Goal: Task Accomplishment & Management: Manage account settings

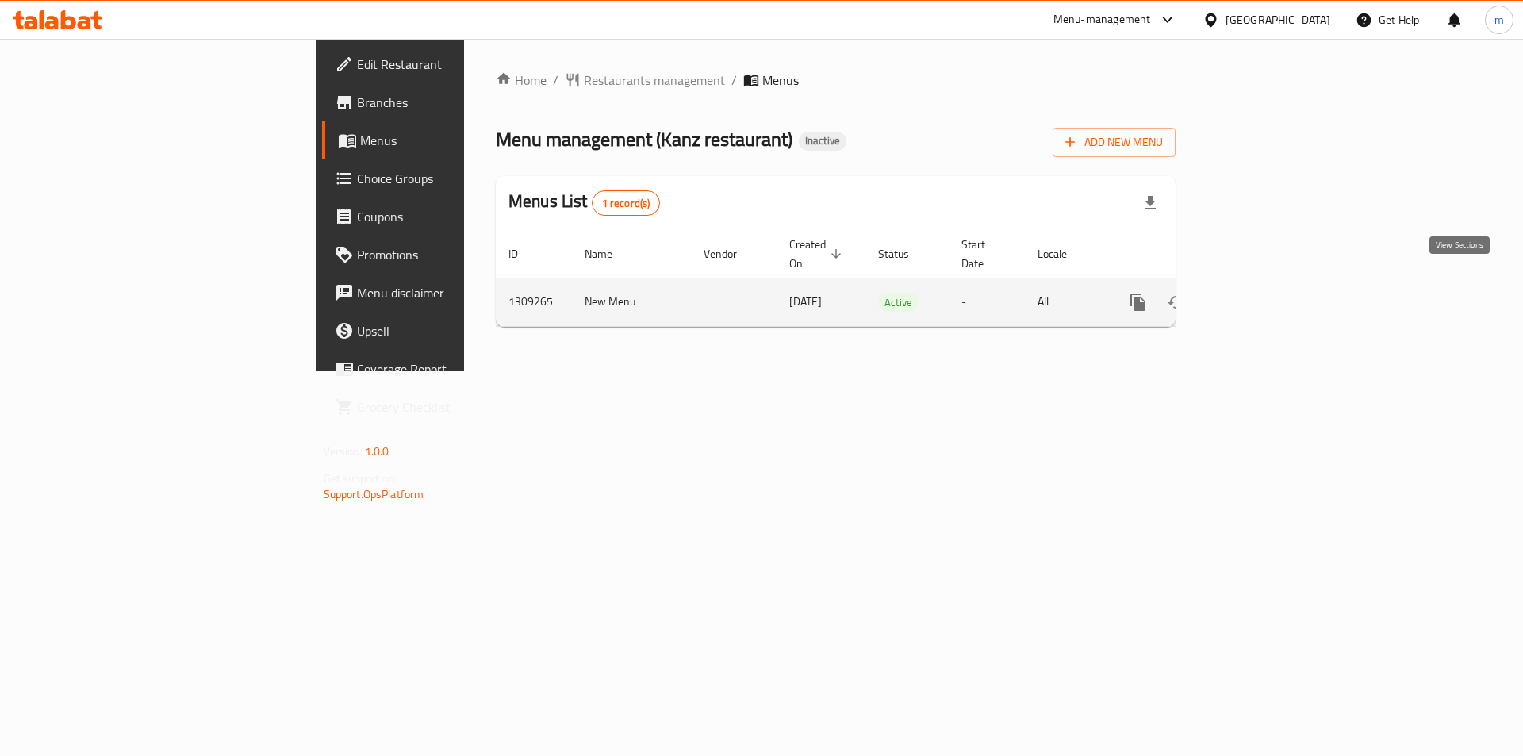
click at [1262, 293] on icon "enhanced table" at bounding box center [1252, 302] width 19 height 19
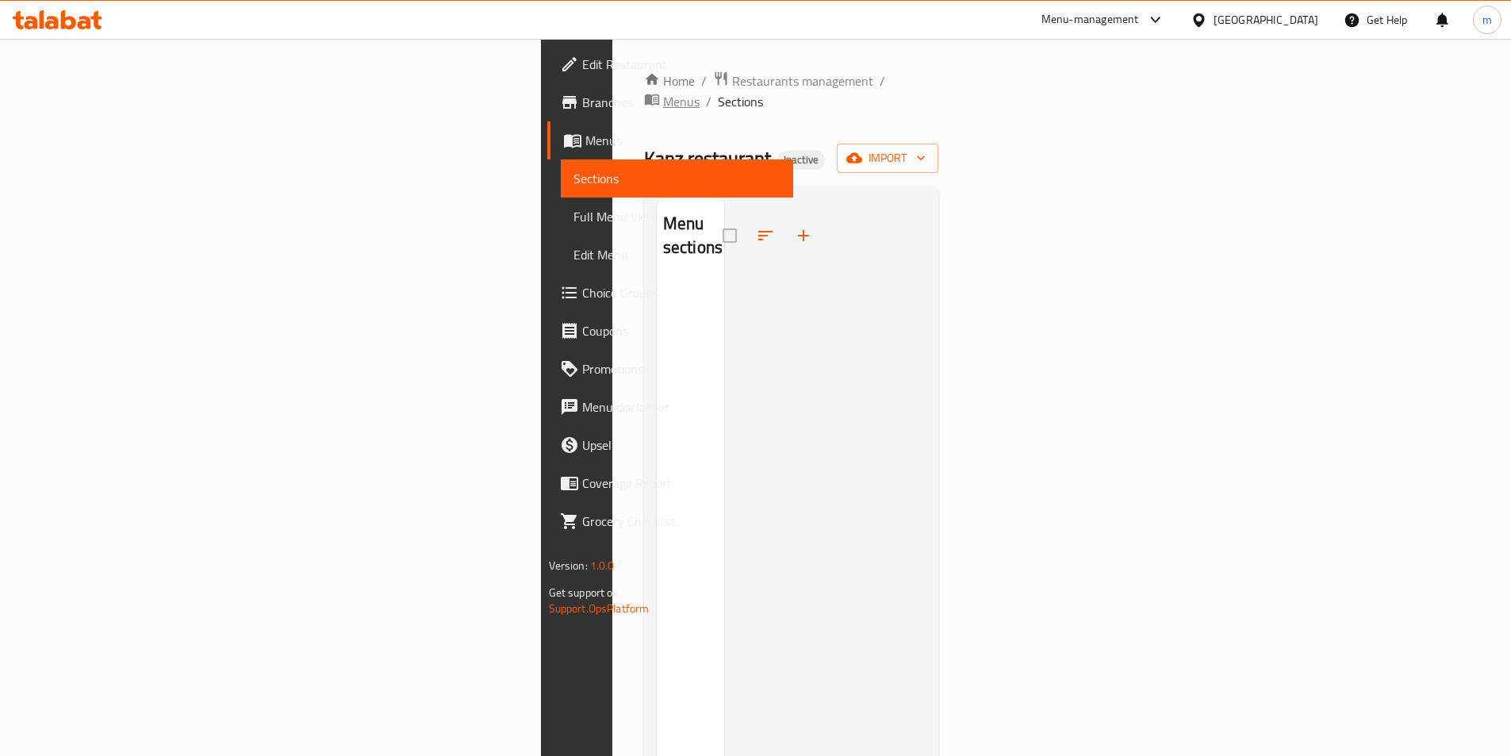
click at [663, 92] on span "Menus" at bounding box center [681, 101] width 36 height 19
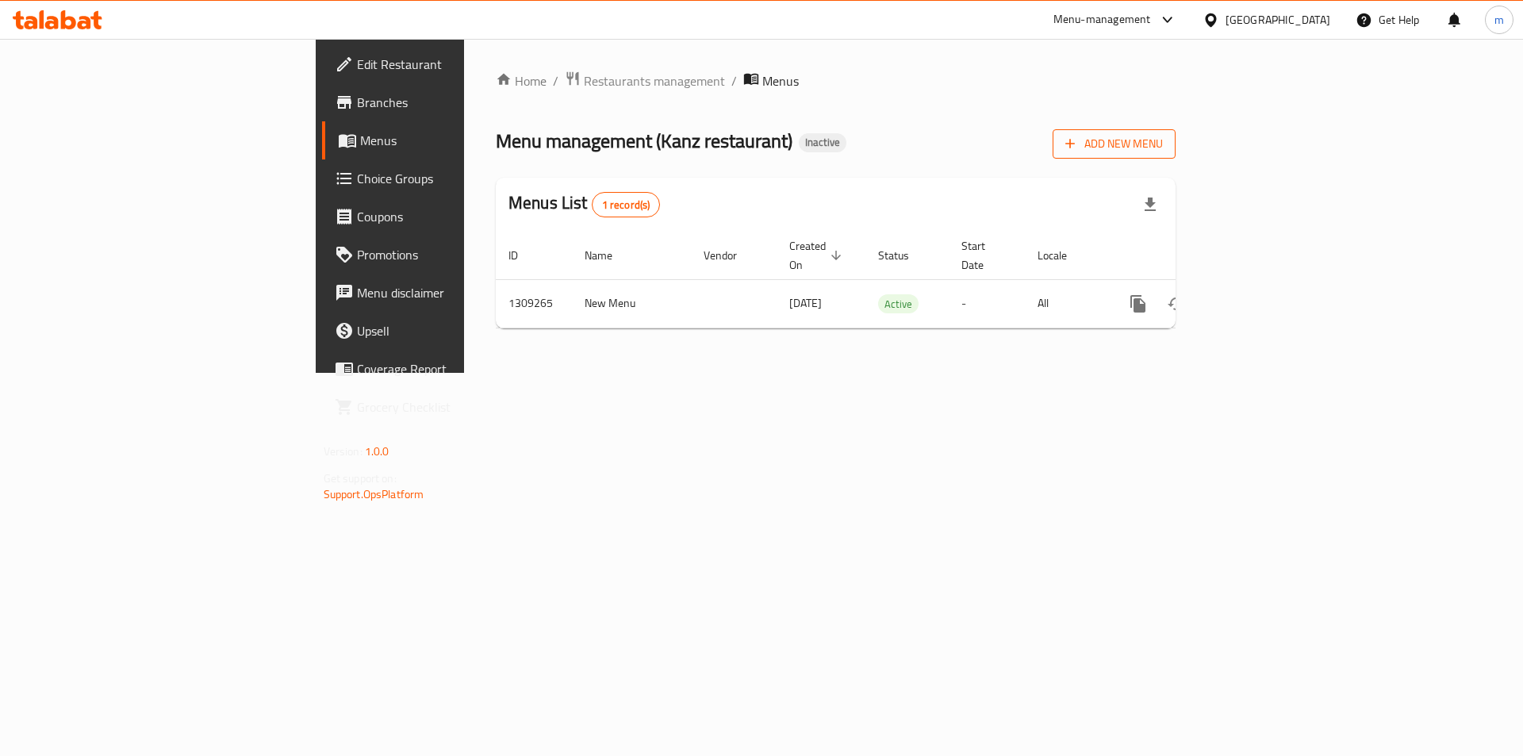
click at [1163, 141] on span "Add New Menu" at bounding box center [1114, 144] width 98 height 20
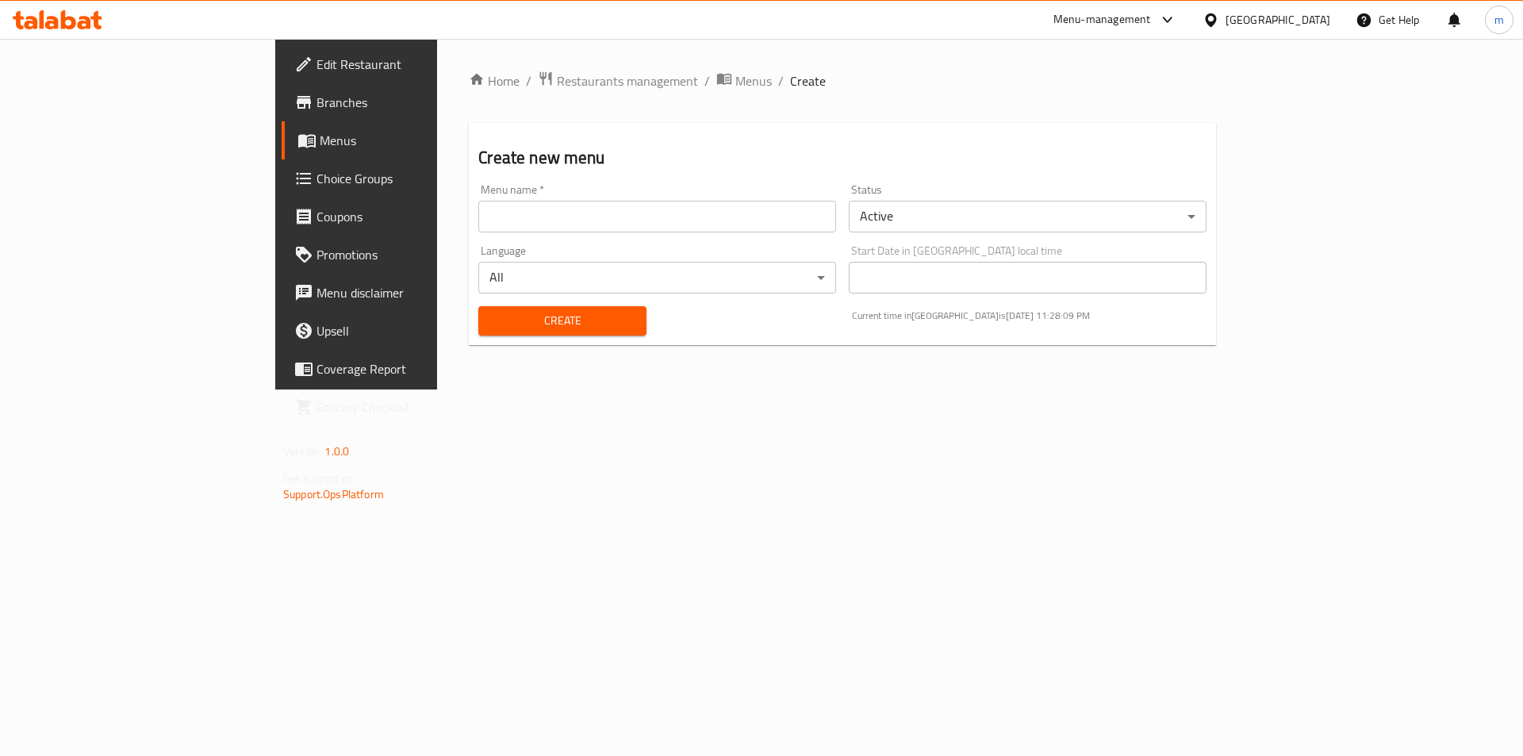
click at [543, 223] on input "text" at bounding box center [657, 217] width 358 height 32
type input "[DATE]"
click at [495, 323] on span "Create" at bounding box center [562, 321] width 142 height 20
click at [320, 143] on span "Menus" at bounding box center [418, 140] width 197 height 19
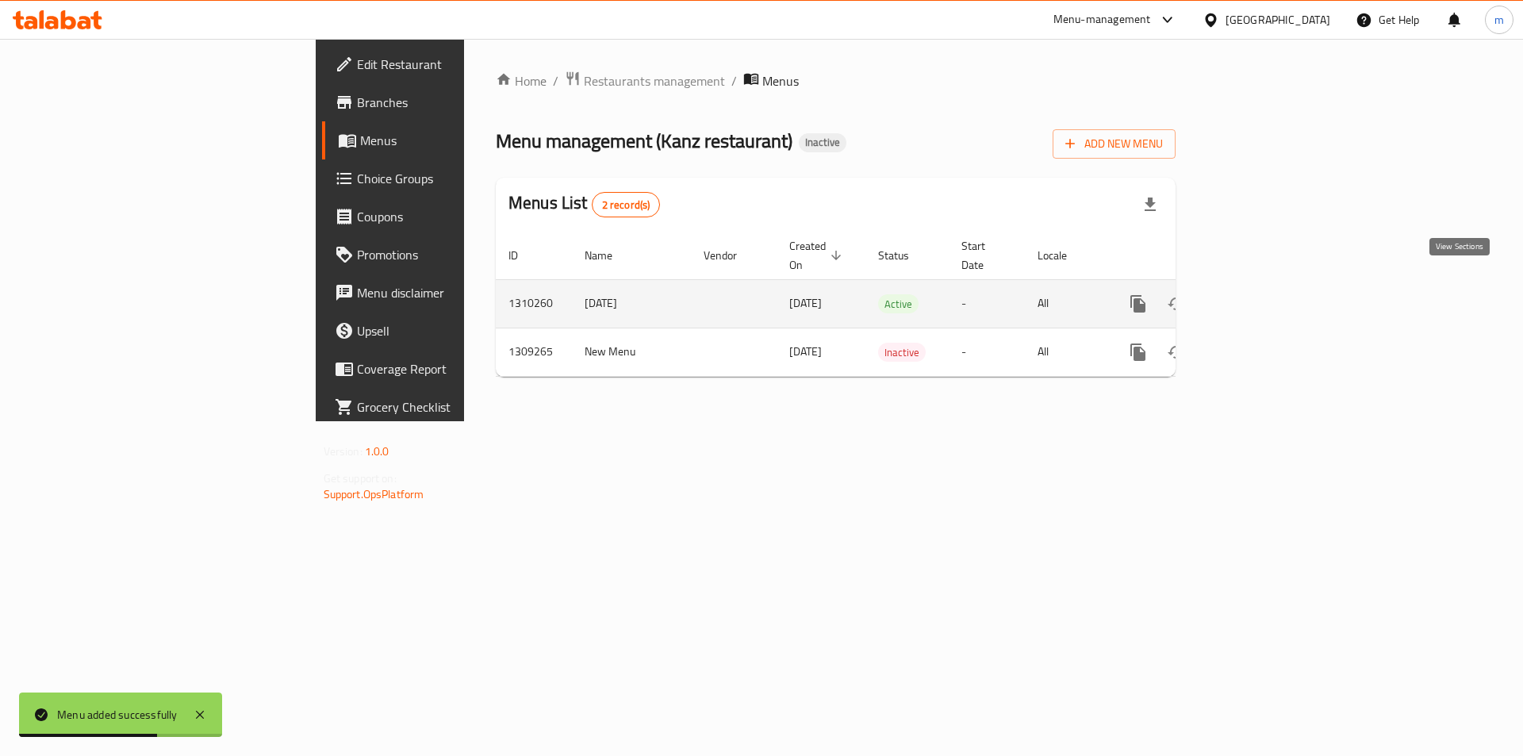
click at [1262, 294] on icon "enhanced table" at bounding box center [1252, 303] width 19 height 19
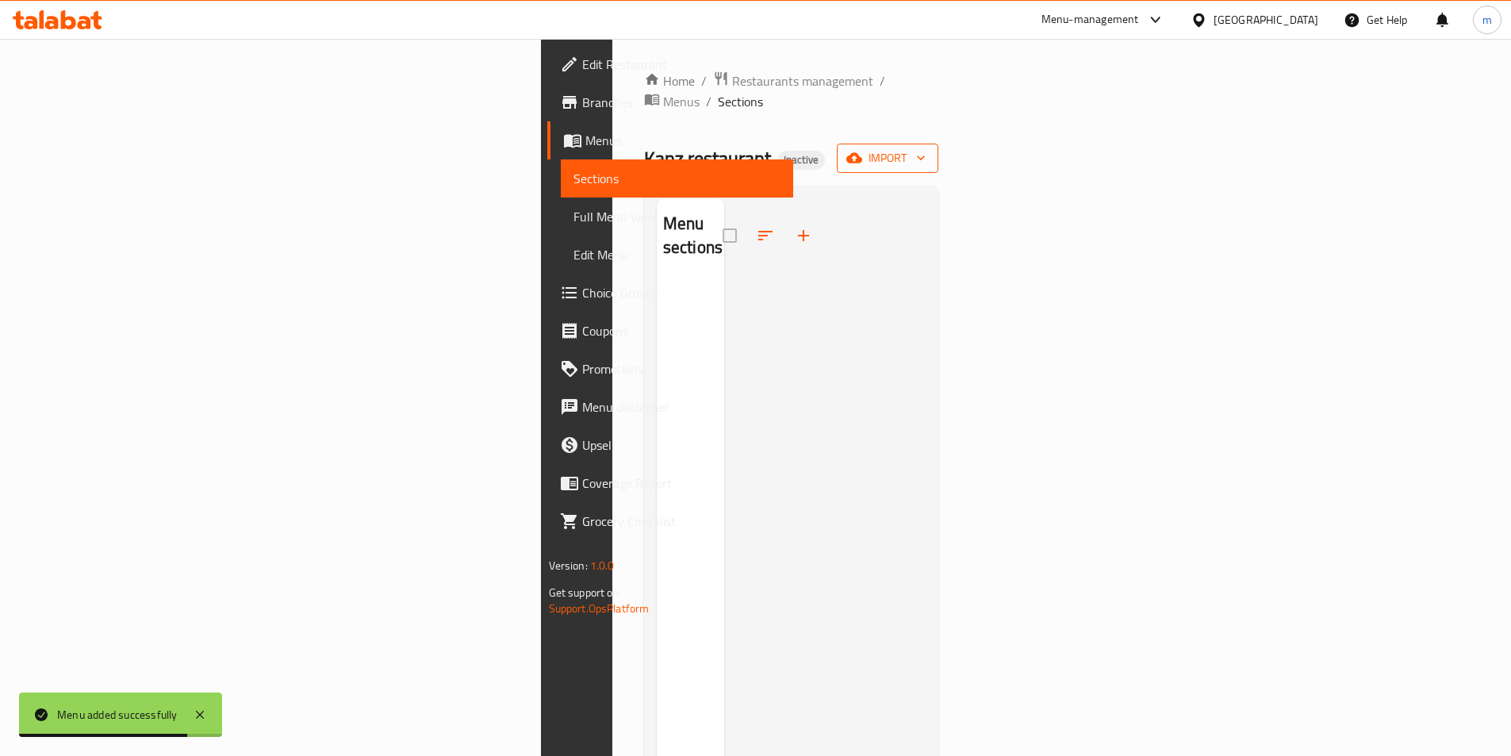
click at [925, 148] on span "import" at bounding box center [887, 158] width 76 height 20
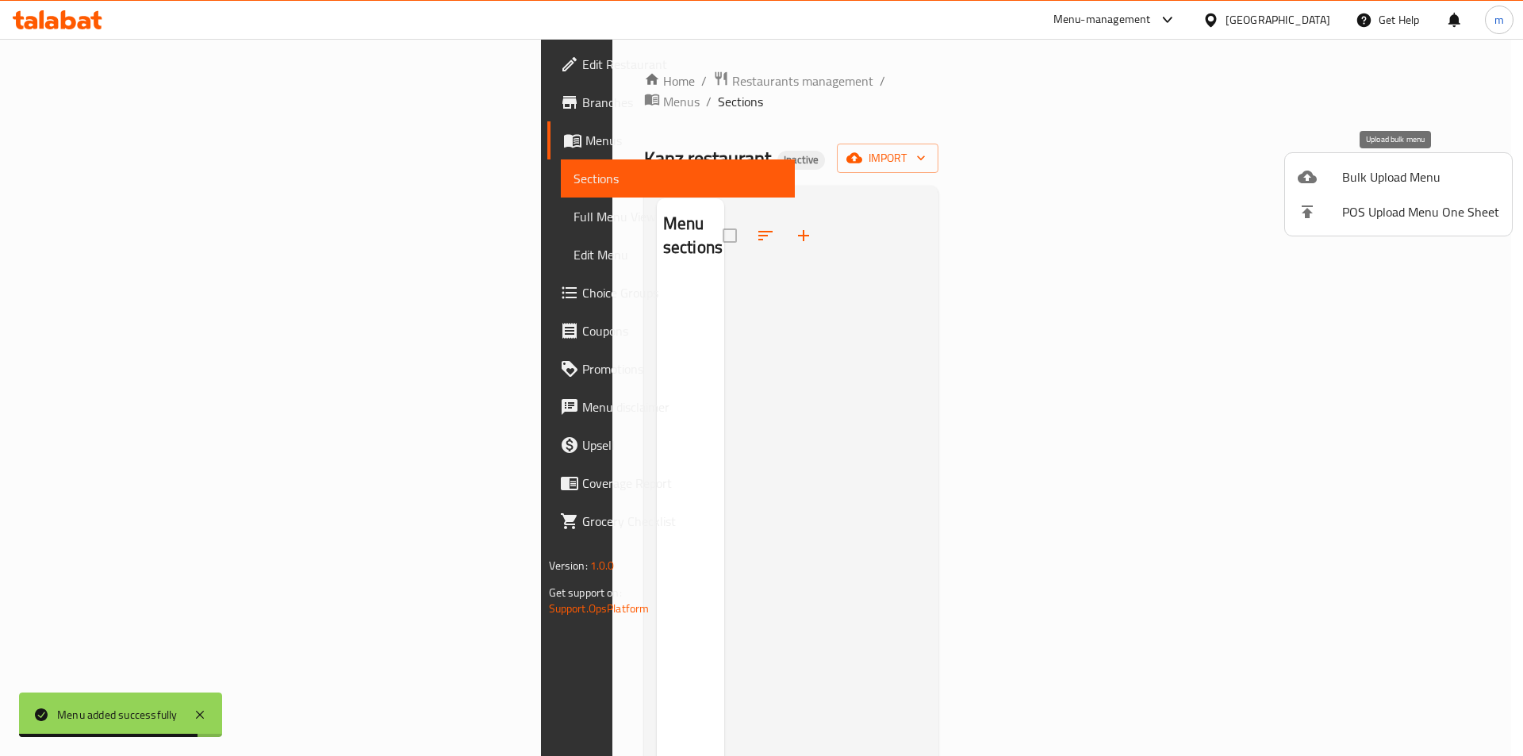
click at [1395, 184] on span "Bulk Upload Menu" at bounding box center [1420, 176] width 157 height 19
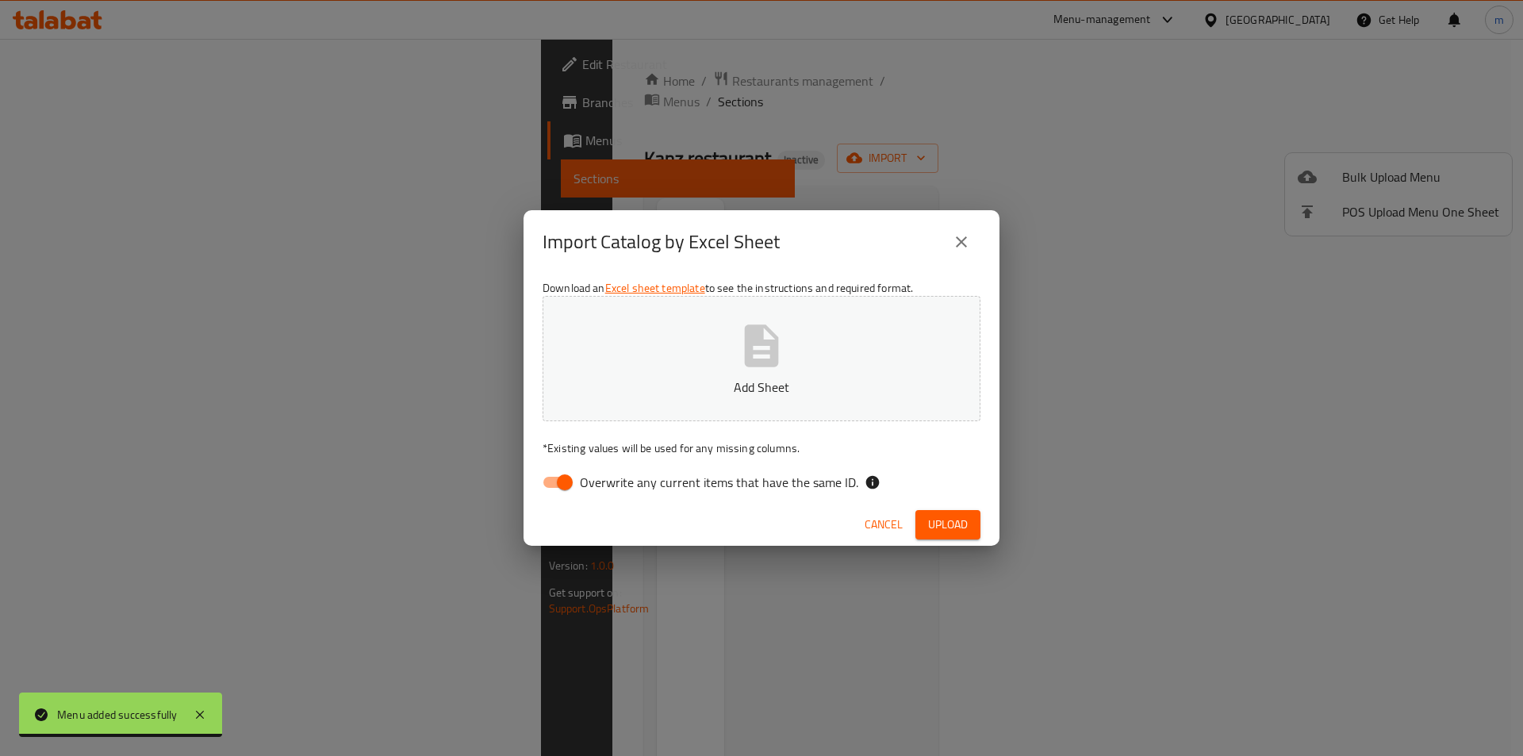
click at [550, 483] on input "Overwrite any current items that have the same ID." at bounding box center [564, 482] width 90 height 30
checkbox input "false"
click at [787, 358] on button "Add Sheet" at bounding box center [761, 358] width 438 height 125
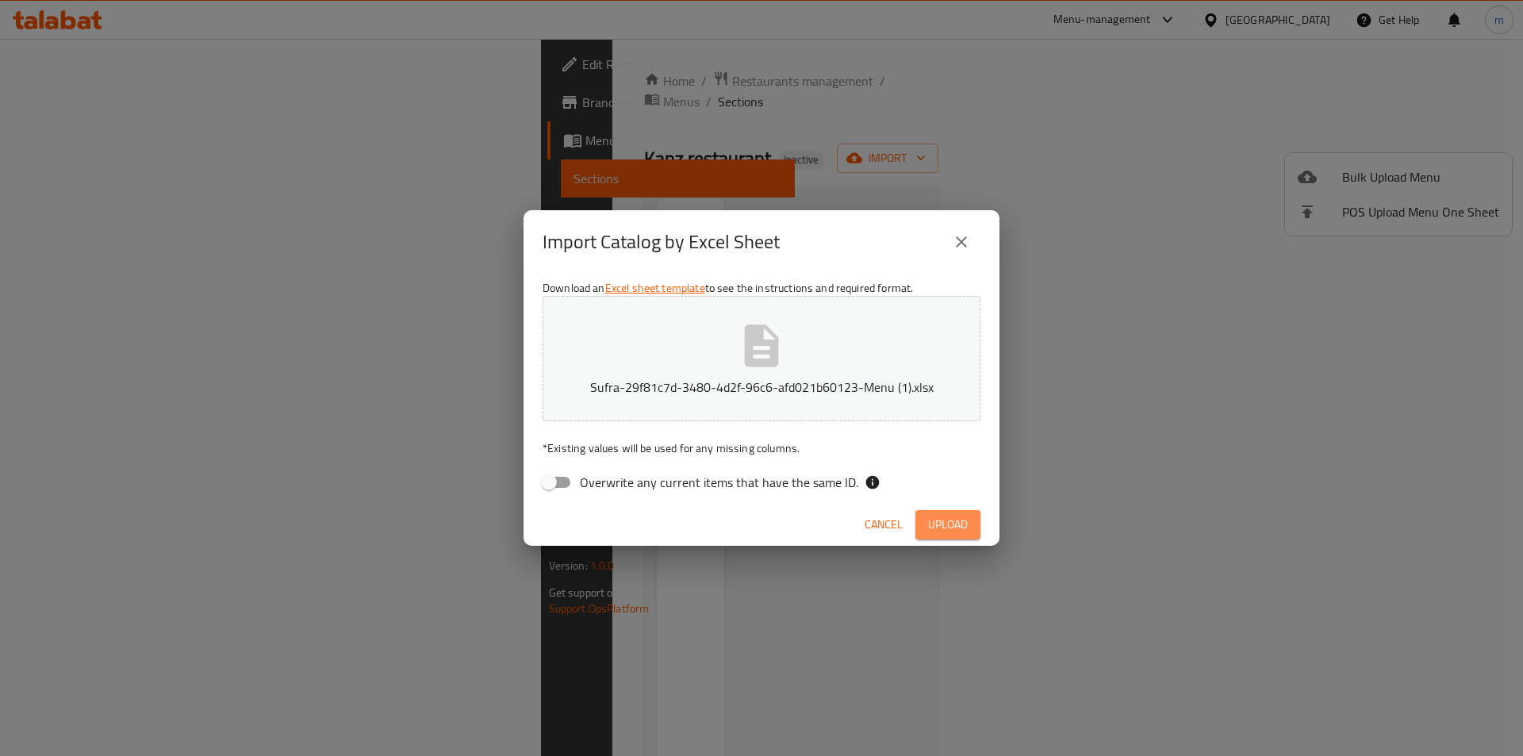
click at [956, 520] on span "Upload" at bounding box center [948, 525] width 40 height 20
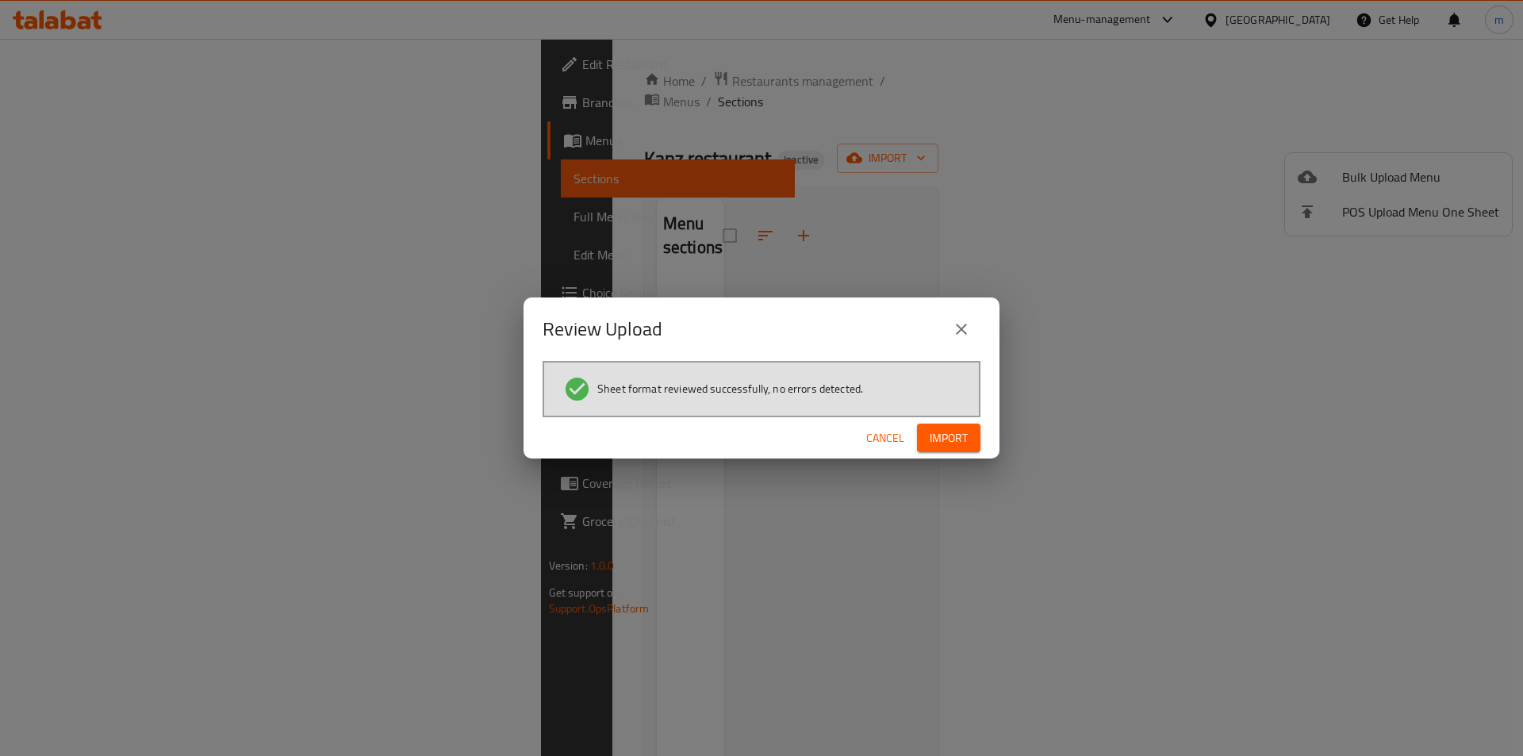
click at [955, 445] on span "Import" at bounding box center [948, 438] width 38 height 20
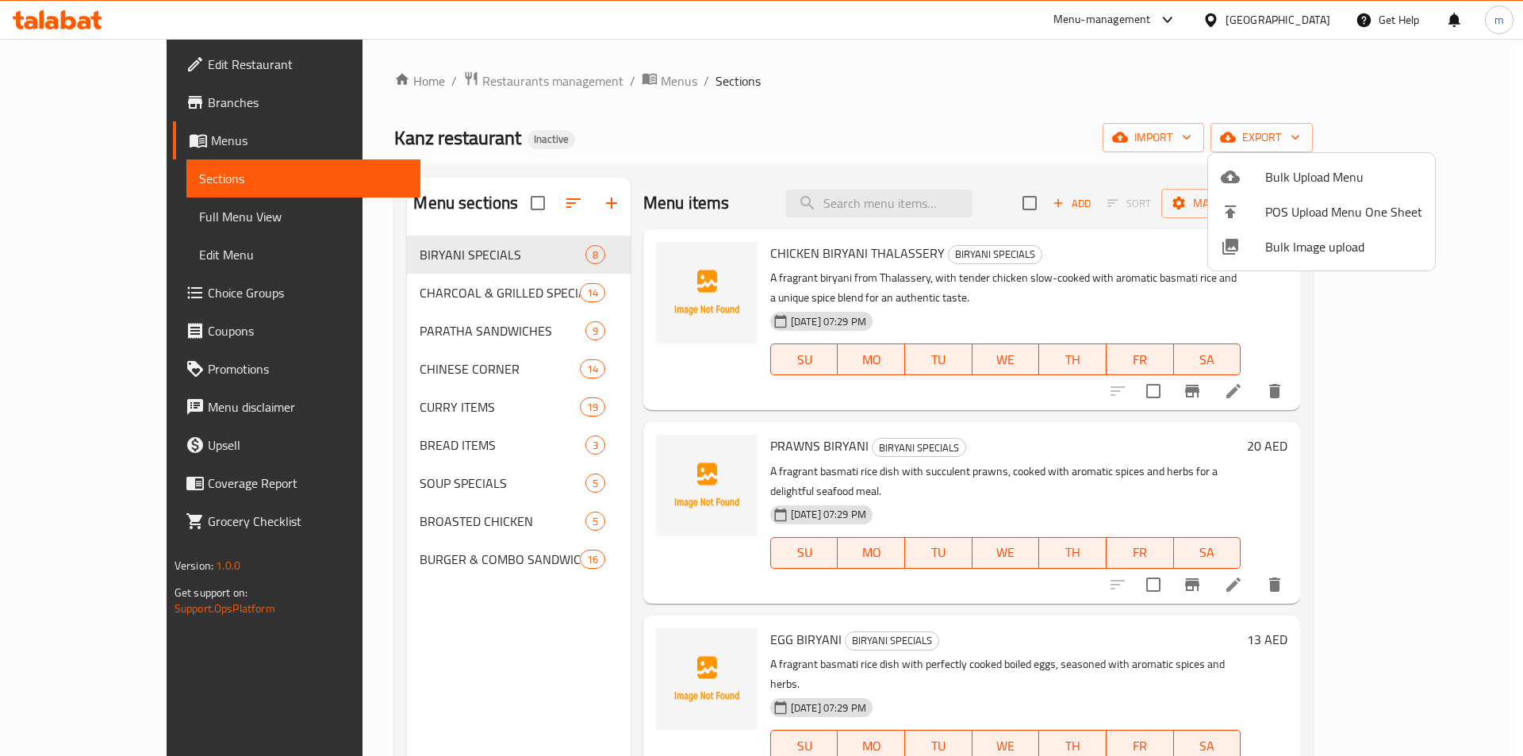
click at [96, 220] on div at bounding box center [761, 378] width 1523 height 756
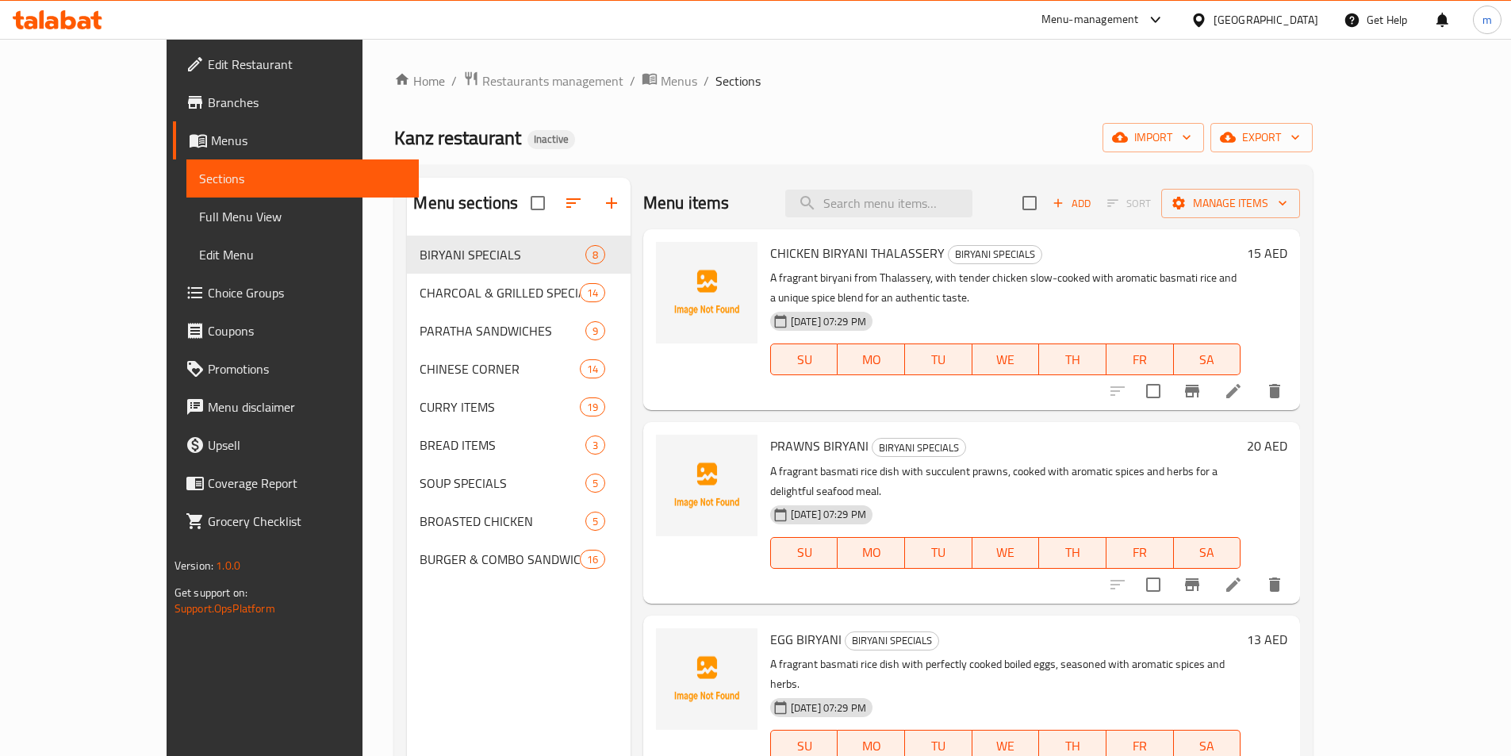
click at [199, 214] on span "Full Menu View" at bounding box center [302, 216] width 207 height 19
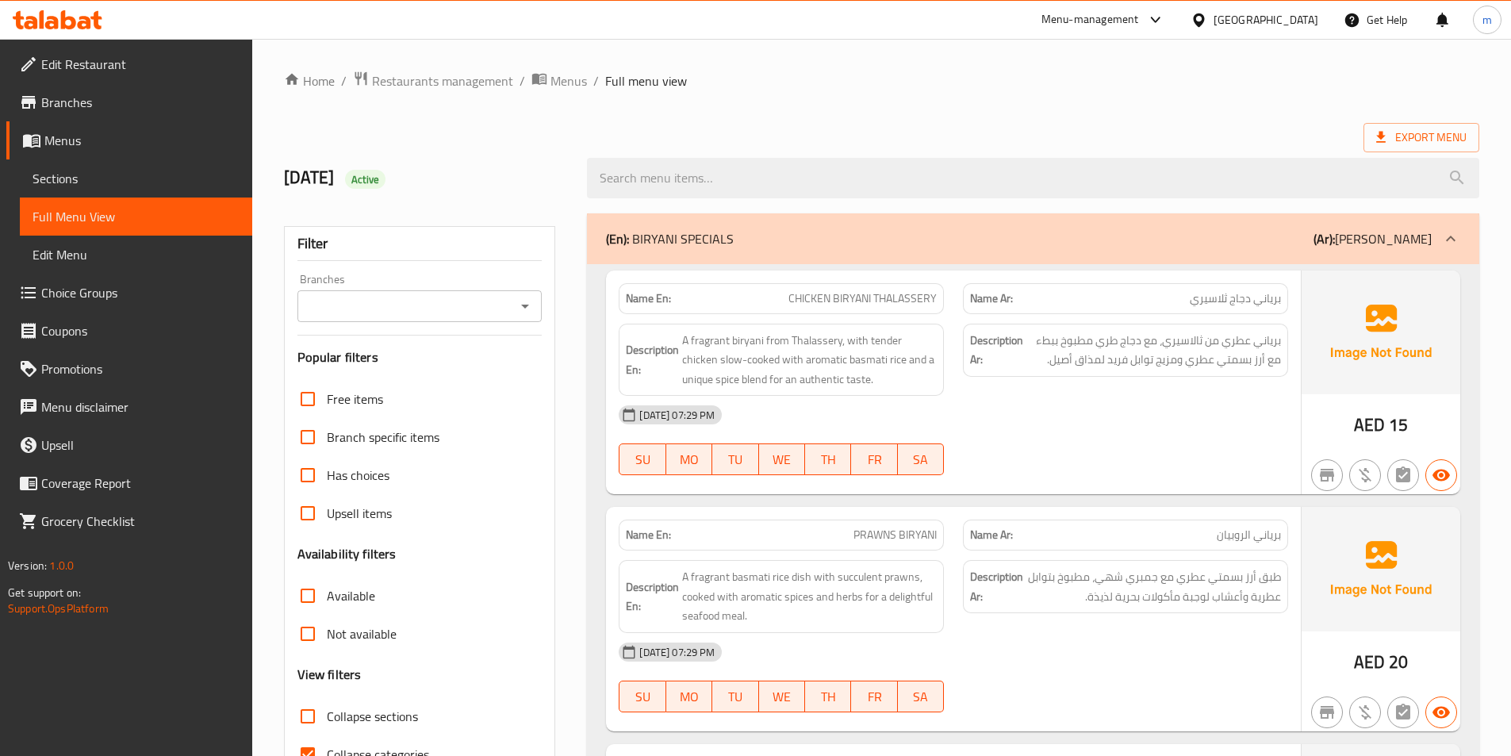
drag, startPoint x: 1290, startPoint y: 239, endPoint x: 1282, endPoint y: 289, distance: 50.6
click at [1290, 239] on div "(En): BIRYANI SPECIALS (Ar): برياني سبيشيالز" at bounding box center [1018, 238] width 825 height 19
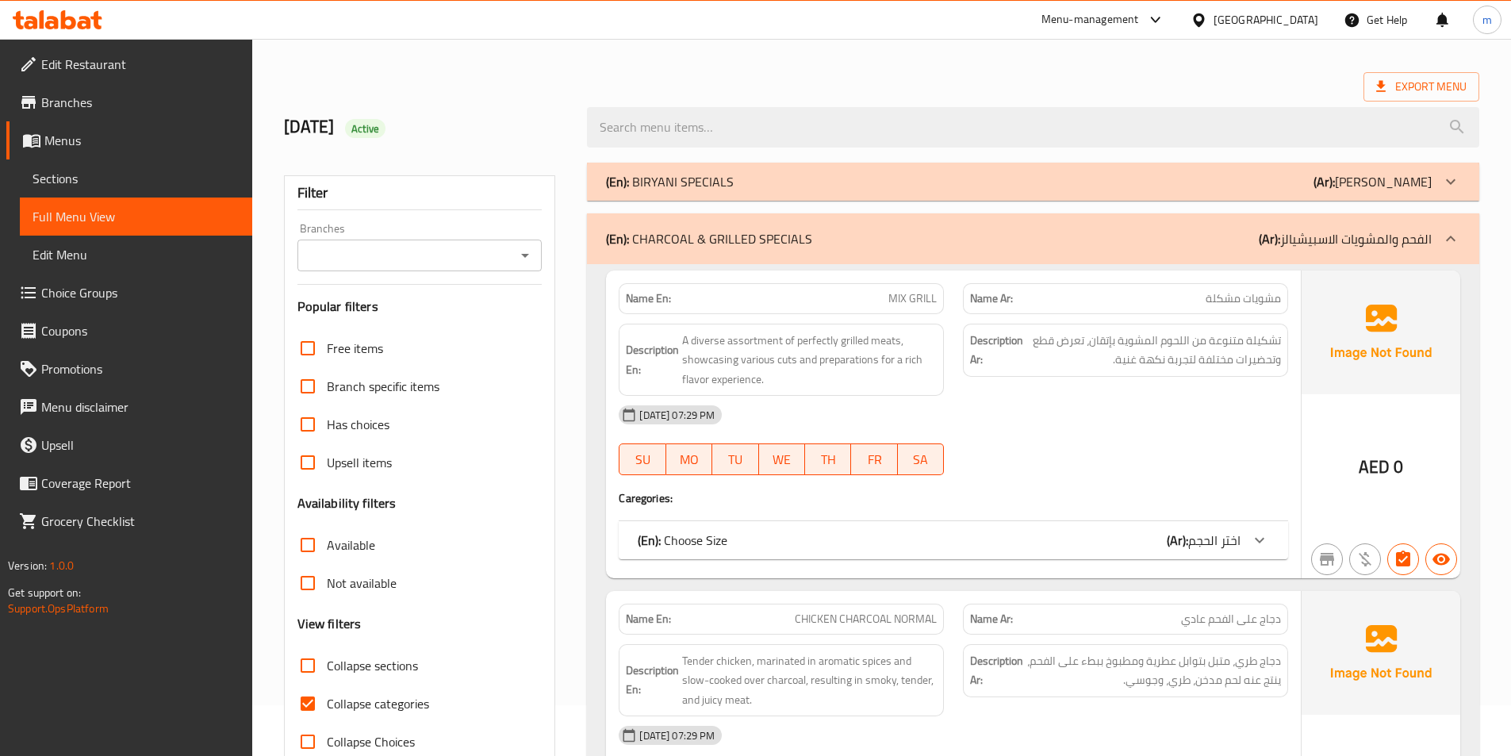
scroll to position [79, 0]
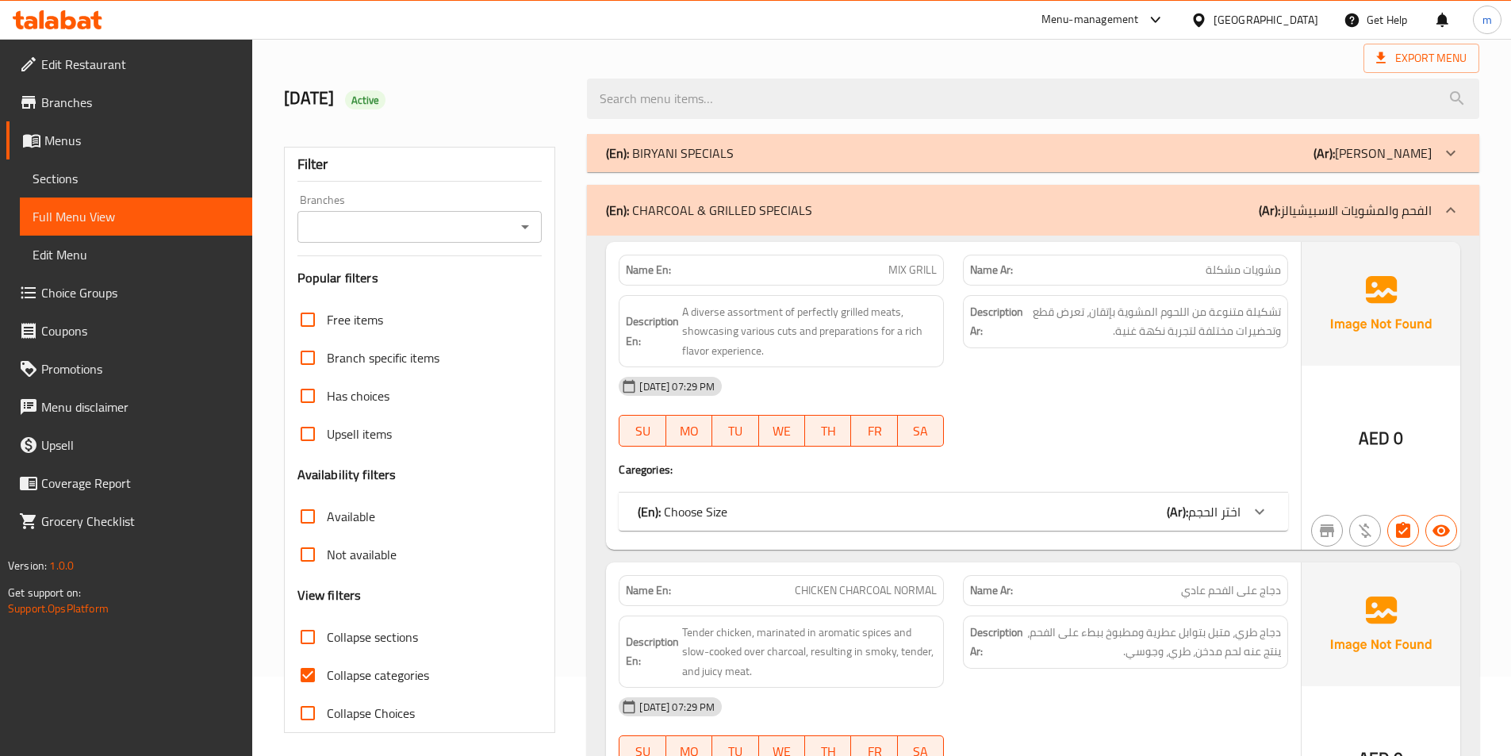
click at [381, 668] on span "Collapse categories" at bounding box center [378, 674] width 102 height 19
click at [327, 668] on input "Collapse categories" at bounding box center [308, 675] width 38 height 38
checkbox input "false"
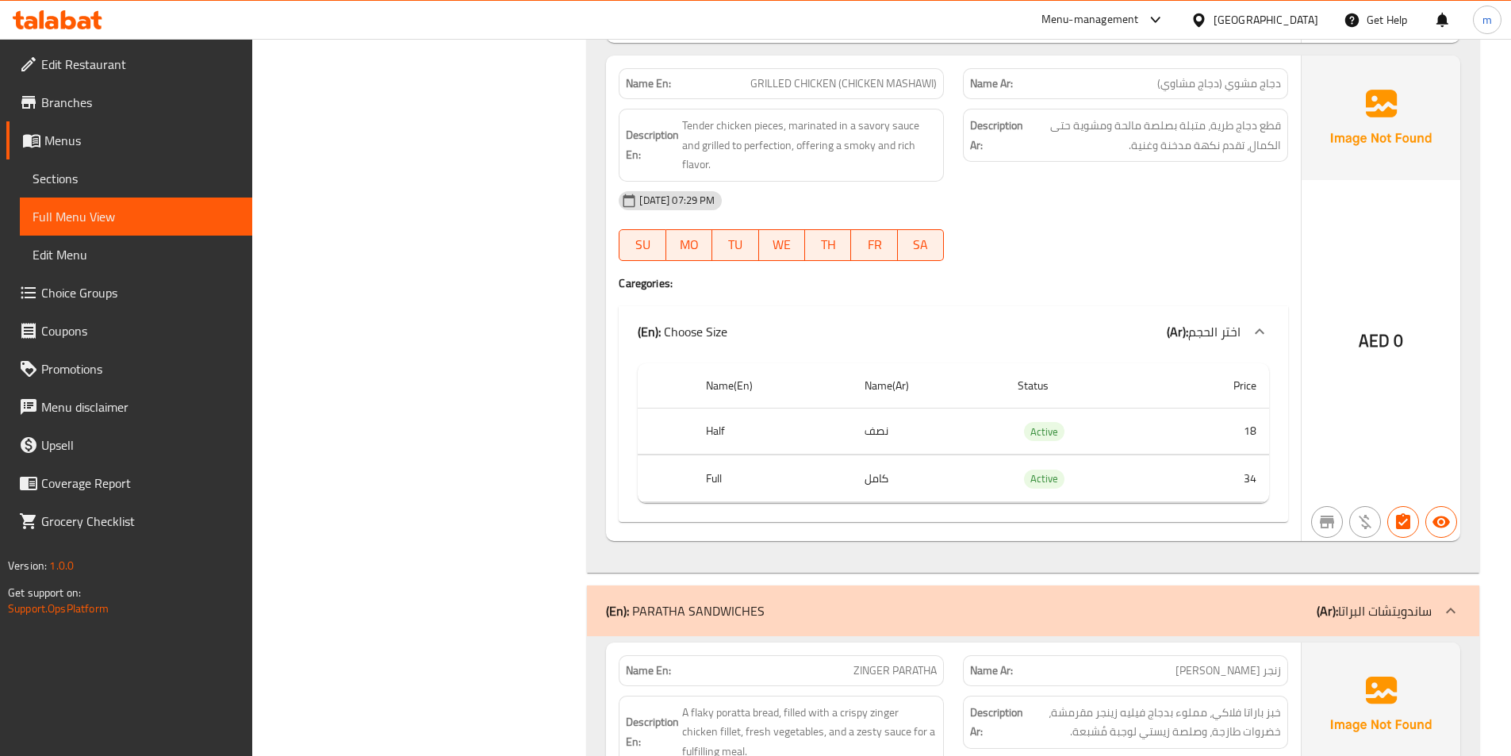
scroll to position [5313, 0]
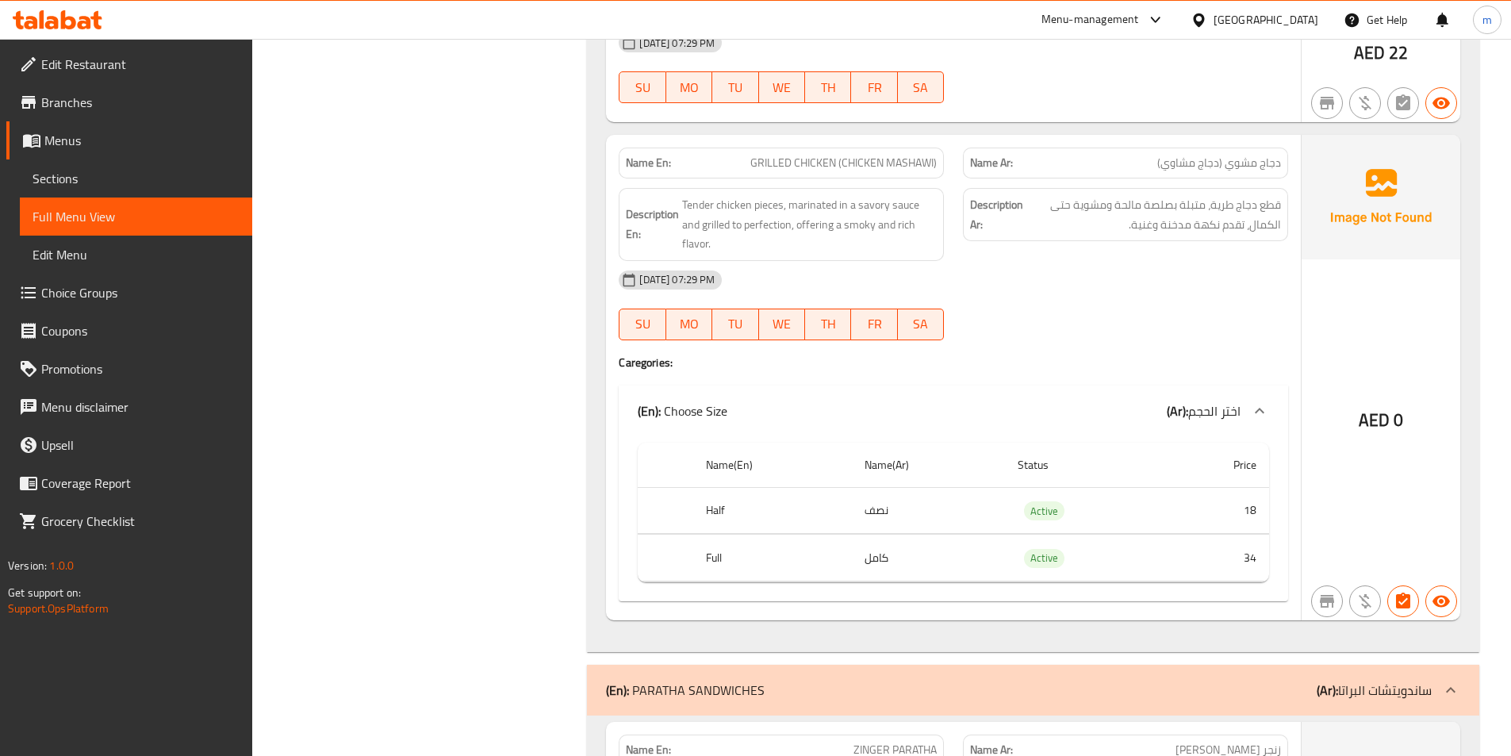
click at [98, 302] on span "Choice Groups" at bounding box center [140, 292] width 198 height 19
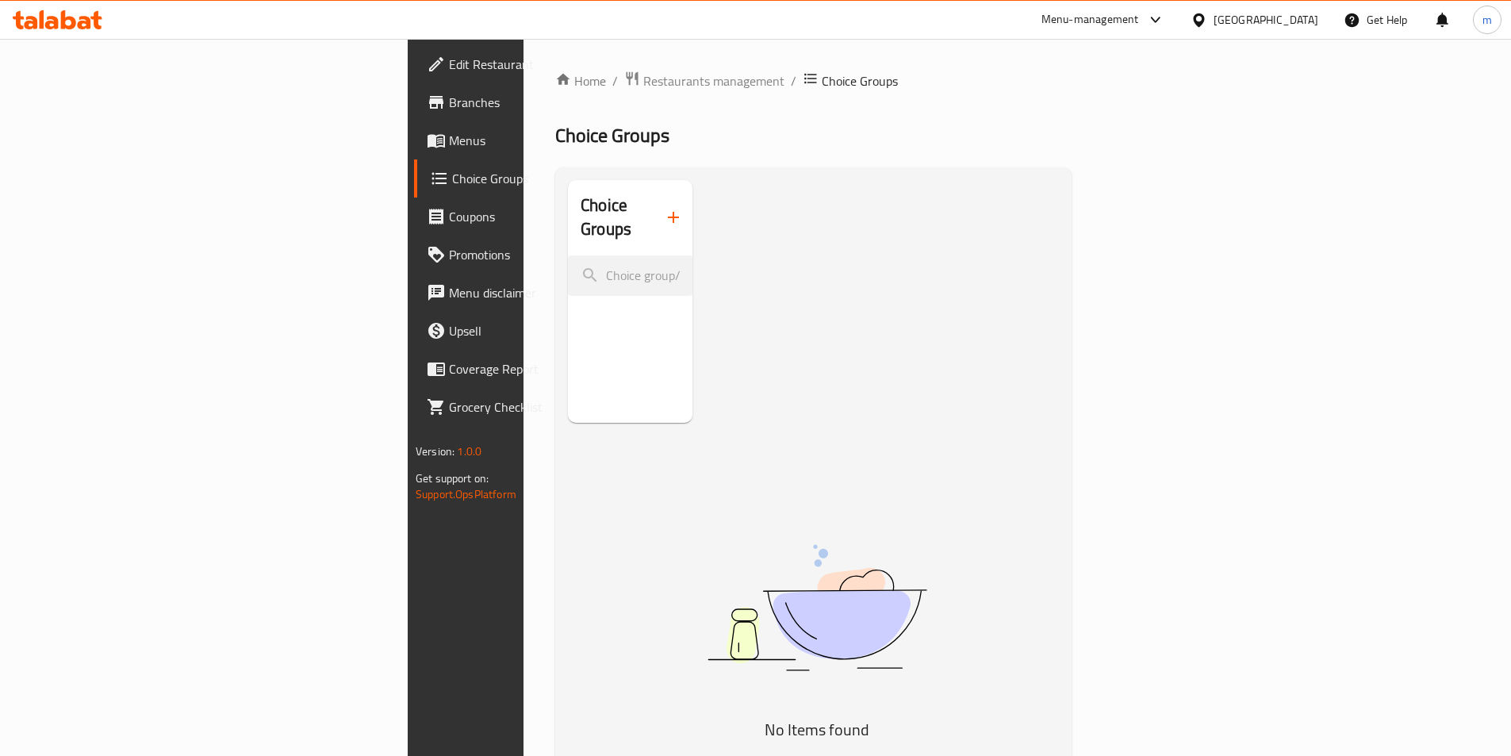
click at [664, 208] on icon "button" at bounding box center [673, 217] width 19 height 19
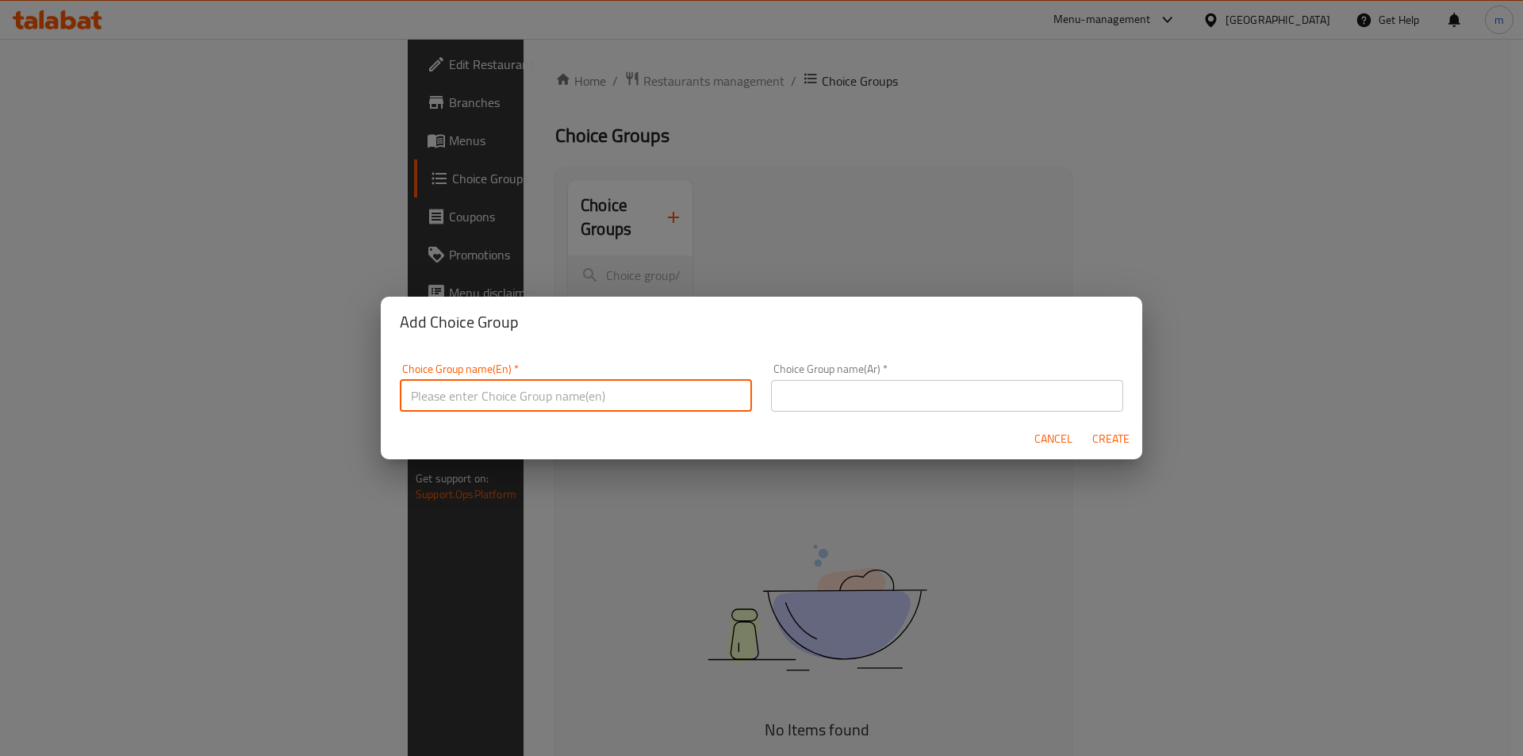
click at [548, 388] on input "text" at bounding box center [576, 396] width 352 height 32
type input "Your Choice of:"
click at [893, 400] on input "text" at bounding box center [947, 396] width 352 height 32
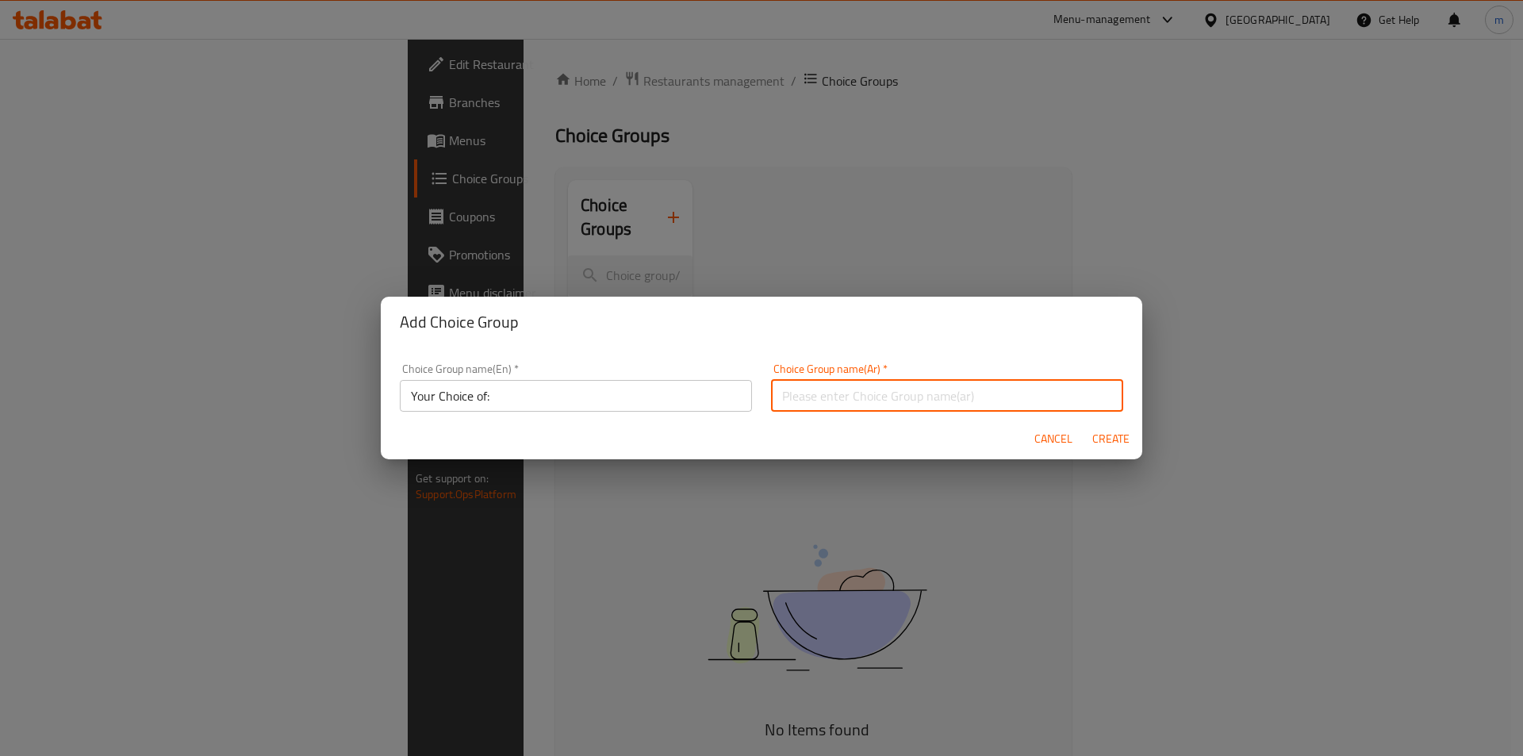
type input "اختيارك من:"
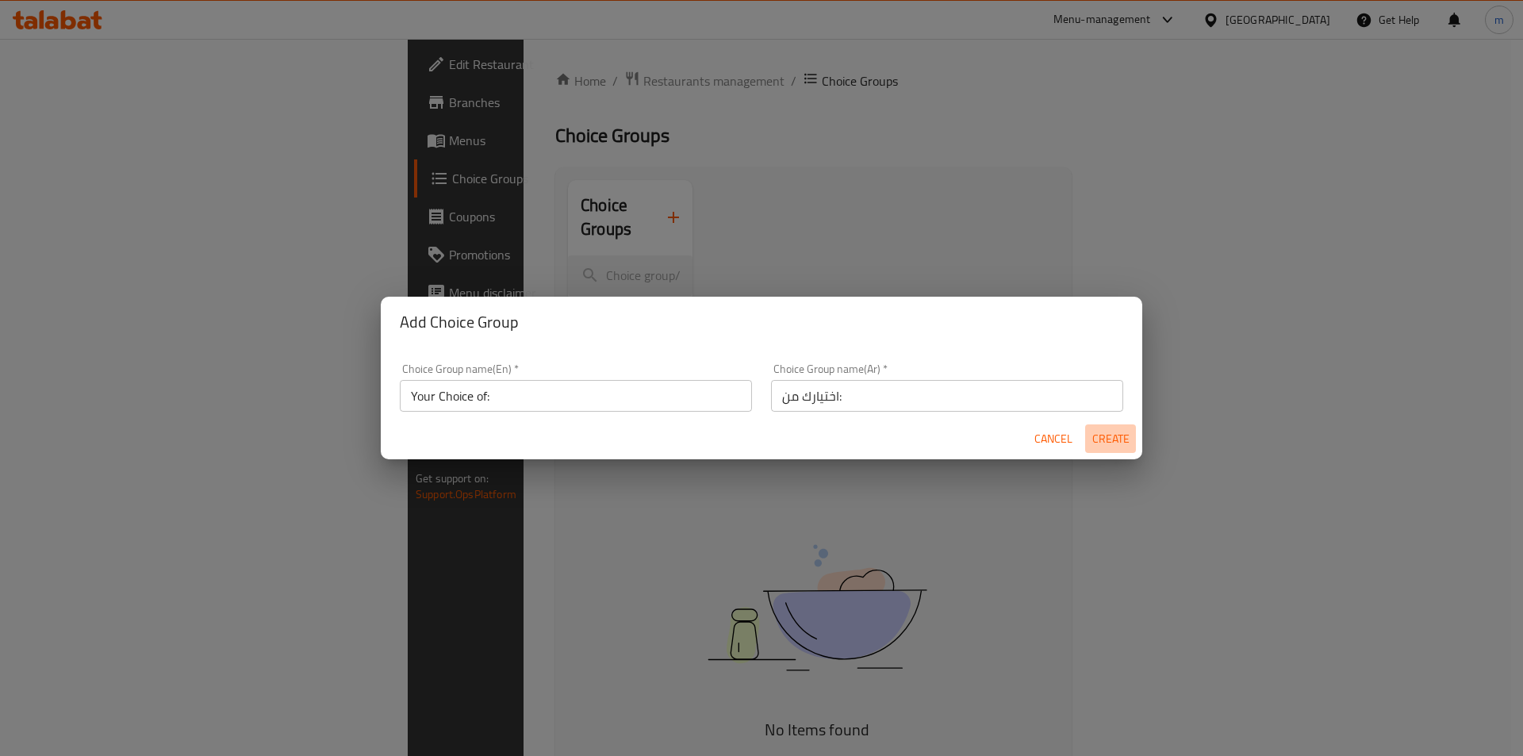
click at [1116, 434] on span "Create" at bounding box center [1110, 439] width 38 height 20
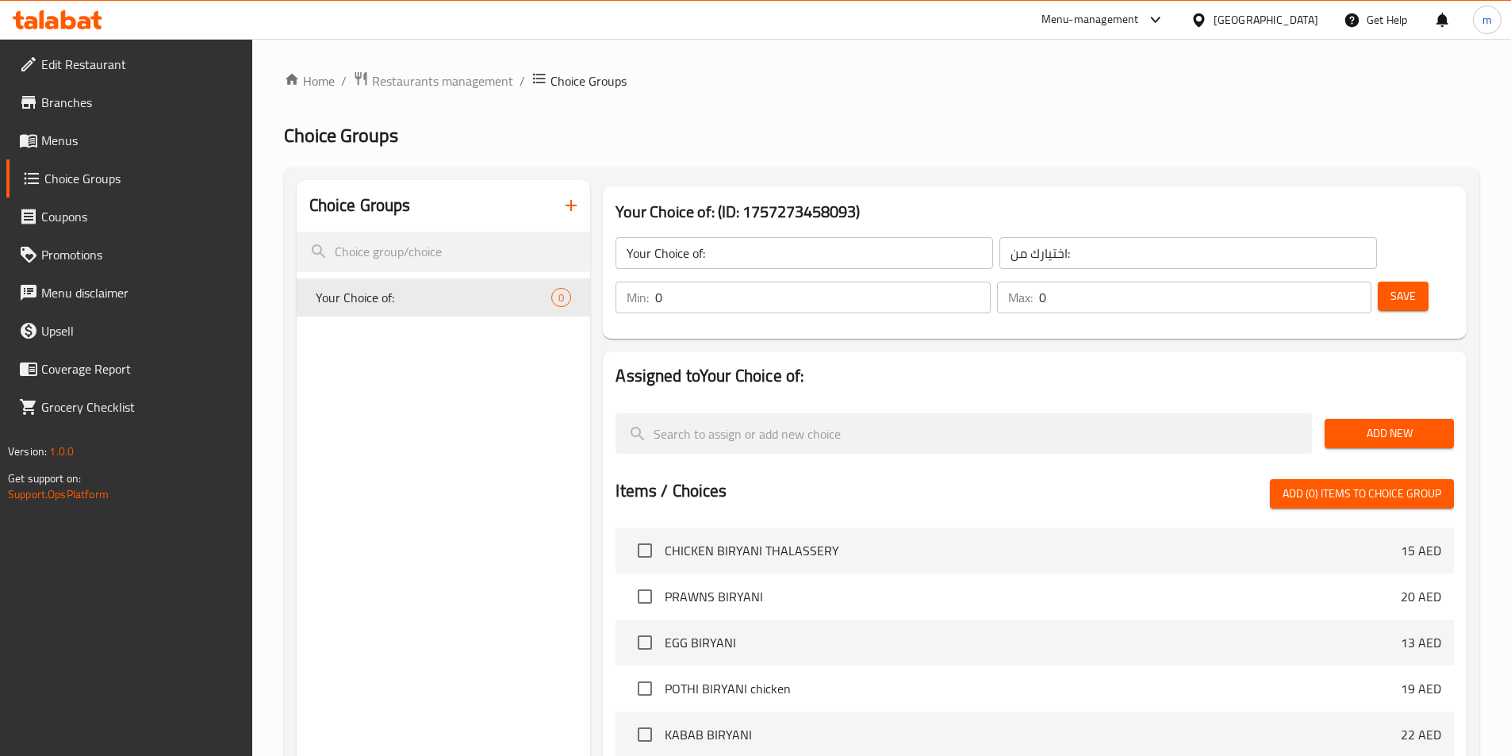
click at [1389, 423] on span "Add New" at bounding box center [1389, 433] width 104 height 20
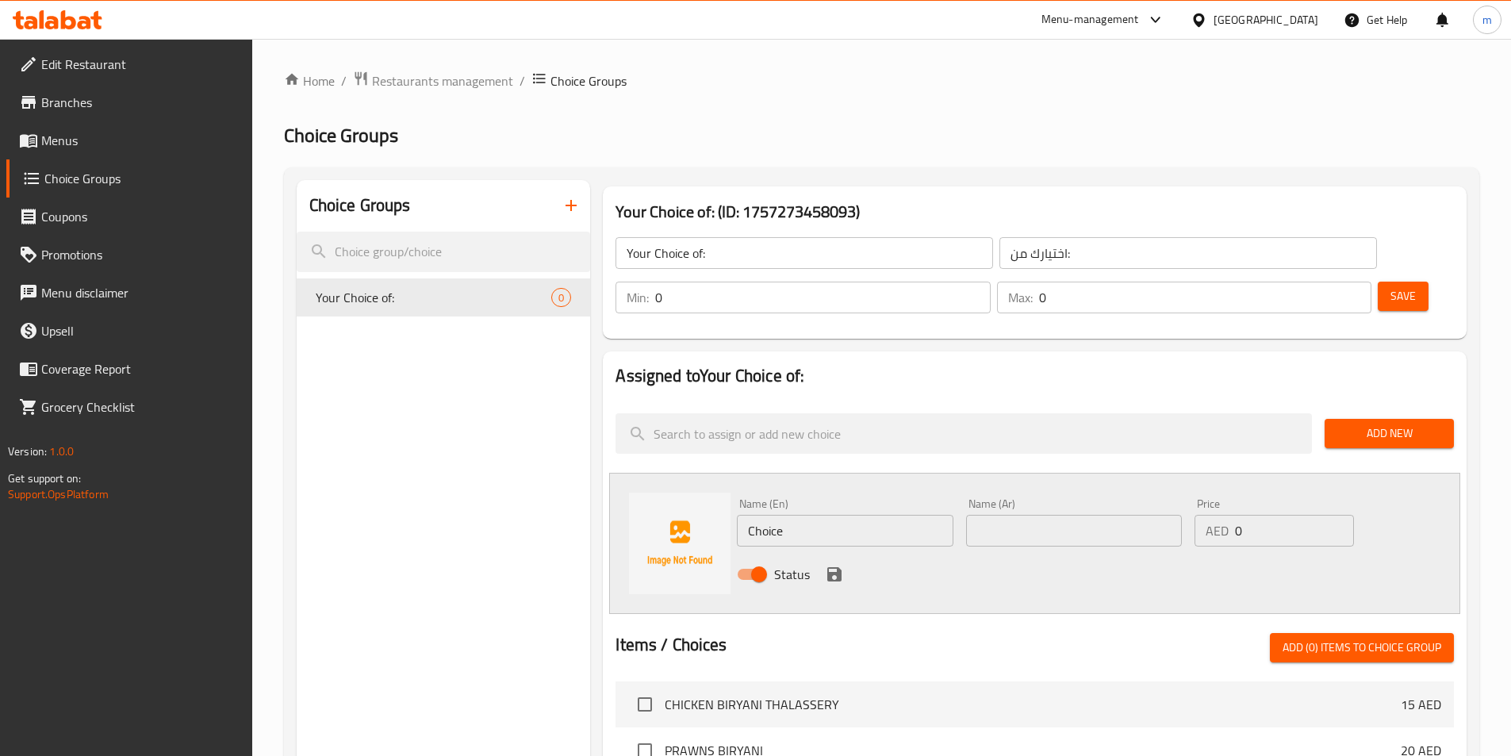
click at [805, 515] on input "Choice" at bounding box center [845, 531] width 216 height 32
click at [809, 515] on input "Choice" at bounding box center [845, 531] width 216 height 32
click at [811, 515] on input "Choice" at bounding box center [845, 531] width 216 height 32
click at [817, 515] on input "Choice" at bounding box center [845, 531] width 216 height 32
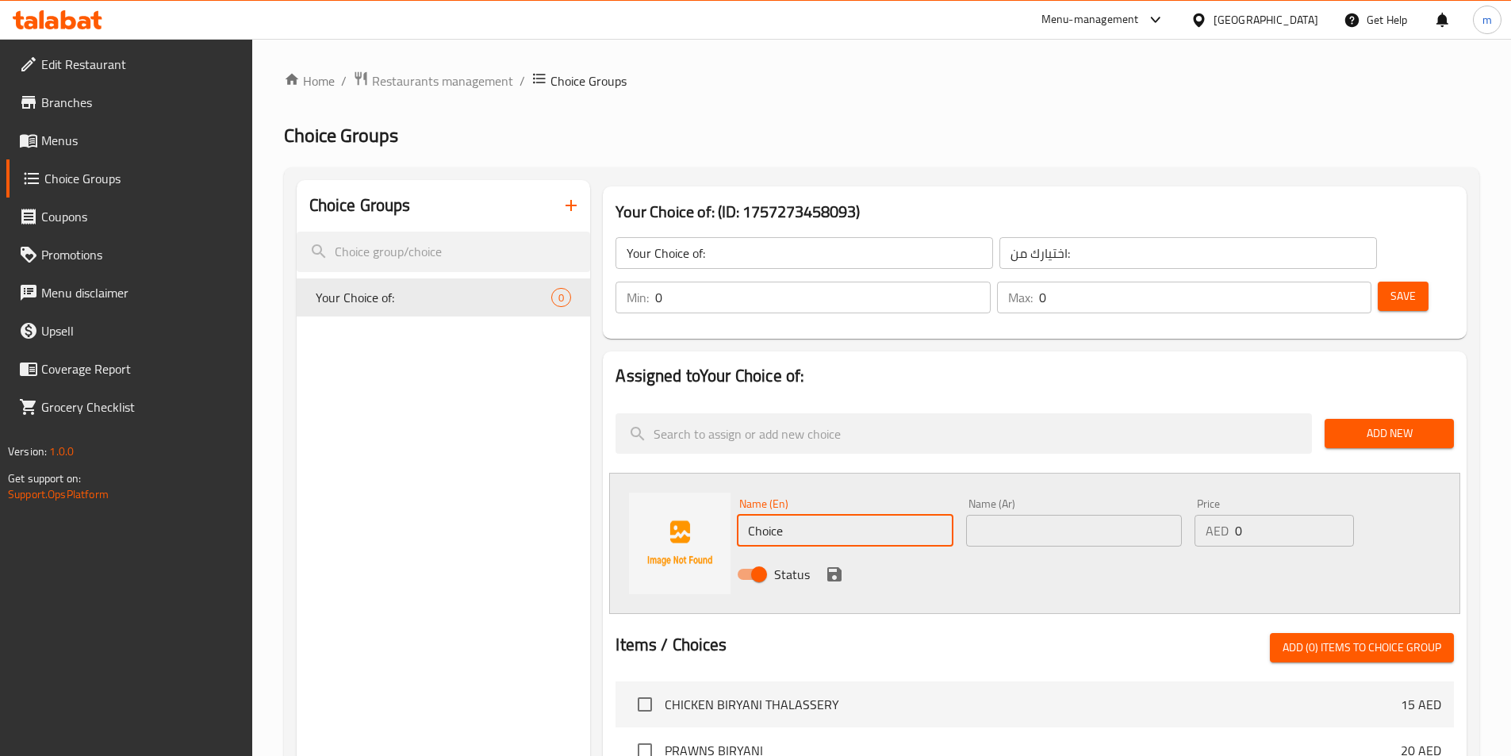
click at [817, 515] on input "Choice" at bounding box center [845, 531] width 216 height 32
paste input "tender chicken"
type input "tender chicken"
click at [1059, 515] on input "text" at bounding box center [1074, 531] width 216 height 32
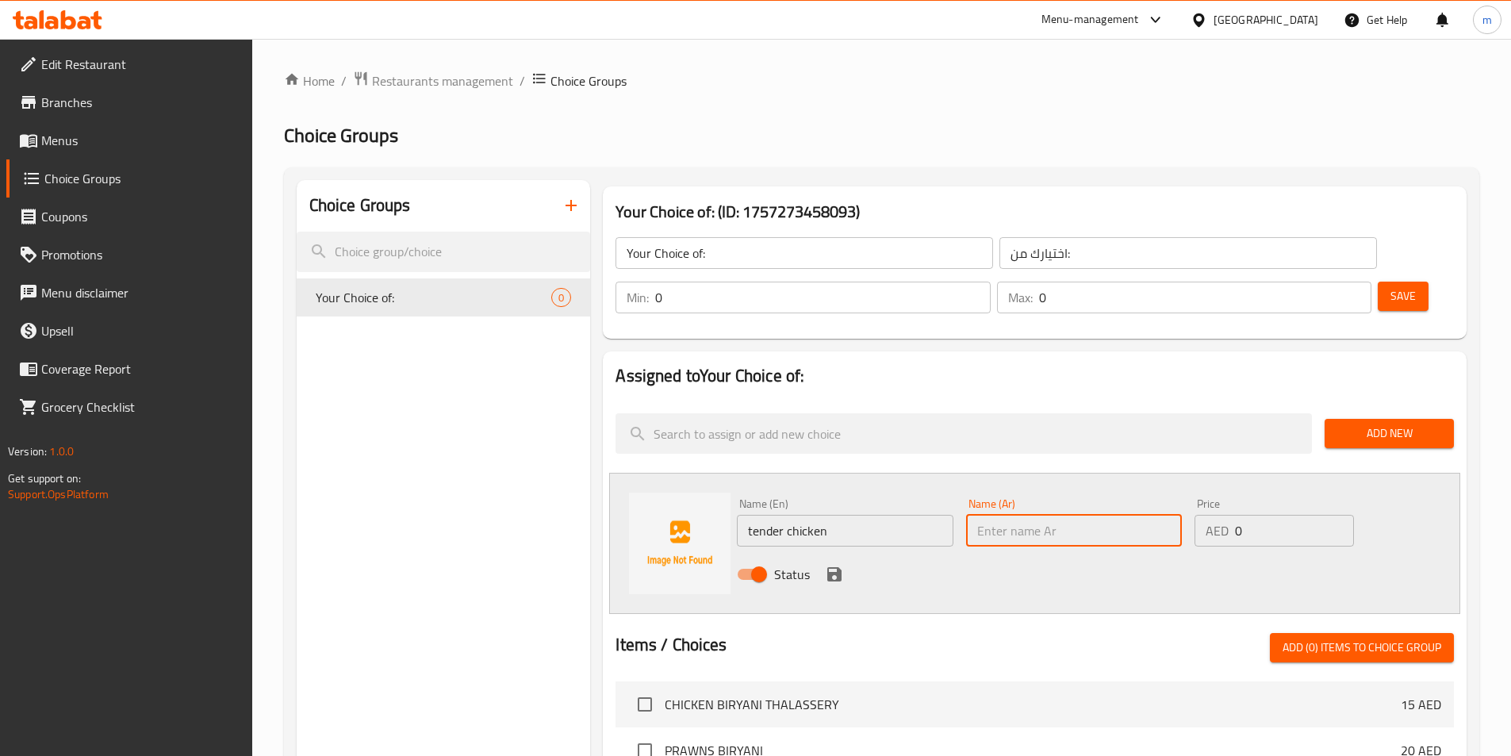
paste input "دجاج طري"
type input "دجاج طري"
click at [837, 567] on icon "save" at bounding box center [834, 574] width 14 height 14
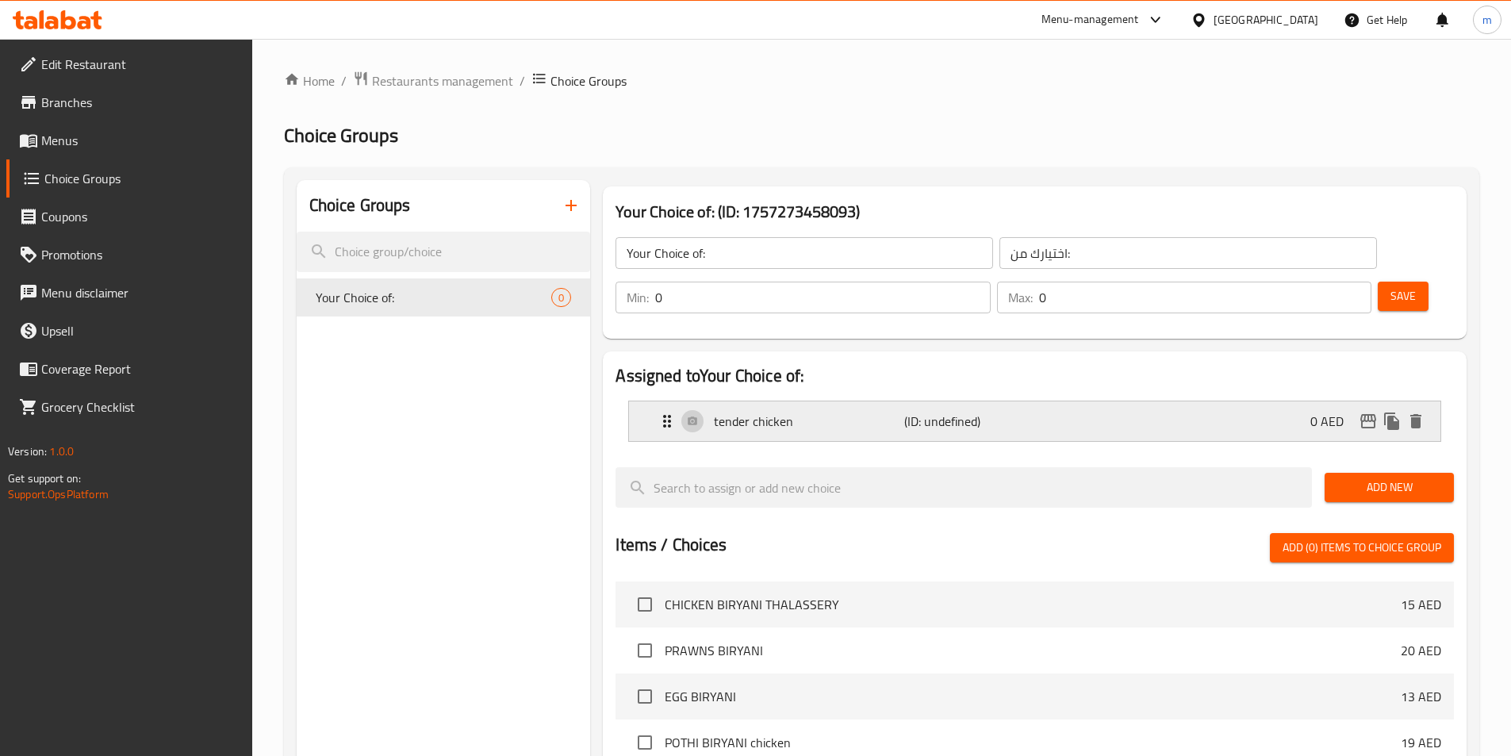
click at [1302, 401] on div "tender chicken (ID: undefined) 0 AED" at bounding box center [1039, 421] width 764 height 40
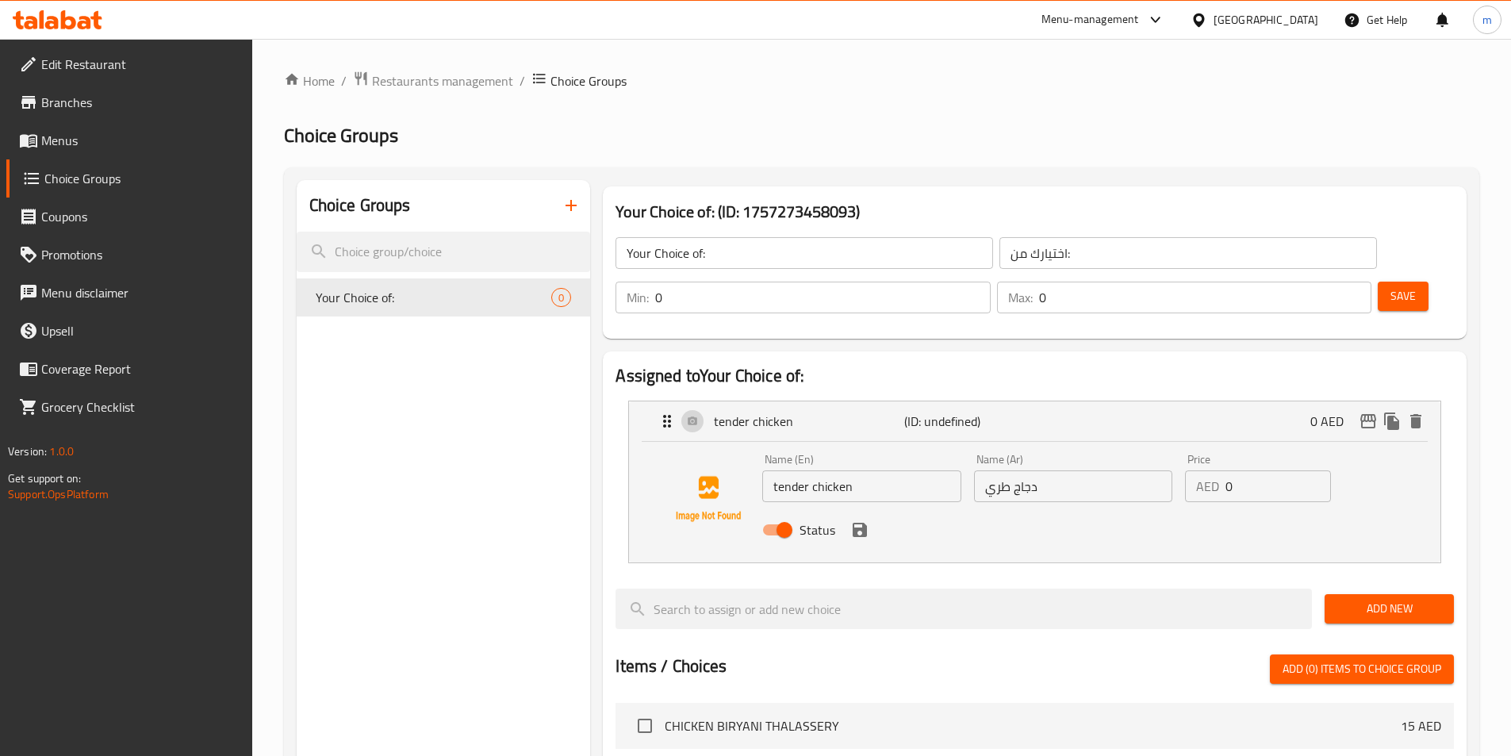
click at [990, 282] on div "Min: 0 ​" at bounding box center [802, 298] width 374 height 32
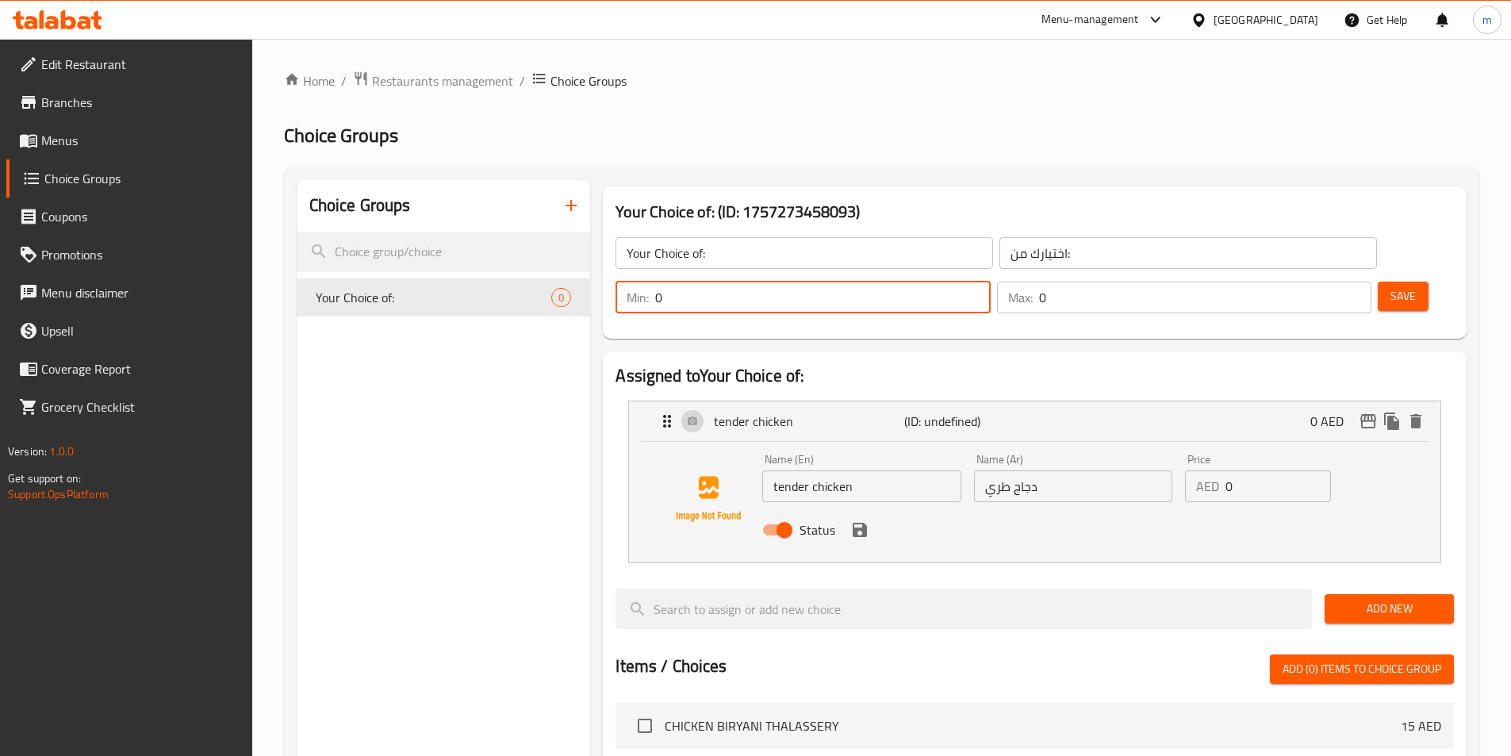
click at [990, 282] on input "0" at bounding box center [822, 298] width 335 height 32
type input "1"
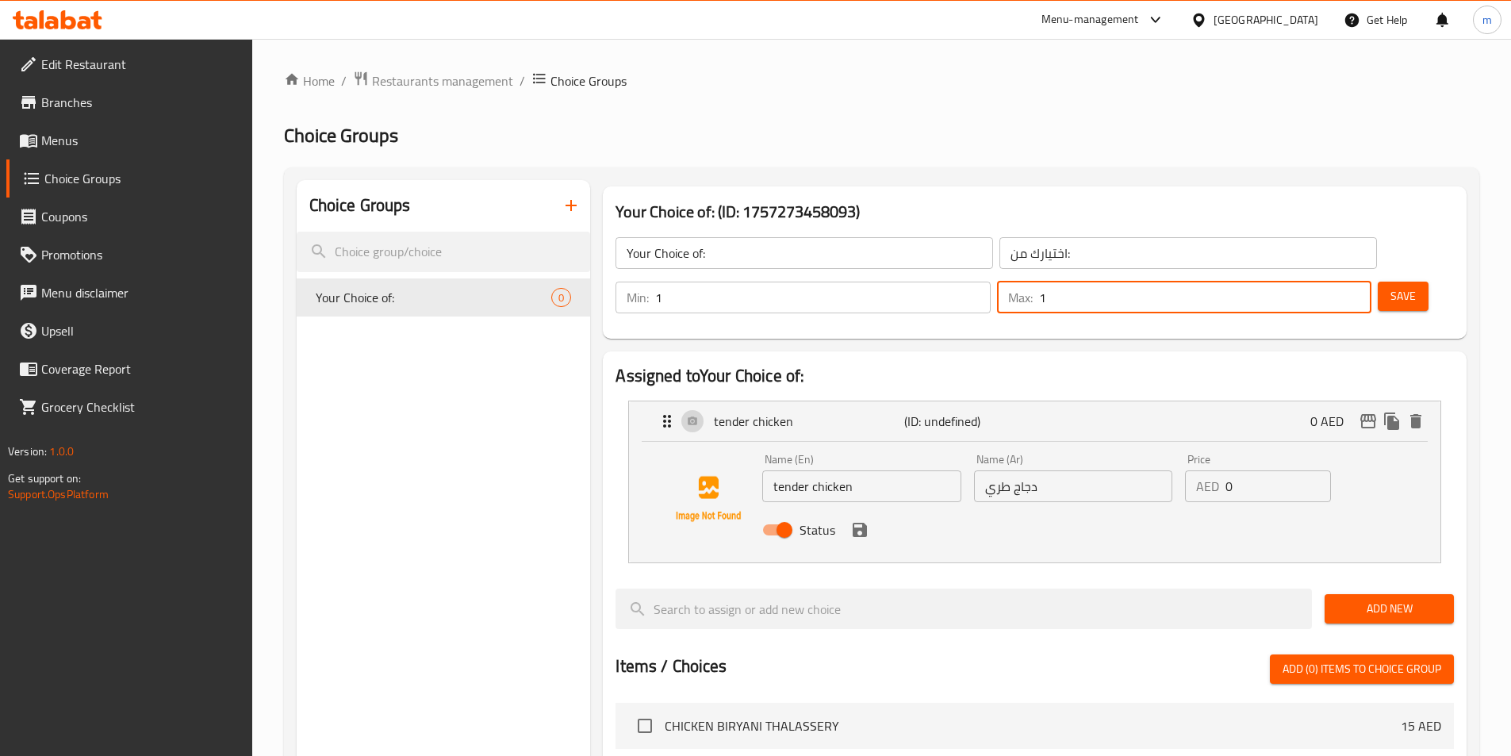
type input "1"
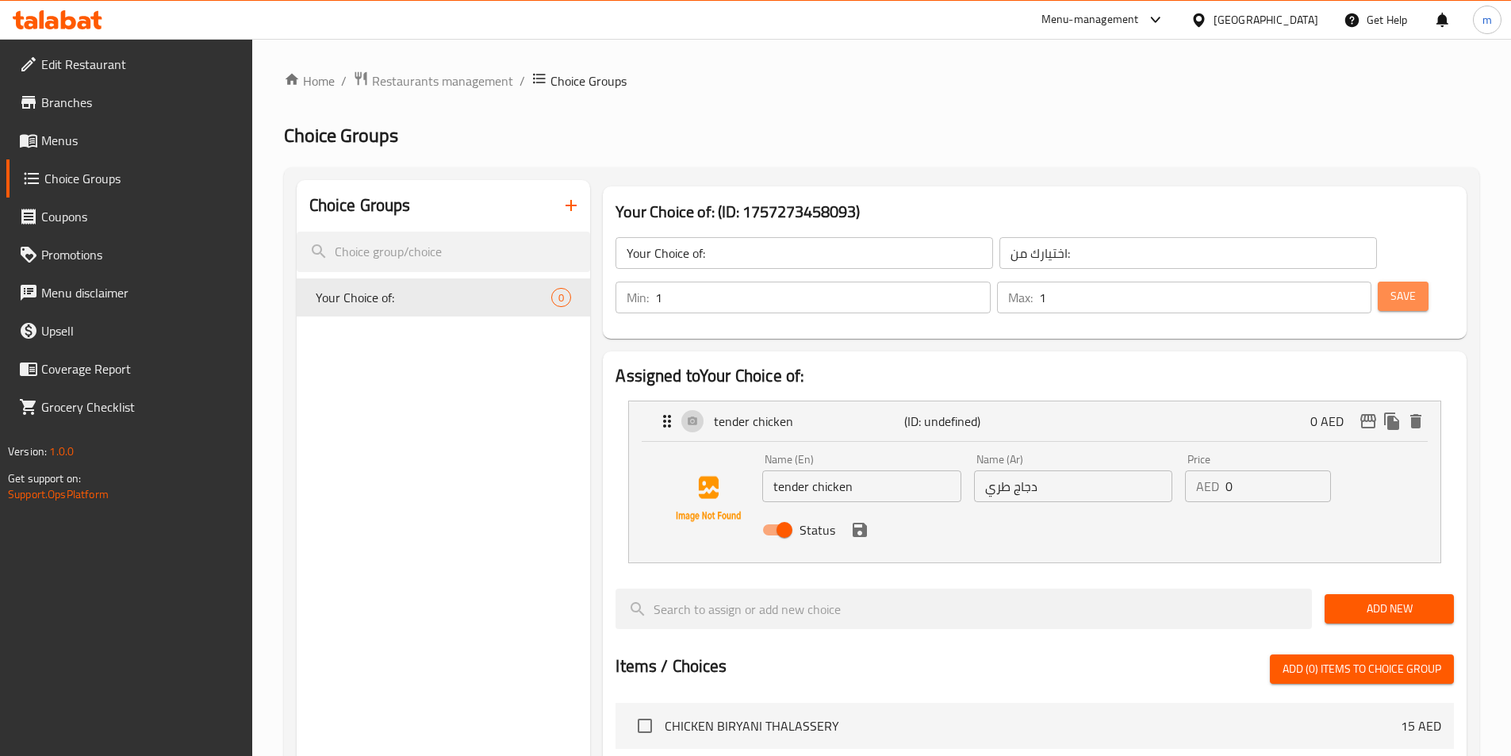
click at [1390, 286] on span "Save" at bounding box center [1402, 296] width 25 height 20
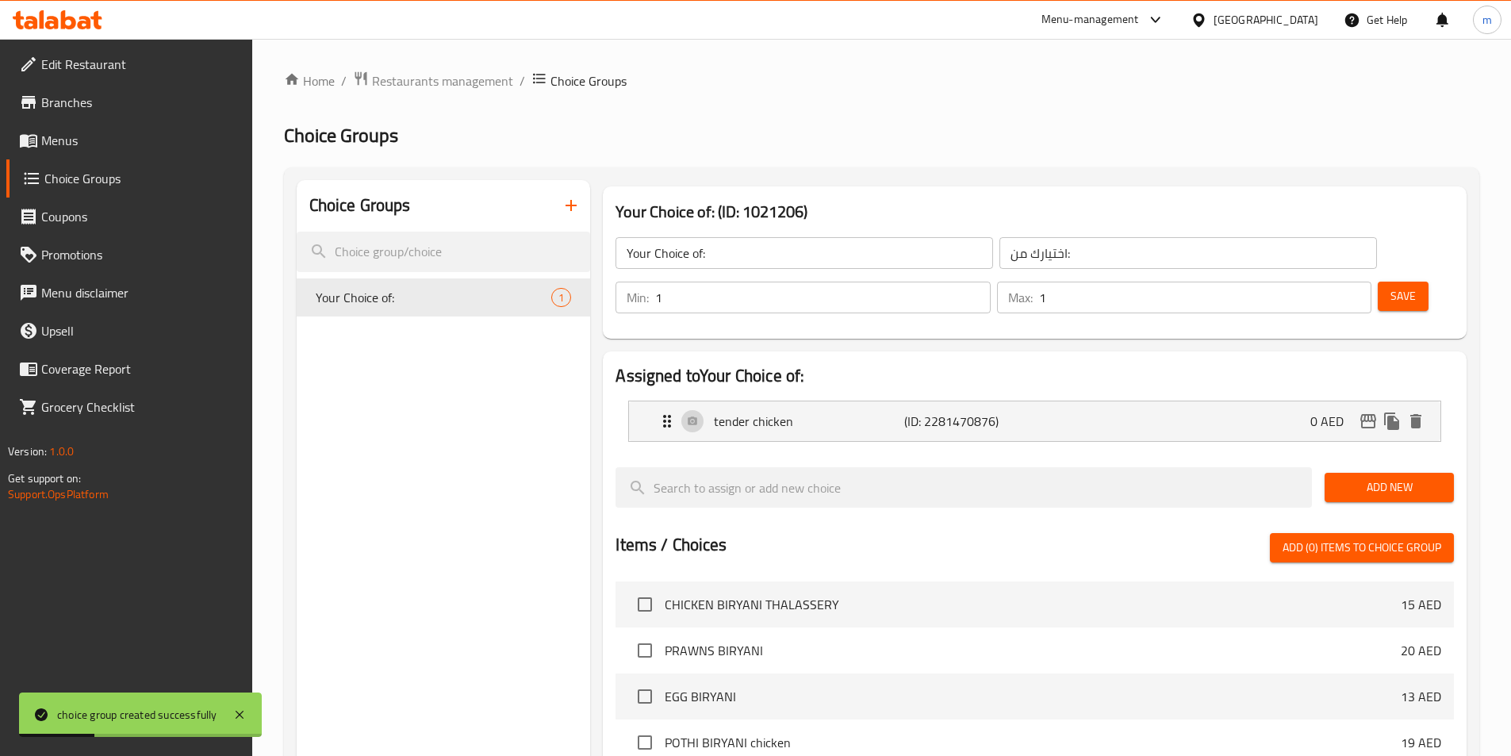
click at [1373, 477] on span "Add New" at bounding box center [1389, 487] width 104 height 20
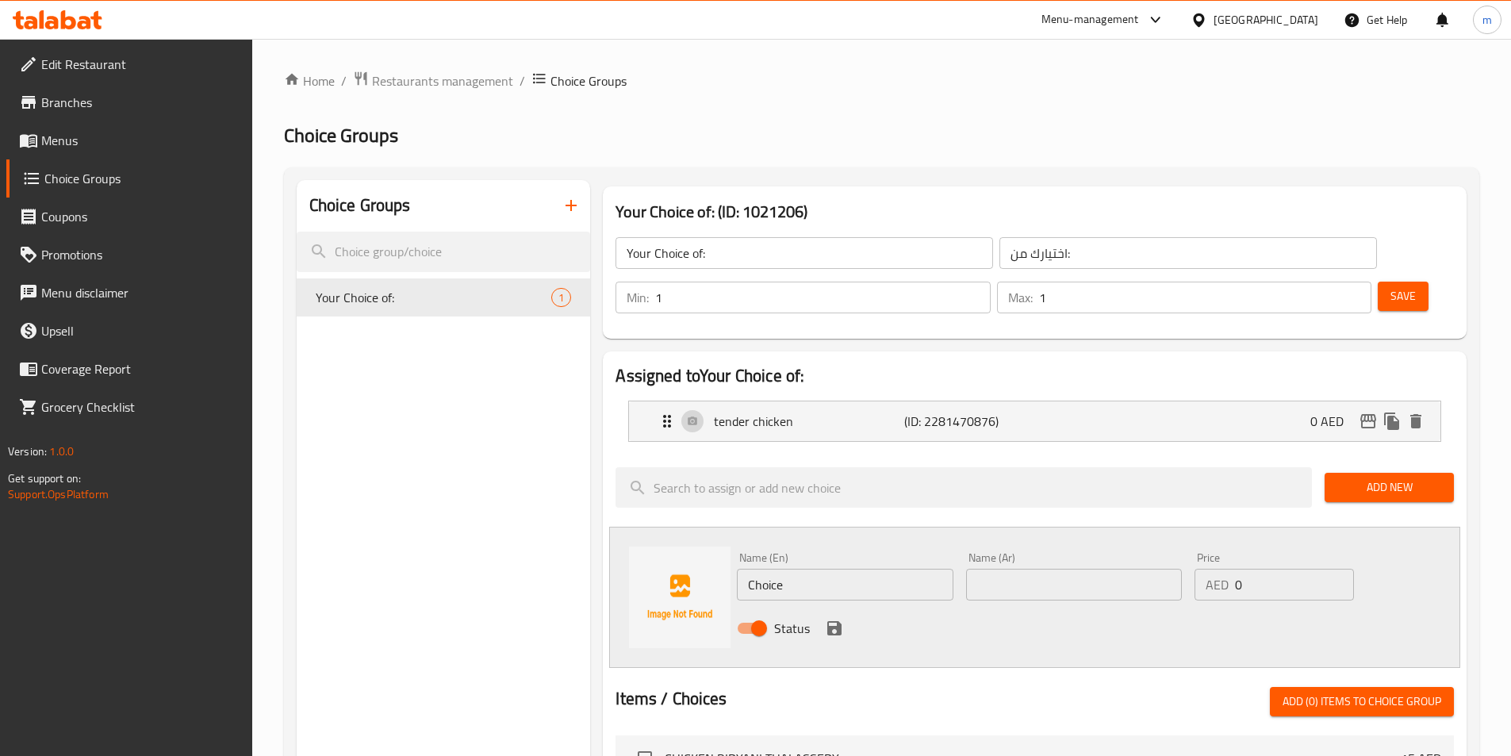
click at [810, 569] on input "Choice" at bounding box center [845, 585] width 216 height 32
paste input "seafood"
type input "seafood"
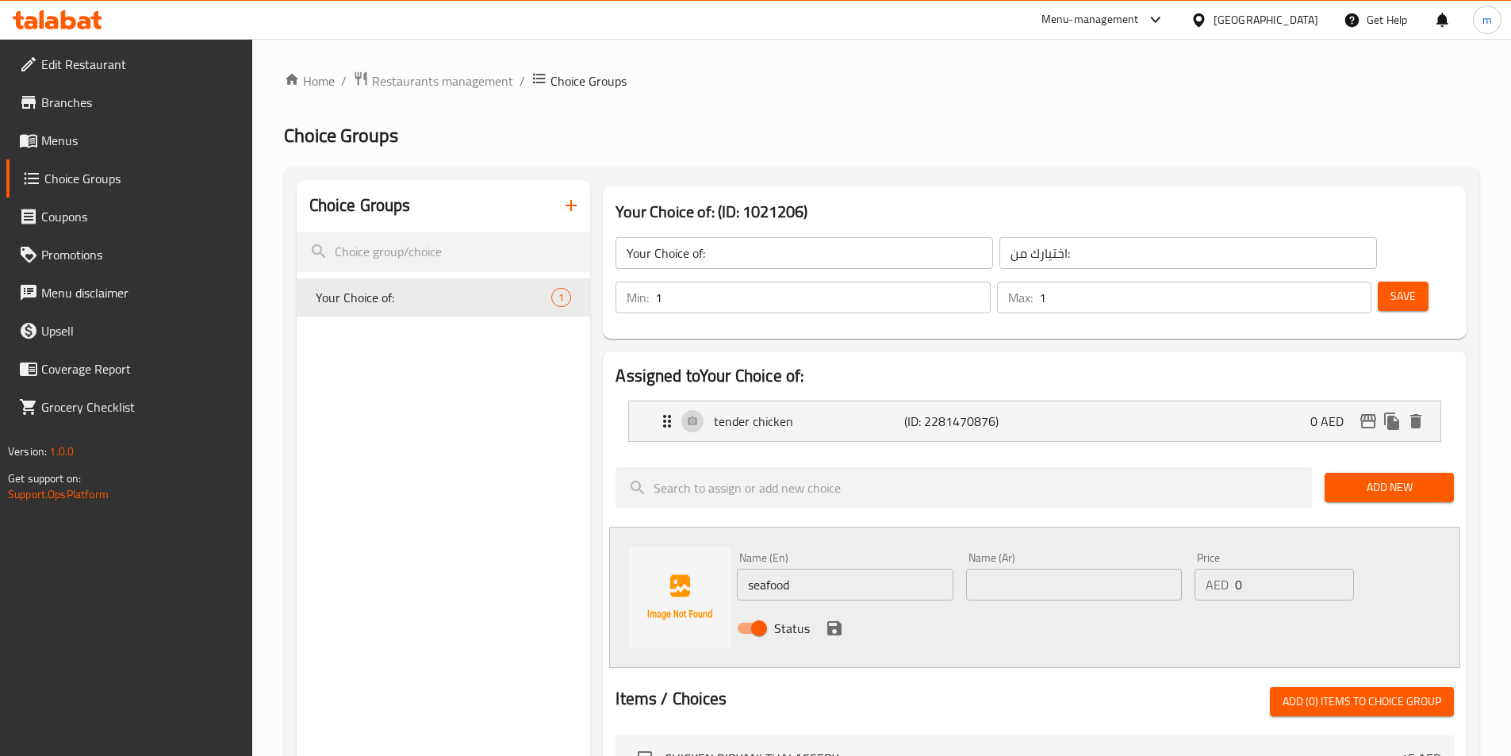
click at [1119, 569] on input "text" at bounding box center [1074, 585] width 216 height 32
paste input "مأكولات بحرية"
type input "مأكولات بحرية"
click at [839, 621] on icon "save" at bounding box center [834, 628] width 14 height 14
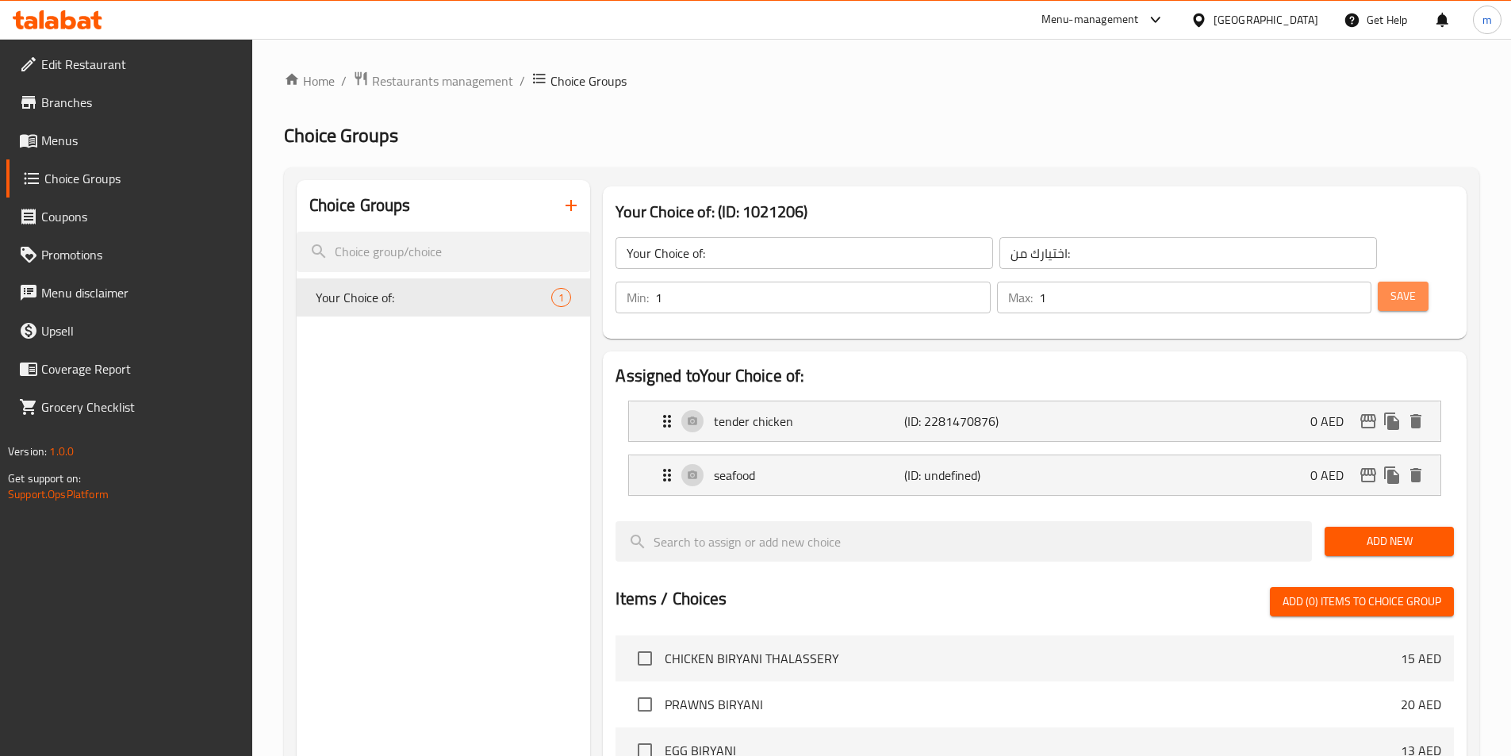
click at [1390, 286] on span "Save" at bounding box center [1402, 296] width 25 height 20
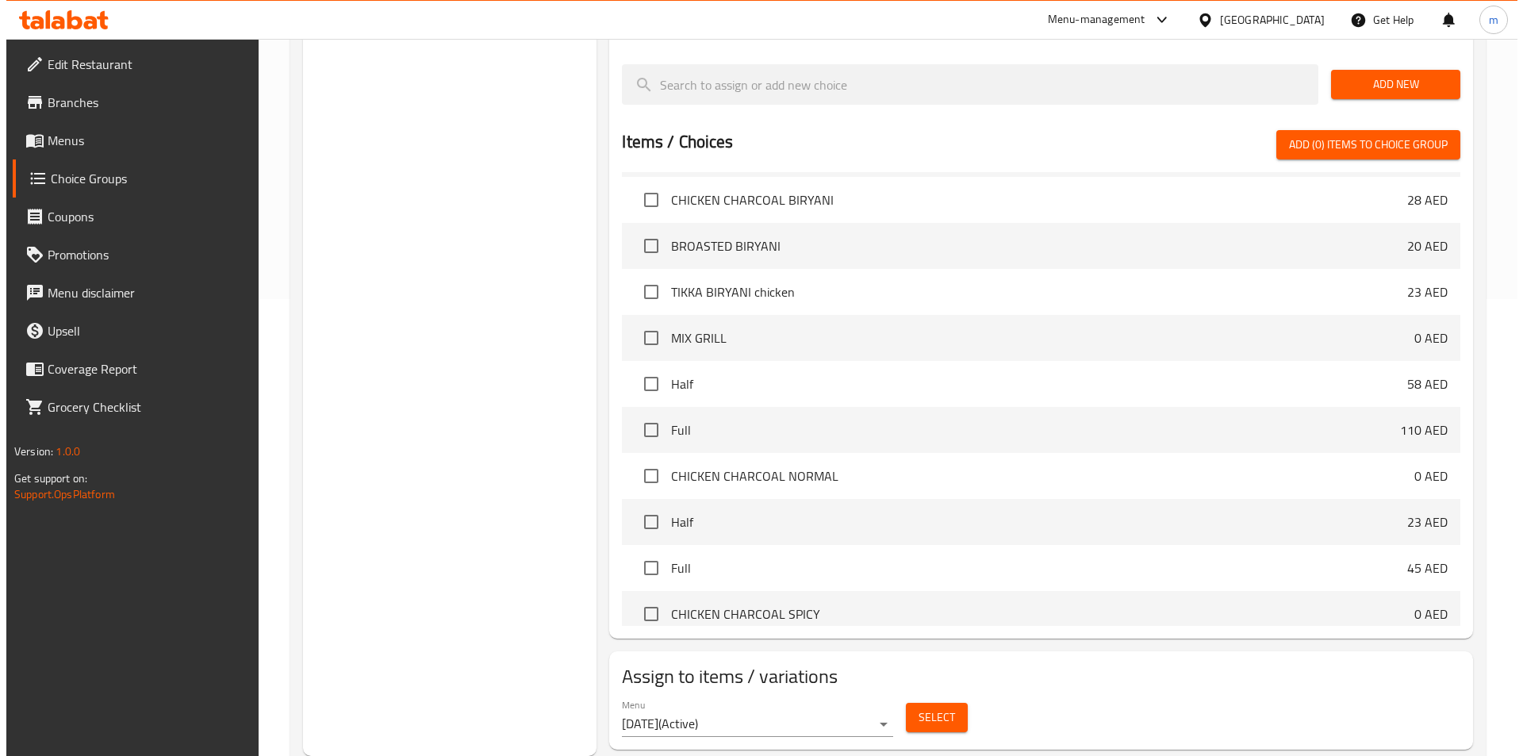
scroll to position [396, 0]
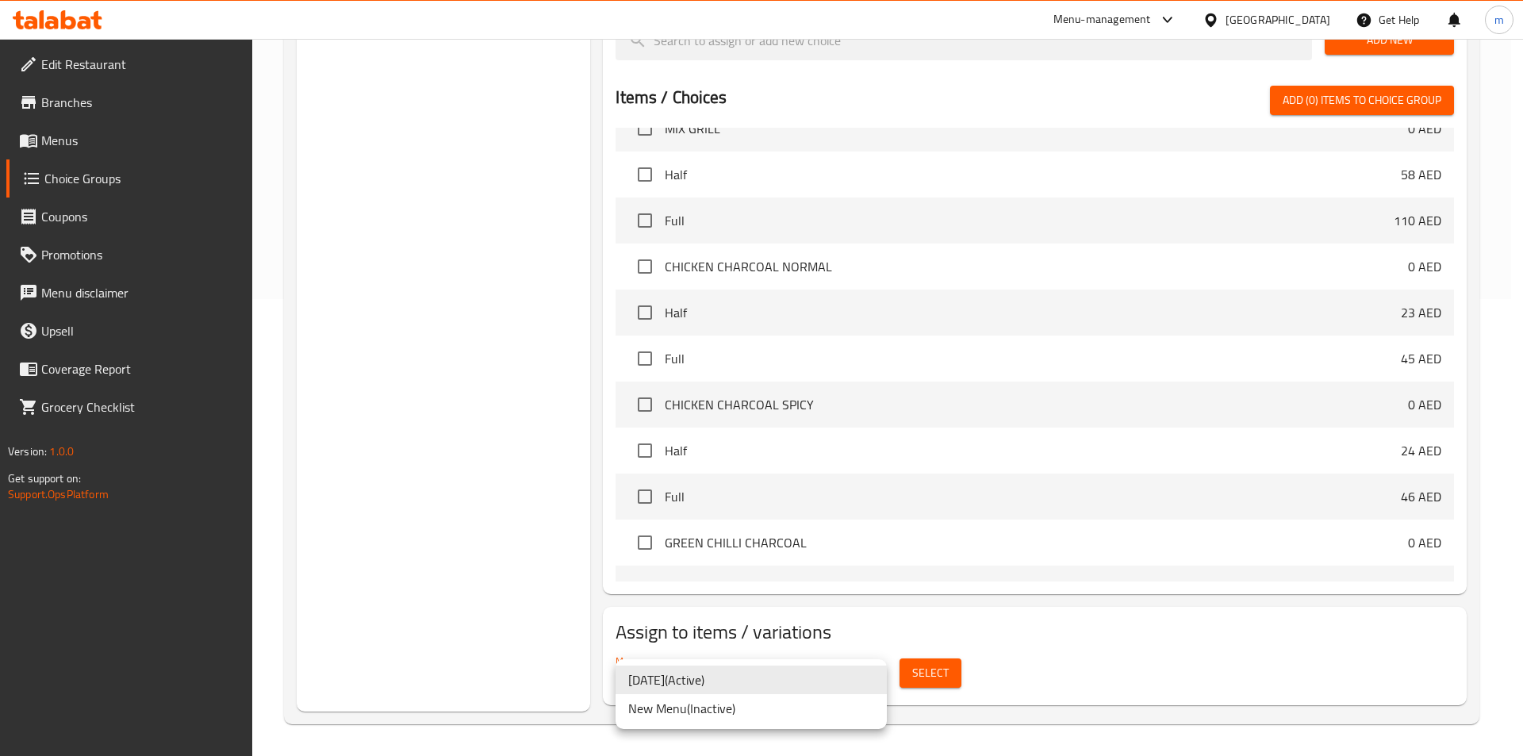
click at [726, 681] on li "7-9-2025 ( Active )" at bounding box center [750, 679] width 271 height 29
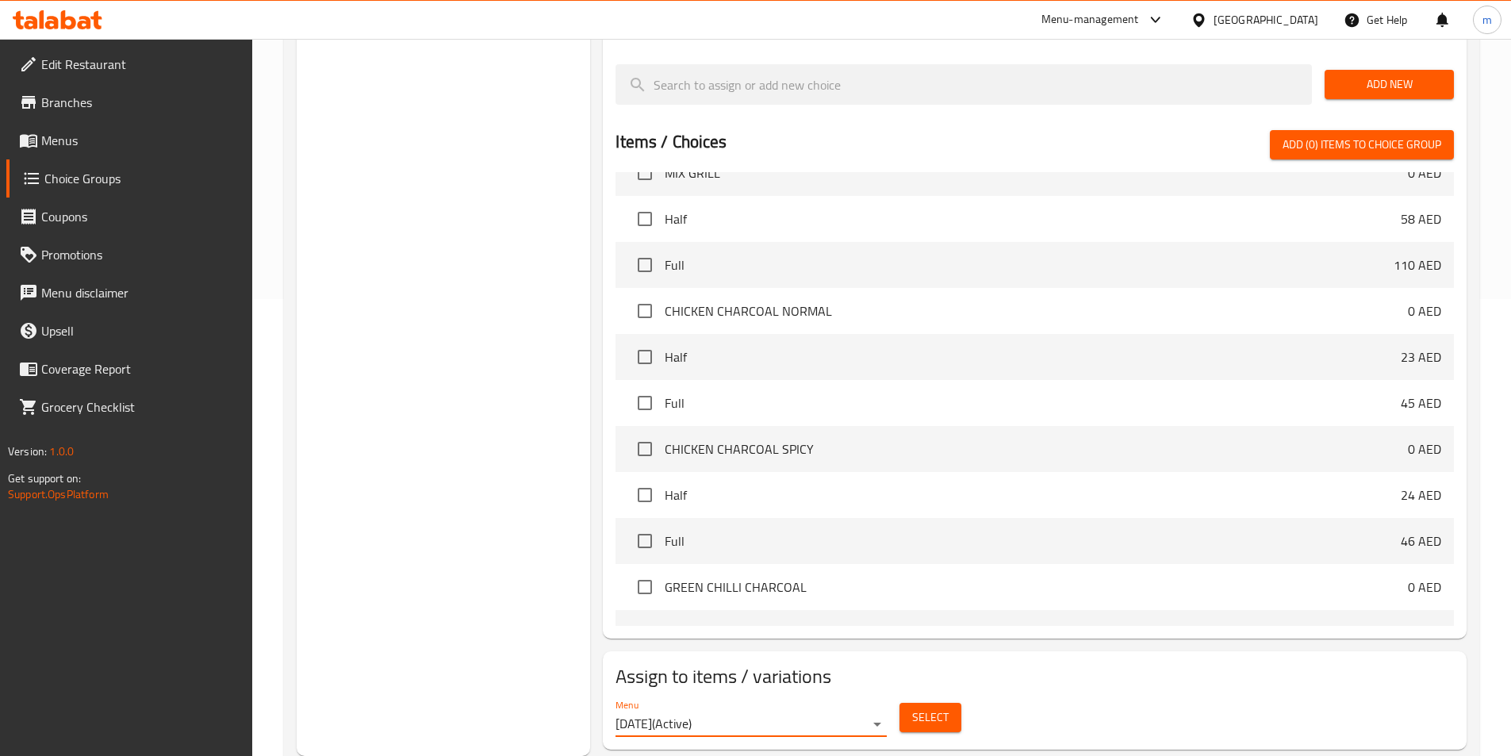
click at [931, 707] on span "Select" at bounding box center [930, 717] width 36 height 20
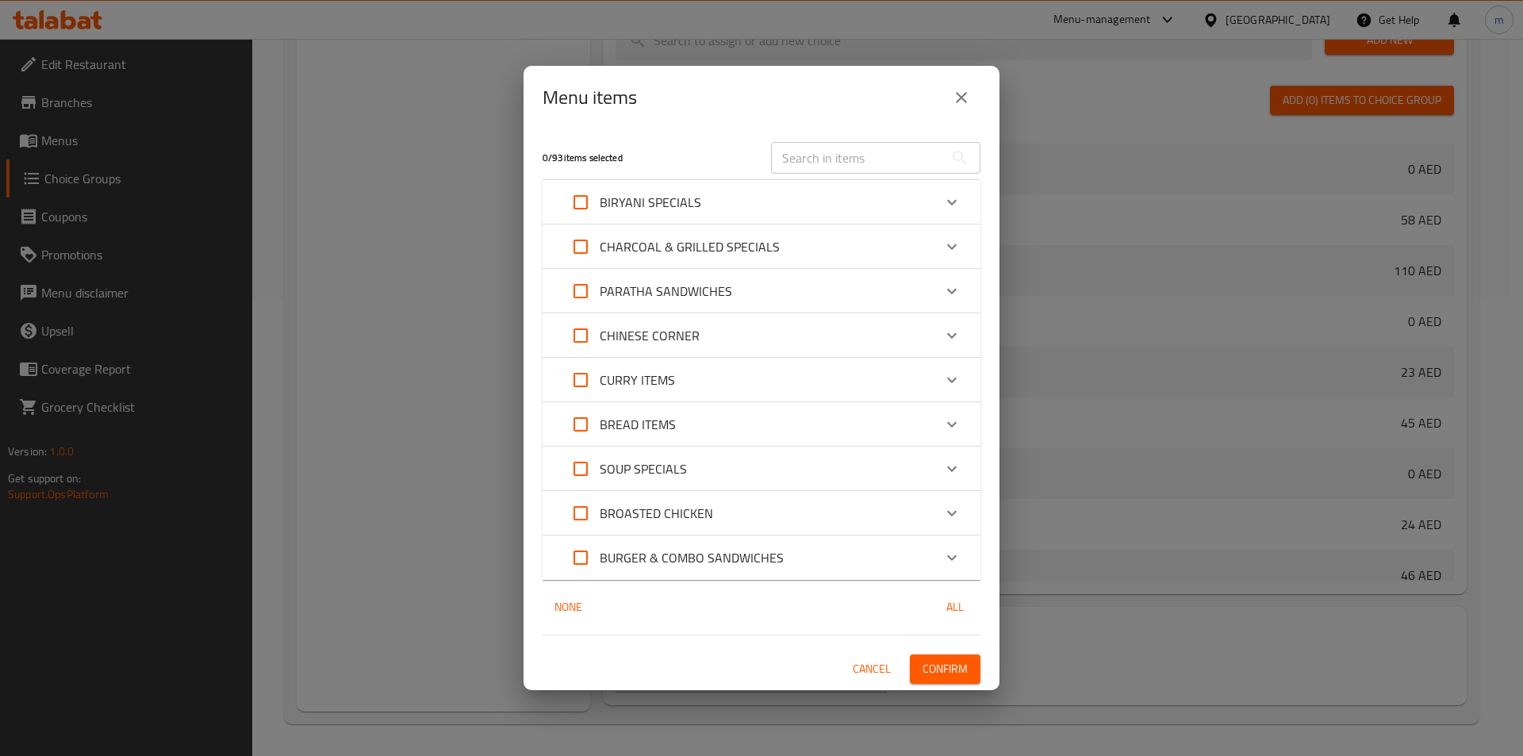
click at [678, 469] on p "SOUP SPECIALS" at bounding box center [642, 468] width 87 height 19
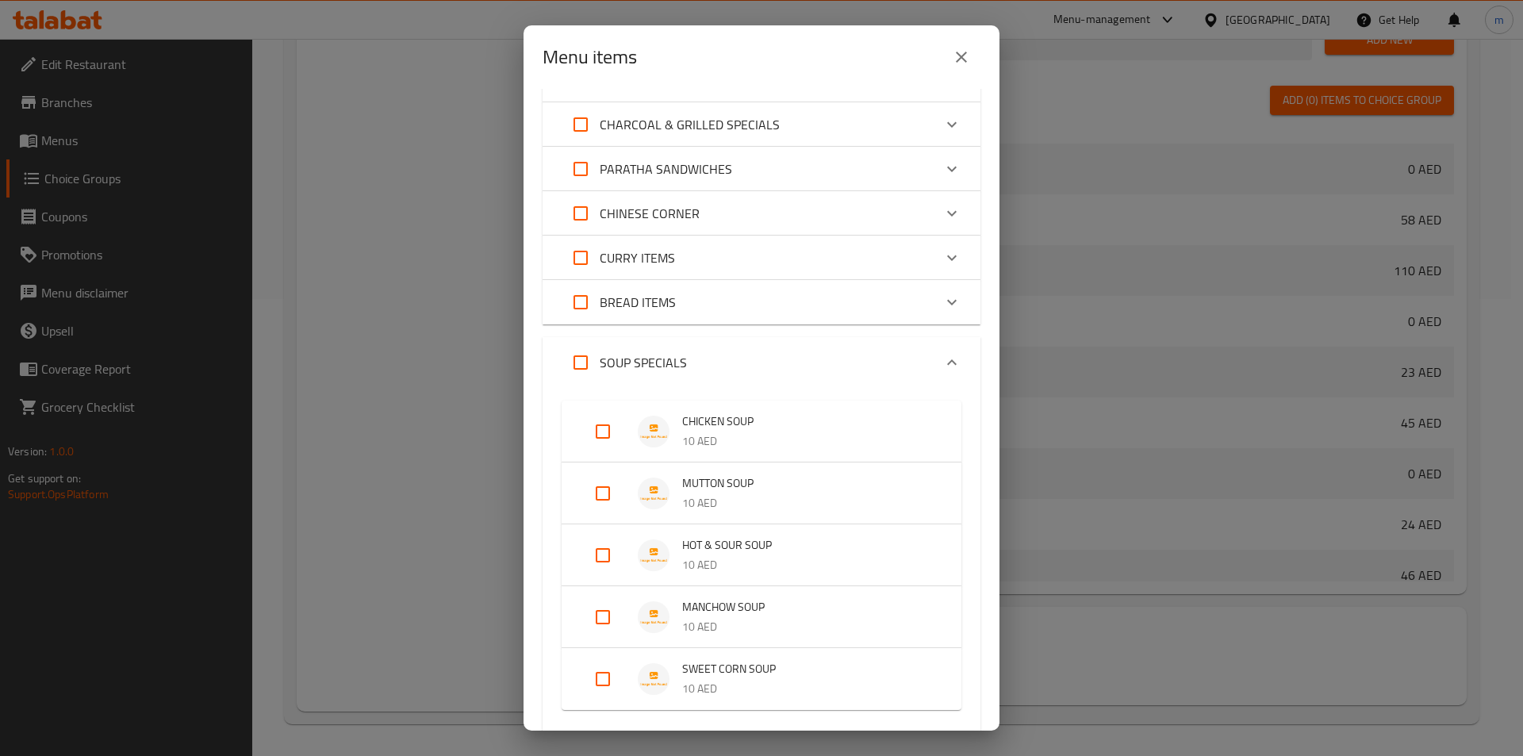
scroll to position [159, 0]
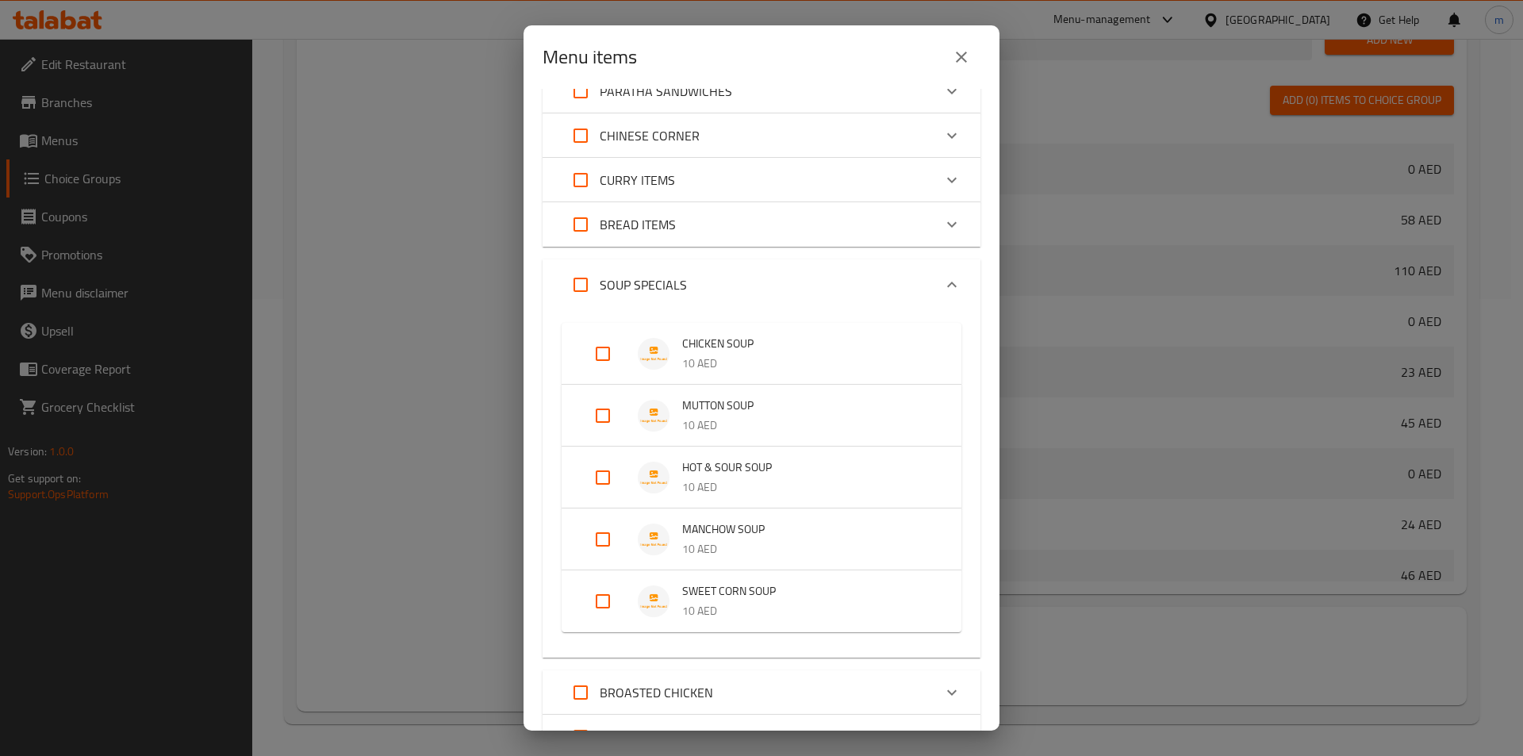
click at [607, 473] on input "Expand" at bounding box center [603, 477] width 38 height 38
checkbox input "true"
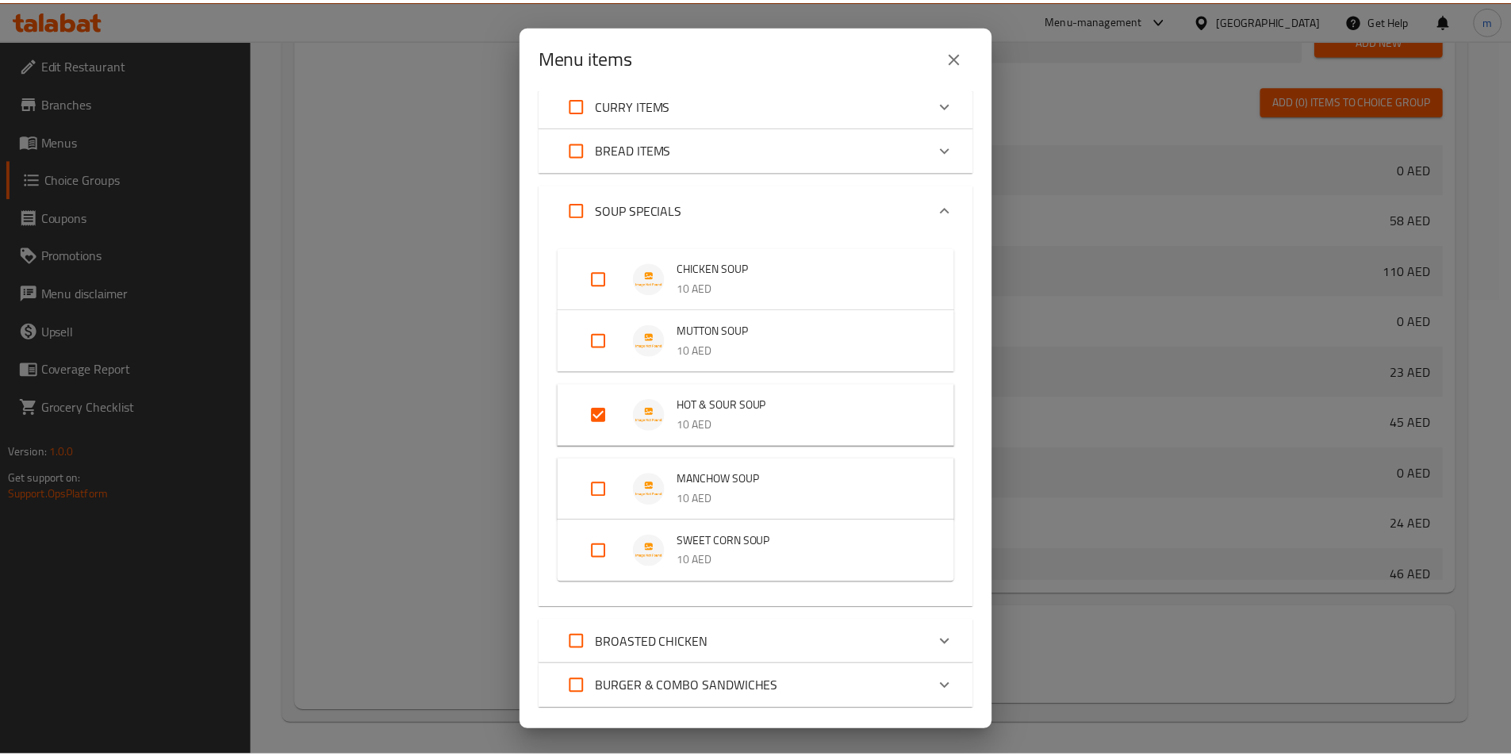
scroll to position [323, 0]
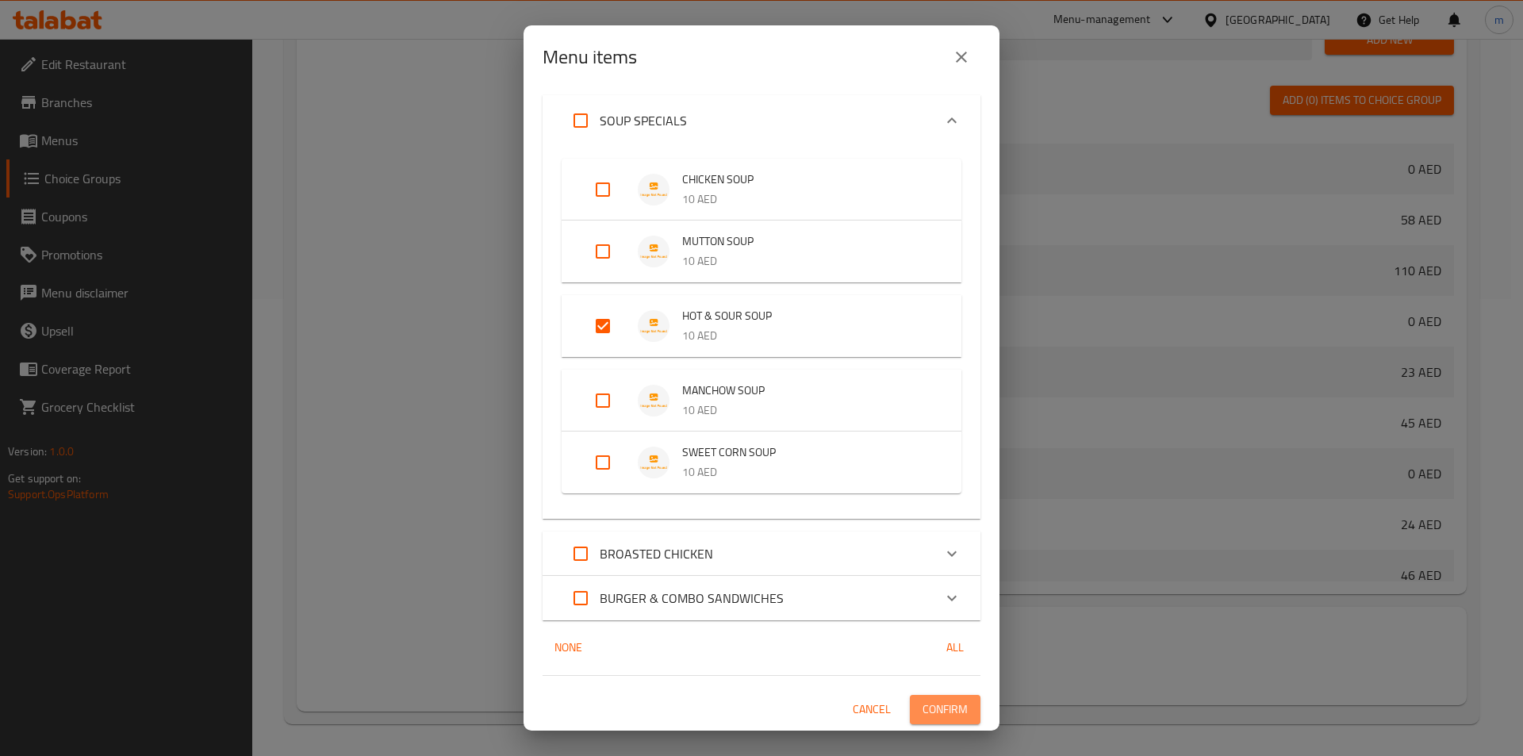
click at [946, 709] on span "Confirm" at bounding box center [944, 709] width 45 height 20
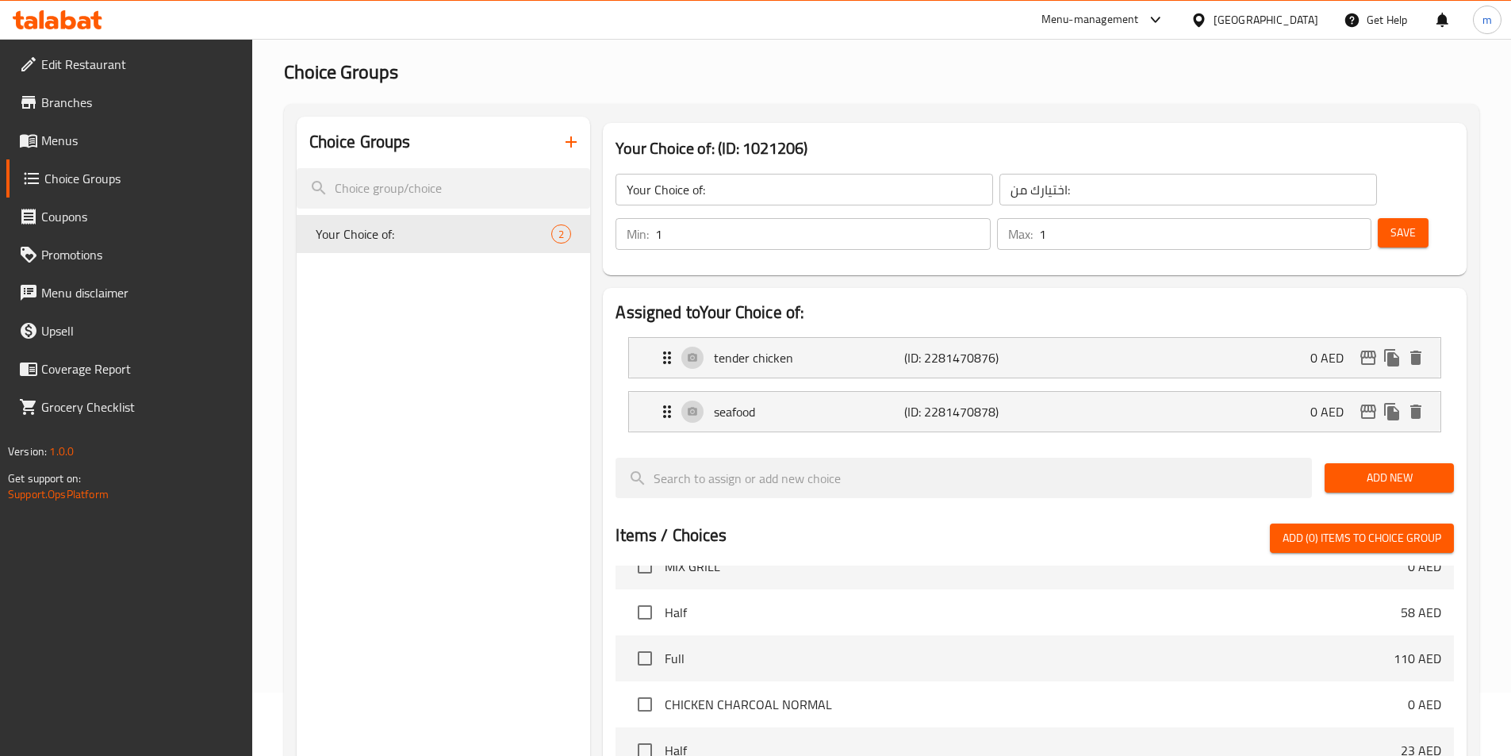
scroll to position [0, 0]
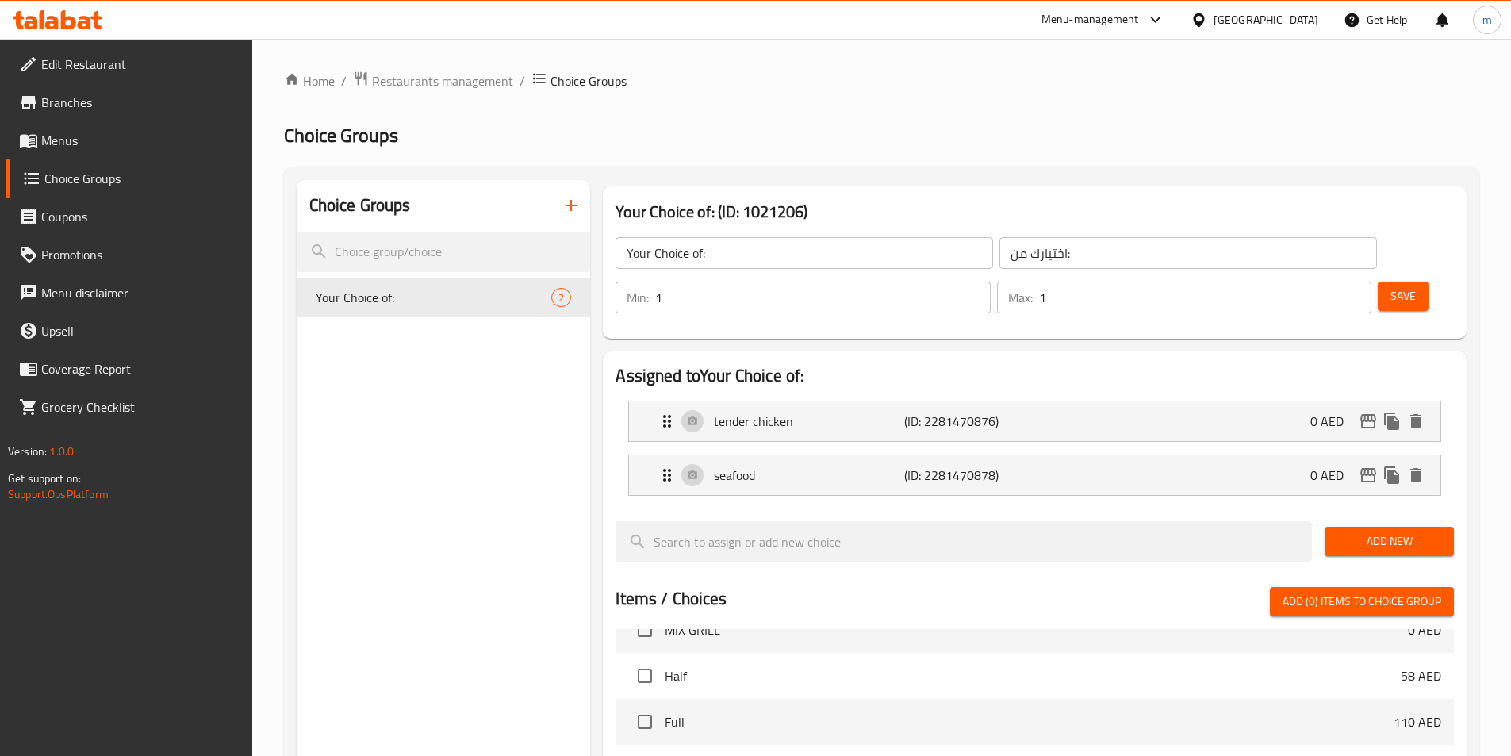
click at [570, 214] on icon "button" at bounding box center [570, 205] width 19 height 19
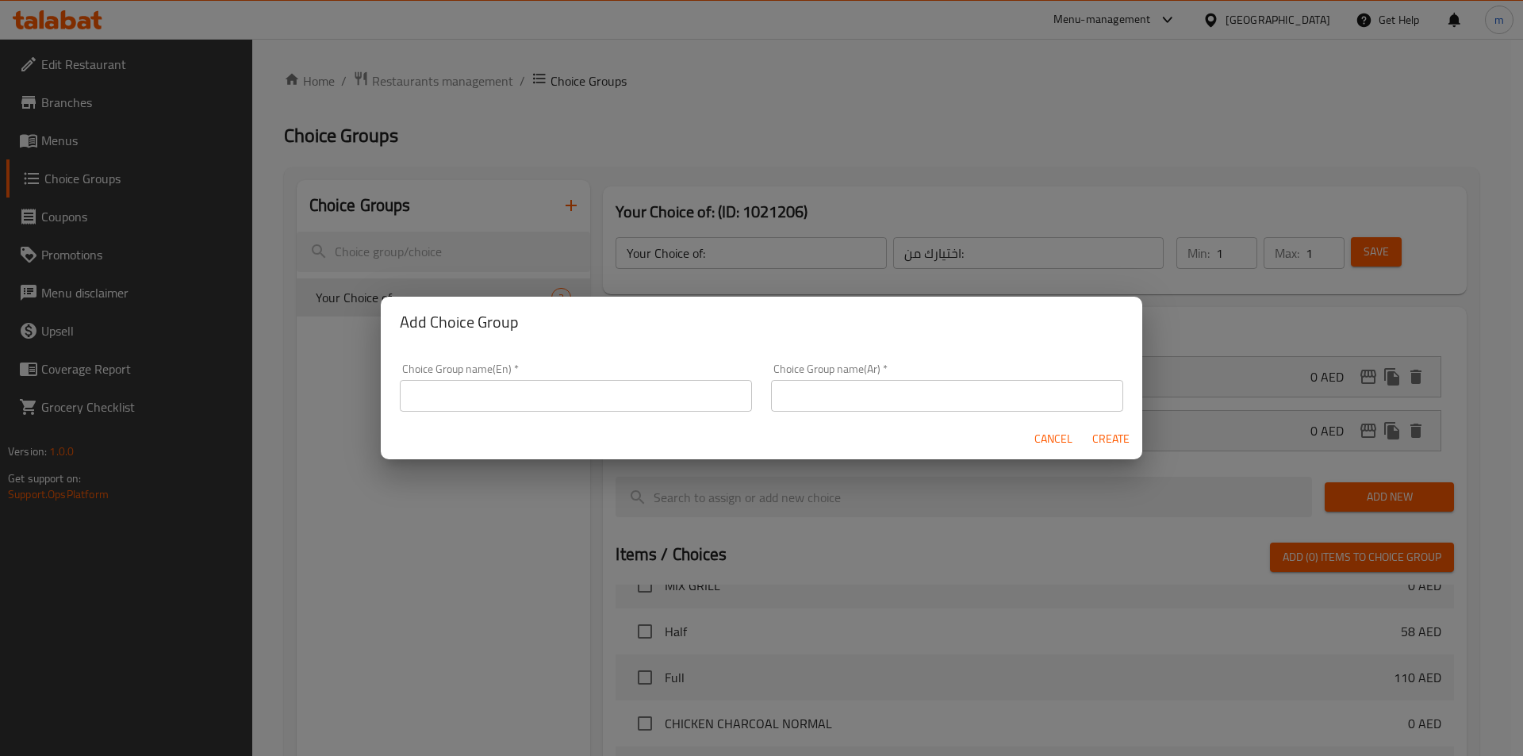
click at [524, 412] on div "Choice Group name(En)   * Choice Group name(En) *" at bounding box center [575, 387] width 371 height 67
click at [531, 399] on input "text" at bounding box center [576, 396] width 352 height 32
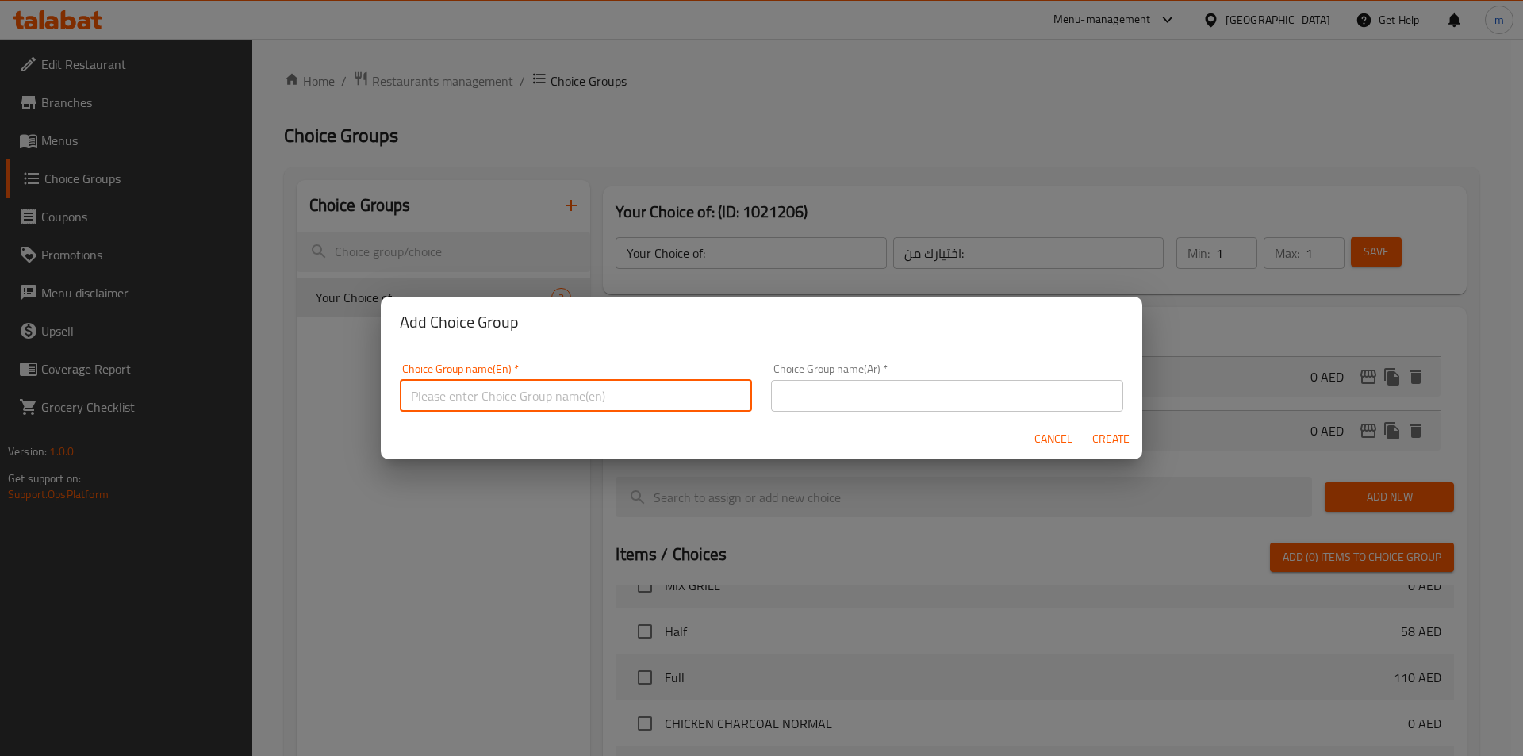
type input "Your Choice of:"
click at [810, 386] on input "text" at bounding box center [947, 396] width 352 height 32
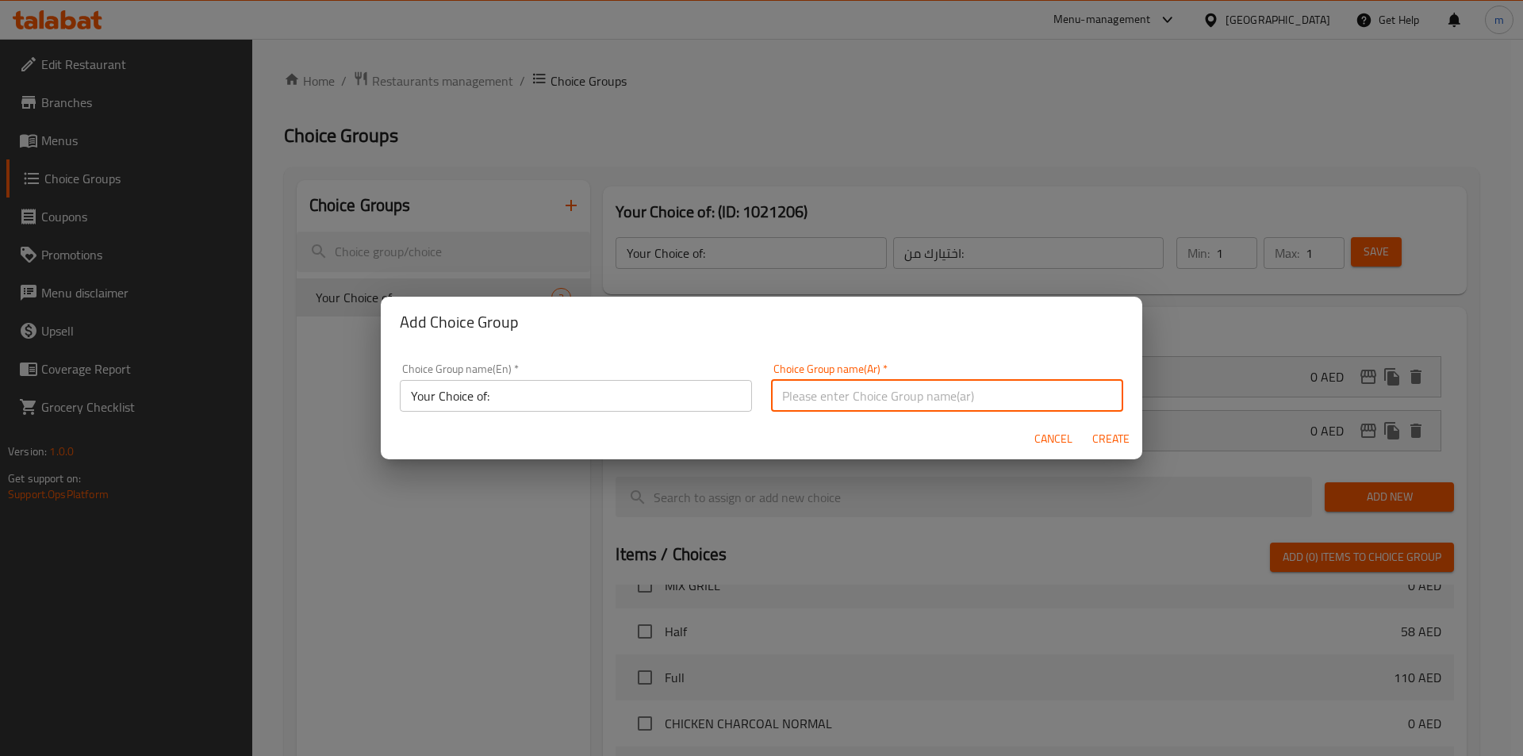
type input "اختيارك من:"
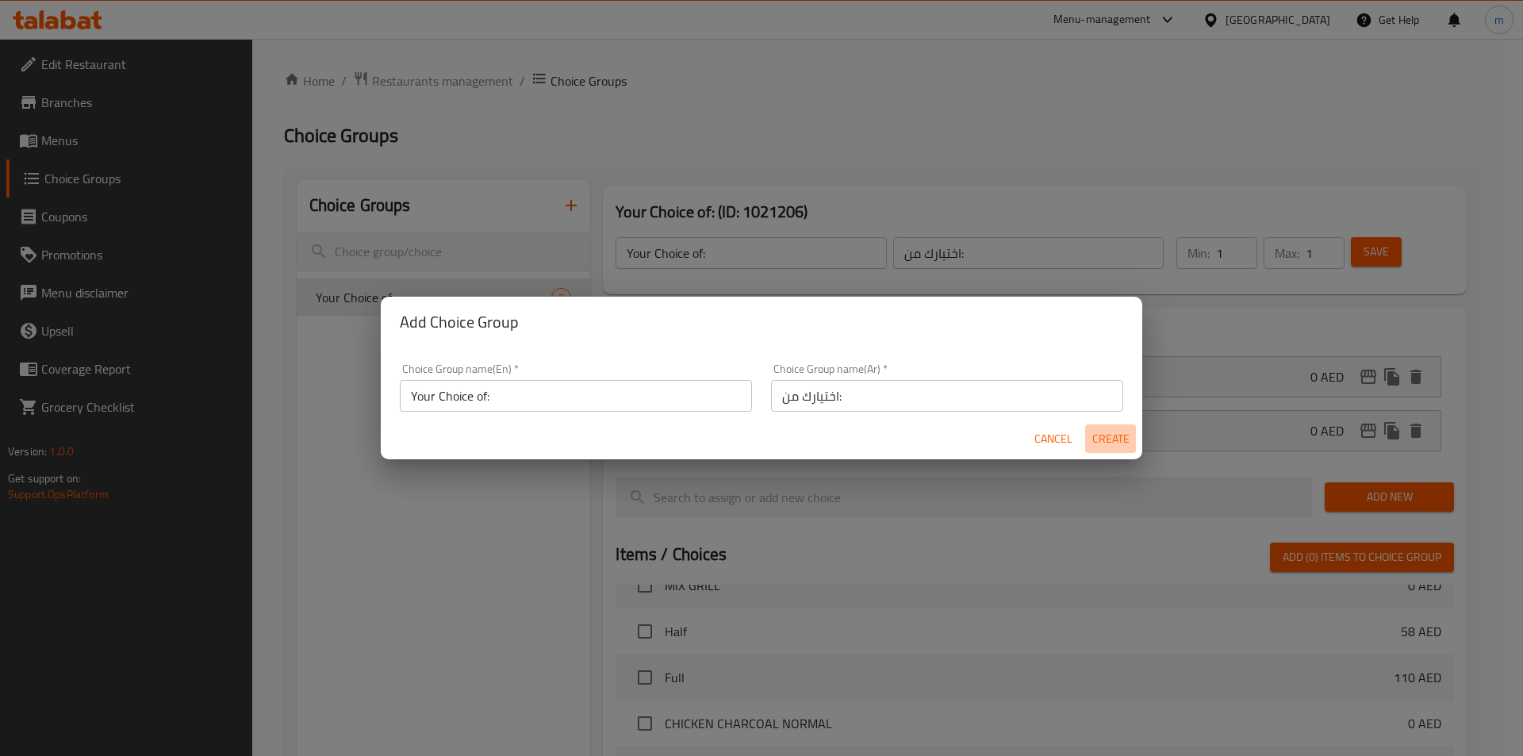
click at [1126, 437] on span "Create" at bounding box center [1110, 439] width 38 height 20
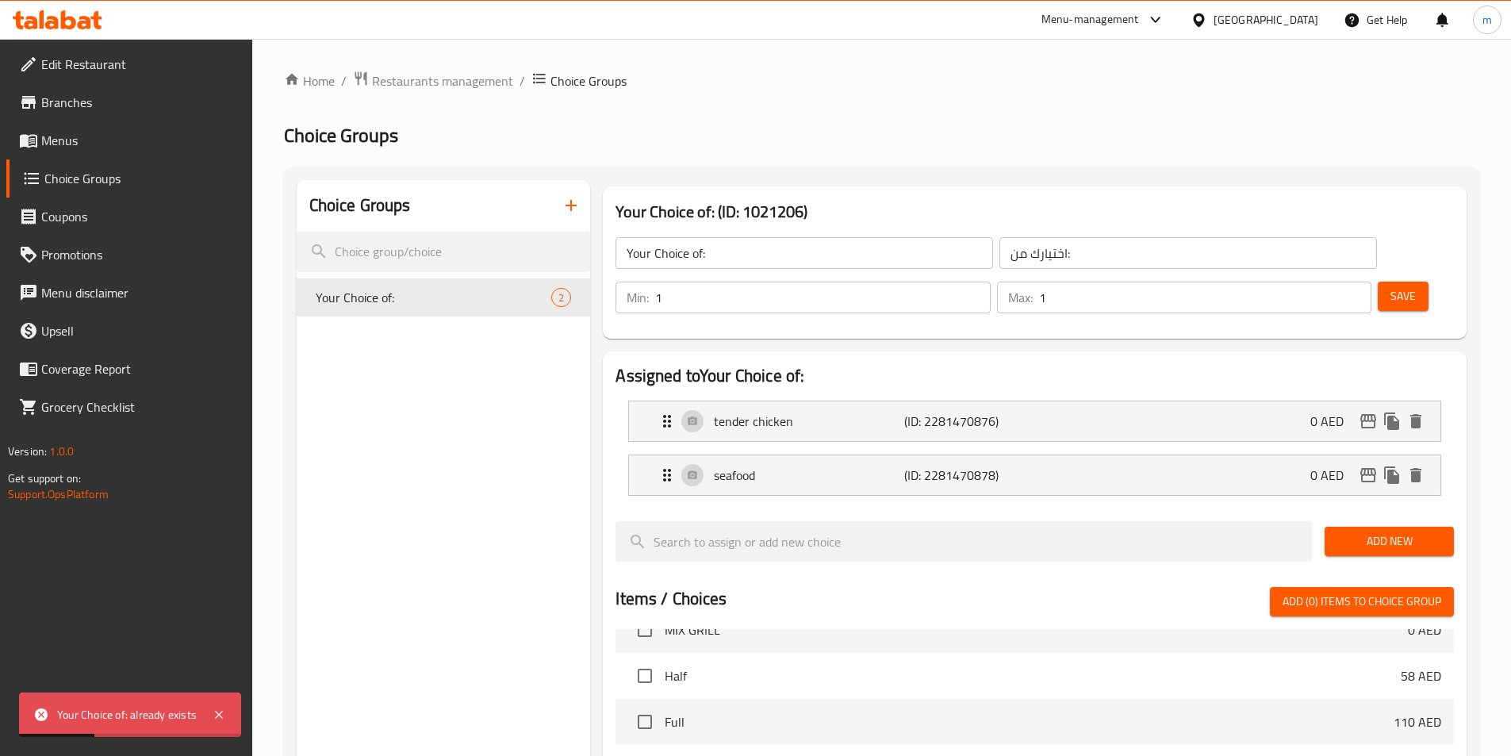
click at [566, 215] on icon "button" at bounding box center [570, 205] width 19 height 19
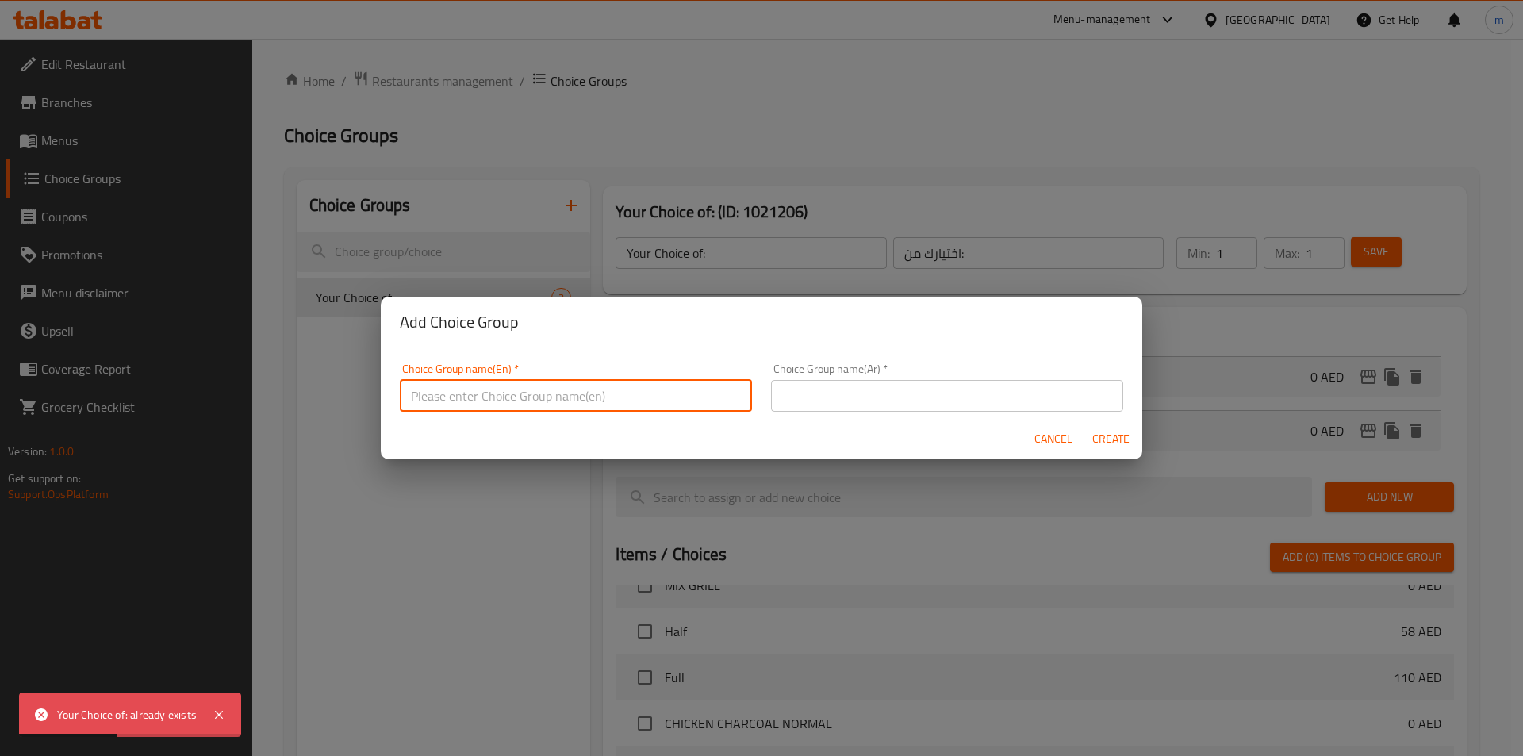
click at [606, 401] on input "text" at bounding box center [576, 396] width 352 height 32
type input "Your Choice of:"
click at [856, 389] on input "text" at bounding box center [947, 396] width 352 height 32
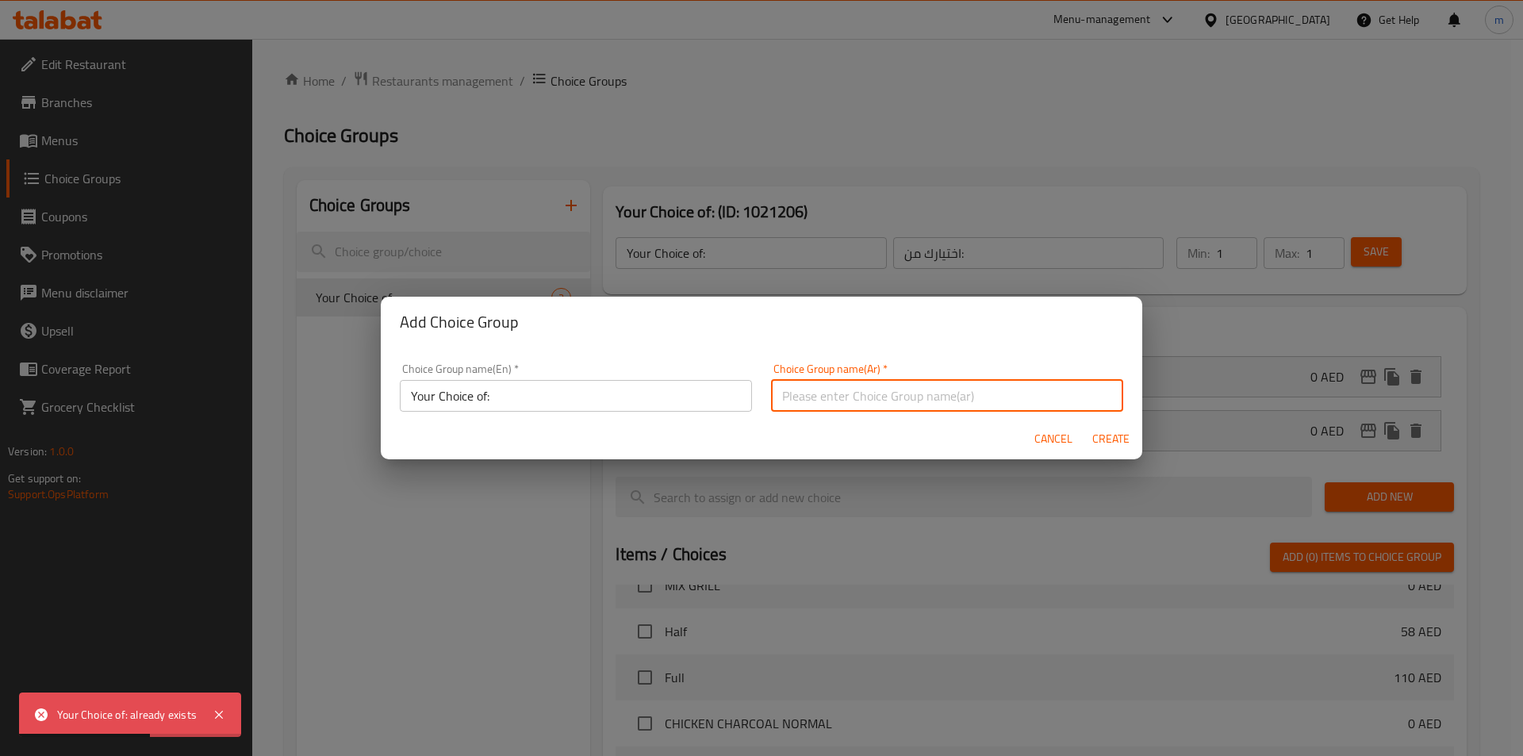
type input "اختيارك من:"
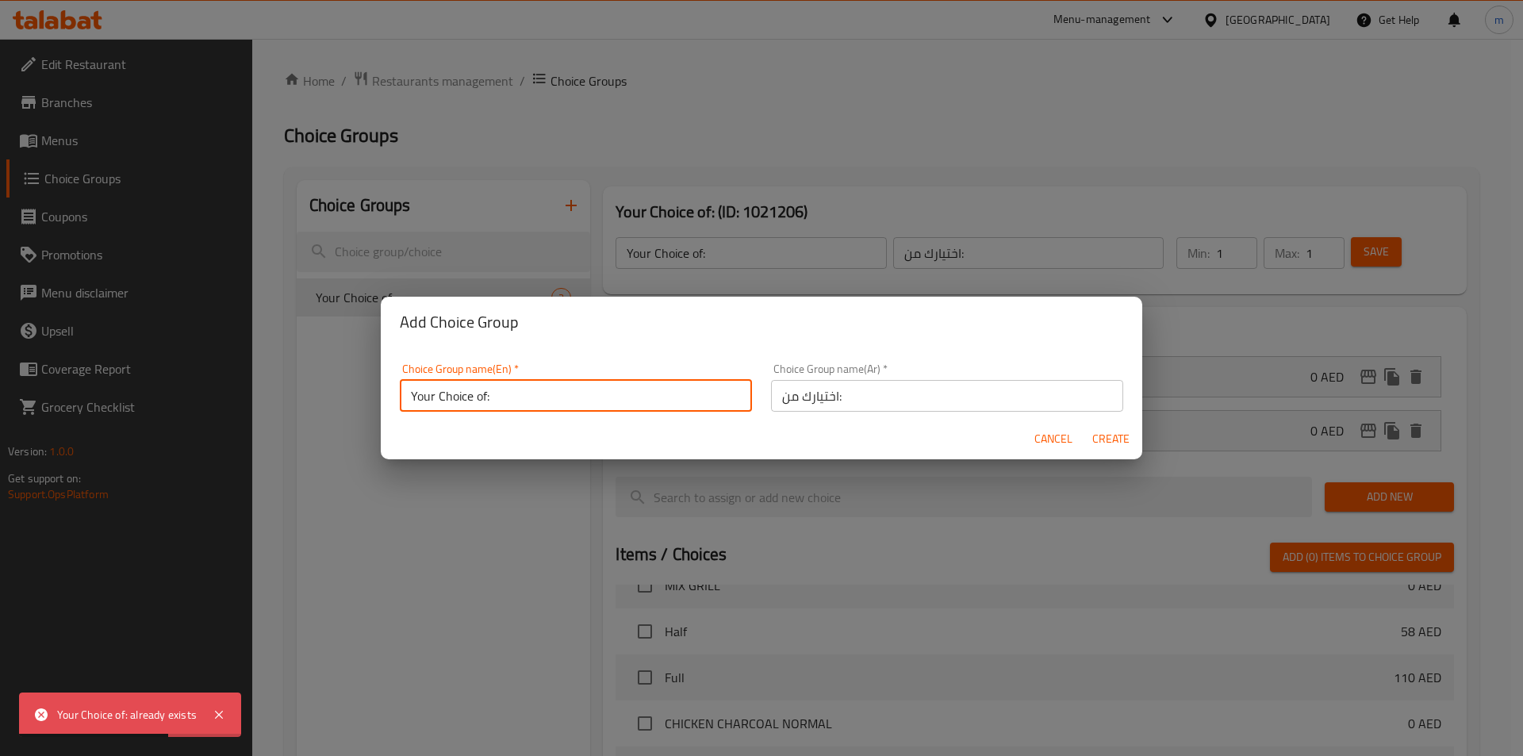
click at [680, 397] on input "Your Choice of:" at bounding box center [576, 396] width 352 height 32
type input "Your Choice of:0"
drag, startPoint x: 1101, startPoint y: 441, endPoint x: 1019, endPoint y: 446, distance: 81.9
click at [1101, 441] on span "Create" at bounding box center [1110, 439] width 38 height 20
type input "Your Choice of:0"
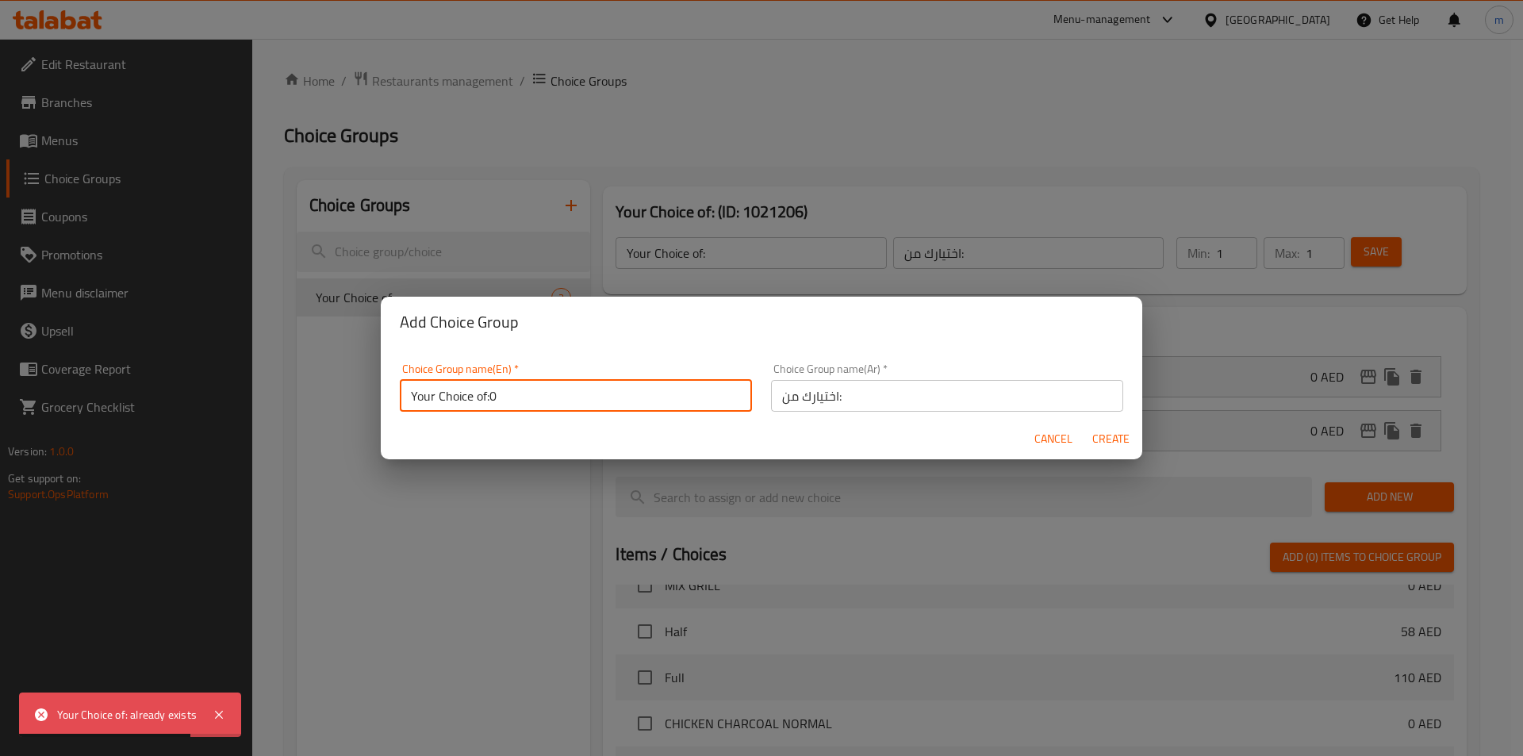
type input "0"
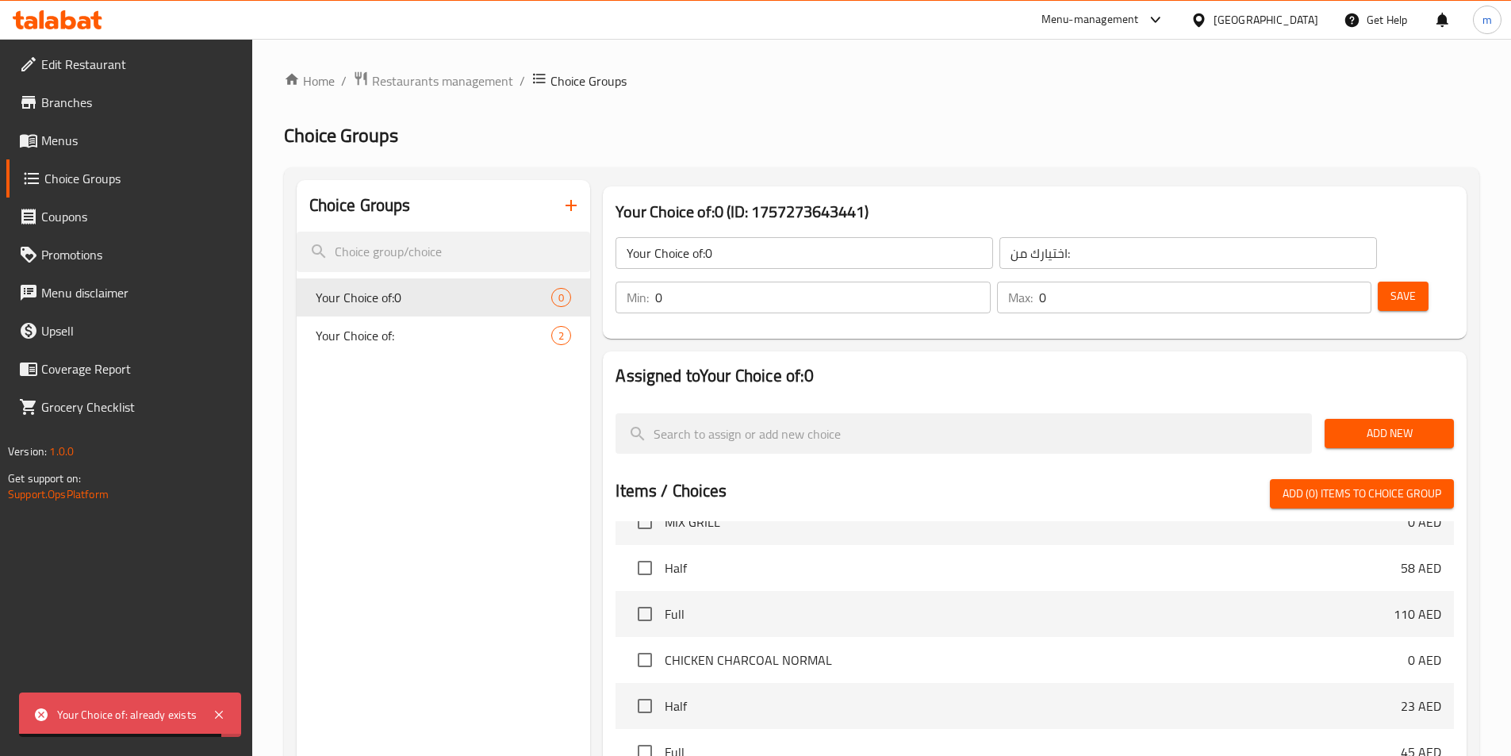
click at [825, 248] on input "Your Choice of:0" at bounding box center [803, 253] width 377 height 32
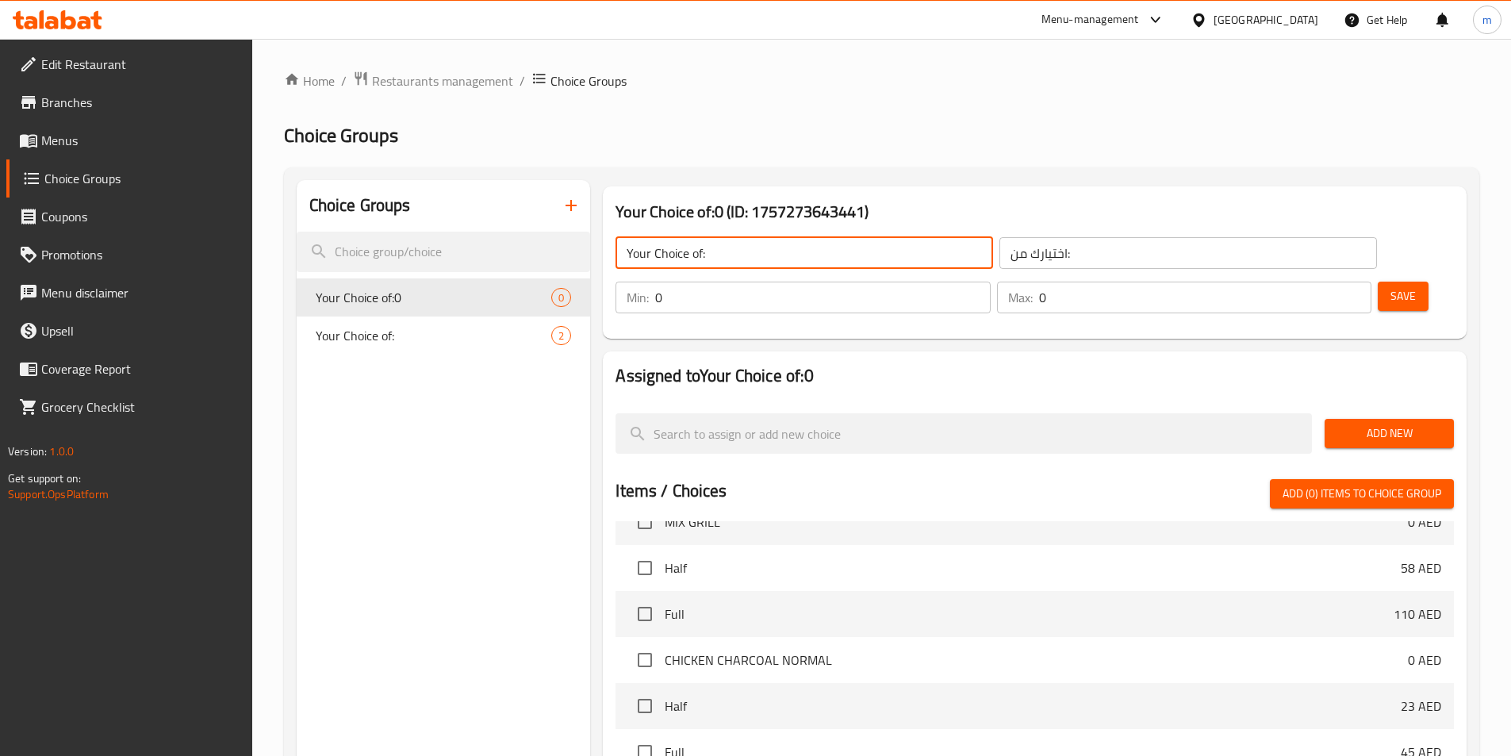
type input "Your Choice of:"
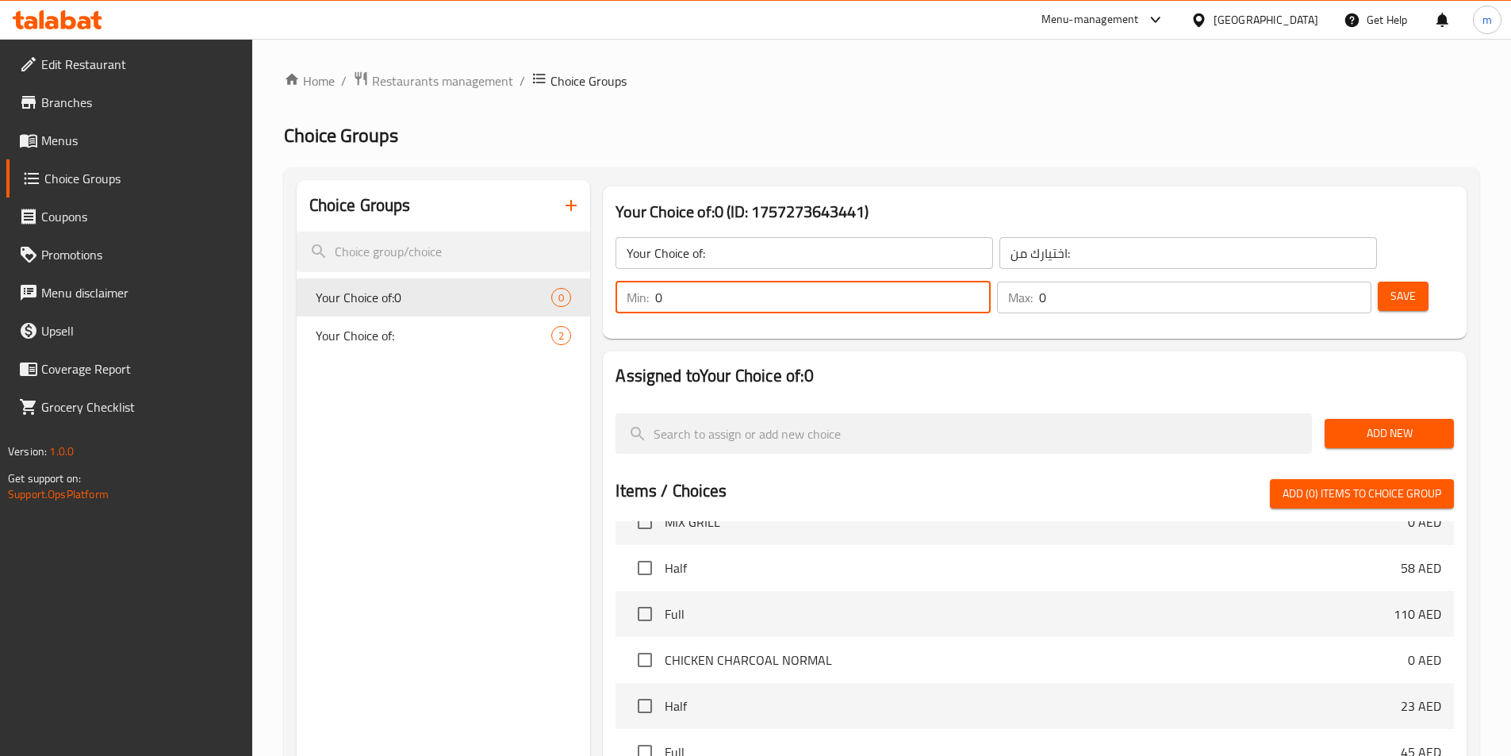
click at [990, 282] on input "0" at bounding box center [822, 298] width 335 height 32
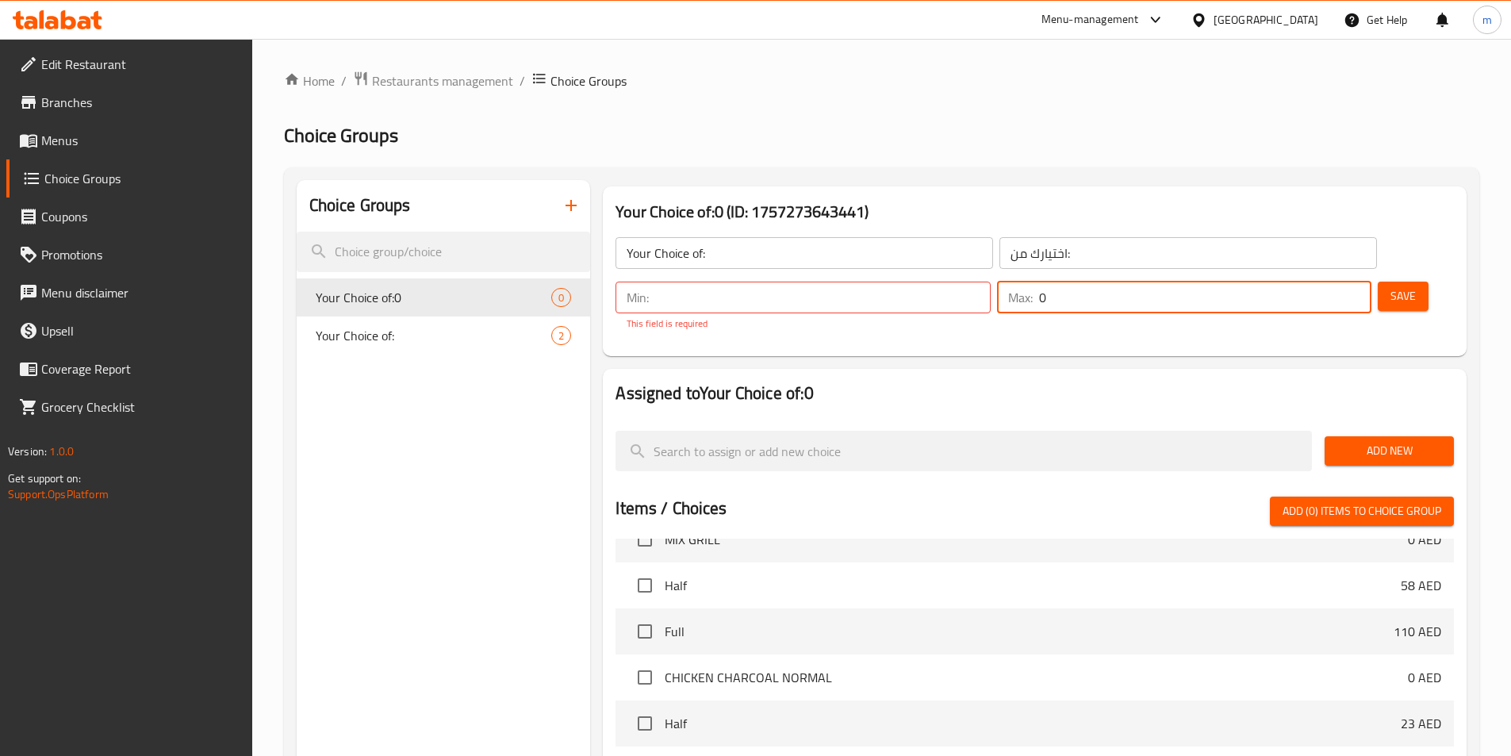
click at [1312, 282] on input "0" at bounding box center [1205, 298] width 332 height 32
type input "1"
click at [990, 282] on input "number" at bounding box center [822, 298] width 335 height 32
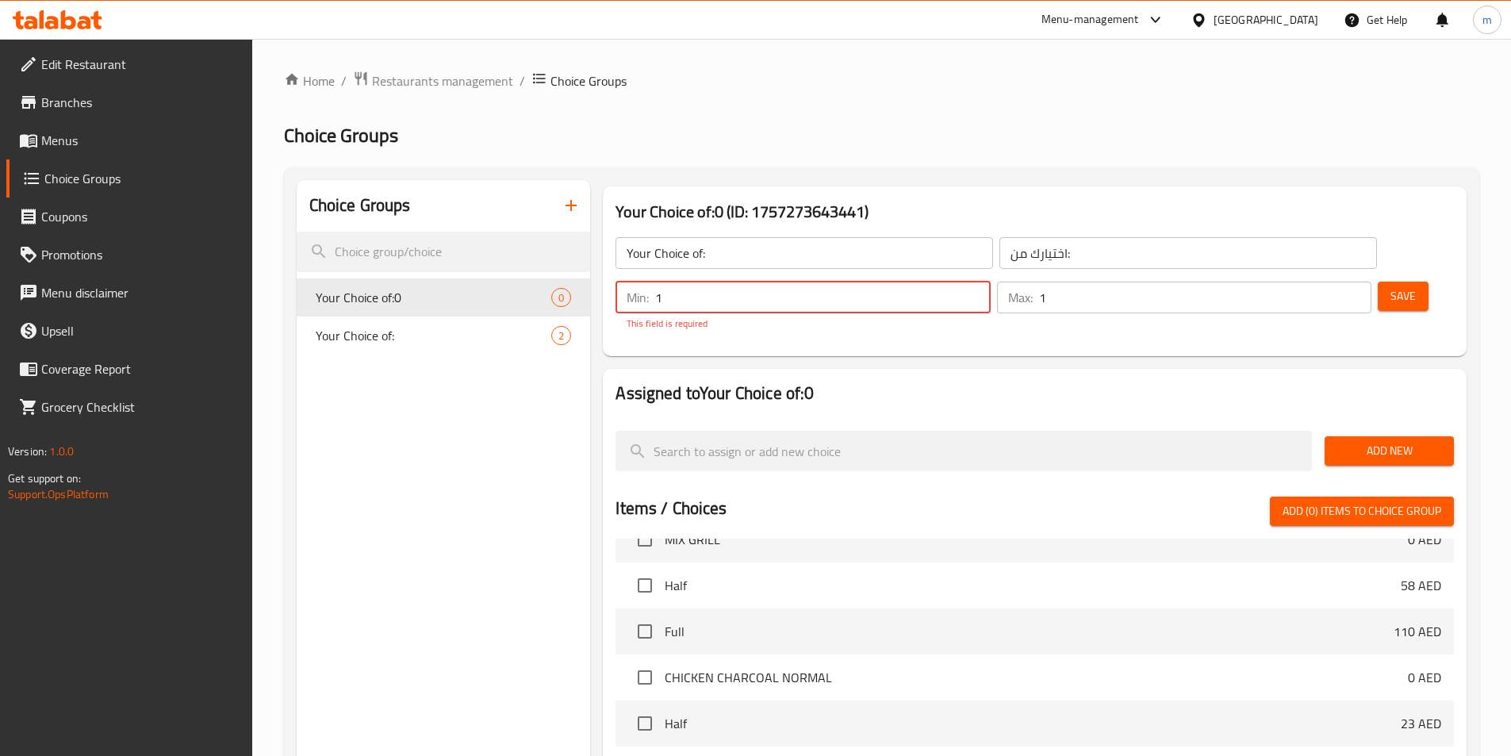
type input "1"
click at [1390, 286] on span "Save" at bounding box center [1402, 296] width 25 height 20
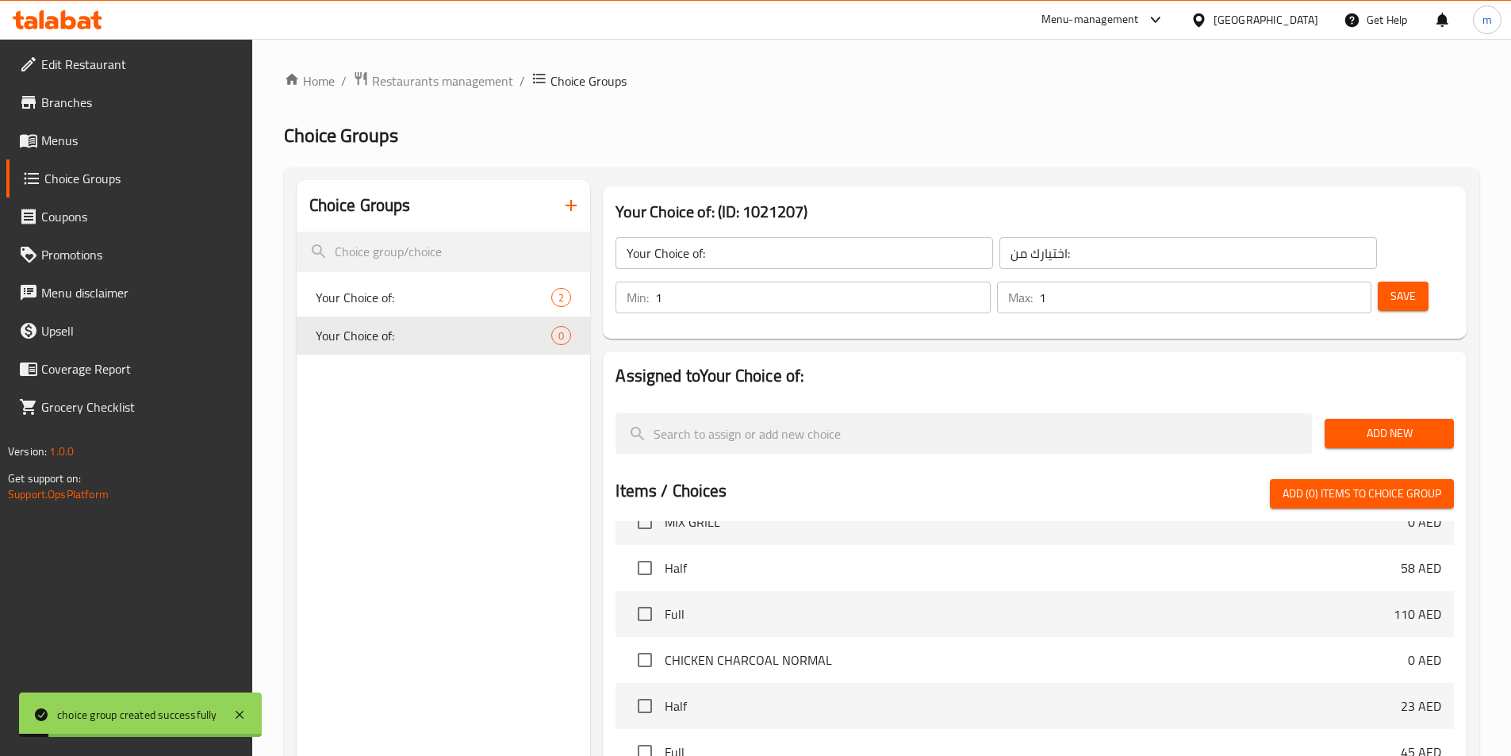
click at [1397, 423] on span "Add New" at bounding box center [1389, 433] width 104 height 20
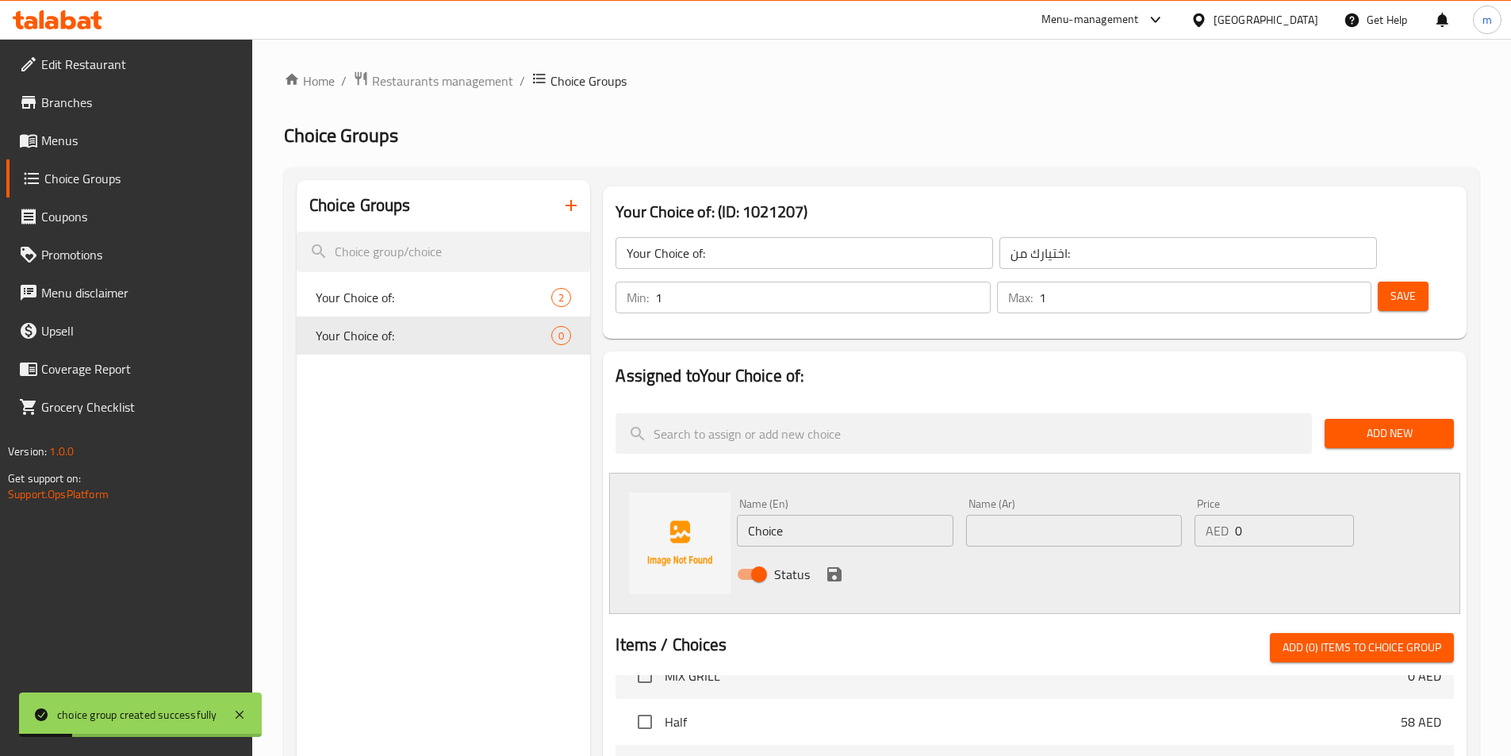
click at [846, 515] on input "Choice" at bounding box center [845, 531] width 216 height 32
click at [848, 515] on input "Choice" at bounding box center [845, 531] width 216 height 32
drag, startPoint x: 848, startPoint y: 486, endPoint x: 858, endPoint y: 492, distance: 11.7
click at [848, 515] on input "Choice" at bounding box center [845, 531] width 216 height 32
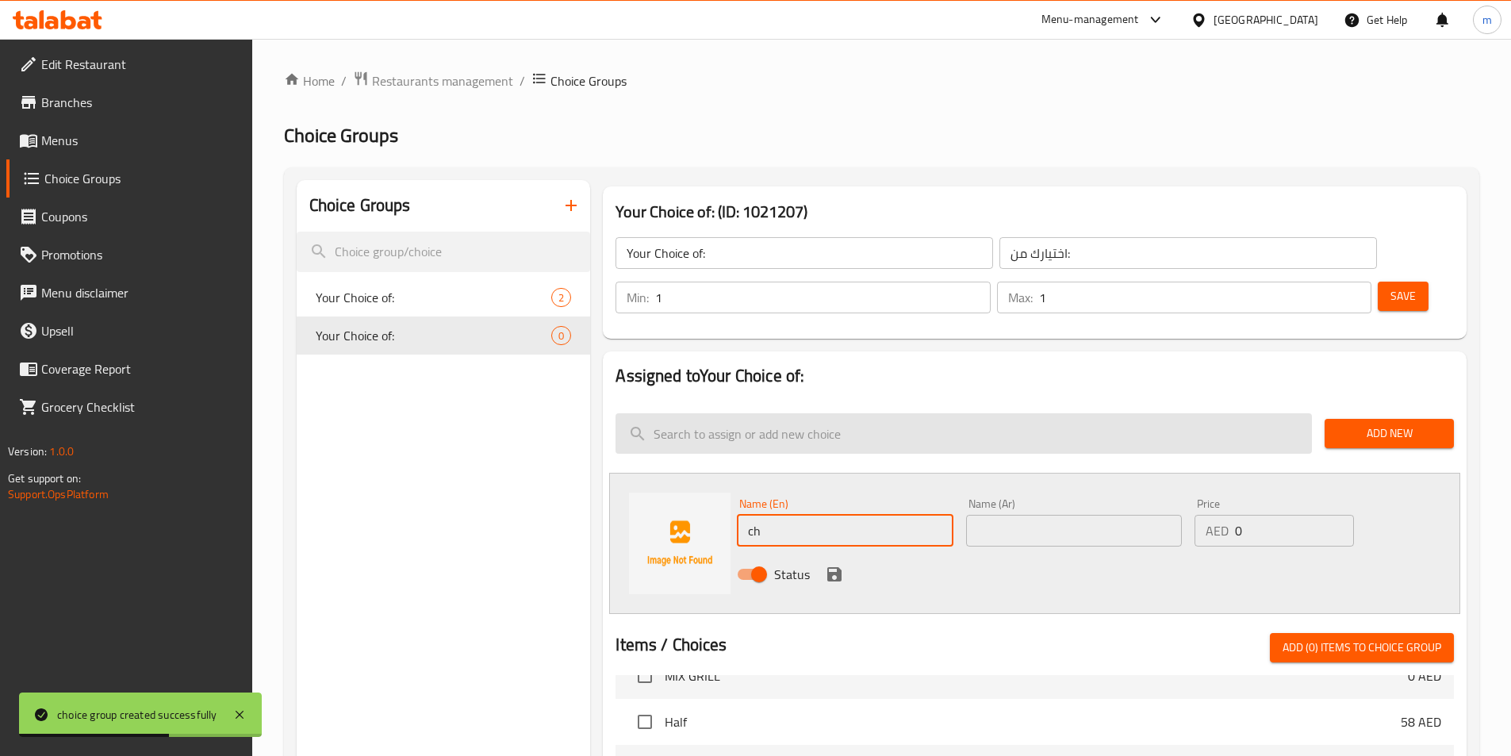
type input "c"
type input "Chicken"
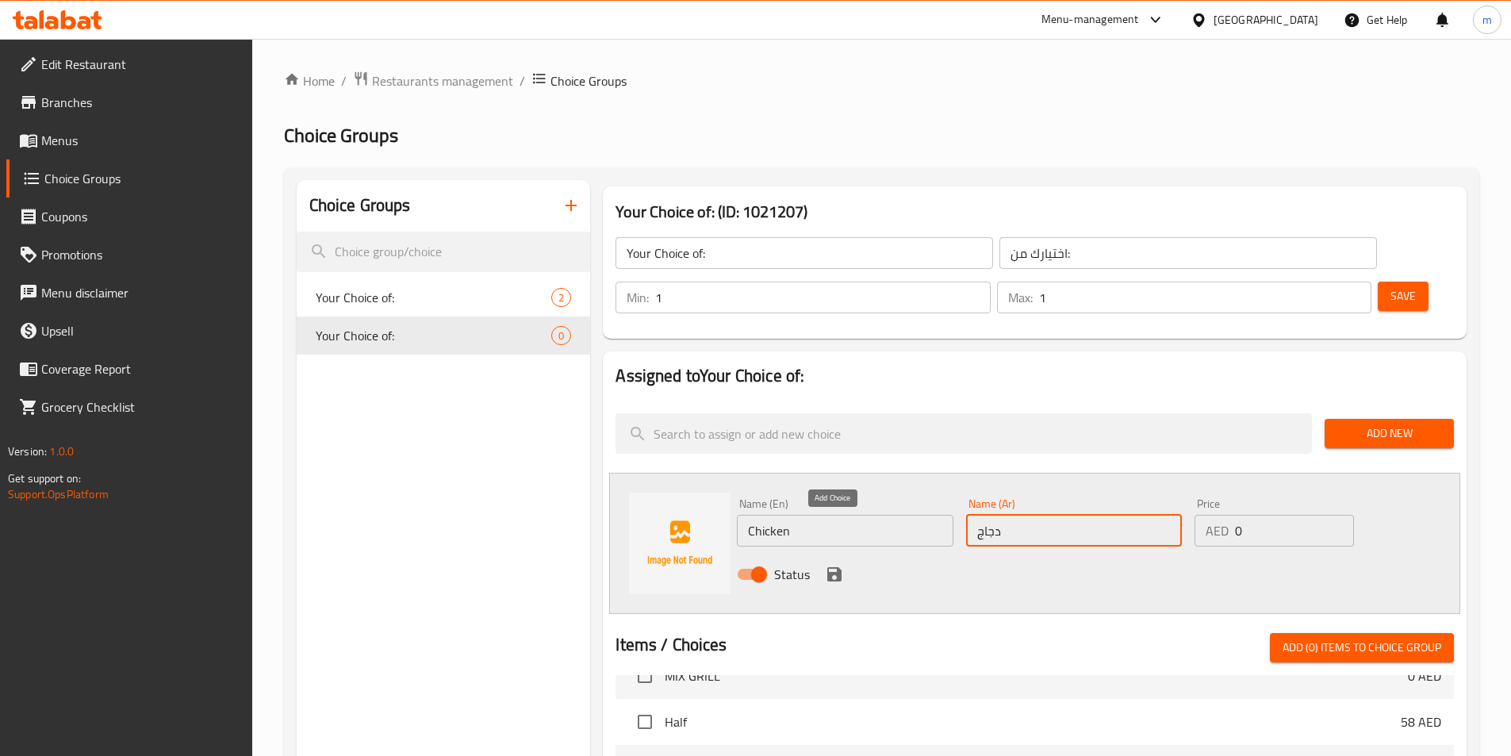
type input "دجاج"
click at [841, 565] on icon "save" at bounding box center [834, 574] width 19 height 19
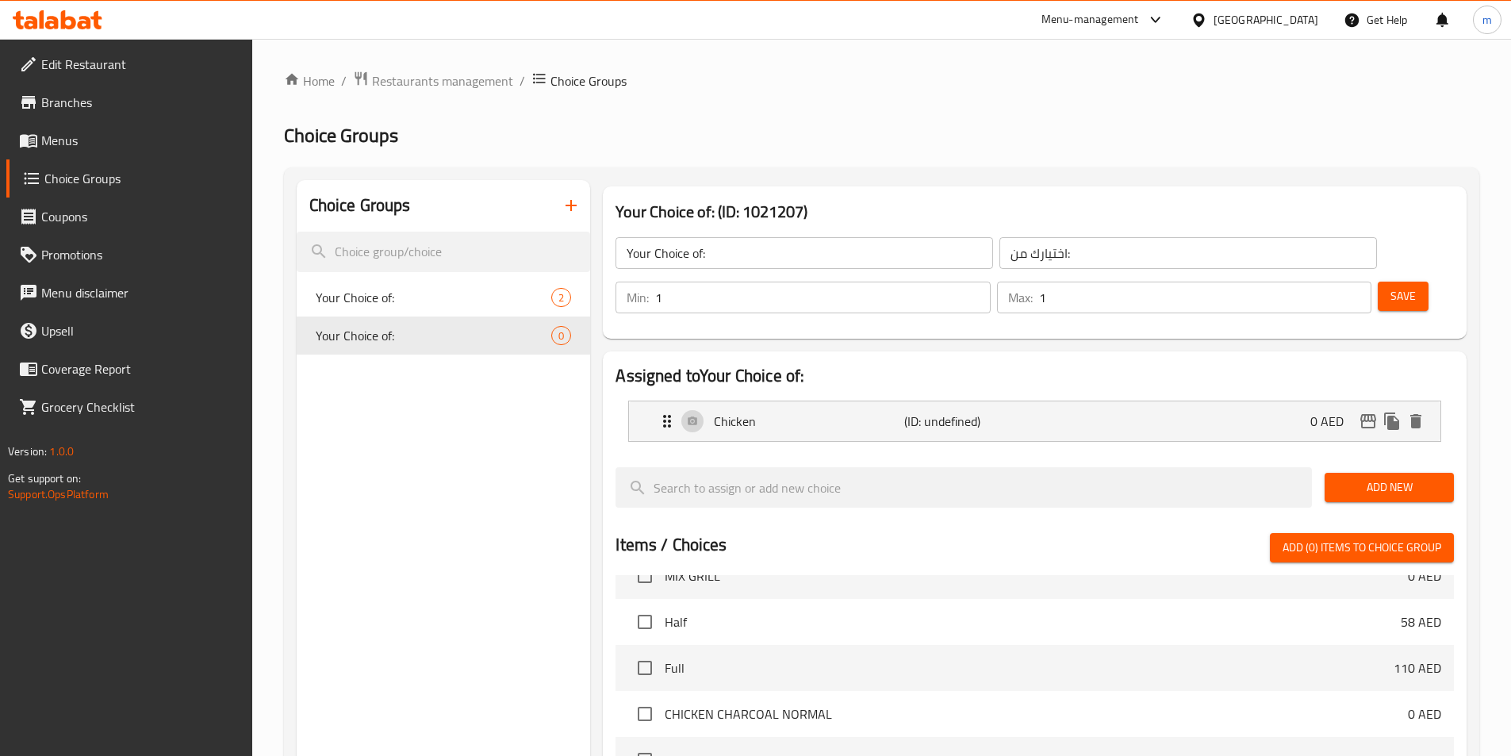
click at [1386, 473] on button "Add New" at bounding box center [1388, 487] width 129 height 29
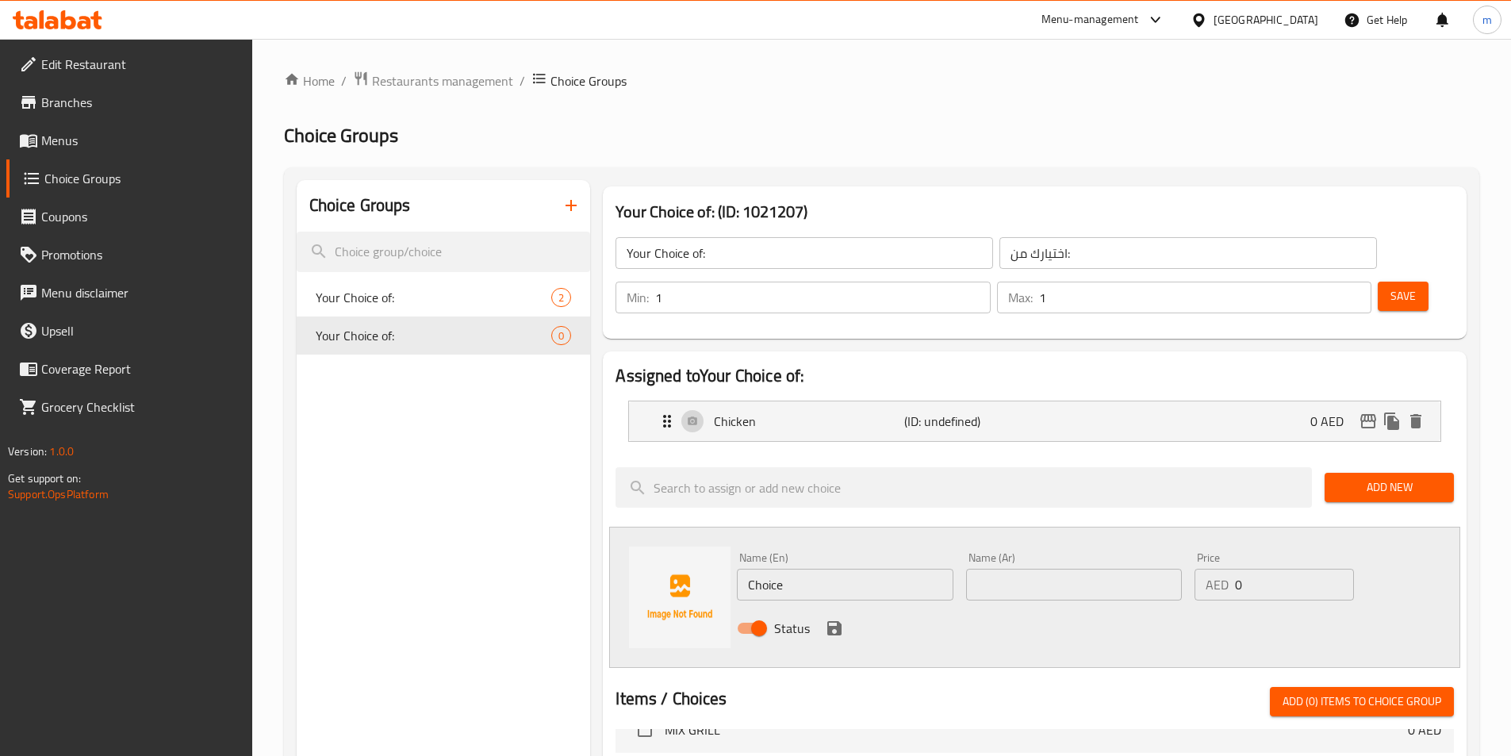
click at [835, 569] on input "Choice" at bounding box center [845, 585] width 216 height 32
type input "ل"
type input "Beef"
type input "لحم بقري"
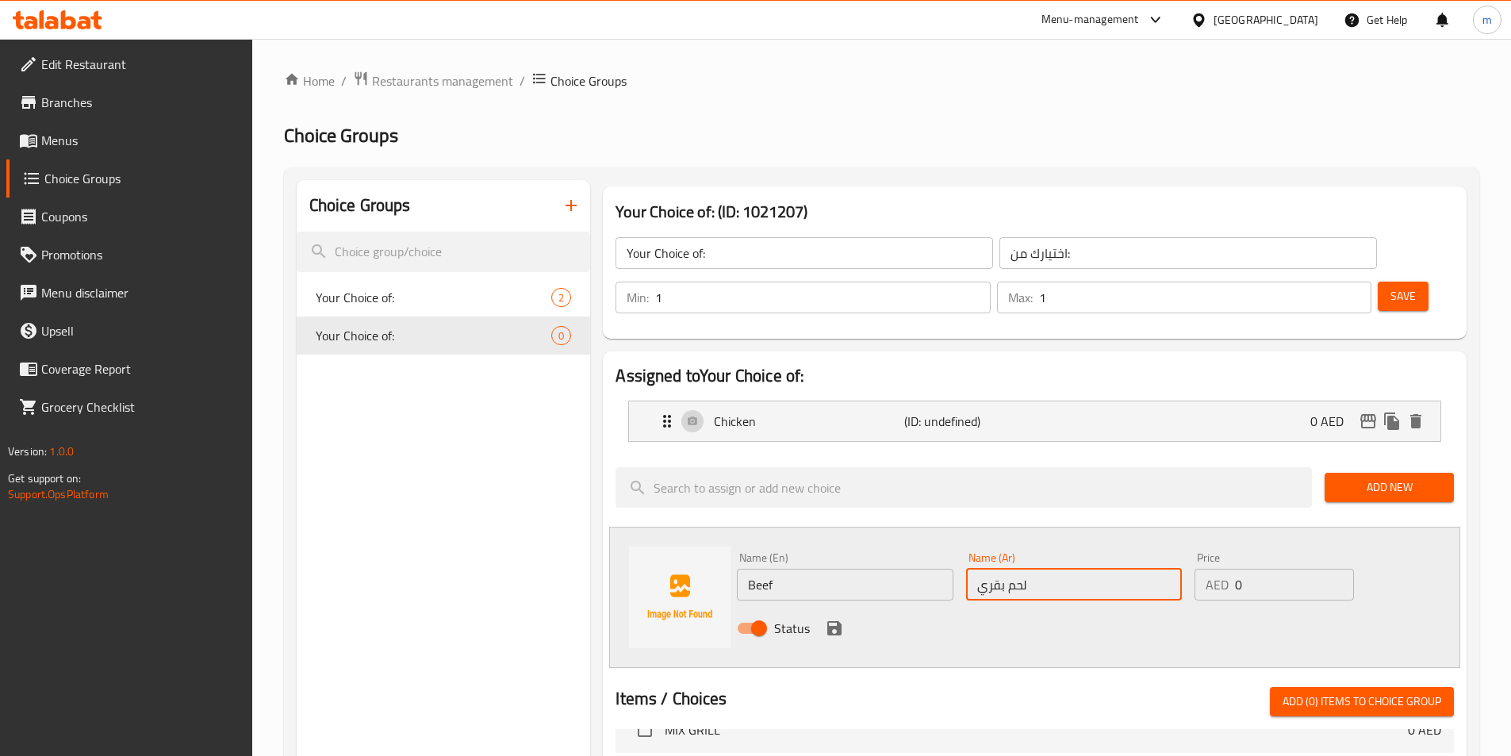
click at [834, 616] on button "save" at bounding box center [834, 628] width 24 height 24
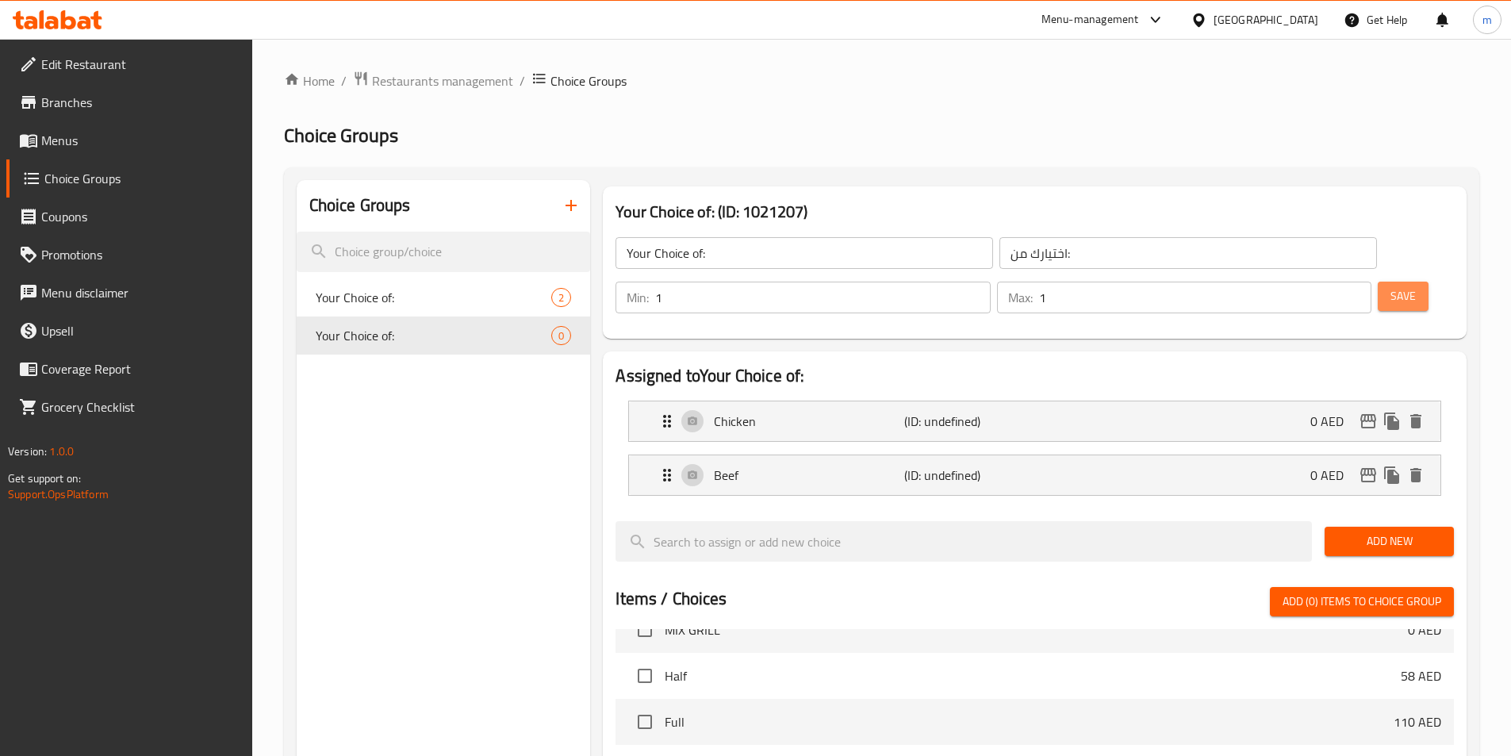
click at [1390, 286] on span "Save" at bounding box center [1402, 296] width 25 height 20
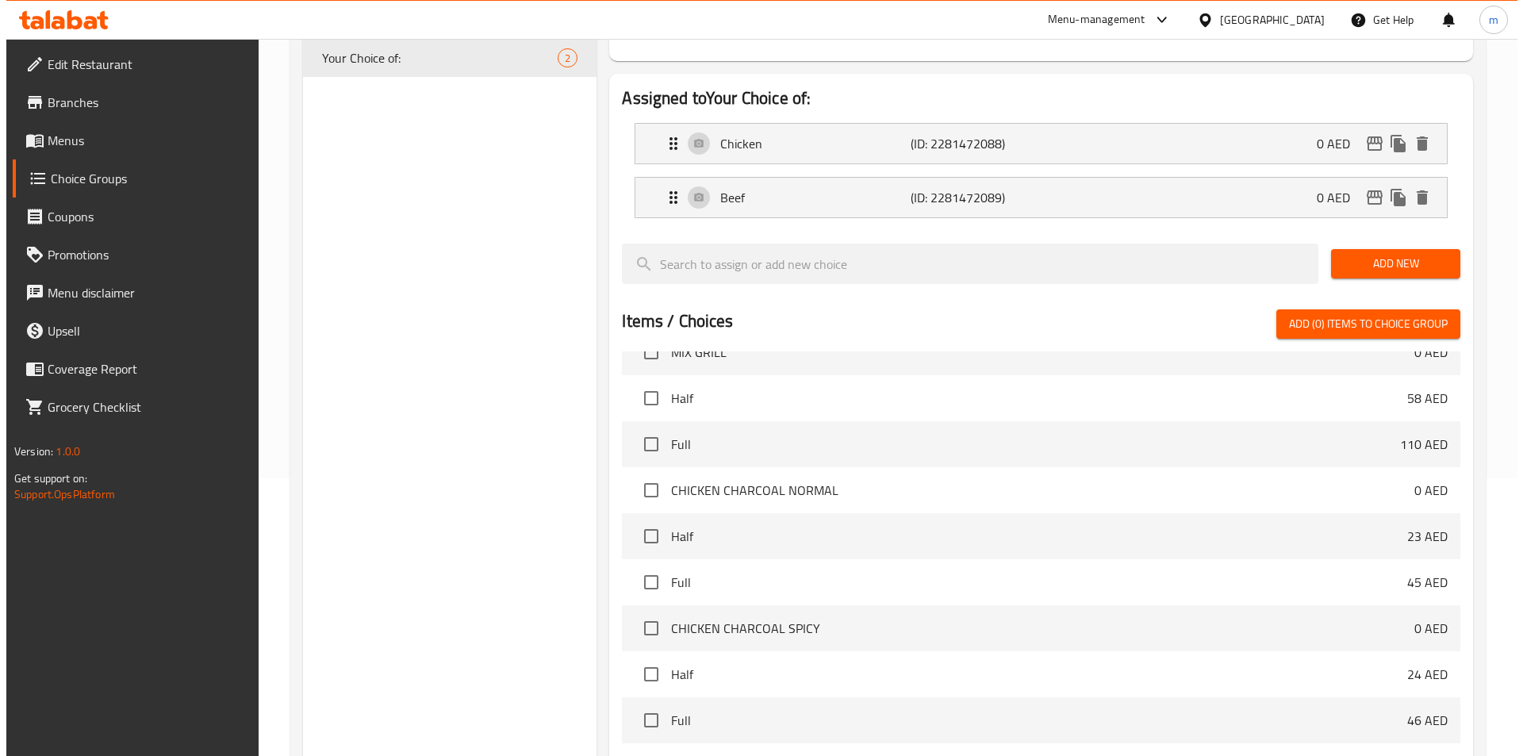
scroll to position [457, 0]
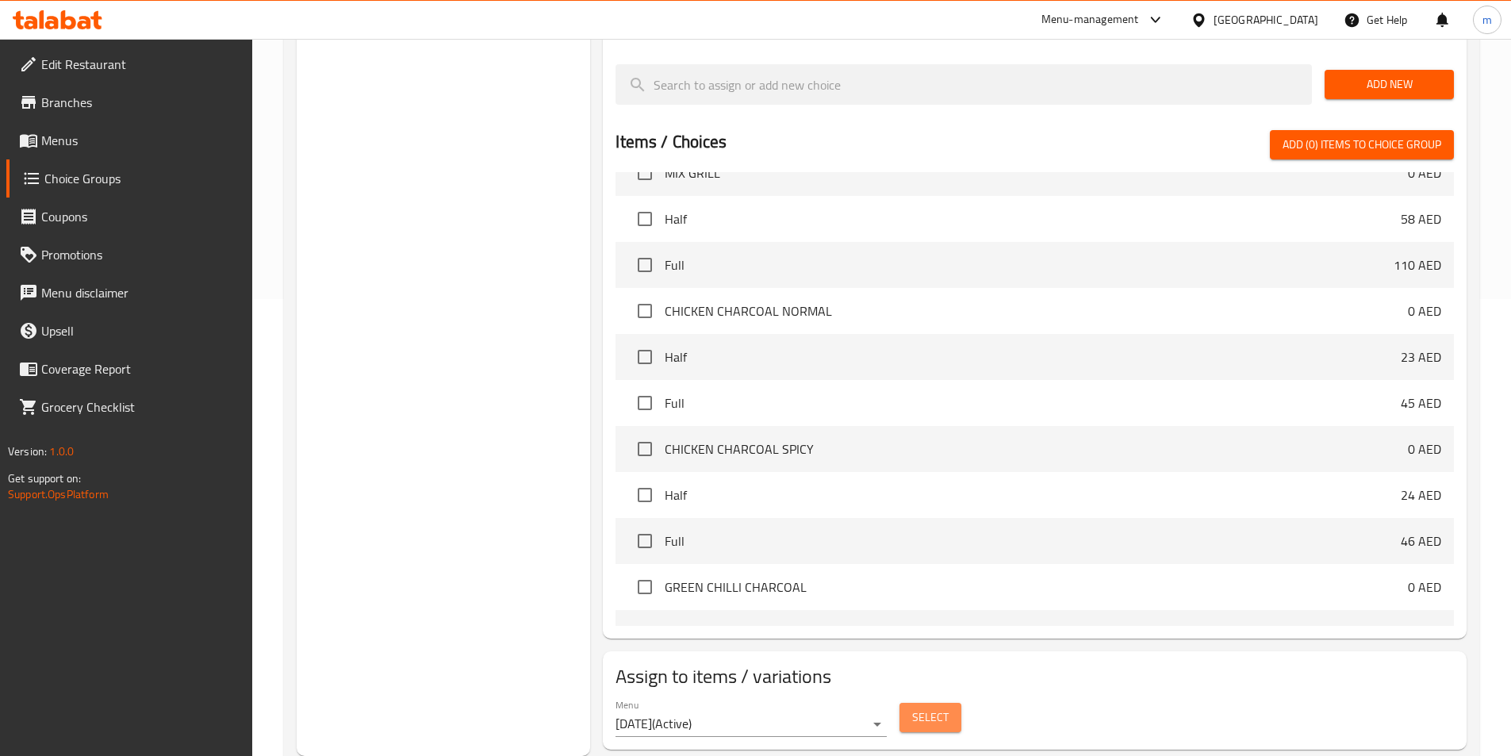
click at [929, 707] on span "Select" at bounding box center [930, 717] width 36 height 20
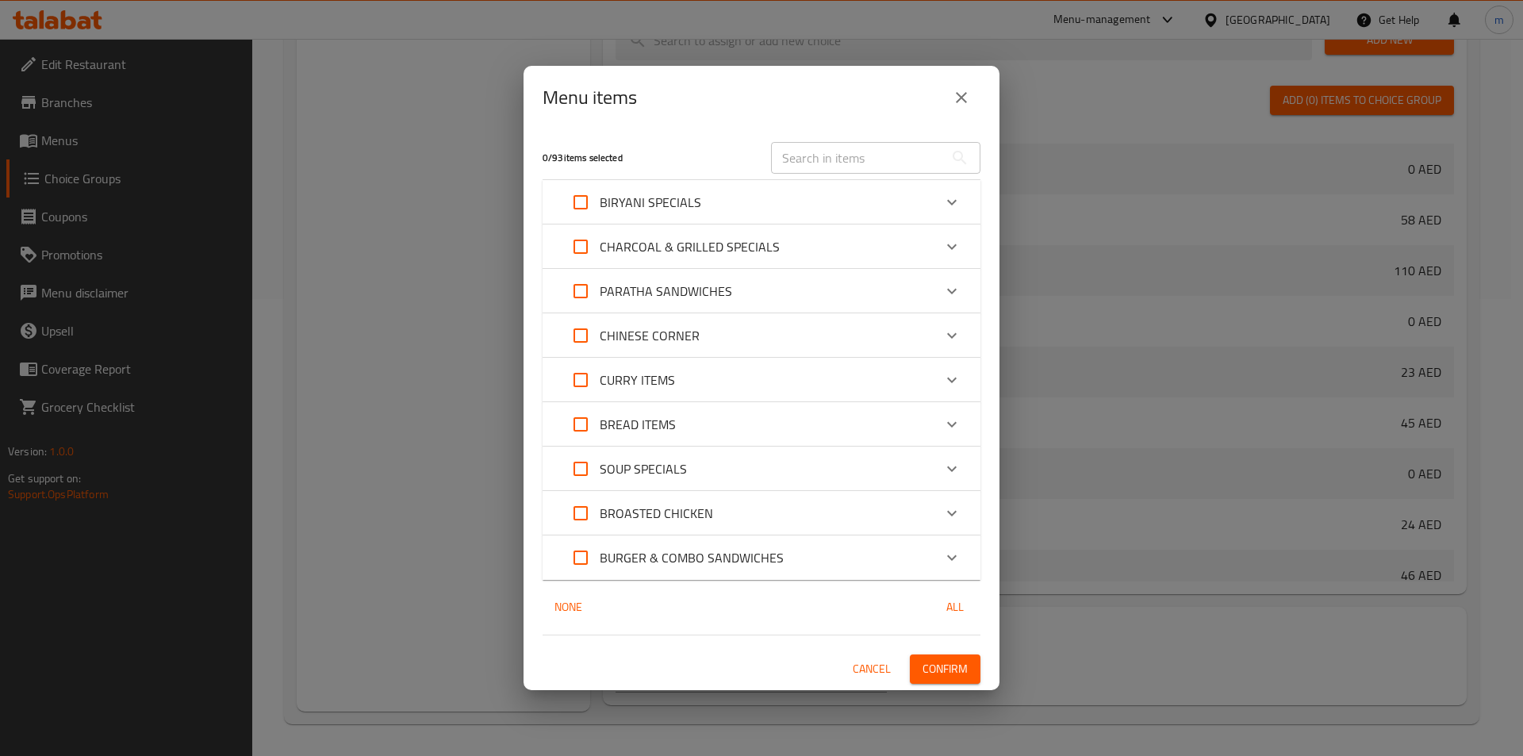
click at [711, 554] on p "BURGER & COMBO SANDWICHES" at bounding box center [691, 557] width 184 height 19
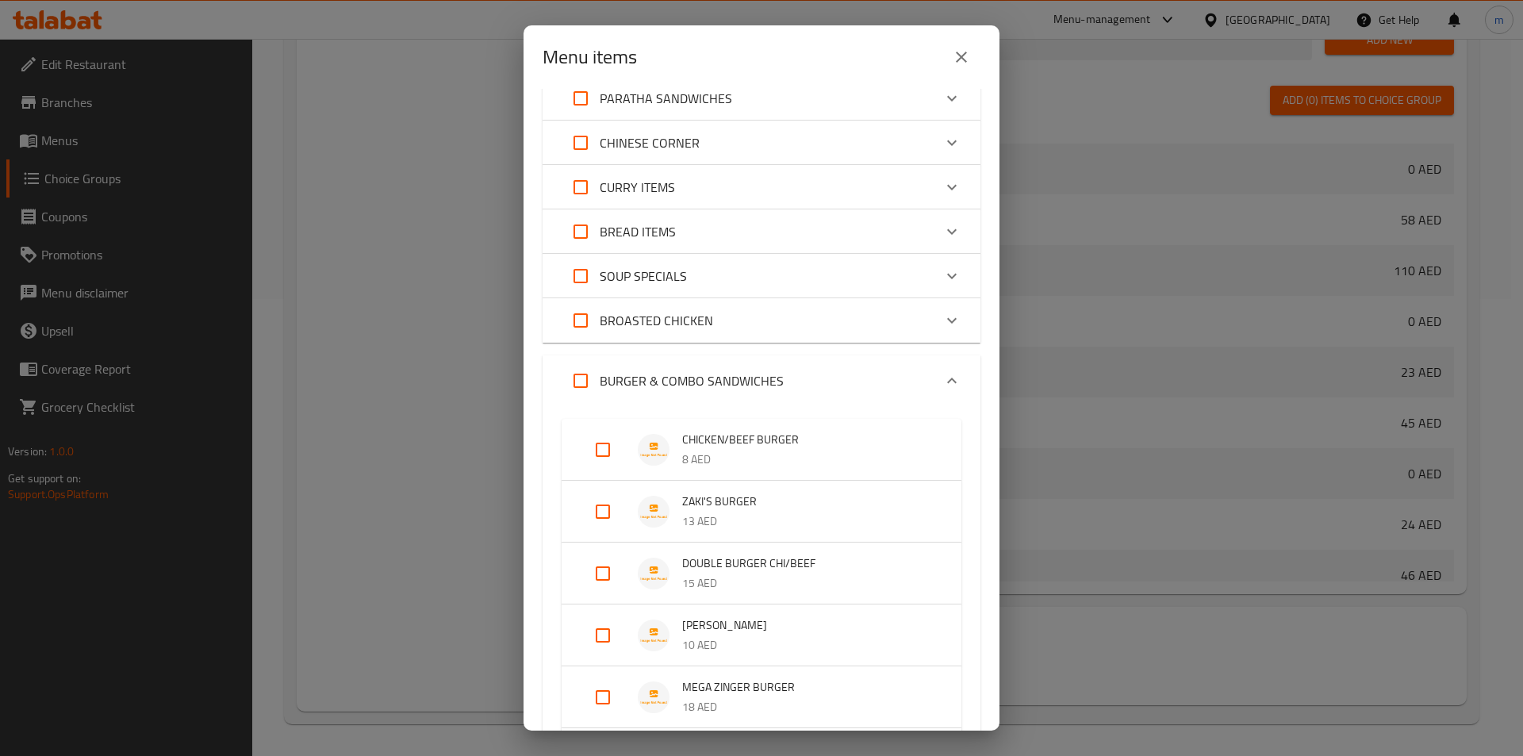
scroll to position [159, 0]
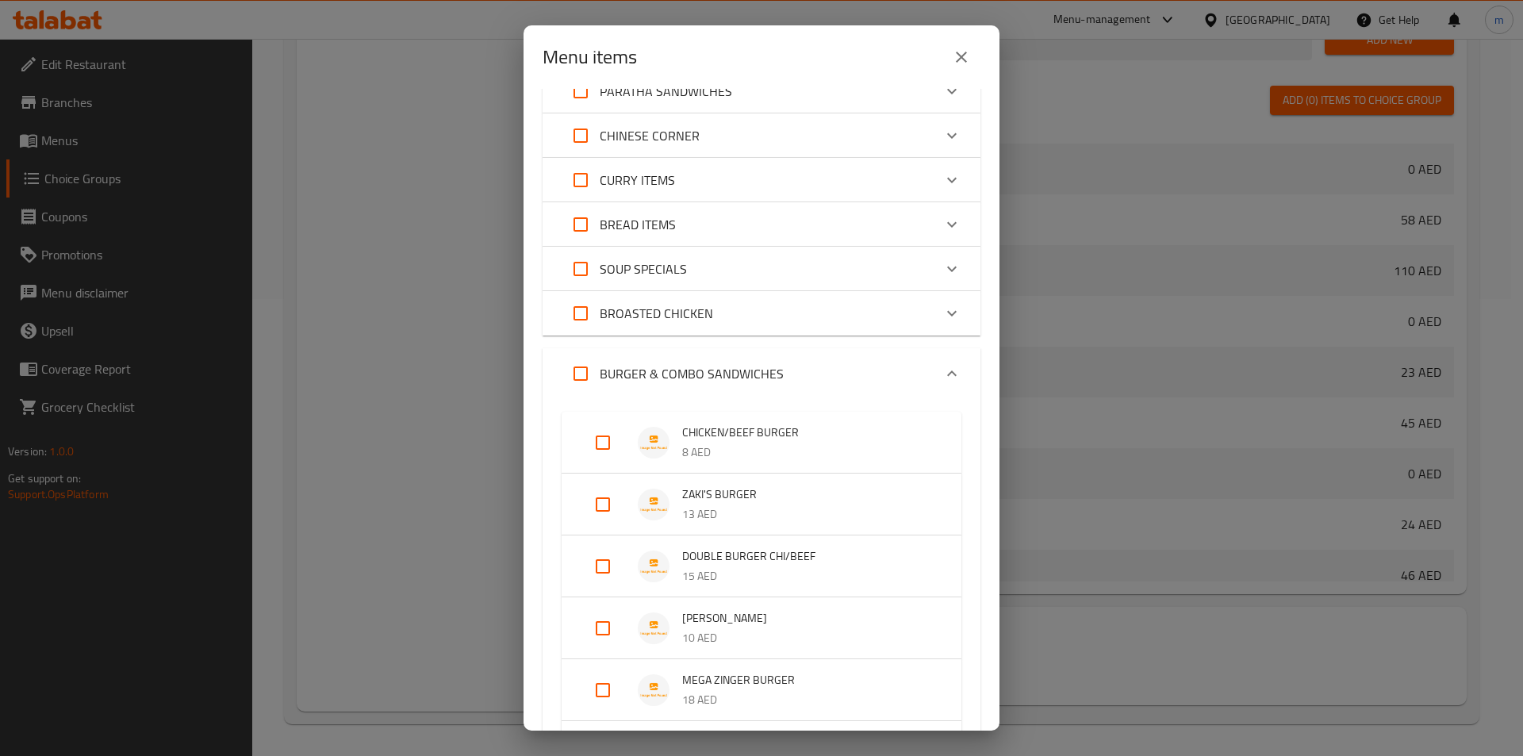
click at [596, 561] on input "Expand" at bounding box center [603, 566] width 38 height 38
checkbox input "true"
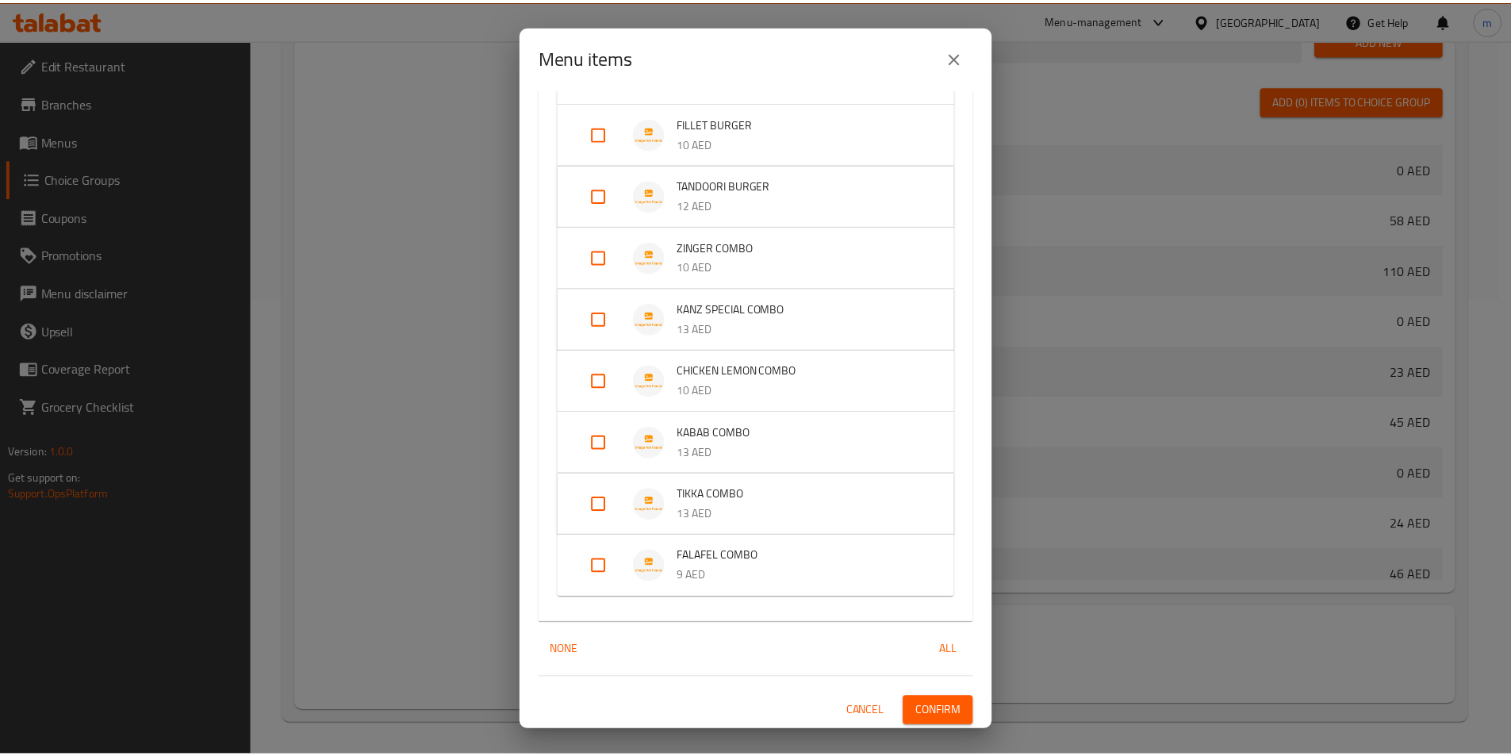
scroll to position [990, 0]
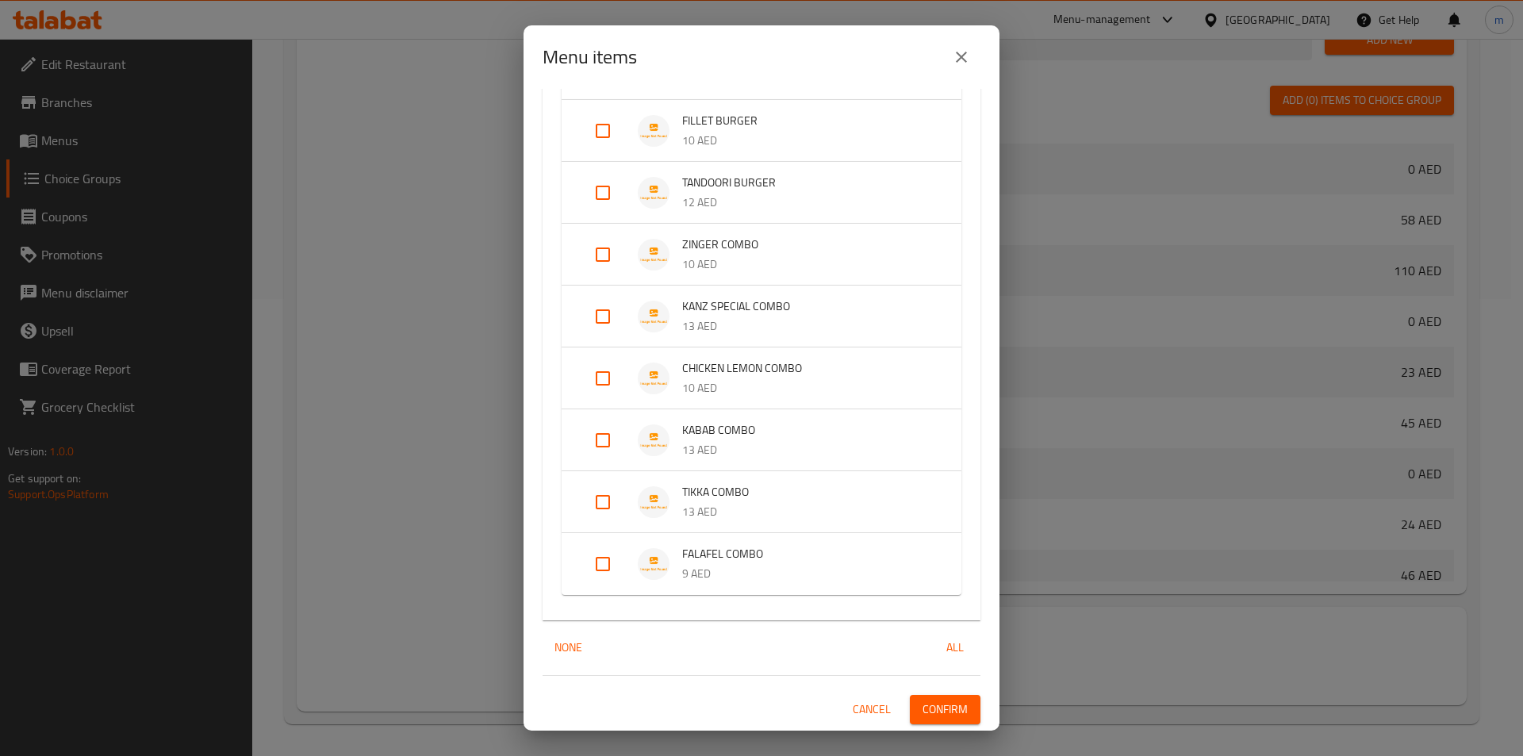
click at [955, 709] on span "Confirm" at bounding box center [944, 709] width 45 height 20
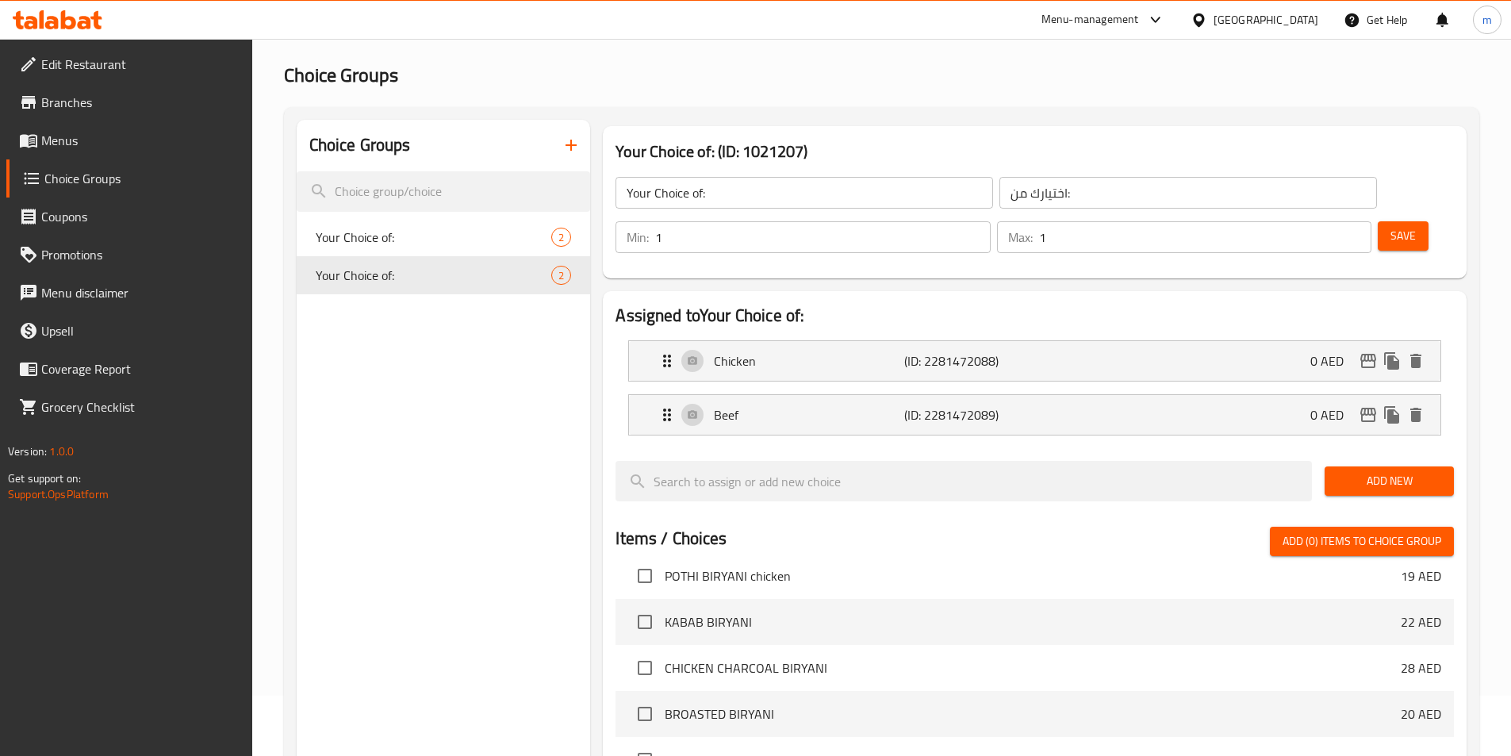
scroll to position [159, 0]
click at [426, 278] on span "Your Choice of:" at bounding box center [410, 275] width 189 height 19
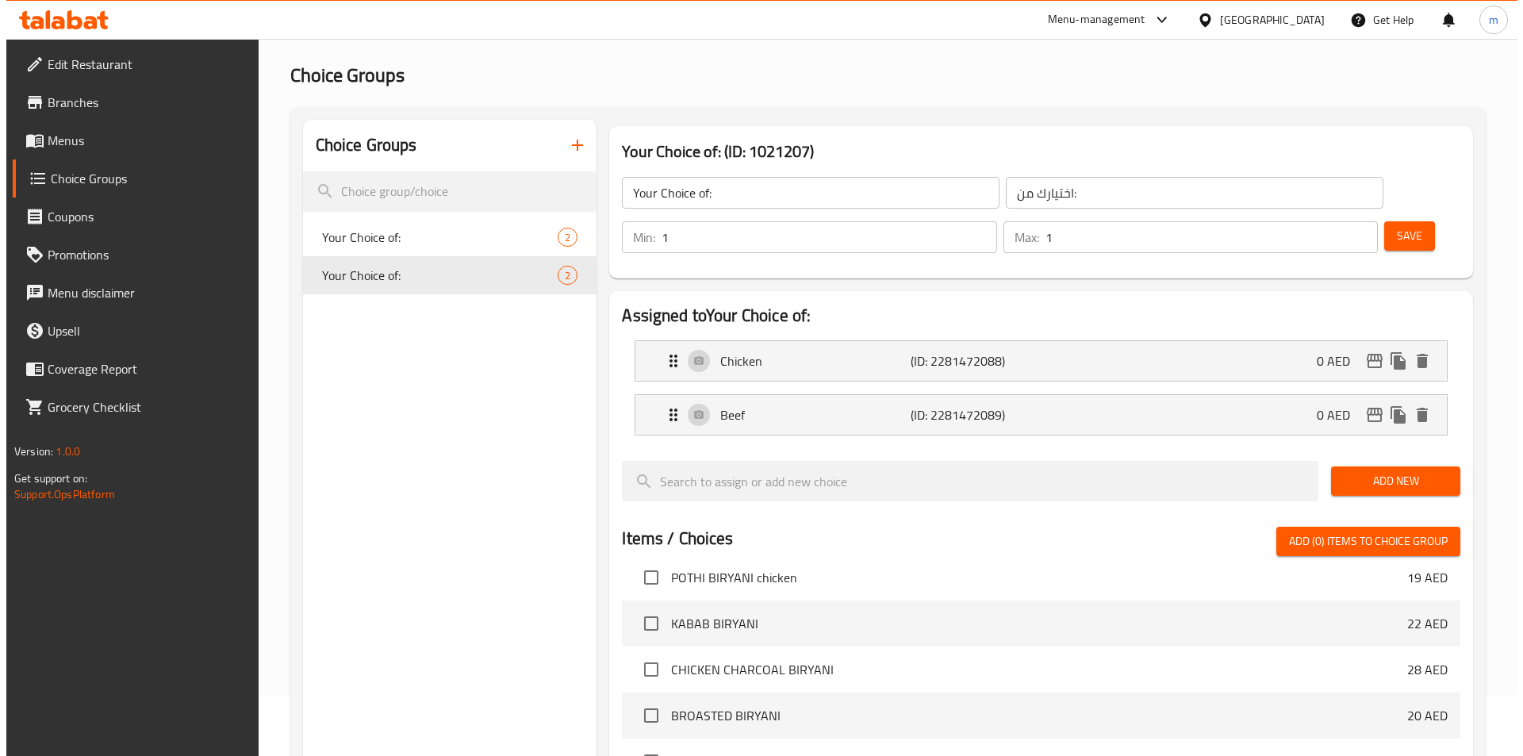
scroll to position [457, 0]
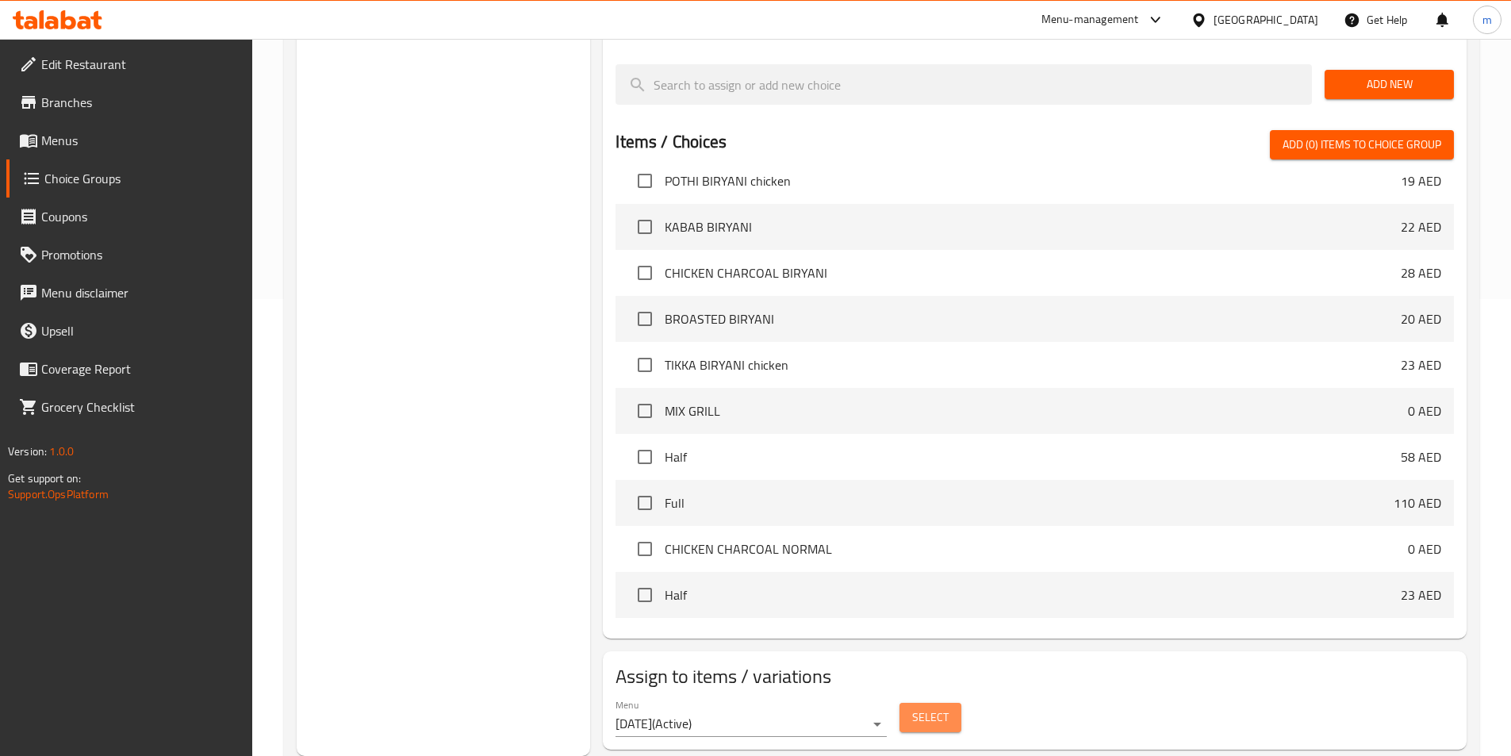
click at [940, 707] on span "Select" at bounding box center [930, 717] width 36 height 20
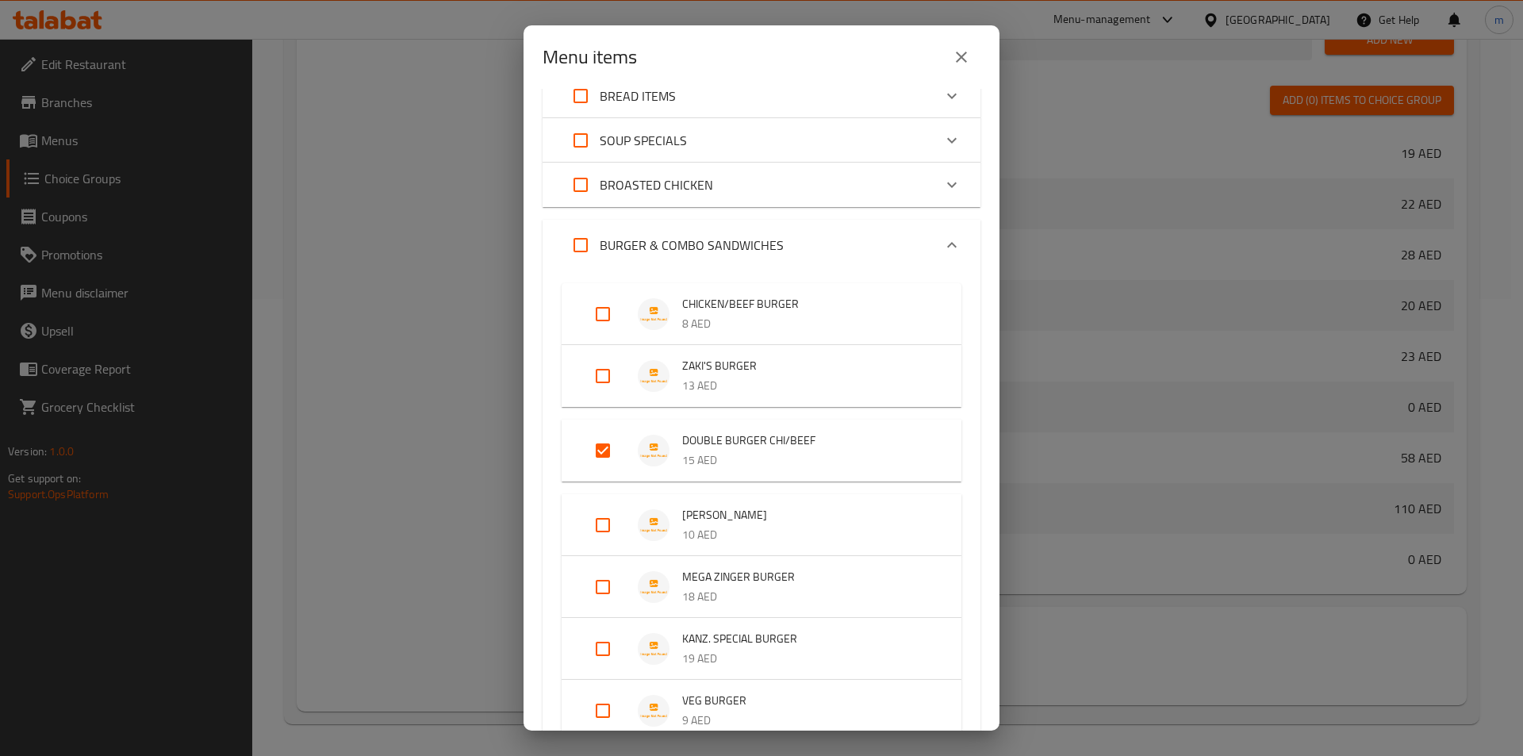
scroll to position [277, 0]
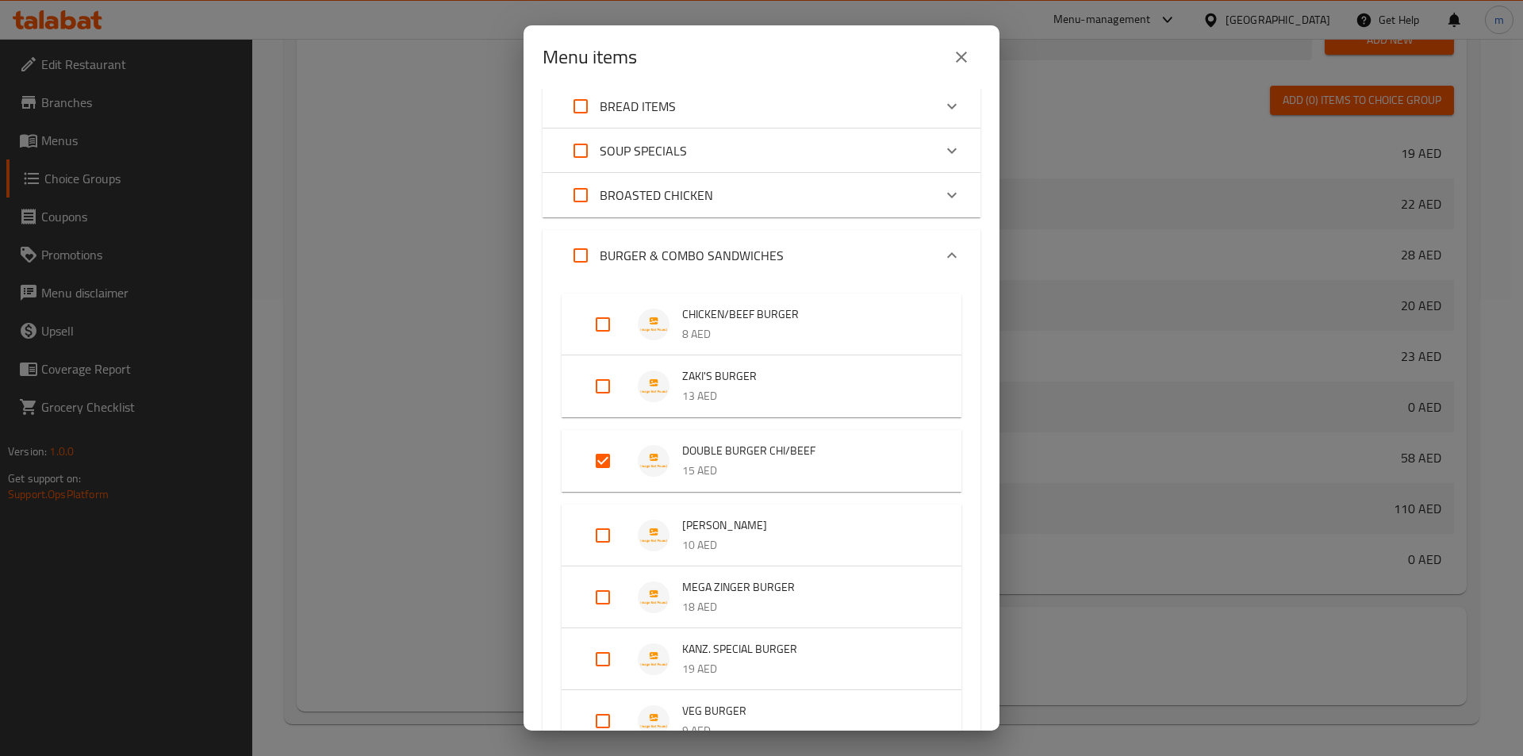
click at [728, 312] on span "CHICKEN/BEEF BURGER" at bounding box center [805, 315] width 247 height 20
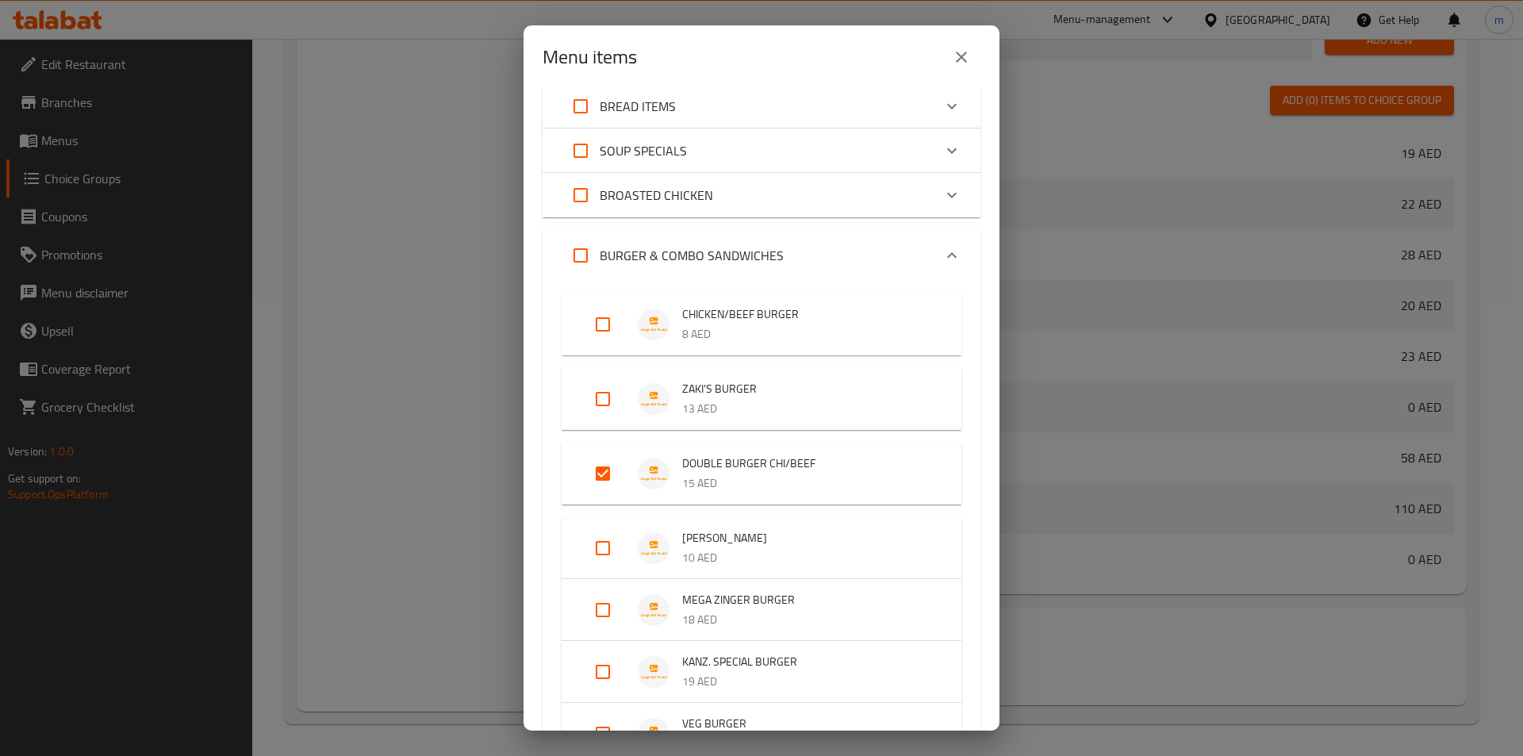
click at [601, 322] on input "Expand" at bounding box center [603, 324] width 38 height 38
checkbox input "true"
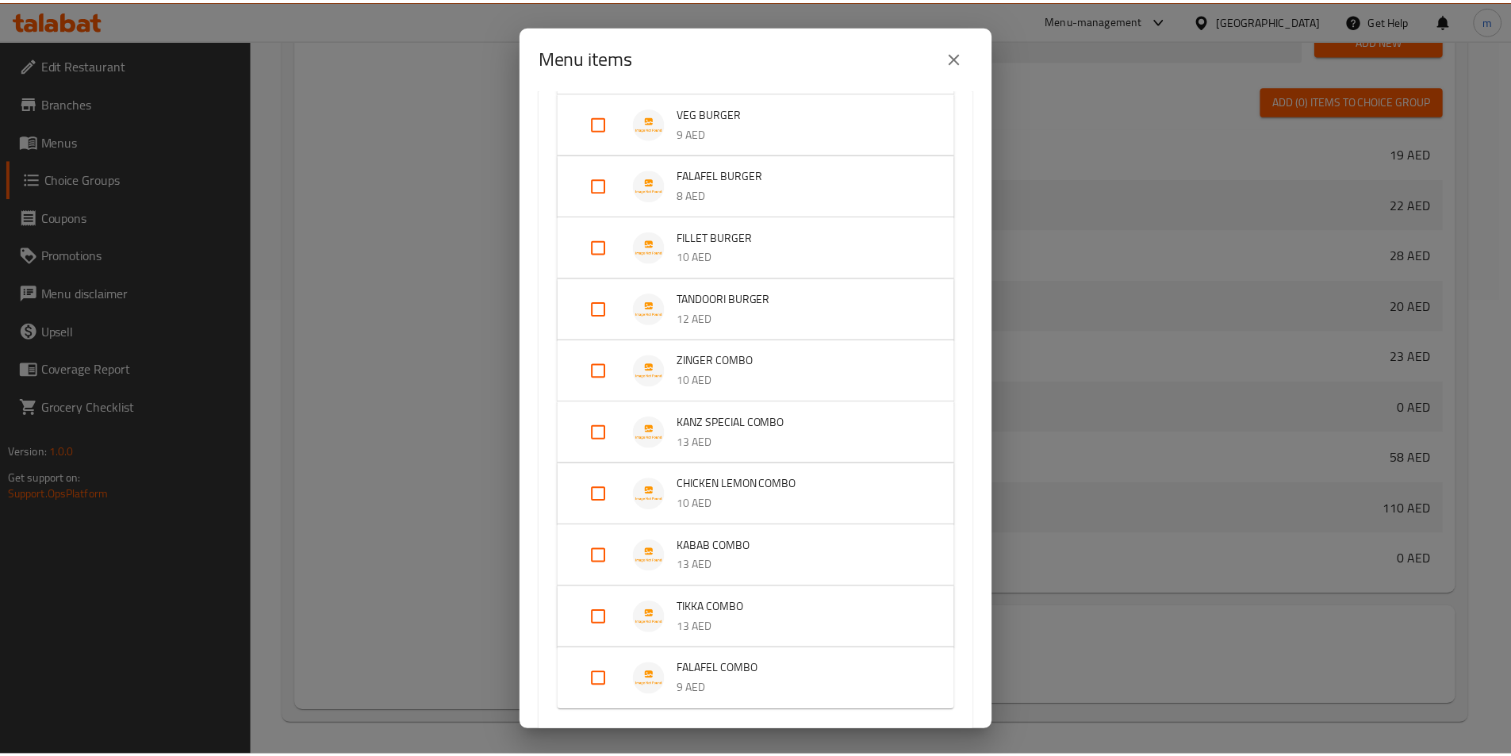
scroll to position [990, 0]
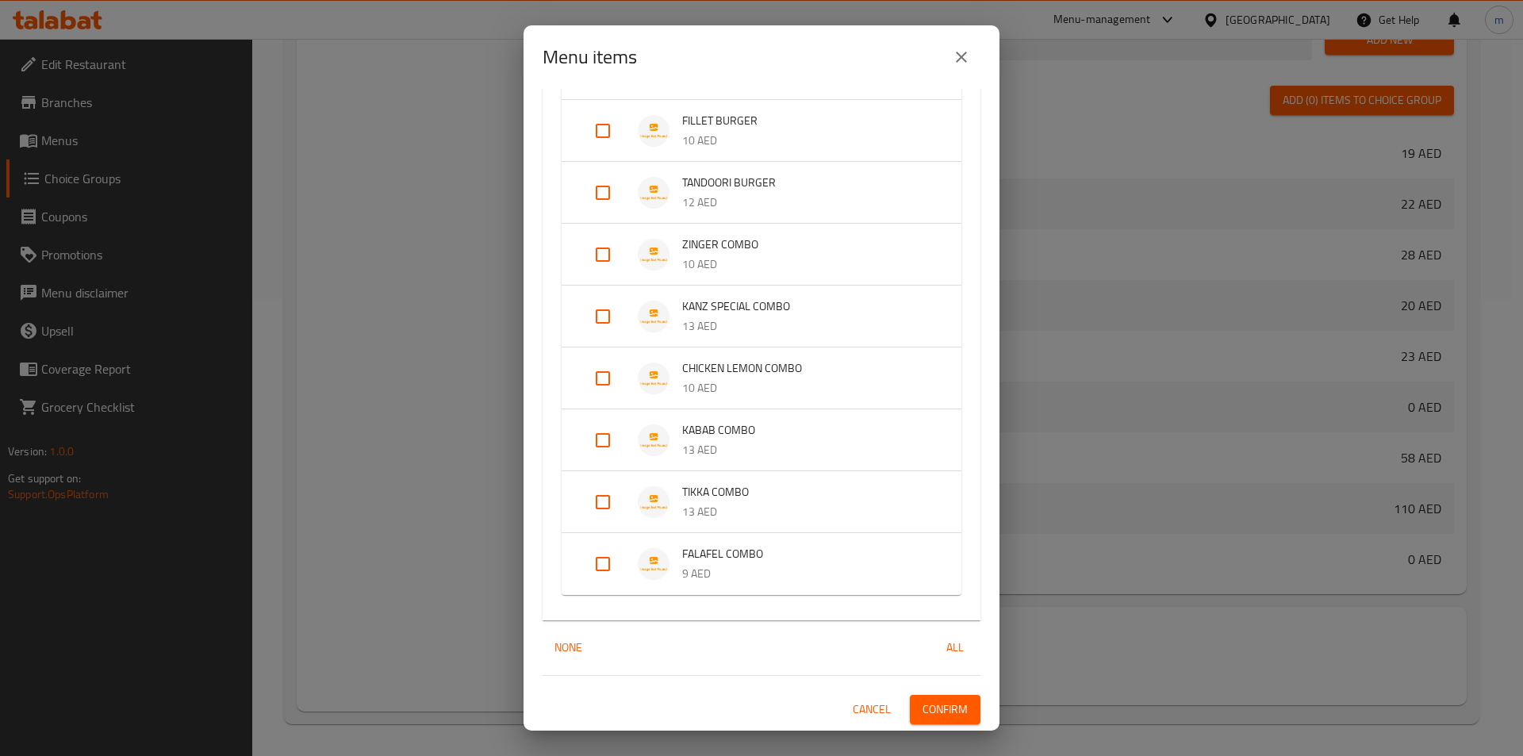
click at [951, 706] on span "Confirm" at bounding box center [944, 709] width 45 height 20
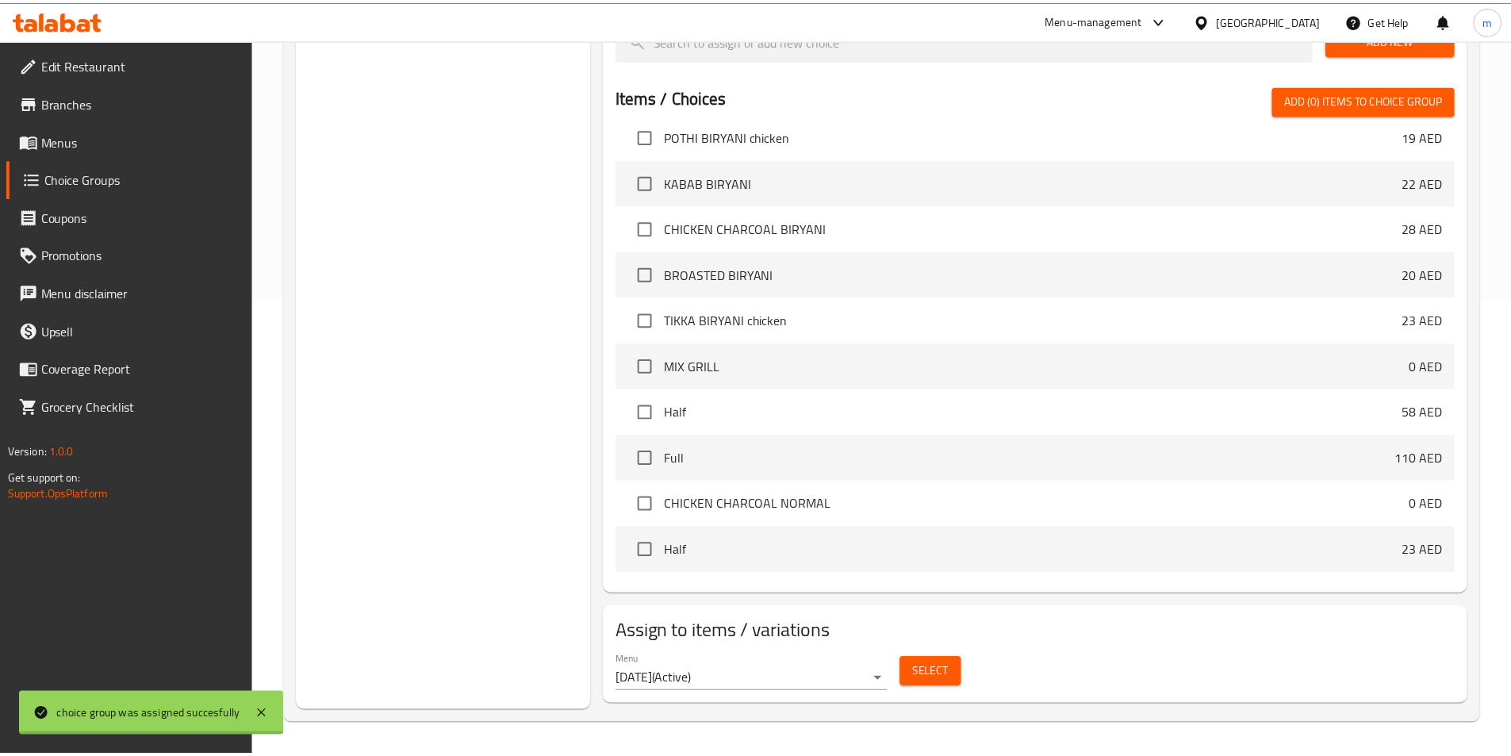
scroll to position [144, 0]
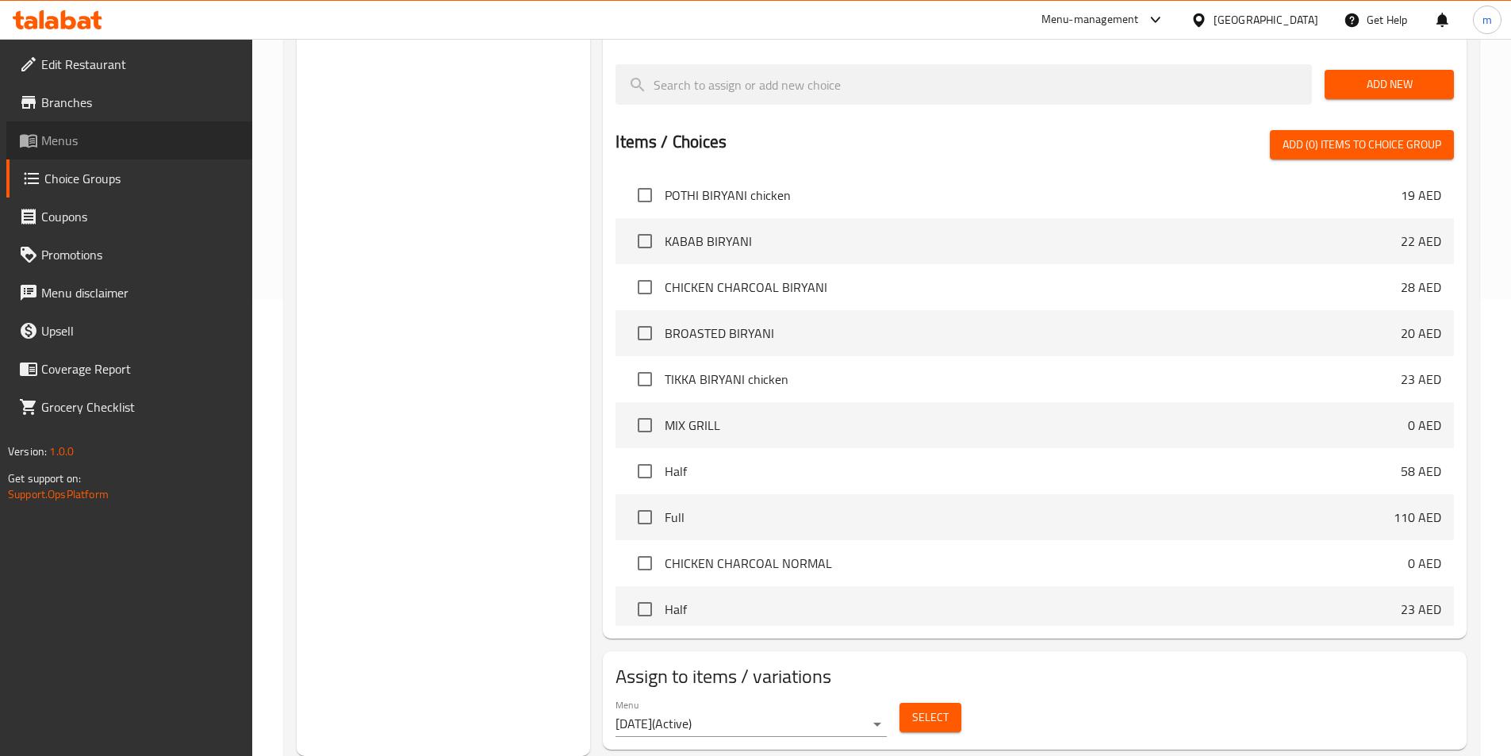
click at [92, 140] on span "Menus" at bounding box center [140, 140] width 198 height 19
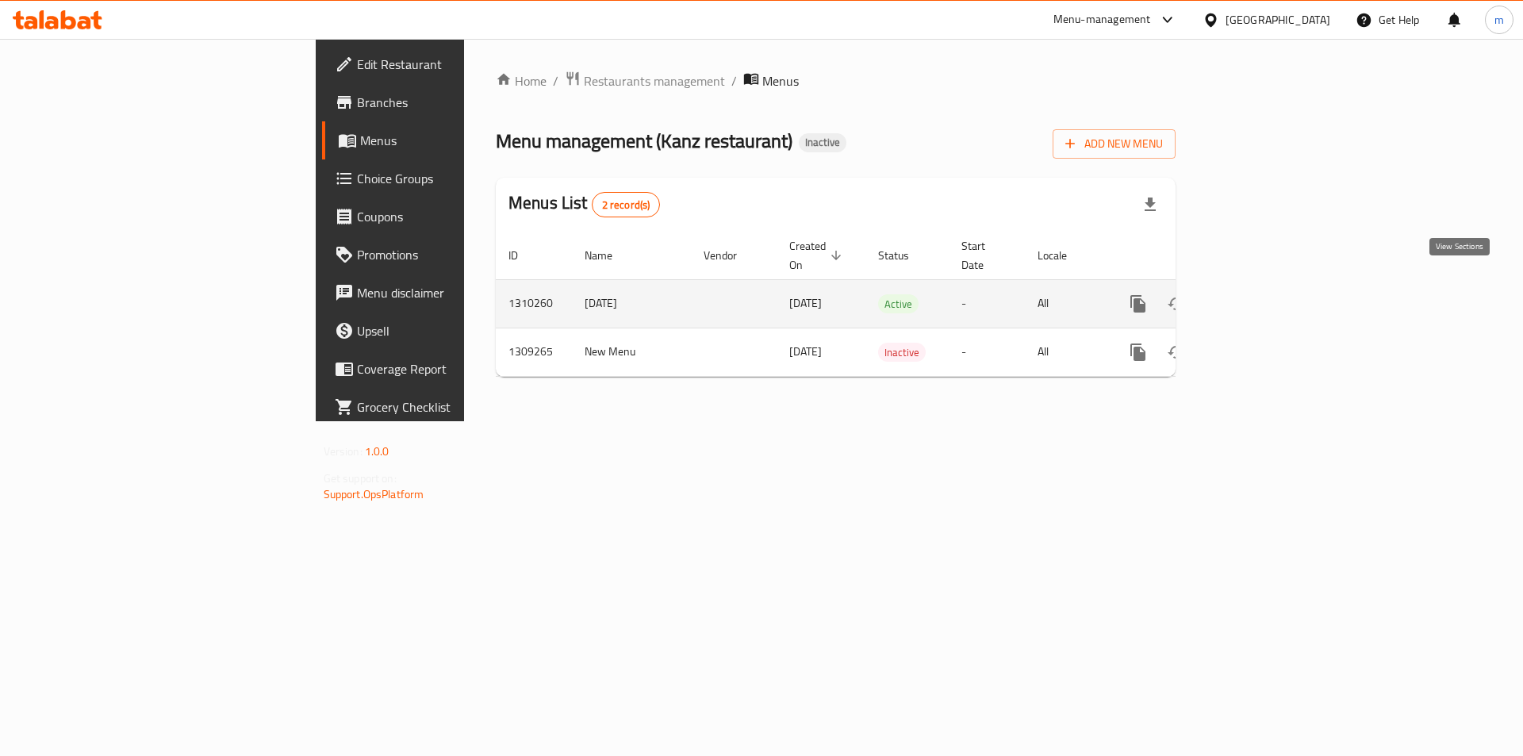
click at [1259, 297] on icon "enhanced table" at bounding box center [1252, 304] width 14 height 14
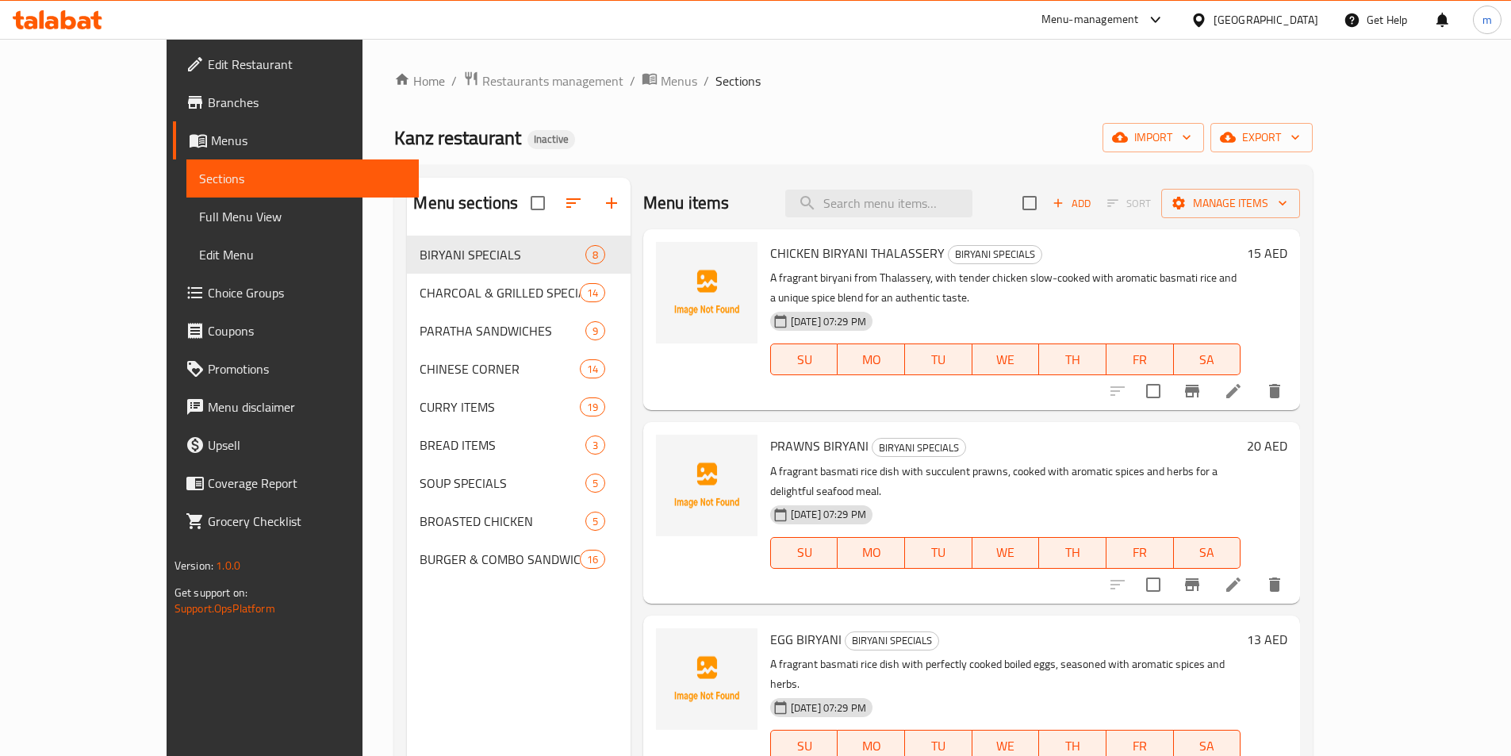
click at [199, 226] on span "Full Menu View" at bounding box center [302, 216] width 207 height 19
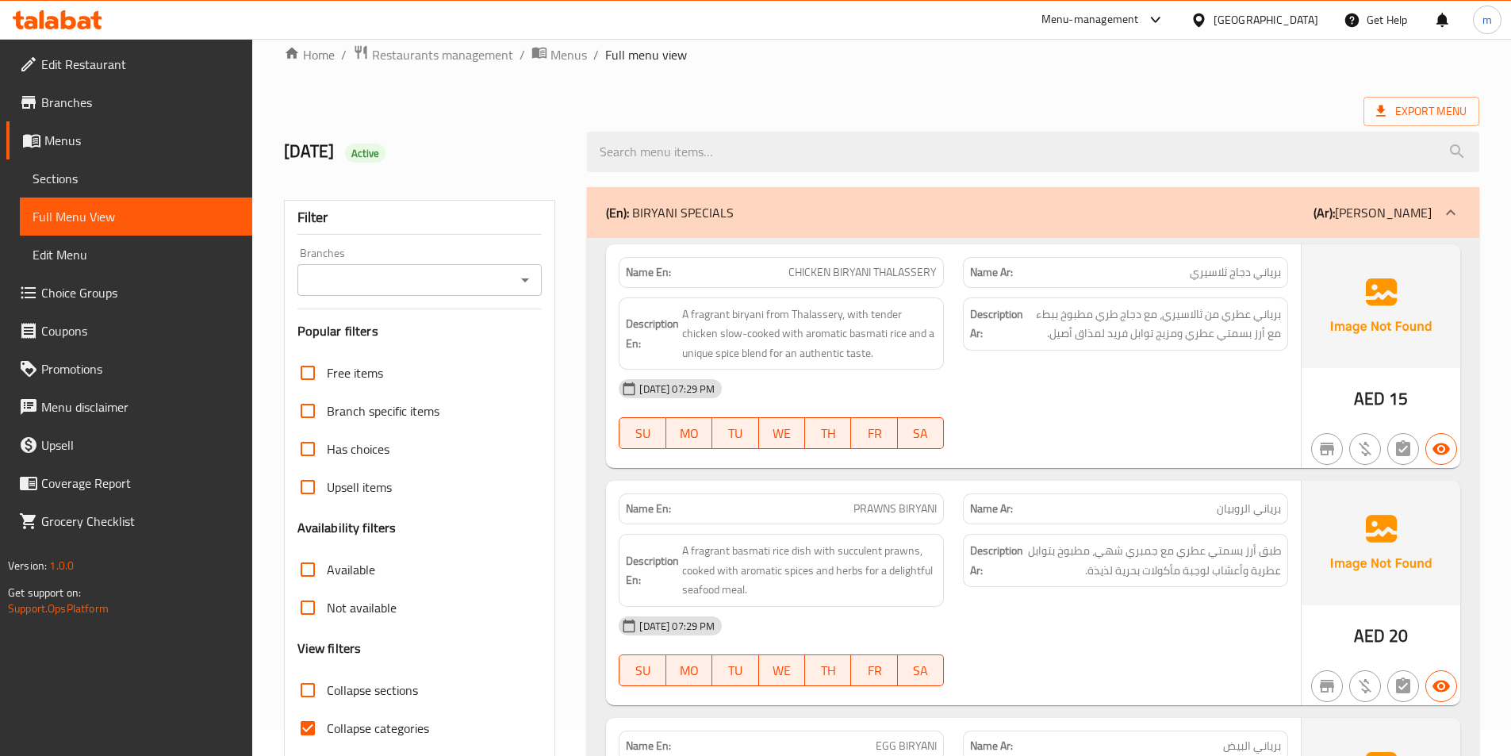
scroll to position [238, 0]
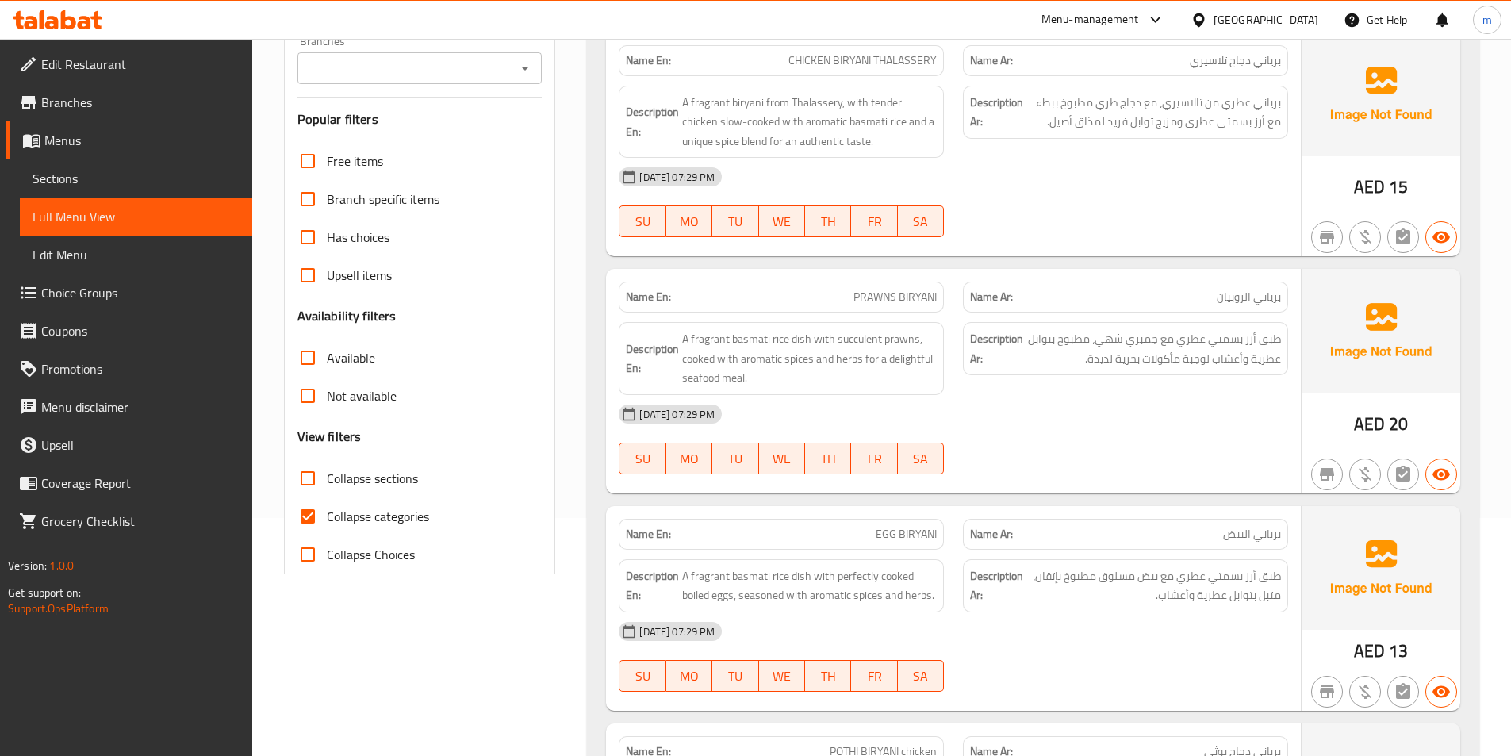
click at [377, 507] on span "Collapse categories" at bounding box center [378, 516] width 102 height 19
click at [327, 507] on input "Collapse categories" at bounding box center [308, 516] width 38 height 38
checkbox input "false"
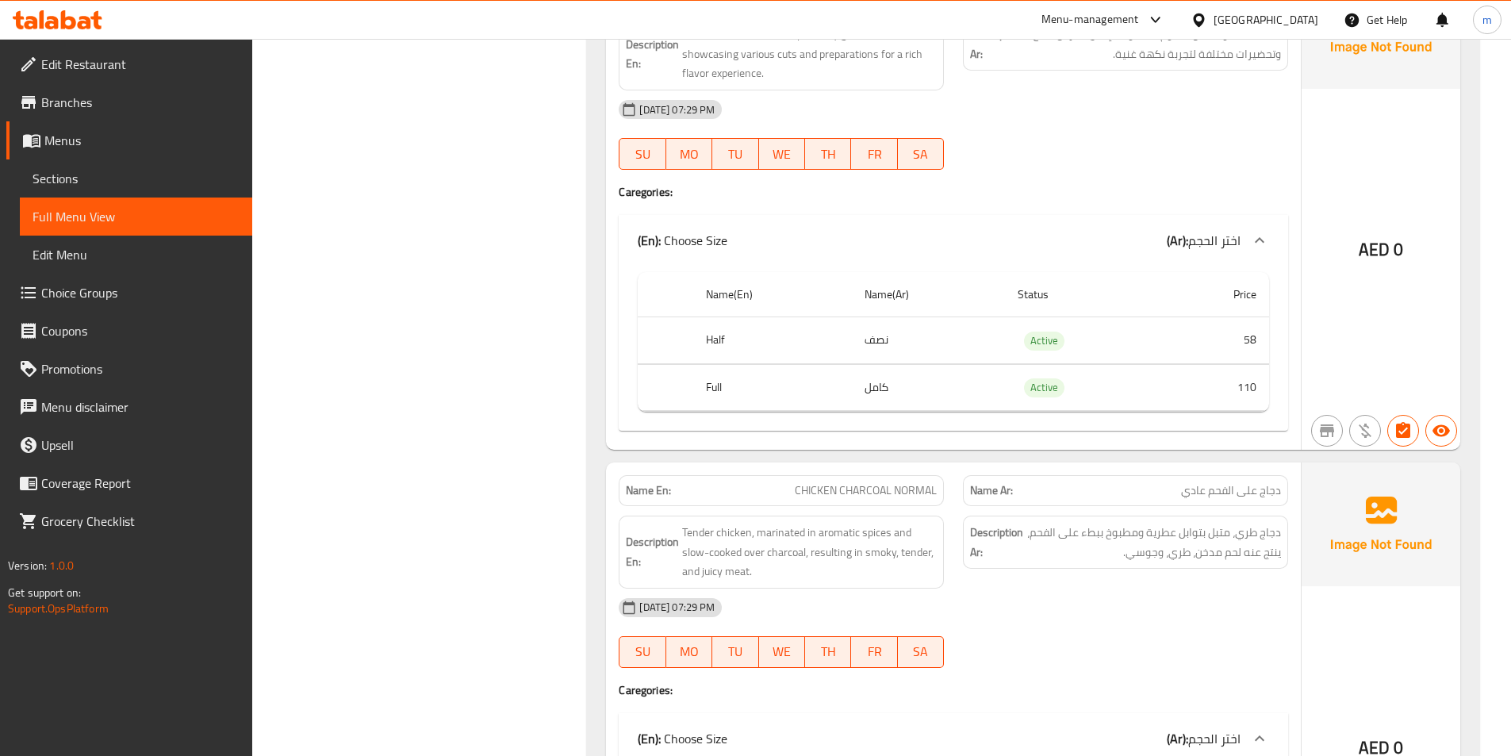
scroll to position [2131, 0]
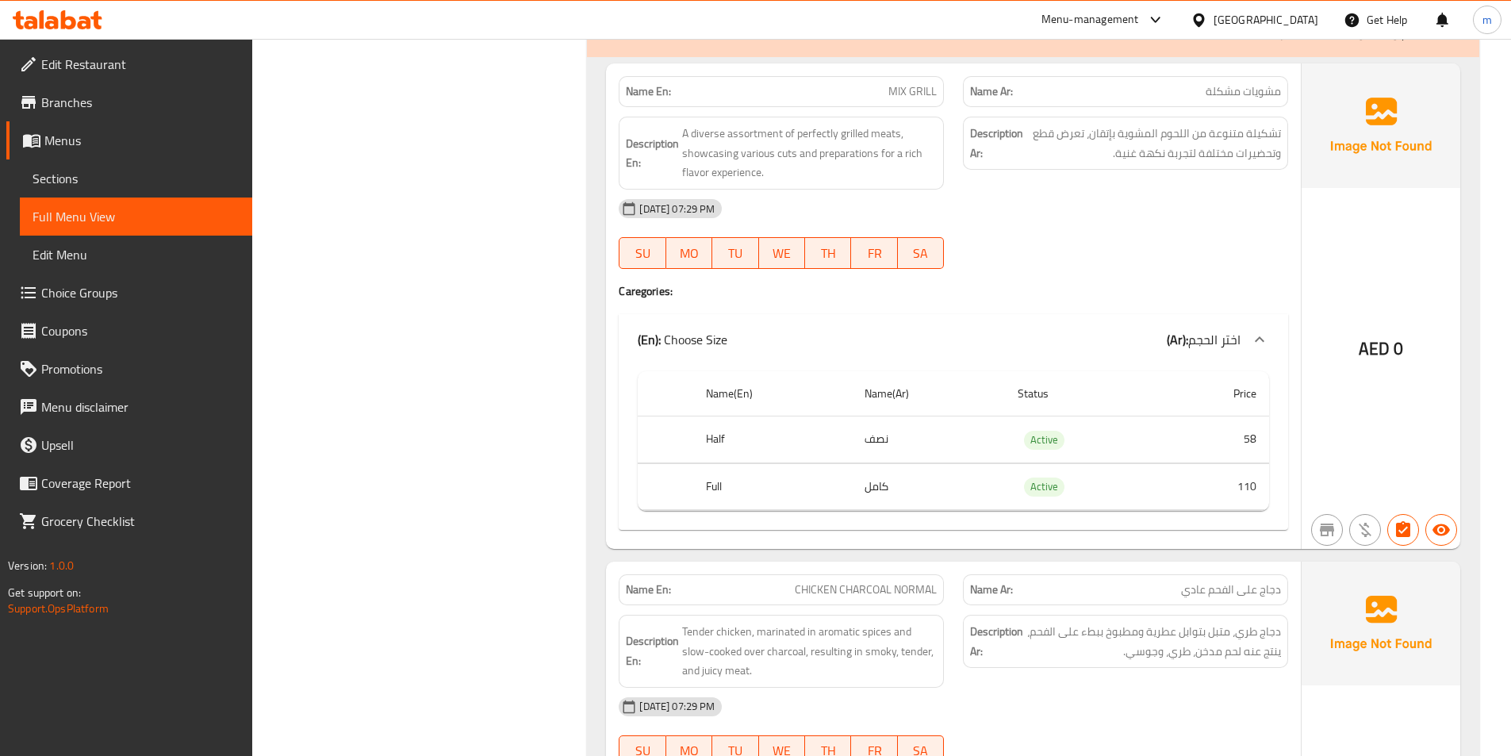
drag, startPoint x: 423, startPoint y: 451, endPoint x: 781, endPoint y: 514, distance: 363.9
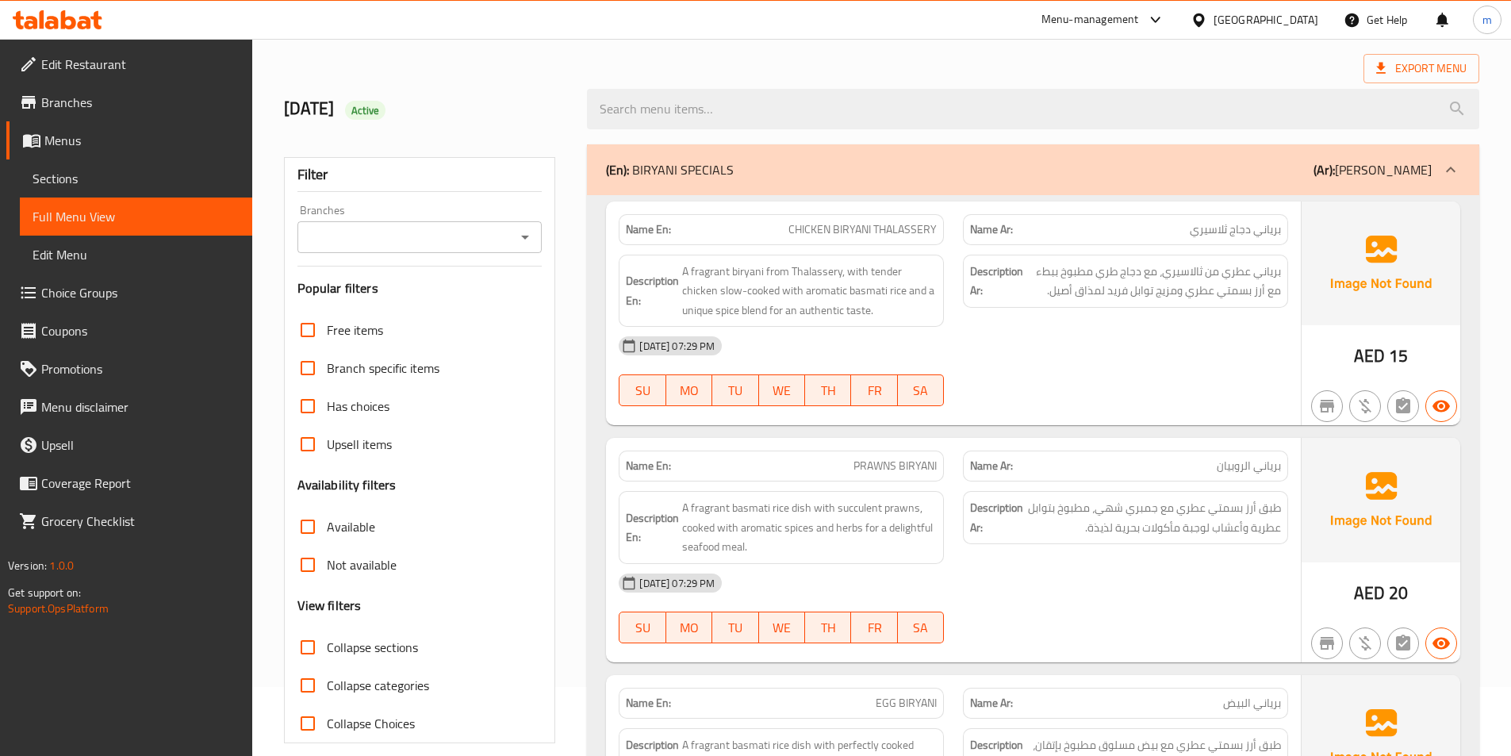
scroll to position [0, 0]
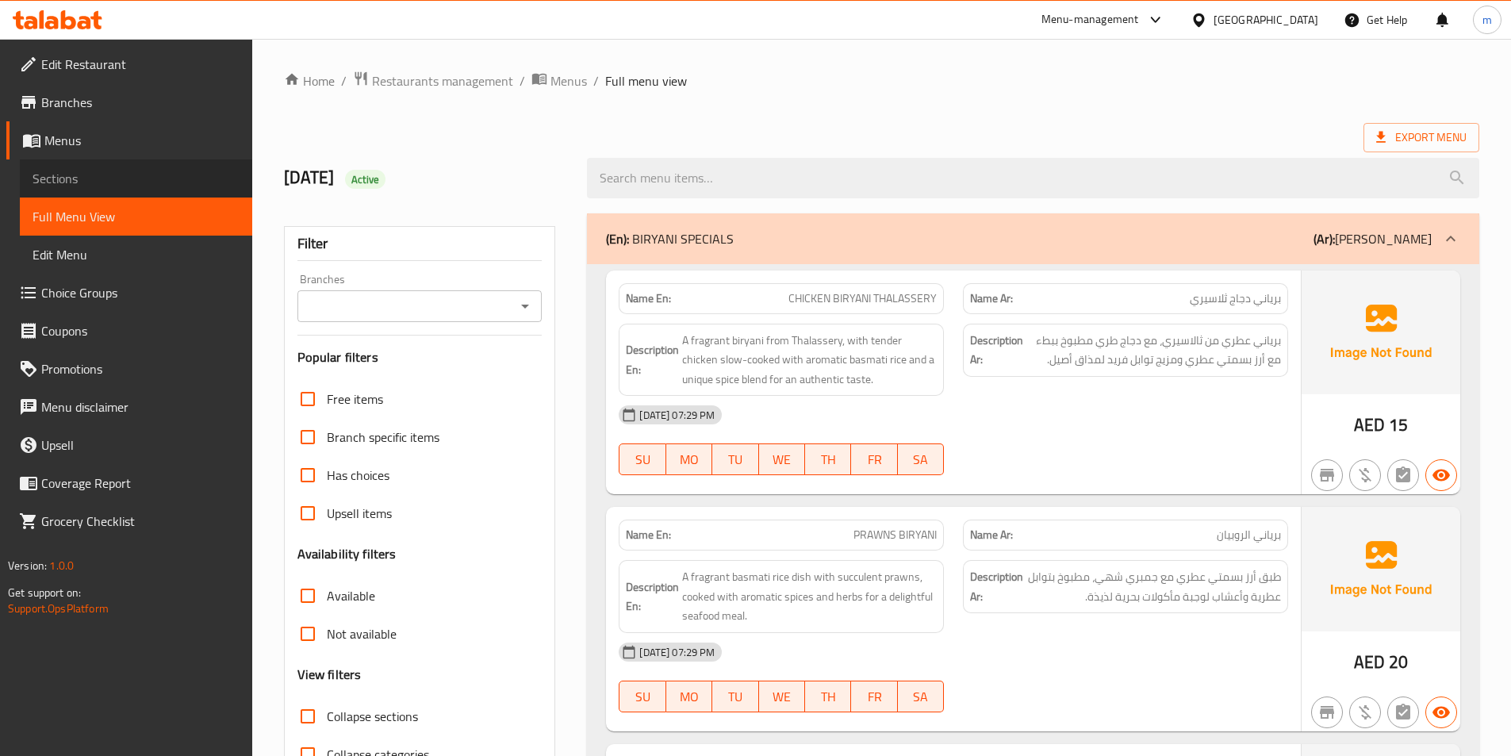
click at [93, 168] on link "Sections" at bounding box center [136, 178] width 232 height 38
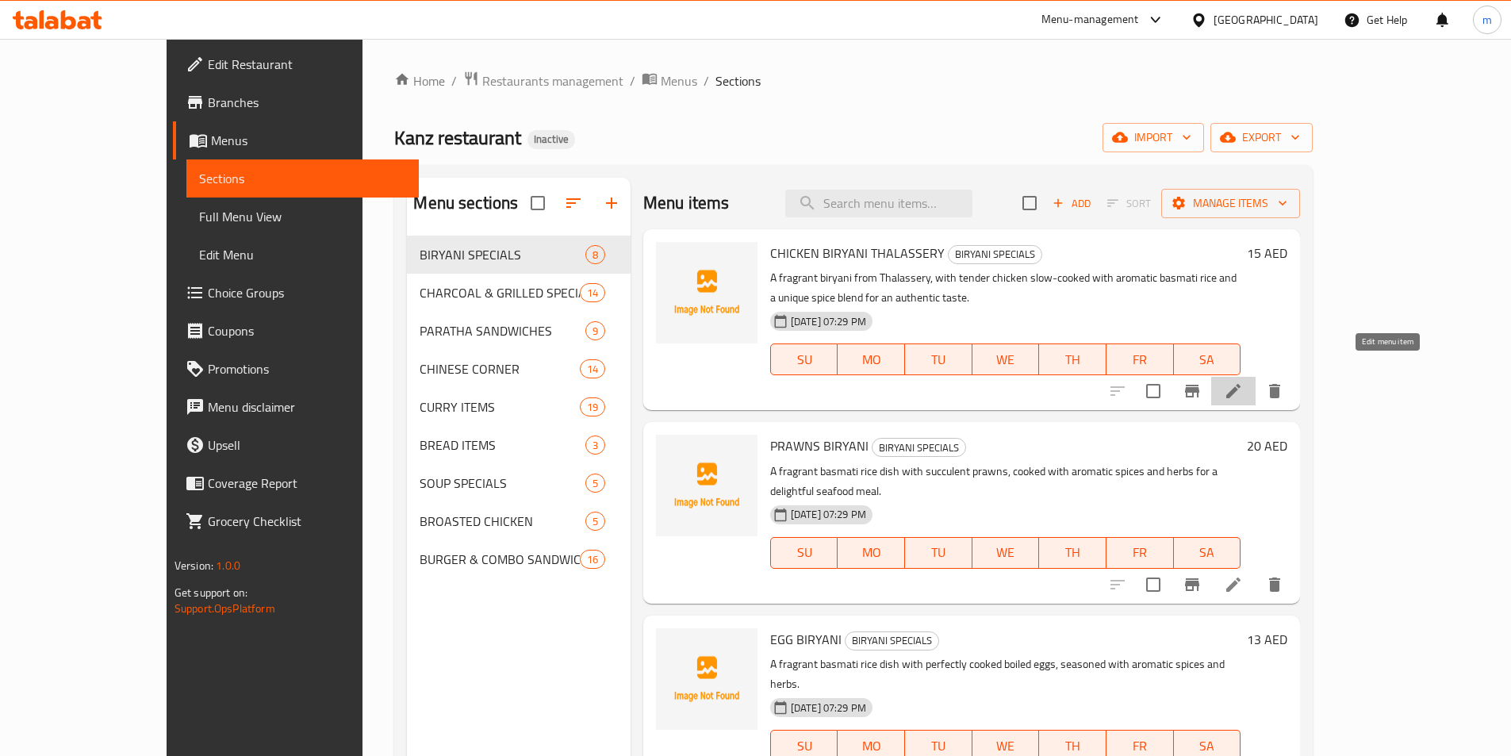
click at [1243, 381] on icon at bounding box center [1233, 390] width 19 height 19
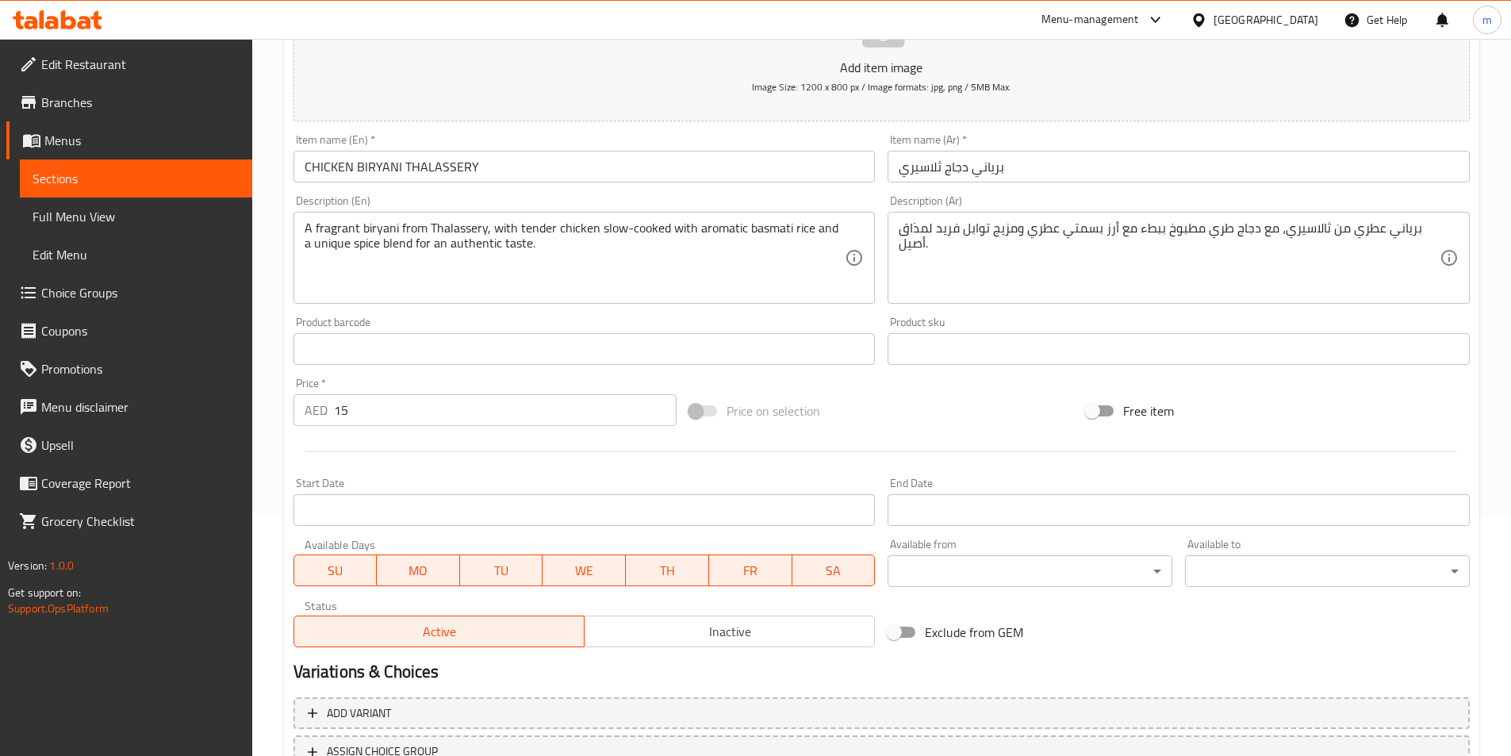
scroll to position [365, 0]
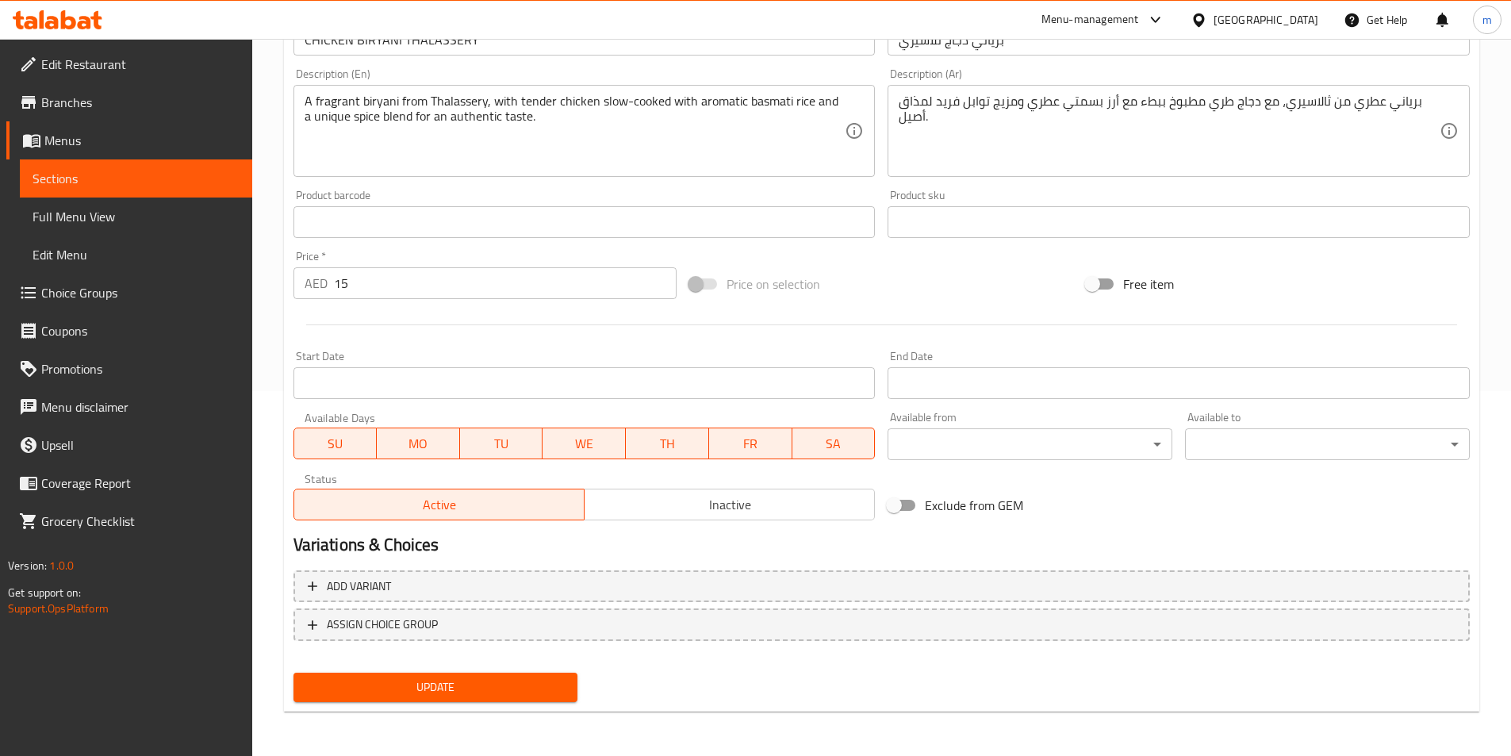
click at [1136, 391] on body "​ Menu-management United Arab Emirates Get Help m Edit Restaurant Branches Menu…" at bounding box center [755, 32] width 1511 height 717
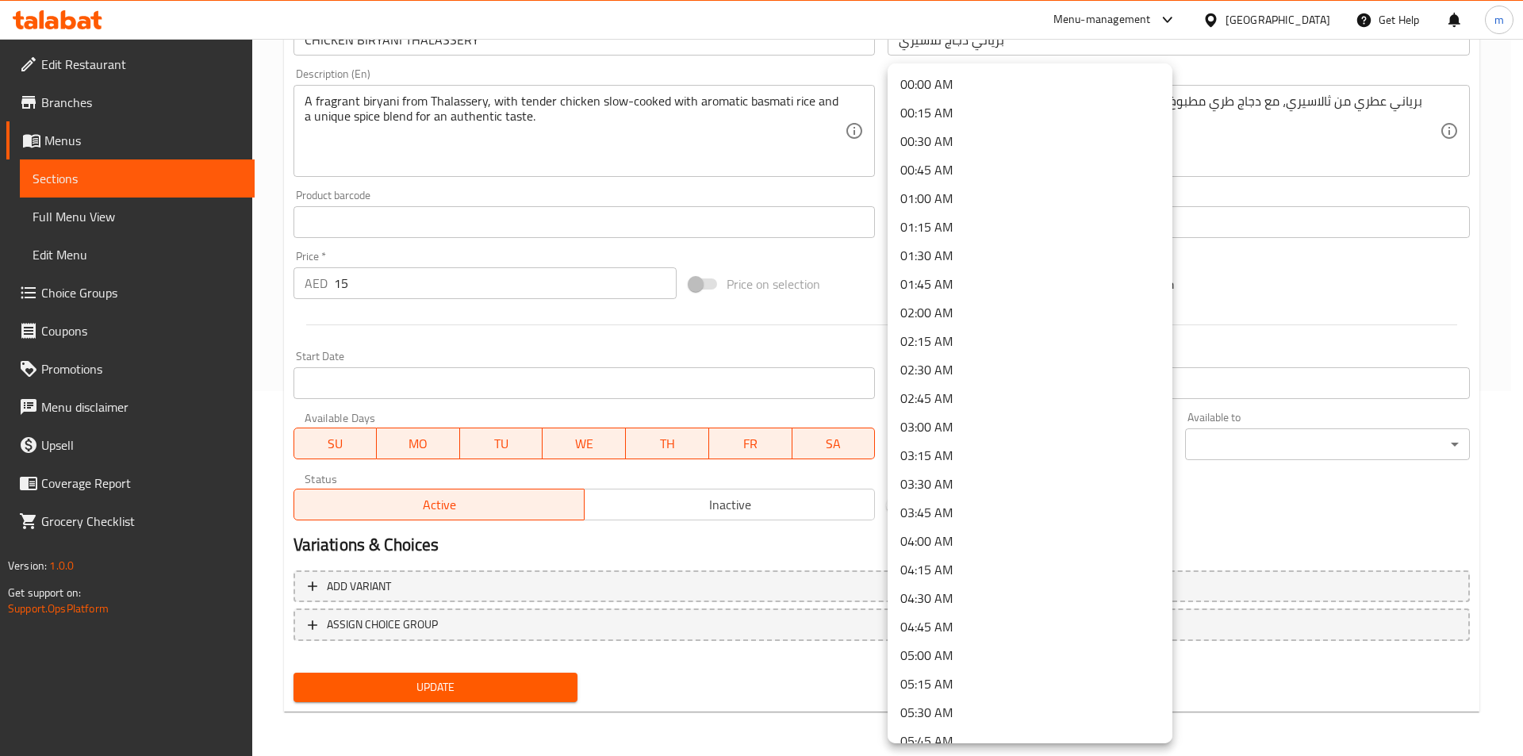
click at [1293, 503] on div at bounding box center [761, 378] width 1523 height 756
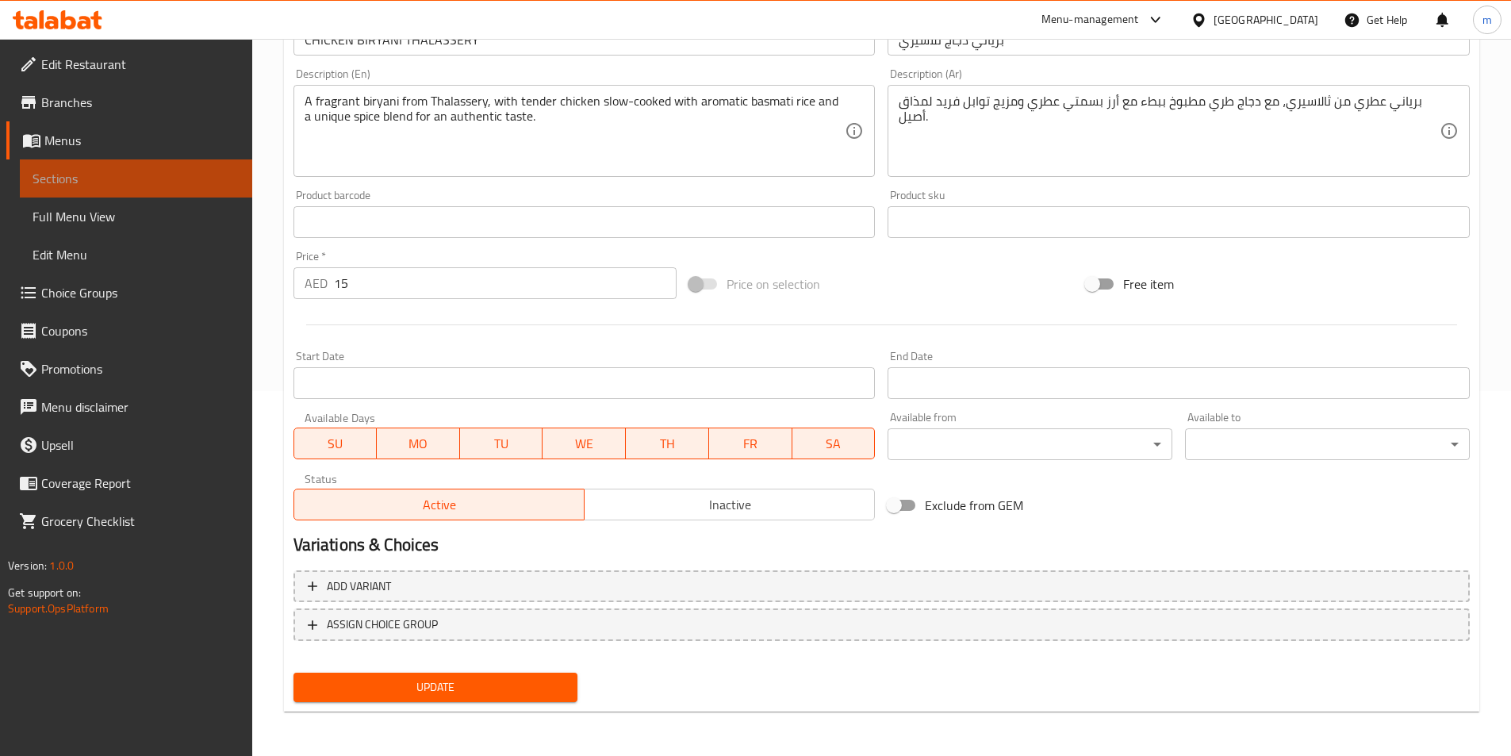
click at [88, 172] on span "Sections" at bounding box center [136, 178] width 207 height 19
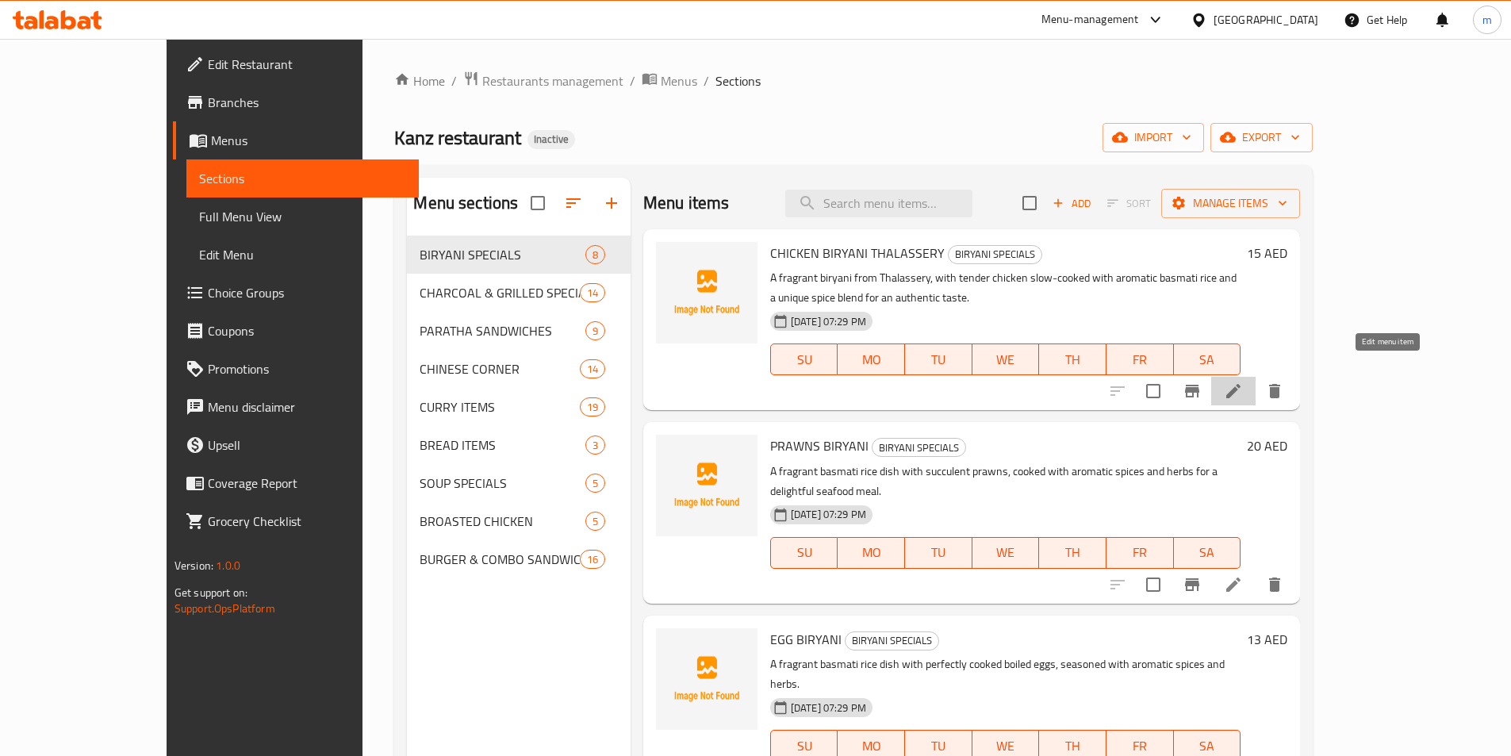
click at [1243, 381] on icon at bounding box center [1233, 390] width 19 height 19
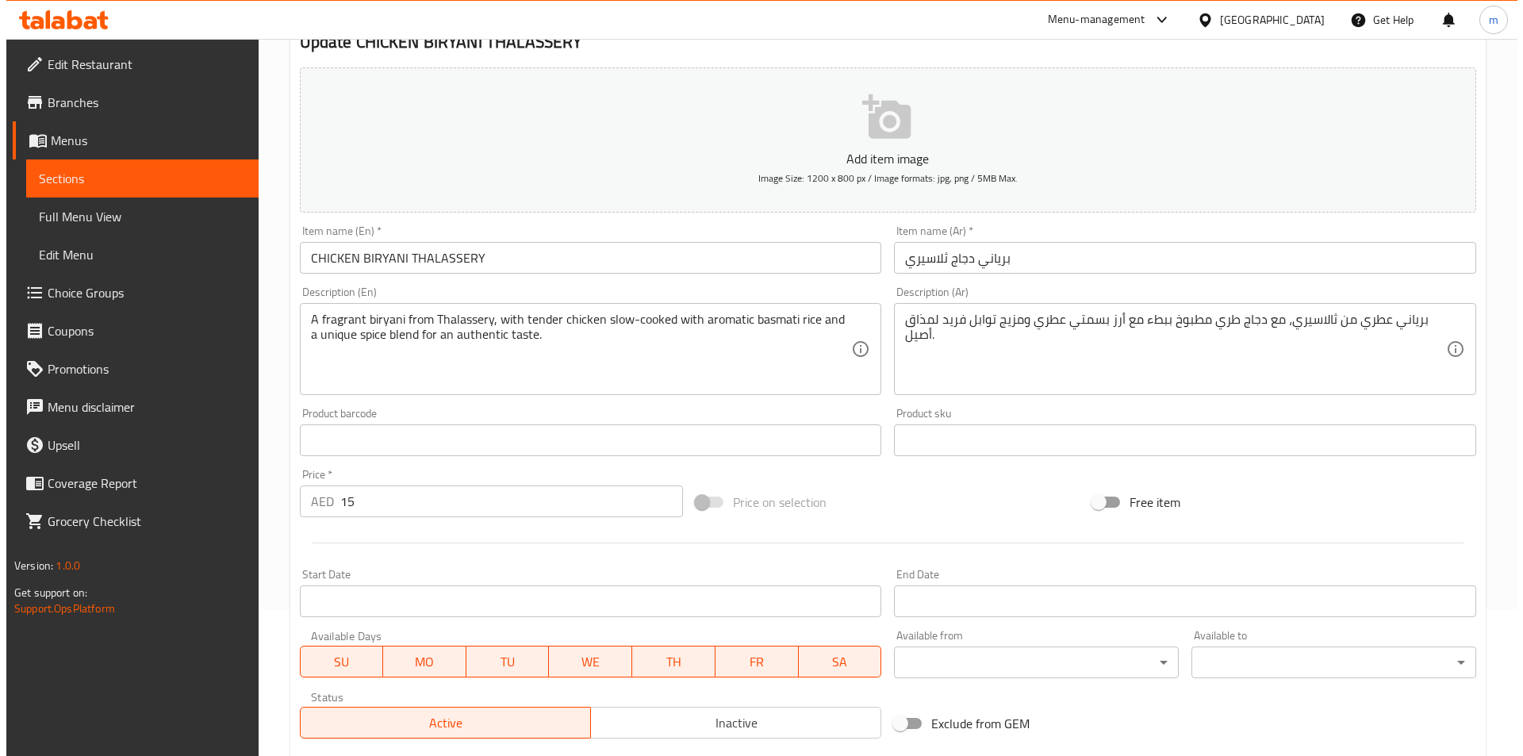
scroll to position [238, 0]
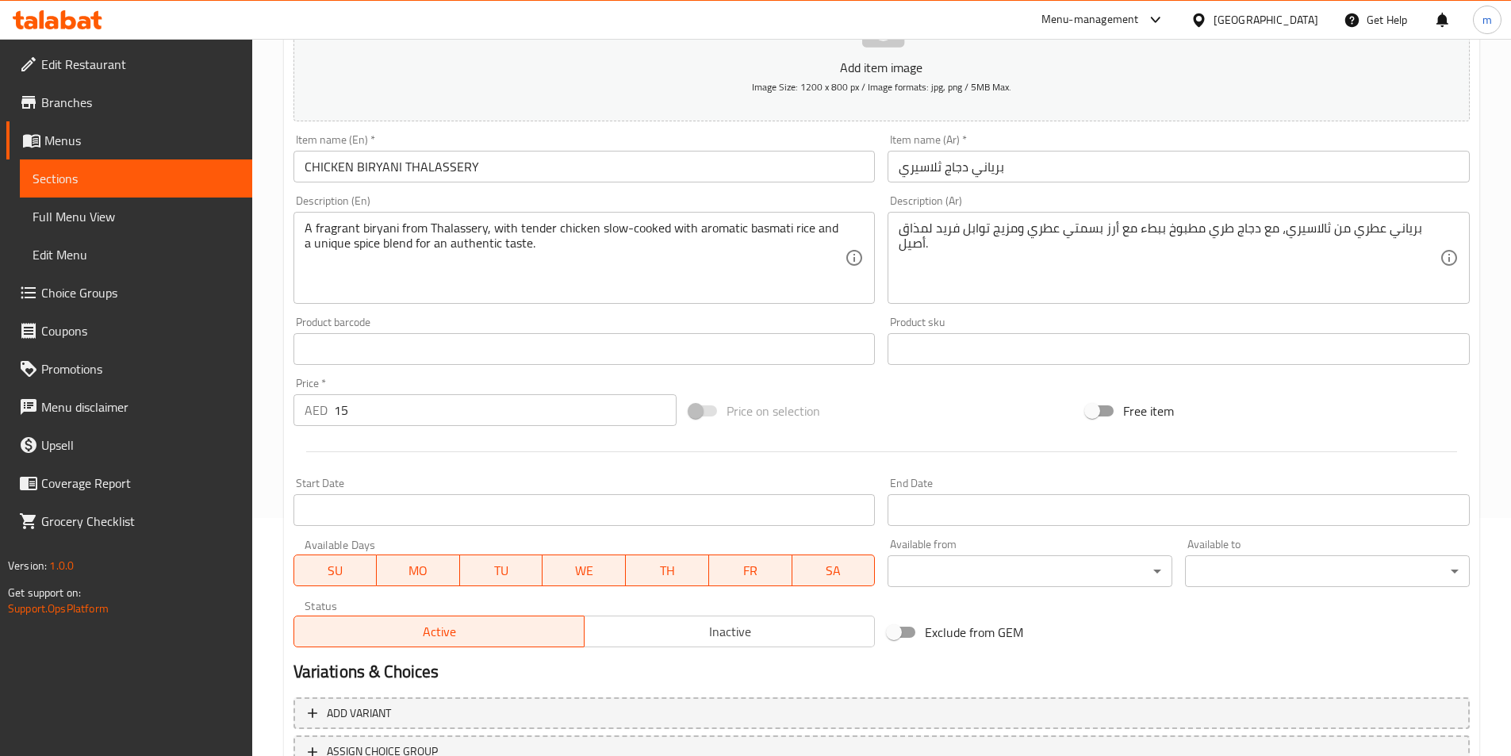
click at [965, 518] on body "​ Menu-management United Arab Emirates Get Help m Edit Restaurant Branches Menu…" at bounding box center [755, 159] width 1511 height 717
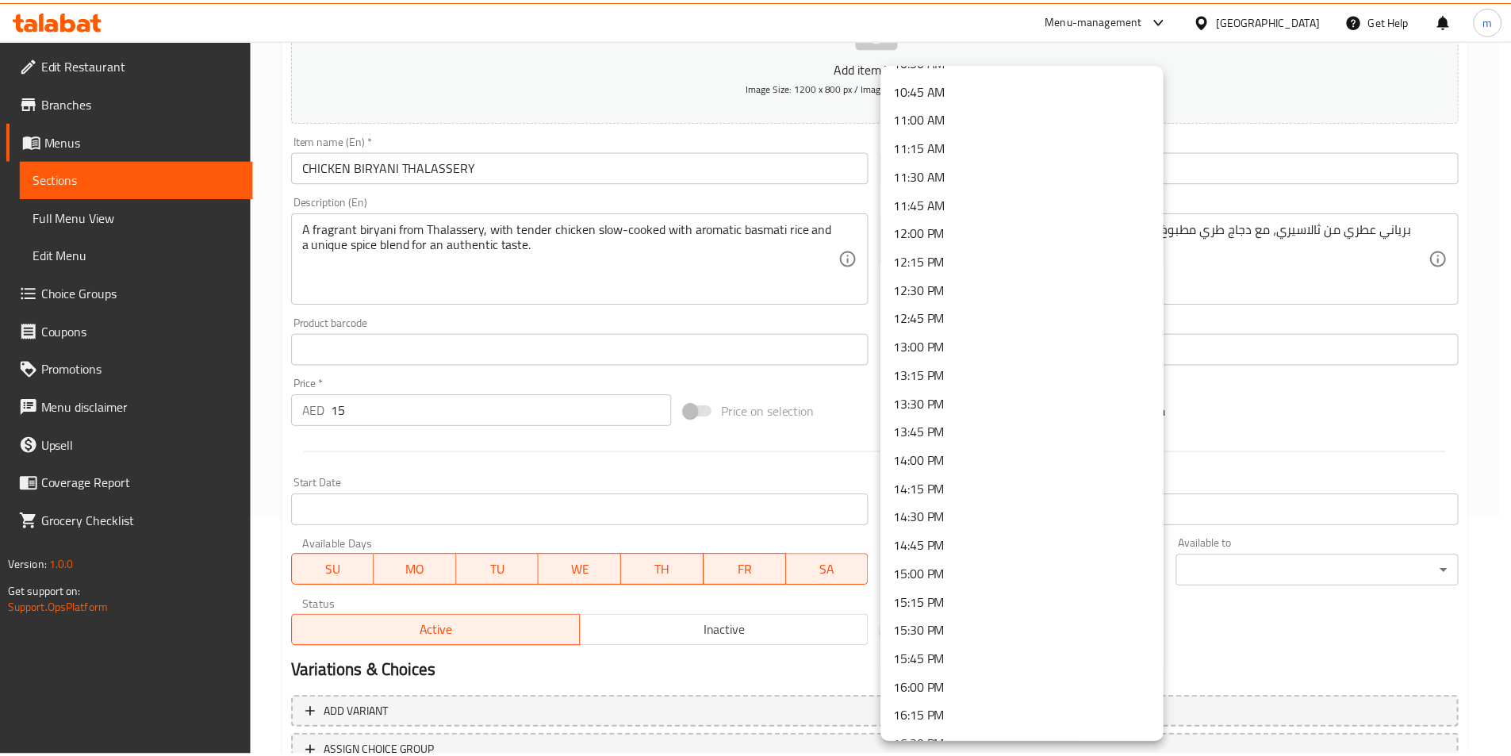
scroll to position [1189, 0]
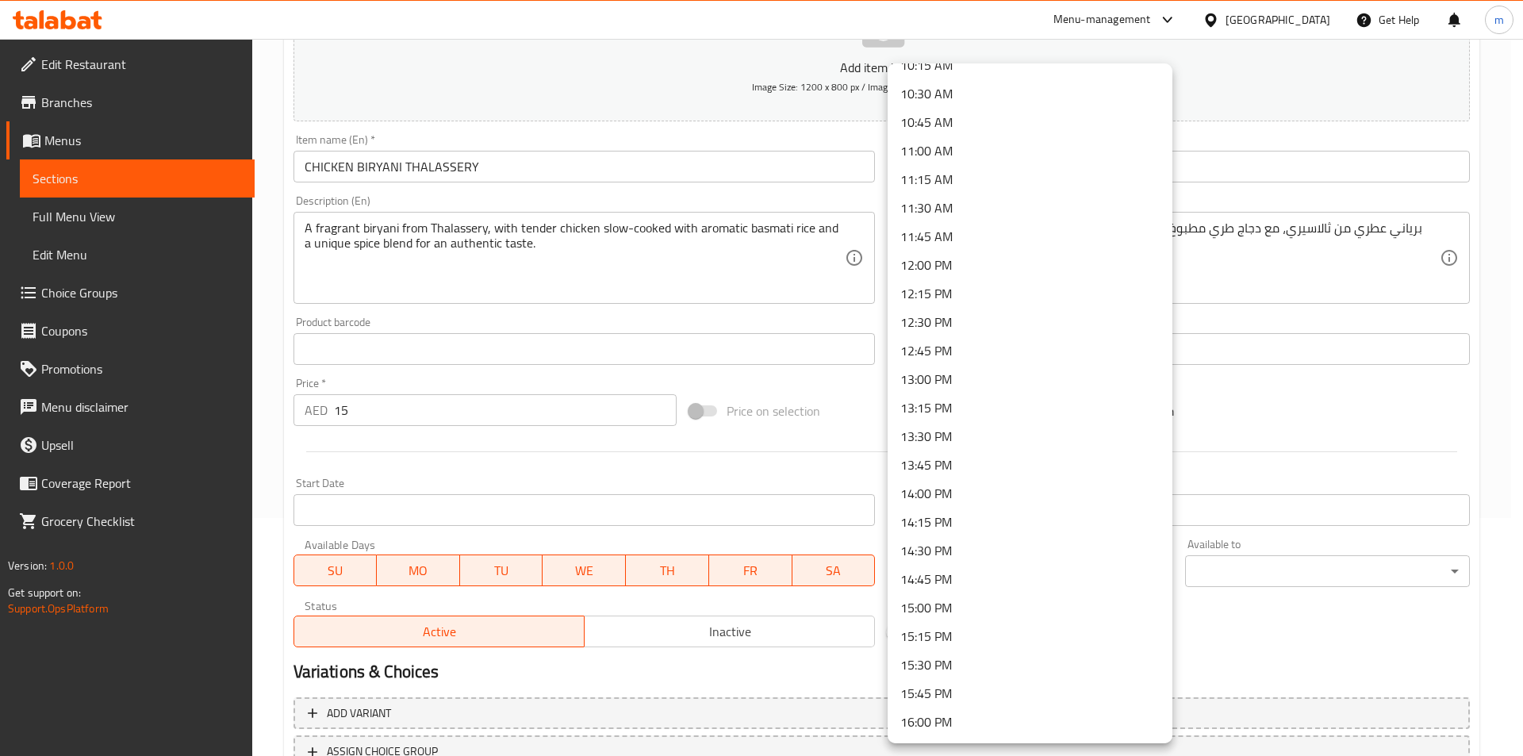
click at [959, 262] on li "12:00 PM" at bounding box center [1029, 265] width 285 height 29
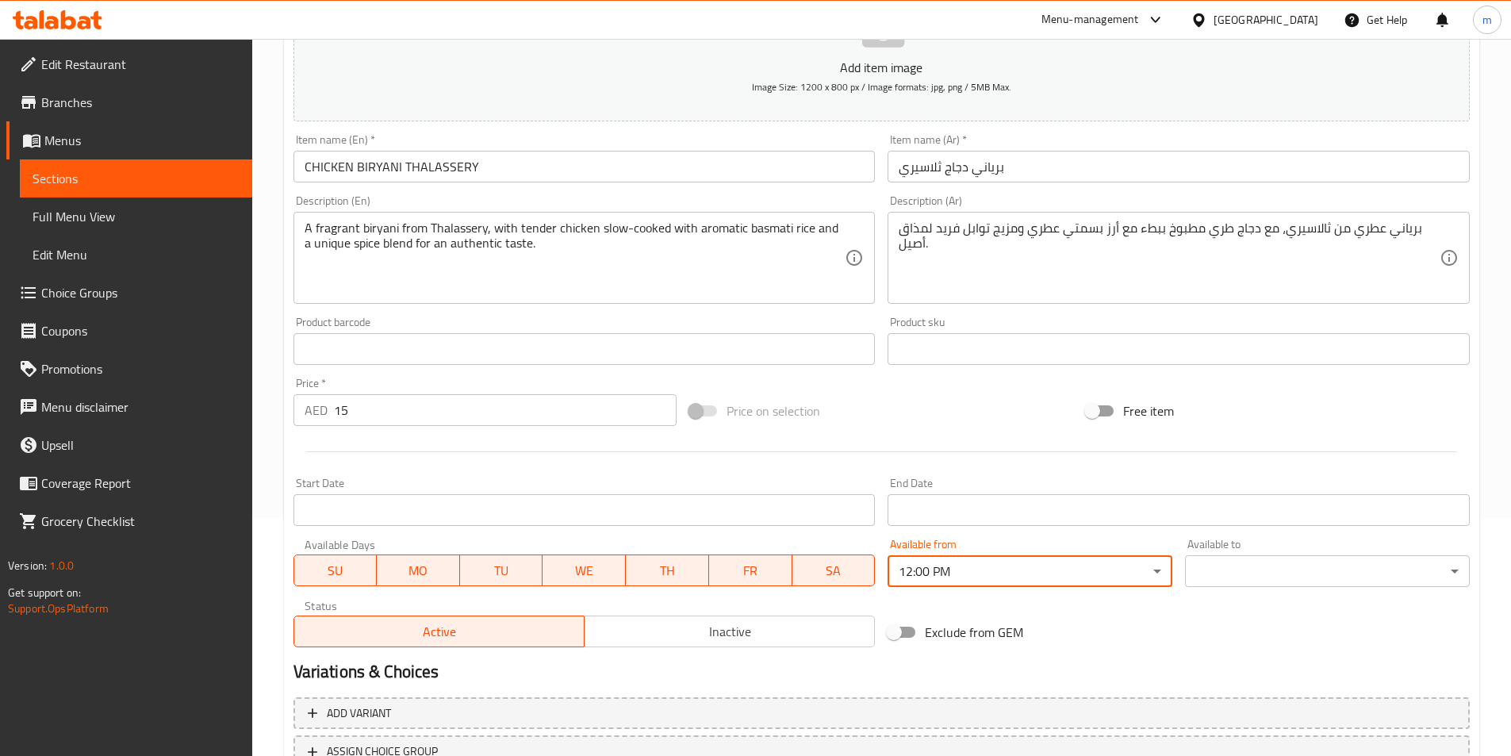
click at [1192, 518] on body "​ Menu-management United Arab Emirates Get Help m Edit Restaurant Branches Menu…" at bounding box center [755, 159] width 1511 height 717
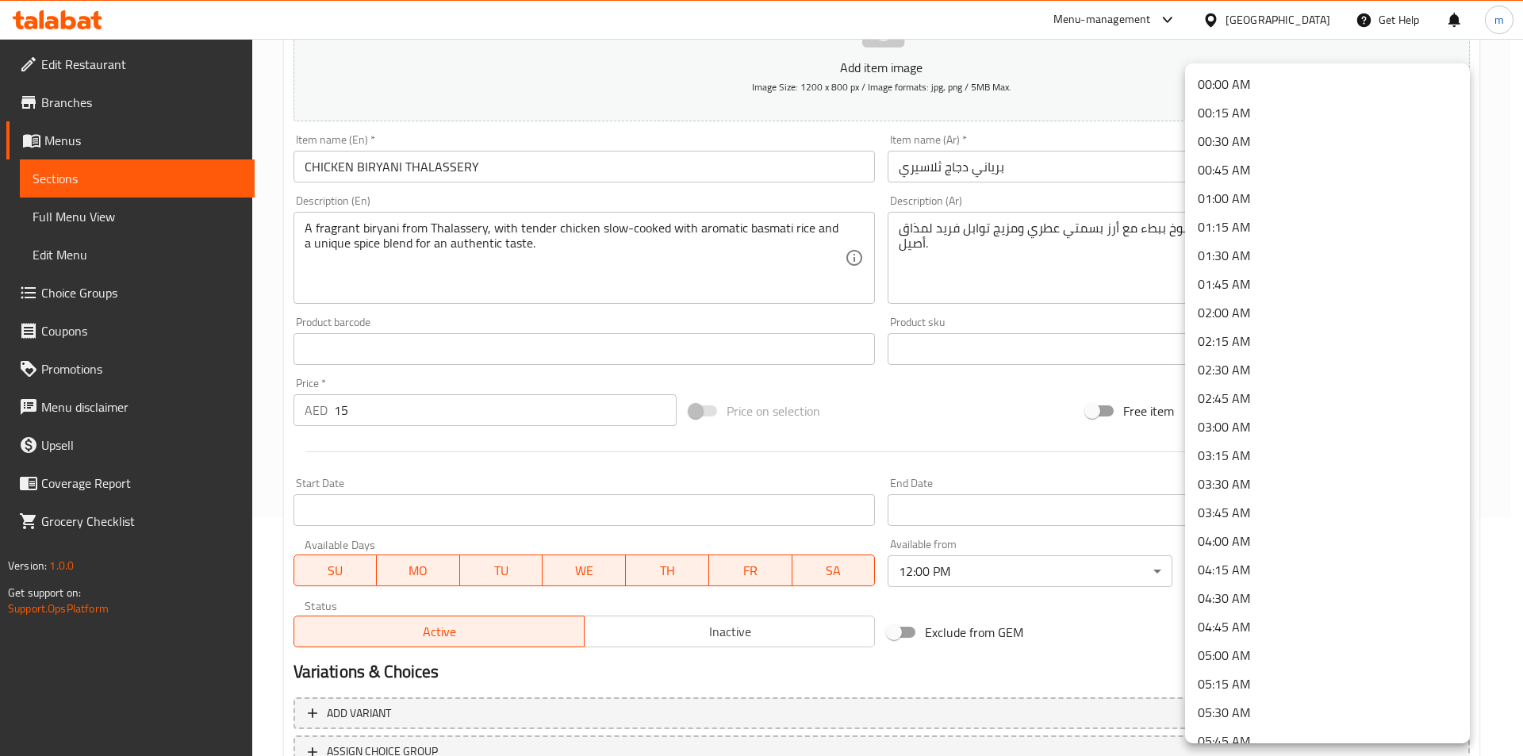
click at [1249, 308] on li "02:00 AM" at bounding box center [1327, 312] width 285 height 29
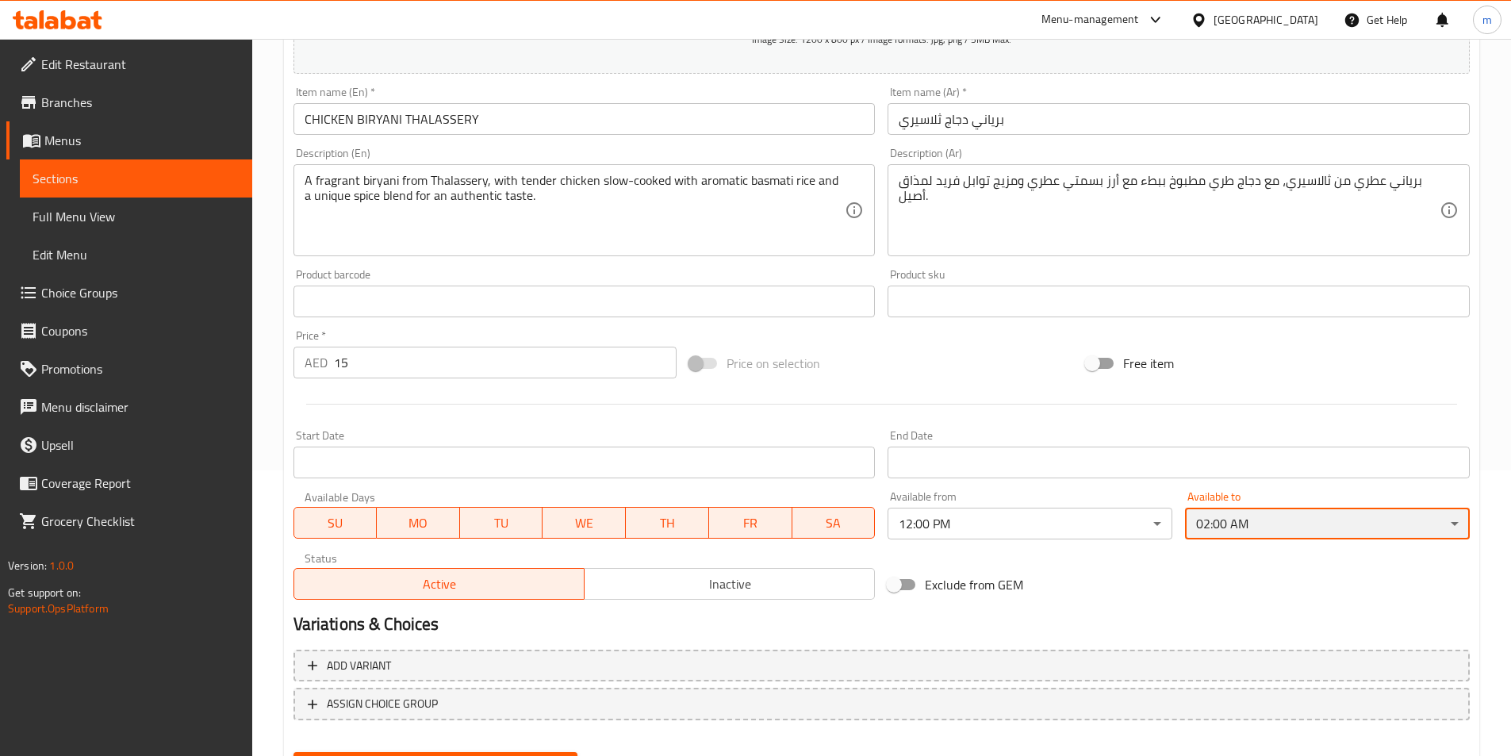
scroll to position [365, 0]
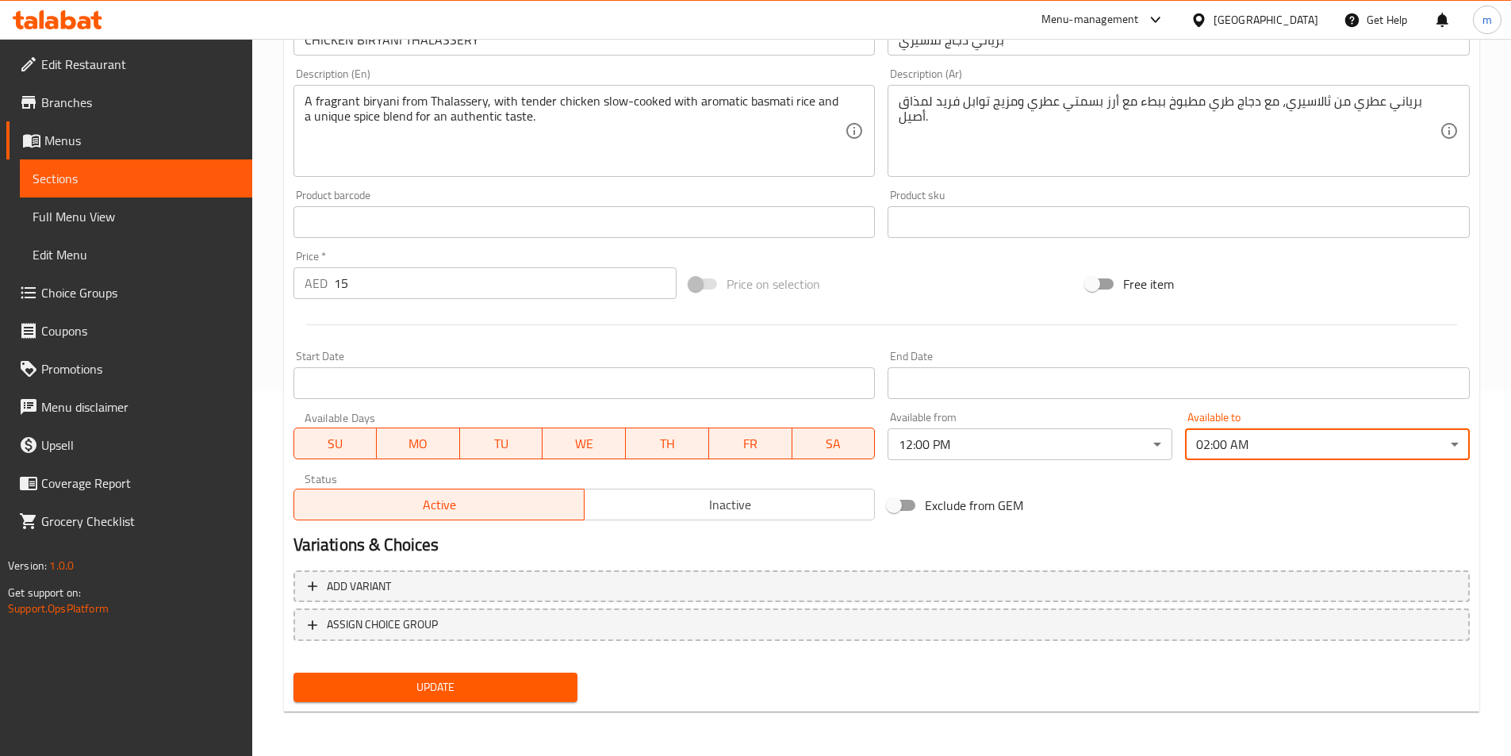
click at [454, 687] on span "Update" at bounding box center [435, 687] width 259 height 20
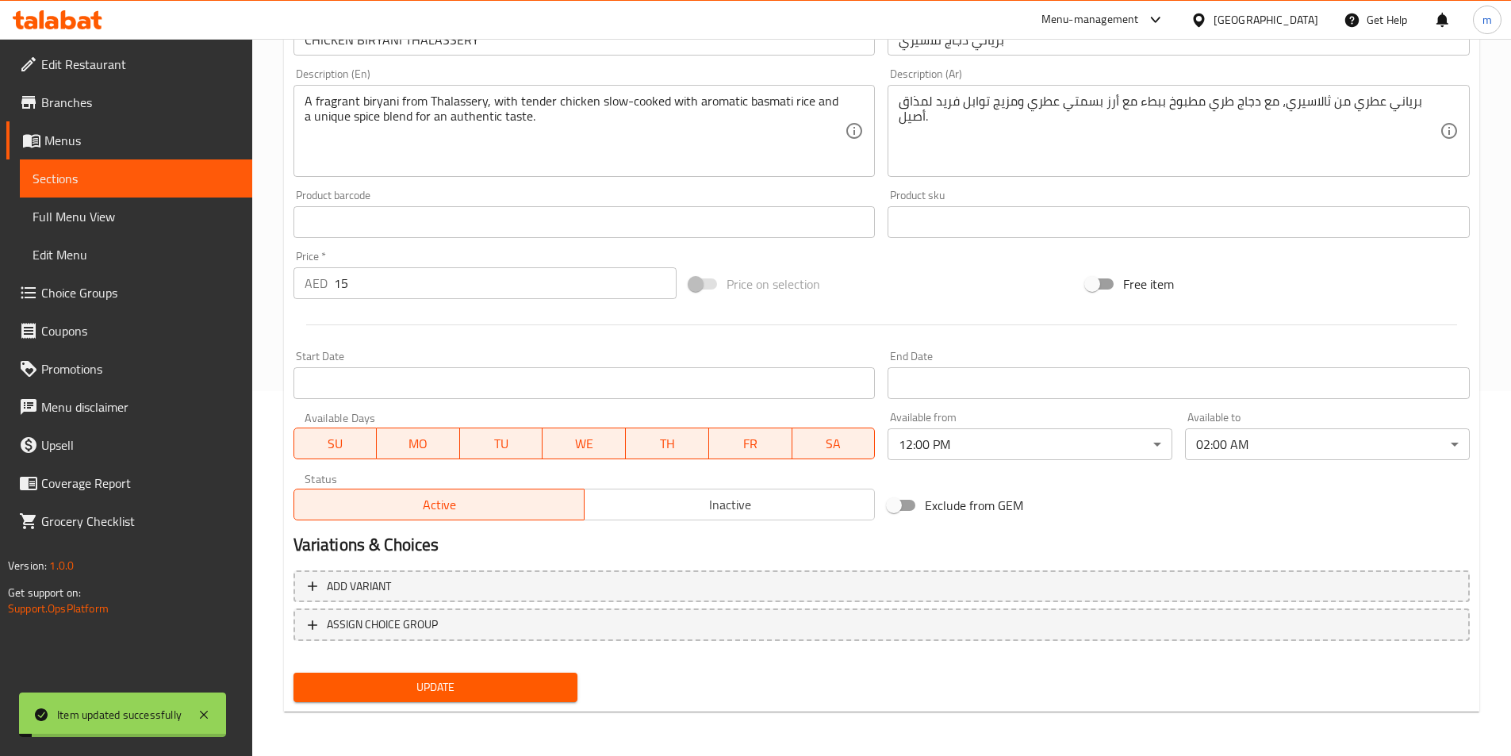
scroll to position [0, 0]
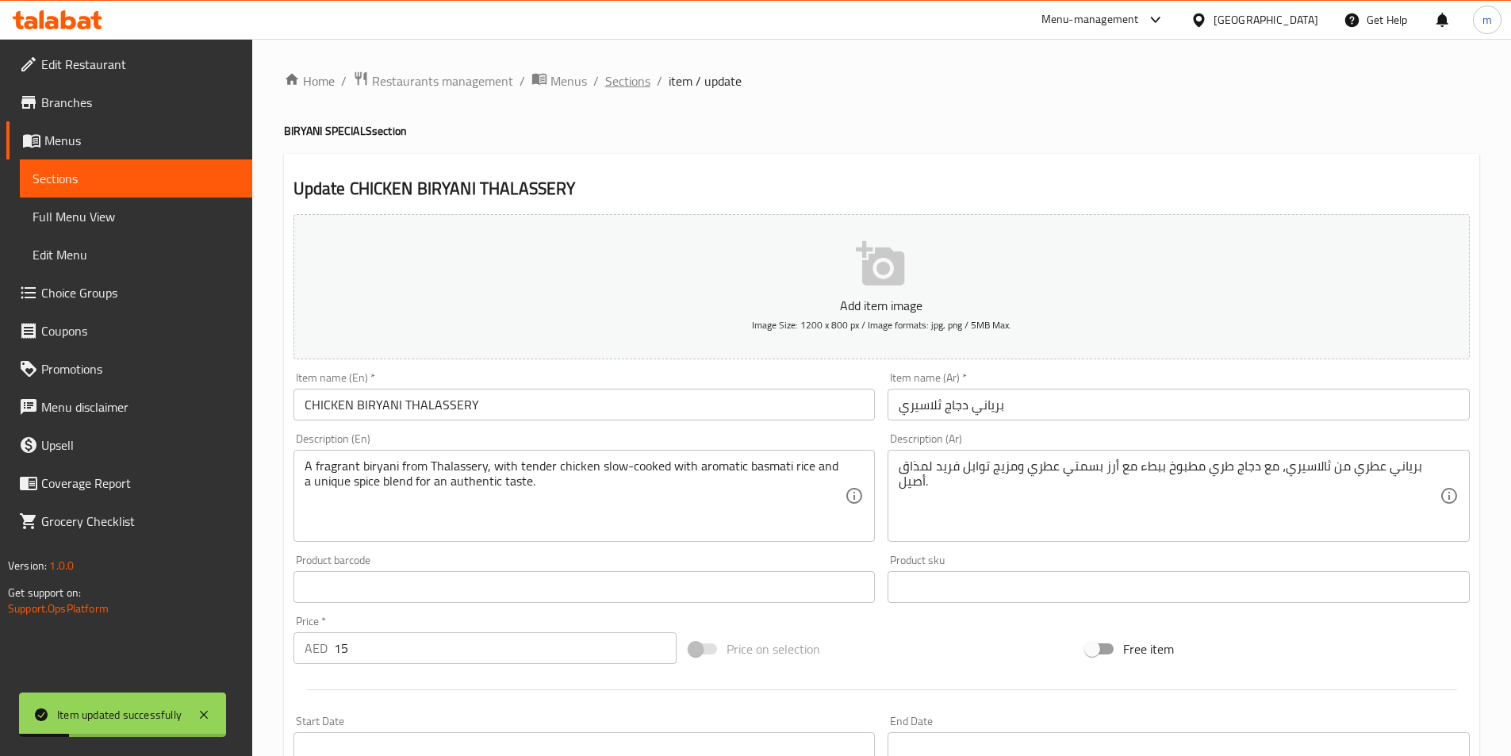
click at [637, 83] on span "Sections" at bounding box center [627, 80] width 45 height 19
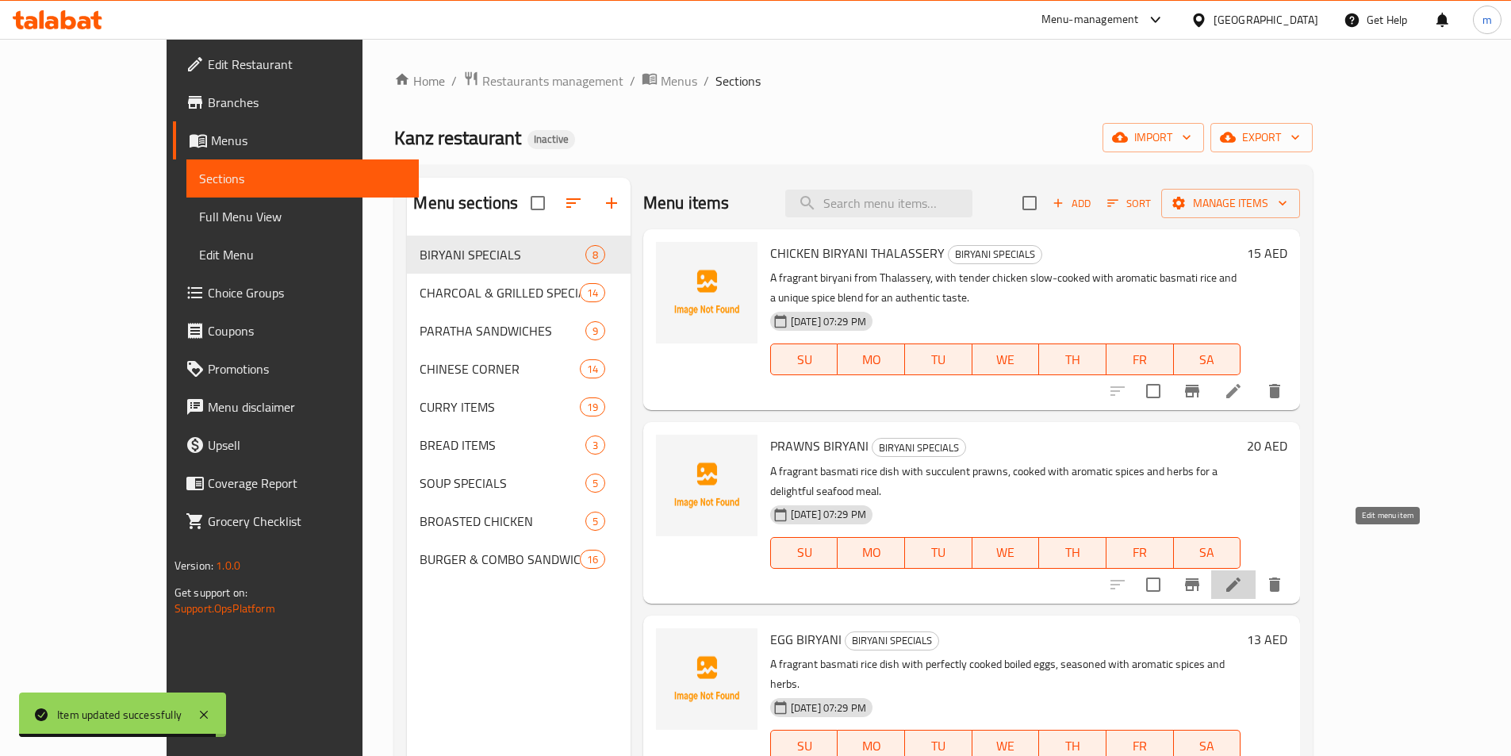
click at [1240, 577] on icon at bounding box center [1233, 584] width 14 height 14
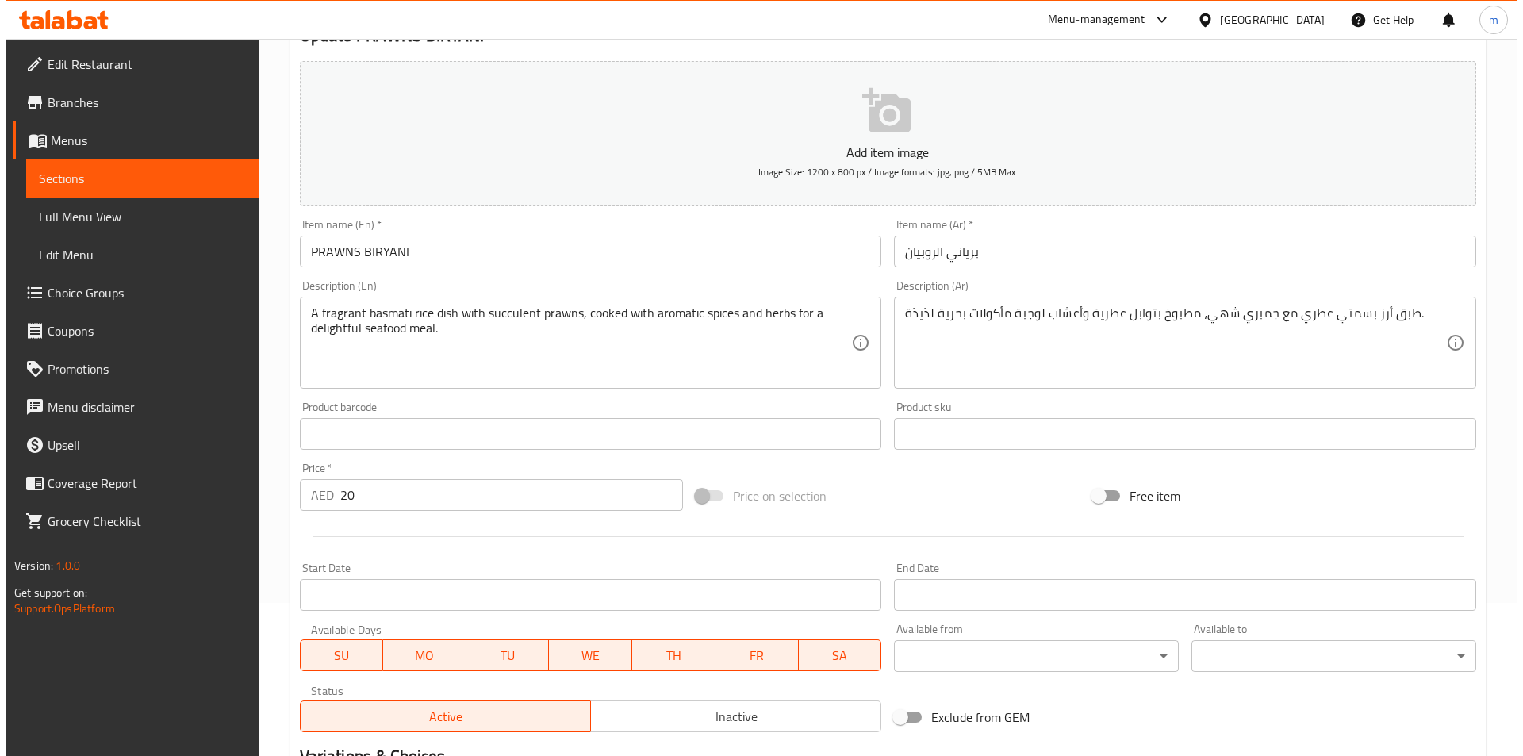
scroll to position [238, 0]
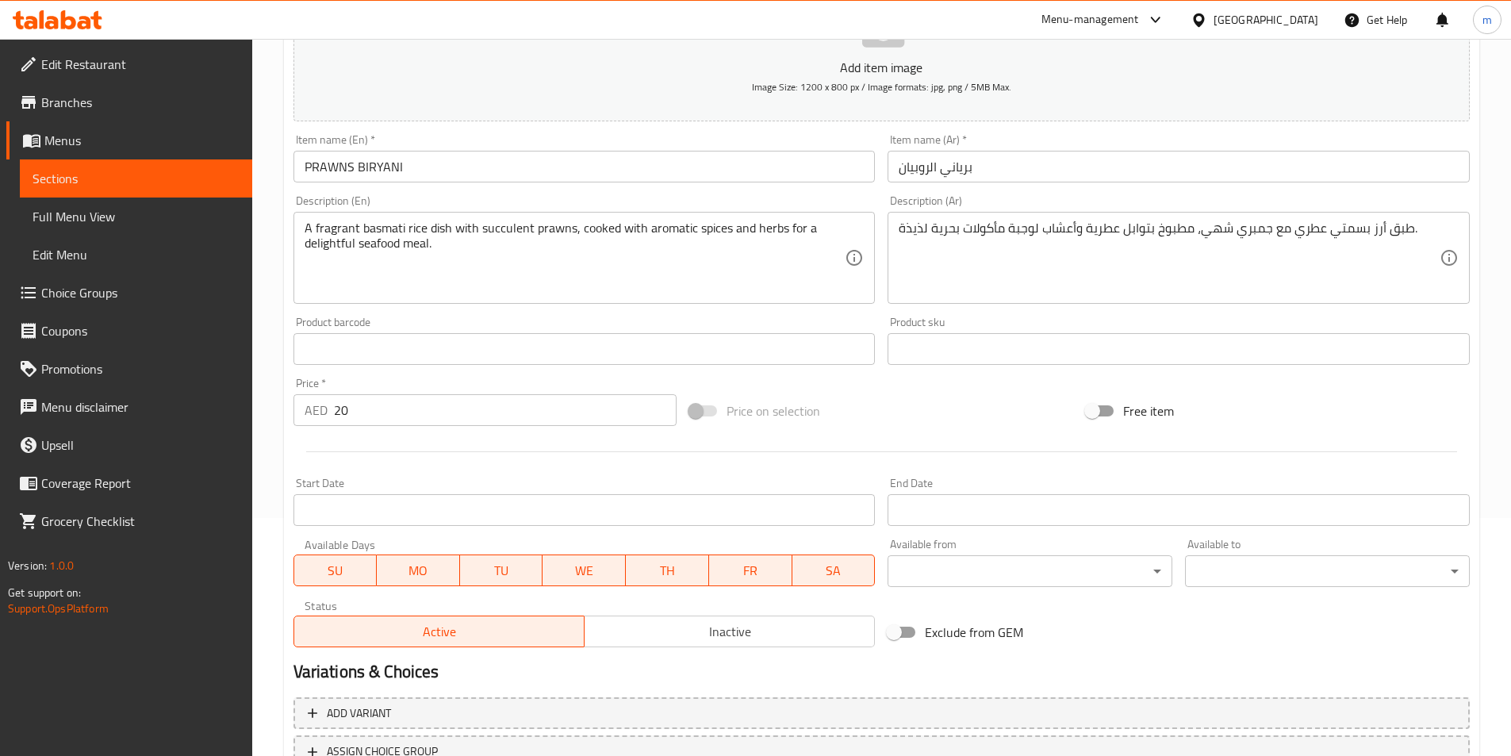
click at [1016, 518] on body "​ Menu-management United Arab Emirates Get Help m Edit Restaurant Branches Menu…" at bounding box center [755, 159] width 1511 height 717
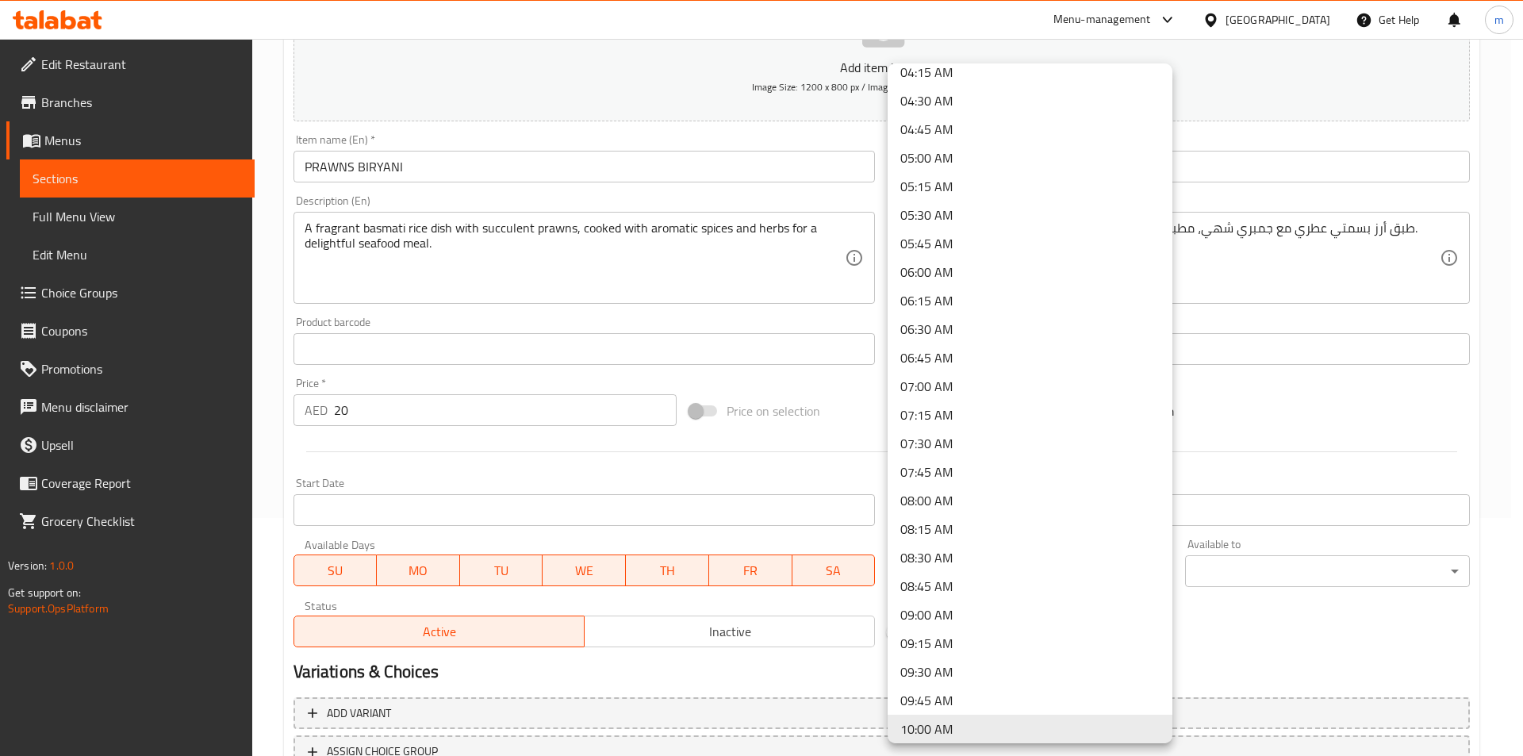
scroll to position [735, 0]
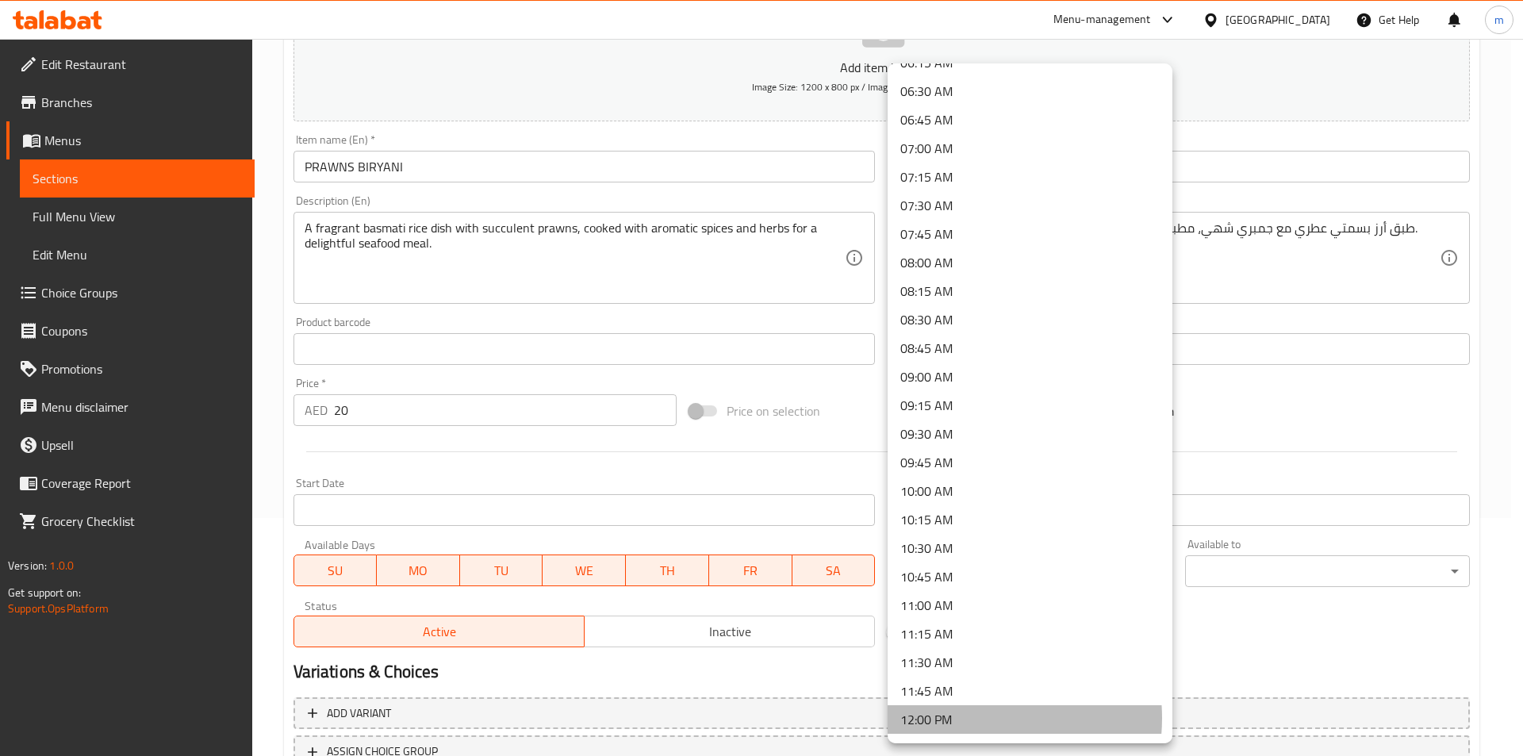
click at [972, 718] on li "12:00 PM" at bounding box center [1029, 719] width 285 height 29
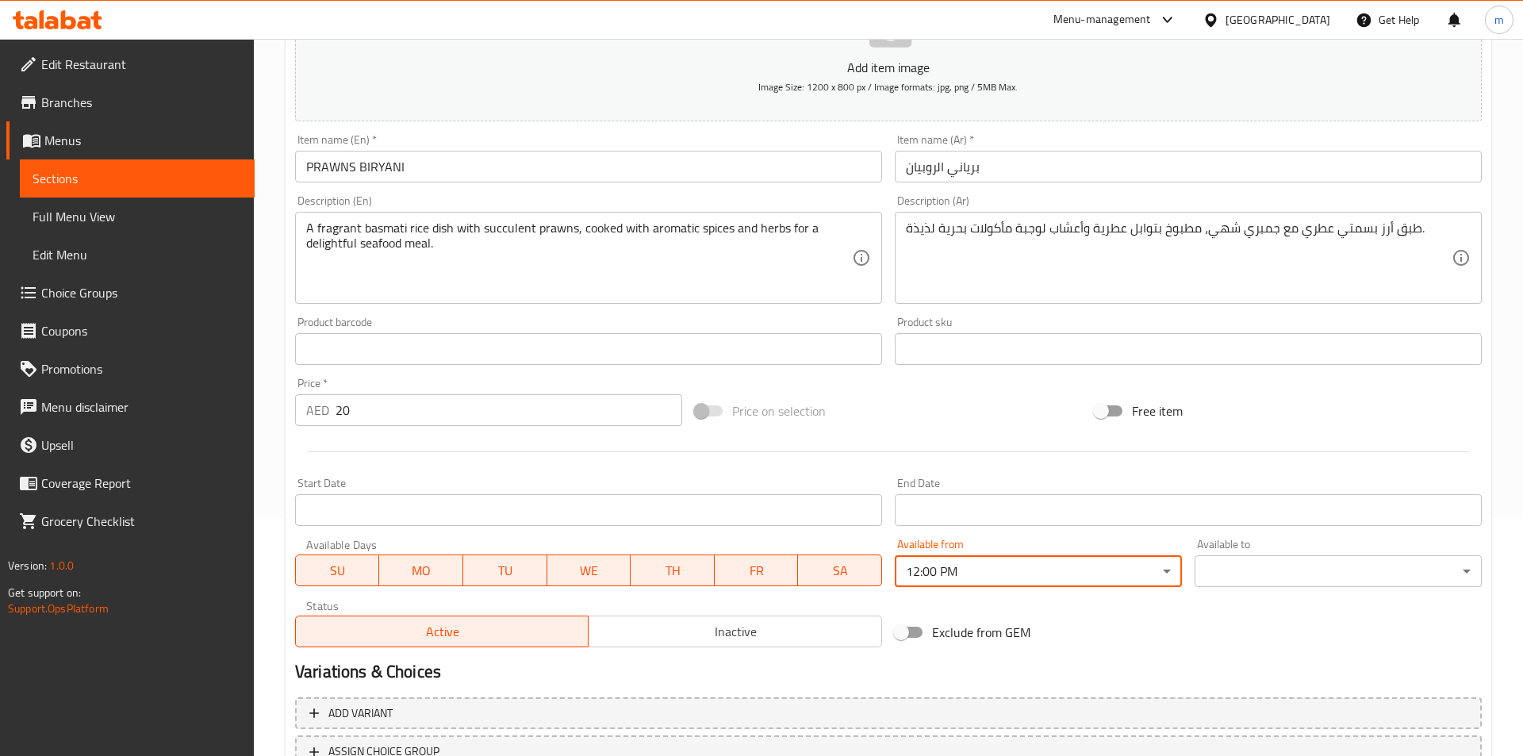
click at [1217, 518] on body "​ Menu-management United Arab Emirates Get Help m Edit Restaurant Branches Menu…" at bounding box center [761, 159] width 1523 height 717
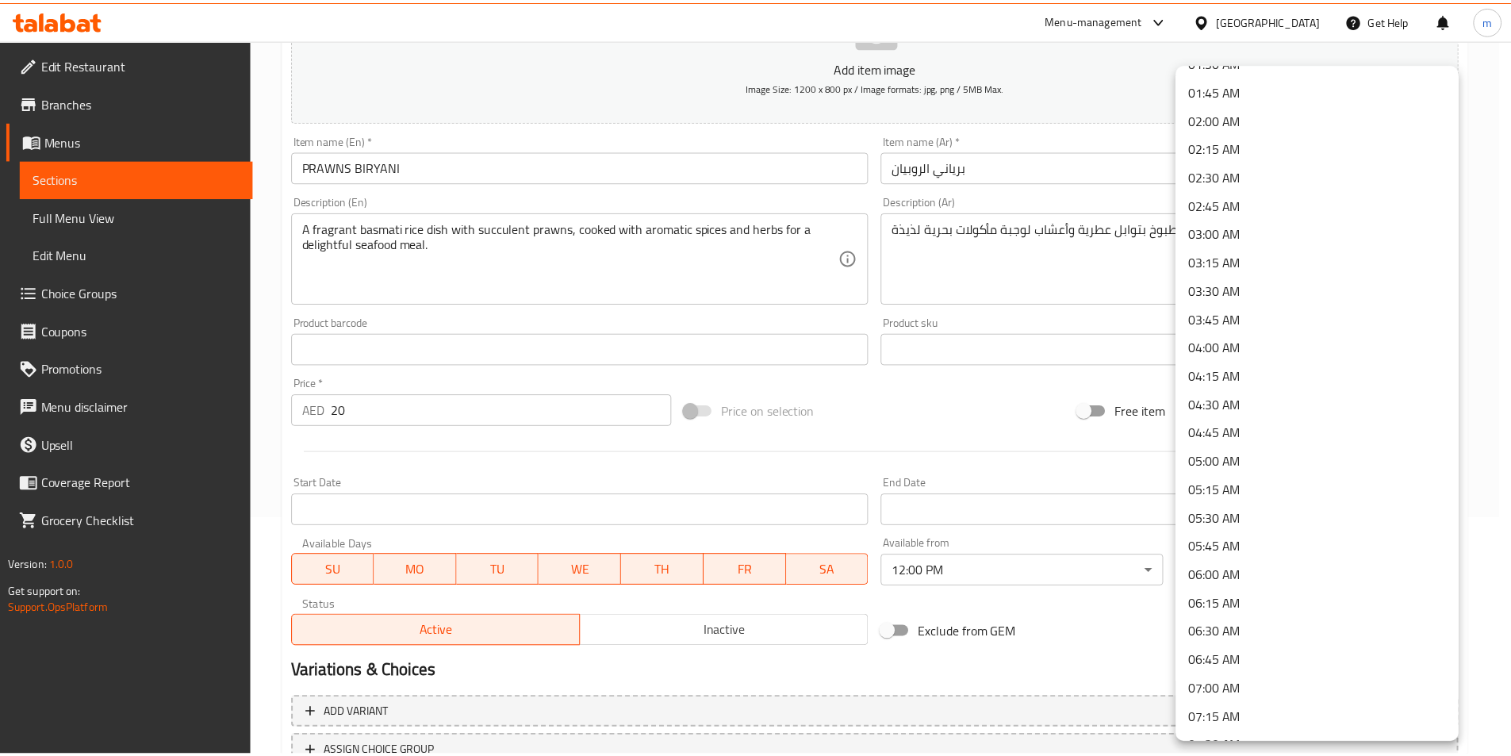
scroll to position [0, 0]
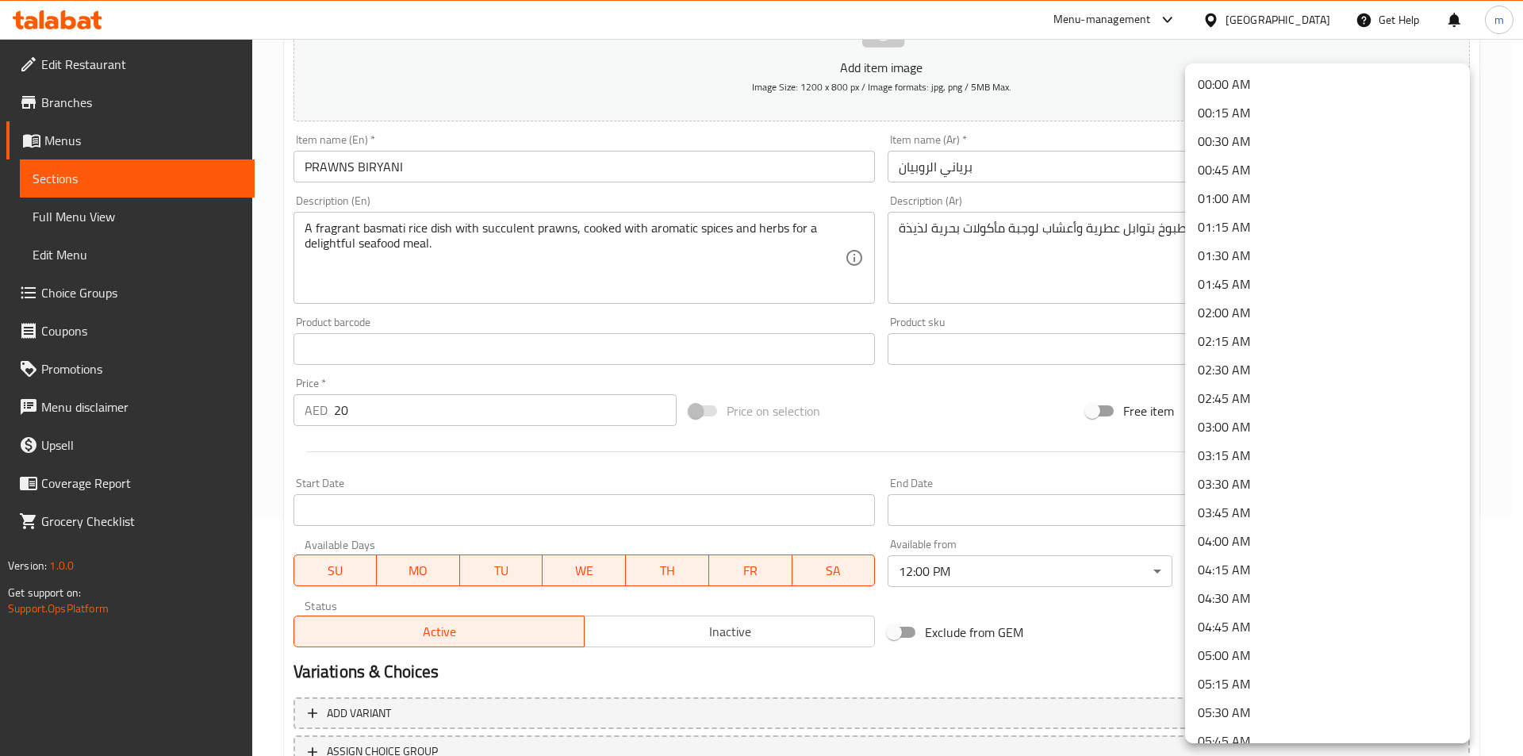
click at [1273, 314] on li "02:00 AM" at bounding box center [1327, 312] width 285 height 29
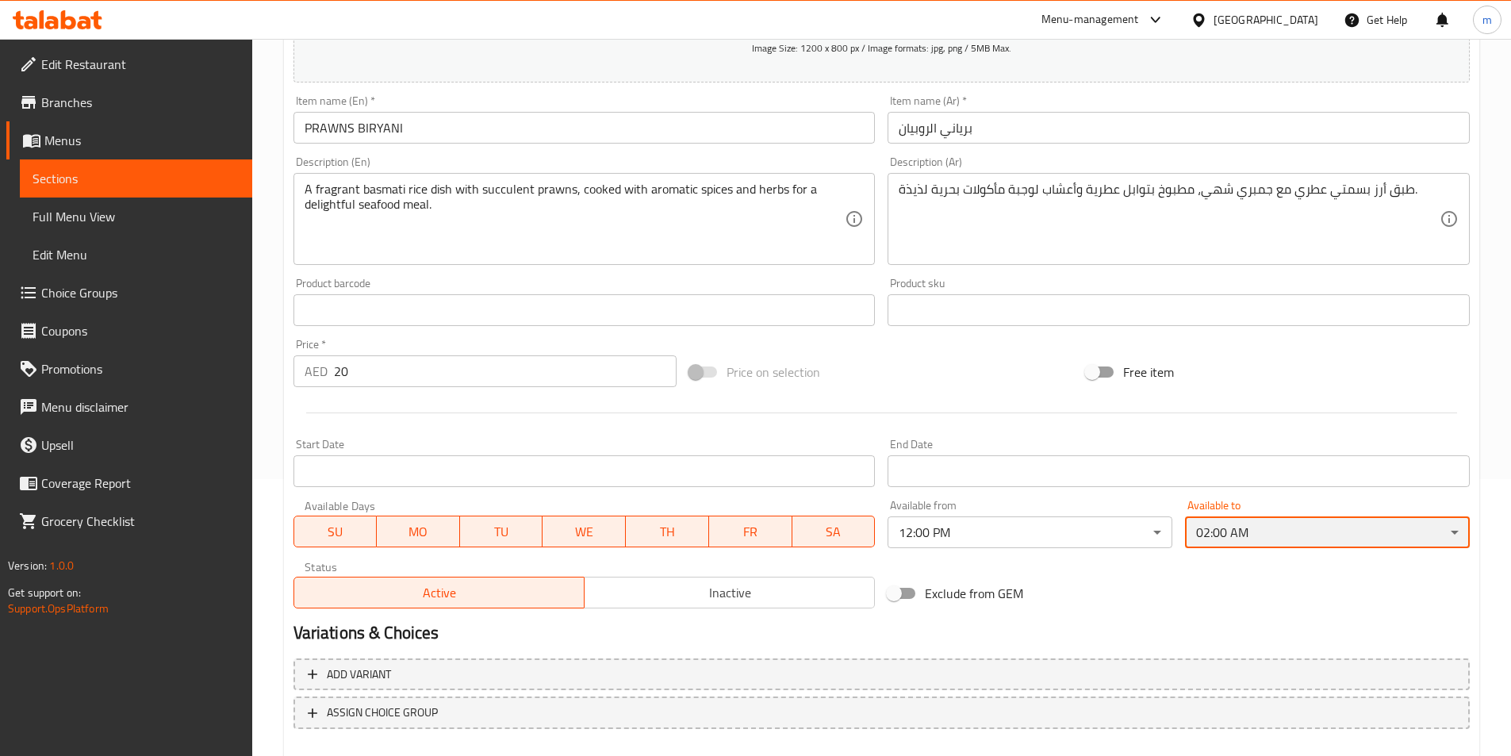
scroll to position [365, 0]
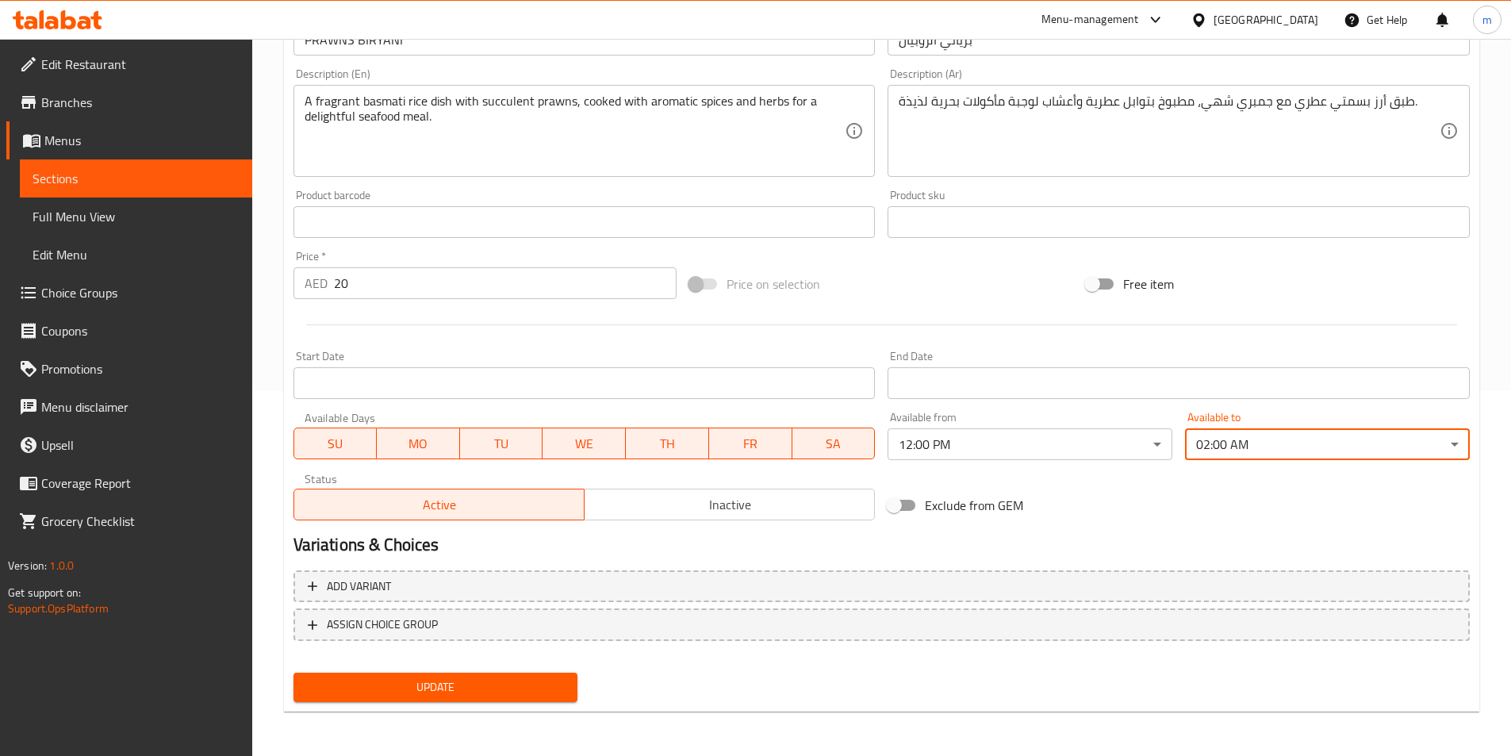
click at [526, 681] on span "Update" at bounding box center [435, 687] width 259 height 20
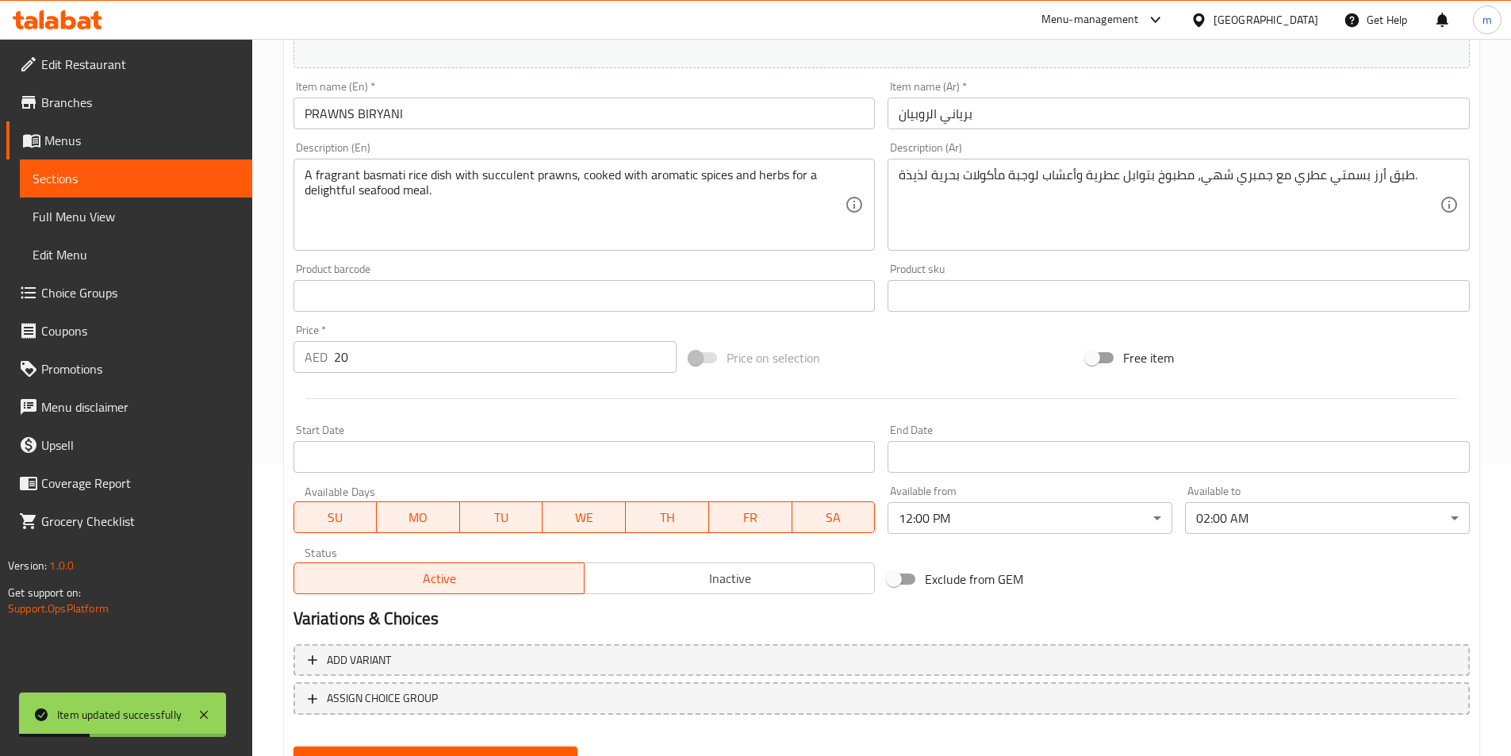
scroll to position [0, 0]
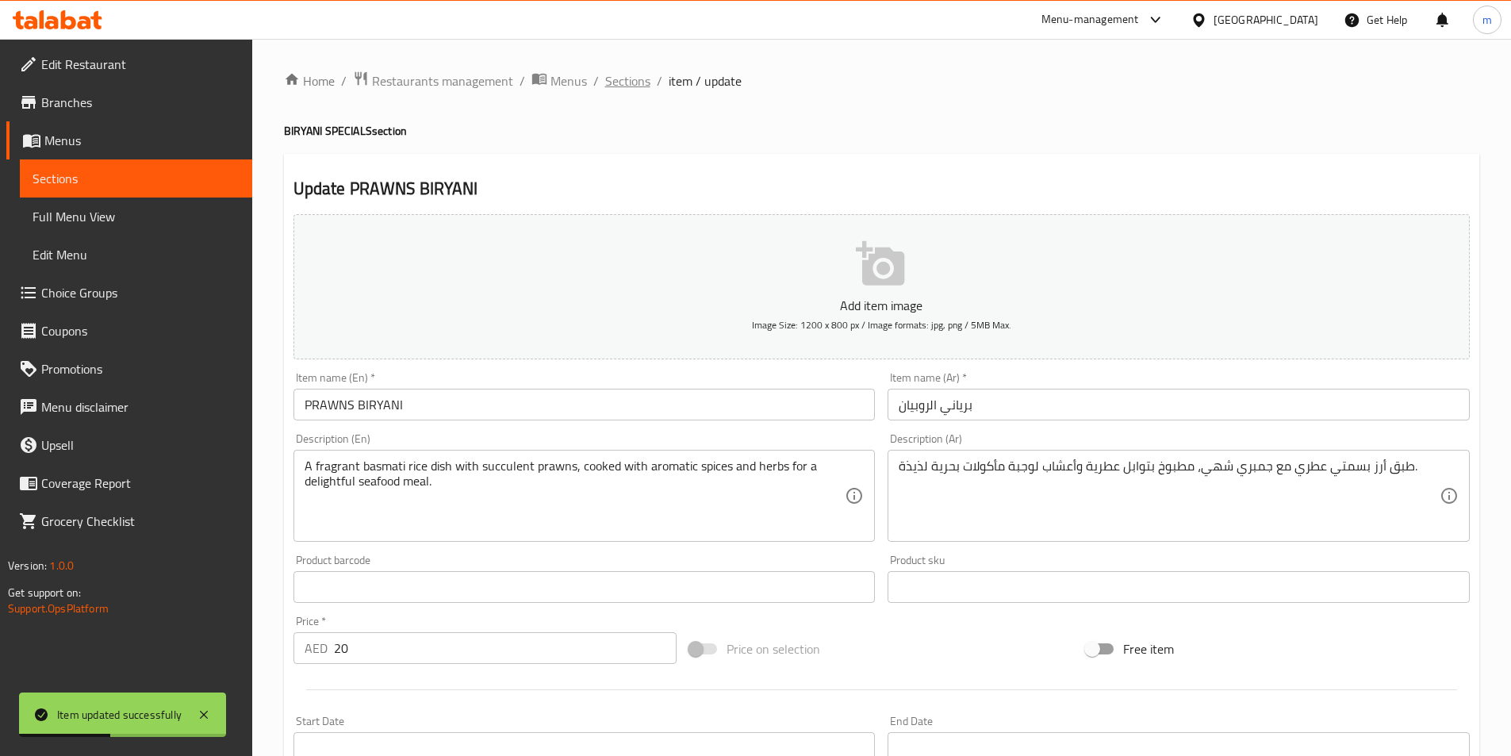
click at [618, 85] on span "Sections" at bounding box center [627, 80] width 45 height 19
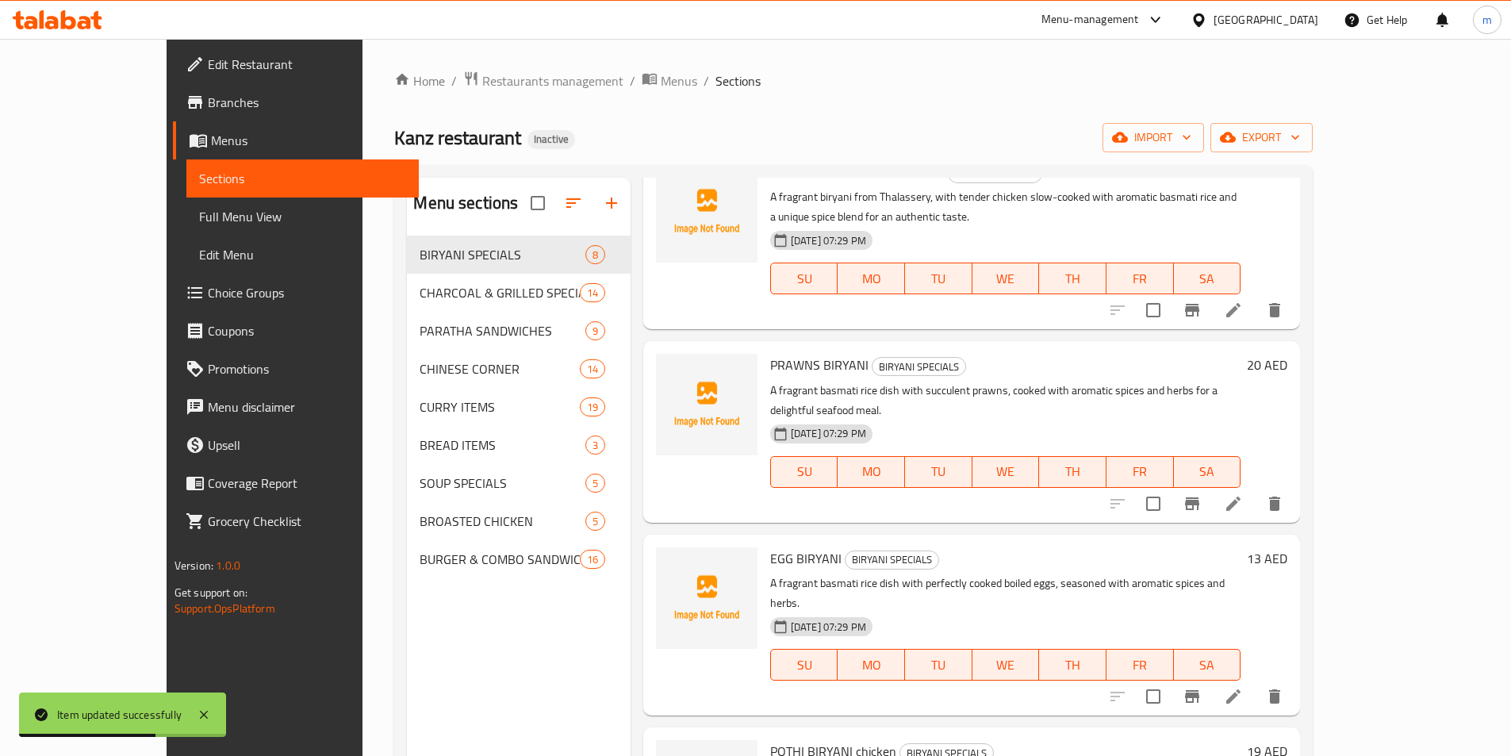
scroll to position [159, 0]
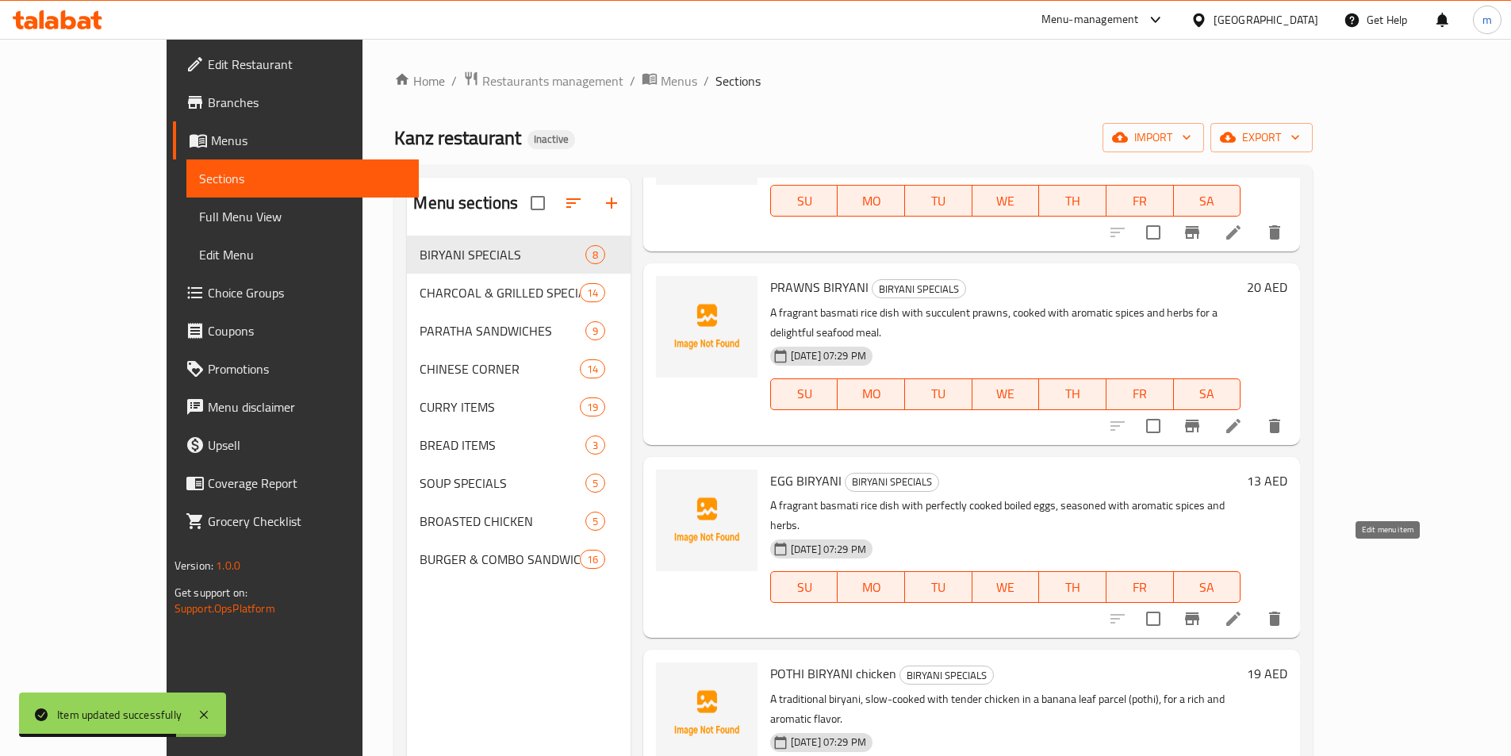
click at [1240, 611] on icon at bounding box center [1233, 618] width 14 height 14
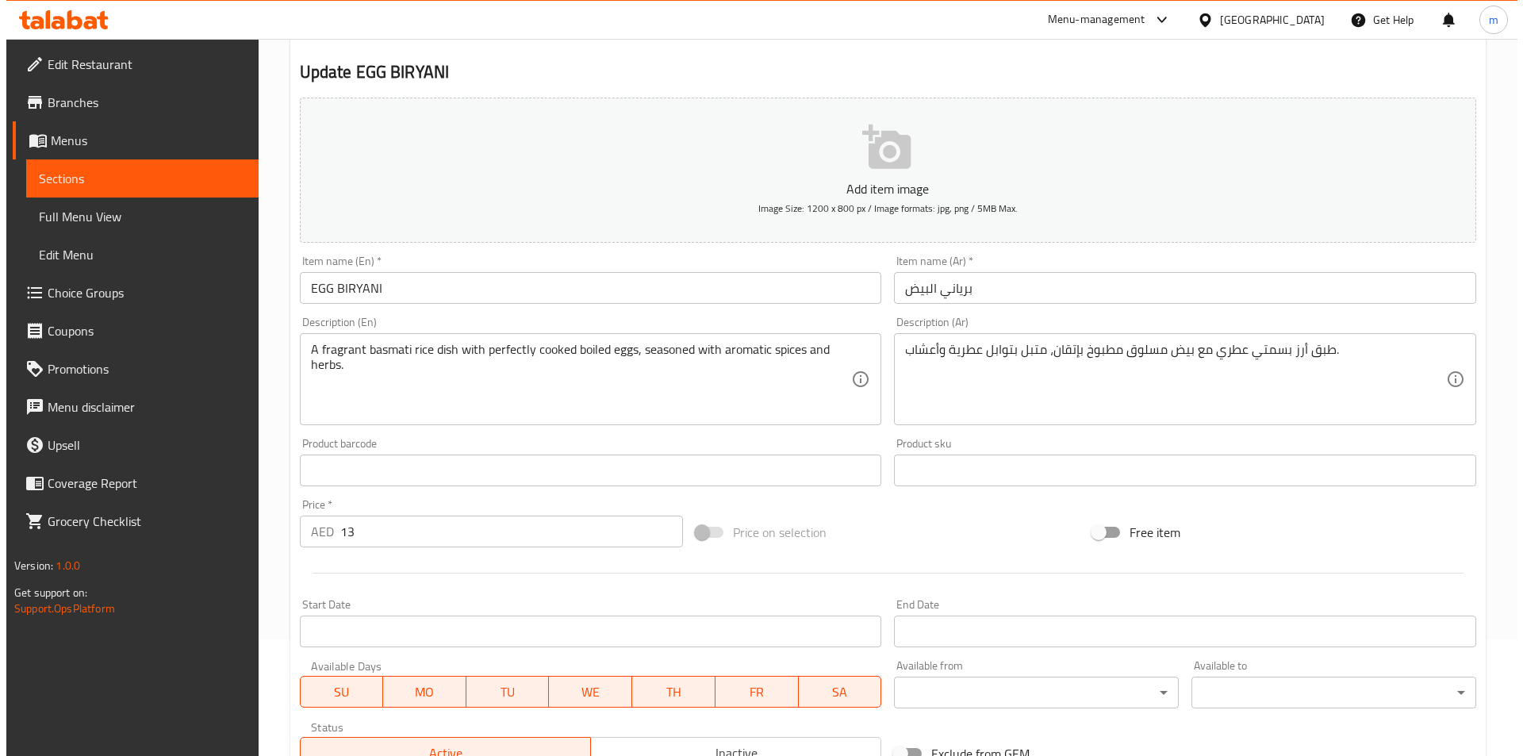
scroll to position [238, 0]
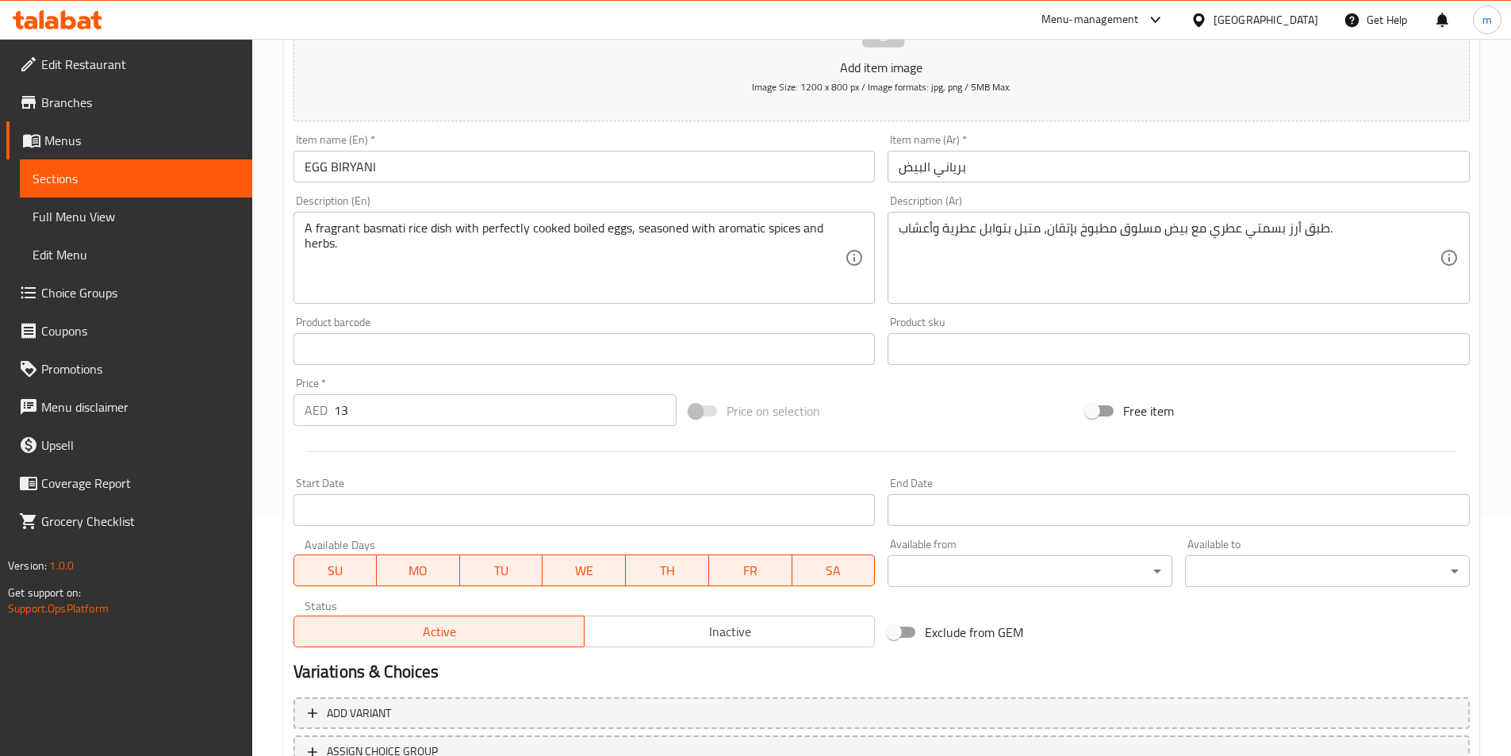
click at [996, 518] on body "​ Menu-management United Arab Emirates Get Help m Edit Restaurant Branches Menu…" at bounding box center [755, 159] width 1511 height 717
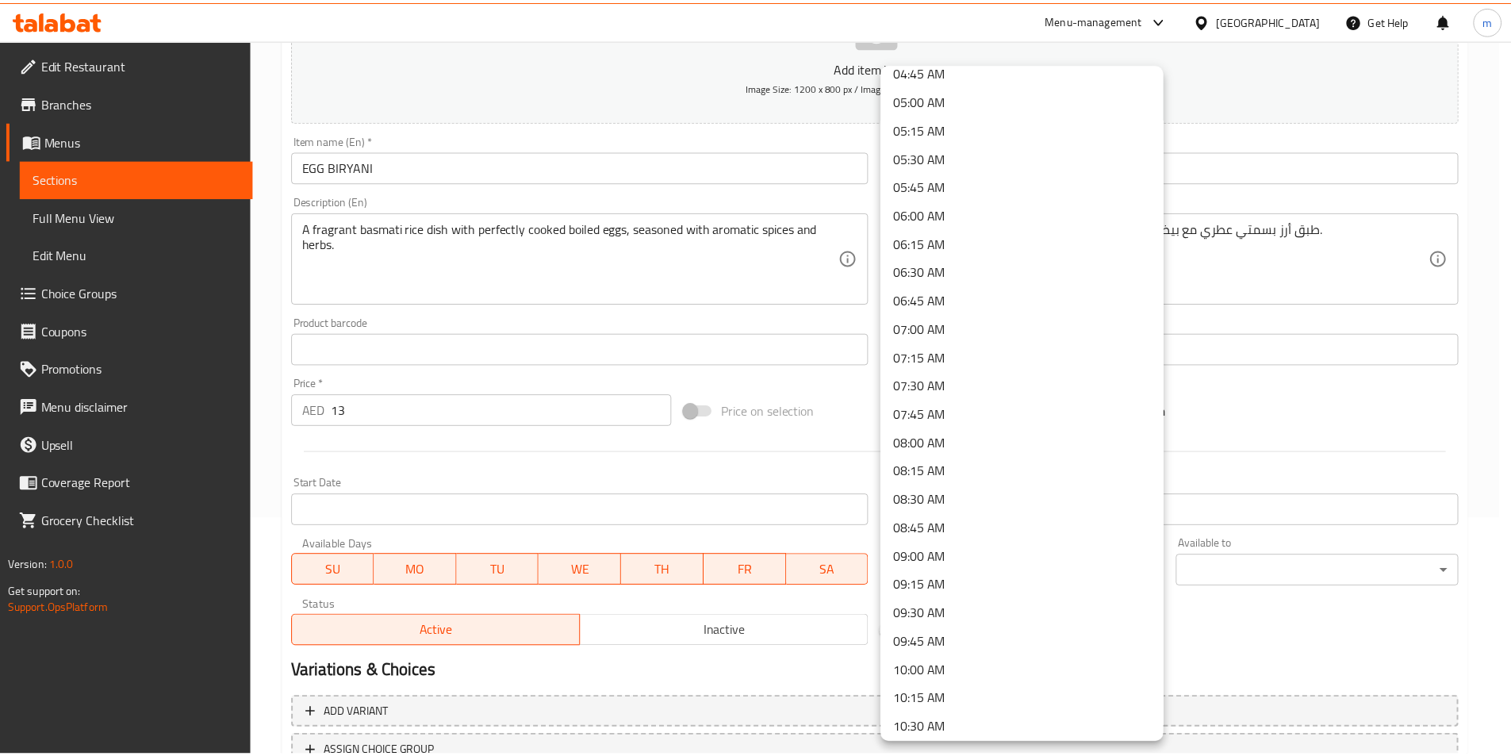
scroll to position [952, 0]
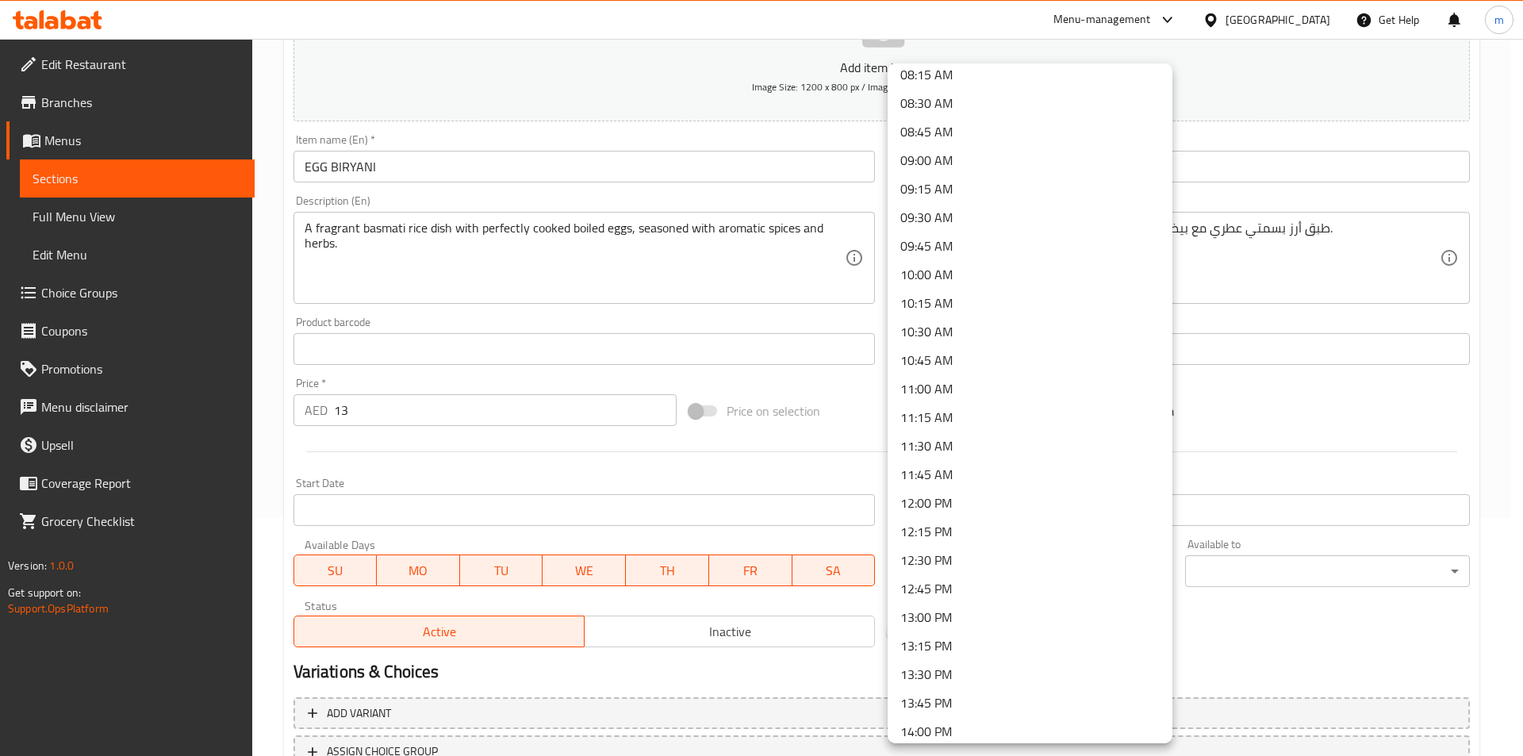
click at [963, 496] on li "12:00 PM" at bounding box center [1029, 502] width 285 height 29
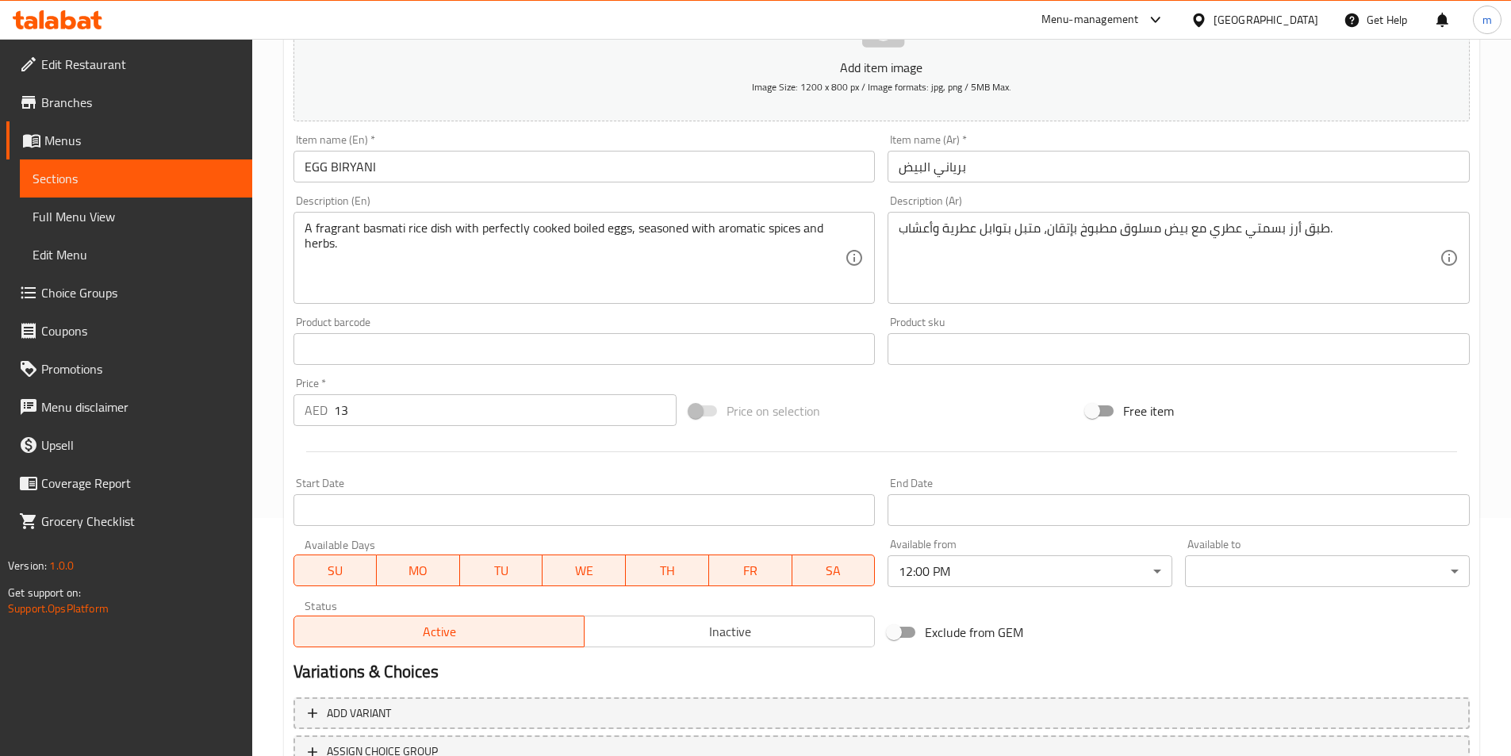
click at [1212, 553] on div "Available to ​ ​" at bounding box center [1327, 562] width 285 height 48
click at [1216, 518] on body "​ Menu-management United Arab Emirates Get Help m Edit Restaurant Branches Menu…" at bounding box center [761, 159] width 1523 height 717
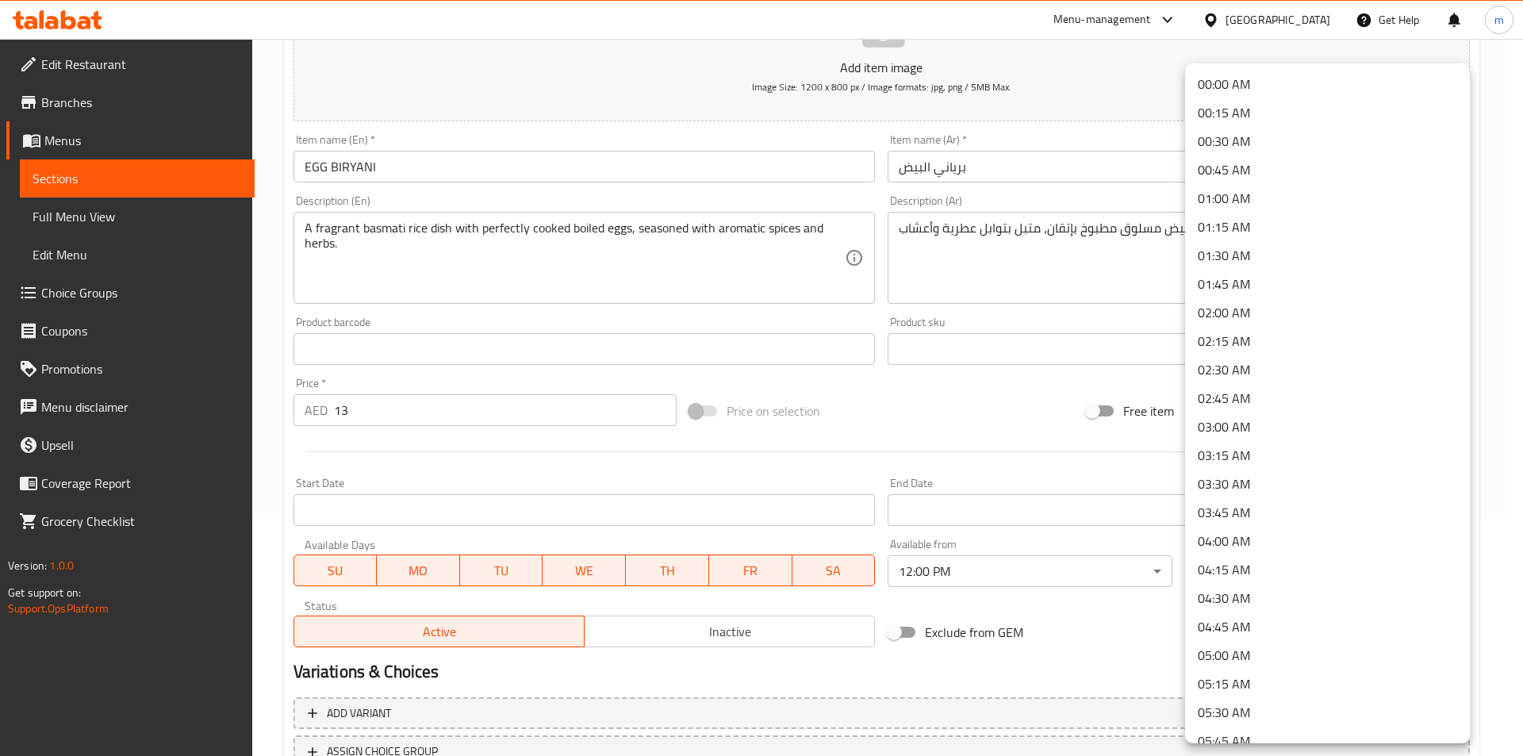
click at [1255, 316] on li "02:00 AM" at bounding box center [1327, 312] width 285 height 29
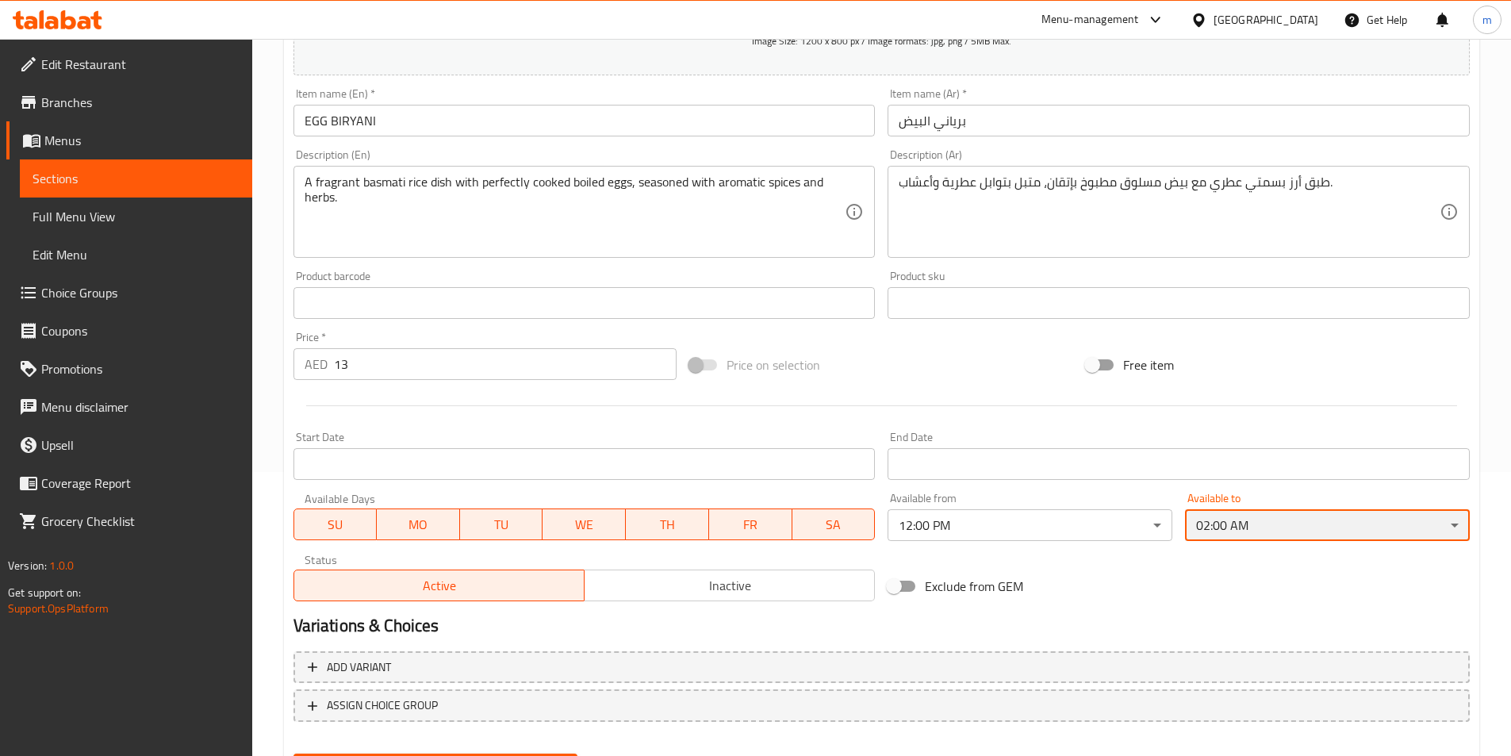
scroll to position [365, 0]
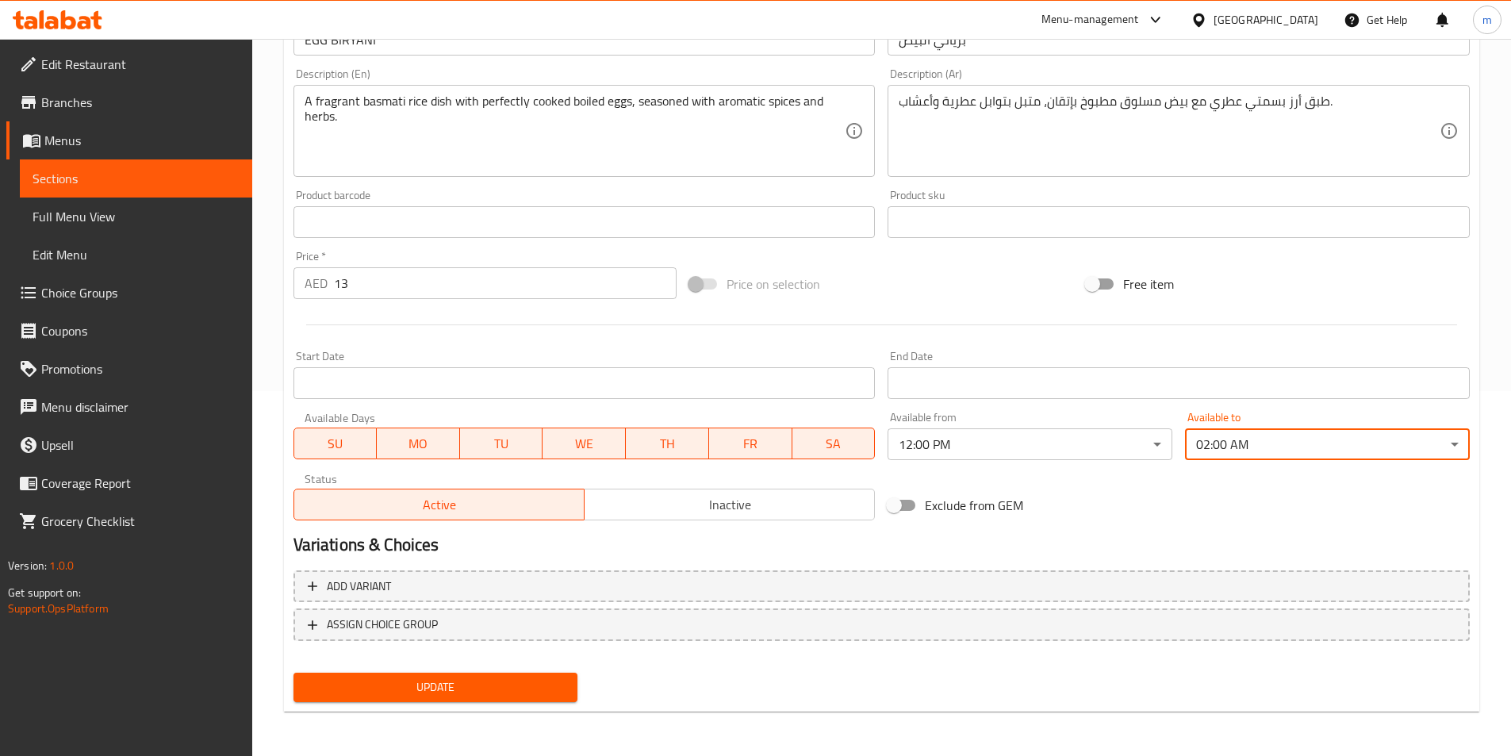
click at [469, 658] on nav at bounding box center [881, 653] width 1176 height 13
click at [483, 679] on span "Update" at bounding box center [435, 687] width 259 height 20
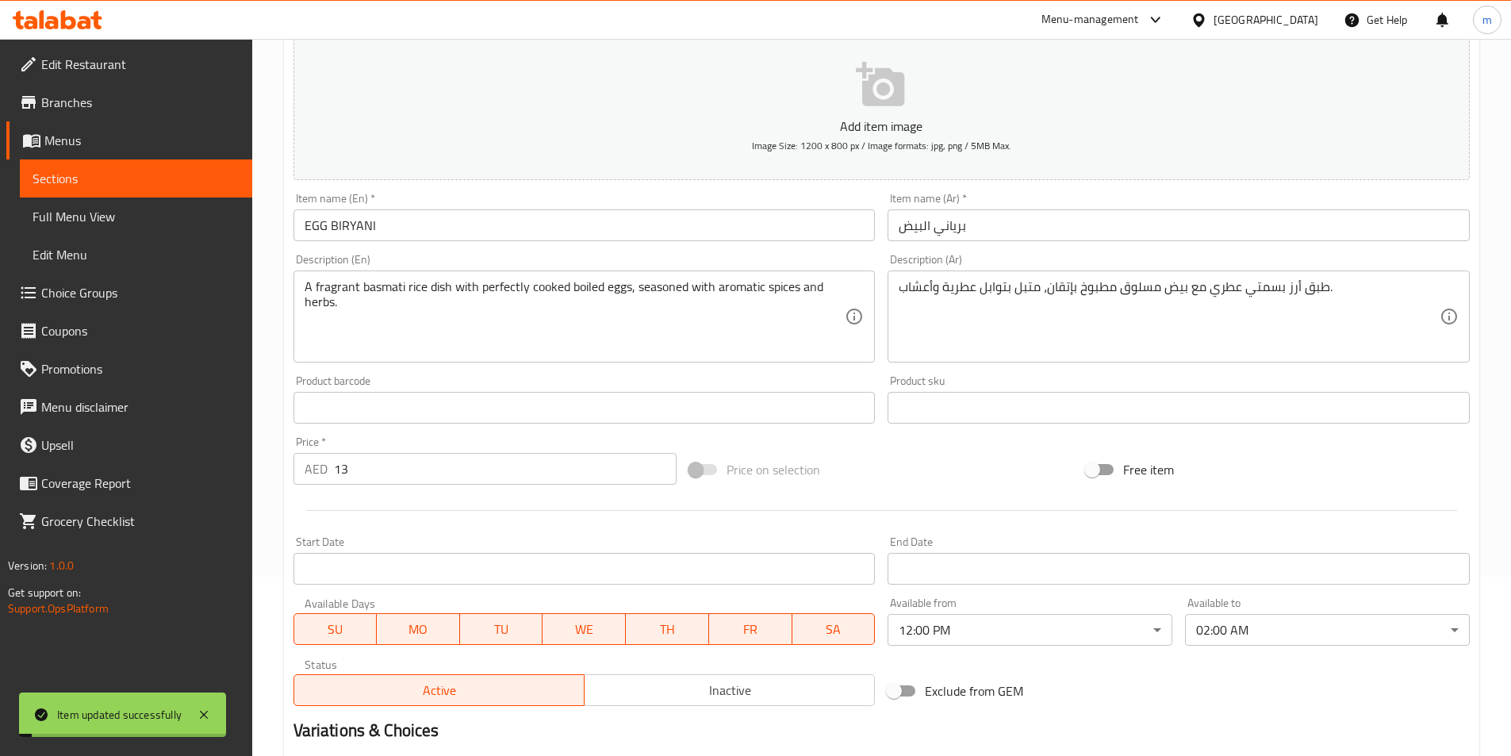
scroll to position [0, 0]
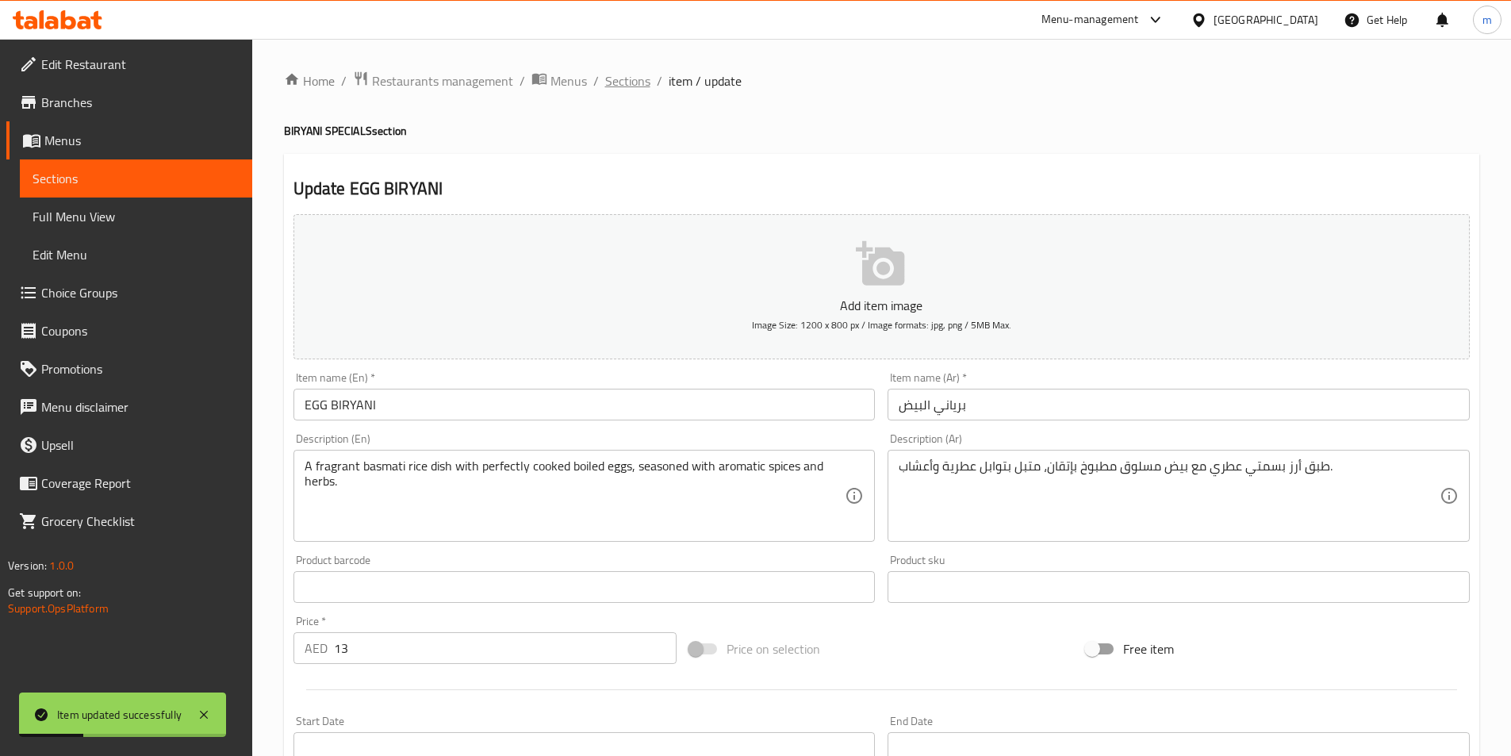
click at [617, 75] on span "Sections" at bounding box center [627, 80] width 45 height 19
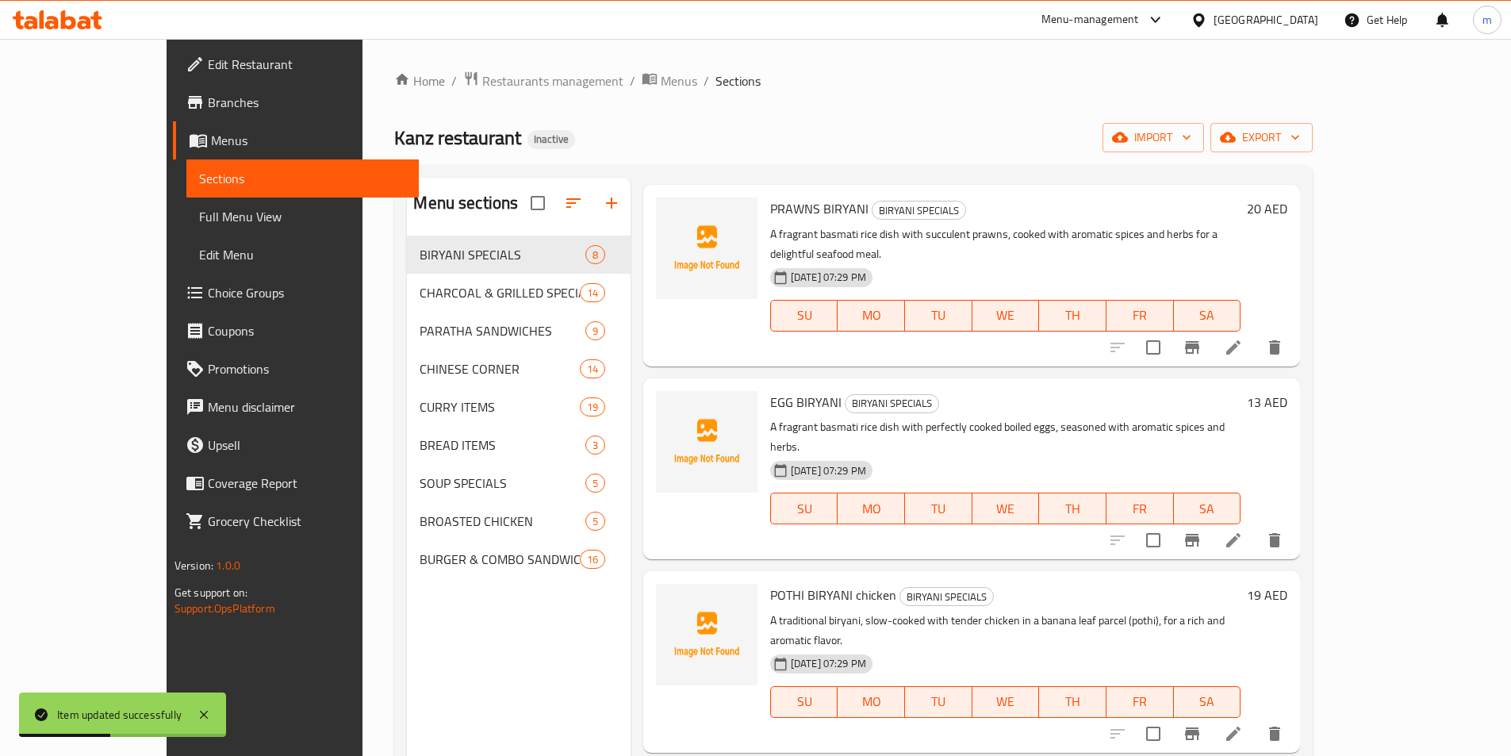
scroll to position [238, 0]
click at [1240, 726] on icon at bounding box center [1233, 733] width 14 height 14
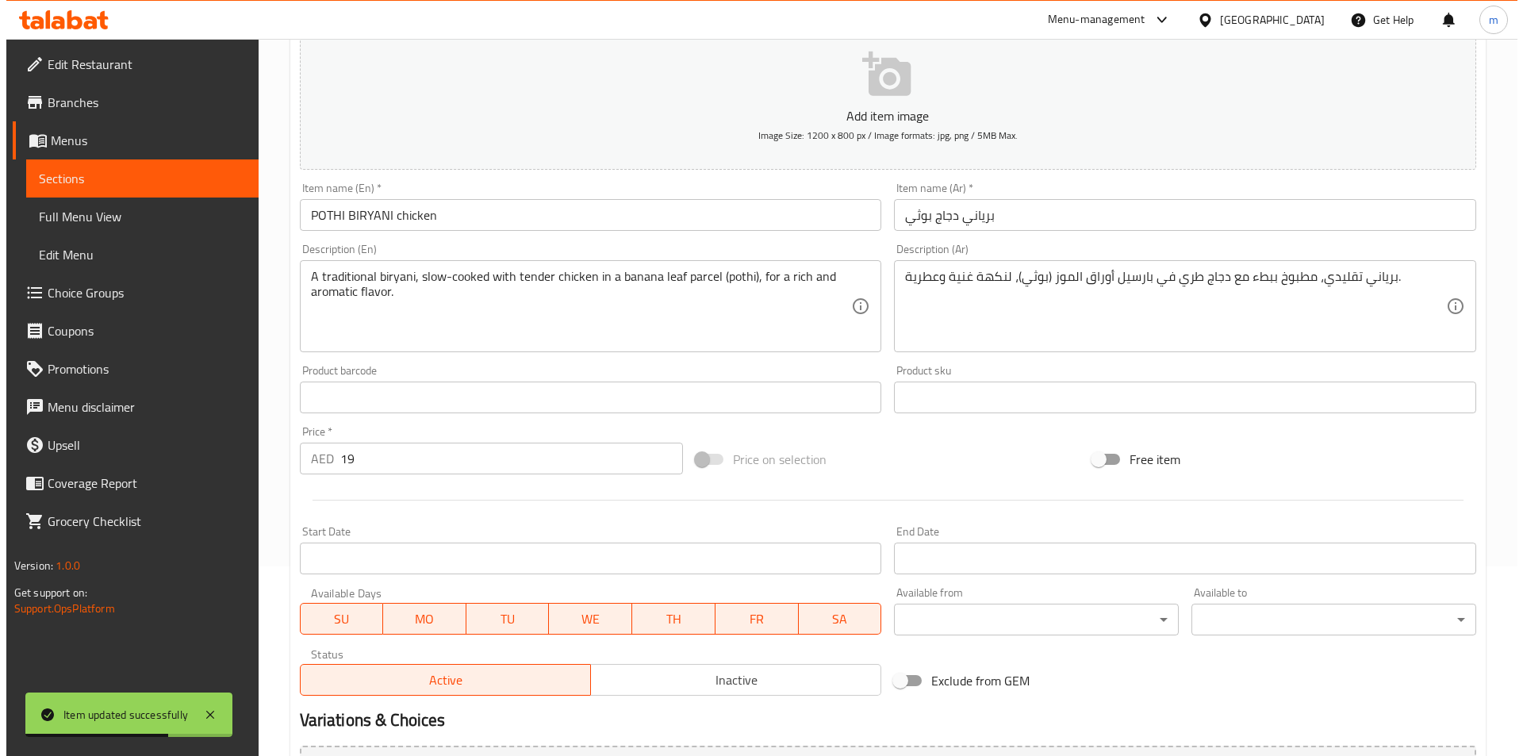
scroll to position [365, 0]
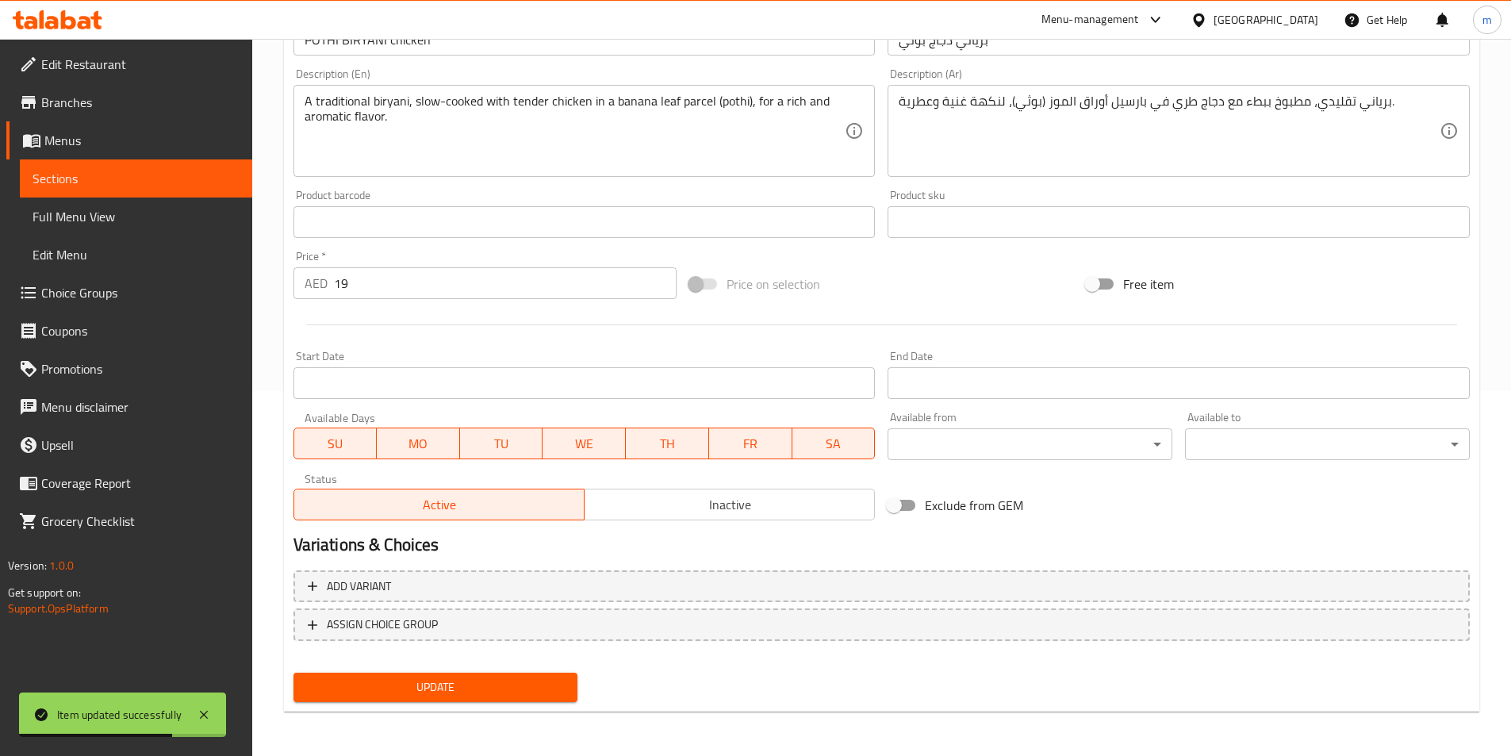
click at [967, 391] on body "Item updated successfully ​ Menu-management United Arab Emirates Get Help m Edi…" at bounding box center [755, 32] width 1511 height 717
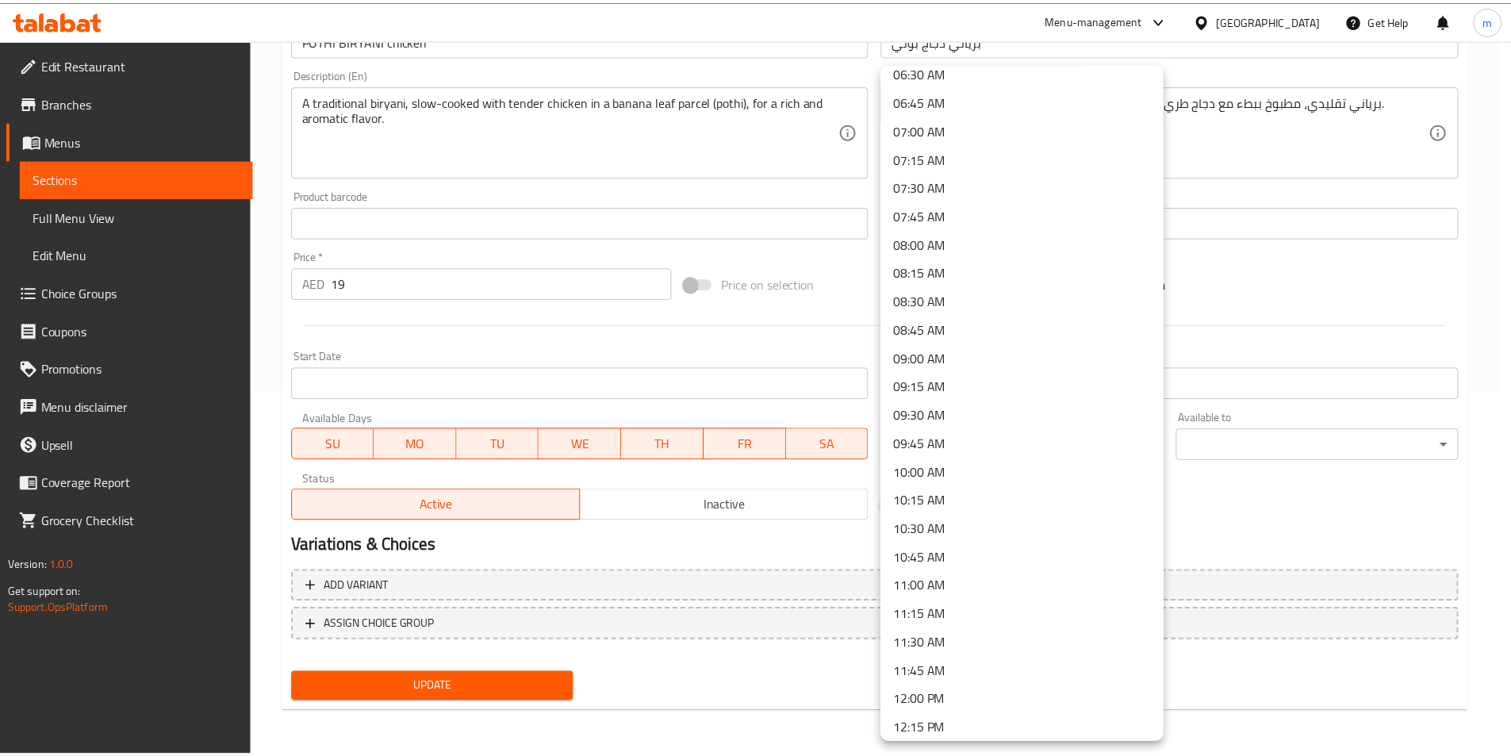
scroll to position [793, 0]
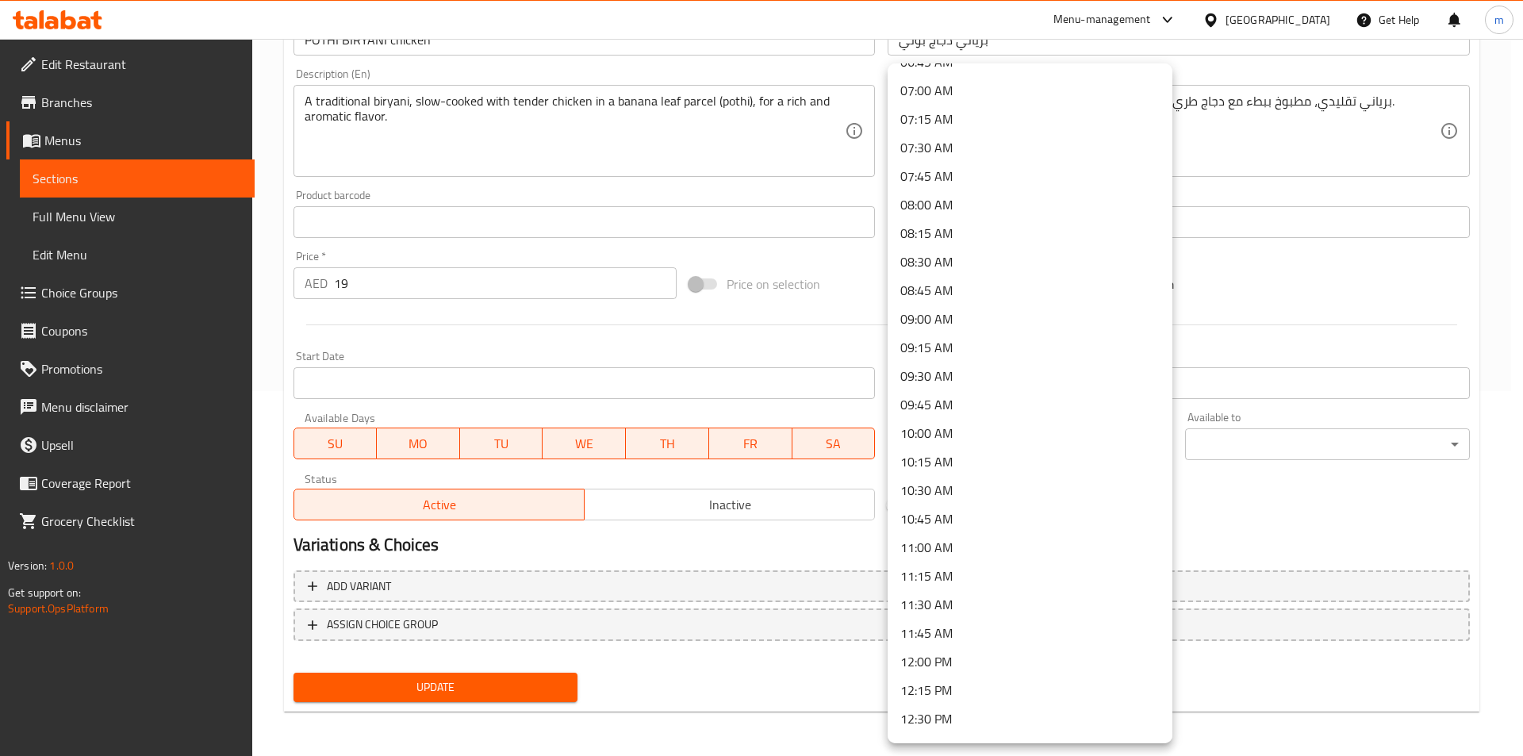
click at [960, 658] on li "12:00 PM" at bounding box center [1029, 661] width 285 height 29
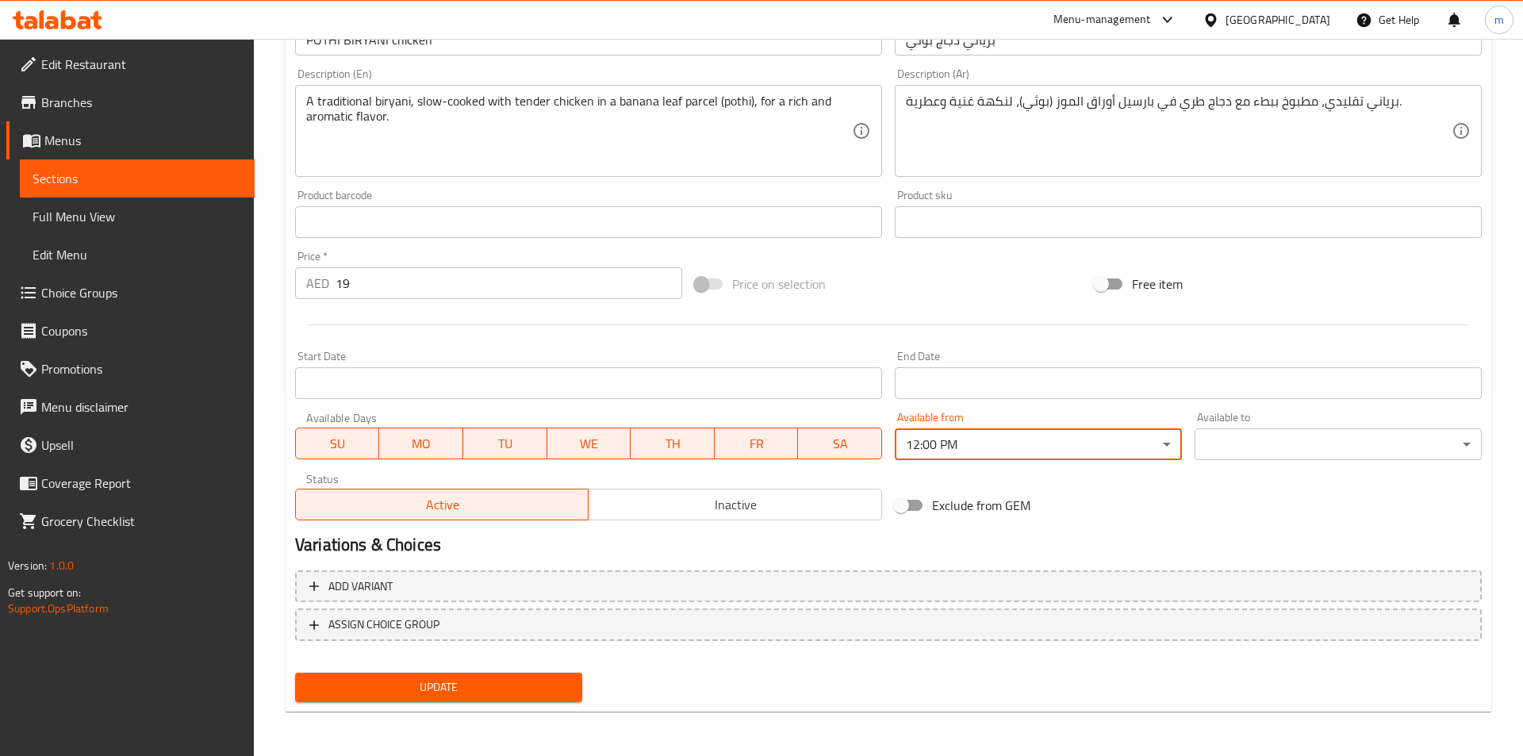
click at [1256, 391] on body "​ Menu-management United Arab Emirates Get Help m Edit Restaurant Branches Menu…" at bounding box center [761, 32] width 1523 height 717
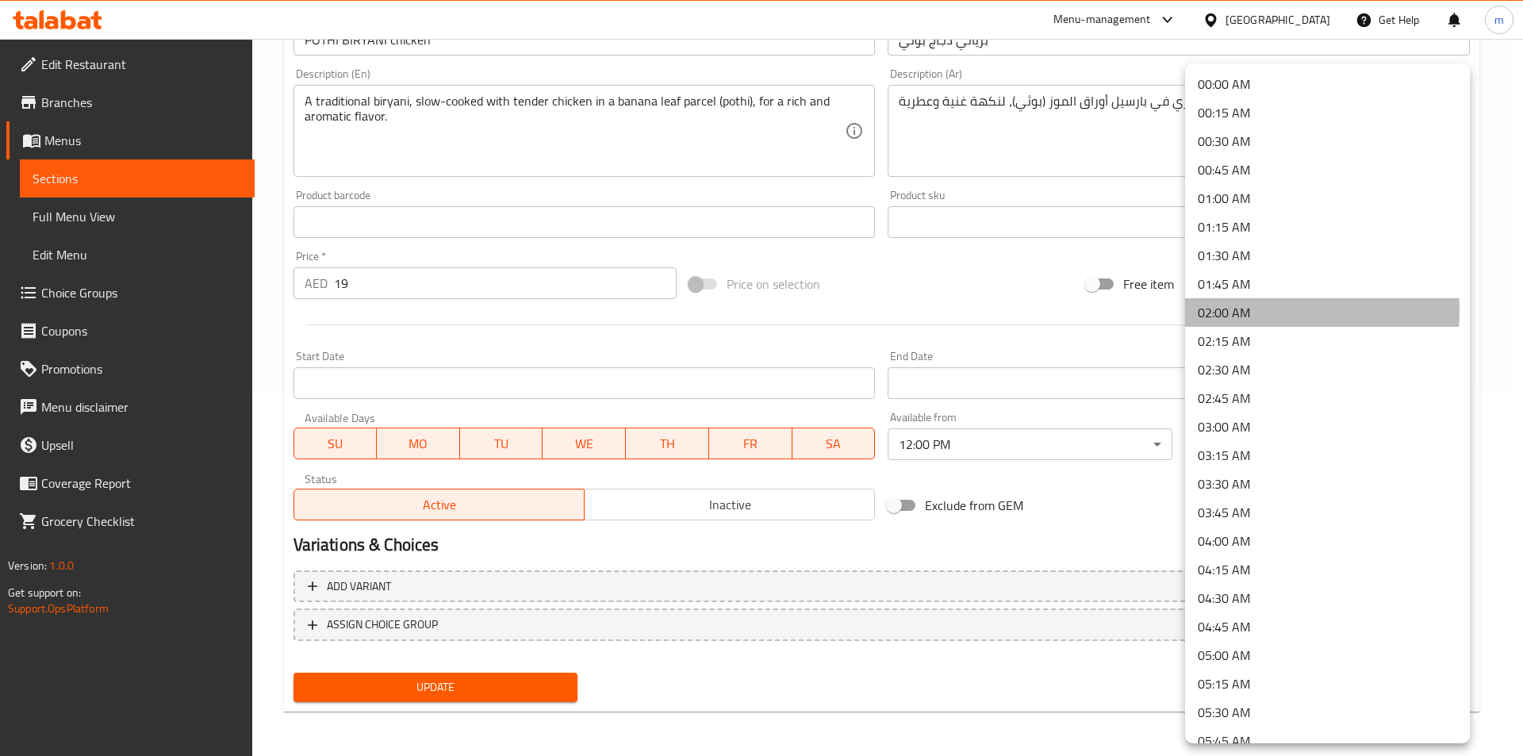
click at [1258, 311] on li "02:00 AM" at bounding box center [1327, 312] width 285 height 29
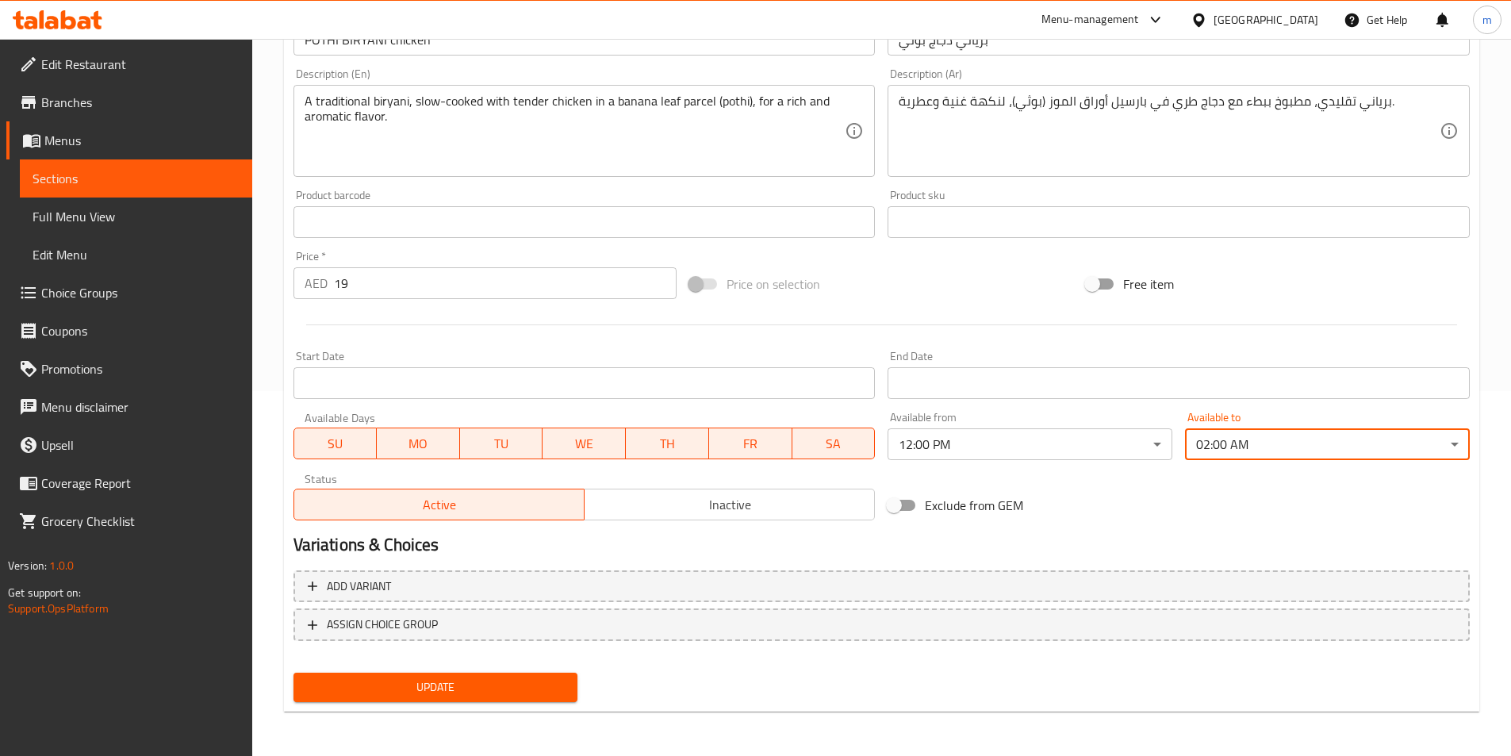
click at [490, 701] on button "Update" at bounding box center [435, 686] width 285 height 29
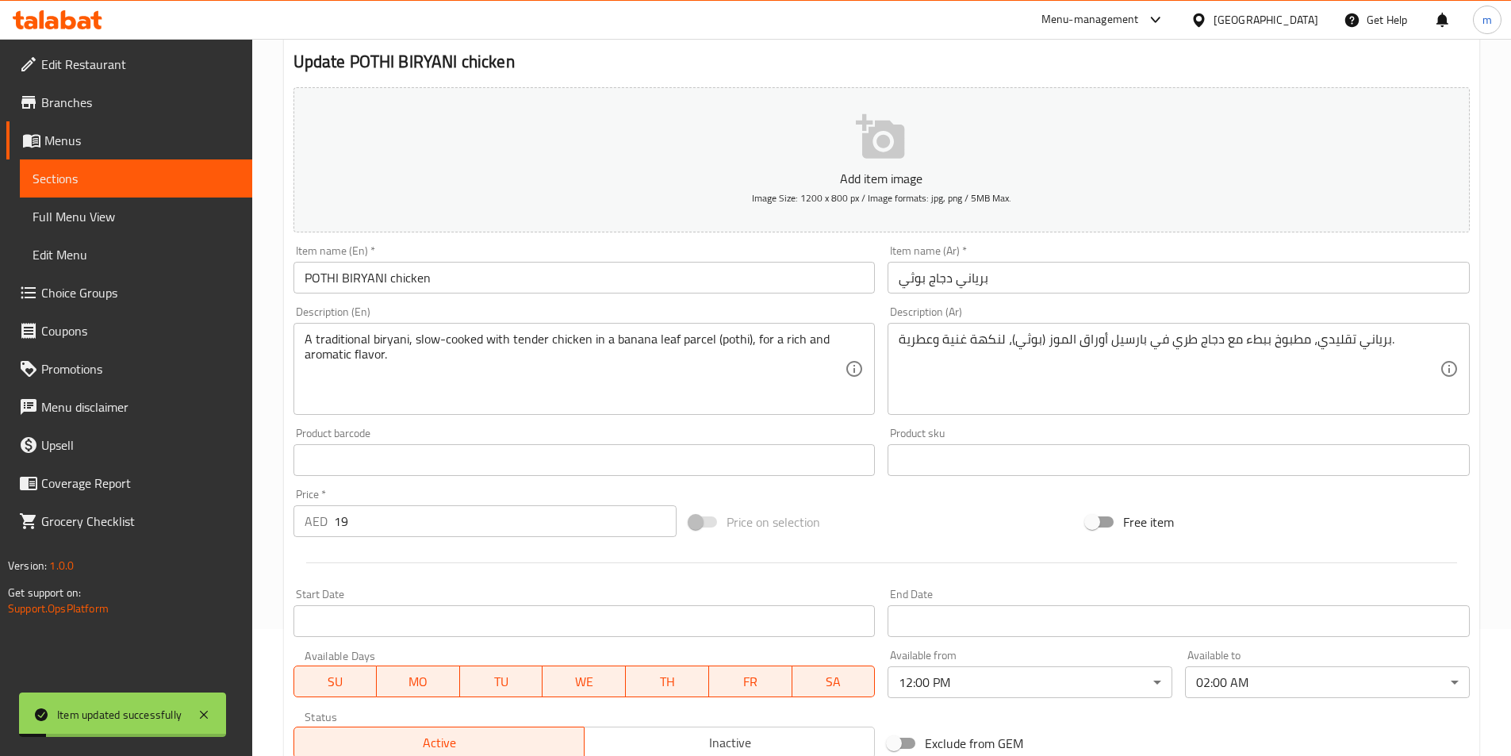
scroll to position [0, 0]
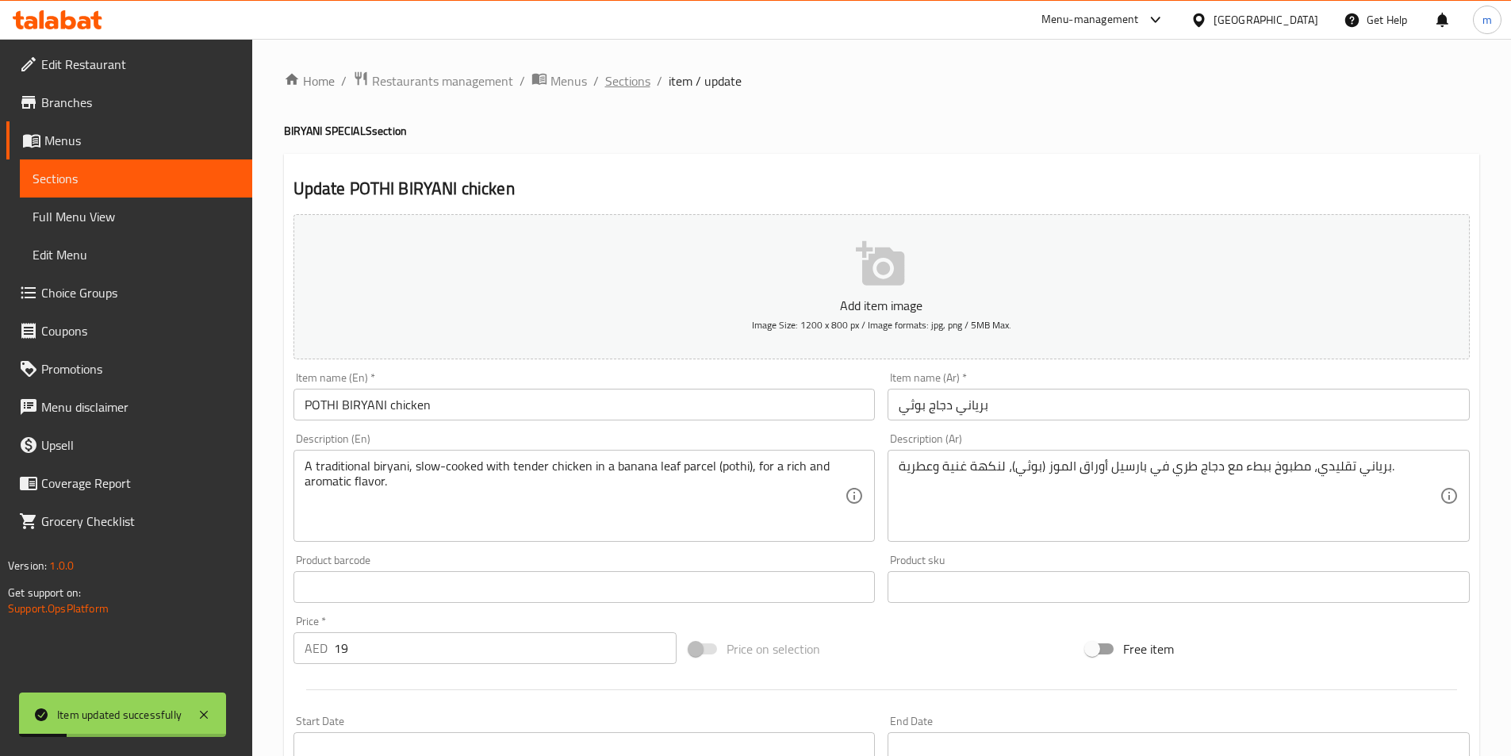
click at [619, 82] on span "Sections" at bounding box center [627, 80] width 45 height 19
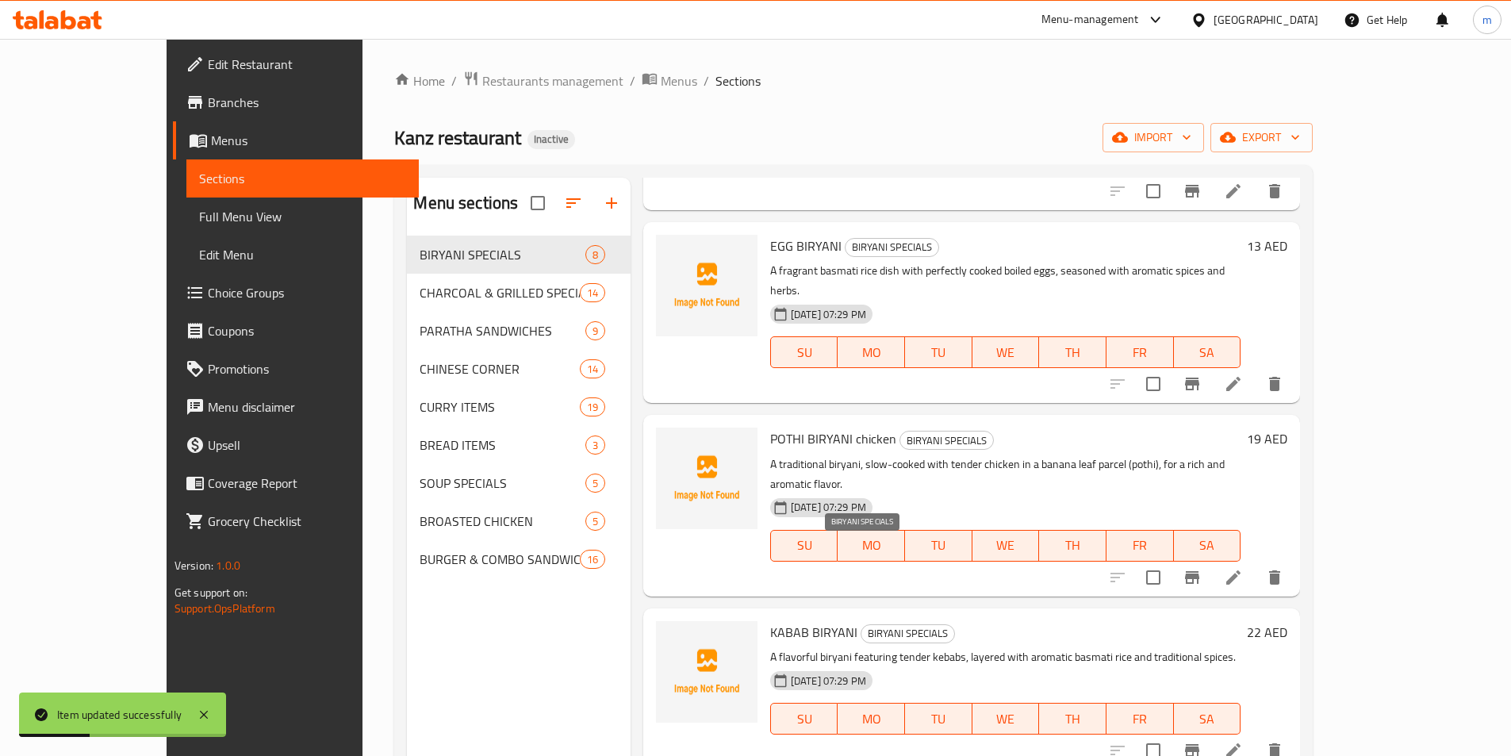
scroll to position [396, 0]
click at [1240, 740] on icon at bounding box center [1233, 747] width 14 height 14
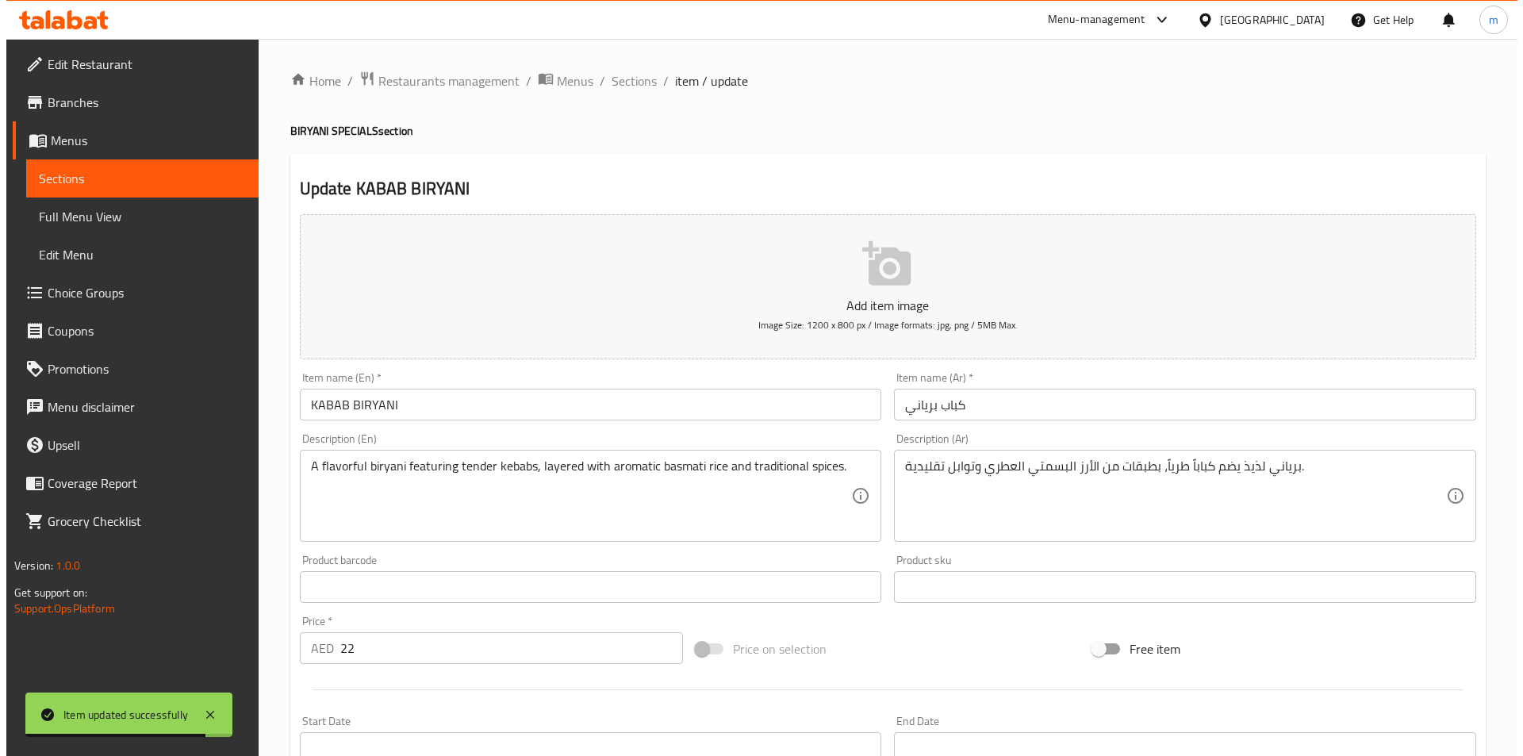
scroll to position [238, 0]
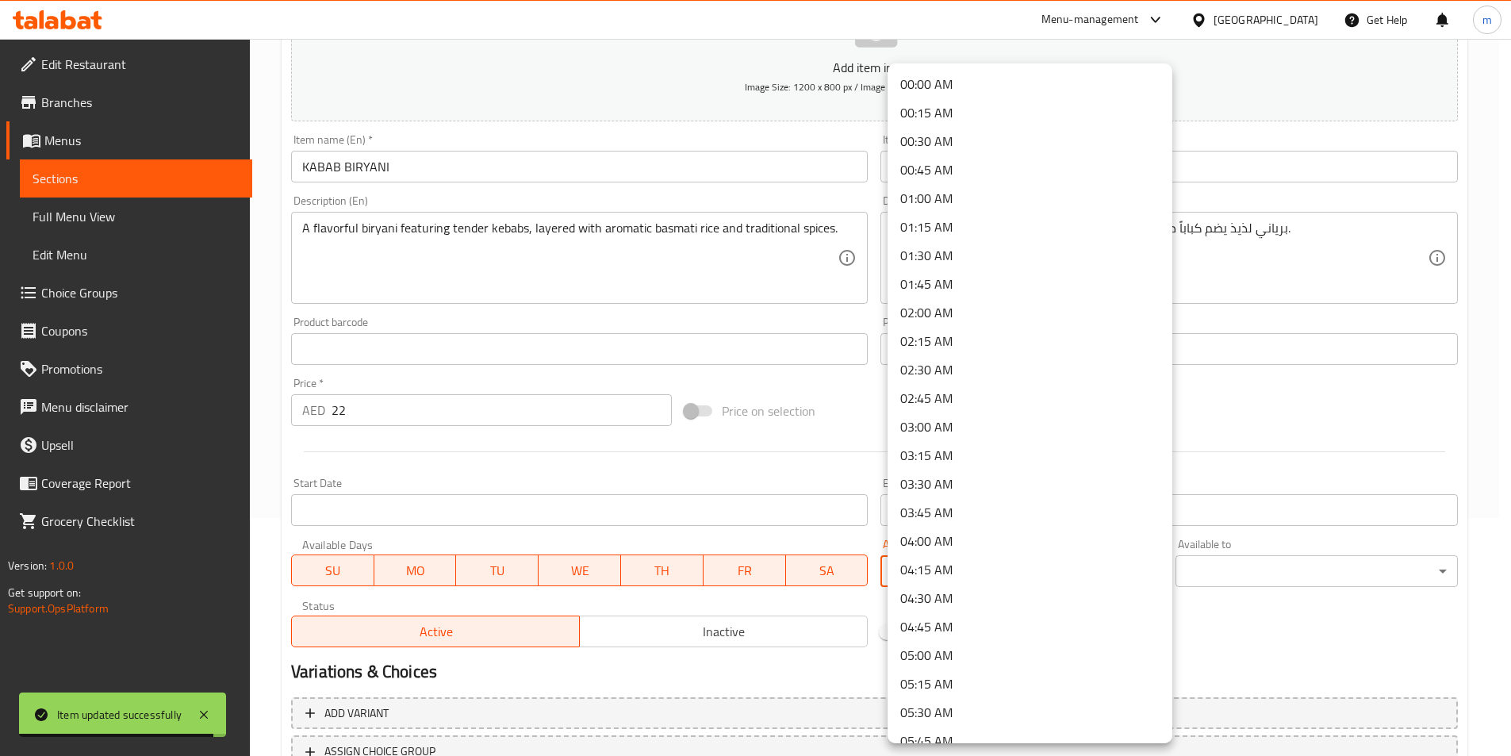
click at [1010, 518] on body "Item updated successfully ​ Menu-management United Arab Emirates Get Help m Edi…" at bounding box center [755, 159] width 1511 height 717
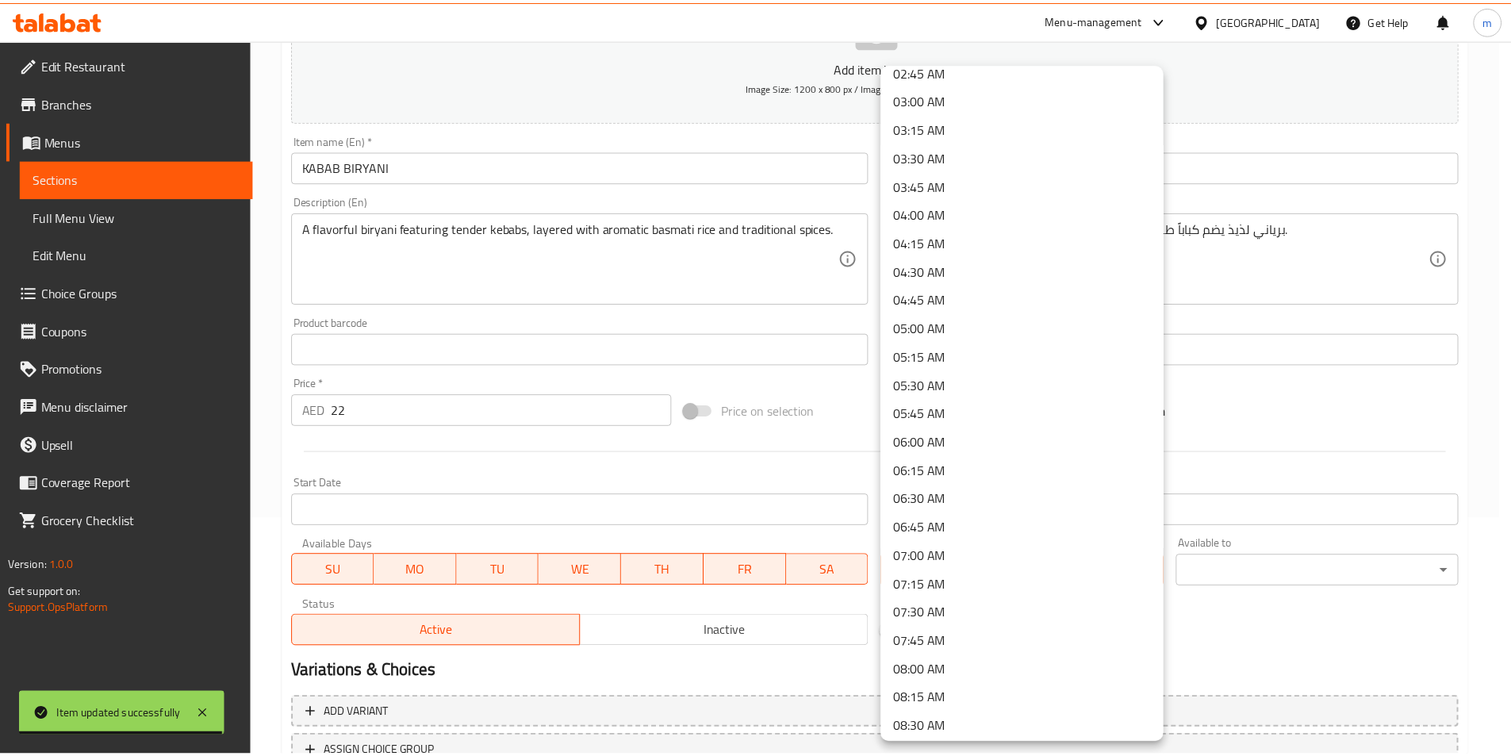
scroll to position [714, 0]
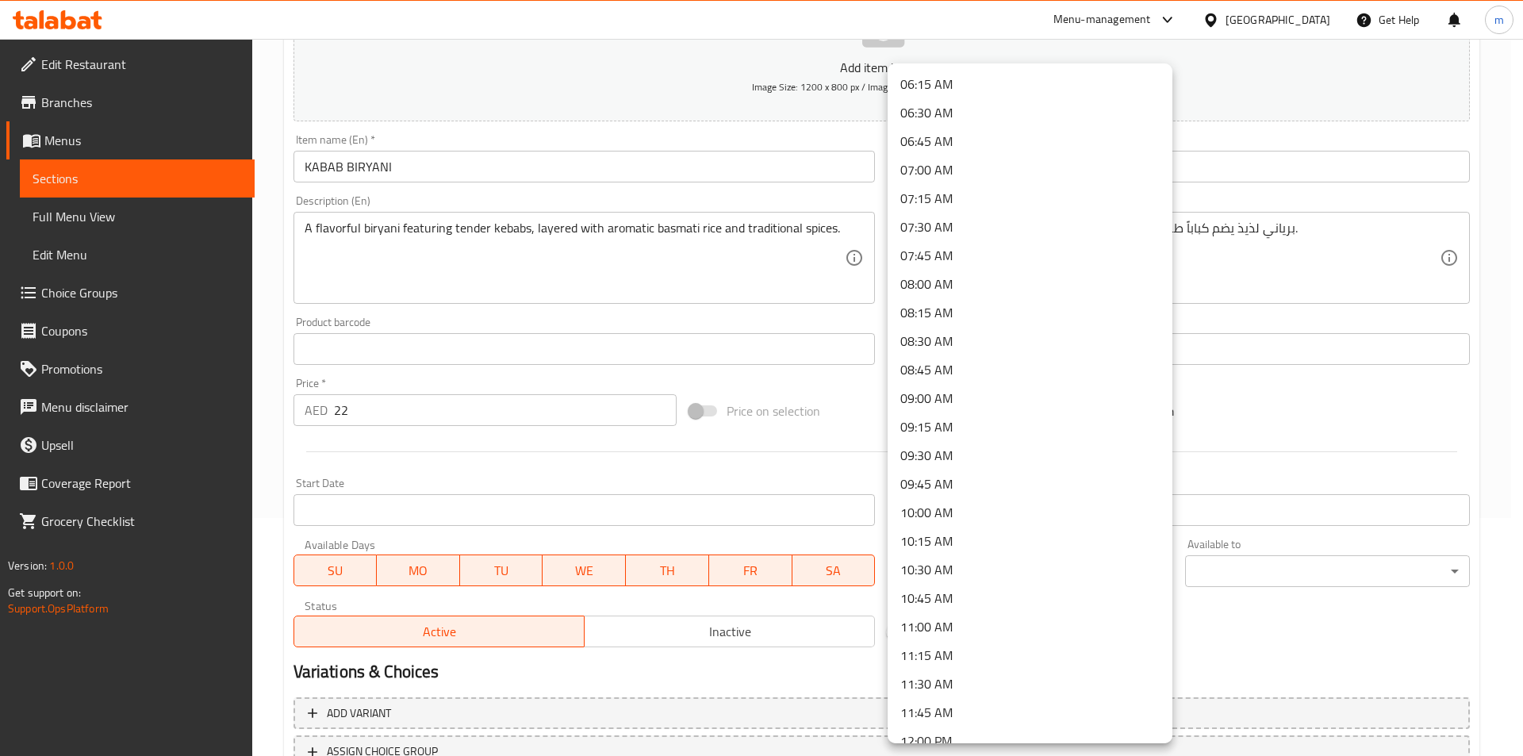
click at [960, 735] on li "12:00 PM" at bounding box center [1029, 740] width 285 height 29
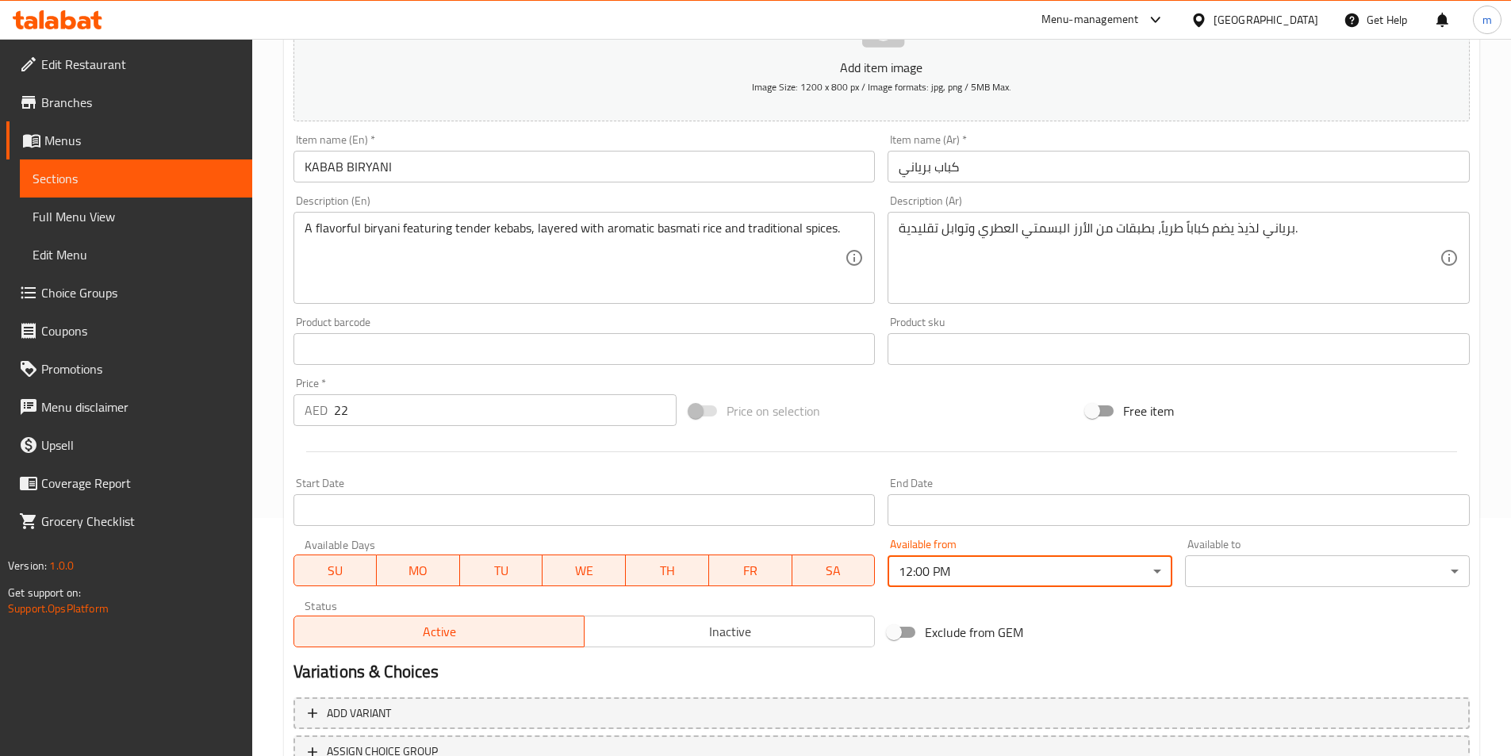
click at [1256, 518] on body "​ Menu-management United Arab Emirates Get Help m Edit Restaurant Branches Menu…" at bounding box center [755, 159] width 1511 height 717
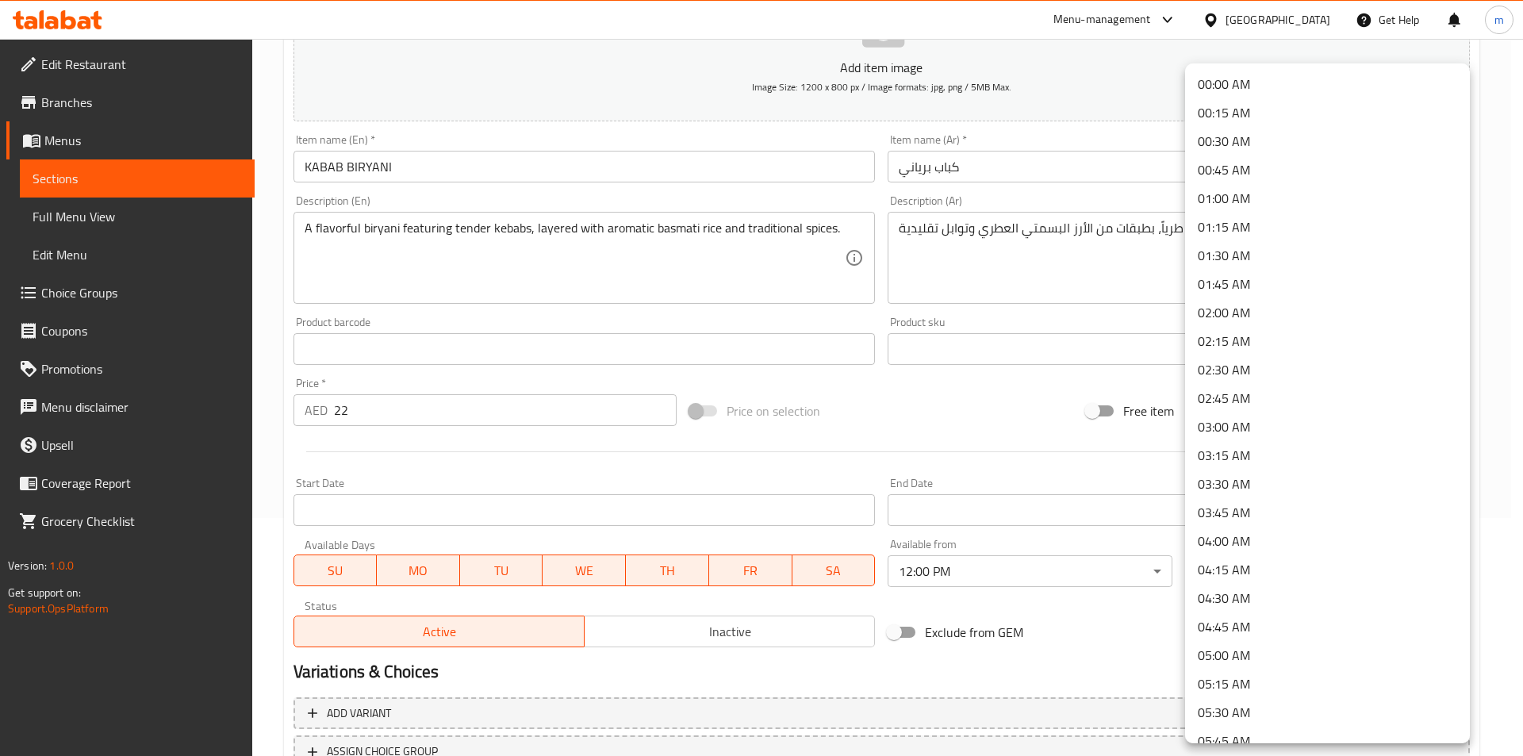
click at [1252, 311] on li "02:00 AM" at bounding box center [1327, 312] width 285 height 29
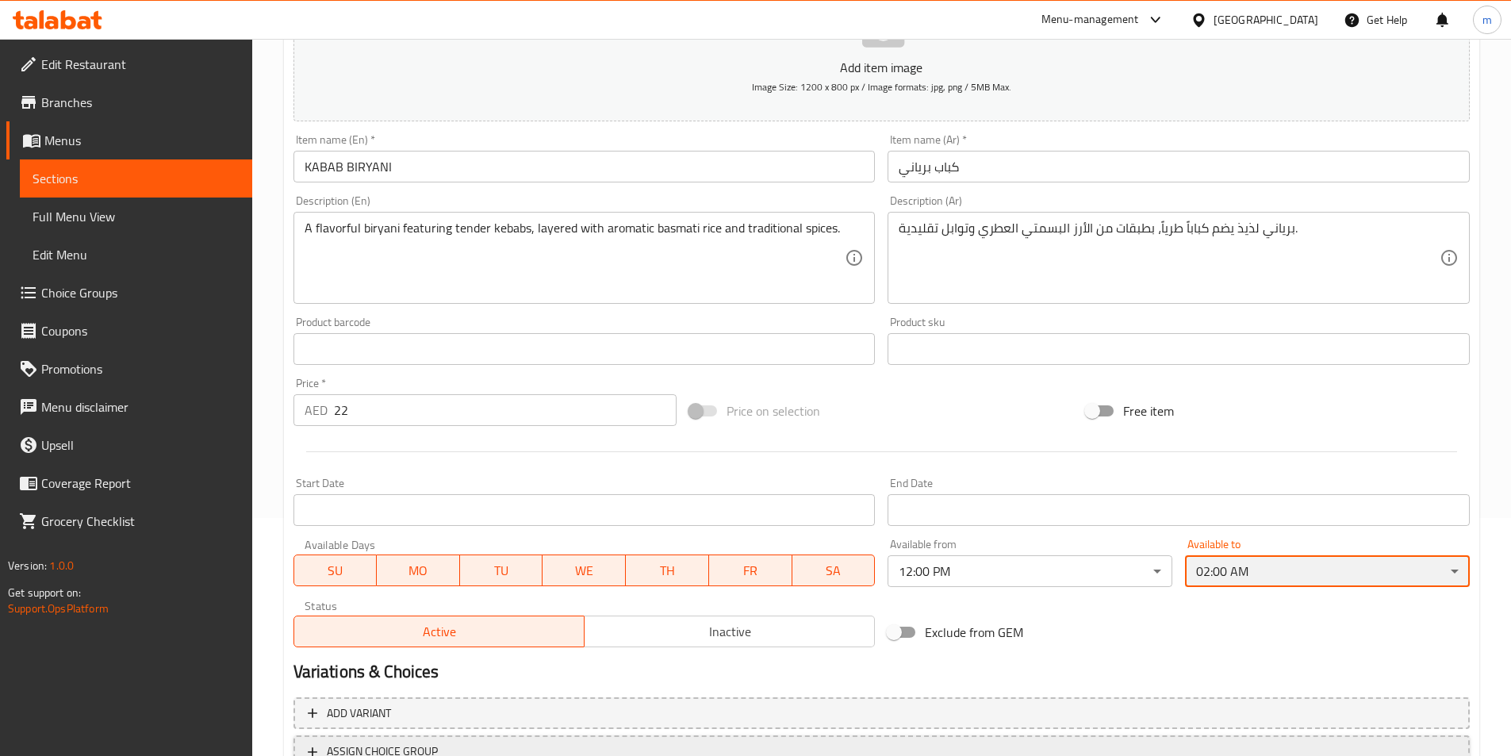
scroll to position [365, 0]
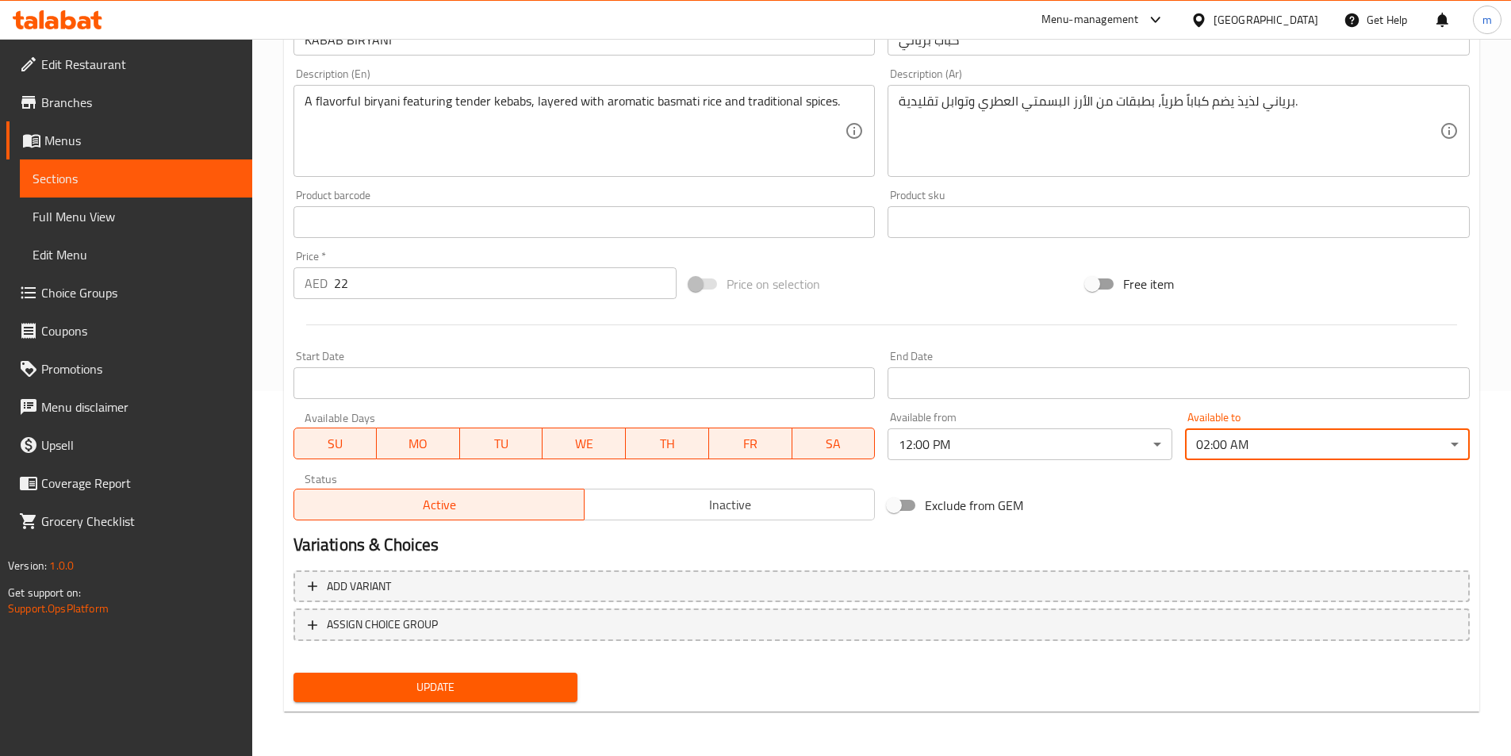
click at [528, 689] on span "Update" at bounding box center [435, 687] width 259 height 20
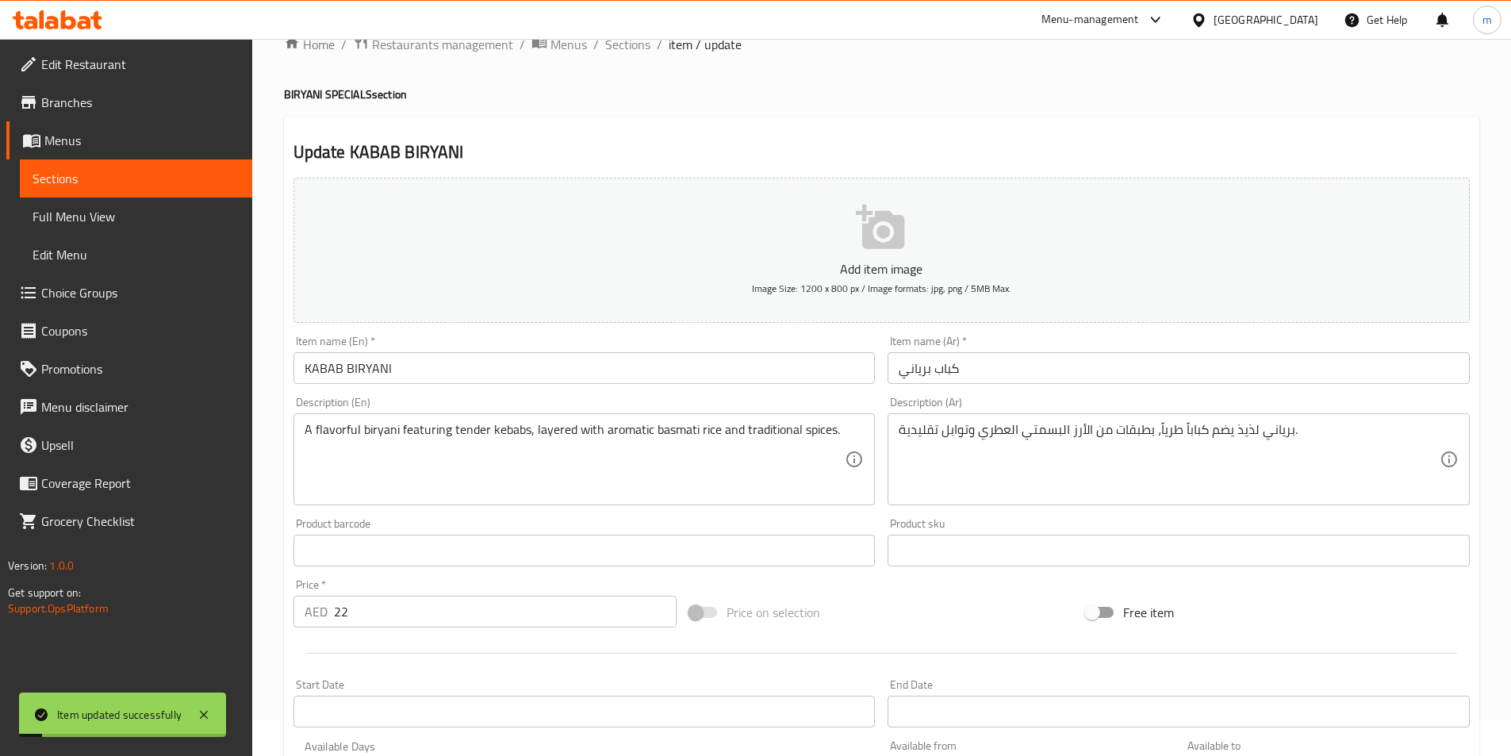
scroll to position [0, 0]
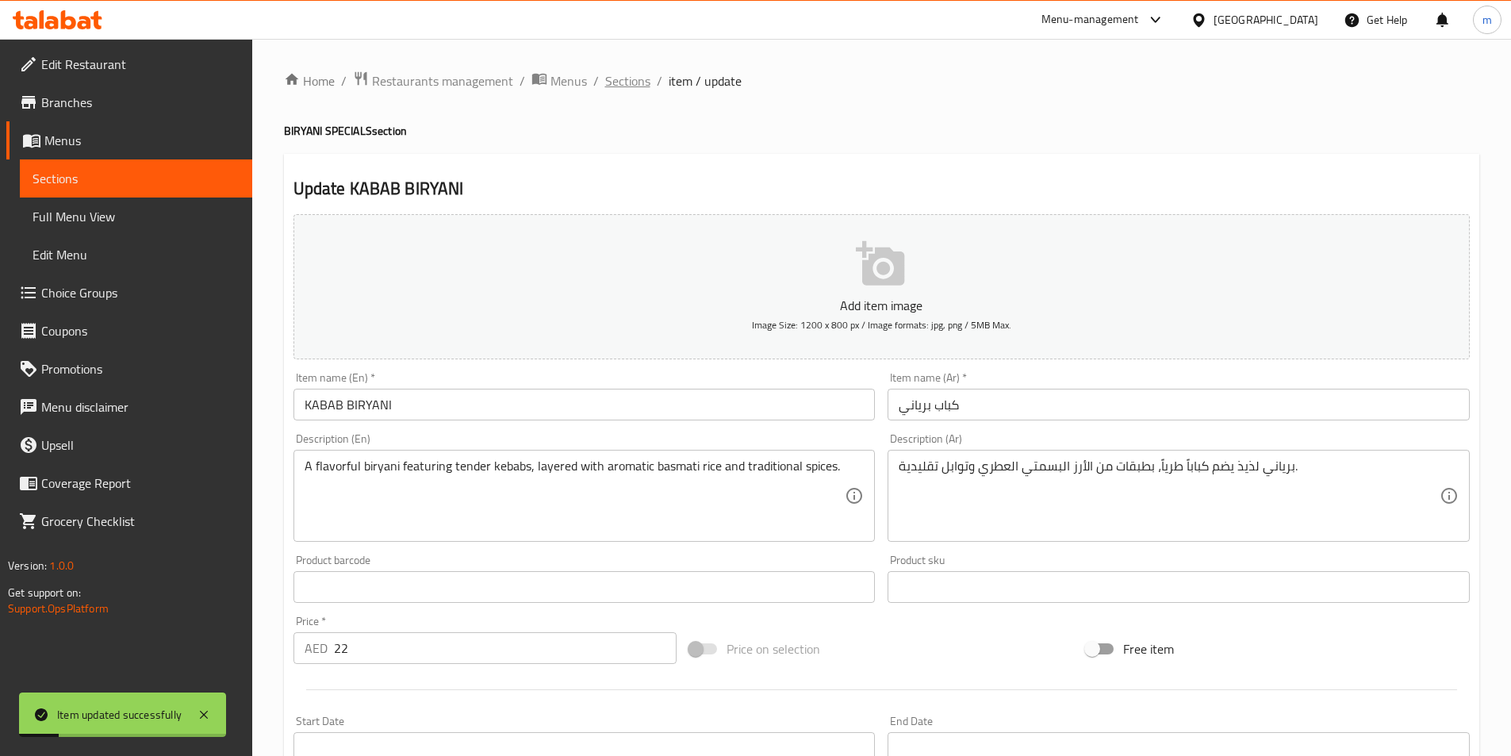
click at [639, 72] on span "Sections" at bounding box center [627, 80] width 45 height 19
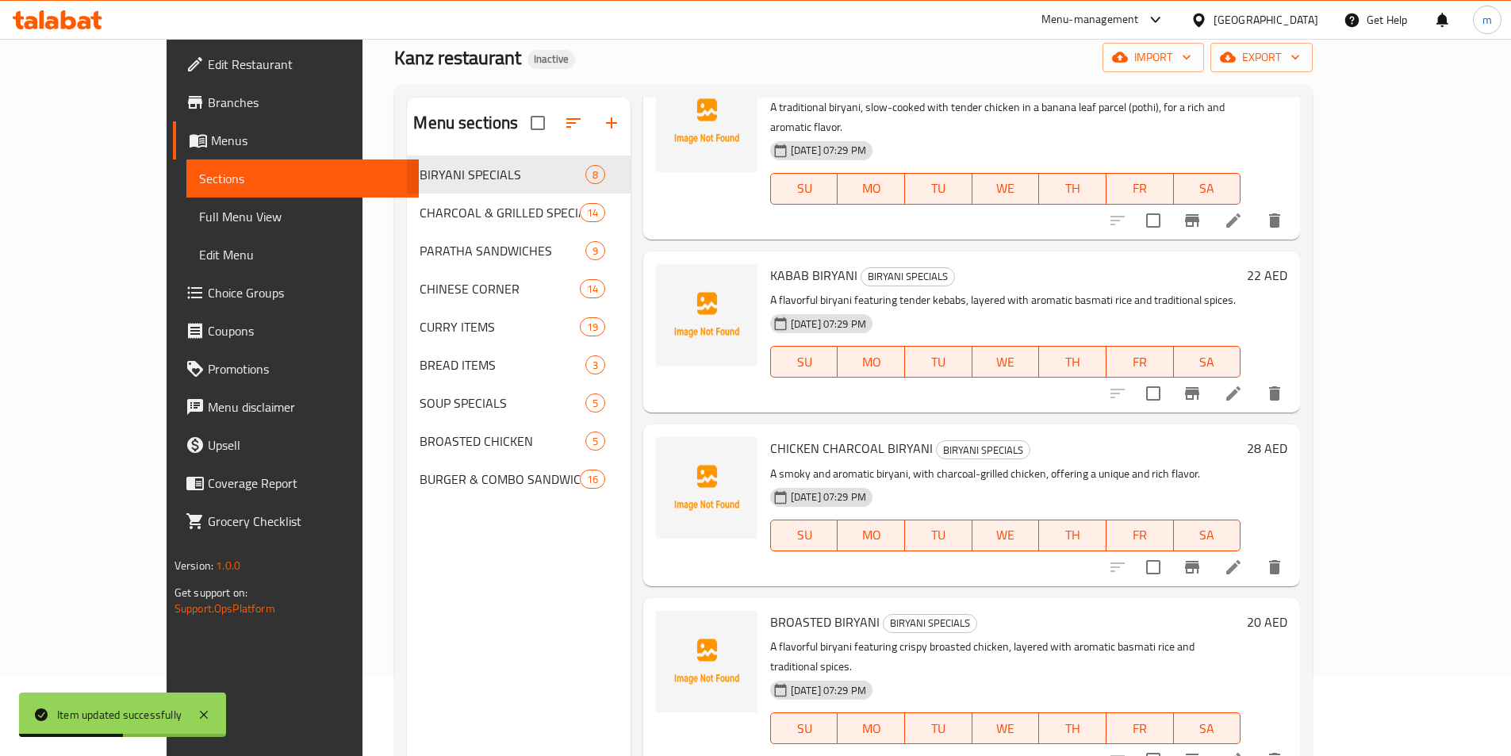
scroll to position [222, 0]
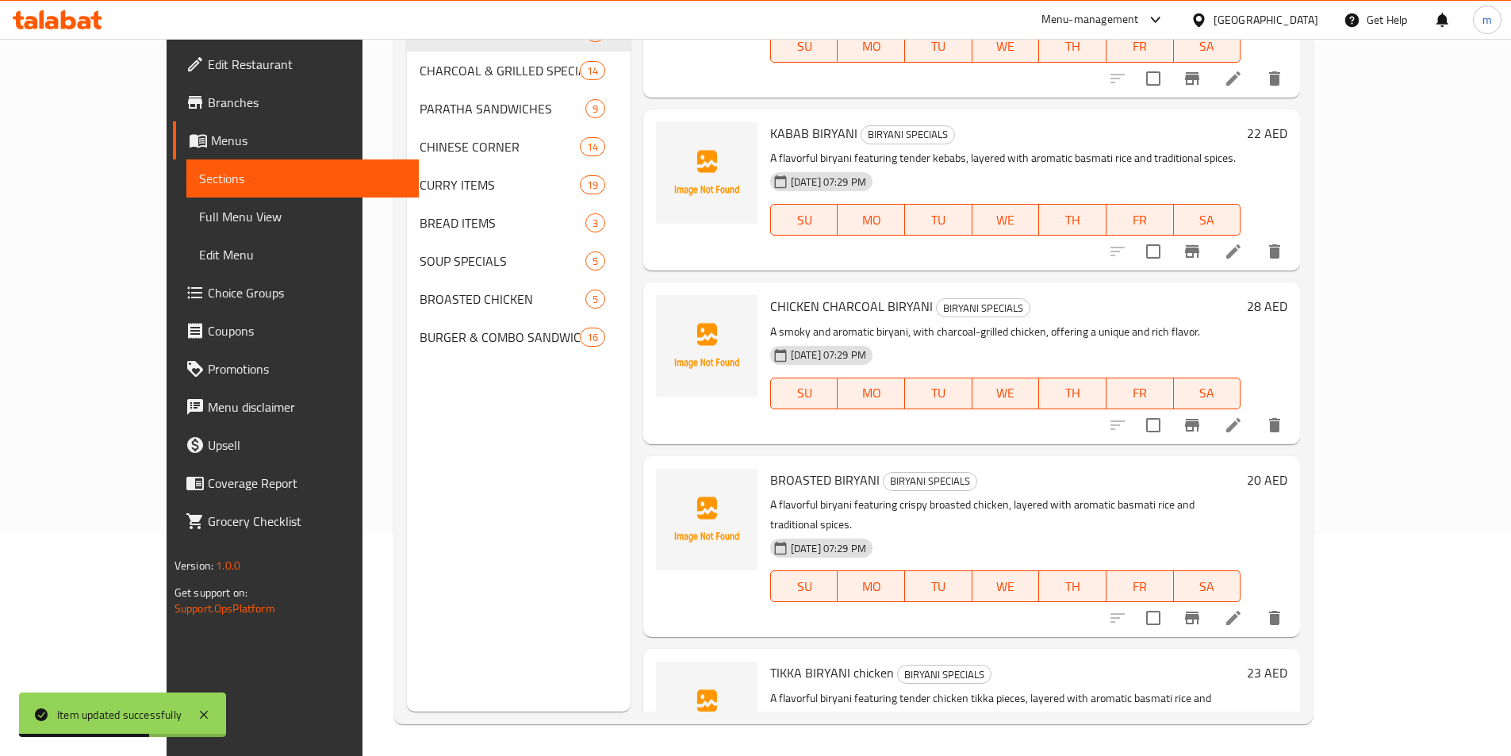
click at [1255, 411] on li at bounding box center [1233, 425] width 44 height 29
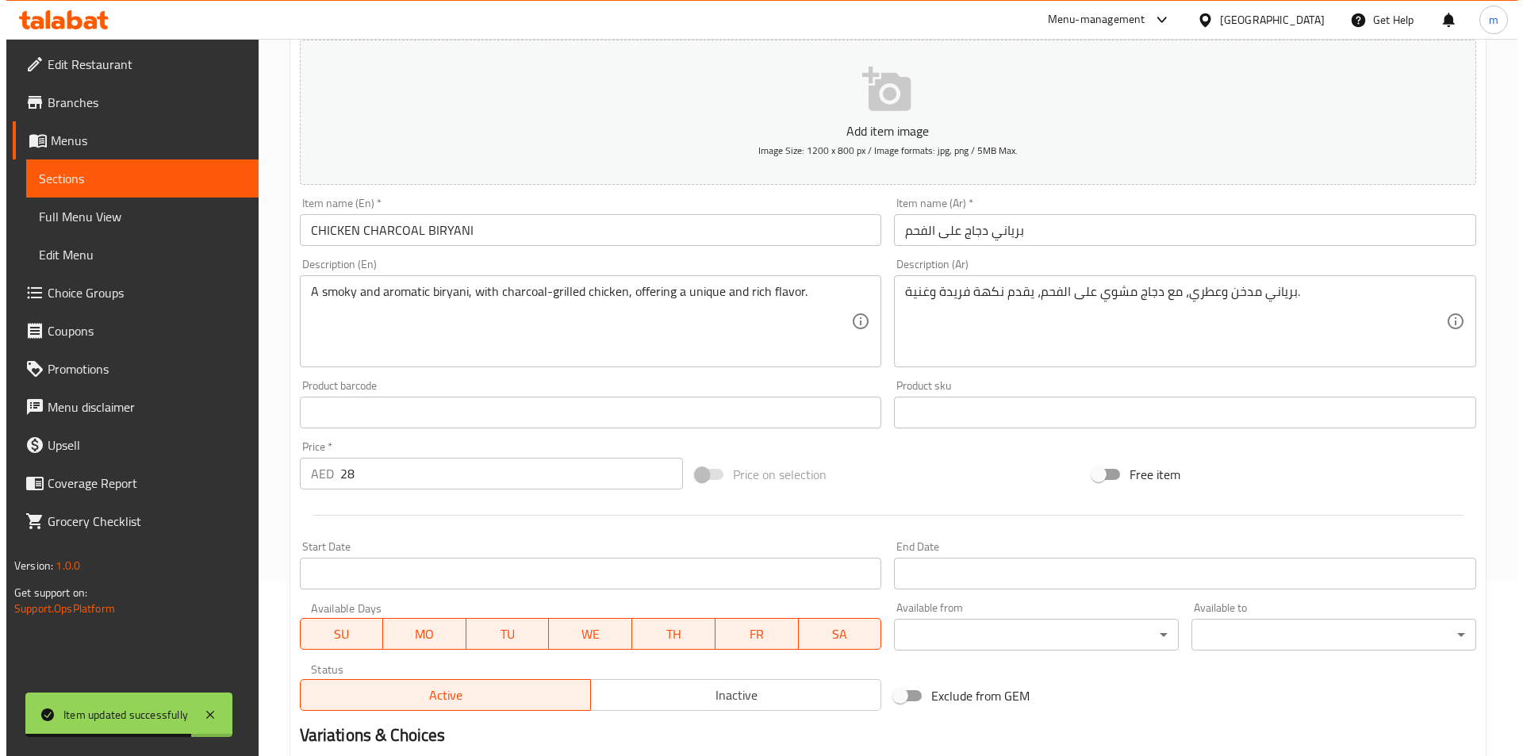
scroll to position [317, 0]
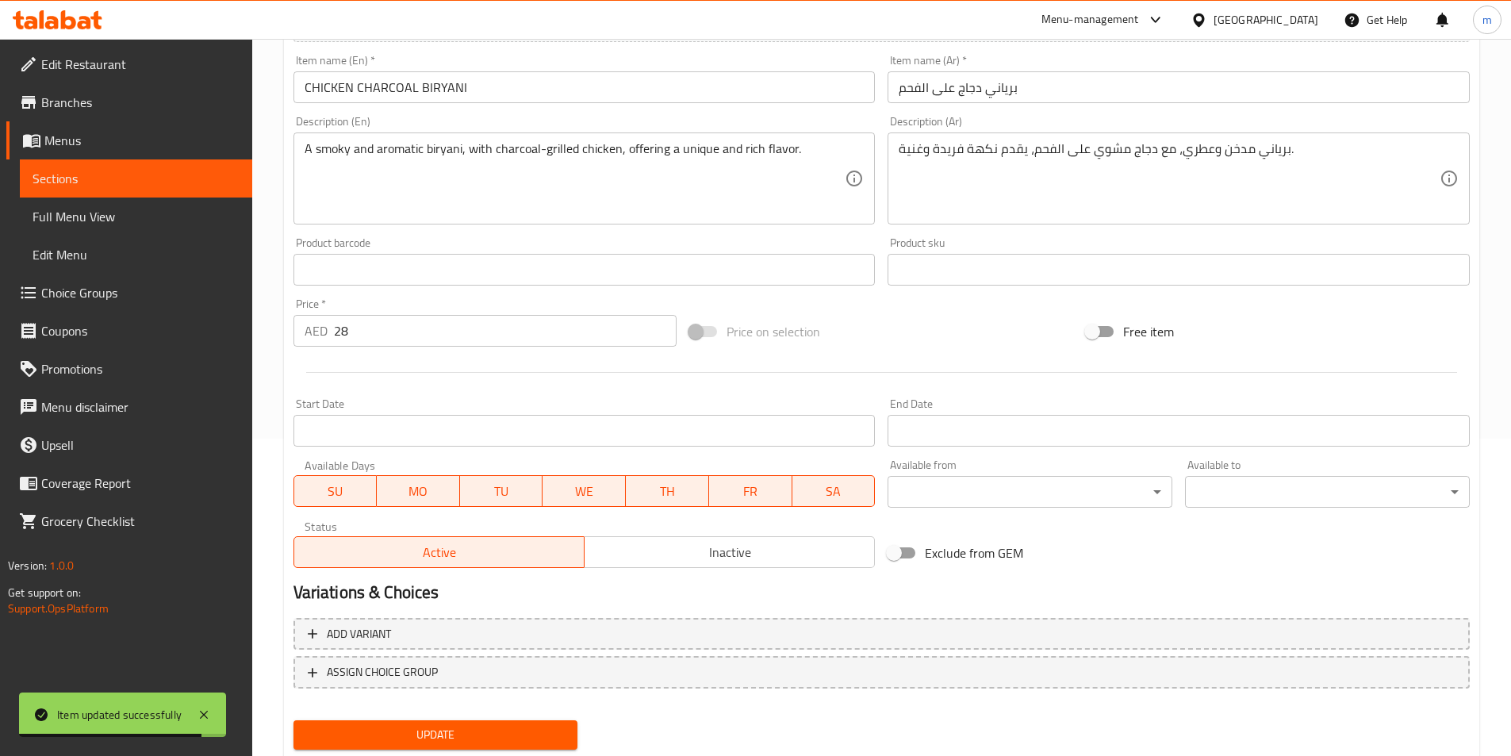
click at [993, 439] on body "Item updated successfully ​ Menu-management United Arab Emirates Get Help m Edi…" at bounding box center [755, 80] width 1511 height 717
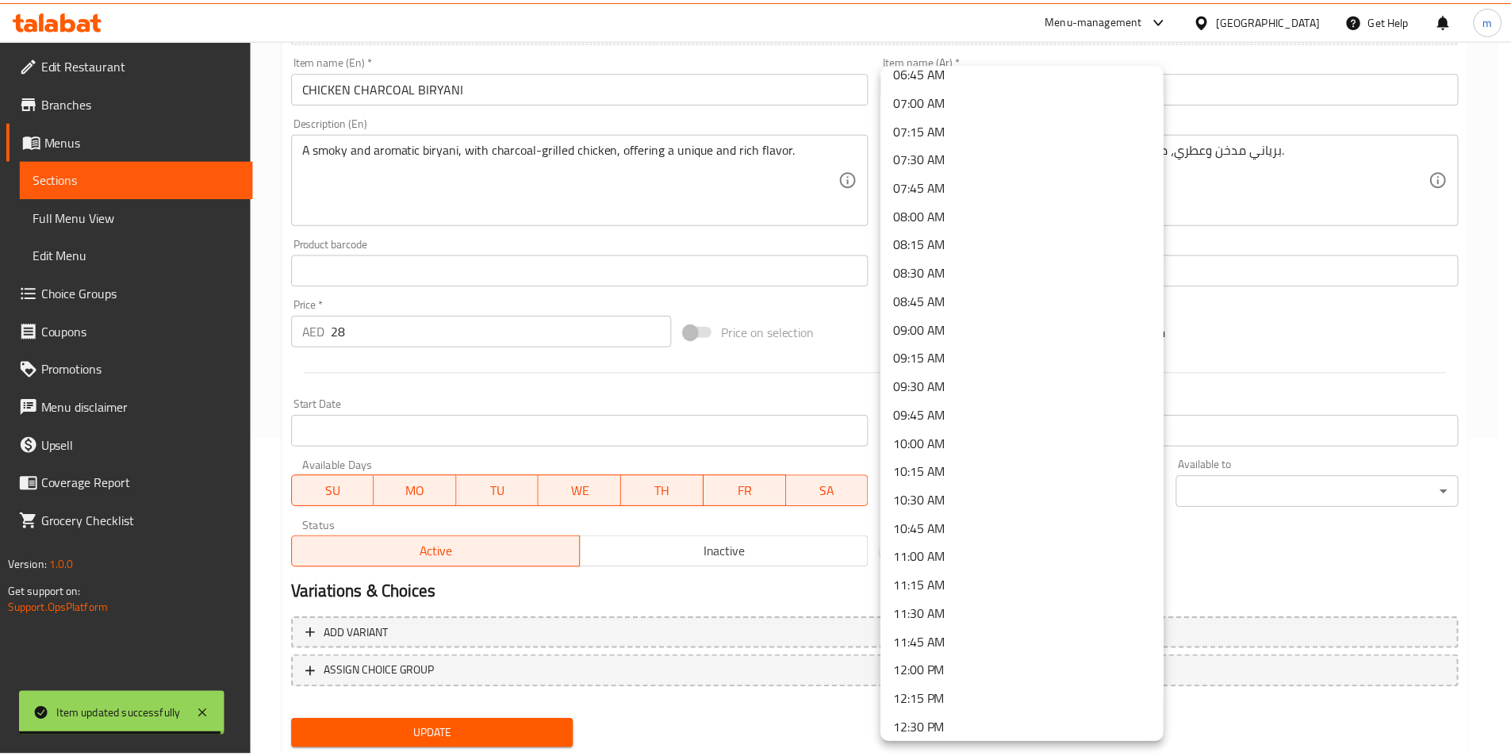
scroll to position [793, 0]
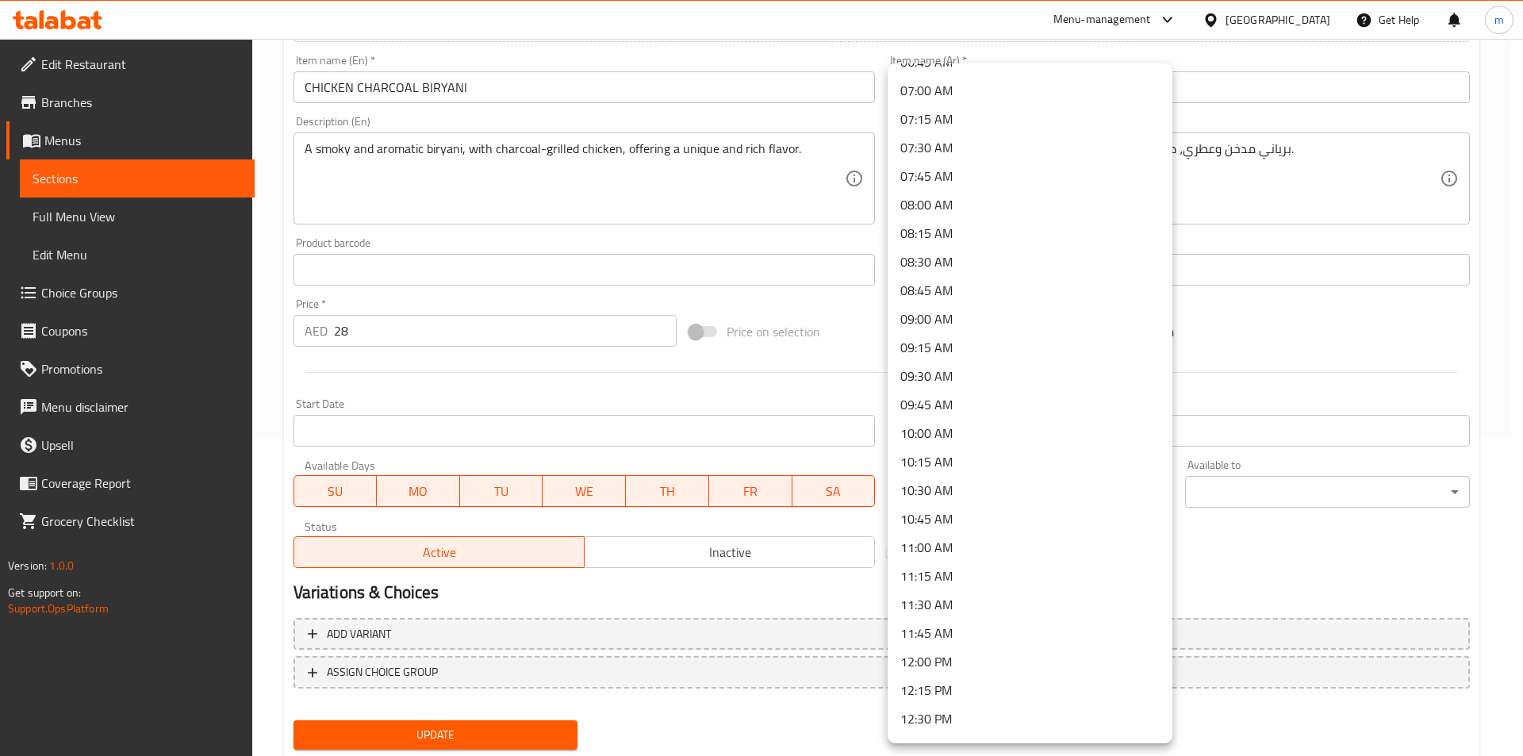
click at [940, 660] on li "12:00 PM" at bounding box center [1029, 661] width 285 height 29
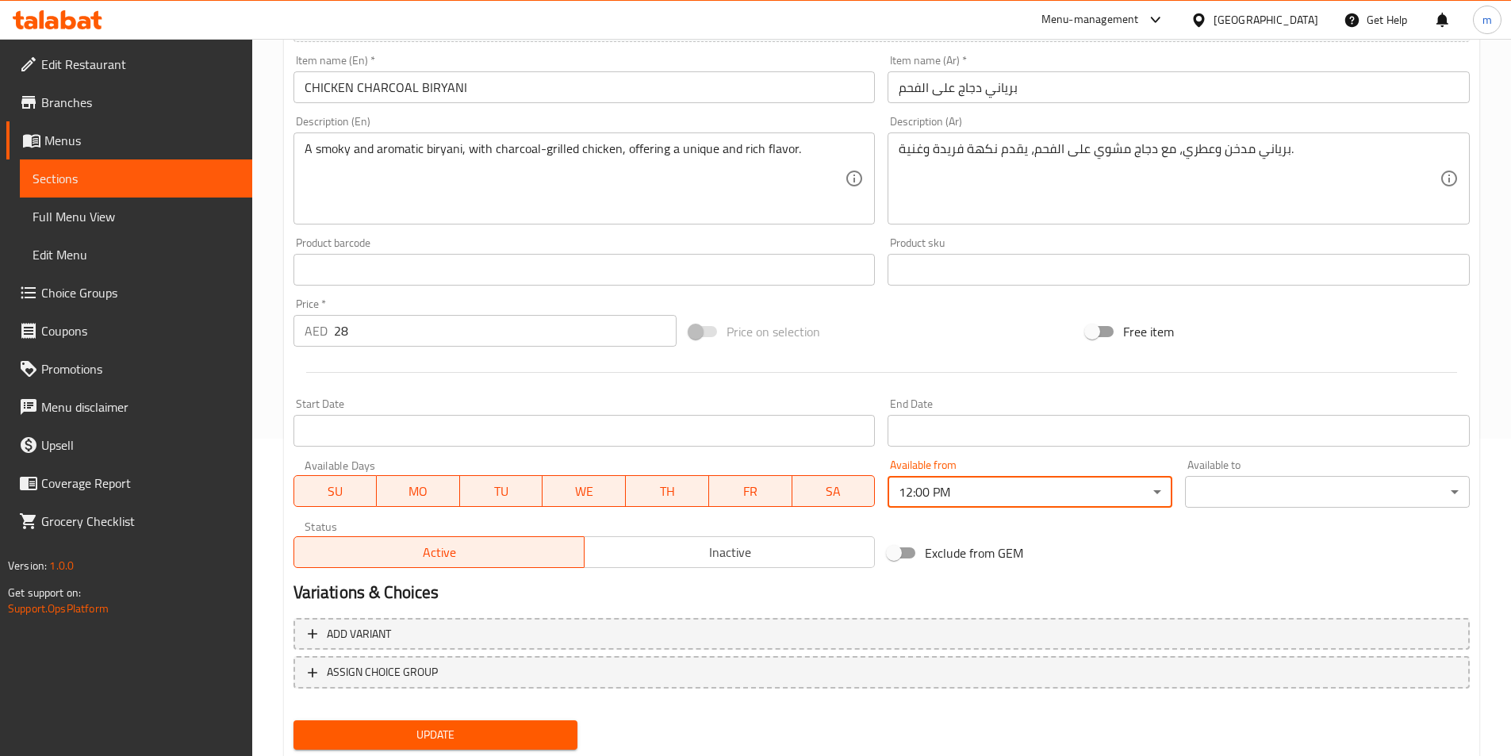
click at [1272, 439] on body "​ Menu-management United Arab Emirates Get Help m Edit Restaurant Branches Menu…" at bounding box center [755, 80] width 1511 height 717
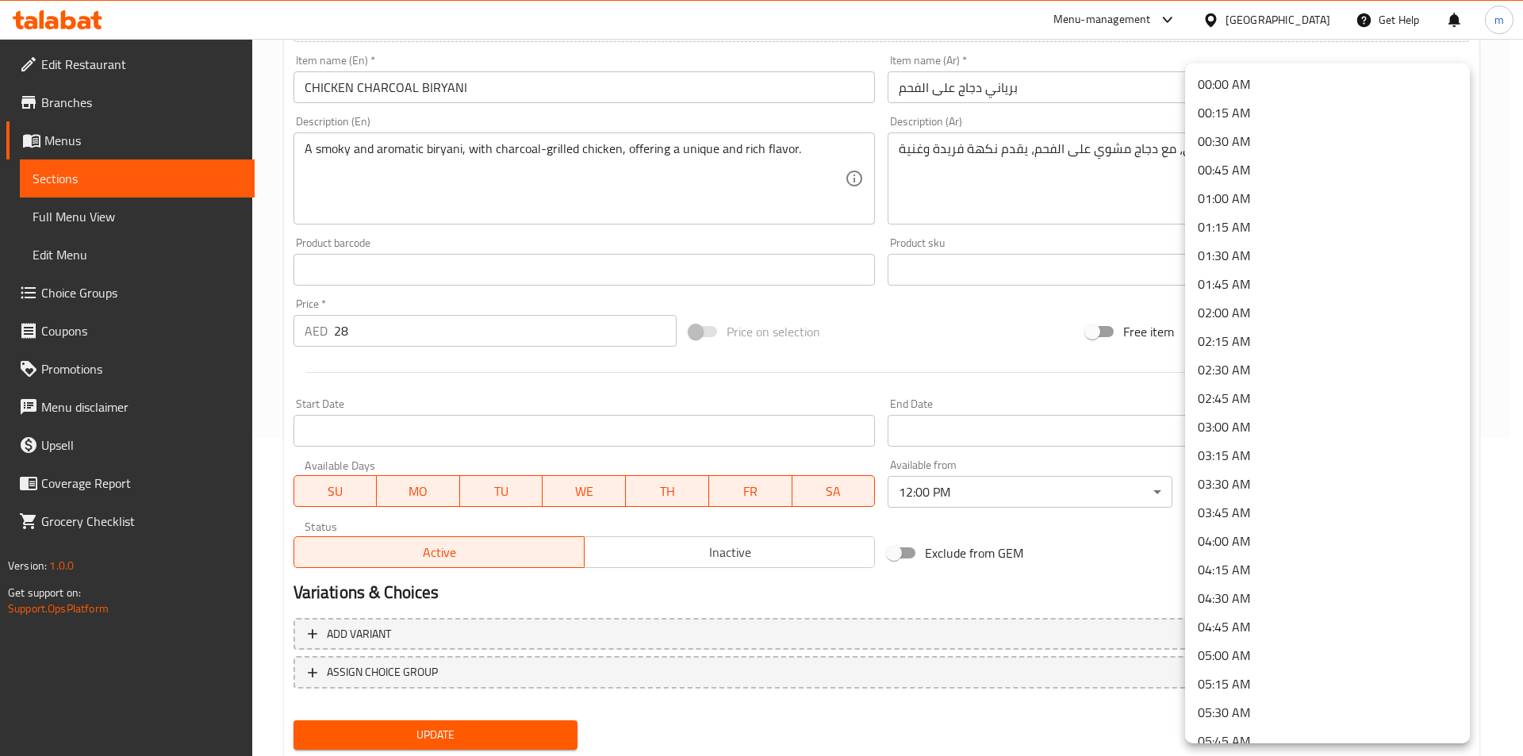
click at [1260, 313] on li "02:00 AM" at bounding box center [1327, 312] width 285 height 29
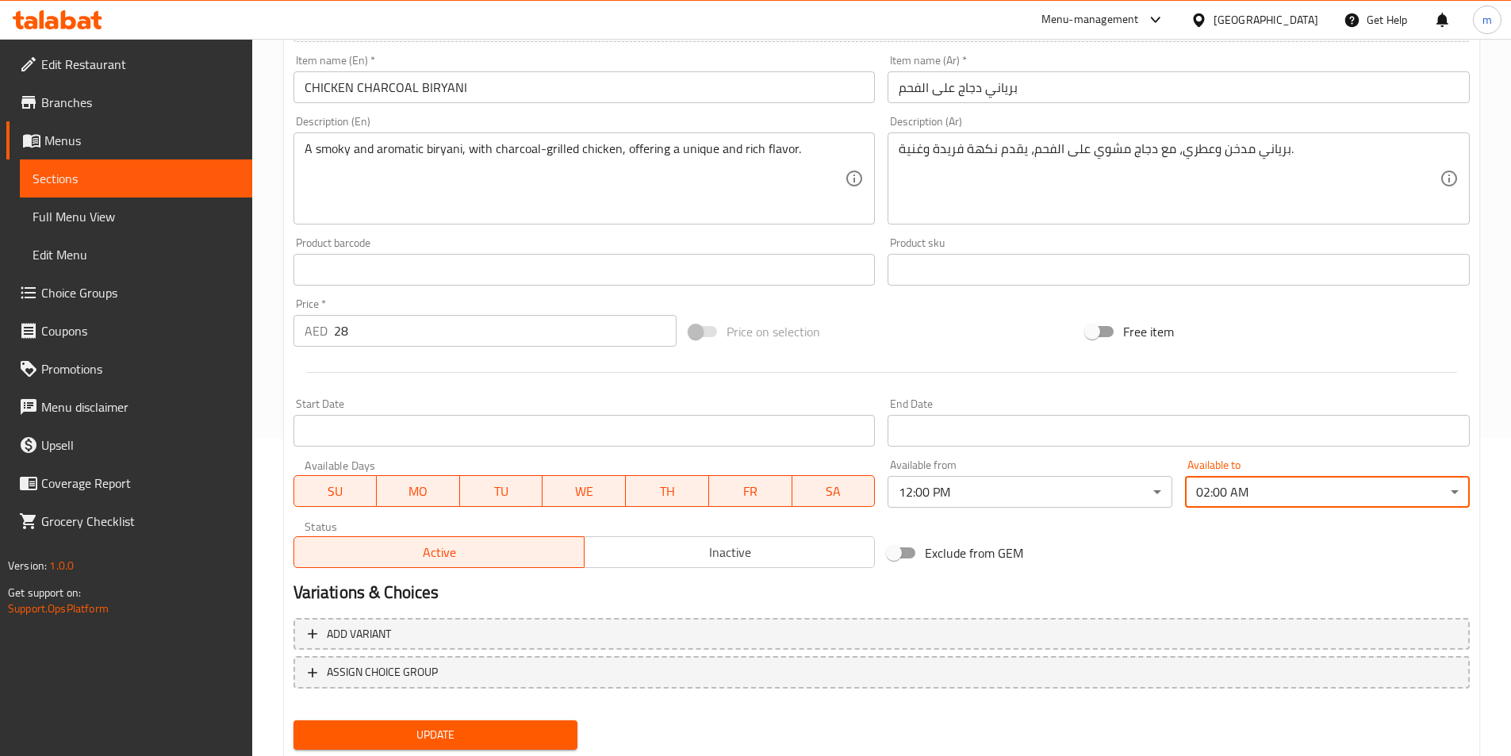
click at [535, 741] on span "Update" at bounding box center [435, 735] width 259 height 20
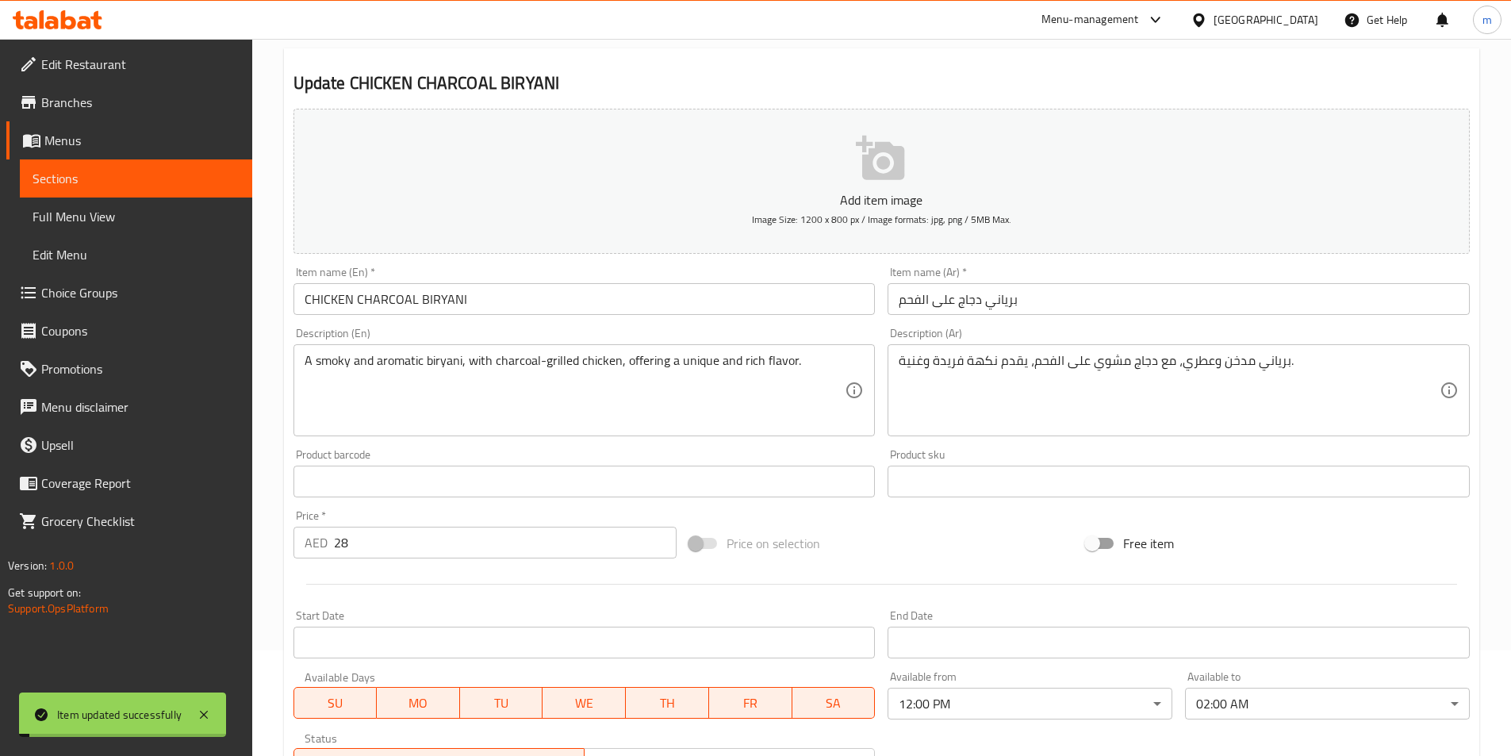
scroll to position [0, 0]
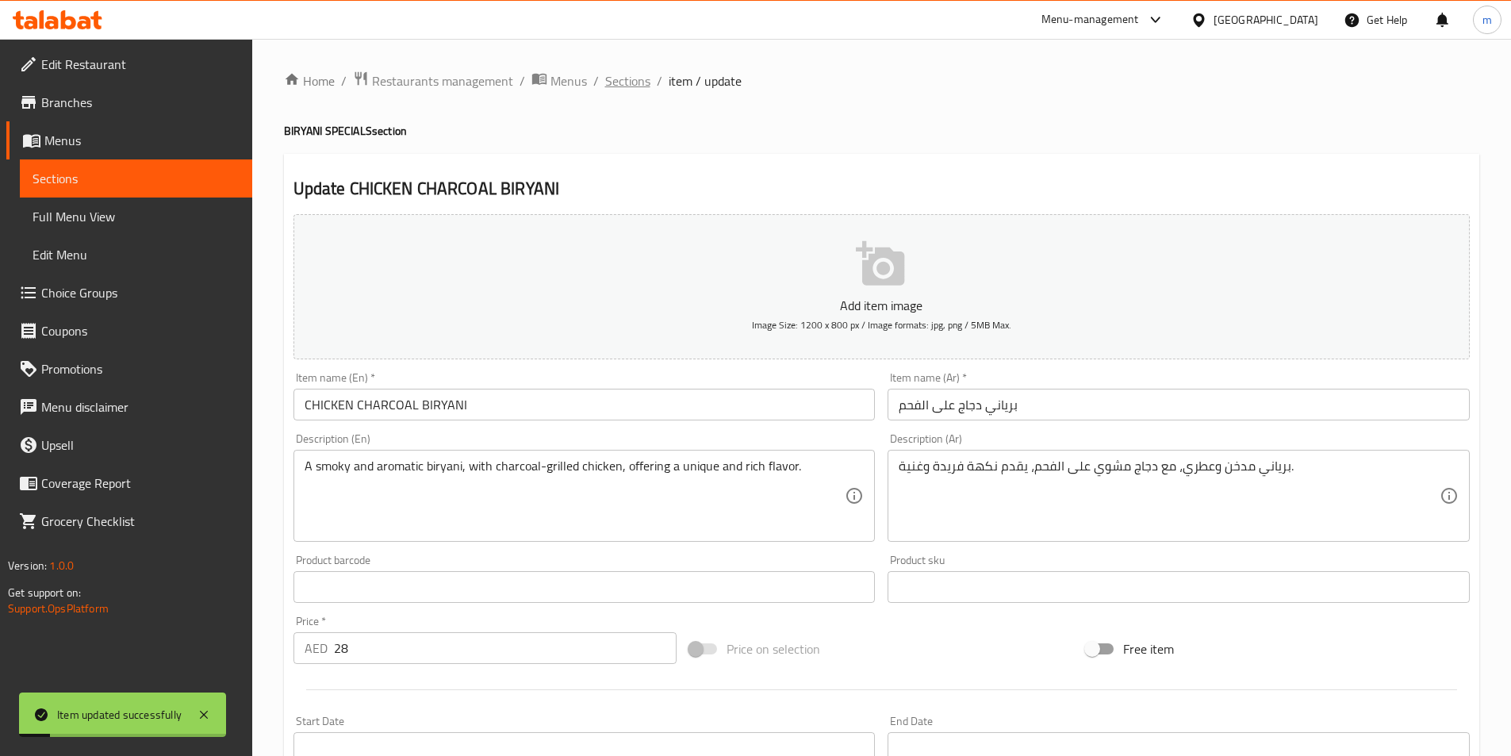
click at [640, 79] on span "Sections" at bounding box center [627, 80] width 45 height 19
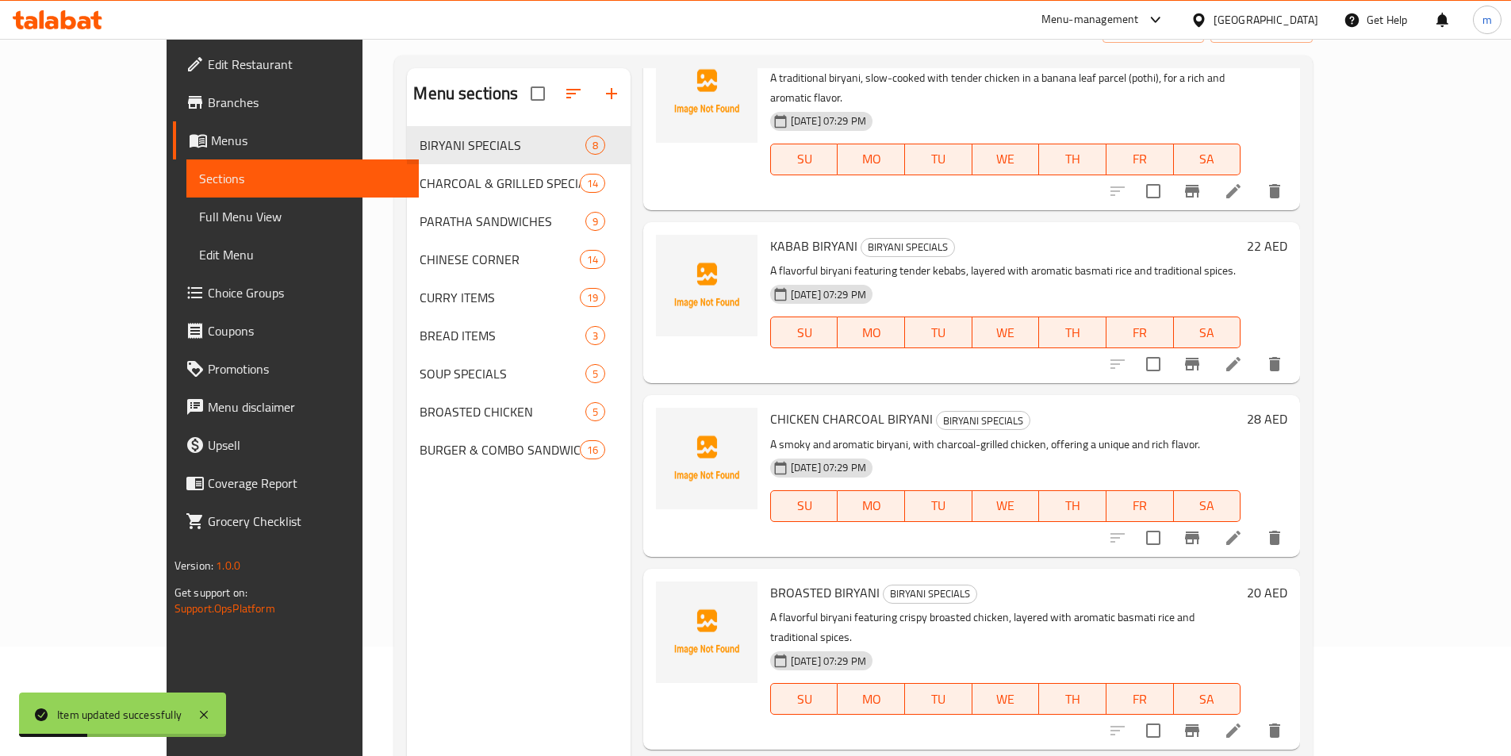
scroll to position [222, 0]
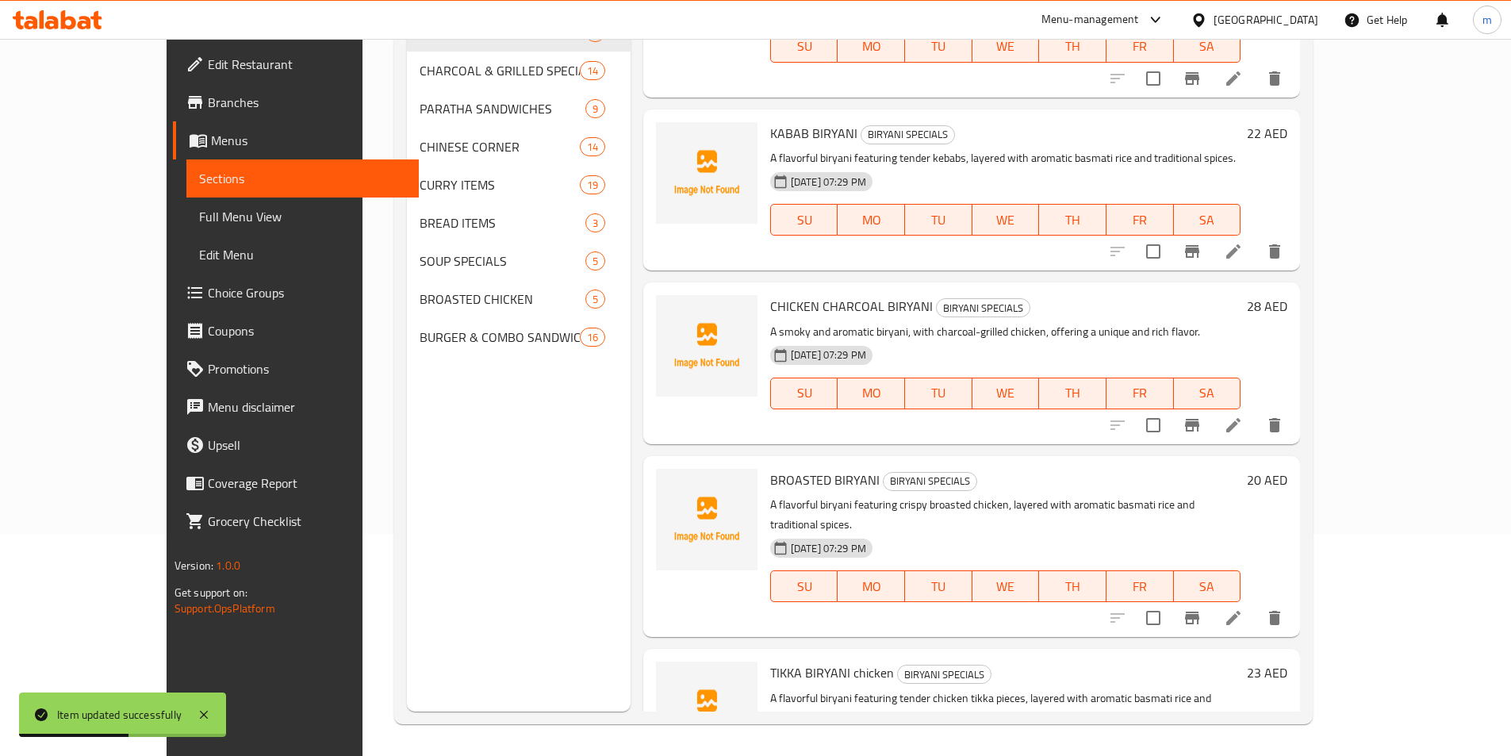
click at [1243, 608] on icon at bounding box center [1233, 617] width 19 height 19
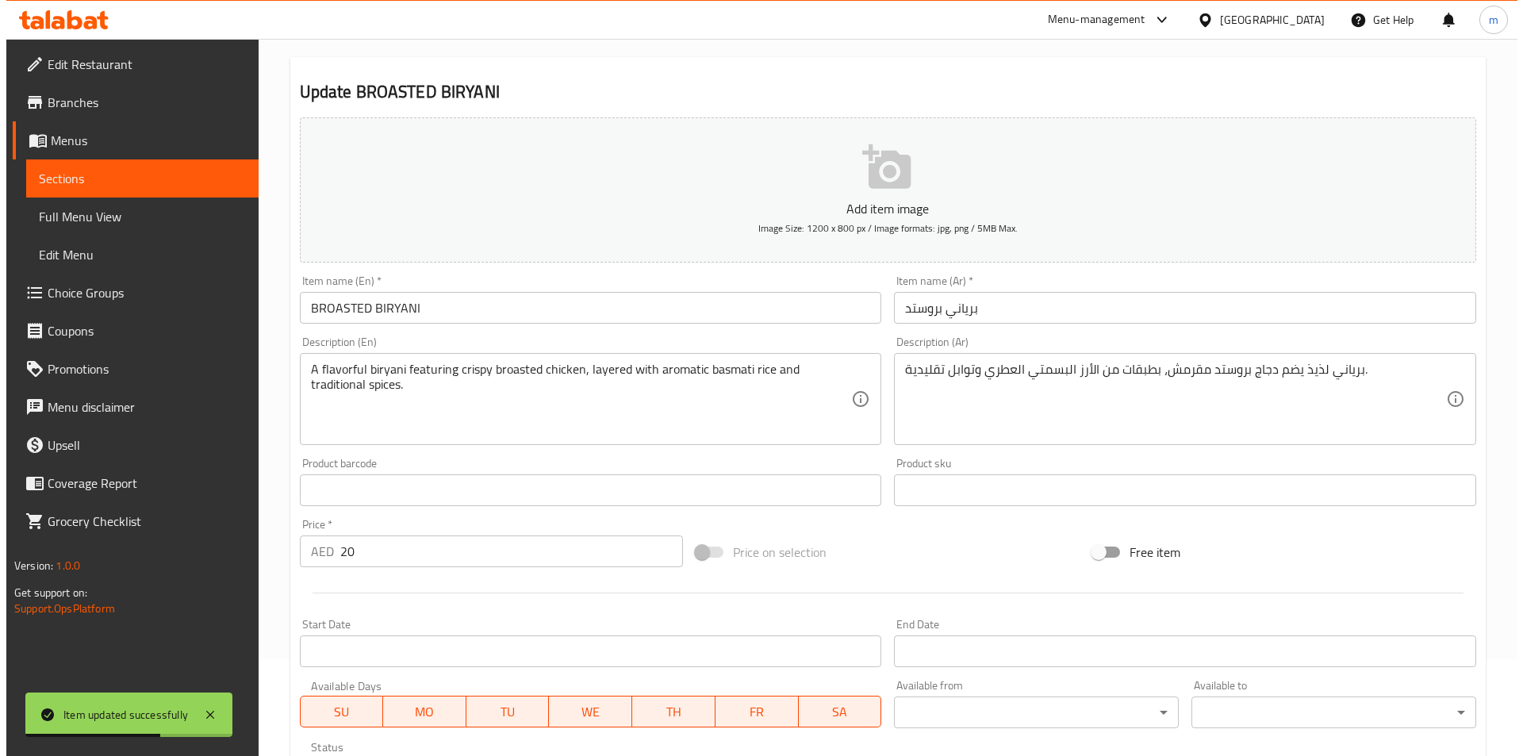
scroll to position [238, 0]
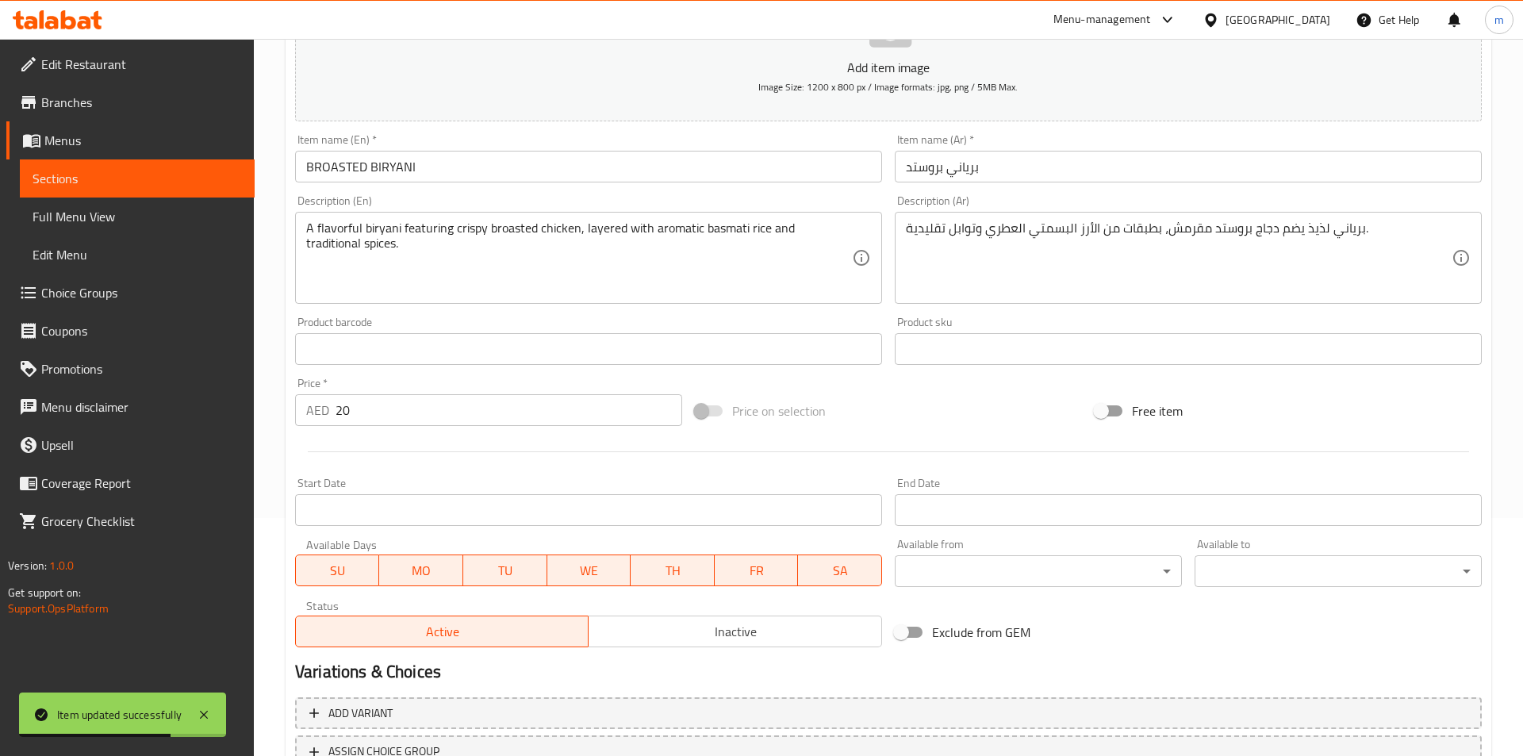
click at [944, 518] on body "Item updated successfully ​ Menu-management United Arab Emirates Get Help m Edi…" at bounding box center [761, 159] width 1523 height 717
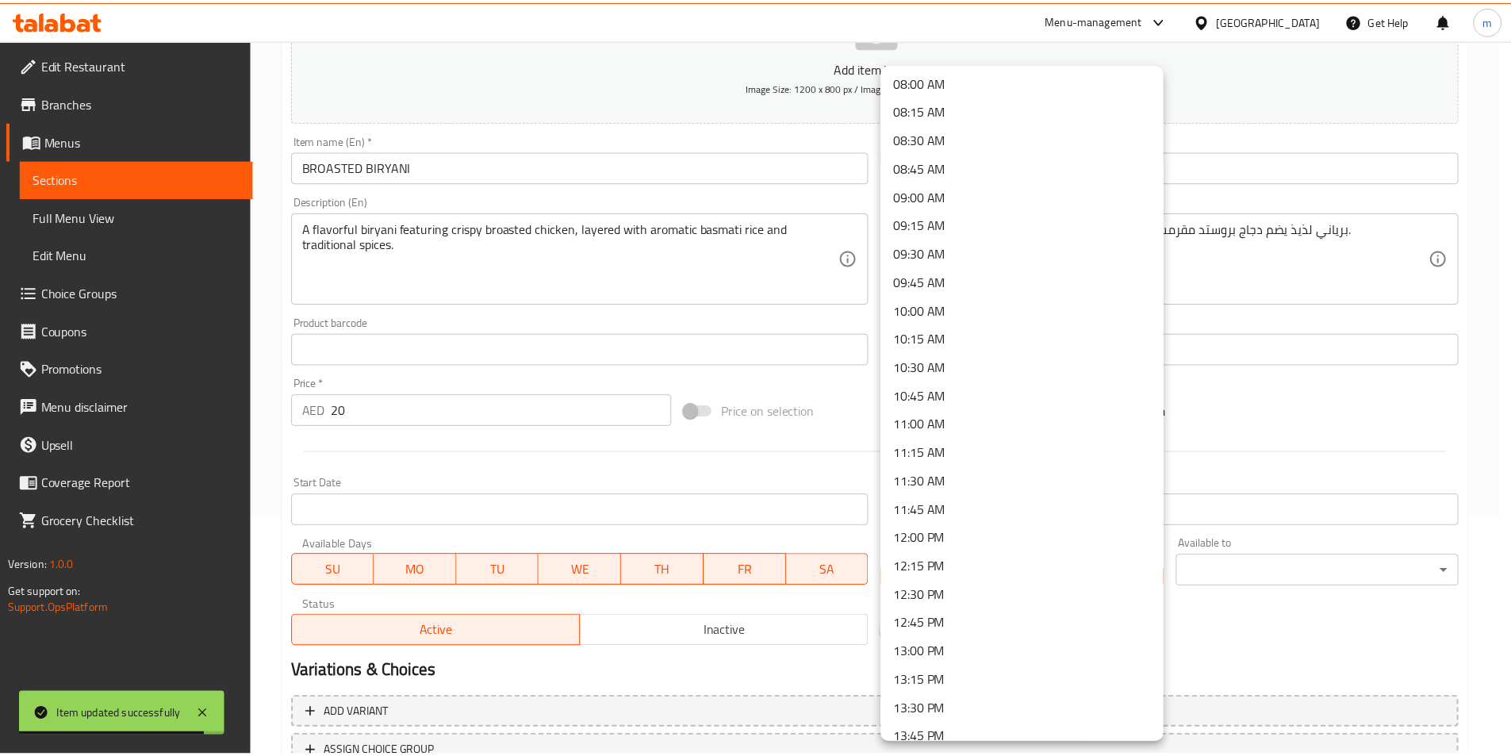
scroll to position [952, 0]
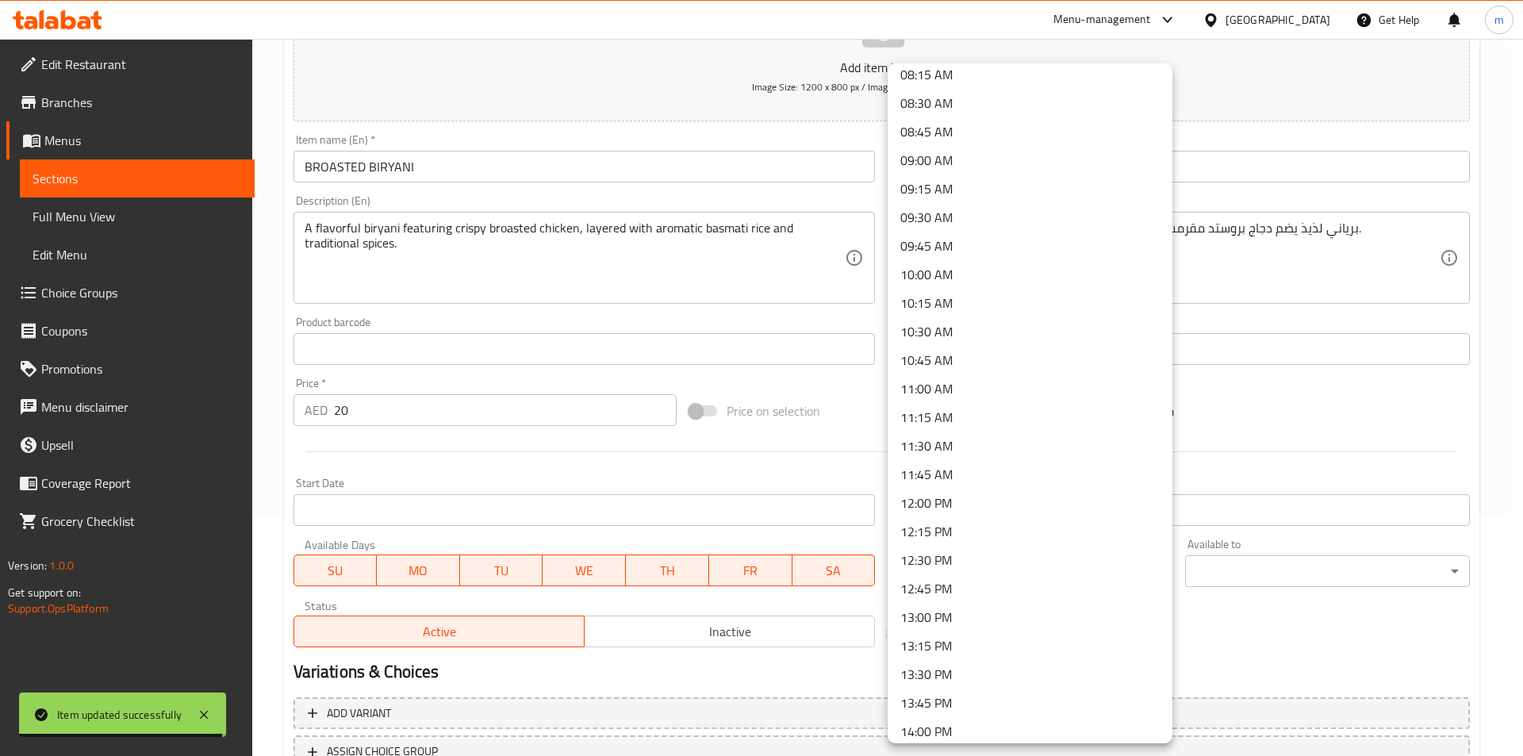
click at [947, 506] on li "12:00 PM" at bounding box center [1029, 502] width 285 height 29
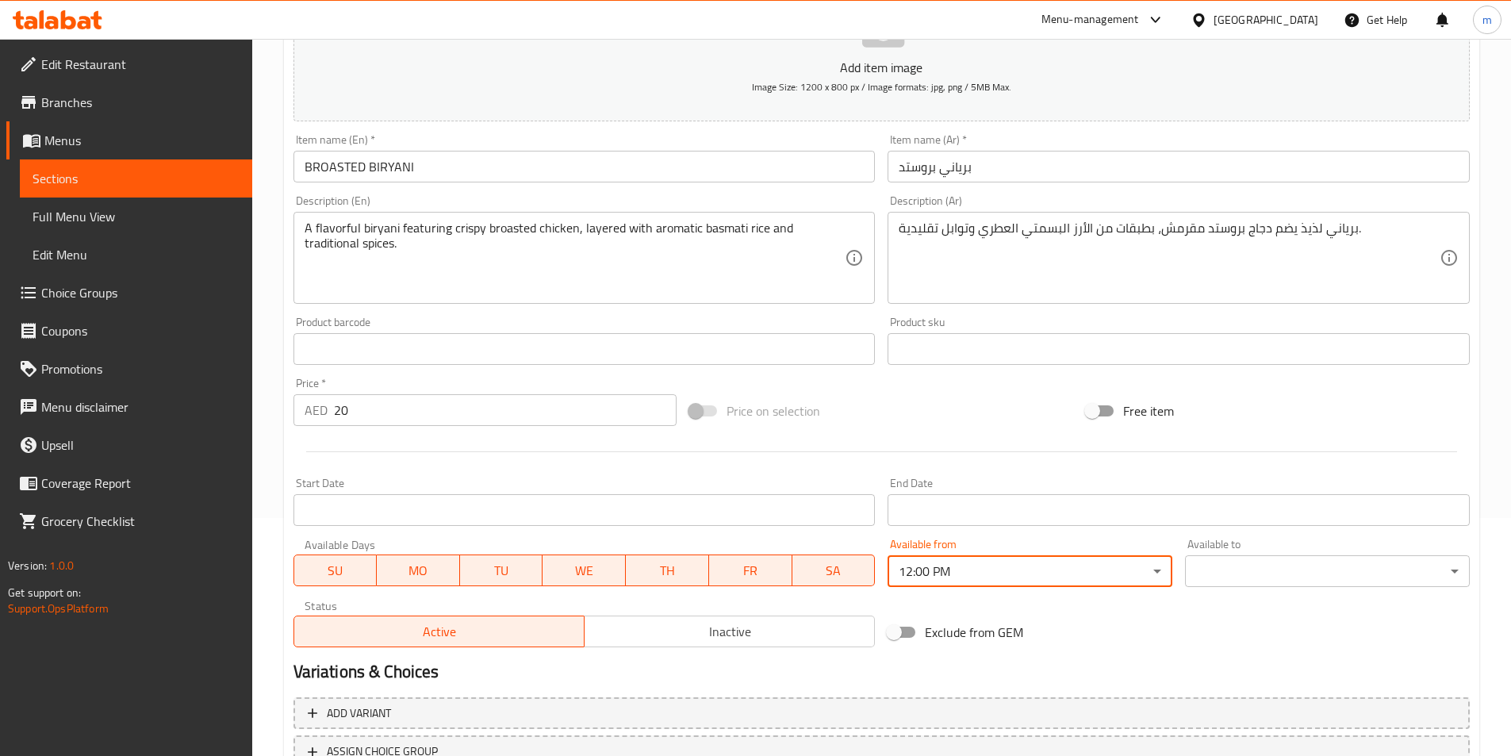
click at [1234, 518] on body "Item updated successfully ​ Menu-management United Arab Emirates Get Help m Edi…" at bounding box center [755, 159] width 1511 height 717
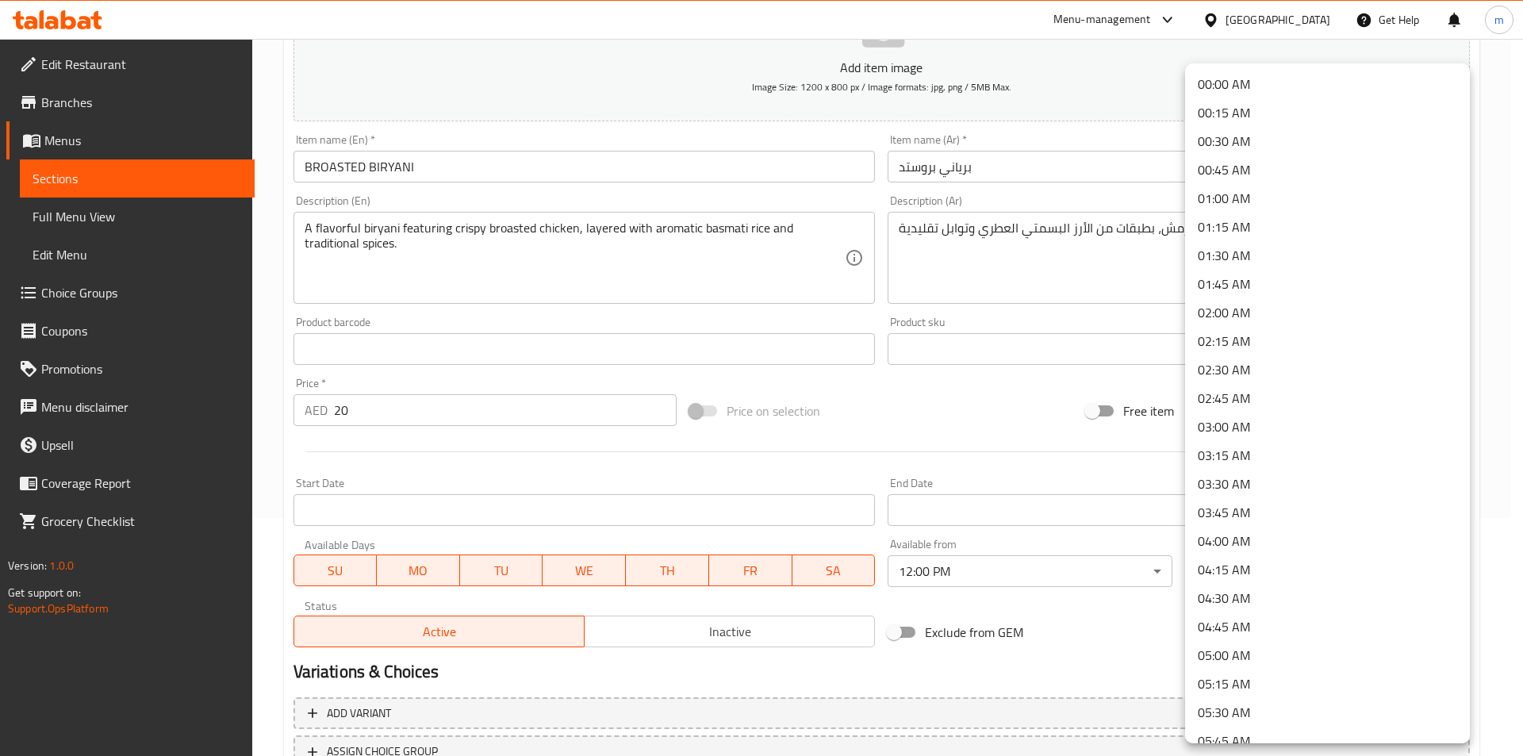
click at [1235, 312] on li "02:00 AM" at bounding box center [1327, 312] width 285 height 29
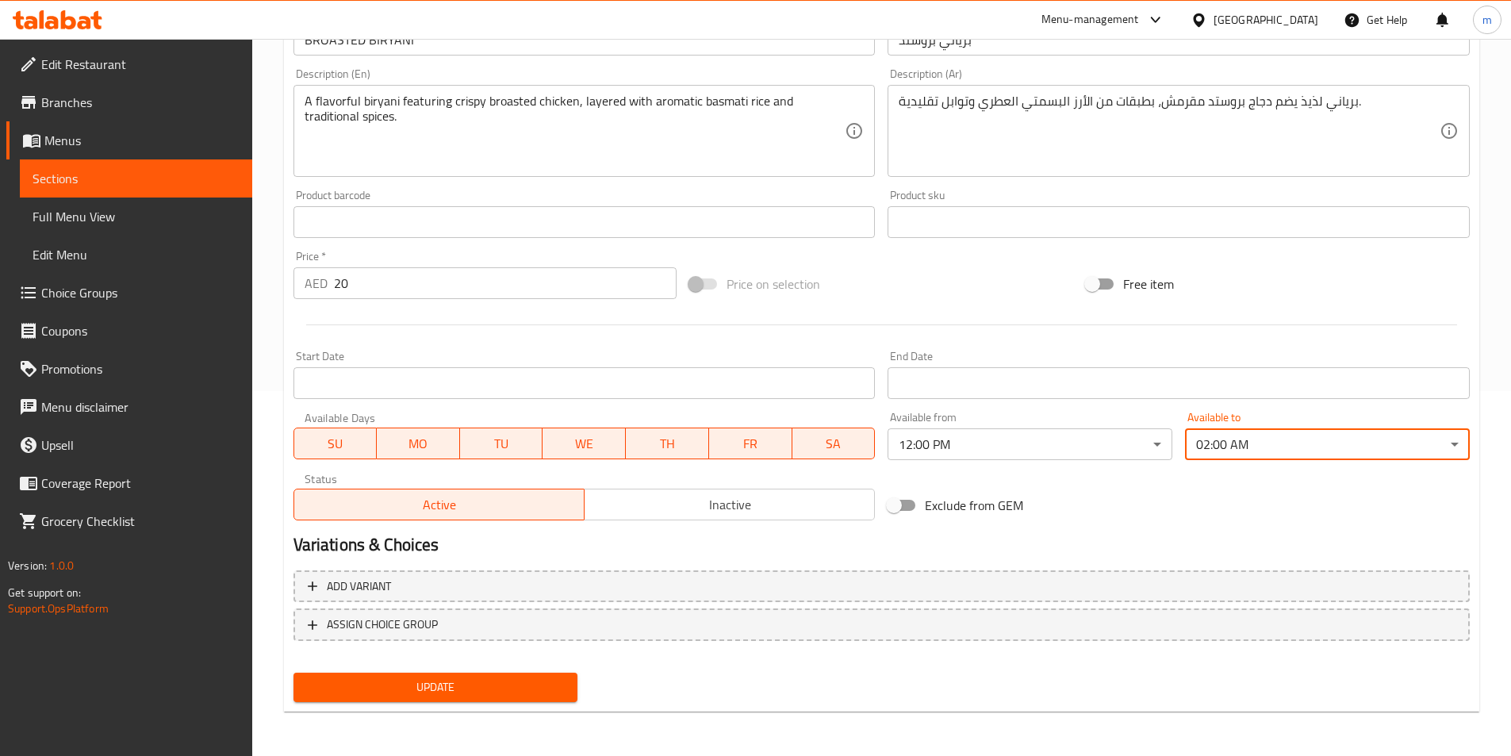
click at [526, 684] on span "Update" at bounding box center [435, 687] width 259 height 20
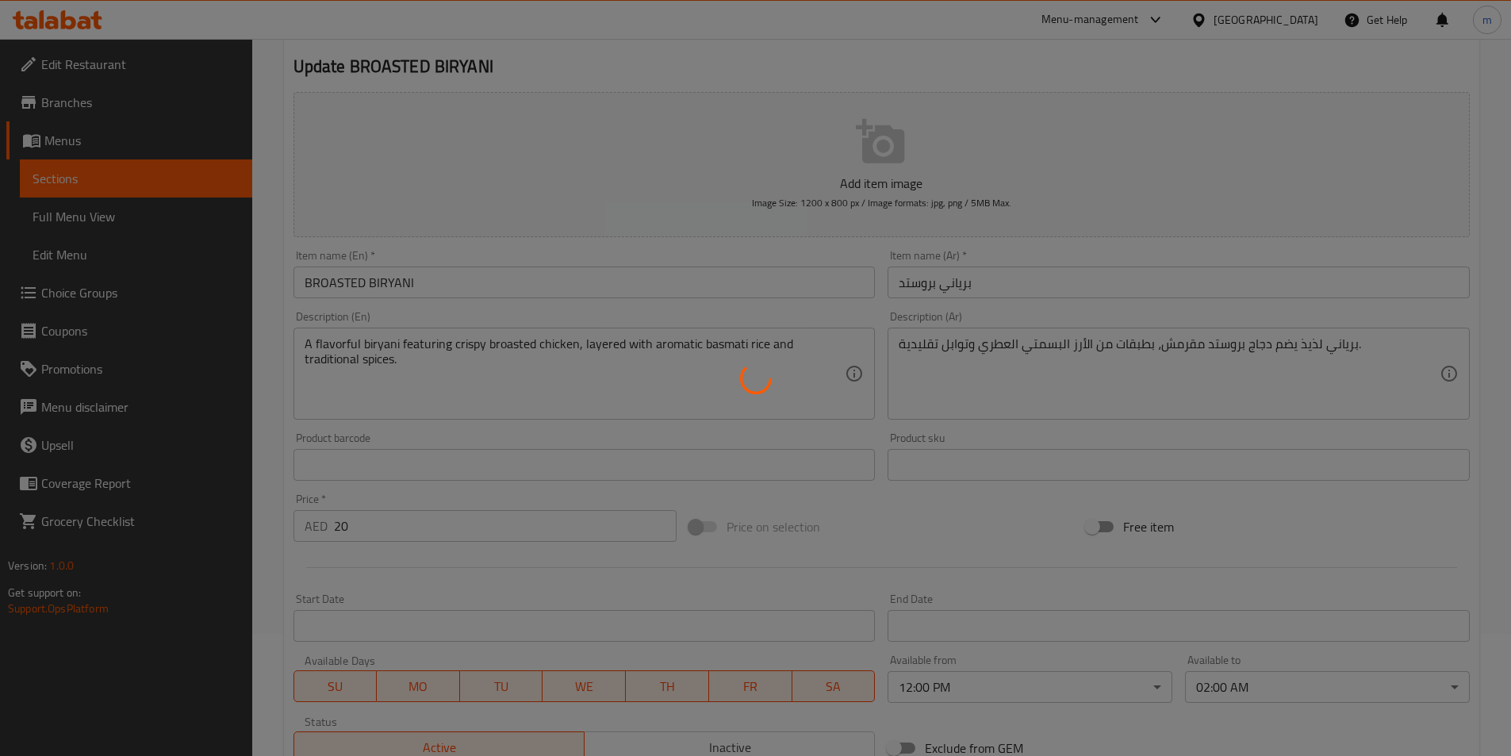
scroll to position [0, 0]
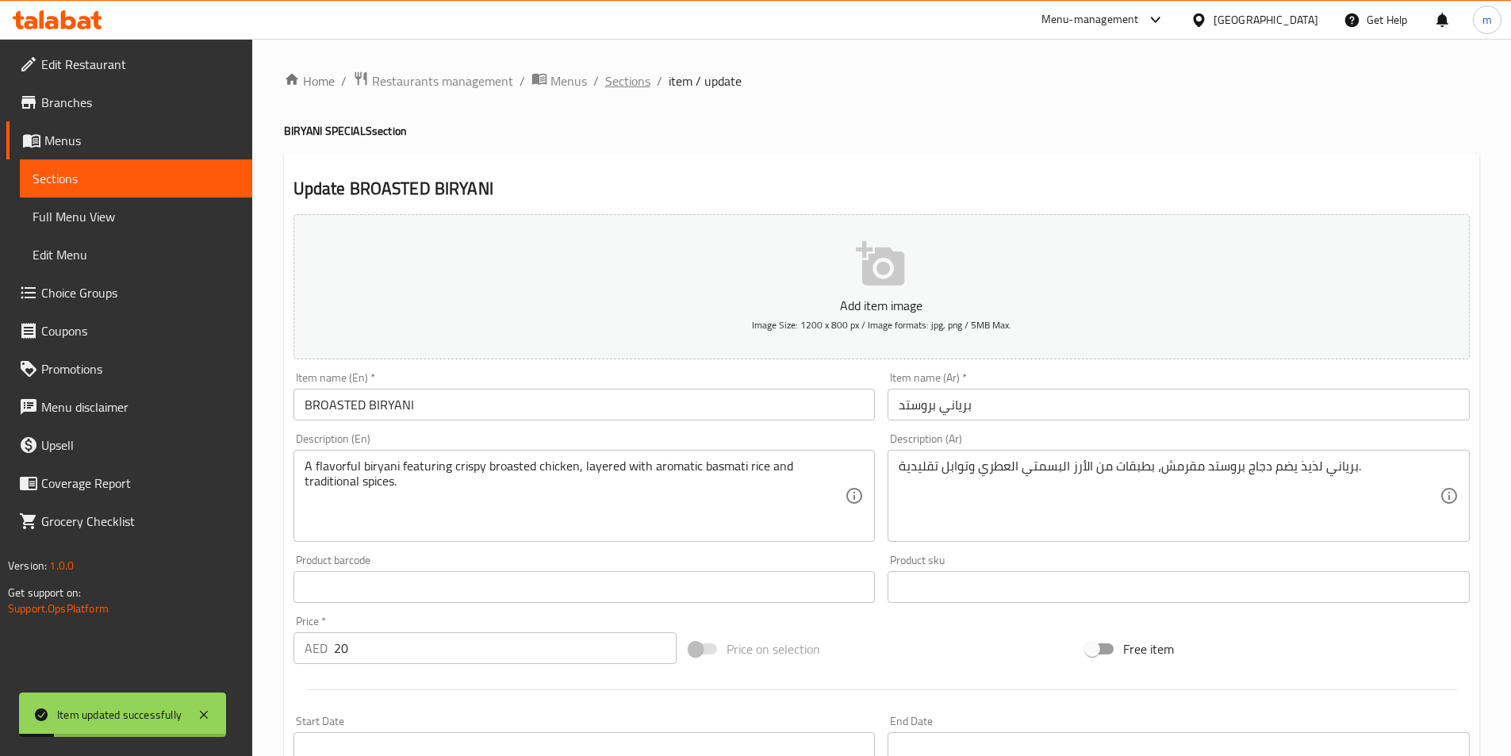
click at [616, 81] on span "Sections" at bounding box center [627, 80] width 45 height 19
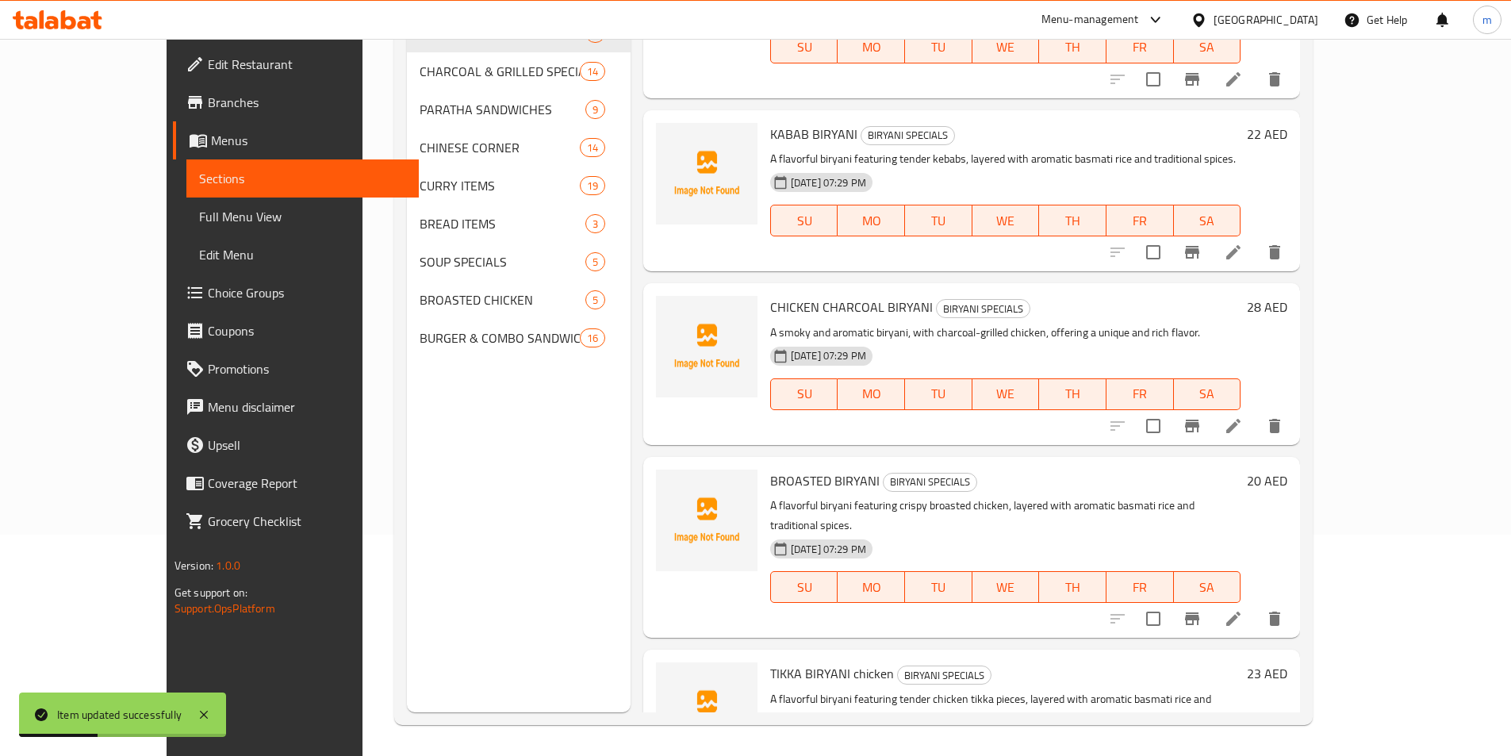
scroll to position [222, 0]
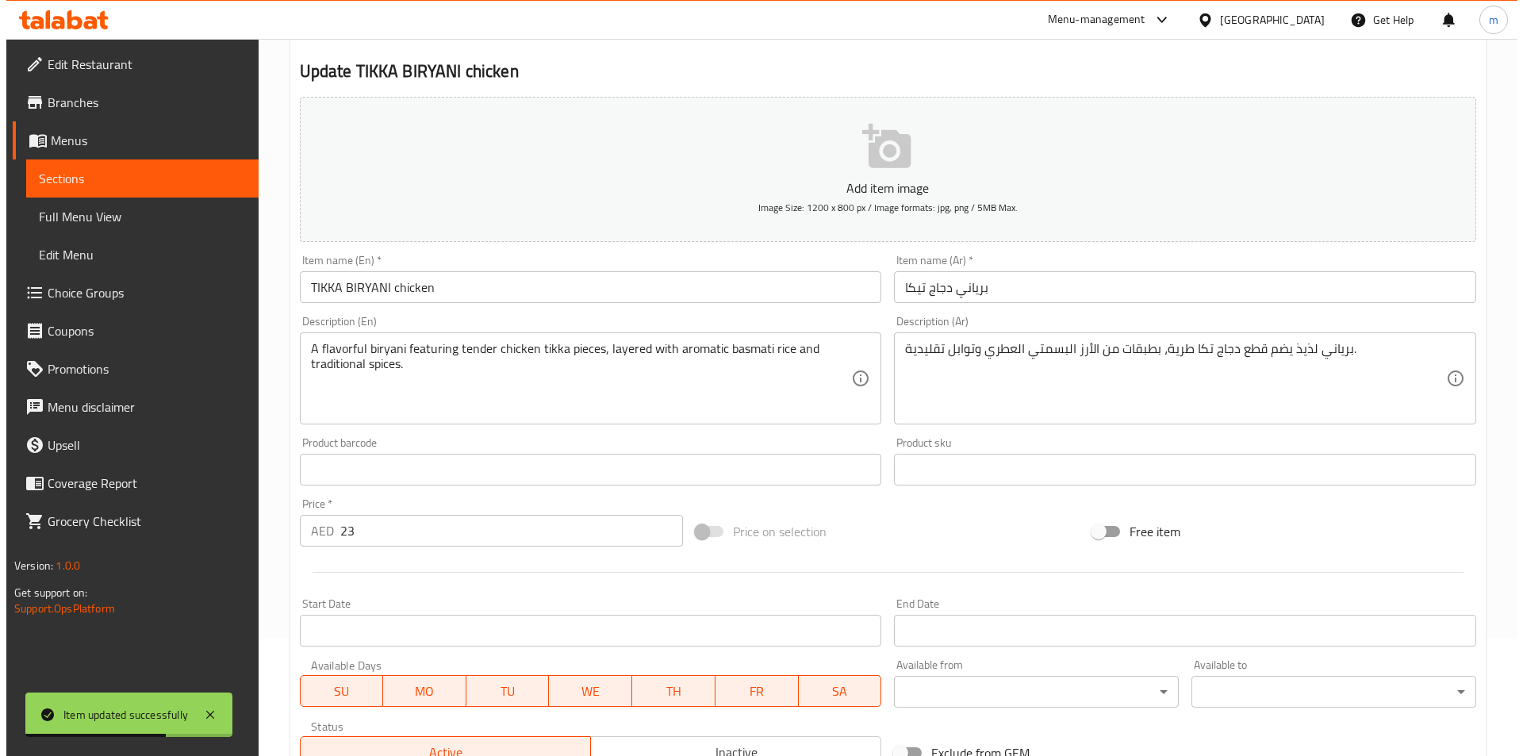
scroll to position [238, 0]
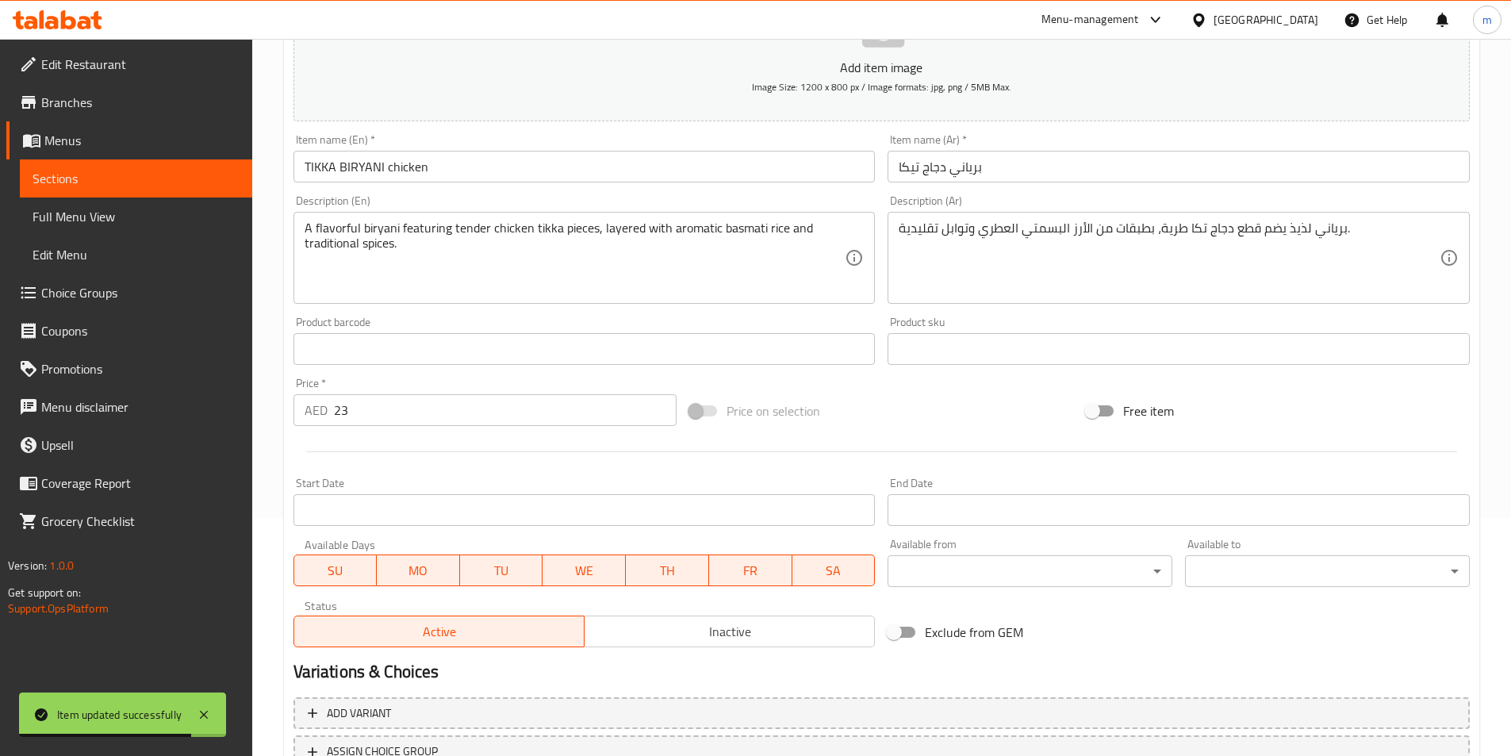
click at [1031, 518] on body "Item updated successfully ​ Menu-management United Arab Emirates Get Help m Edi…" at bounding box center [755, 159] width 1511 height 717
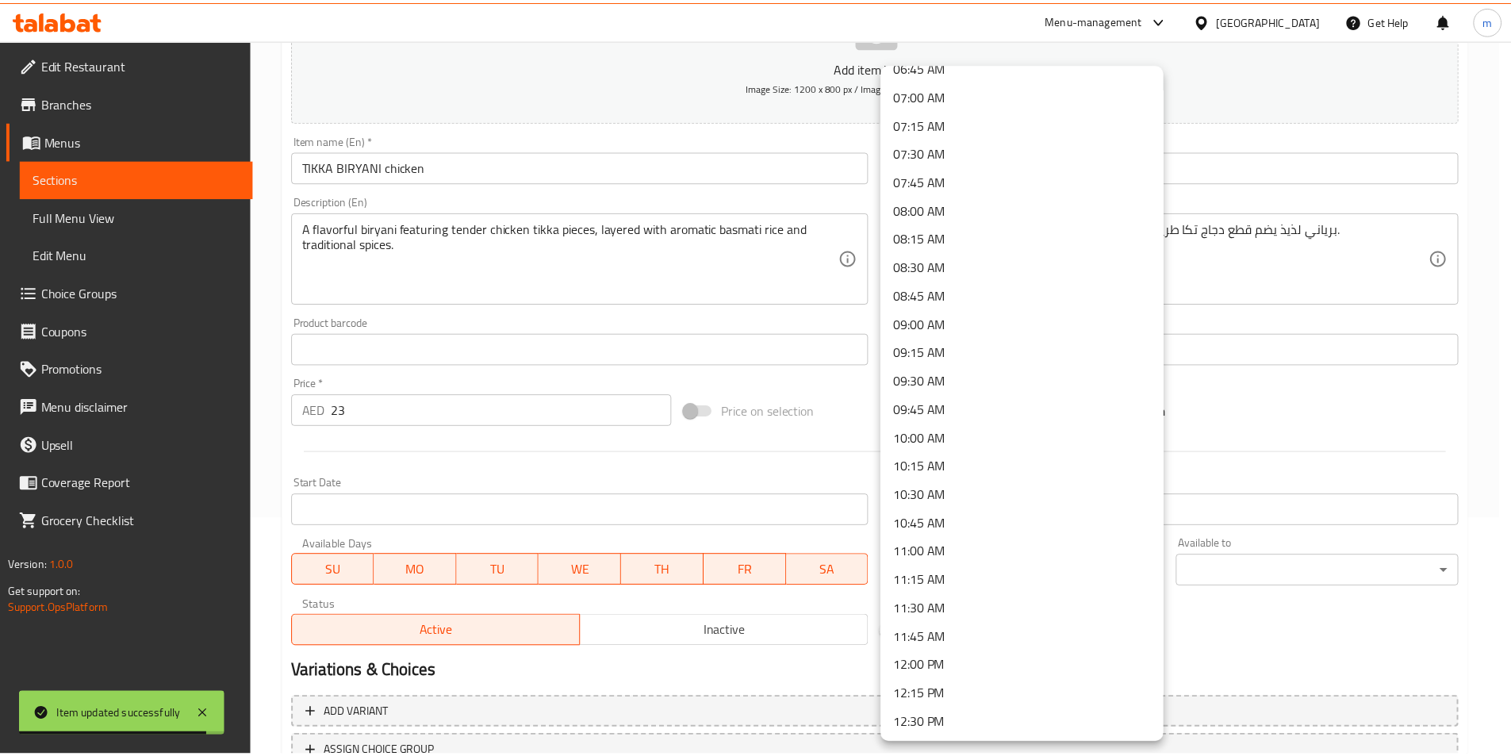
scroll to position [872, 0]
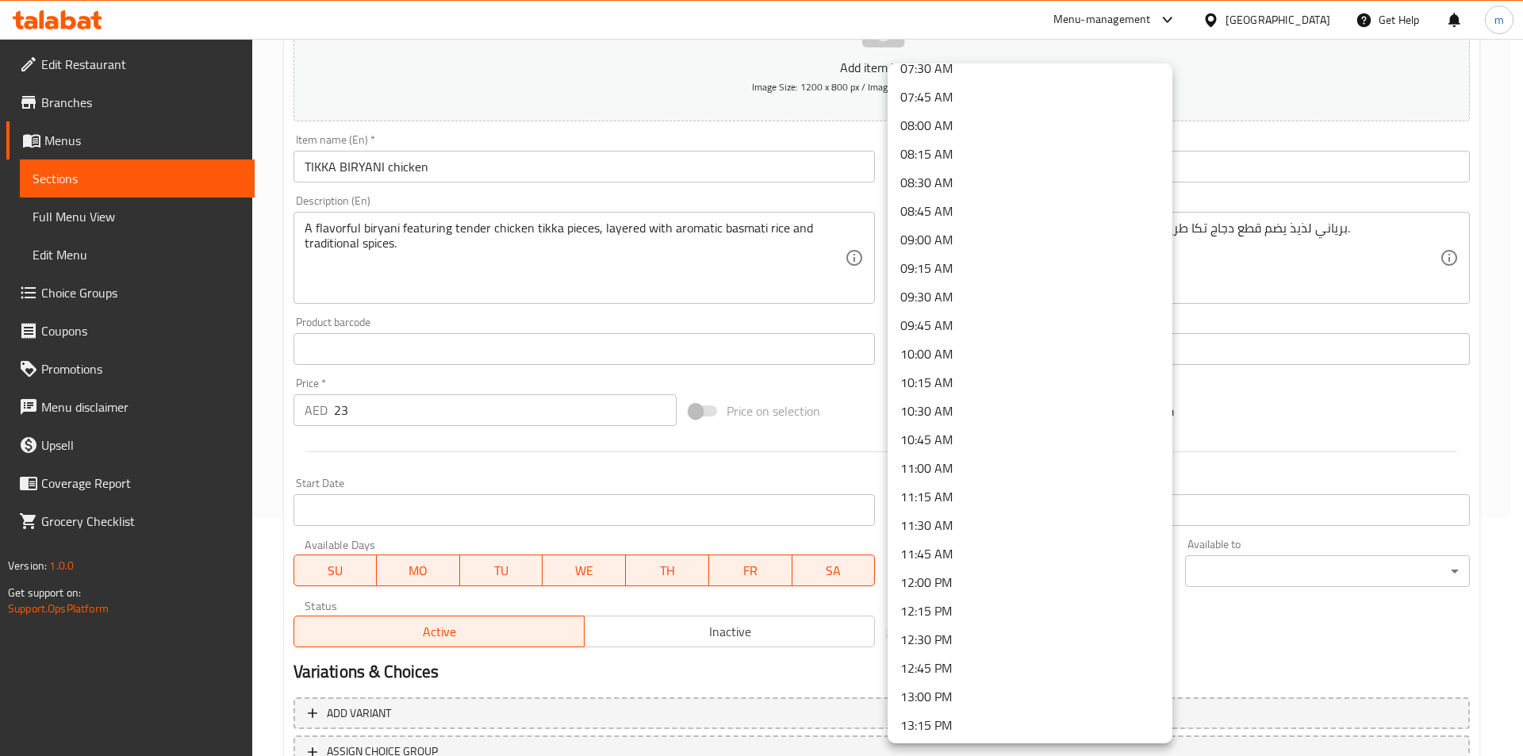
click at [957, 591] on li "12:00 PM" at bounding box center [1029, 582] width 285 height 29
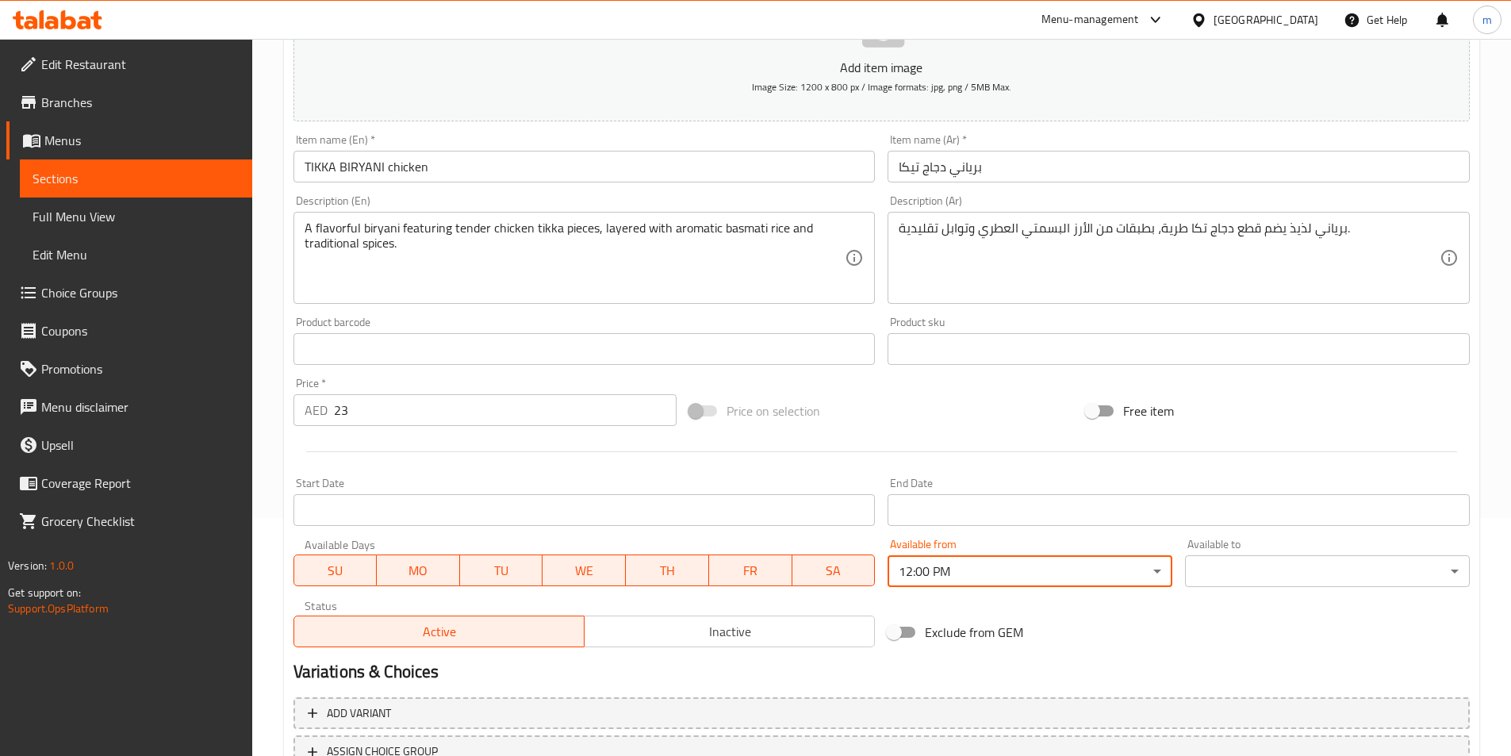
click at [1268, 518] on body "​ Menu-management United Arab Emirates Get Help m Edit Restaurant Branches Menu…" at bounding box center [755, 159] width 1511 height 717
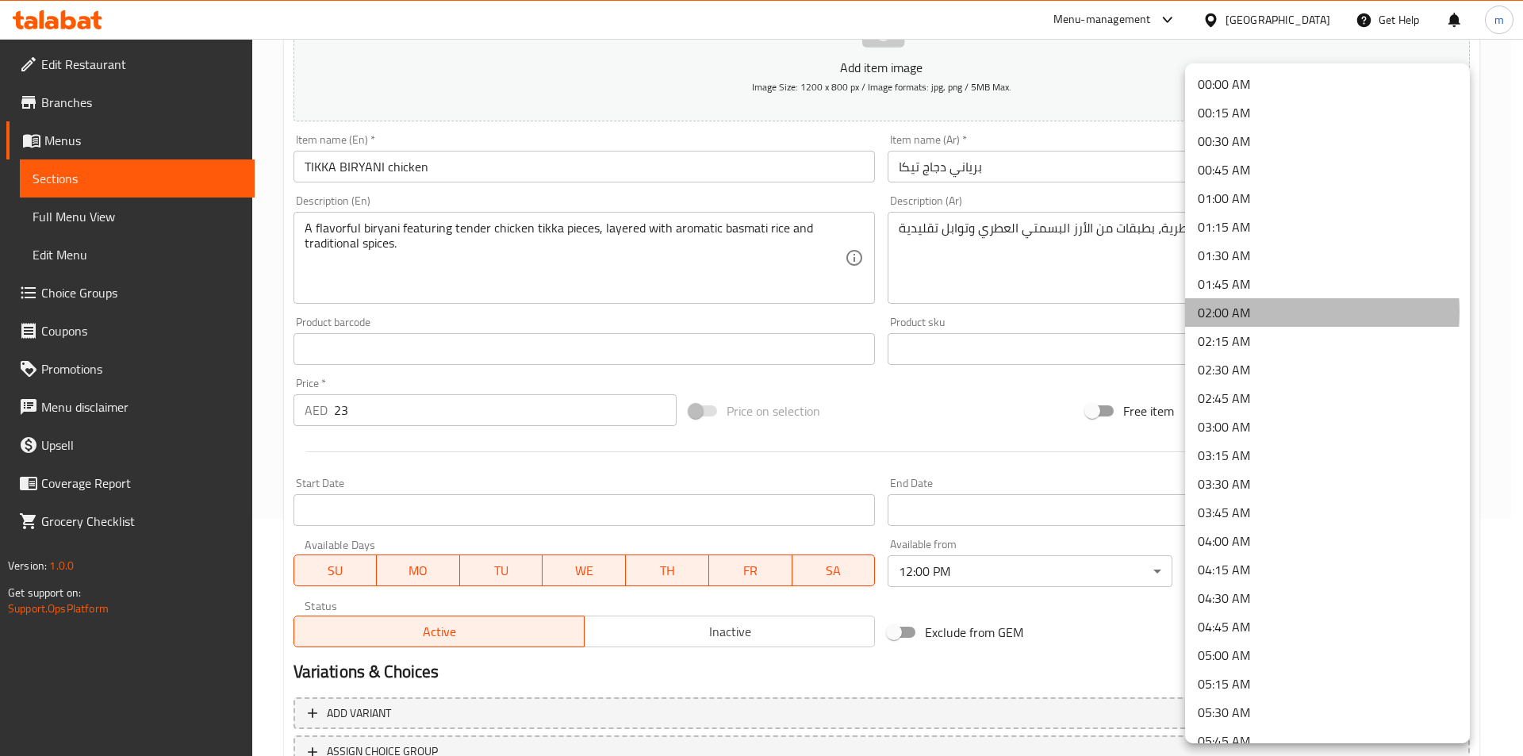
click at [1251, 312] on li "02:00 AM" at bounding box center [1327, 312] width 285 height 29
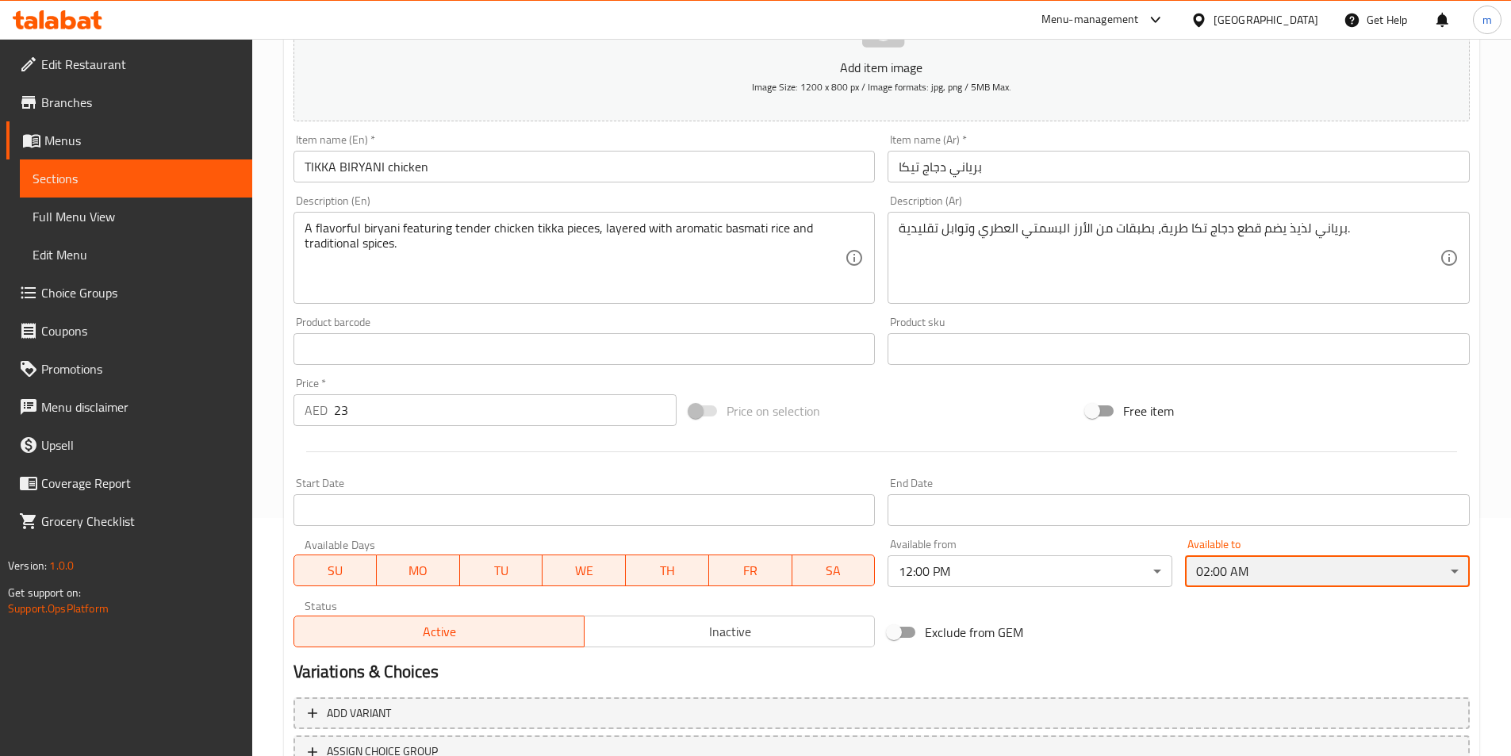
scroll to position [365, 0]
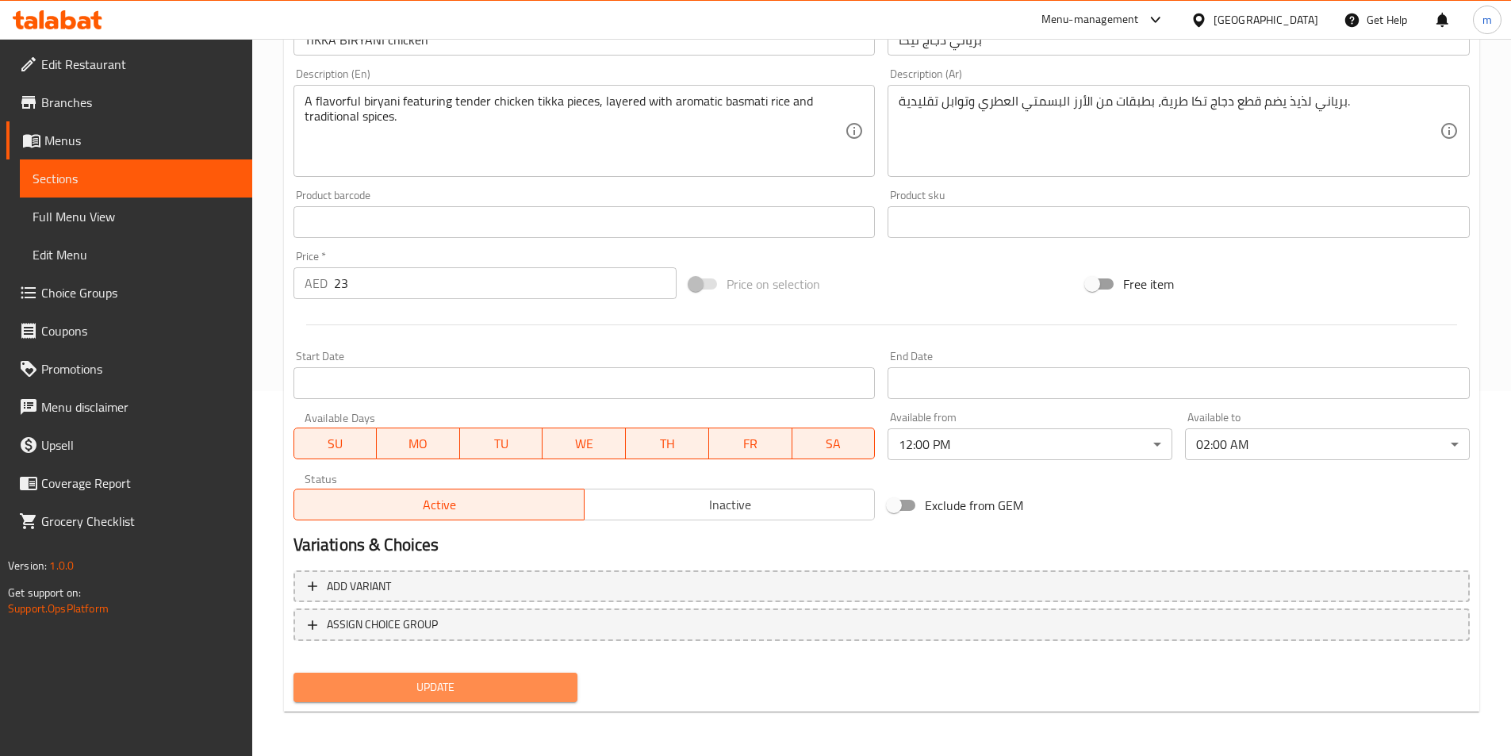
click at [475, 687] on span "Update" at bounding box center [435, 687] width 259 height 20
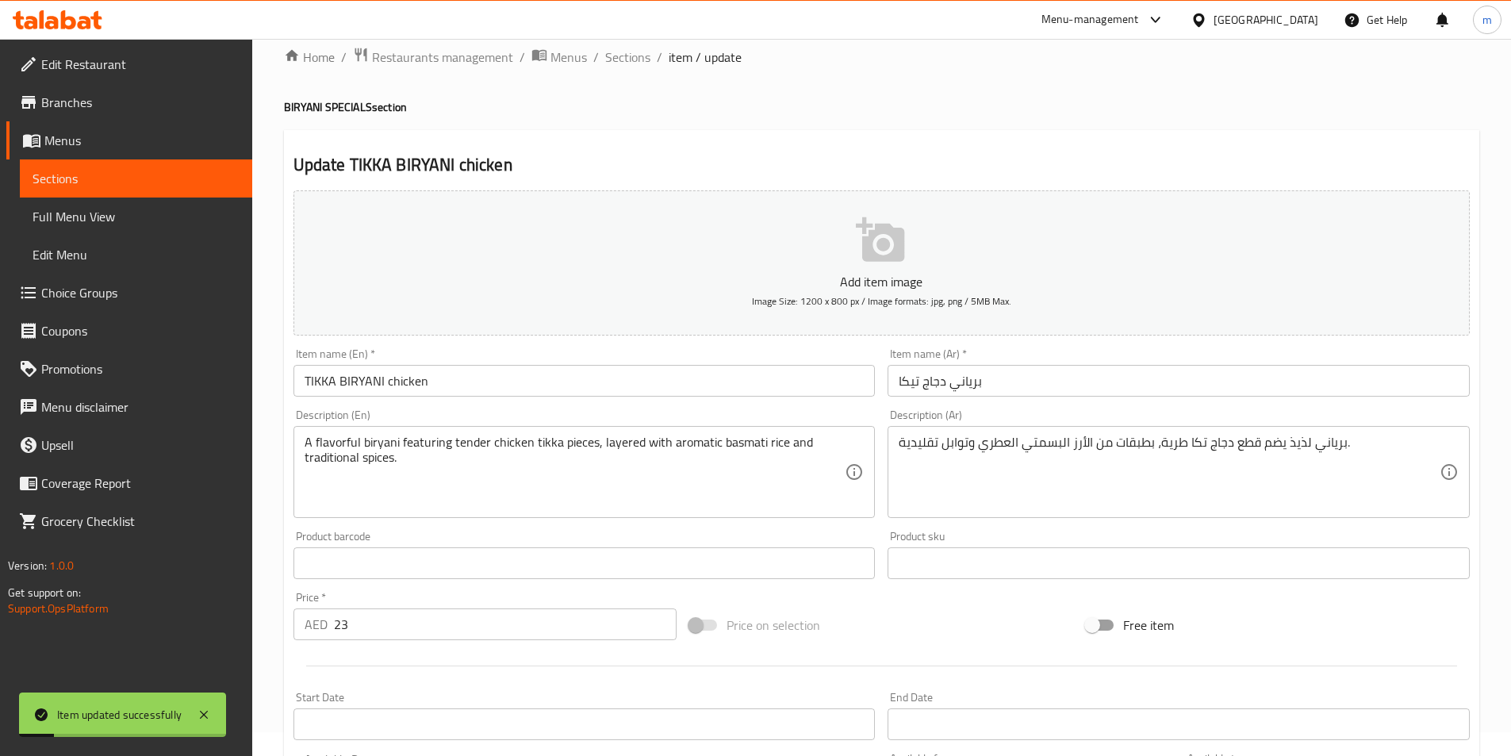
scroll to position [0, 0]
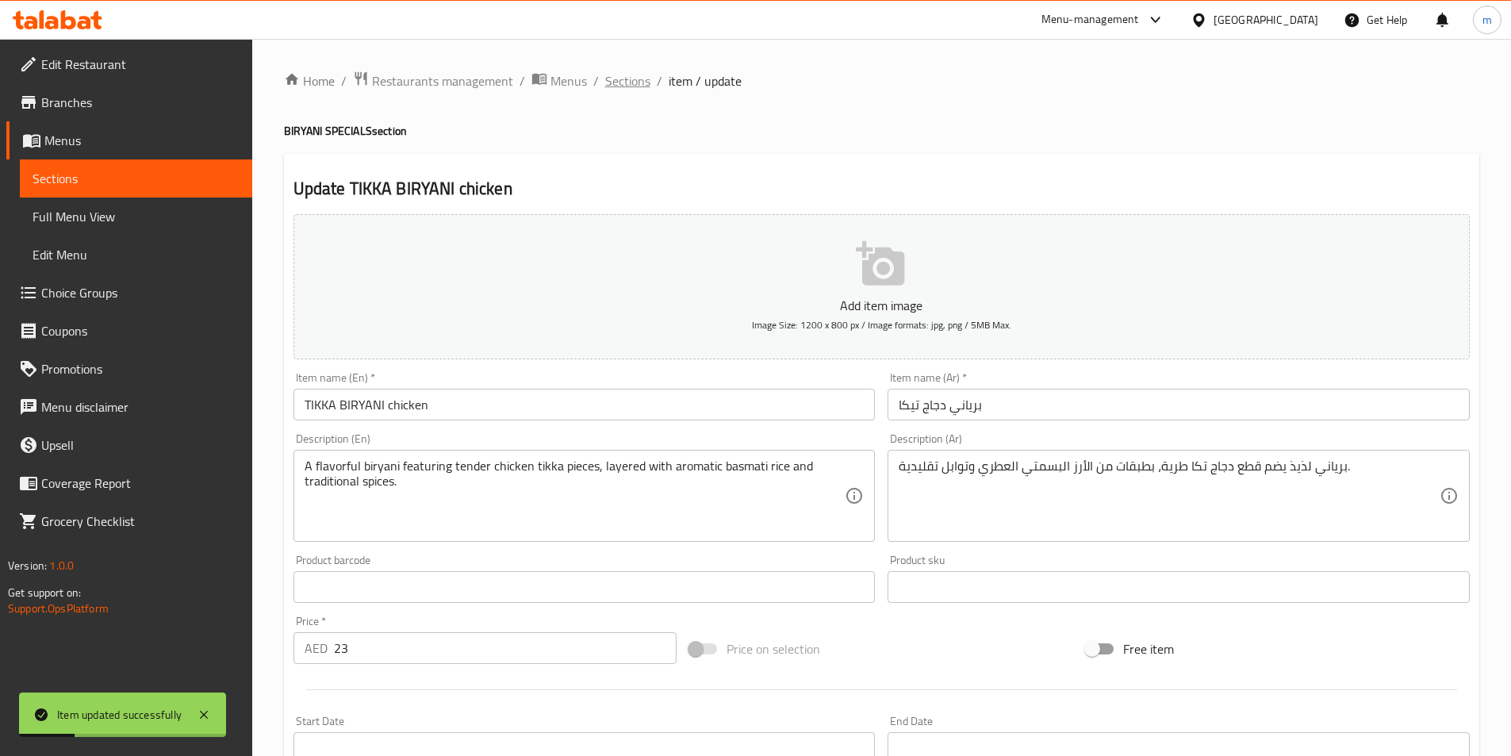
click at [641, 77] on span "Sections" at bounding box center [627, 80] width 45 height 19
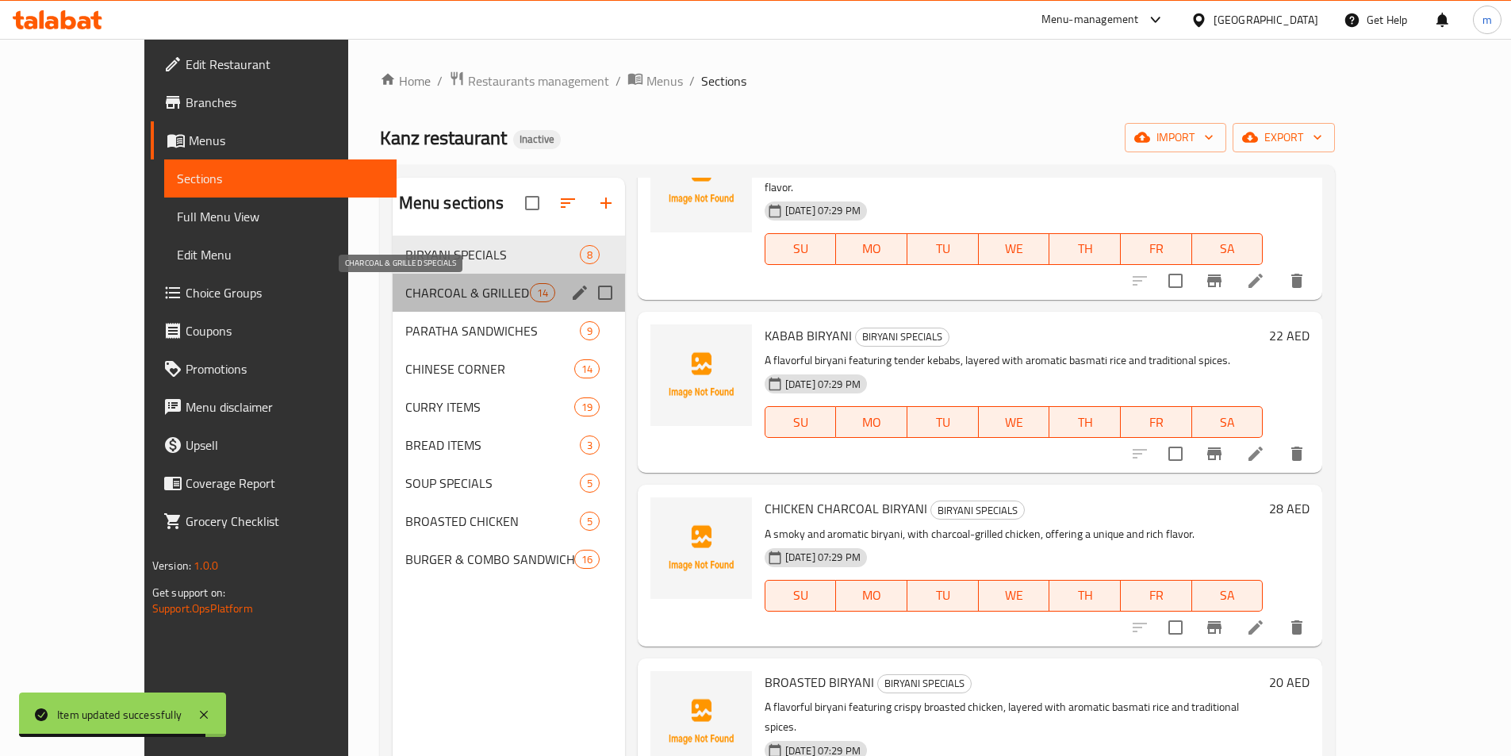
click at [454, 295] on span "CHARCOAL & GRILLED SPECIALS" at bounding box center [467, 292] width 124 height 19
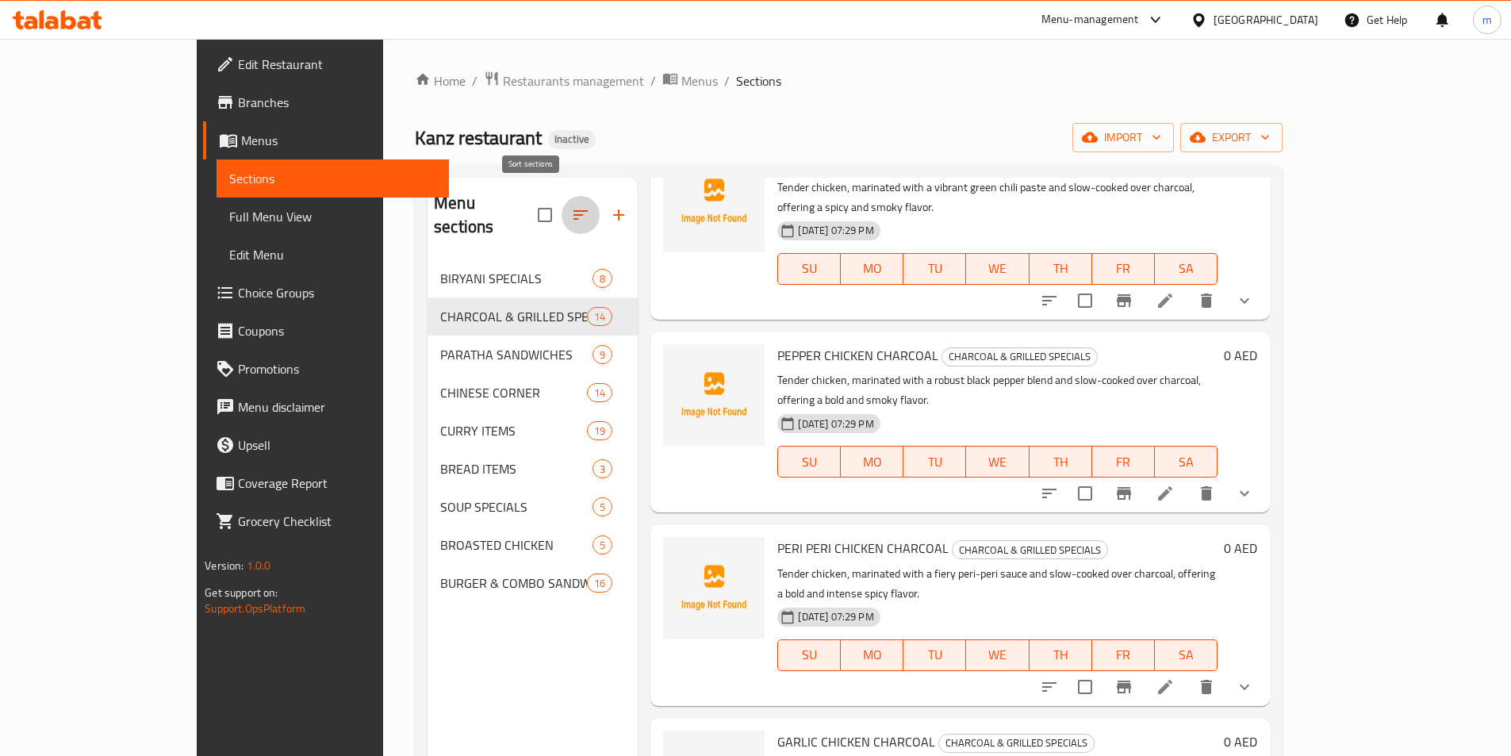
click at [571, 205] on icon "button" at bounding box center [580, 214] width 19 height 19
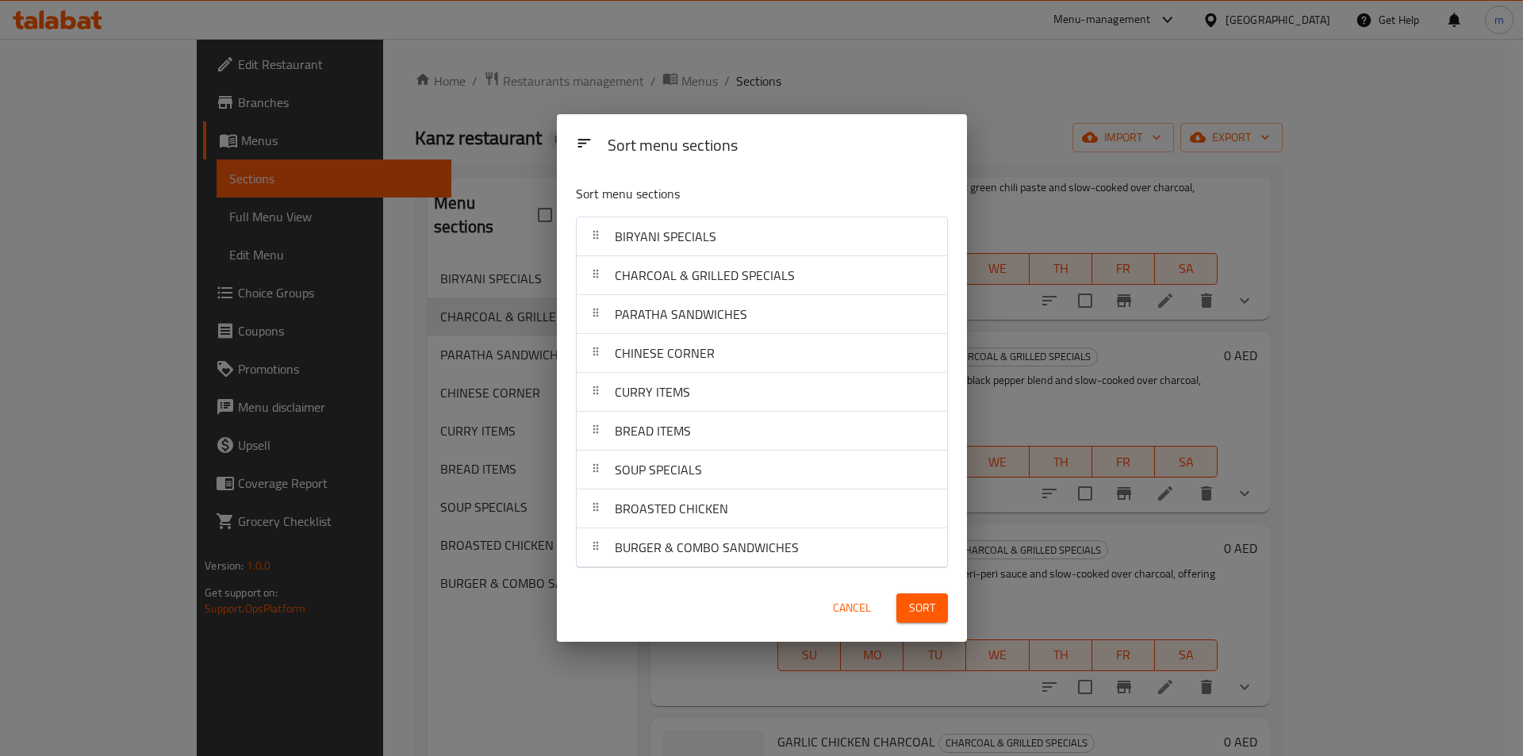
click at [510, 148] on div "Sort menu sections Sort menu sections BIRYANI SPECIALS CHARCOAL & GRILLED SPECI…" at bounding box center [761, 378] width 1523 height 756
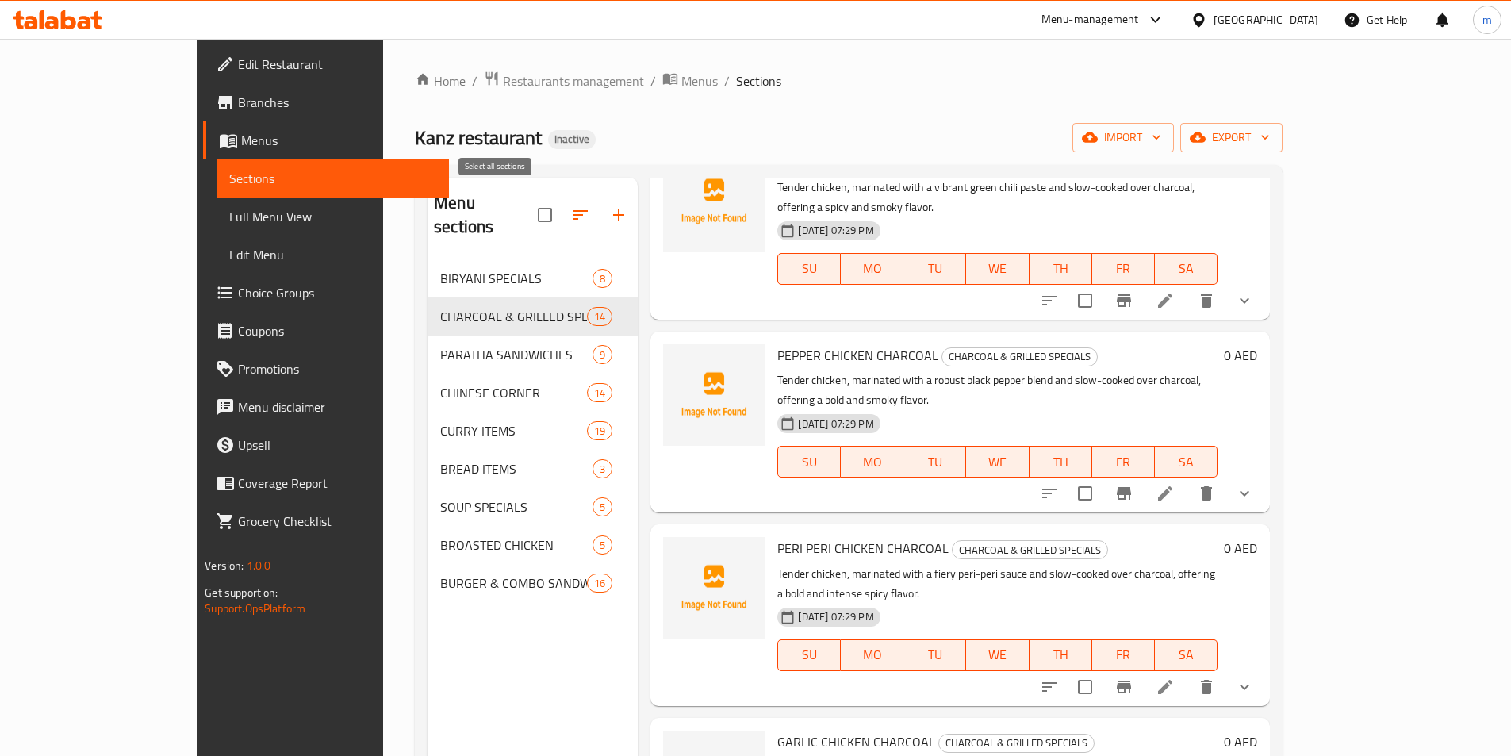
click at [528, 209] on input "checkbox" at bounding box center [544, 214] width 33 height 33
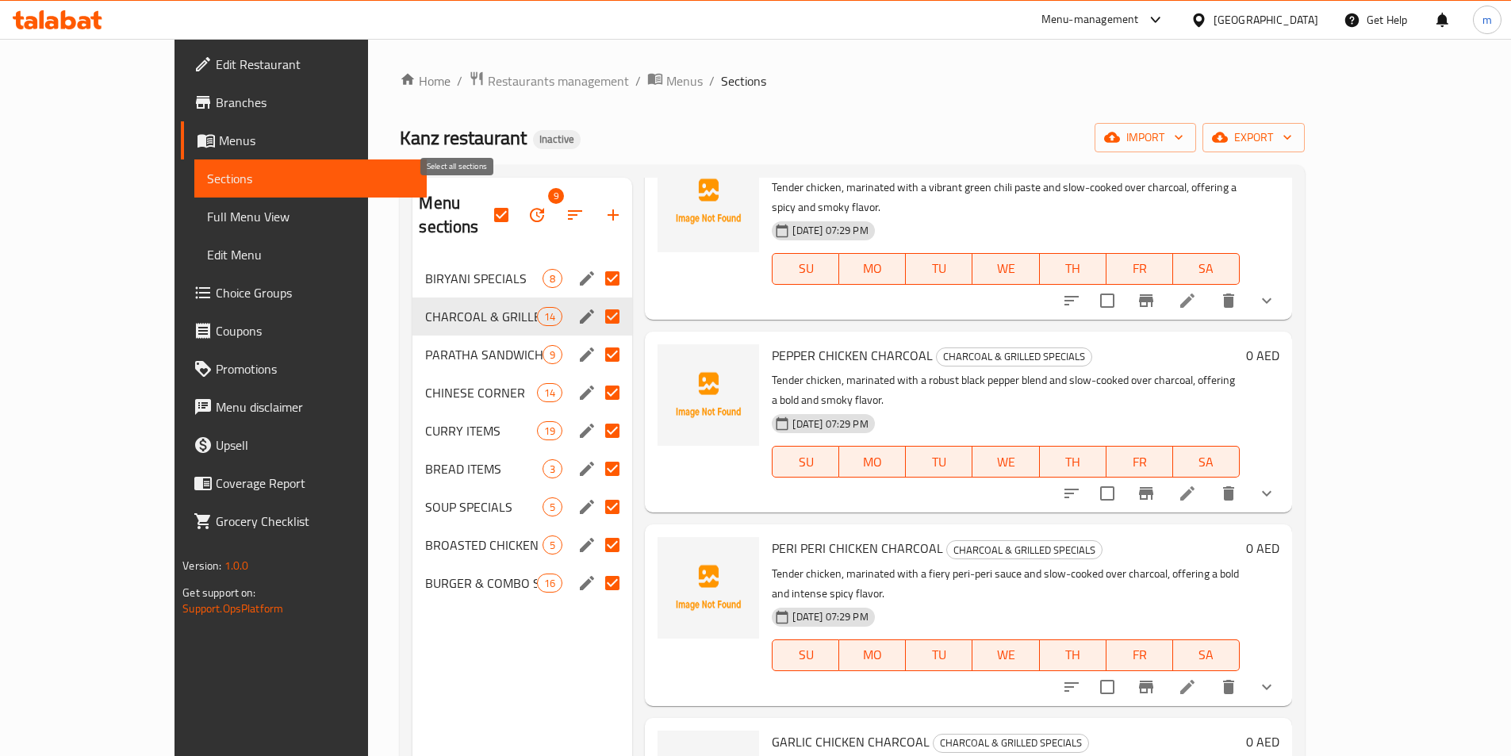
click at [485, 204] on input "checkbox" at bounding box center [501, 214] width 33 height 33
checkbox input "false"
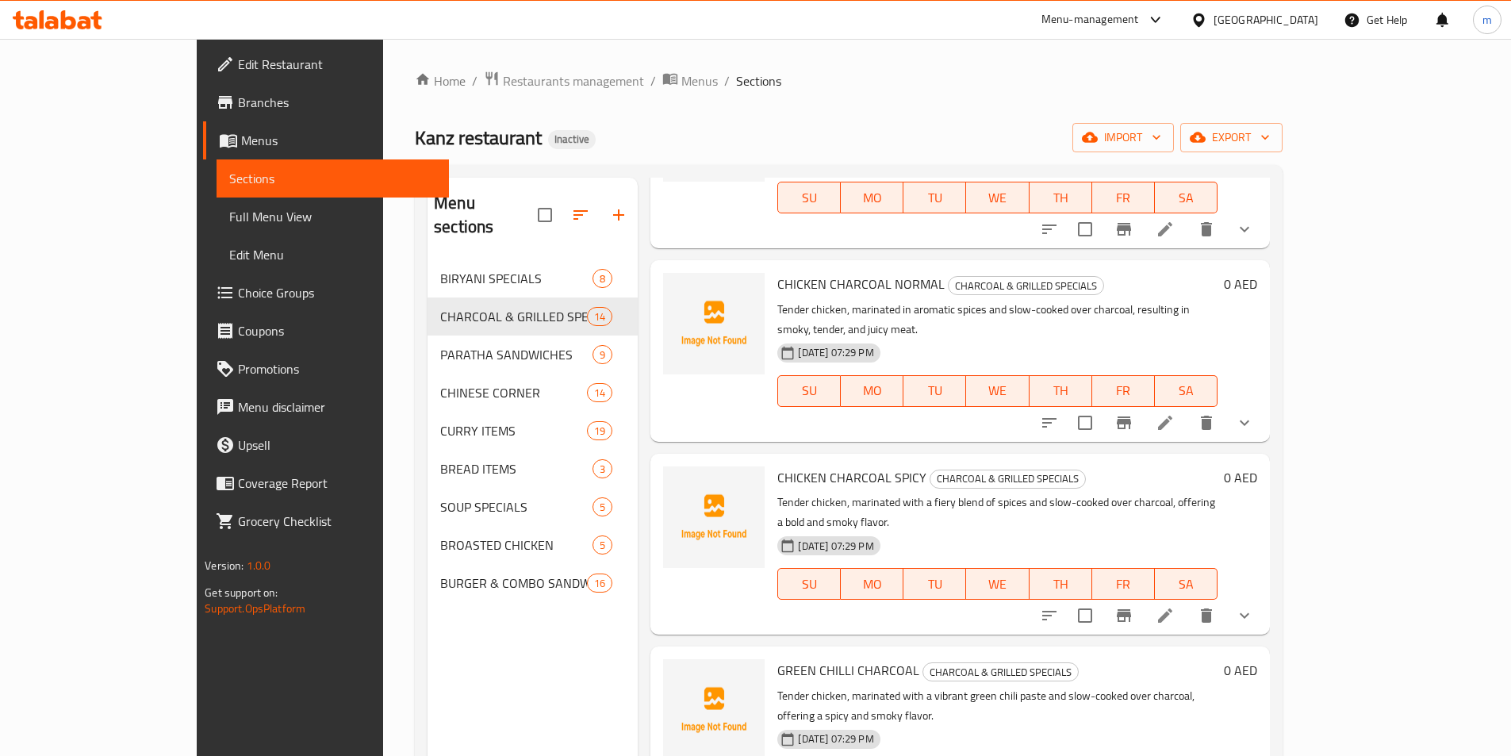
scroll to position [115, 0]
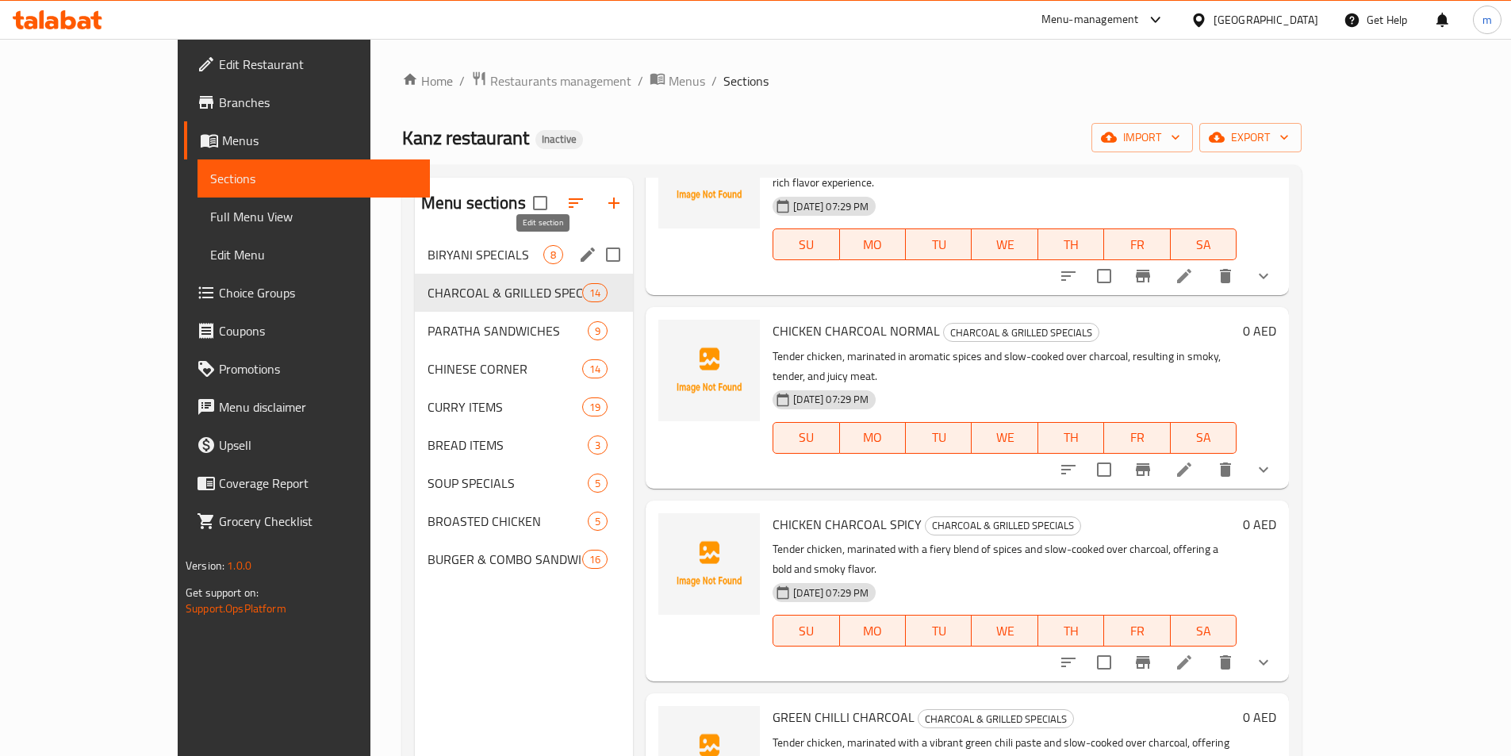
click at [580, 252] on icon "edit" at bounding box center [587, 254] width 14 height 14
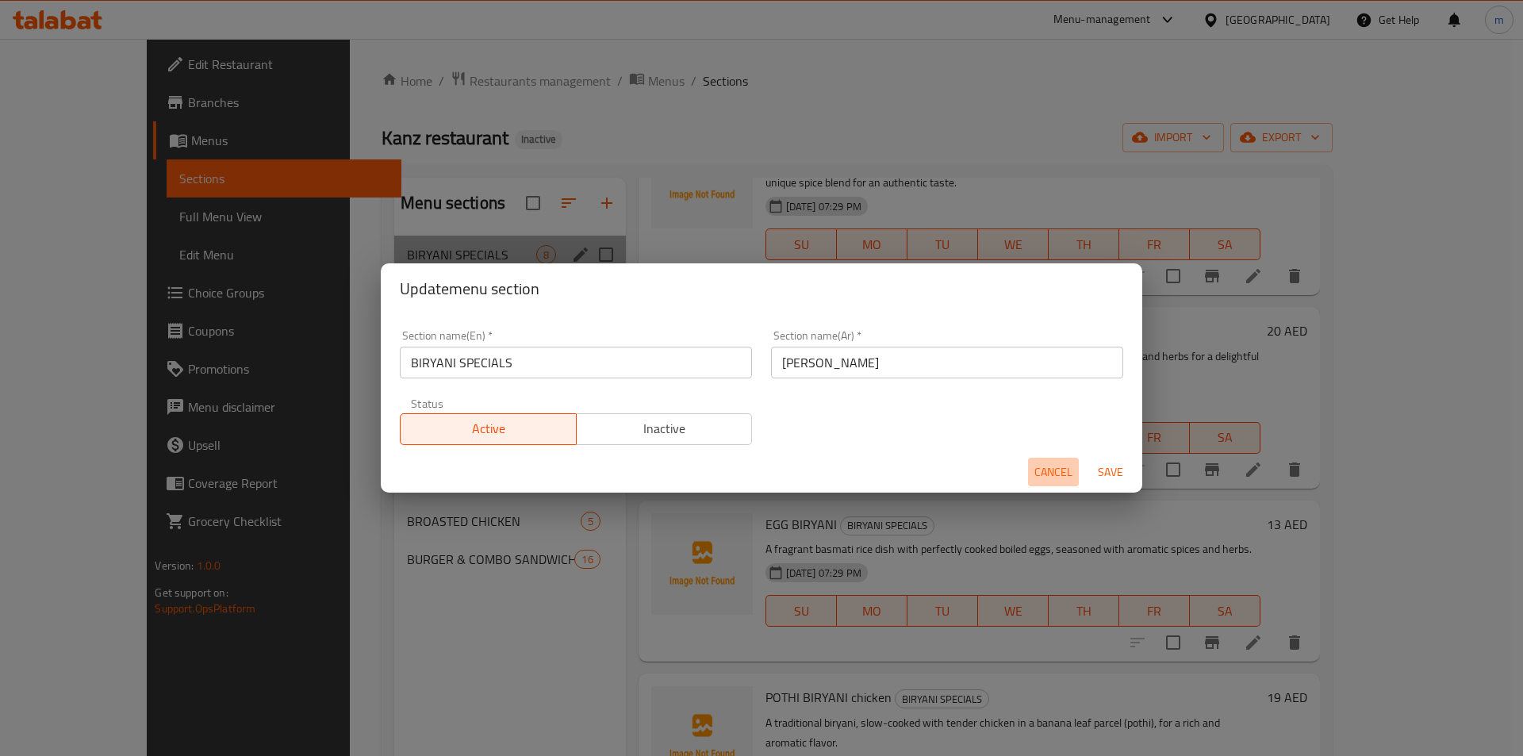
click at [1060, 469] on span "Cancel" at bounding box center [1053, 472] width 38 height 20
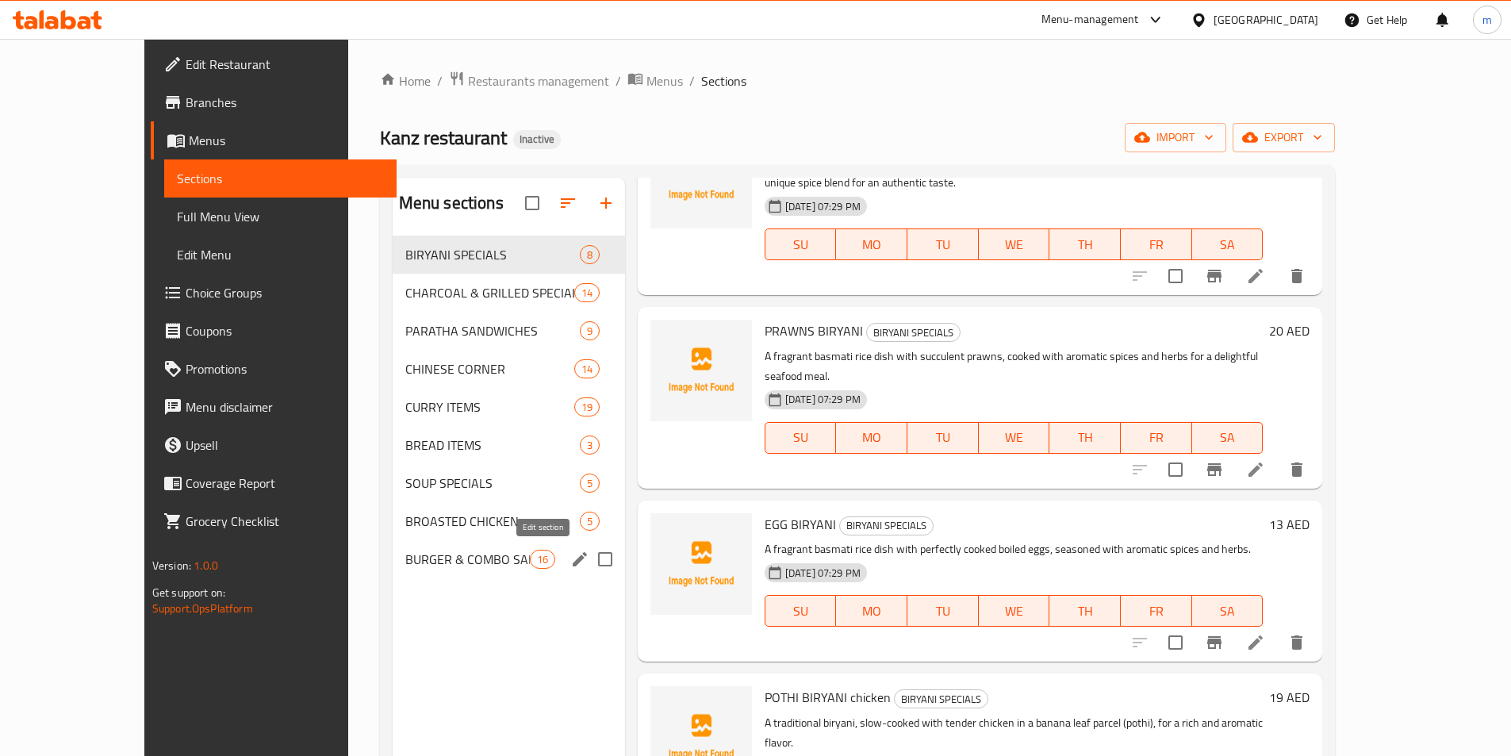
click at [573, 558] on icon "edit" at bounding box center [580, 559] width 14 height 14
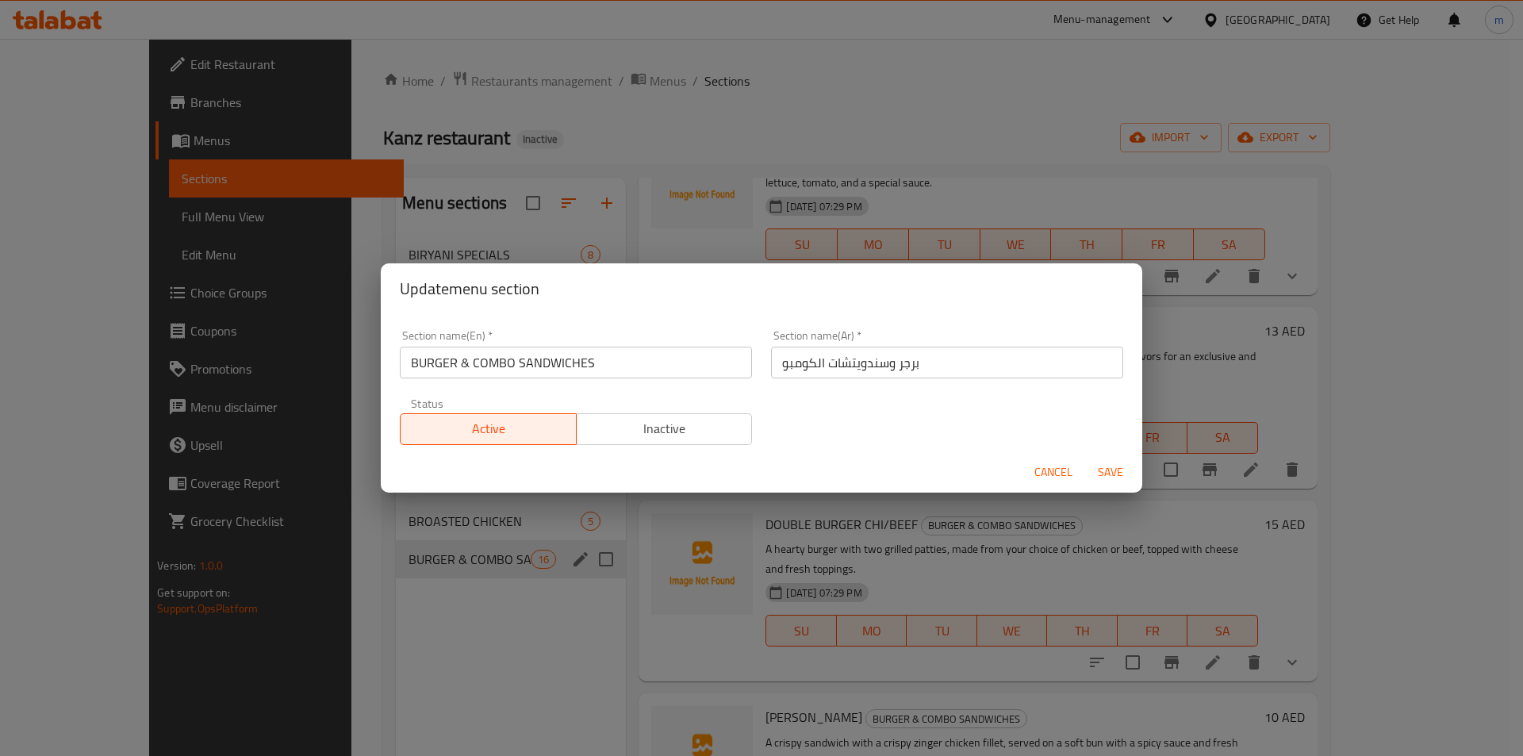
click at [1059, 473] on span "Cancel" at bounding box center [1053, 472] width 38 height 20
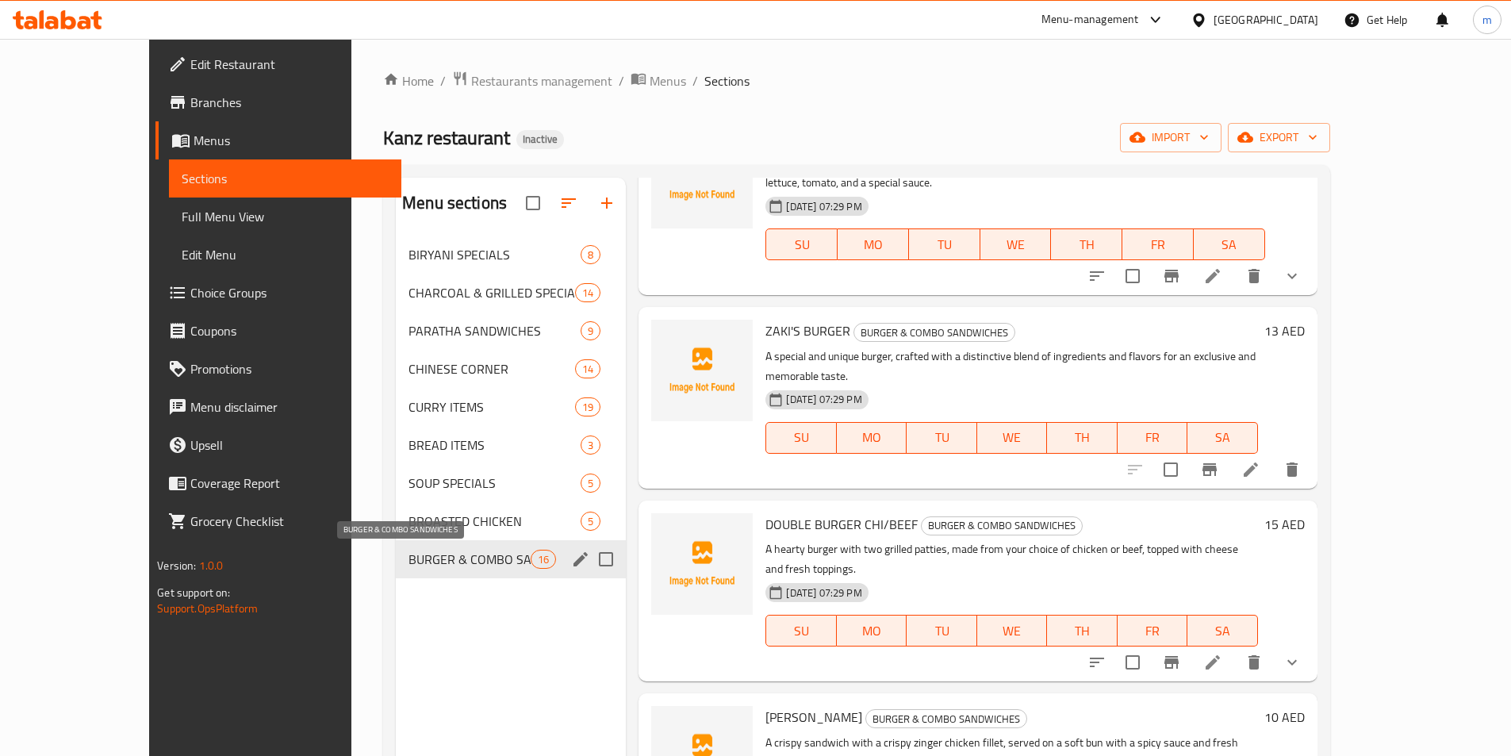
click at [408, 552] on span "BURGER & COMBO SANDWICHES" at bounding box center [469, 559] width 122 height 19
click at [408, 565] on span "BURGER & COMBO SANDWICHES" at bounding box center [469, 559] width 122 height 19
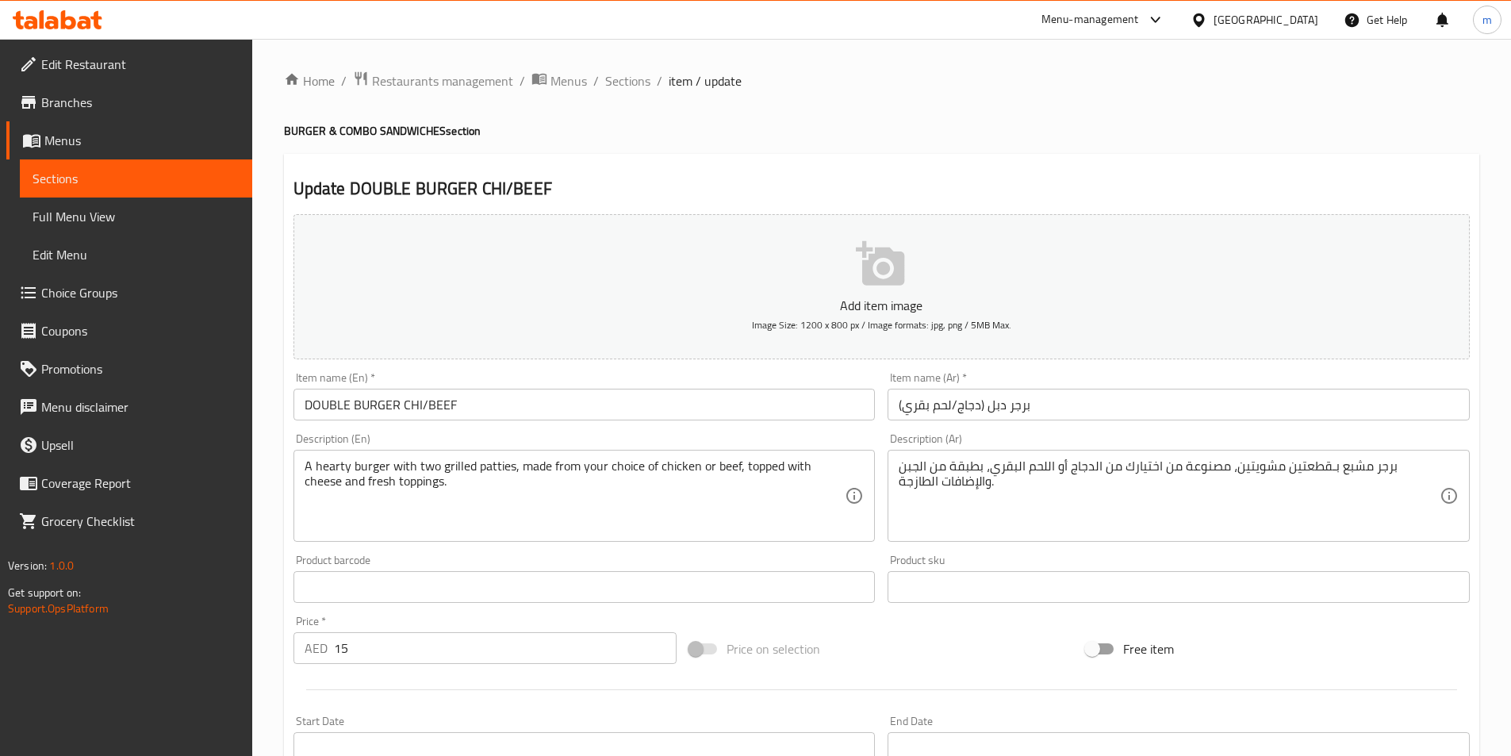
click at [424, 408] on input "DOUBLE BURGER CHI/BEEF" at bounding box center [584, 405] width 582 height 32
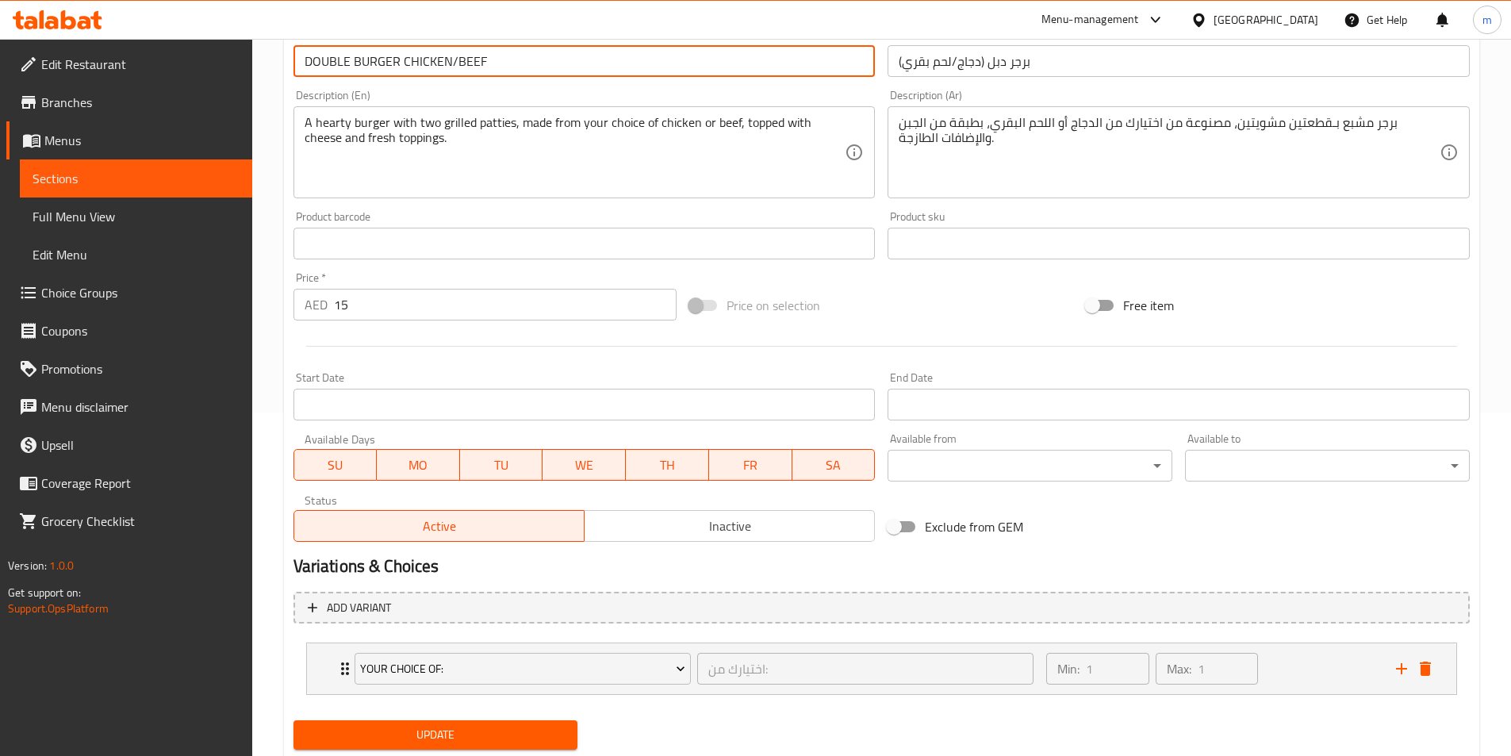
scroll to position [391, 0]
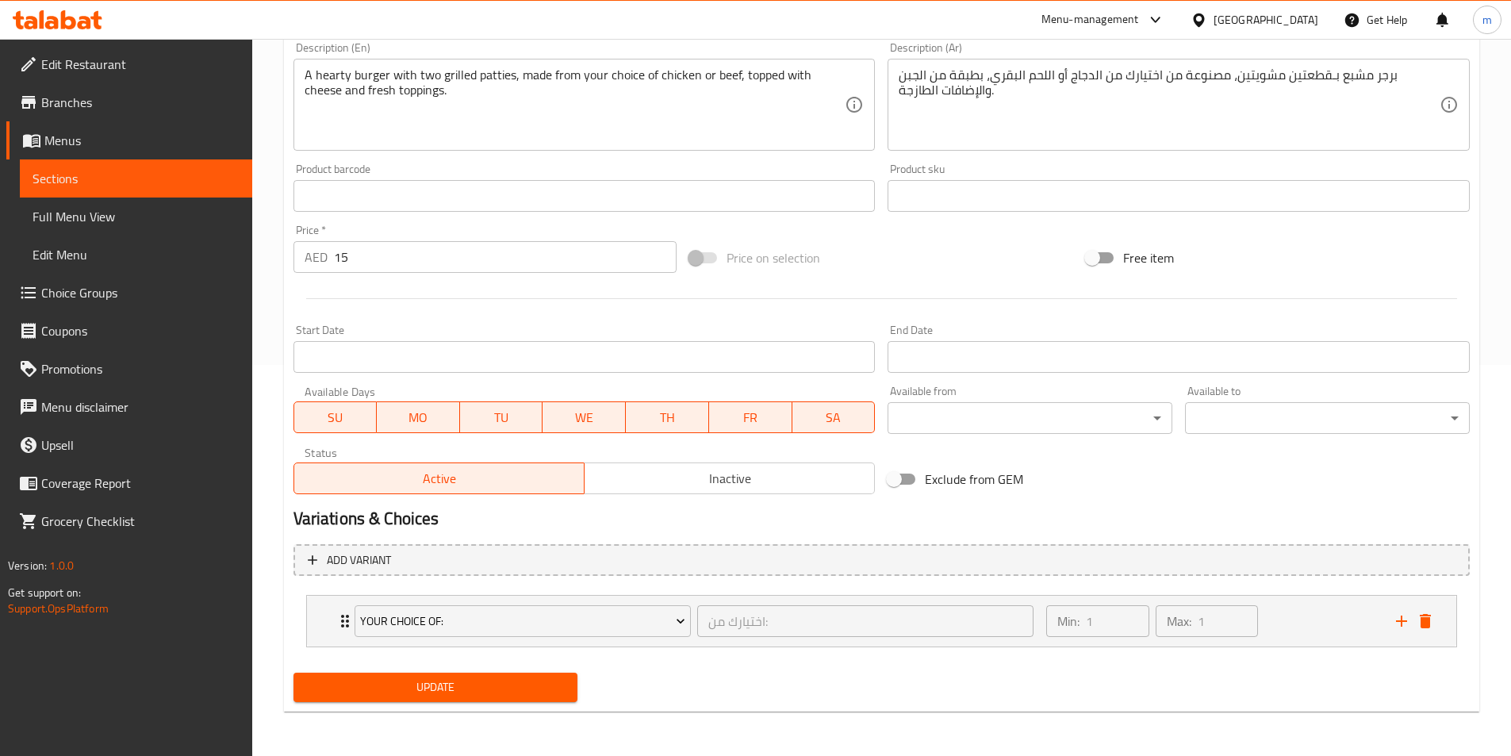
type input "DOUBLE BURGER CHICKEN/BEEF"
click at [508, 670] on div "Update" at bounding box center [435, 687] width 297 height 42
click at [517, 688] on span "Update" at bounding box center [435, 687] width 259 height 20
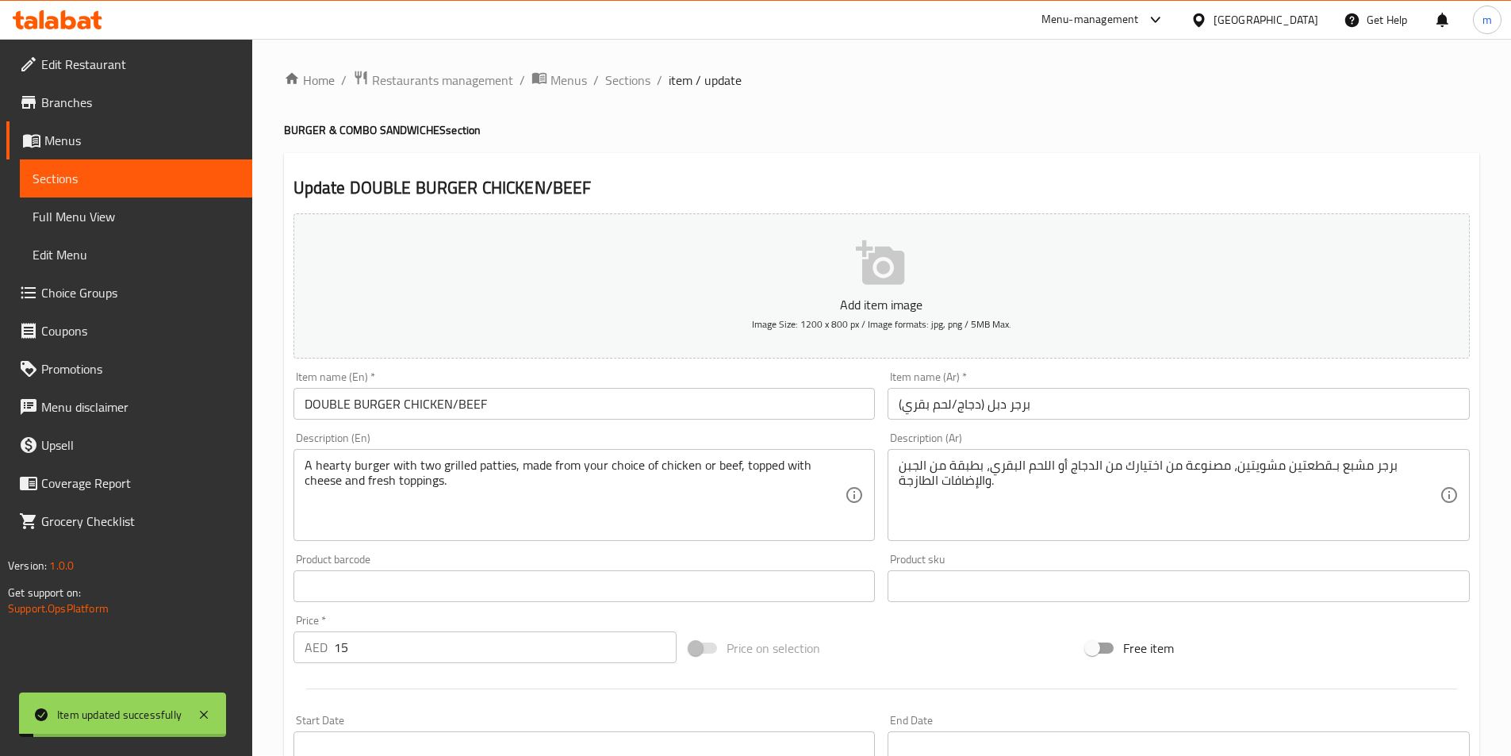
scroll to position [0, 0]
click at [621, 83] on span "Sections" at bounding box center [627, 80] width 45 height 19
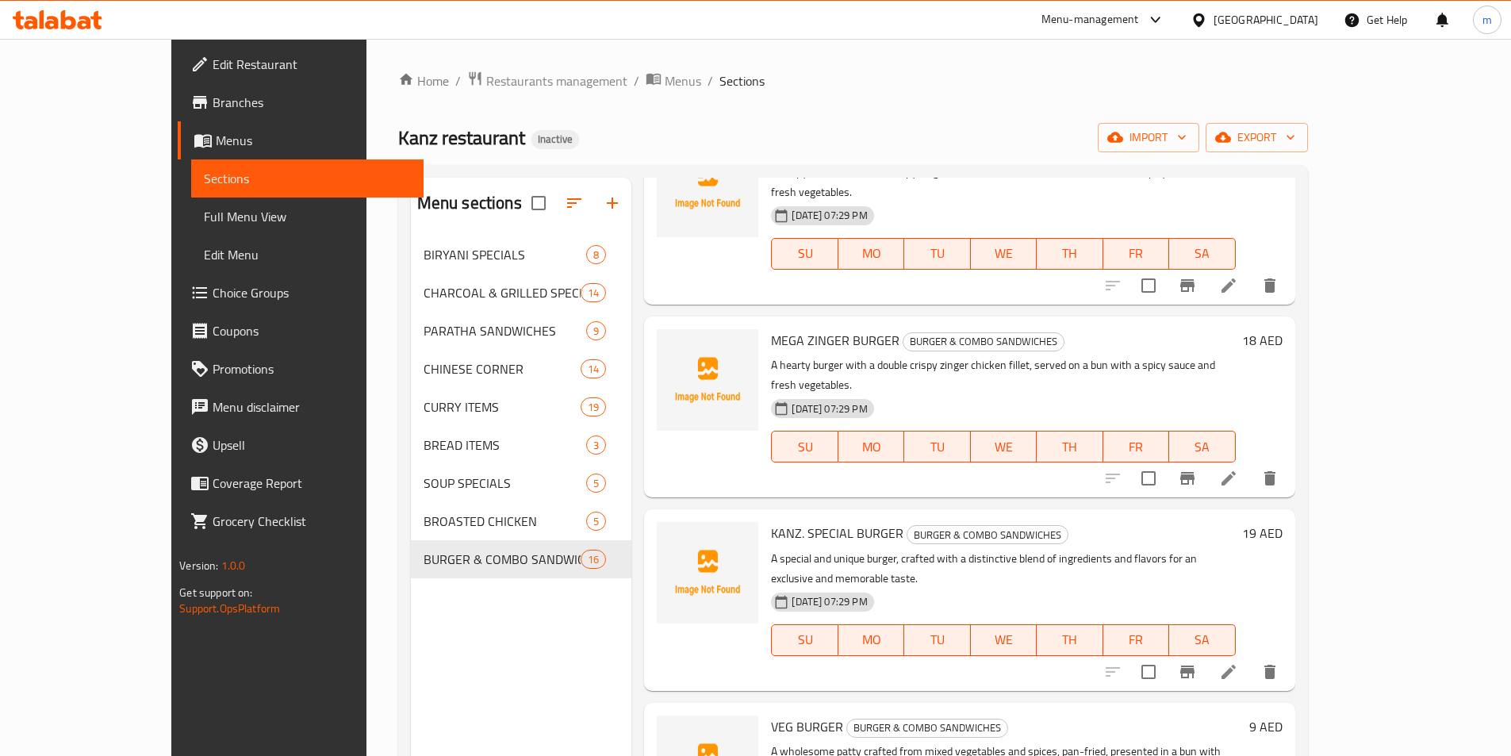
scroll to position [469, 0]
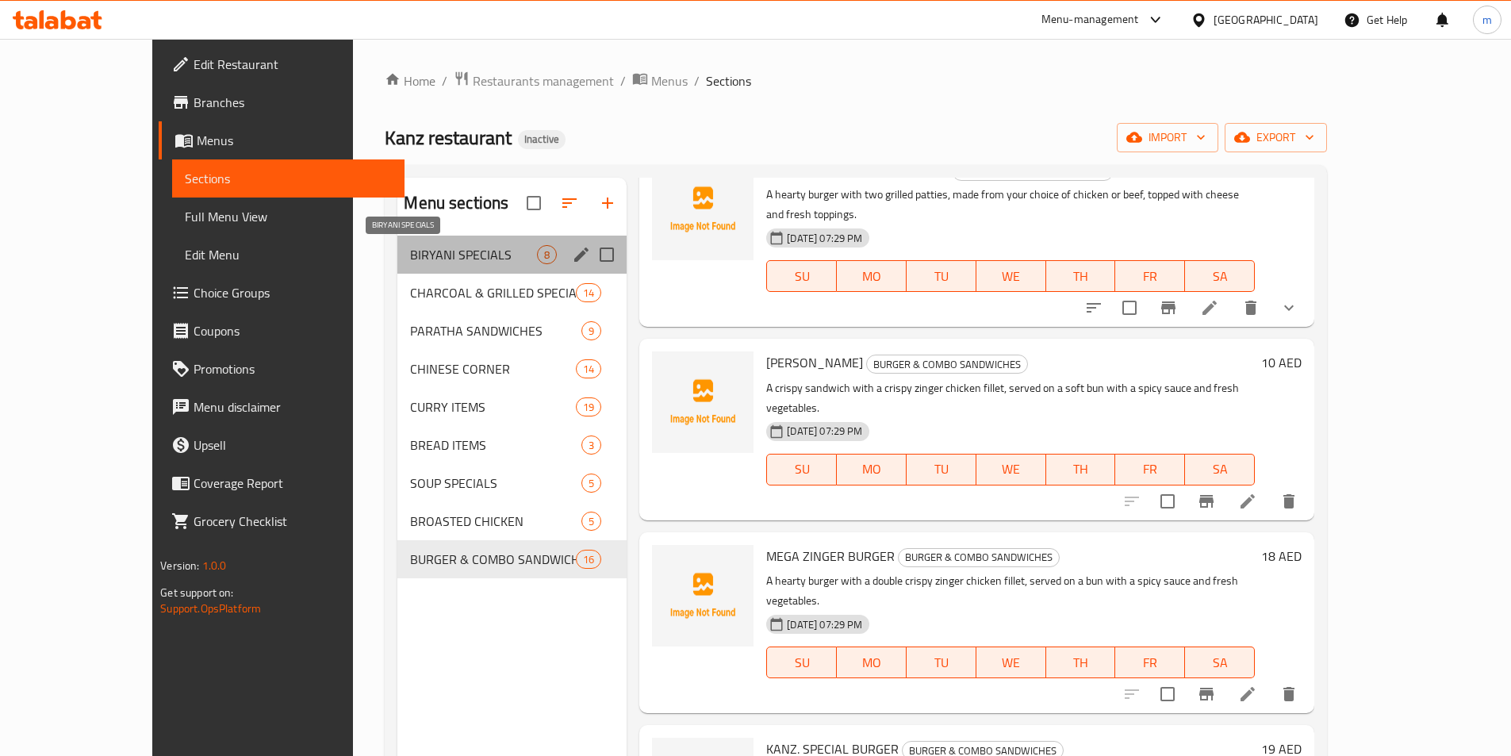
click at [442, 250] on span "BIRYANI SPECIALS" at bounding box center [473, 254] width 127 height 19
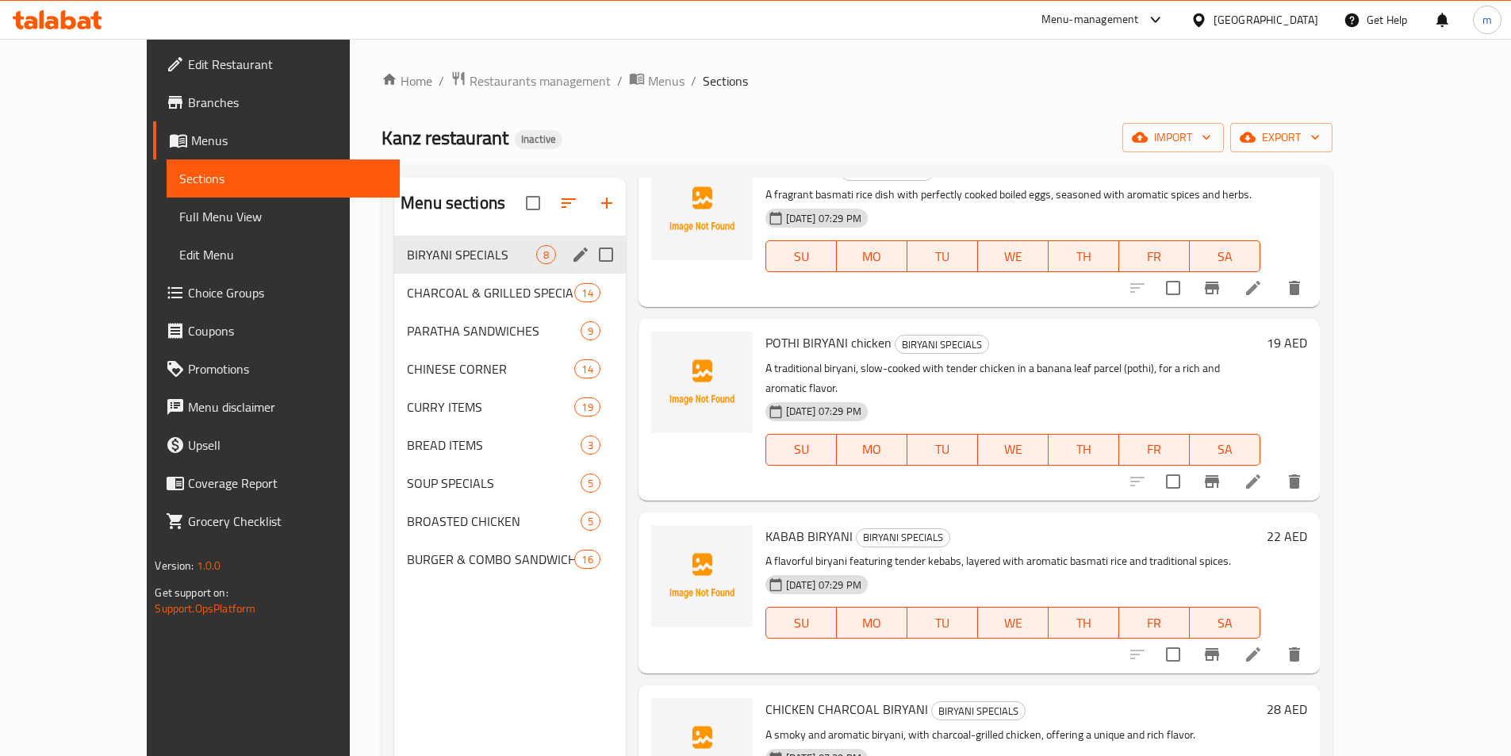
click at [589, 255] on input "Menu sections" at bounding box center [605, 254] width 33 height 33
checkbox input "true"
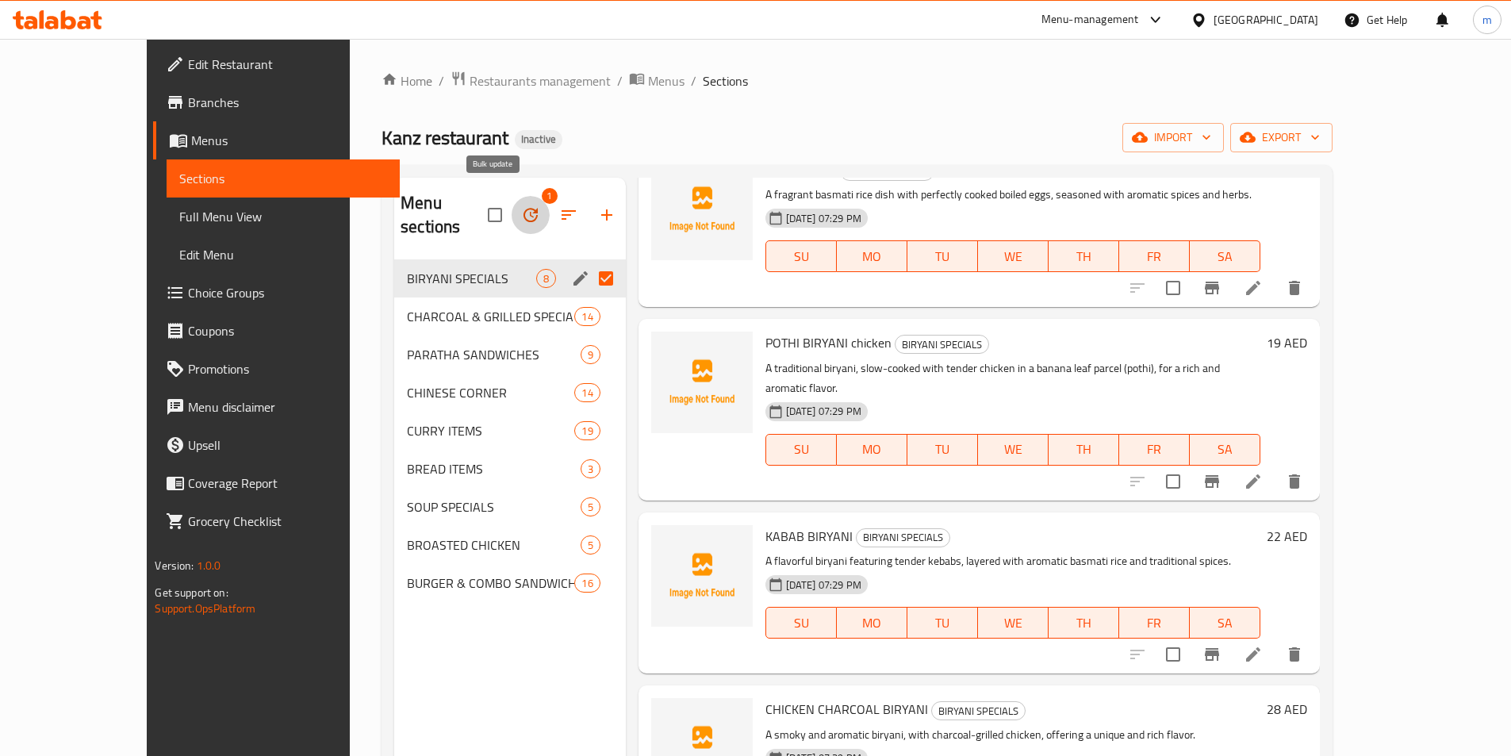
click at [521, 210] on icon "button" at bounding box center [530, 214] width 19 height 19
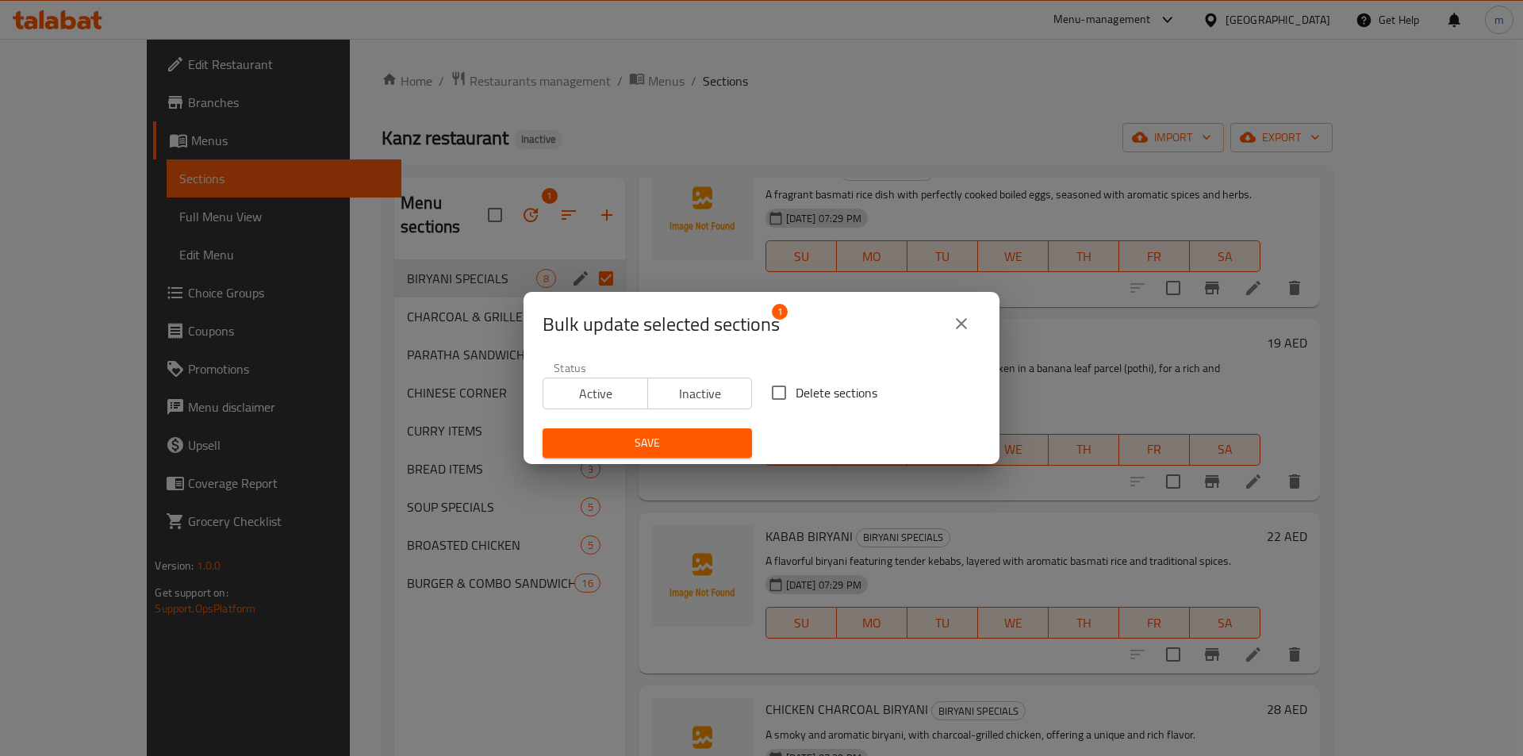
click at [514, 223] on div "Bulk update selected sections 1 Status Active Inactive Delete sections Save" at bounding box center [761, 378] width 1523 height 756
click at [532, 197] on div "Bulk update selected sections 1 Status Active Inactive Delete sections Save" at bounding box center [761, 378] width 1523 height 756
drag, startPoint x: 952, startPoint y: 314, endPoint x: 932, endPoint y: 332, distance: 27.5
click at [952, 315] on icon "close" at bounding box center [961, 323] width 19 height 19
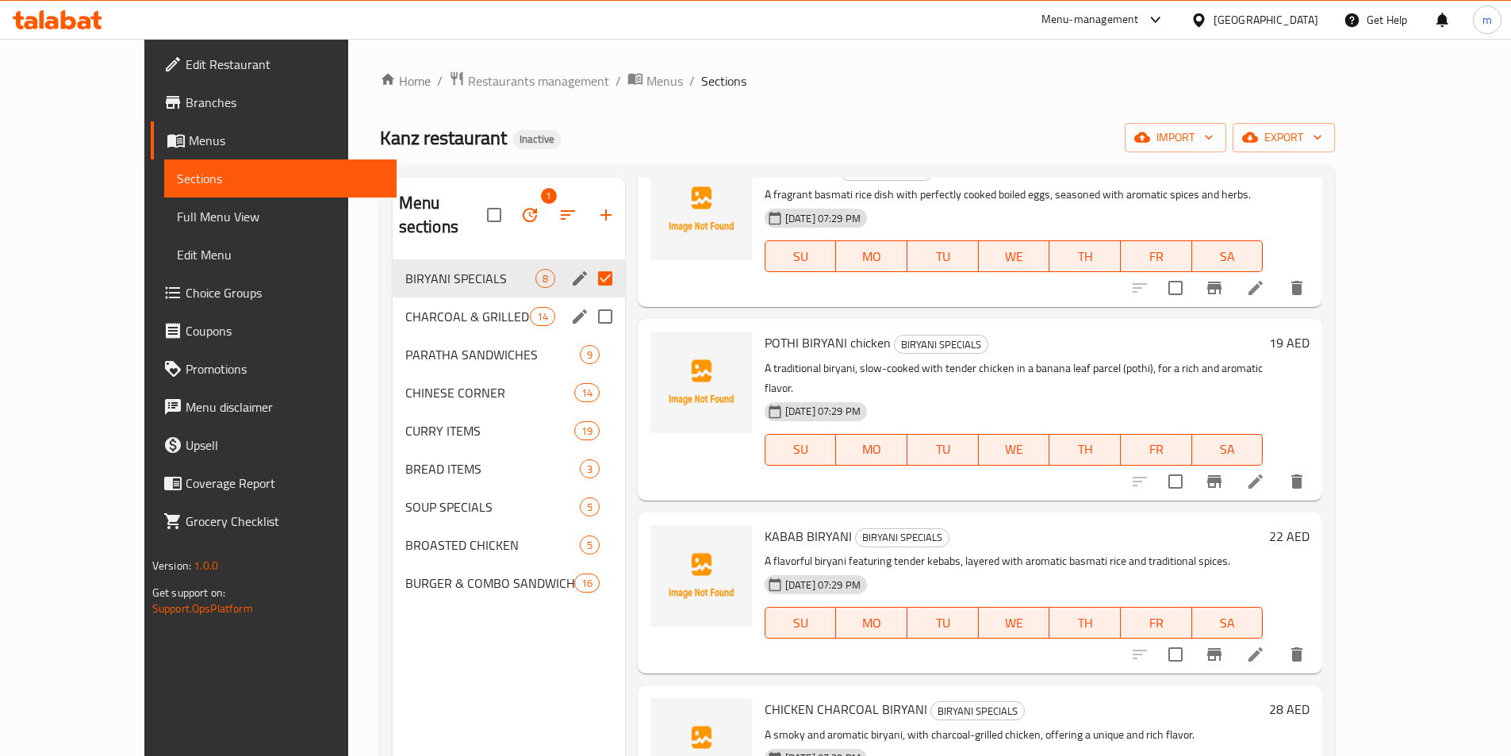
click at [393, 268] on div "BIRYANI SPECIALS 8" at bounding box center [509, 278] width 232 height 38
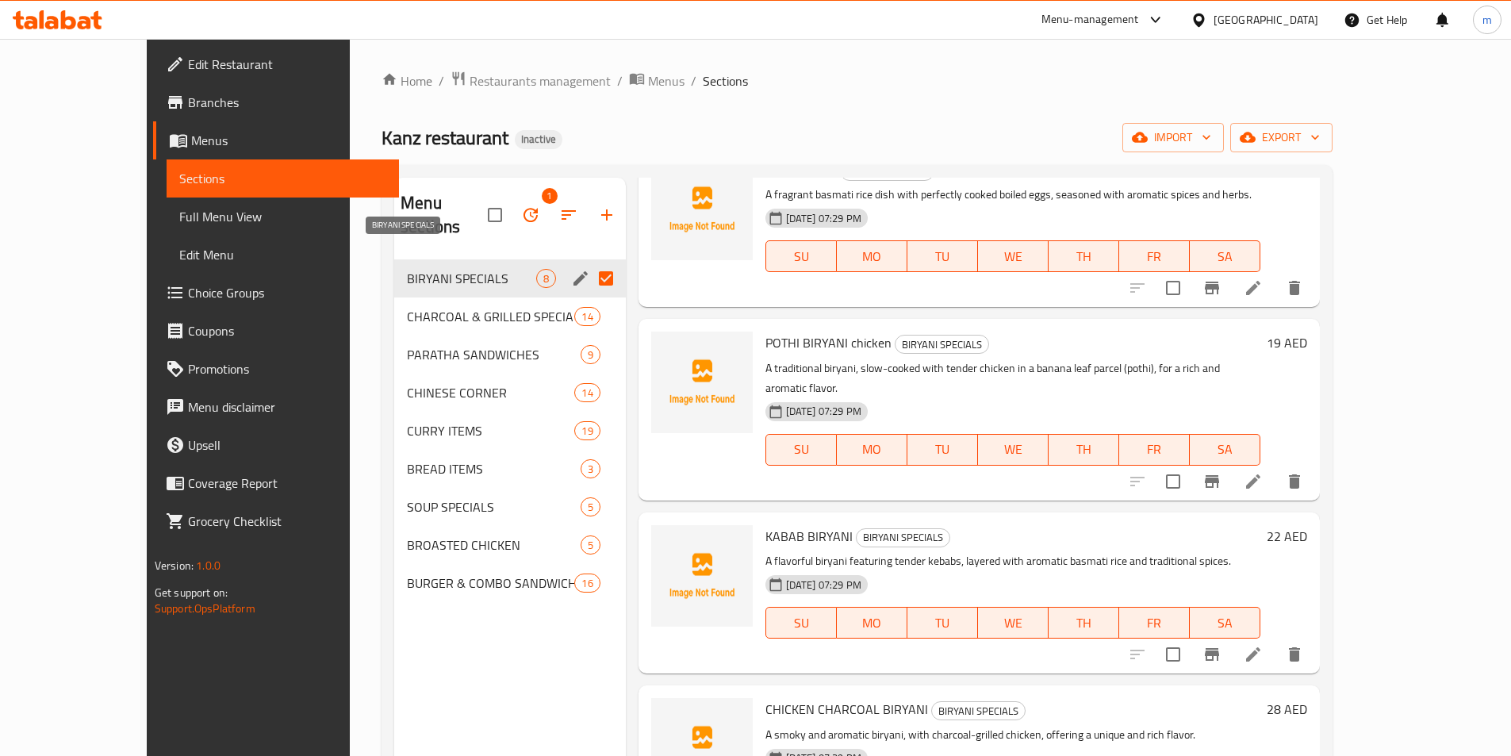
click at [407, 269] on span "BIRYANI SPECIALS" at bounding box center [471, 278] width 128 height 19
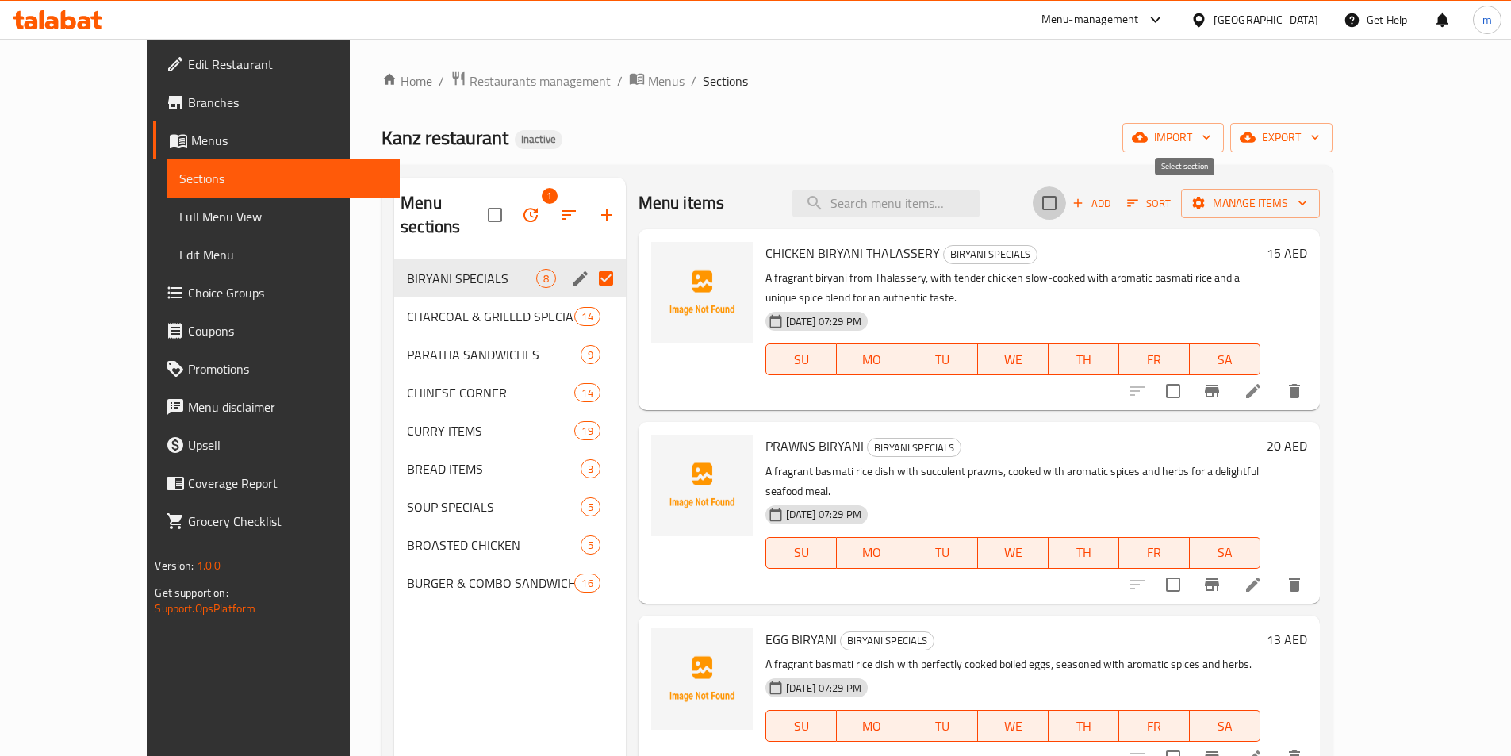
click at [1066, 206] on input "checkbox" at bounding box center [1048, 202] width 33 height 33
checkbox input "true"
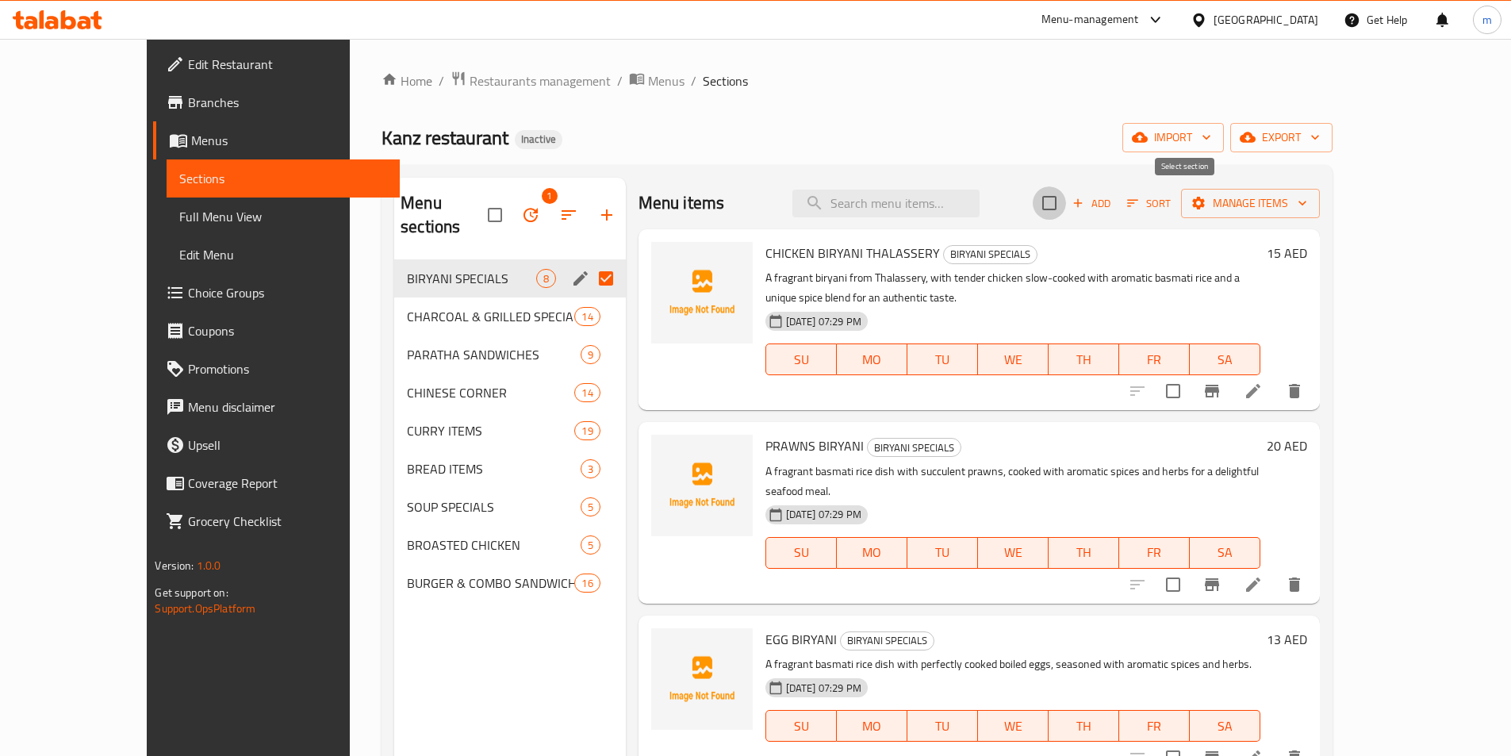
checkbox input "true"
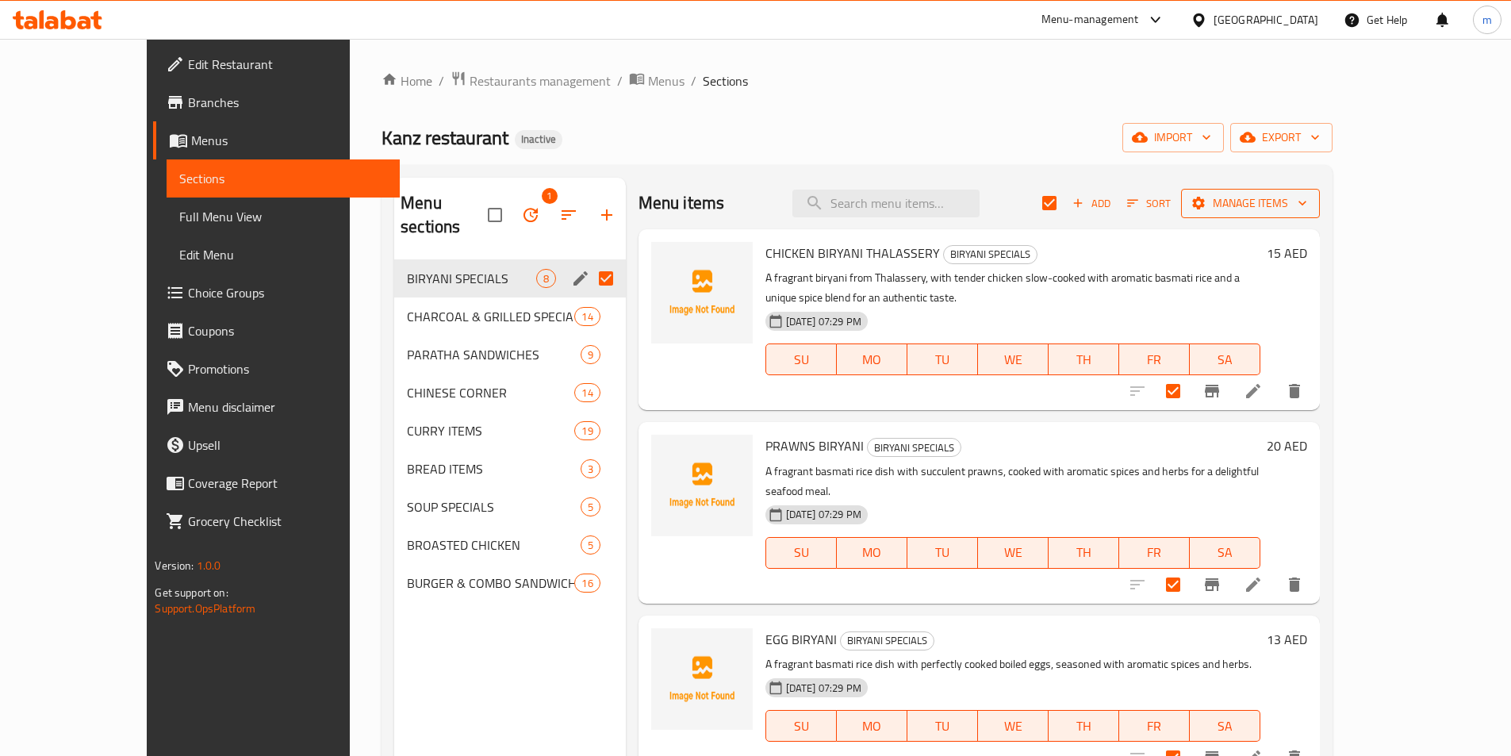
click at [1307, 203] on span "Manage items" at bounding box center [1249, 203] width 113 height 20
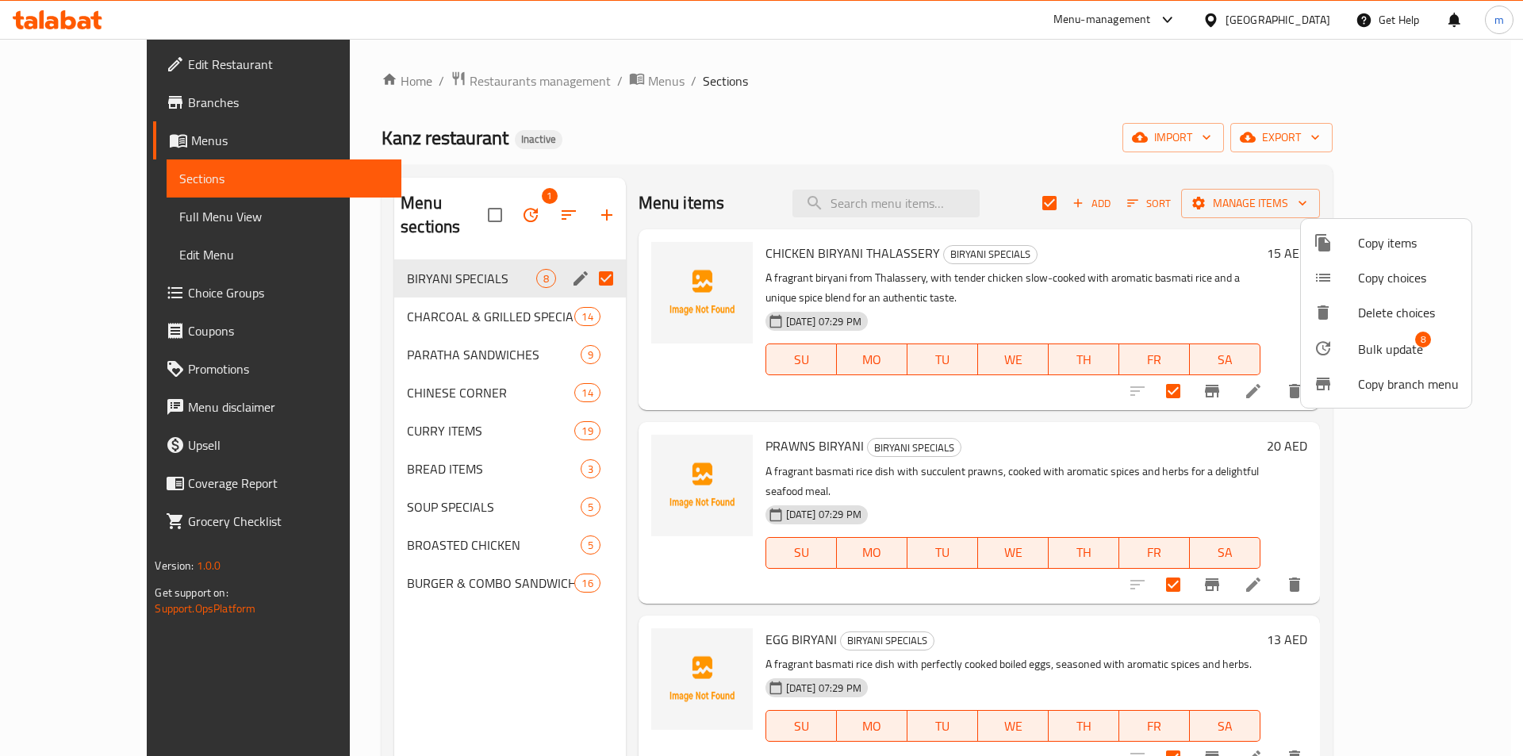
click at [1416, 339] on span "8" at bounding box center [1423, 339] width 16 height 16
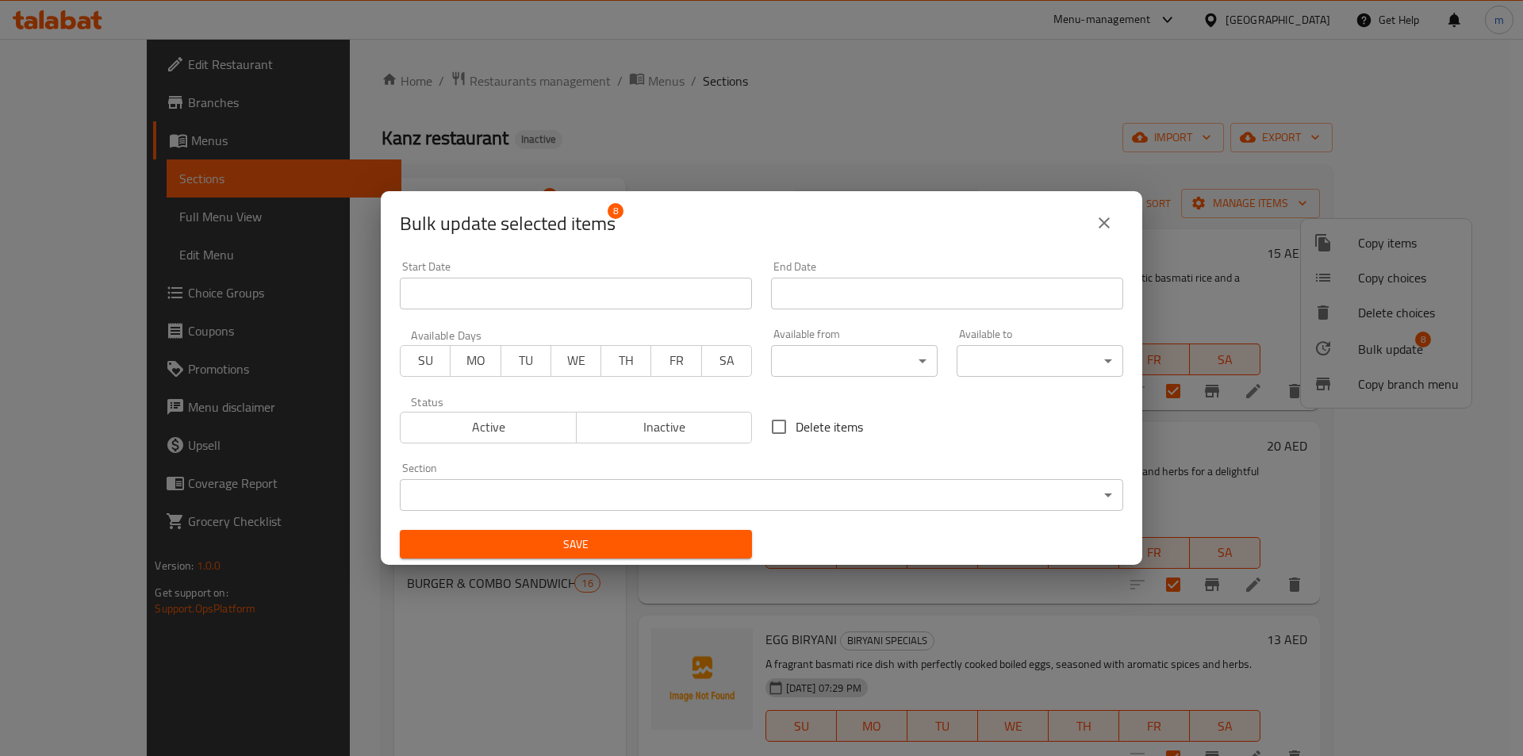
click at [865, 363] on body "​ Menu-management United Arab Emirates Get Help m Edit Restaurant Branches Menu…" at bounding box center [761, 397] width 1523 height 717
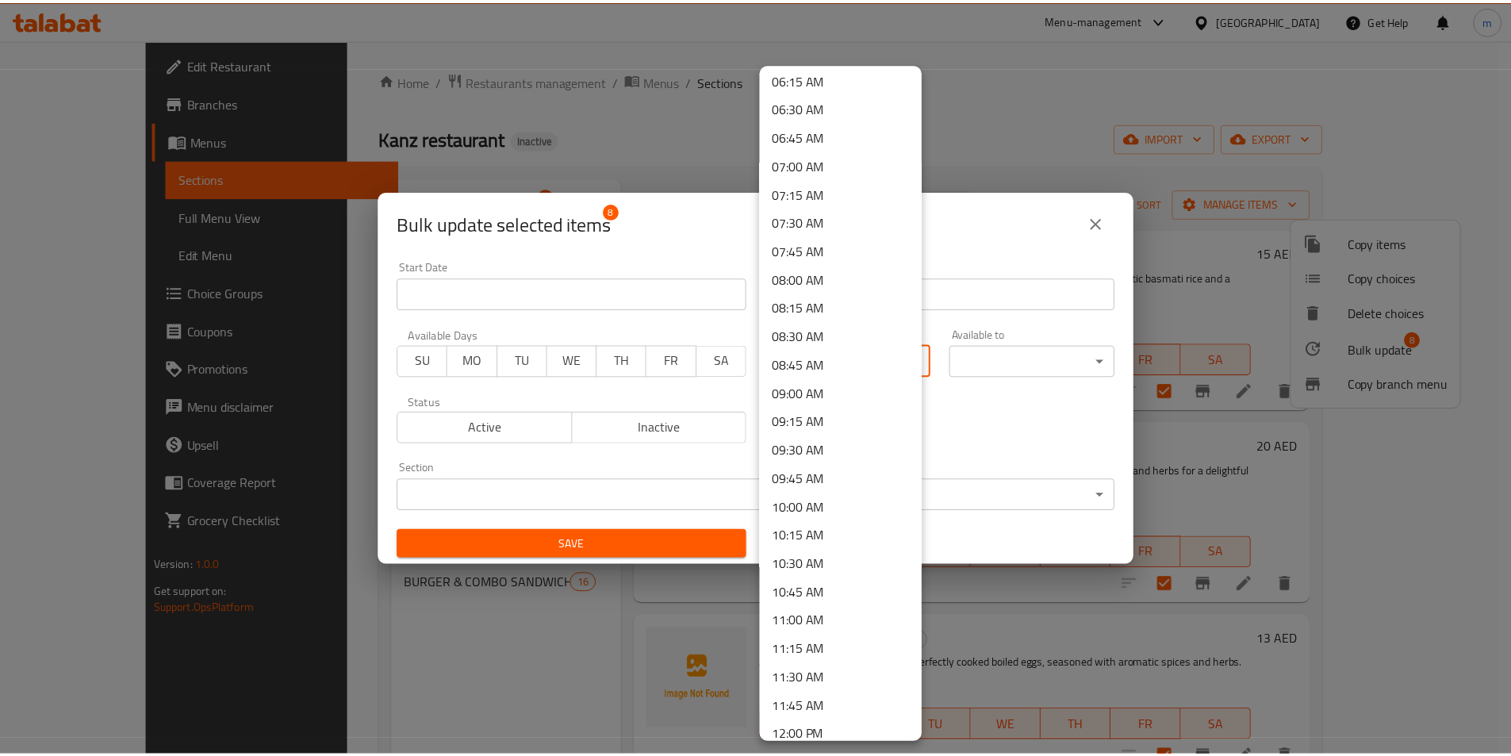
scroll to position [872, 0]
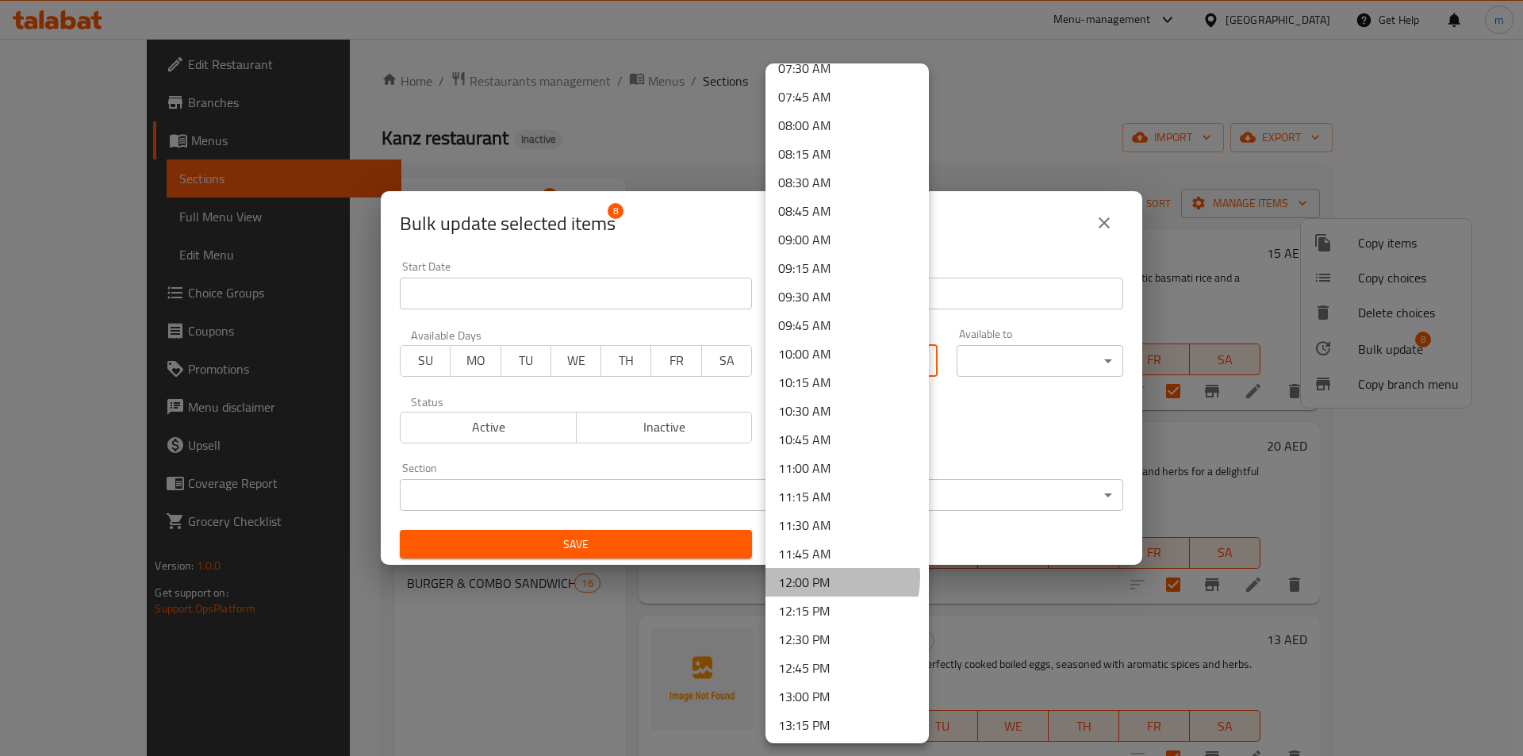
click at [822, 577] on li "12:00 PM" at bounding box center [846, 582] width 163 height 29
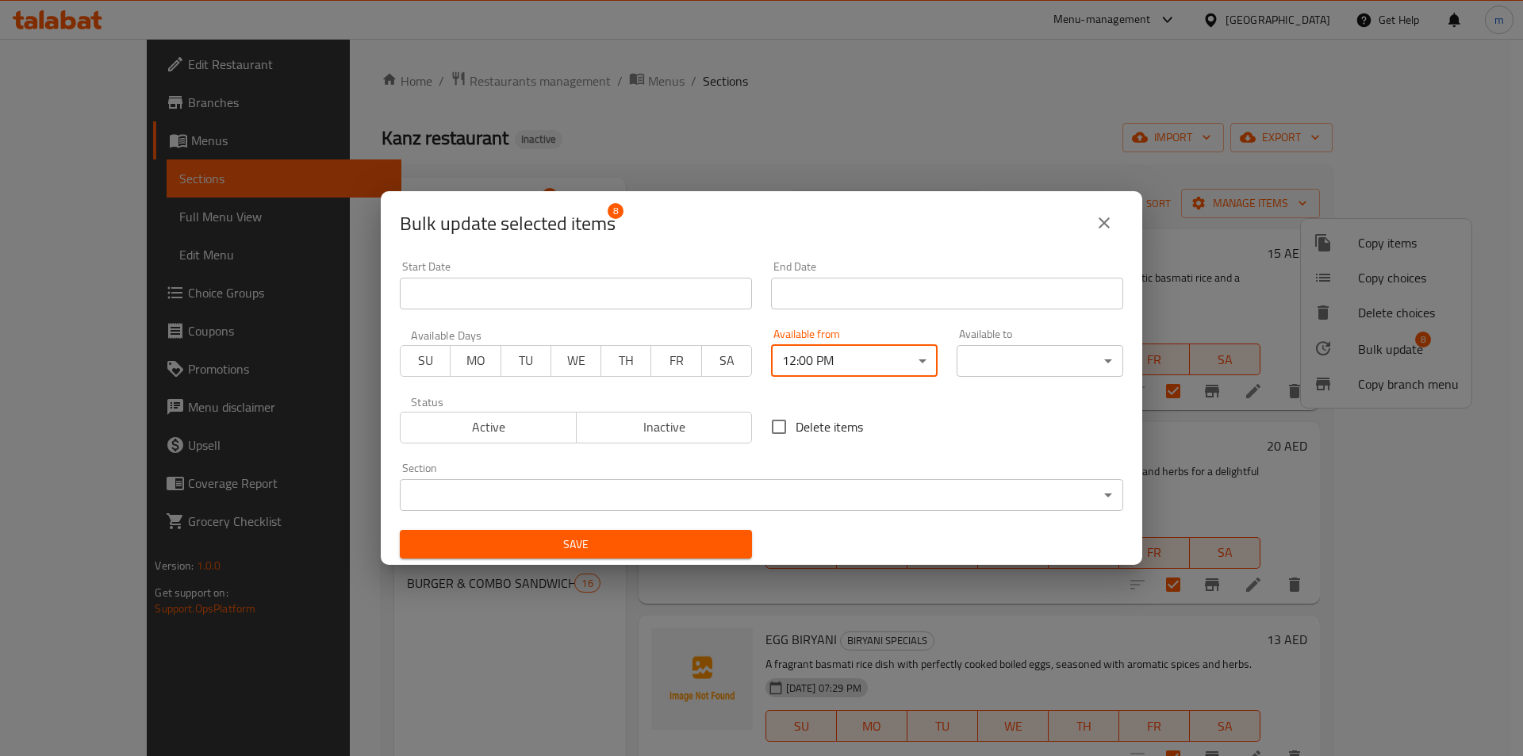
click at [1021, 349] on body "​ Menu-management United Arab Emirates Get Help m Edit Restaurant Branches Menu…" at bounding box center [761, 397] width 1523 height 717
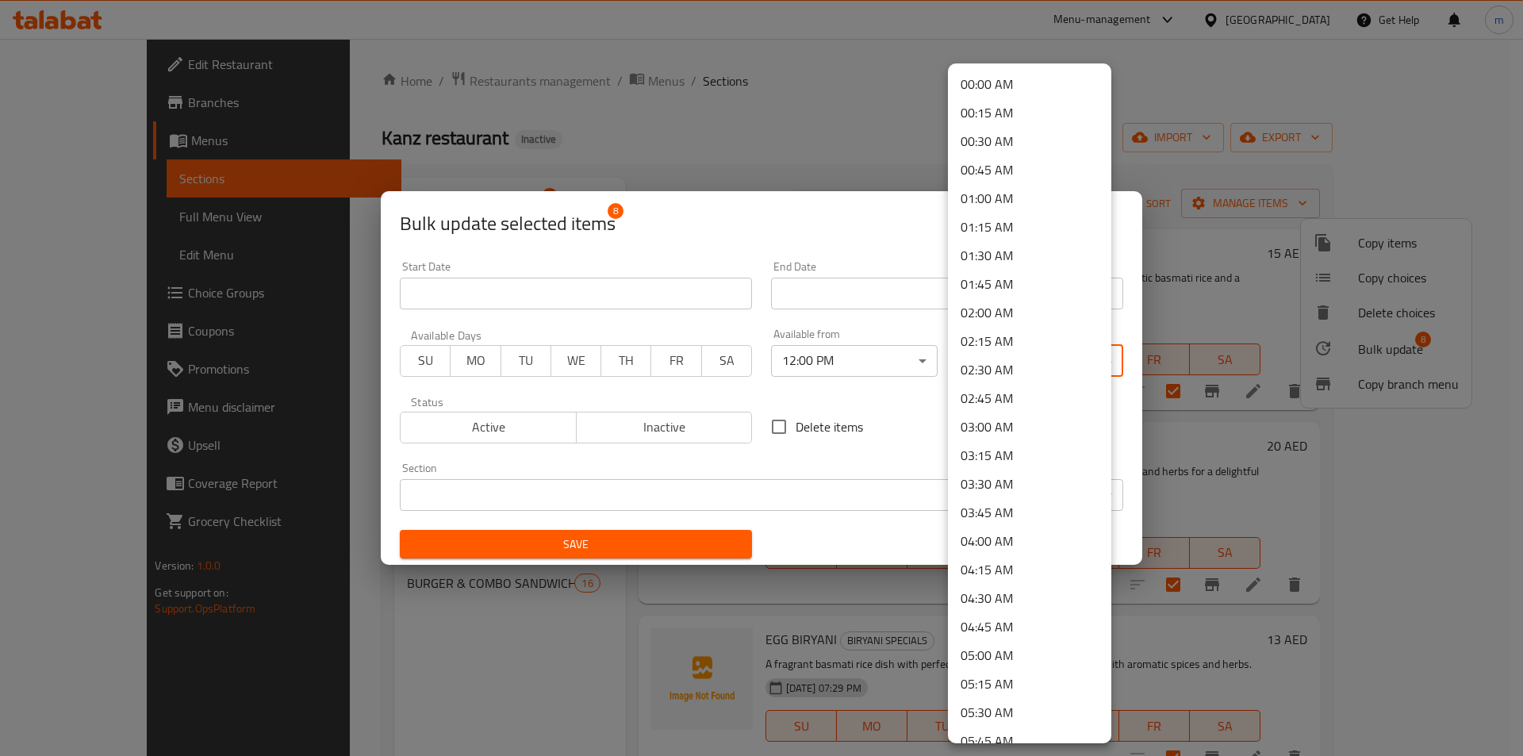
click at [1013, 302] on li "02:00 AM" at bounding box center [1029, 312] width 163 height 29
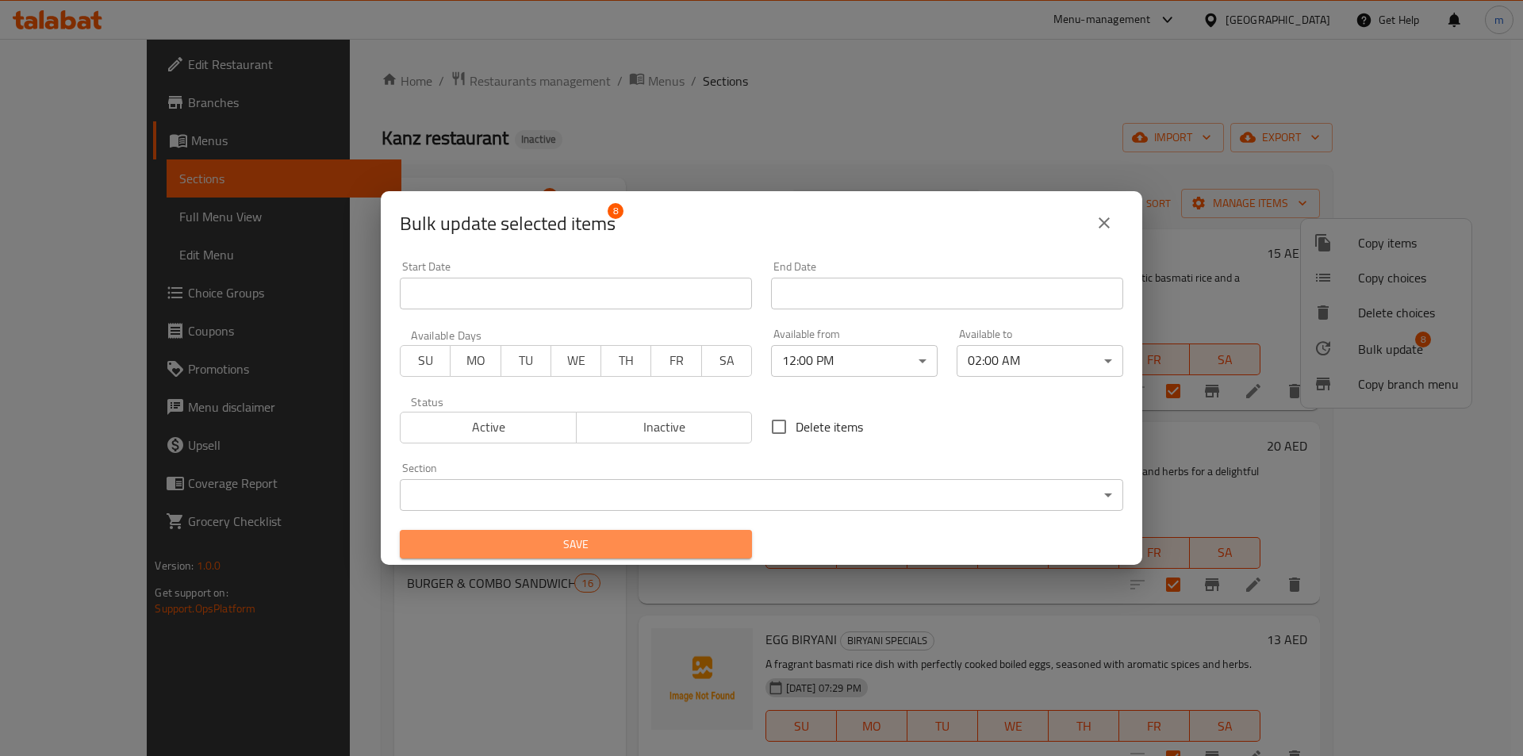
click at [691, 534] on span "Save" at bounding box center [575, 544] width 327 height 20
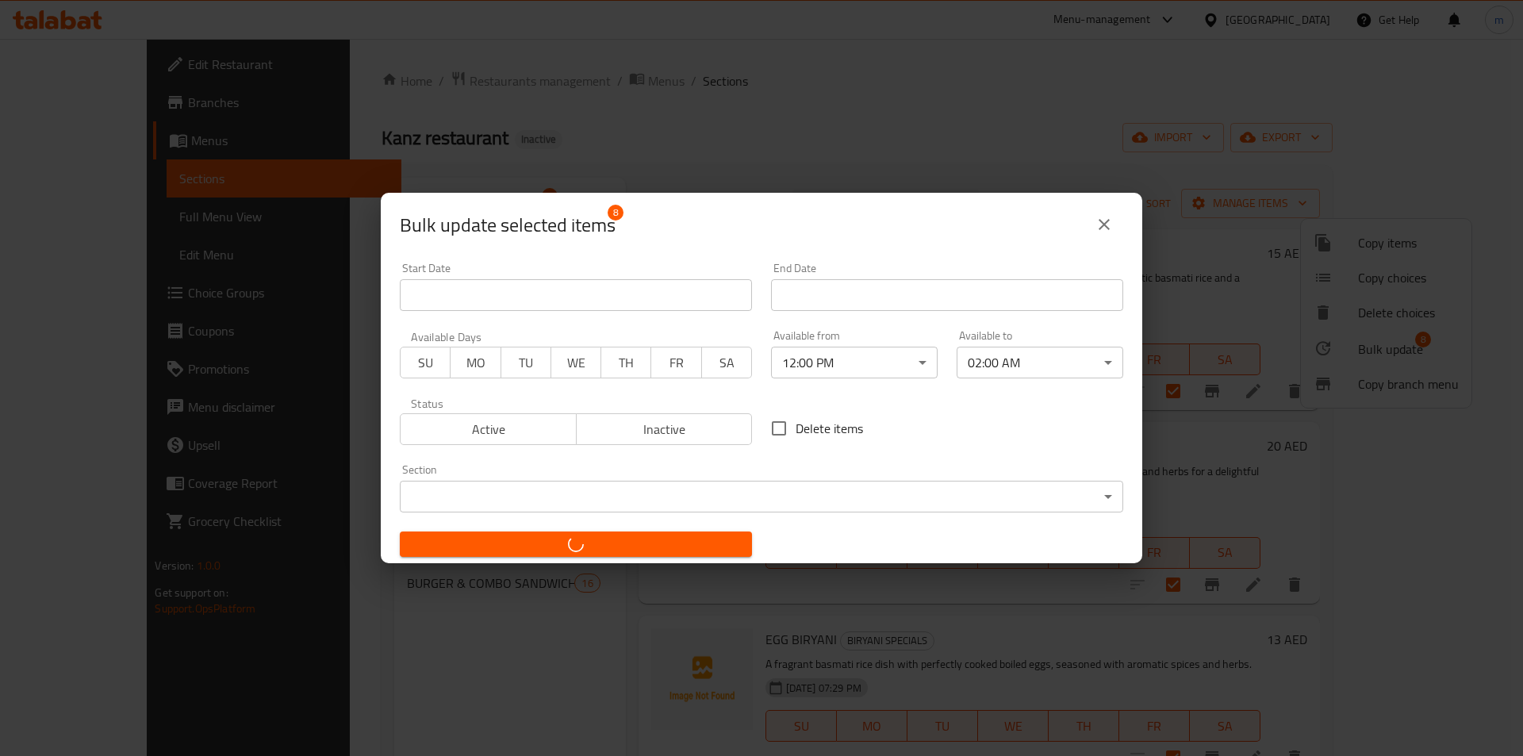
checkbox input "false"
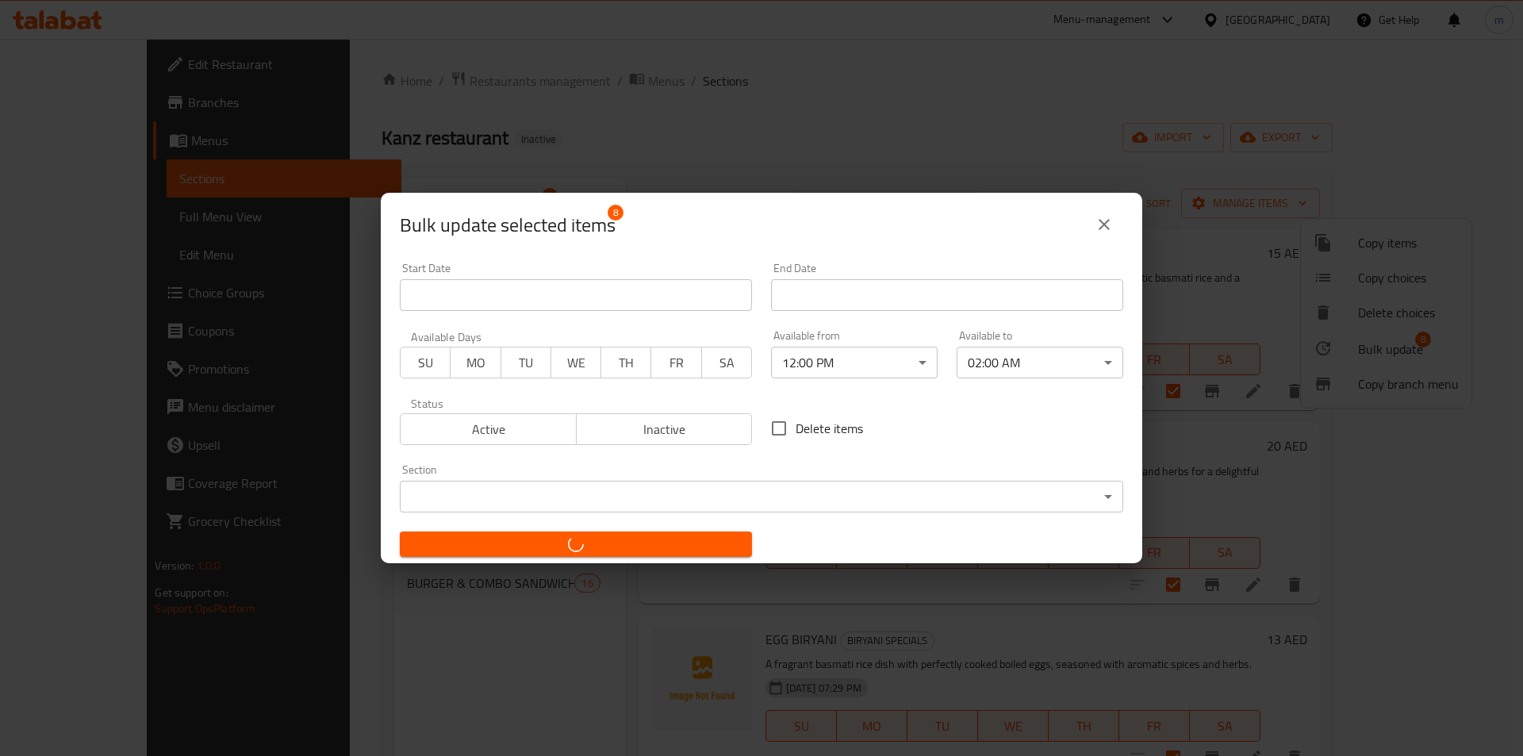
checkbox input "false"
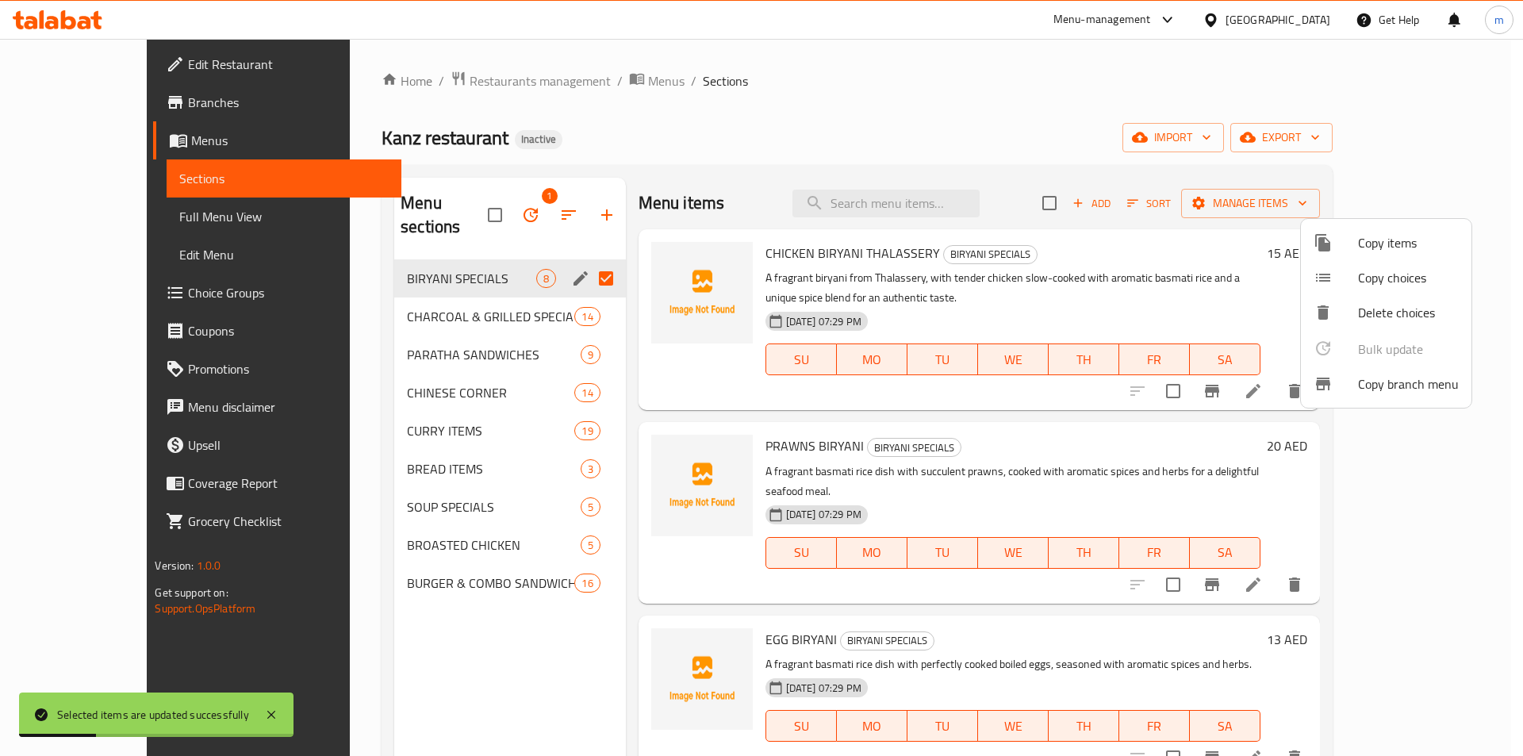
click at [985, 130] on div at bounding box center [761, 378] width 1523 height 756
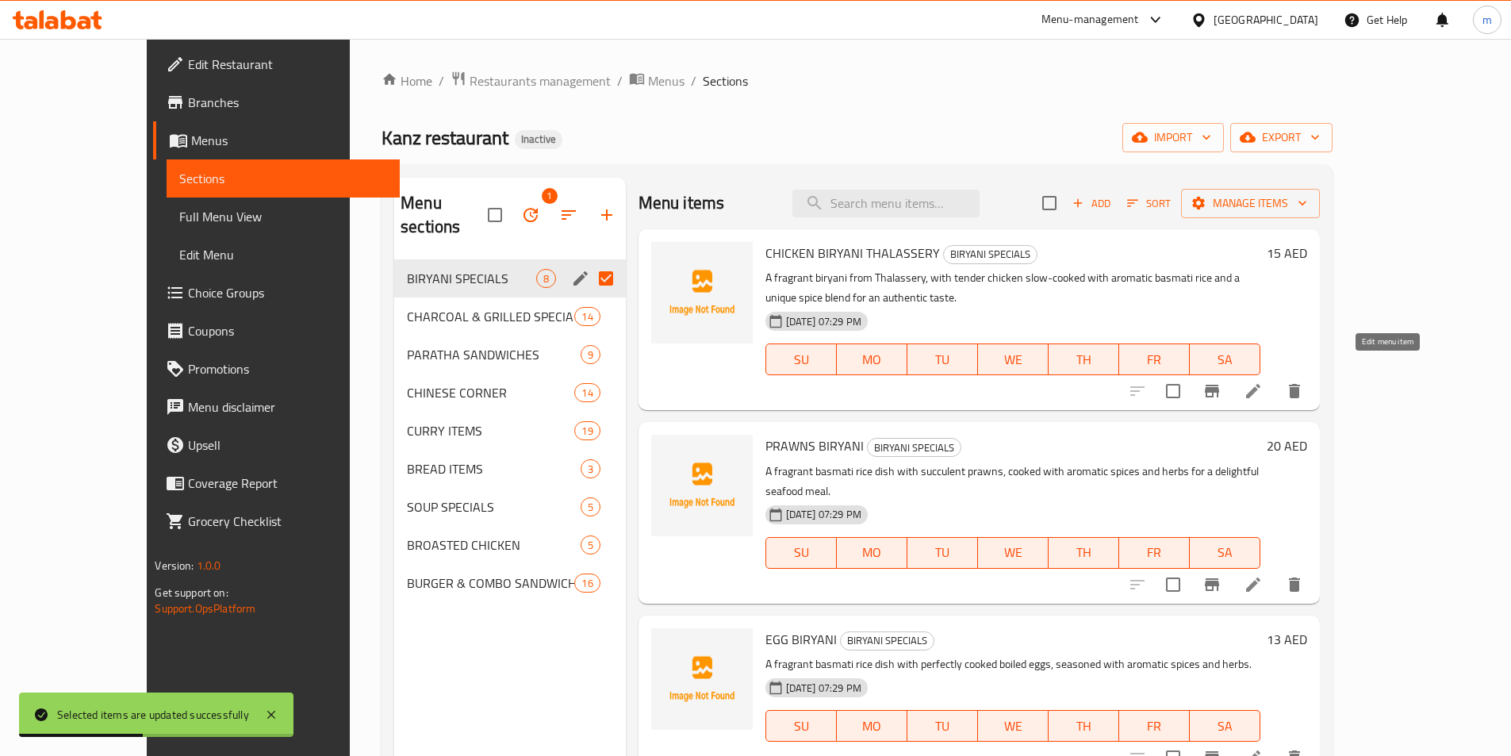
click at [1262, 381] on icon at bounding box center [1252, 390] width 19 height 19
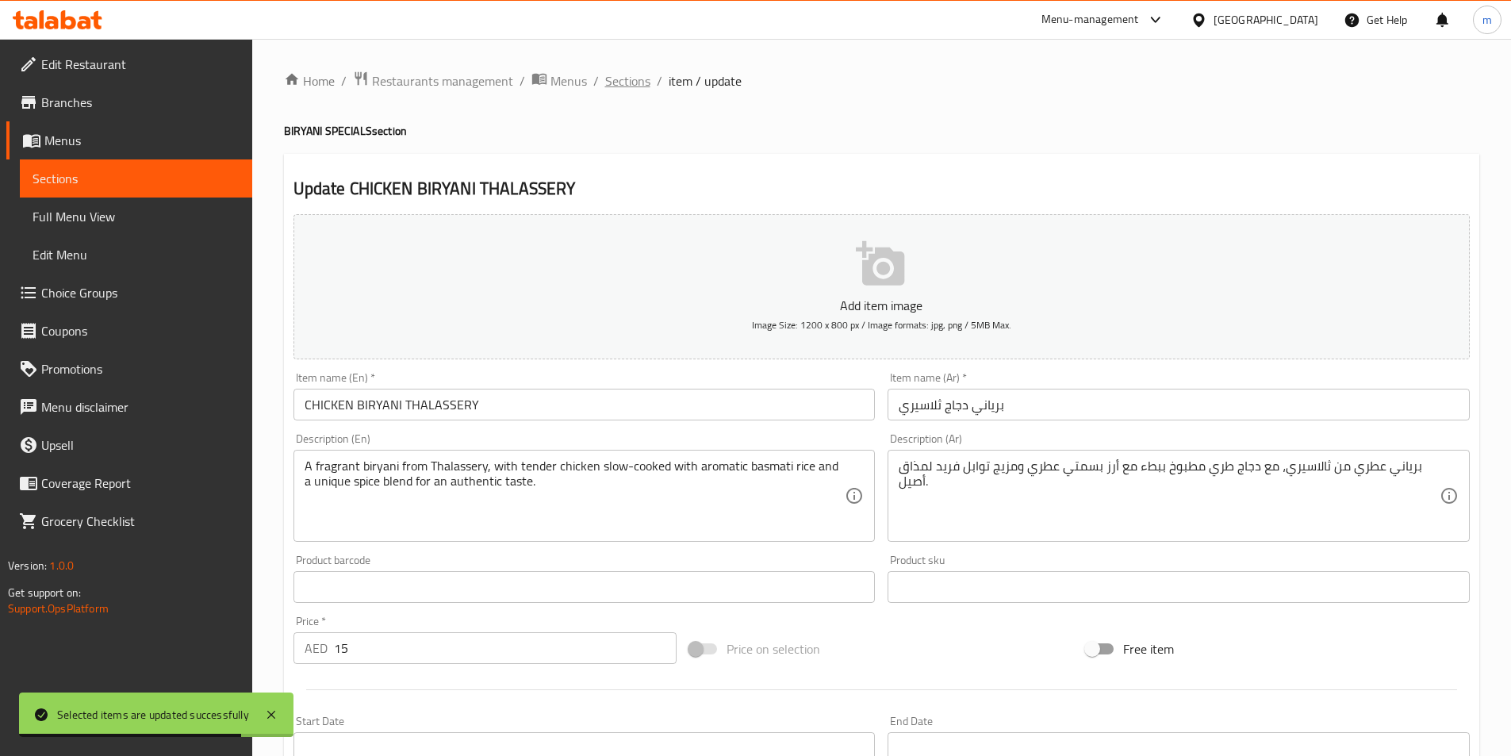
click at [624, 83] on span "Sections" at bounding box center [627, 80] width 45 height 19
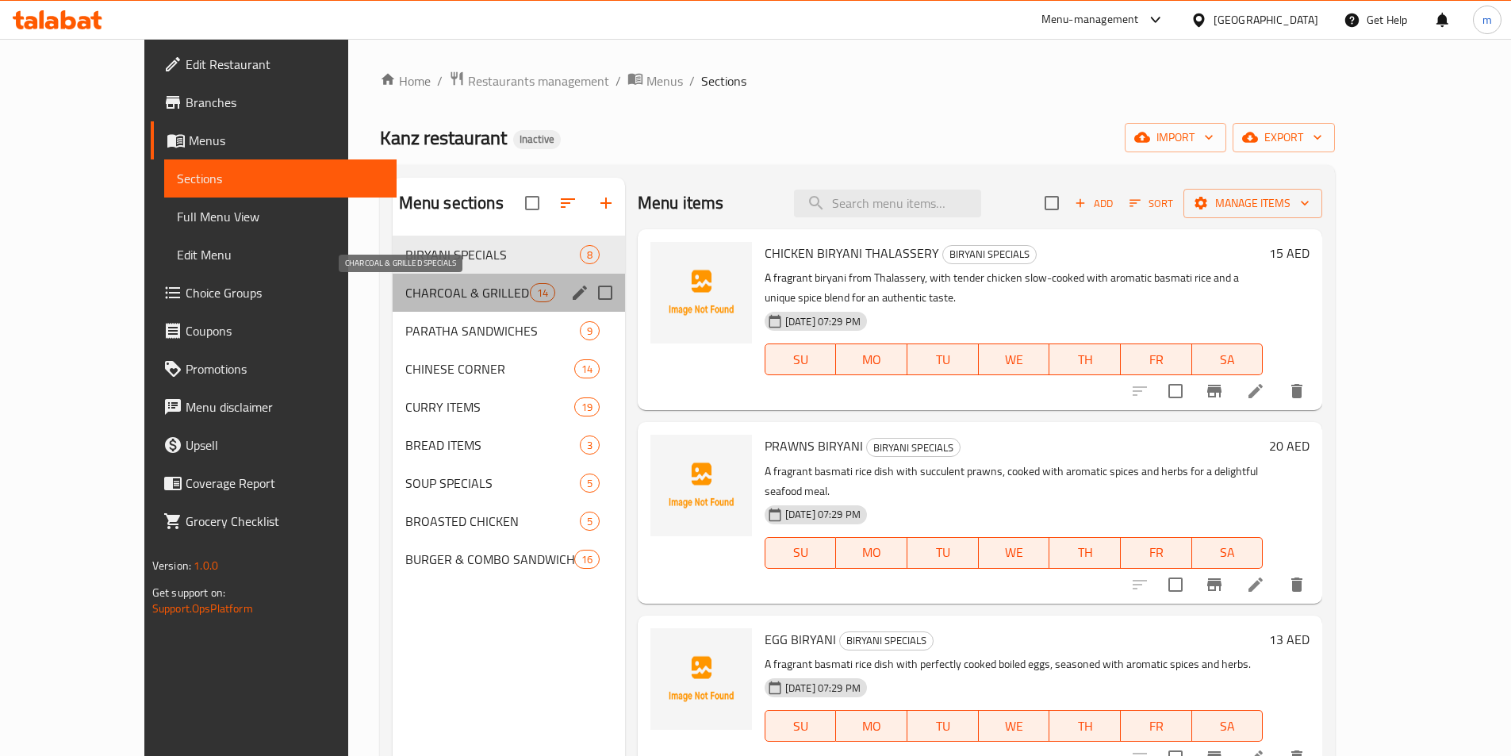
click at [451, 293] on span "CHARCOAL & GRILLED SPECIALS" at bounding box center [467, 292] width 124 height 19
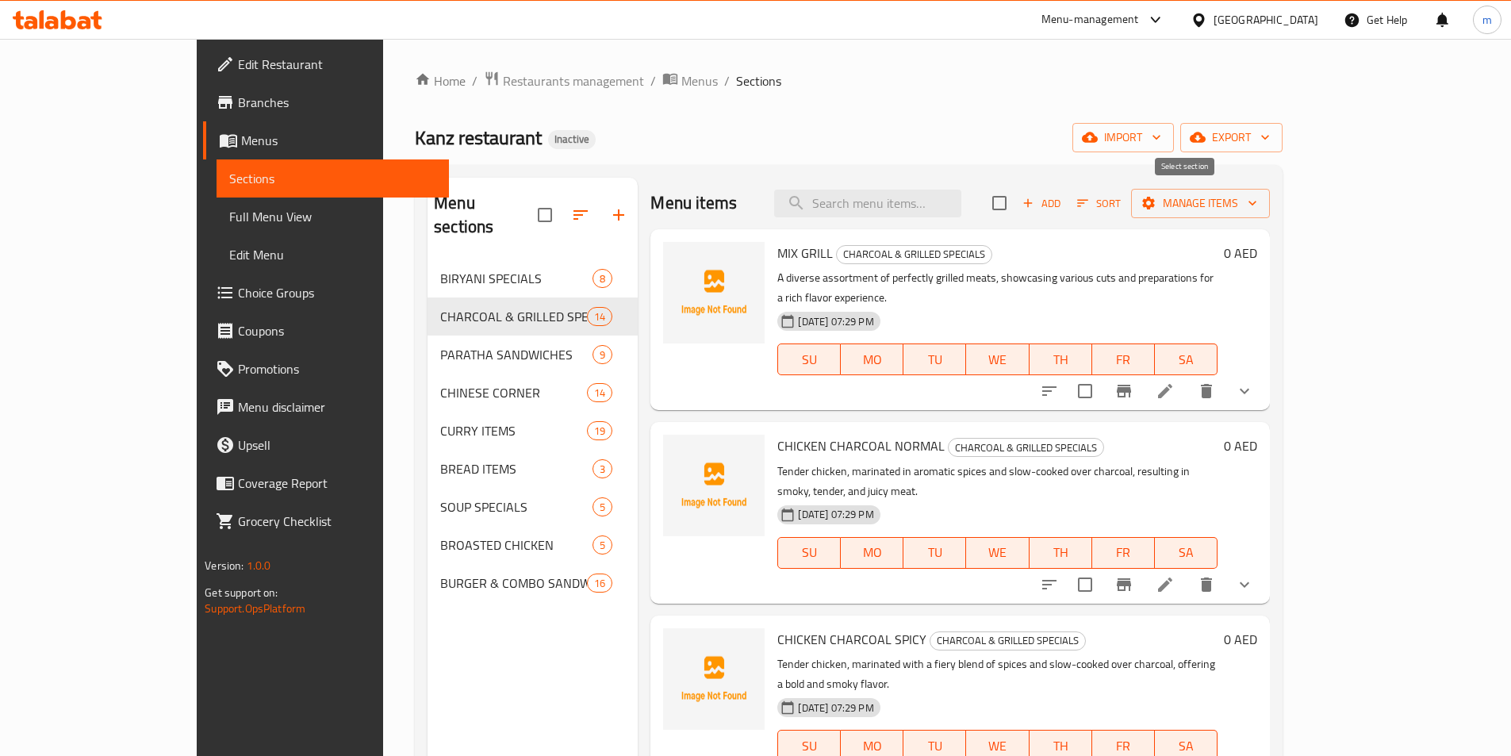
click at [1016, 202] on input "checkbox" at bounding box center [998, 202] width 33 height 33
checkbox input "true"
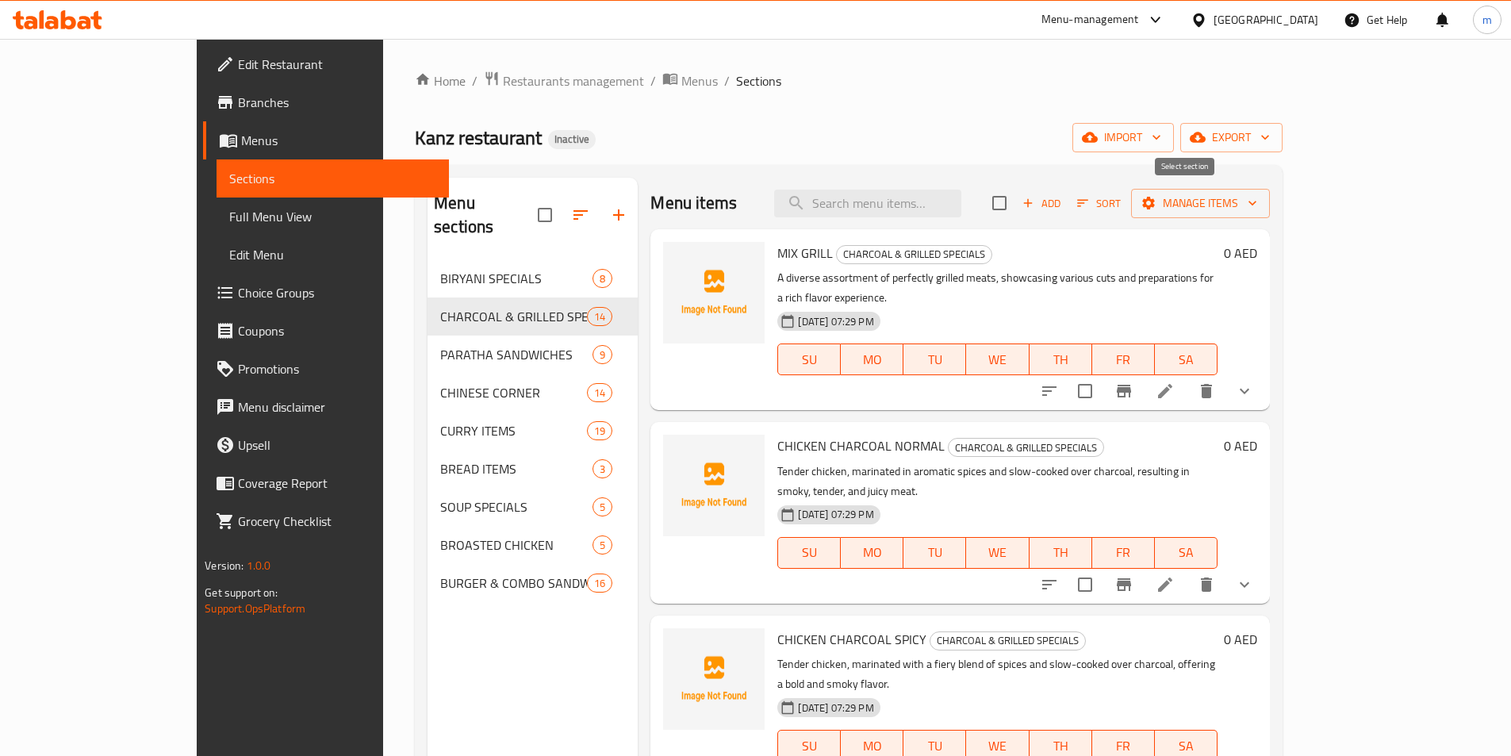
checkbox input "true"
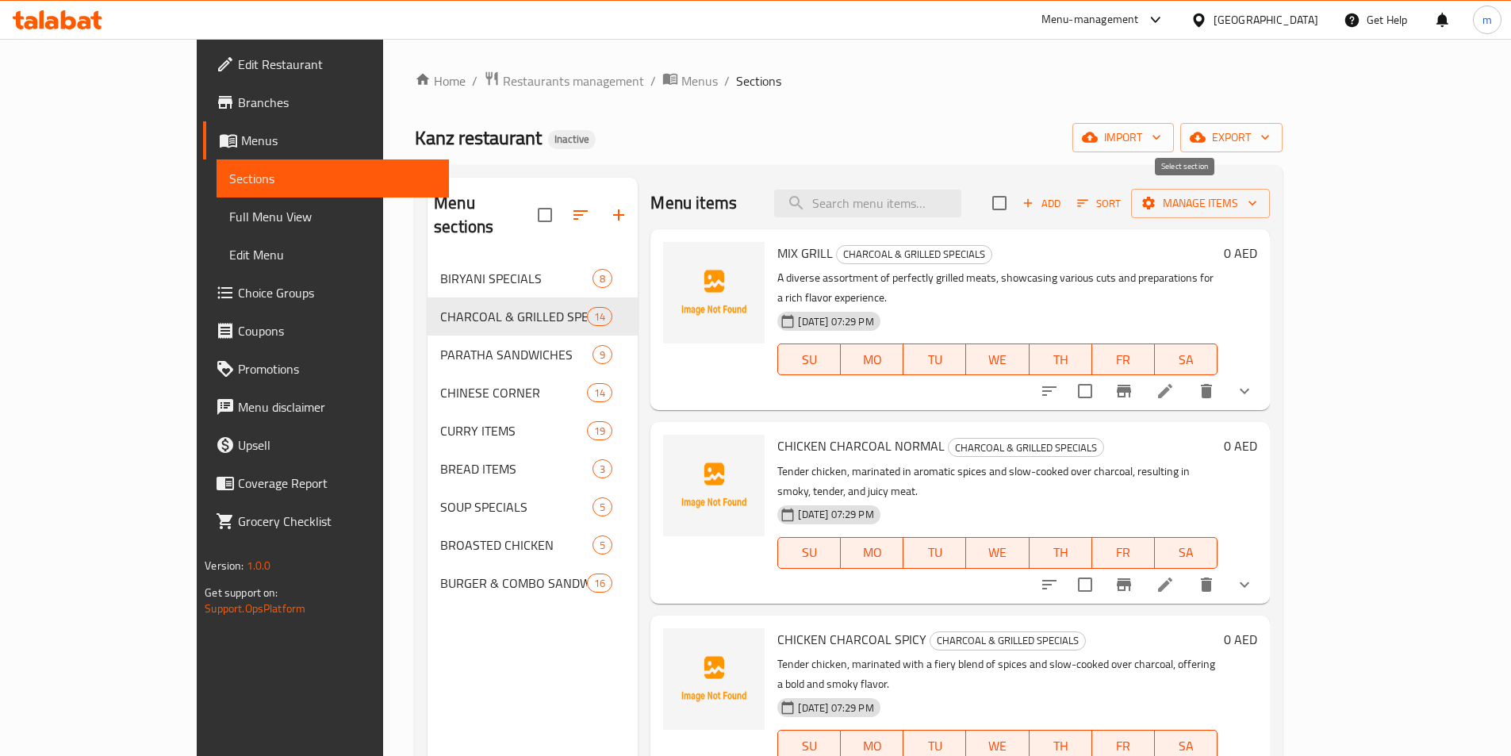
checkbox input "true"
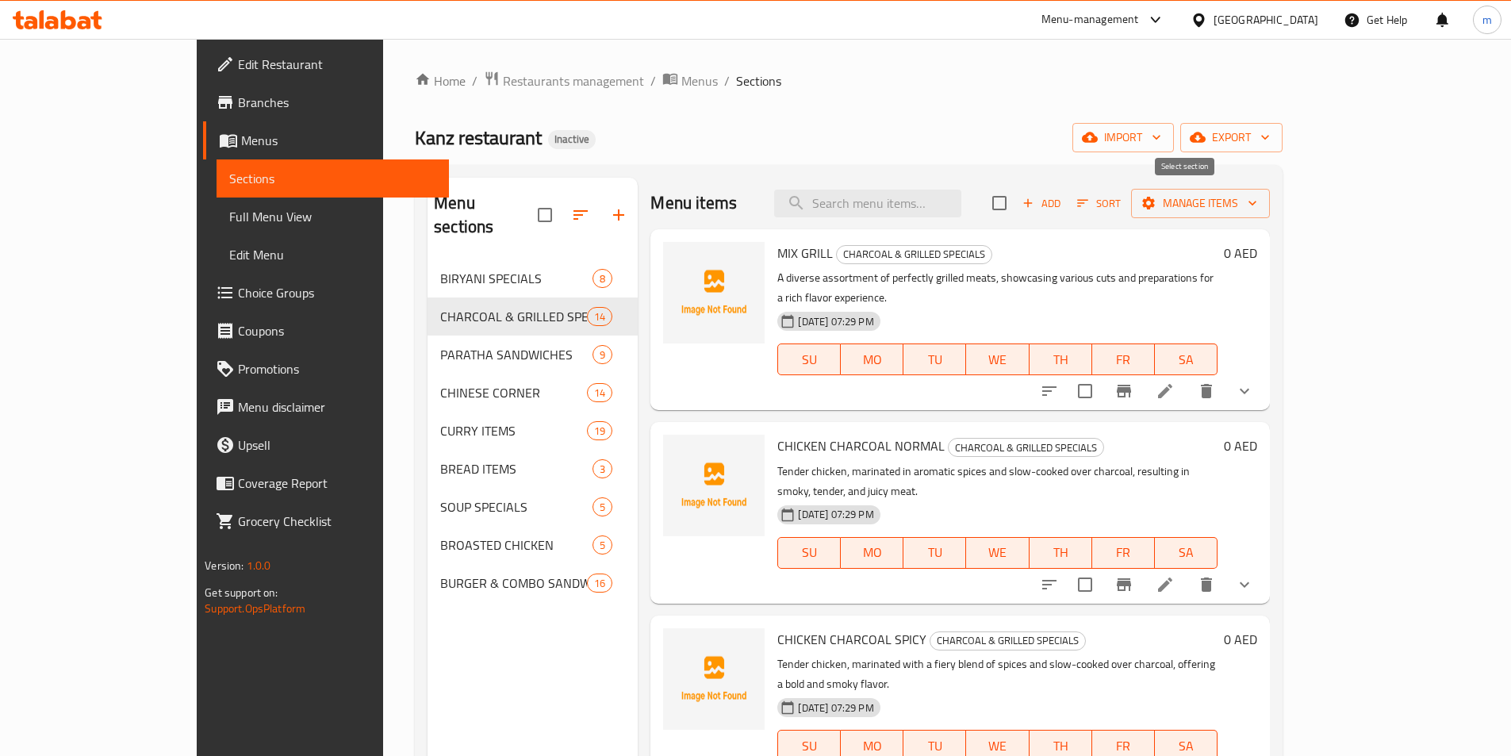
checkbox input "true"
click at [1257, 199] on span "Manage items" at bounding box center [1199, 203] width 113 height 20
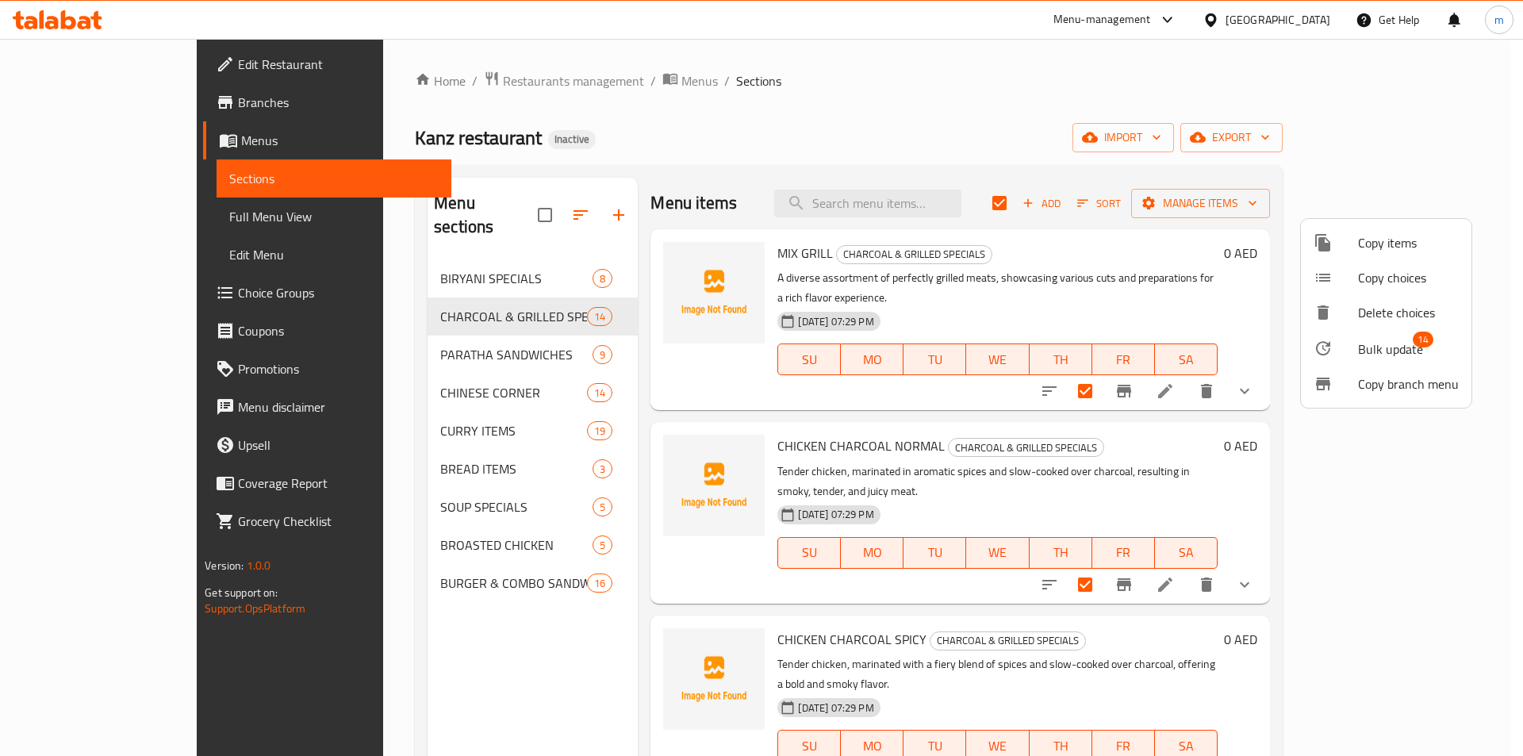
click at [1397, 346] on span "Bulk update" at bounding box center [1390, 348] width 65 height 19
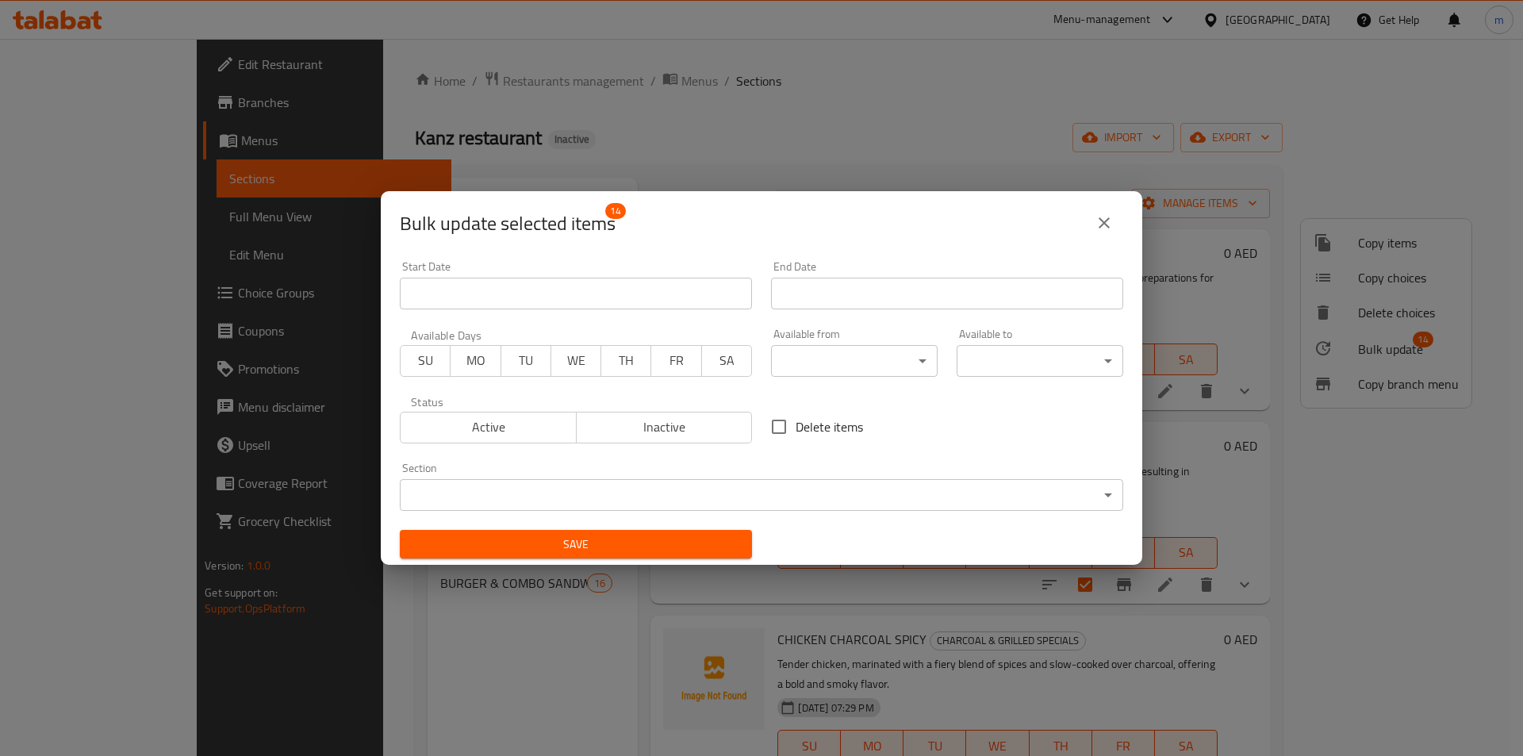
click at [842, 354] on body "​ Menu-management United Arab Emirates Get Help m Edit Restaurant Branches Menu…" at bounding box center [761, 397] width 1523 height 717
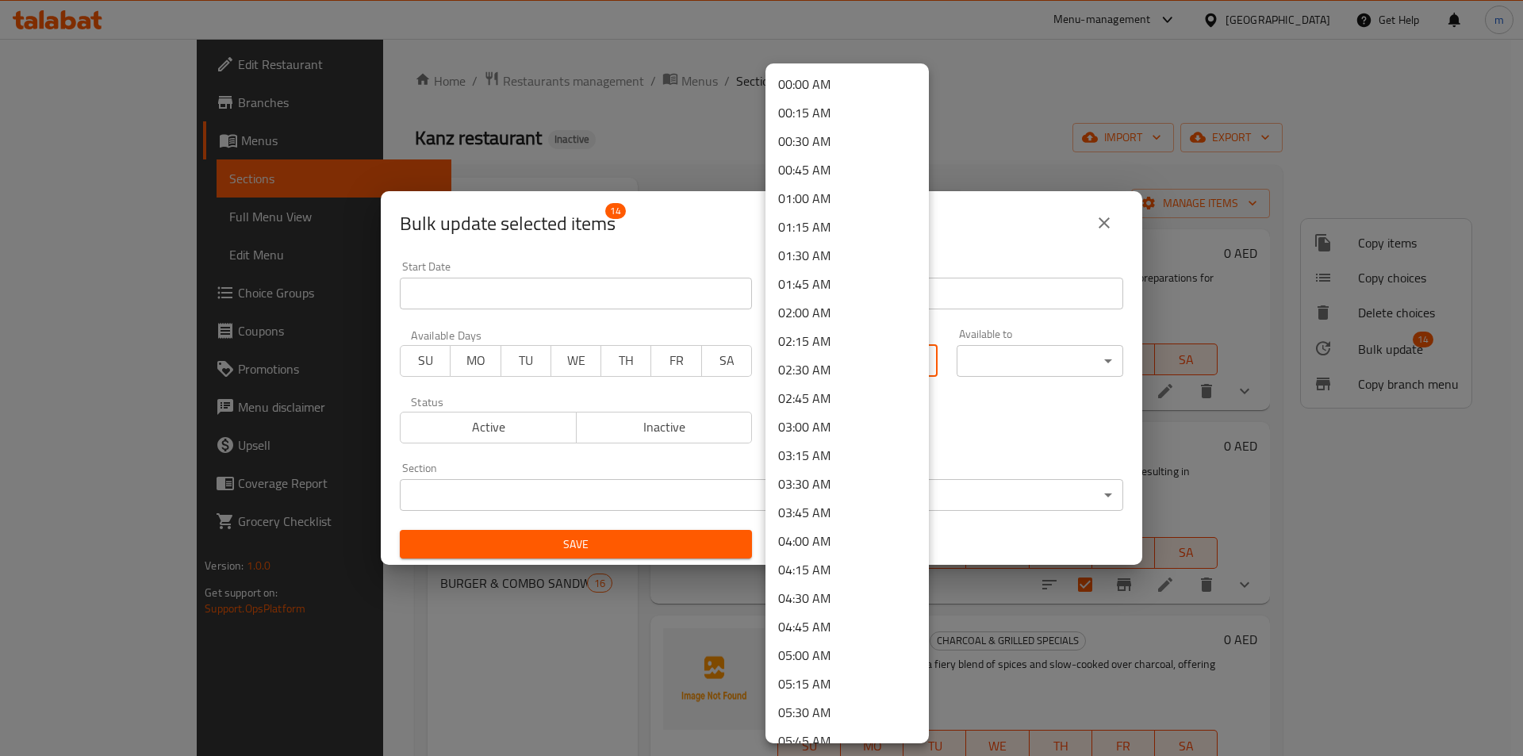
click at [986, 359] on div at bounding box center [761, 378] width 1523 height 756
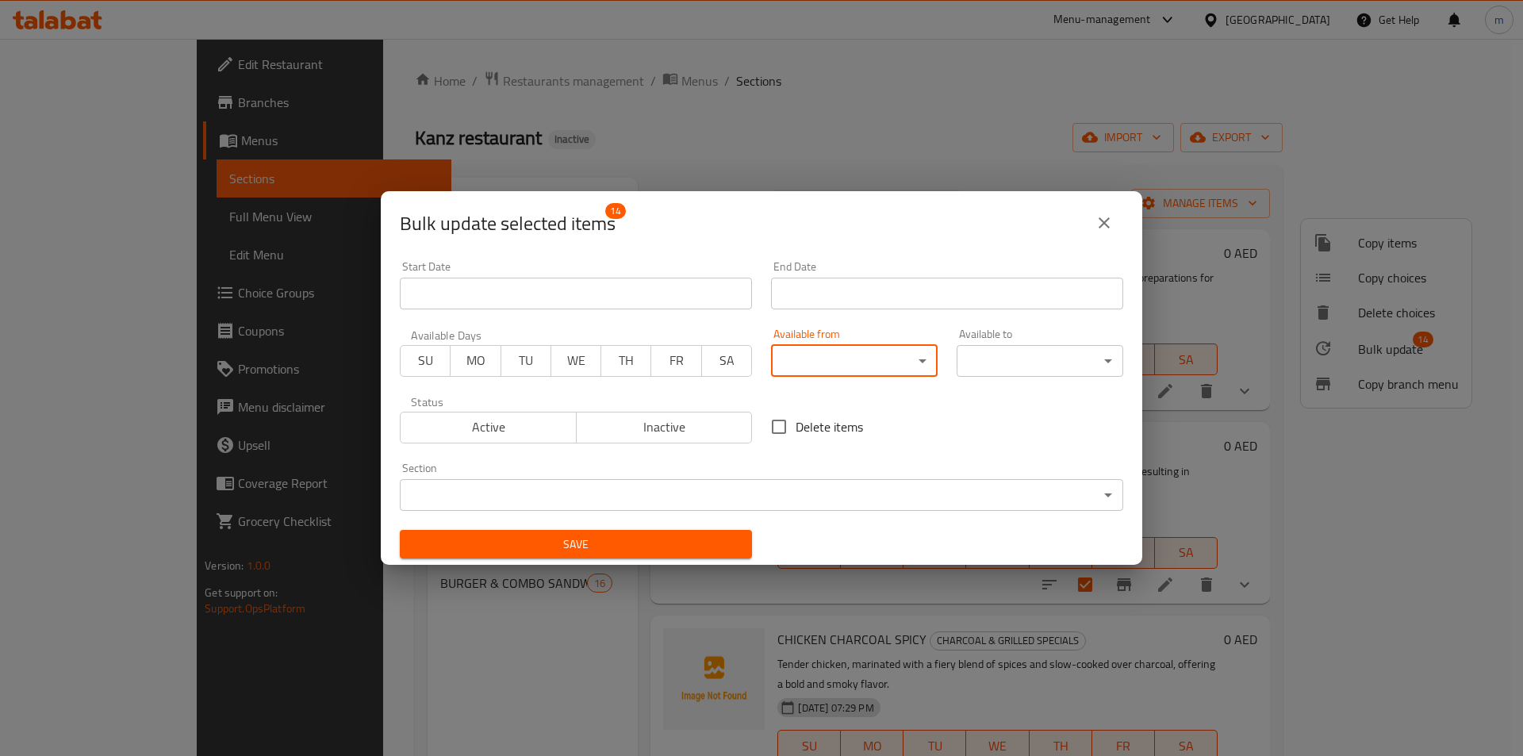
click at [883, 353] on body "​ Menu-management United Arab Emirates Get Help m Edit Restaurant Branches Menu…" at bounding box center [761, 397] width 1523 height 717
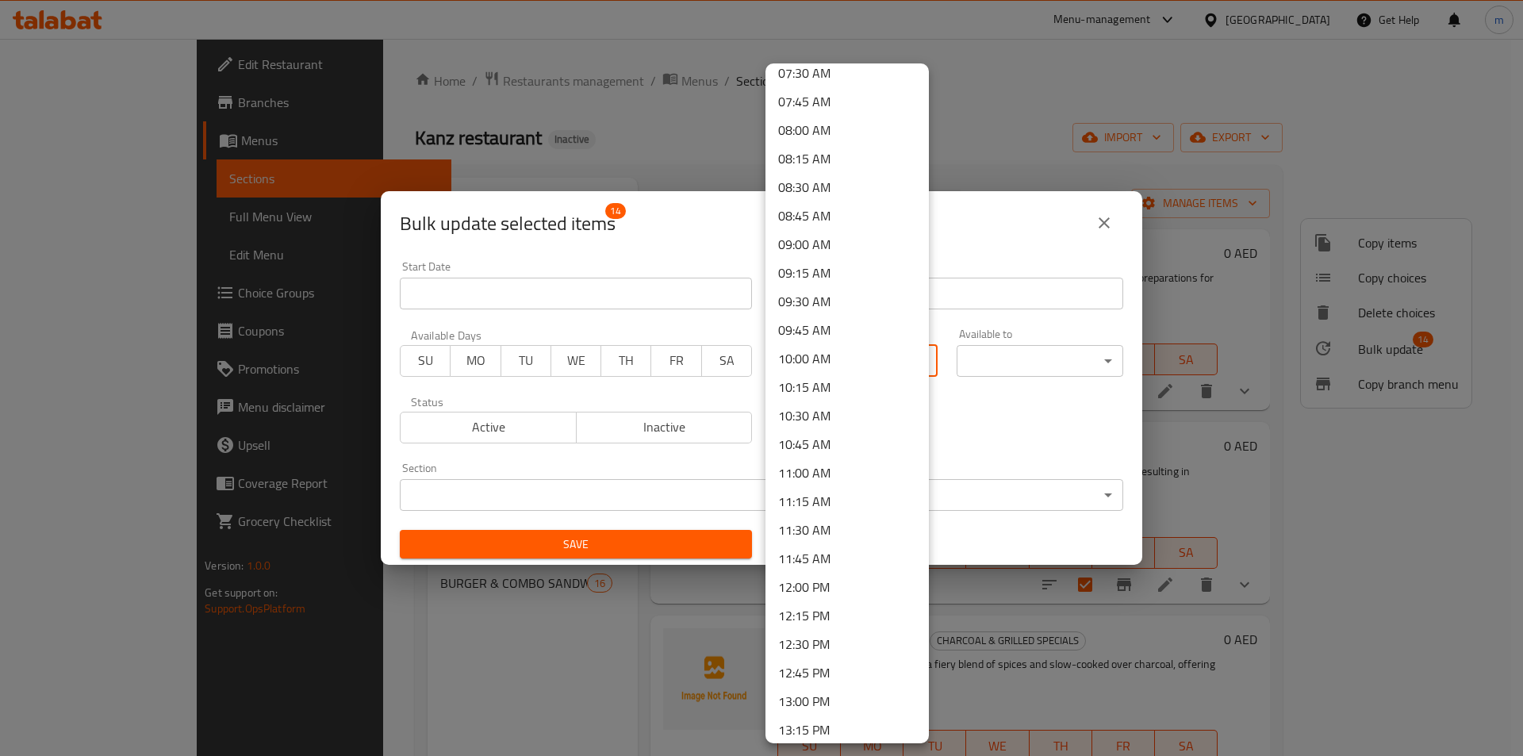
scroll to position [1031, 0]
click at [837, 427] on li "12:00 PM" at bounding box center [846, 423] width 163 height 29
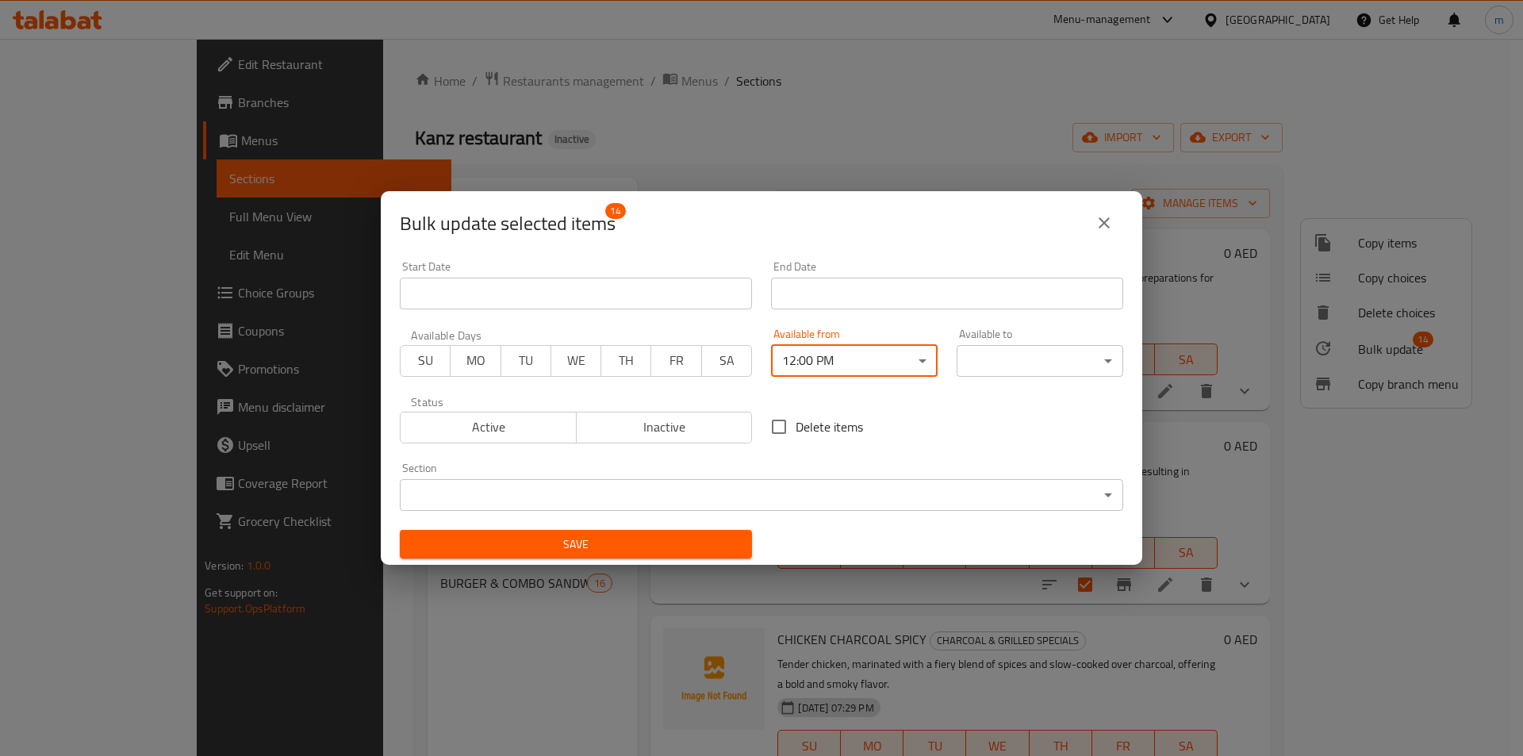
click at [994, 356] on body "​ Menu-management United Arab Emirates Get Help m Edit Restaurant Branches Menu…" at bounding box center [761, 397] width 1523 height 717
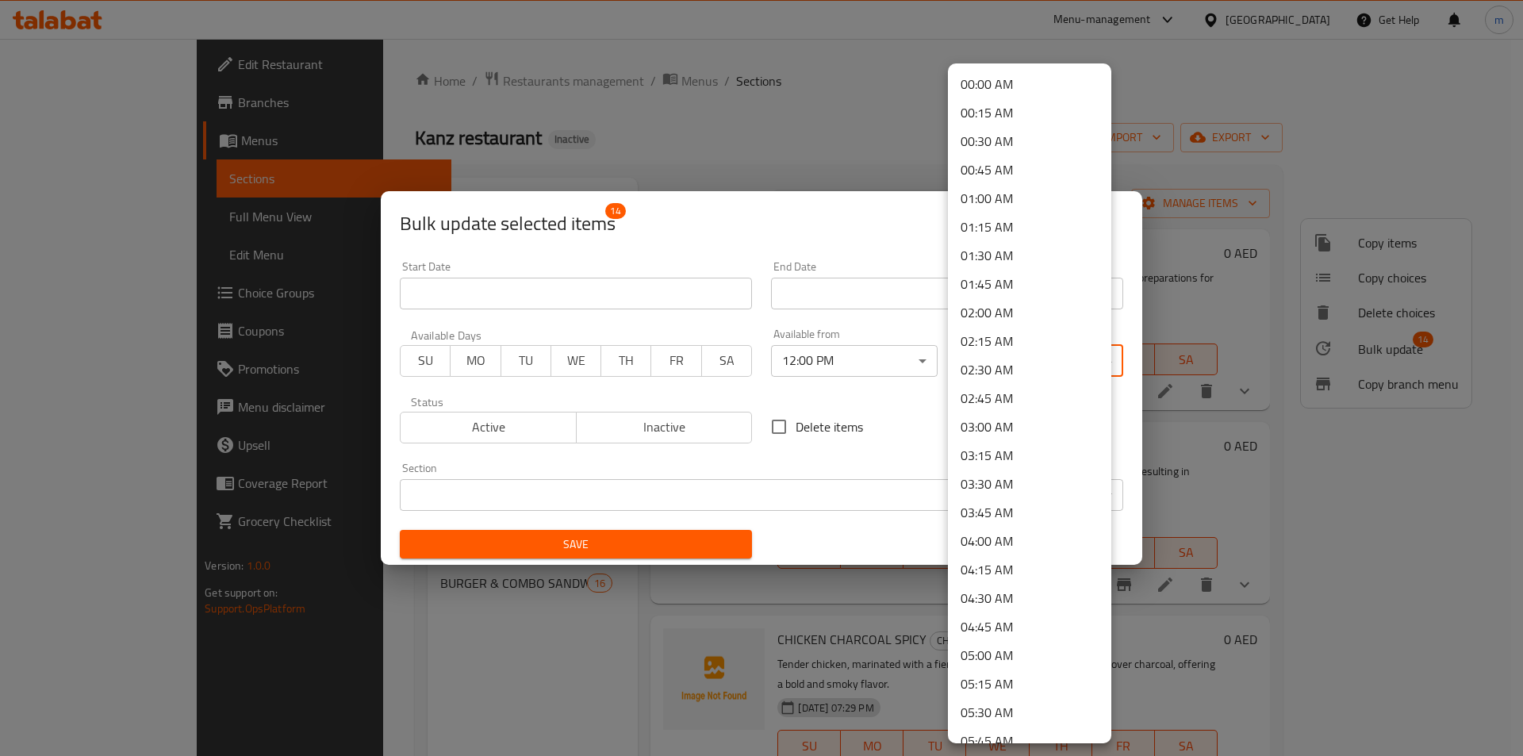
click at [1015, 307] on li "02:00 AM" at bounding box center [1029, 312] width 163 height 29
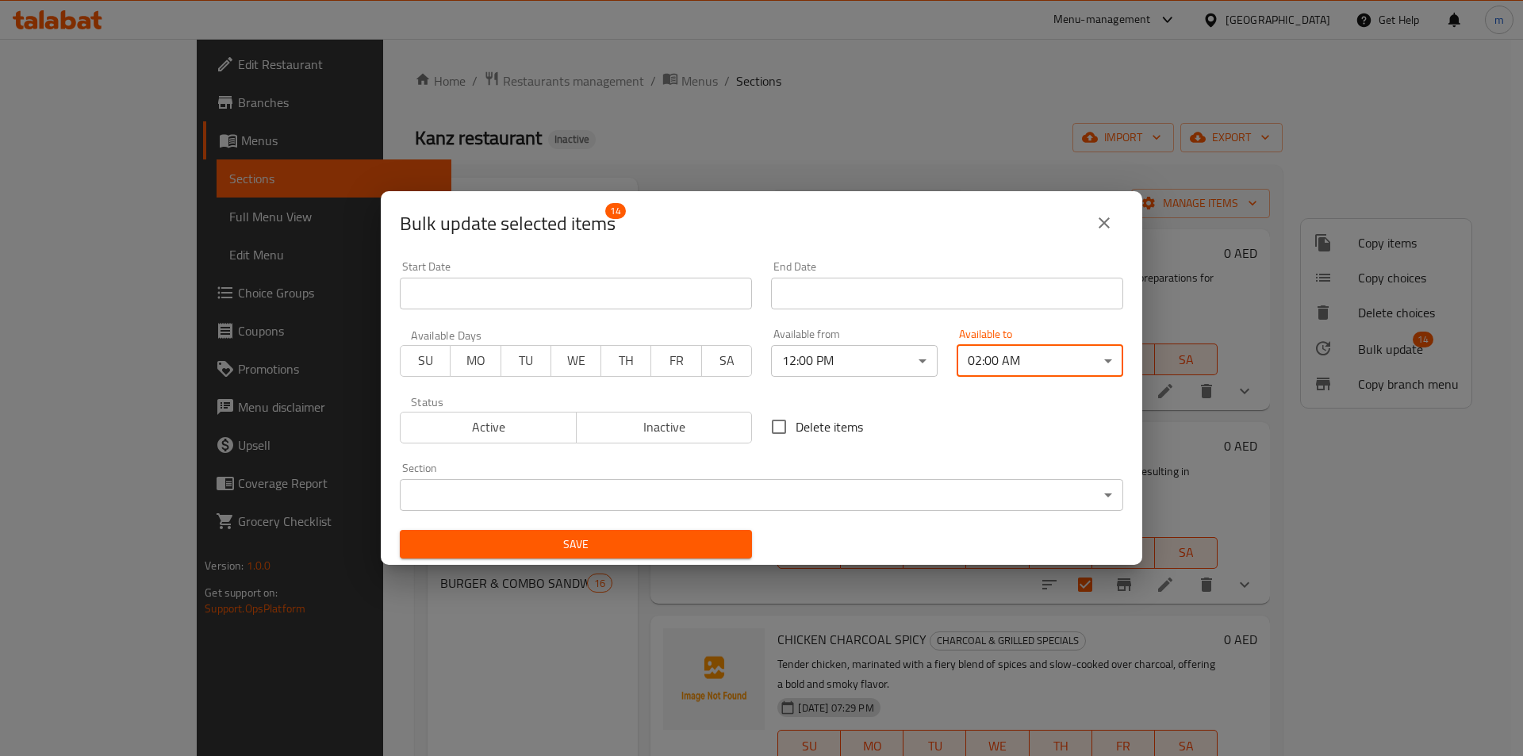
click at [573, 530] on button "Save" at bounding box center [576, 544] width 352 height 29
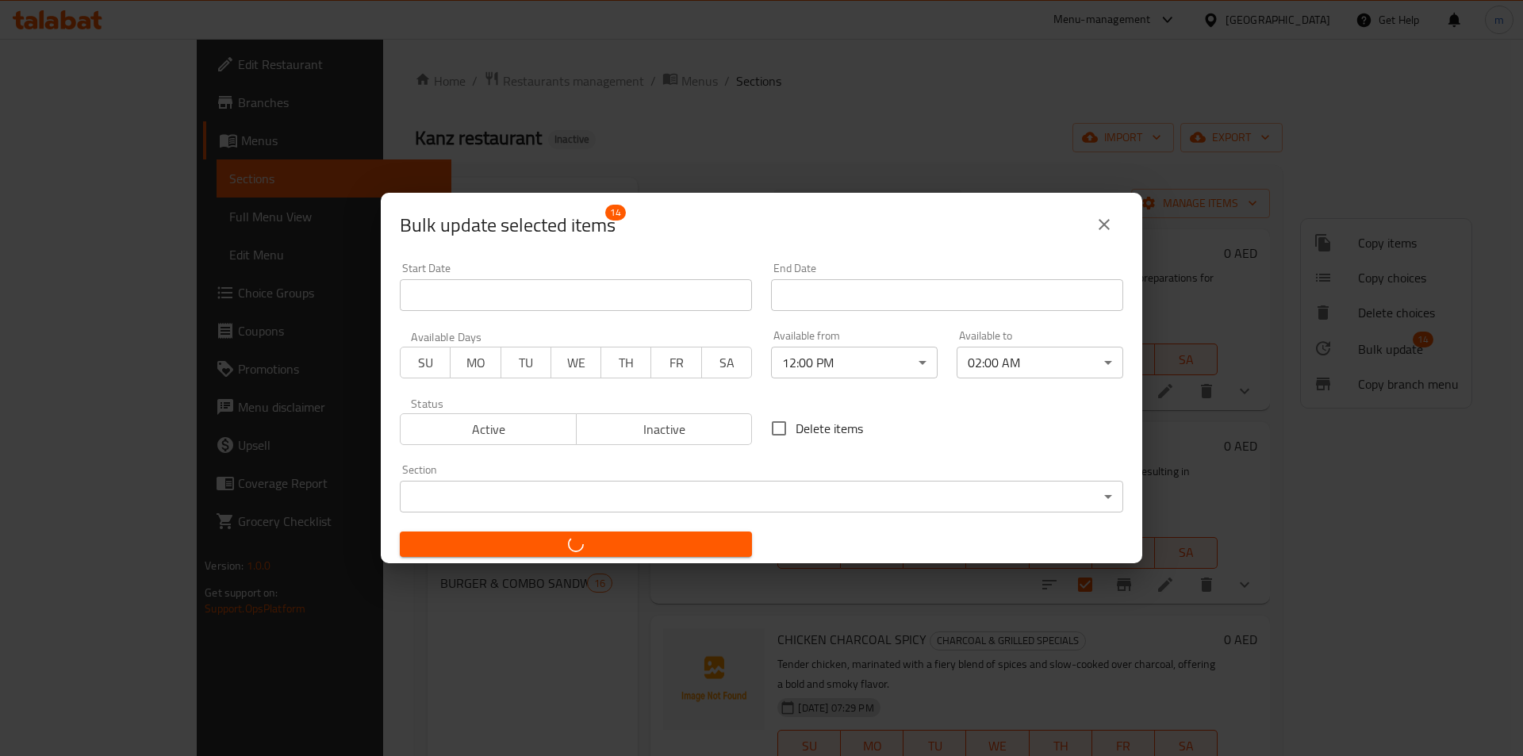
checkbox input "false"
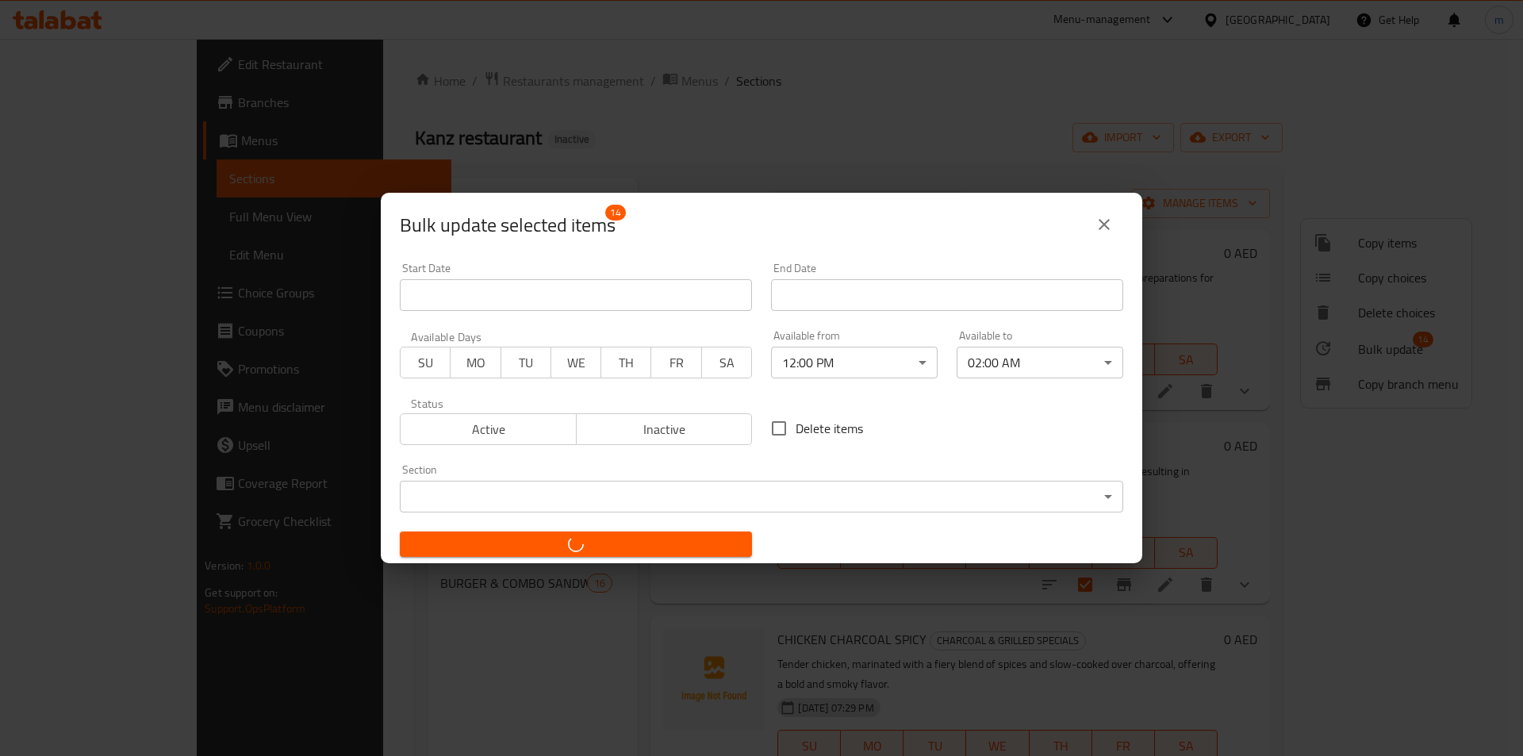
checkbox input "false"
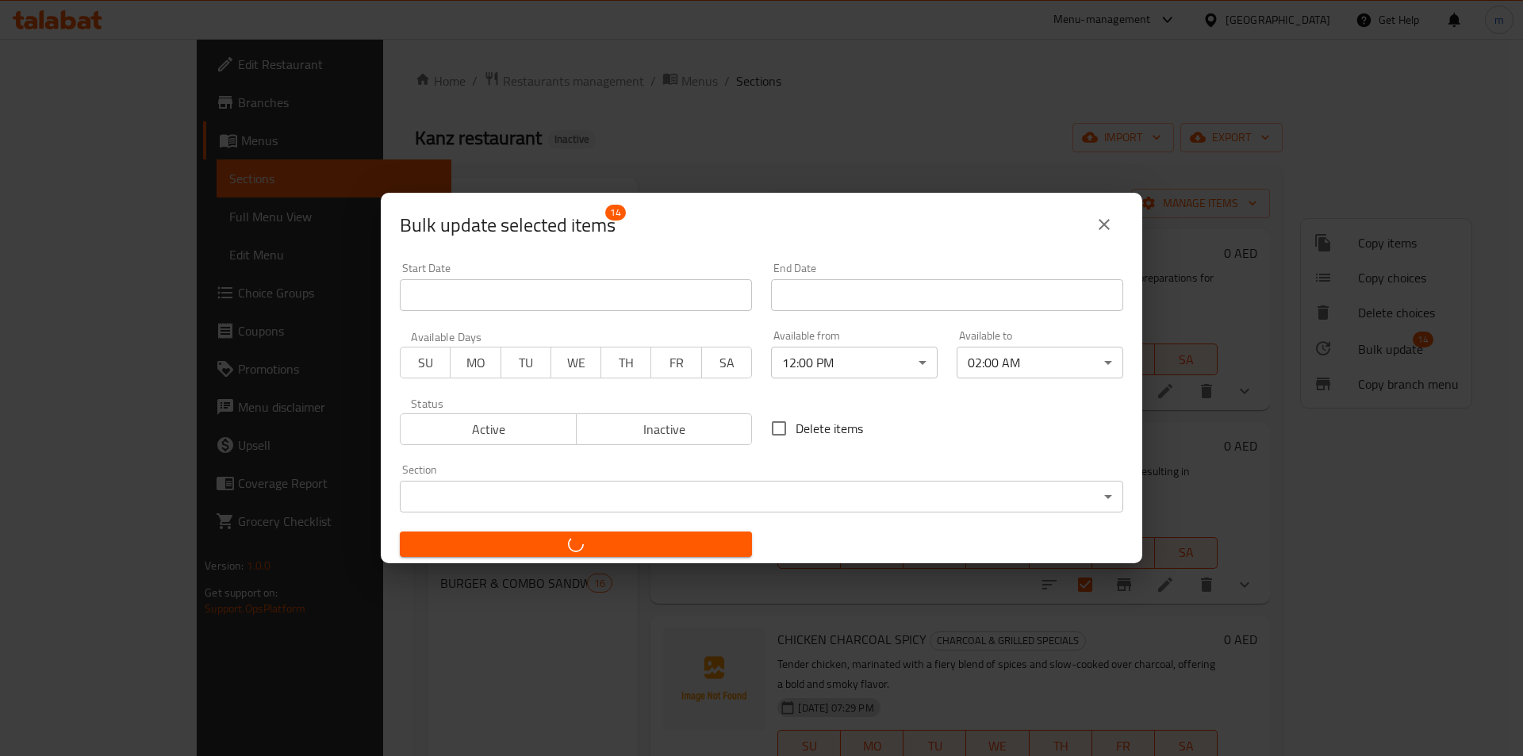
checkbox input "false"
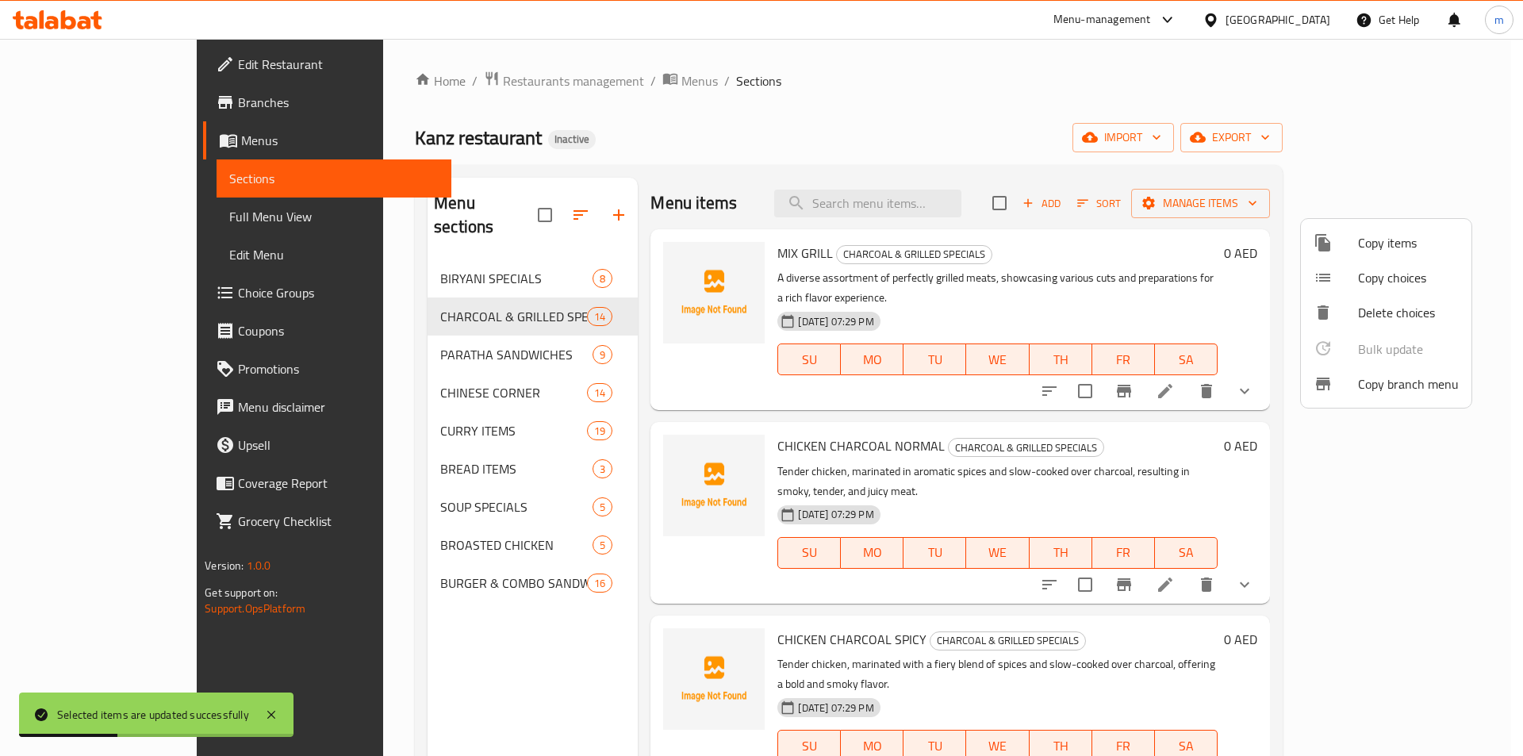
click at [416, 326] on div at bounding box center [761, 378] width 1523 height 756
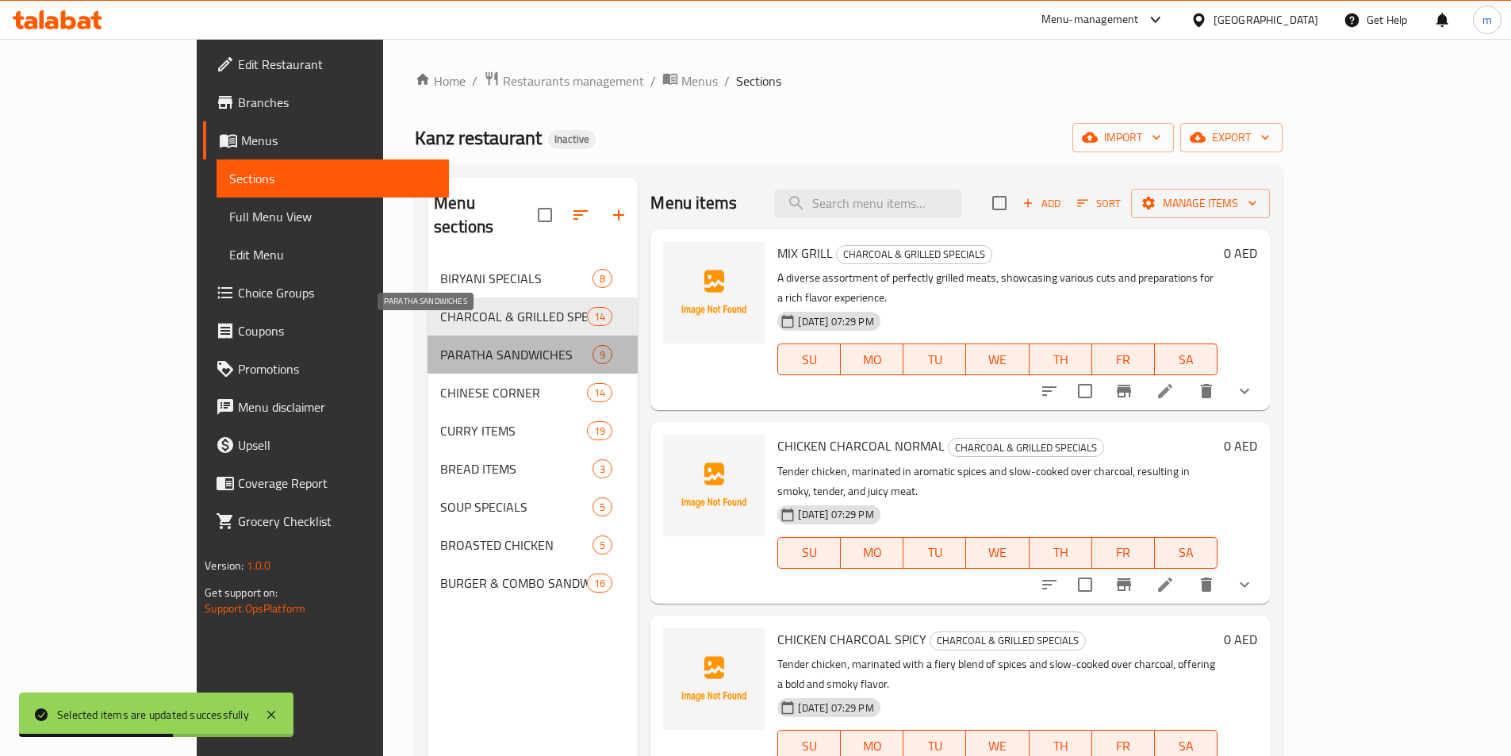
click at [452, 345] on span "PARATHA SANDWICHES" at bounding box center [516, 354] width 152 height 19
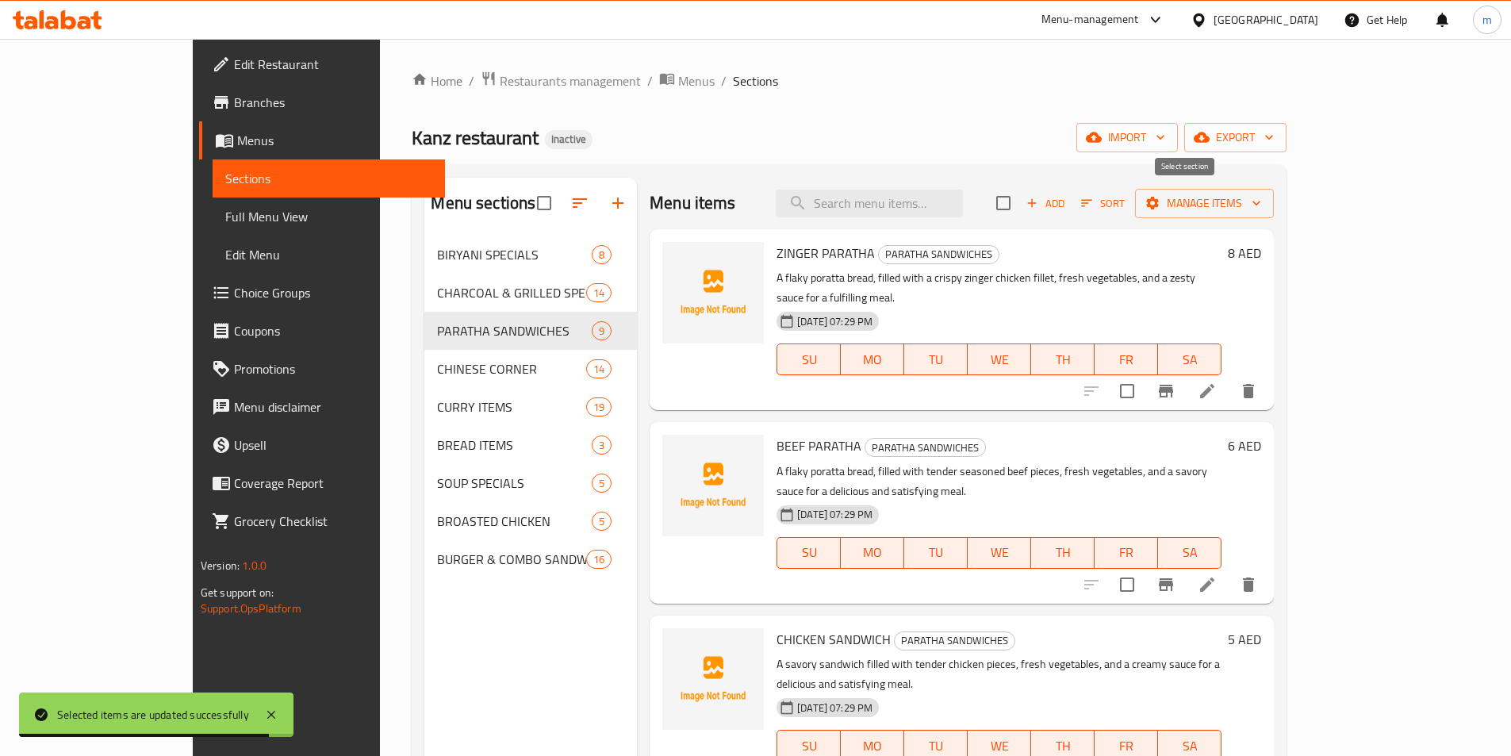
click at [1020, 202] on input "checkbox" at bounding box center [1002, 202] width 33 height 33
checkbox input "true"
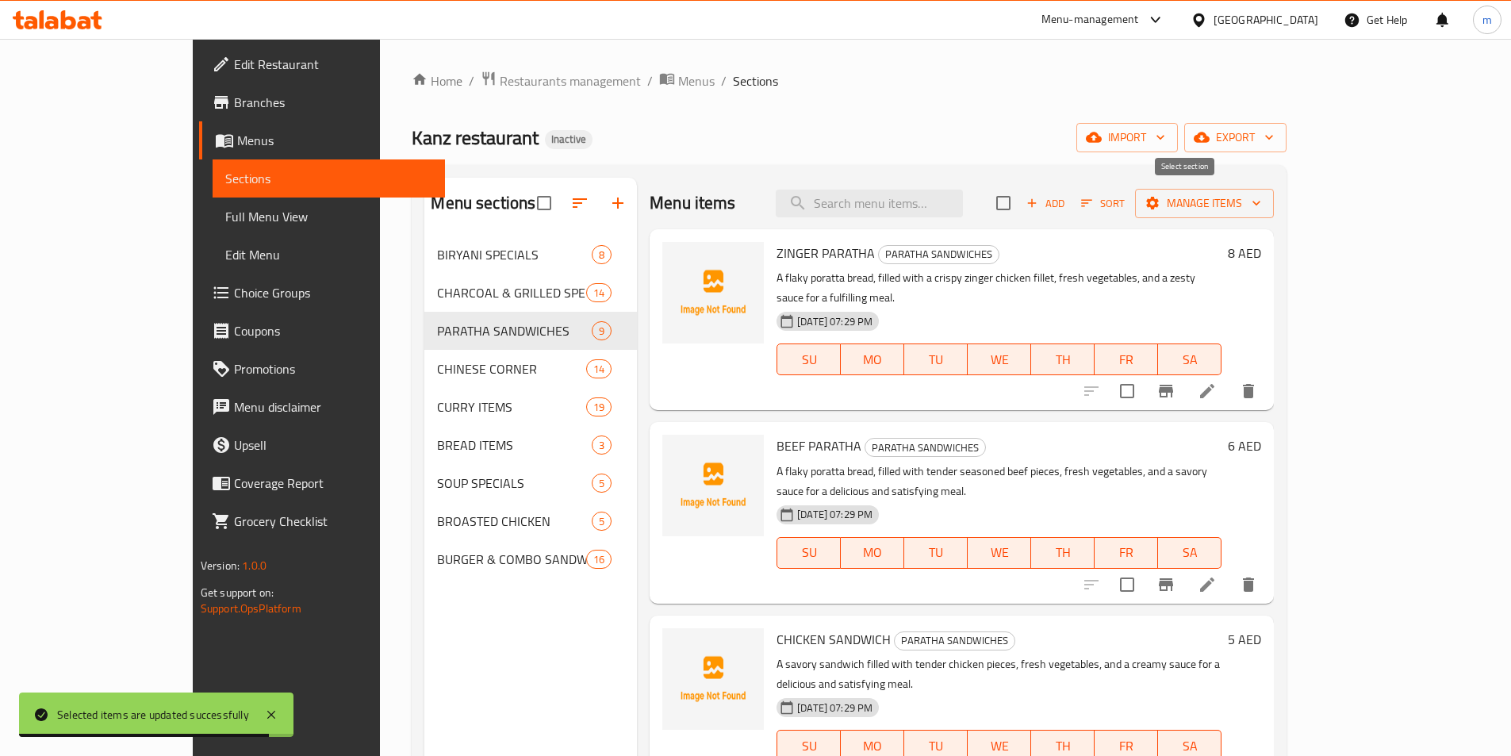
checkbox input "true"
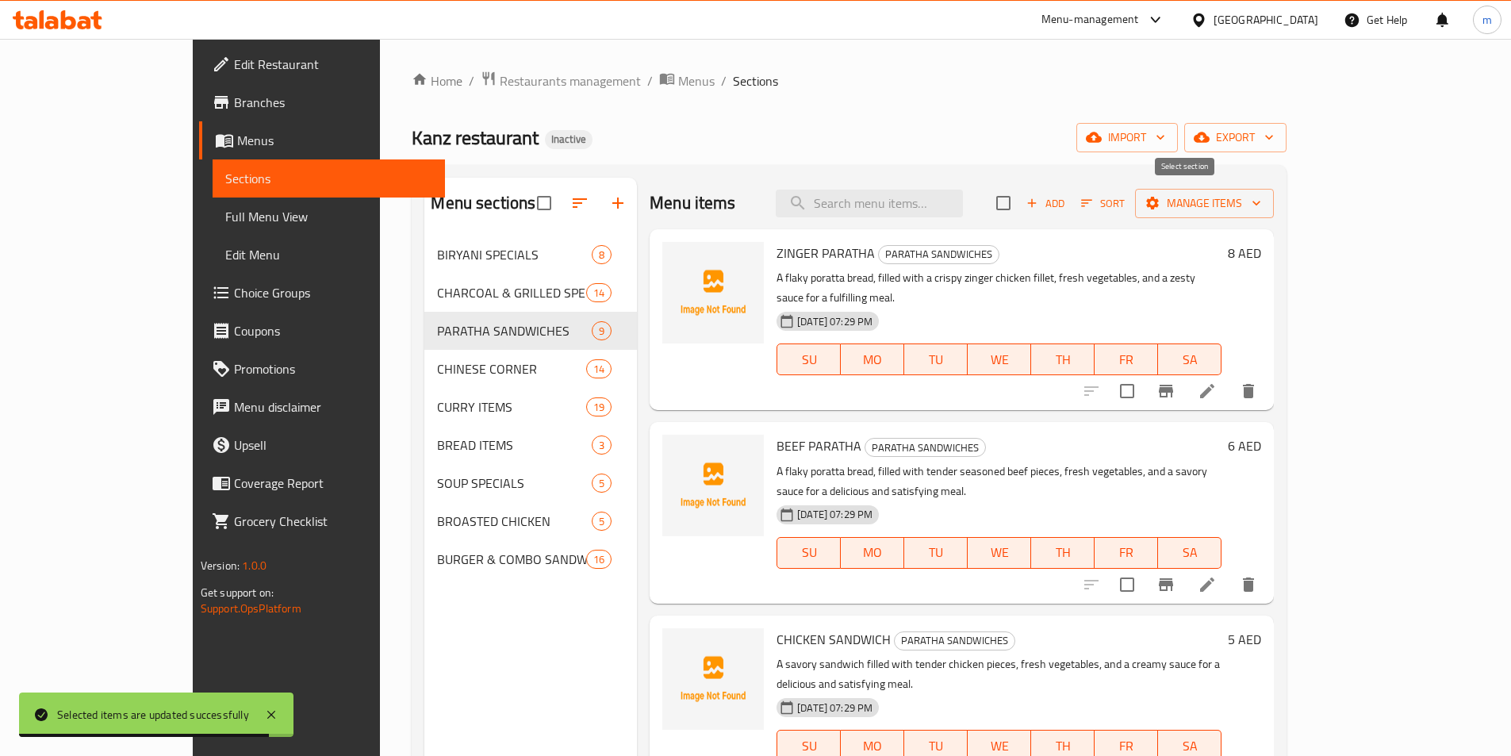
checkbox input "true"
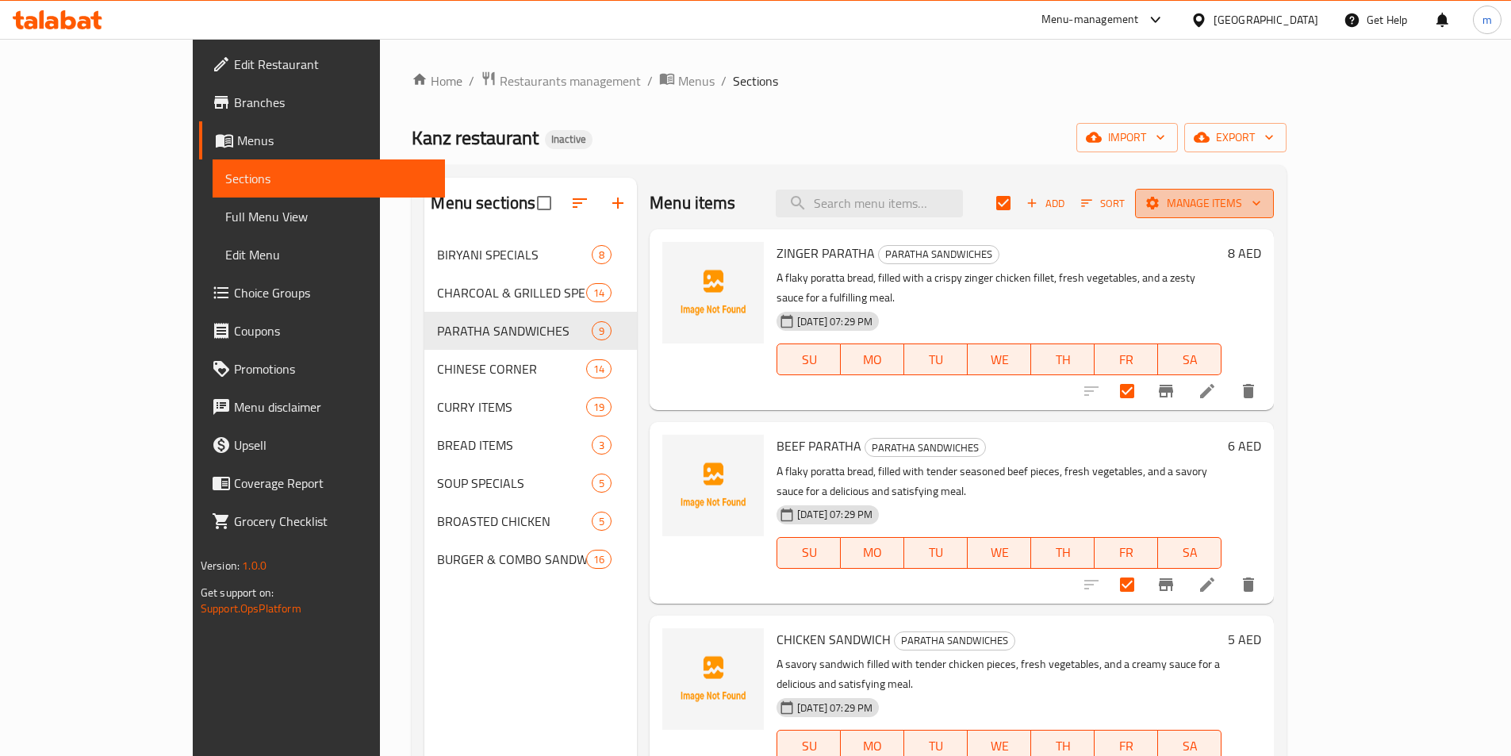
click at [1261, 198] on span "Manage items" at bounding box center [1203, 203] width 113 height 20
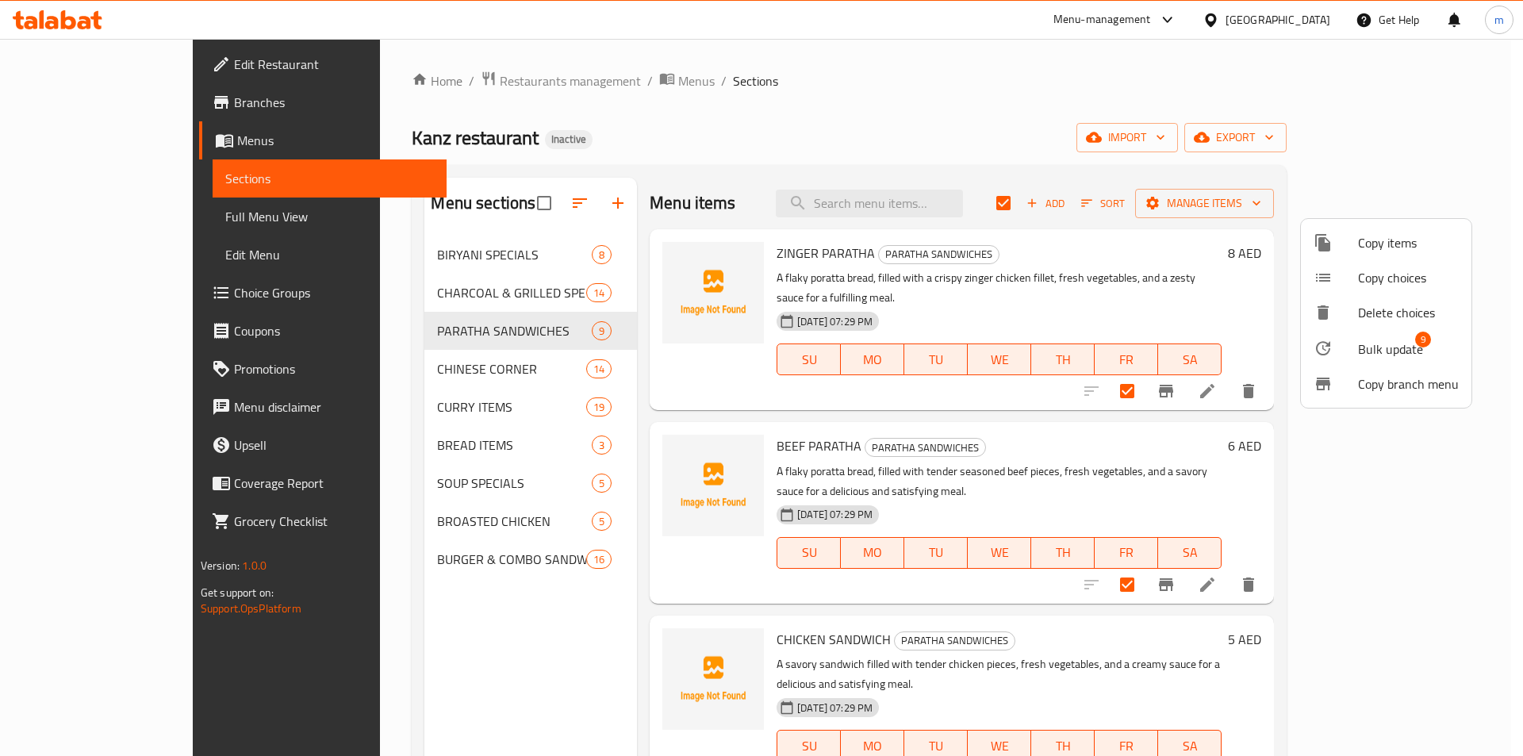
click at [1401, 347] on span "Bulk update" at bounding box center [1390, 348] width 65 height 19
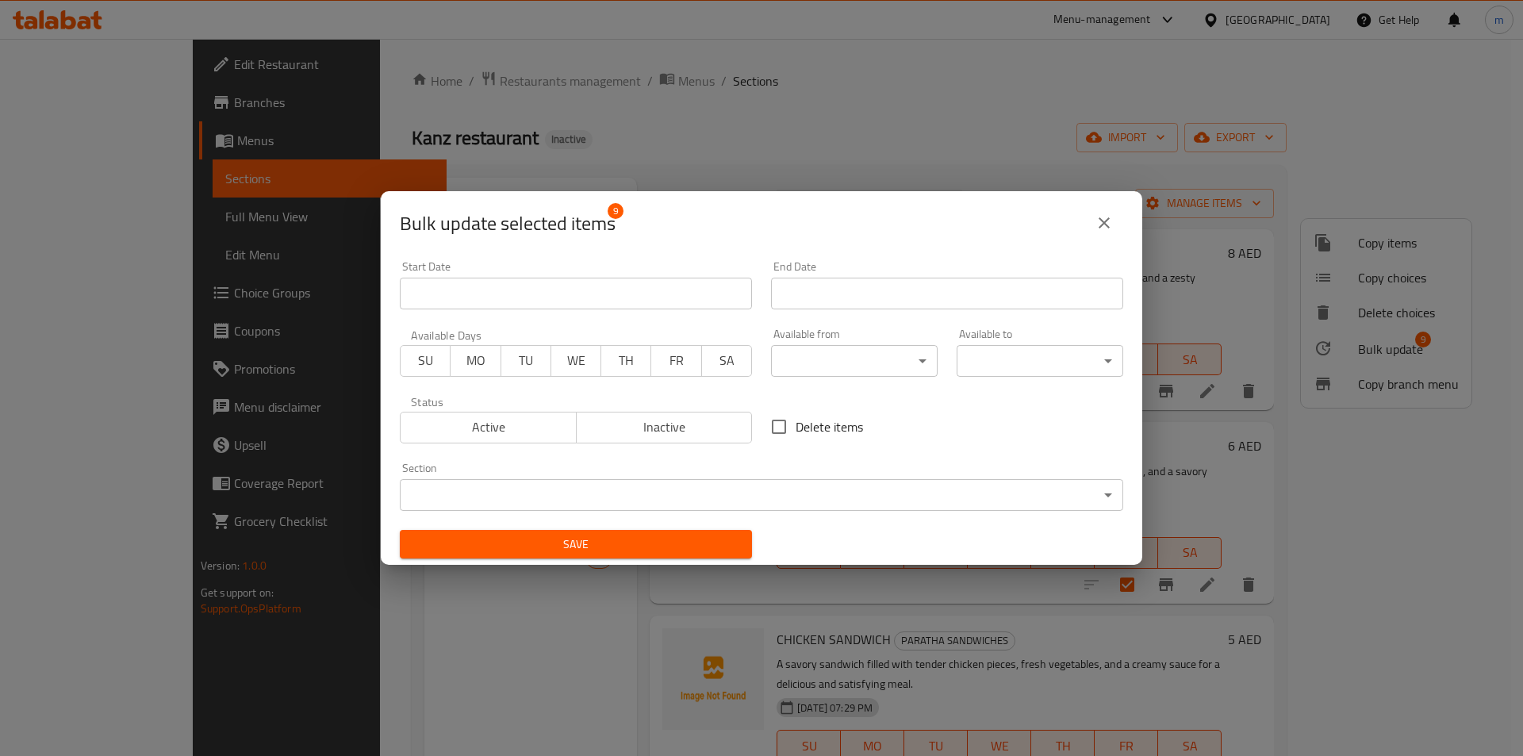
click at [855, 357] on body "​ Menu-management United Arab Emirates Get Help m Edit Restaurant Branches Menu…" at bounding box center [761, 397] width 1523 height 717
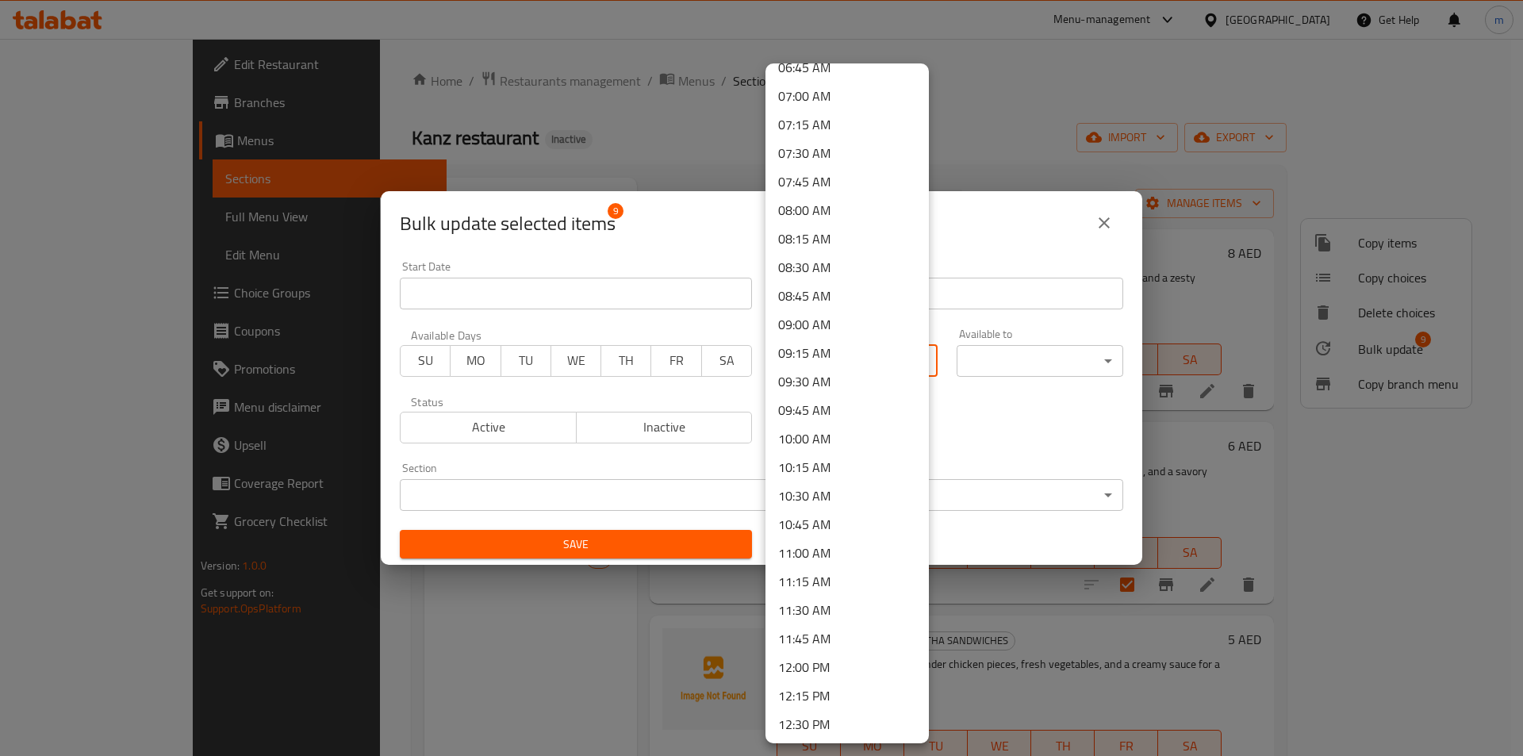
scroll to position [872, 0]
click at [822, 579] on li "12:00 PM" at bounding box center [846, 582] width 163 height 29
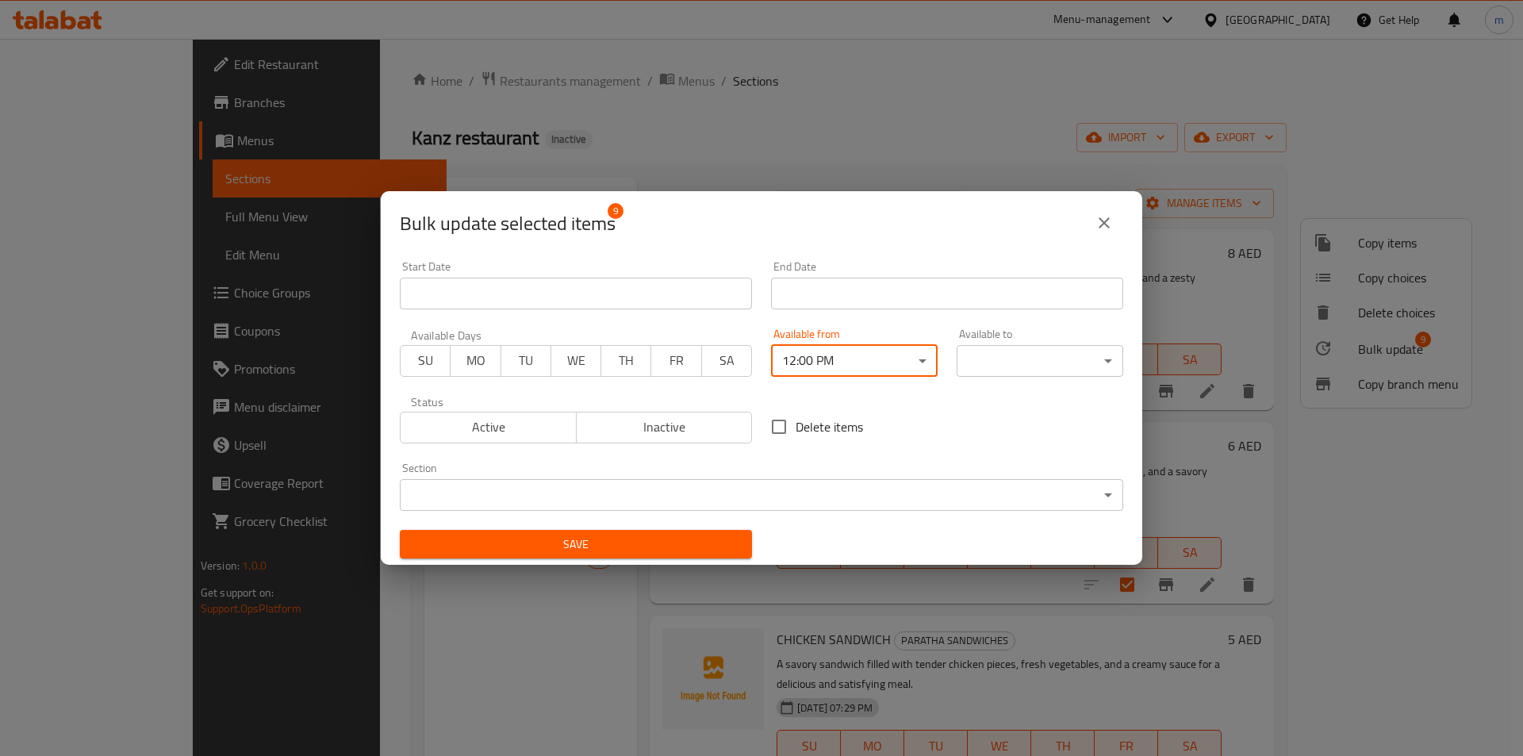
click at [1011, 359] on body "​ Menu-management United Arab Emirates Get Help m Edit Restaurant Branches Menu…" at bounding box center [761, 397] width 1523 height 717
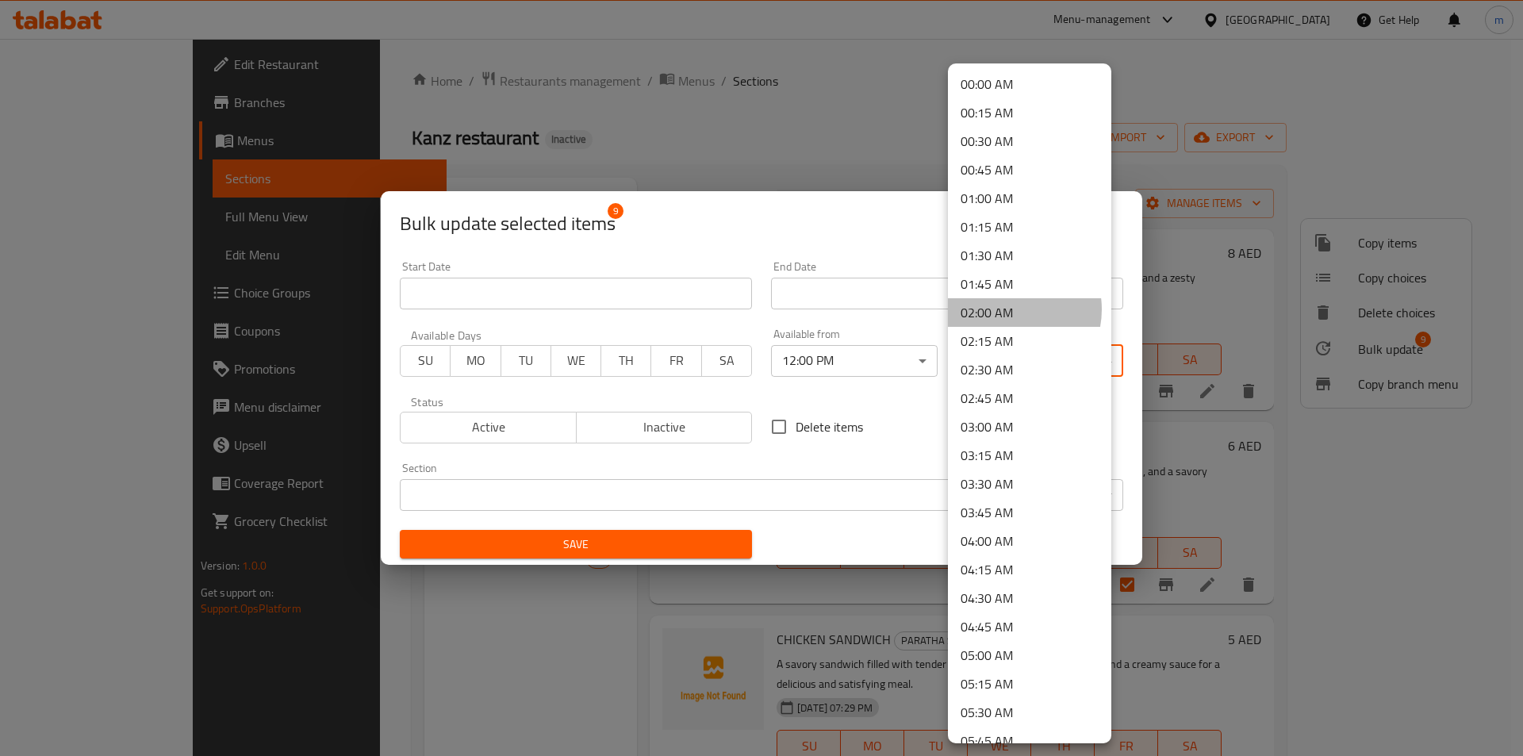
click at [1005, 309] on li "02:00 AM" at bounding box center [1029, 312] width 163 height 29
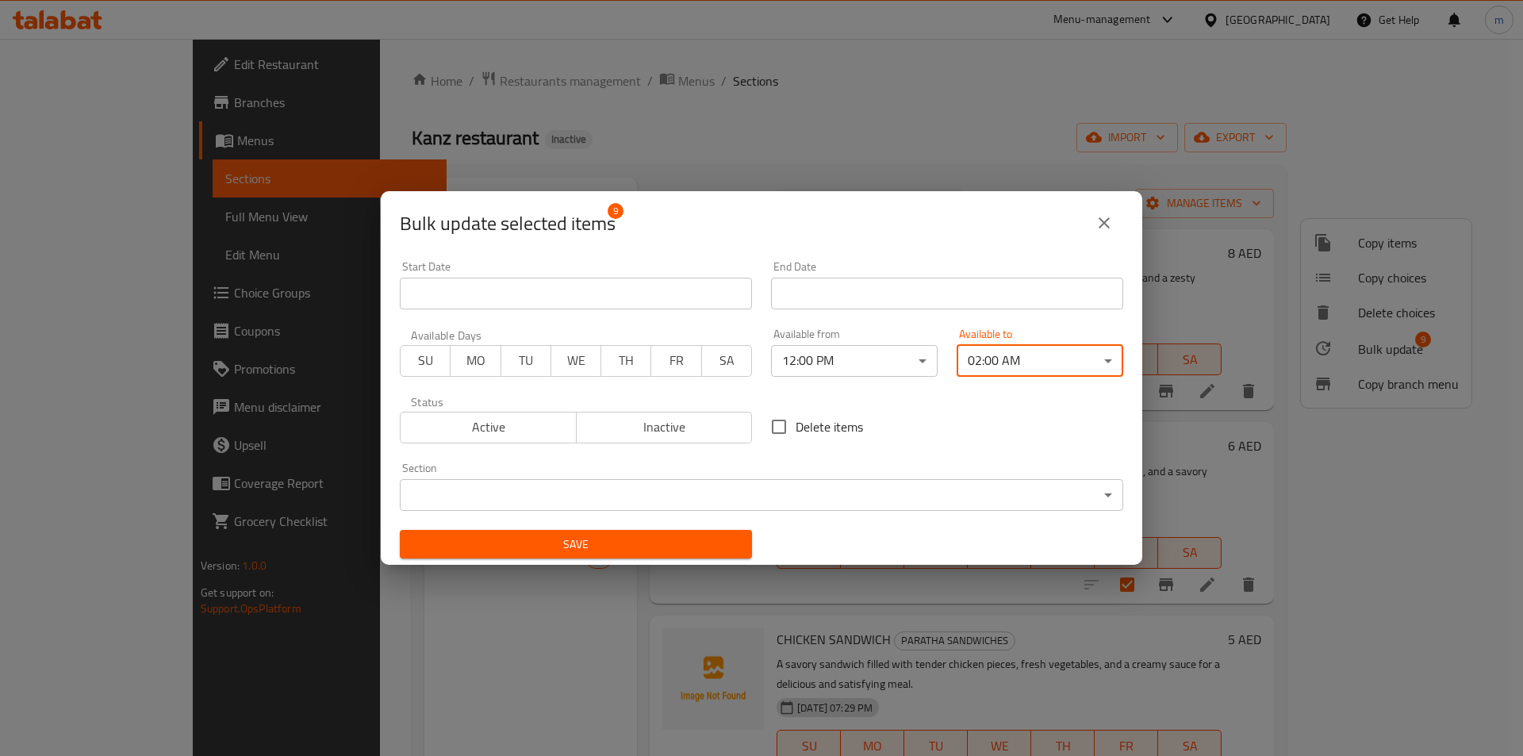
click at [626, 544] on span "Save" at bounding box center [575, 544] width 327 height 20
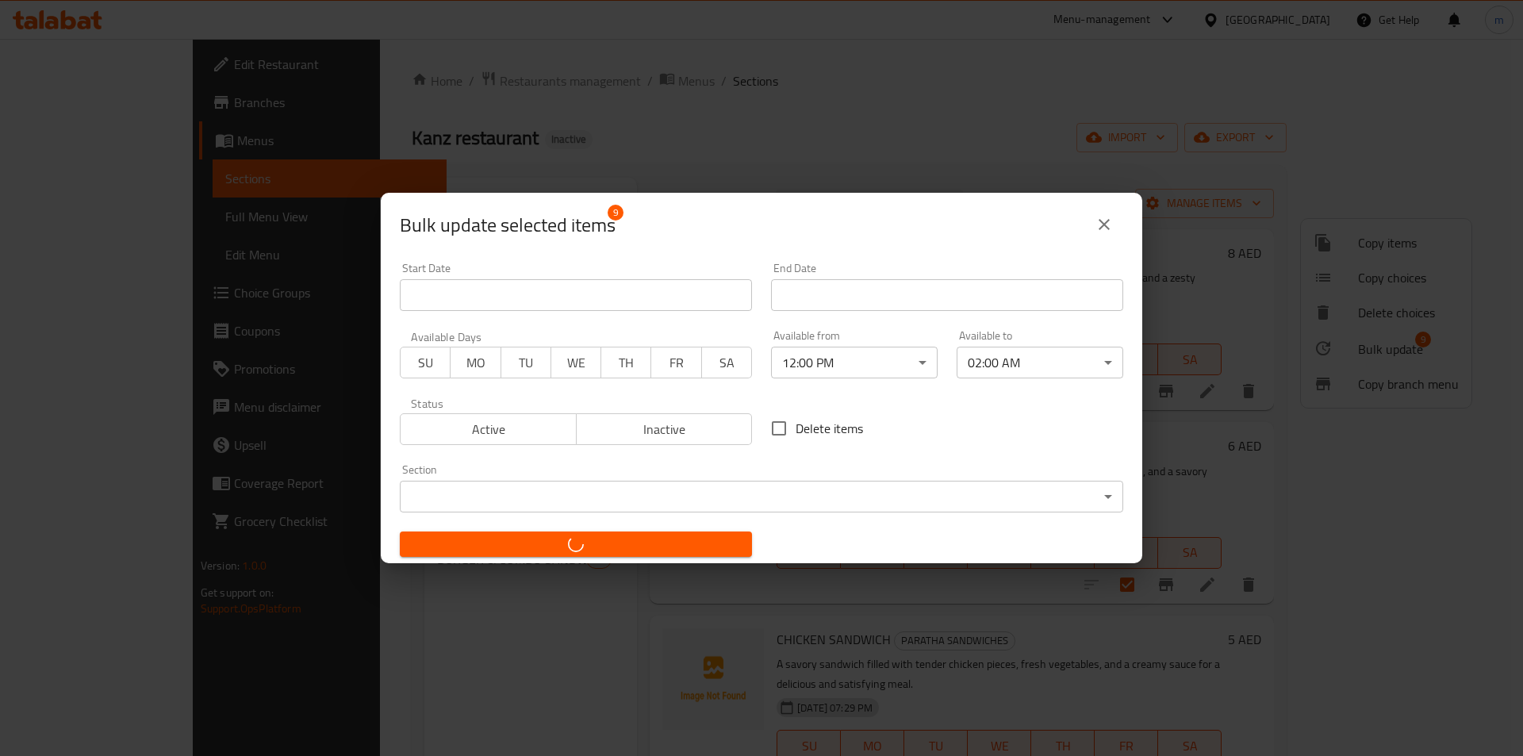
checkbox input "false"
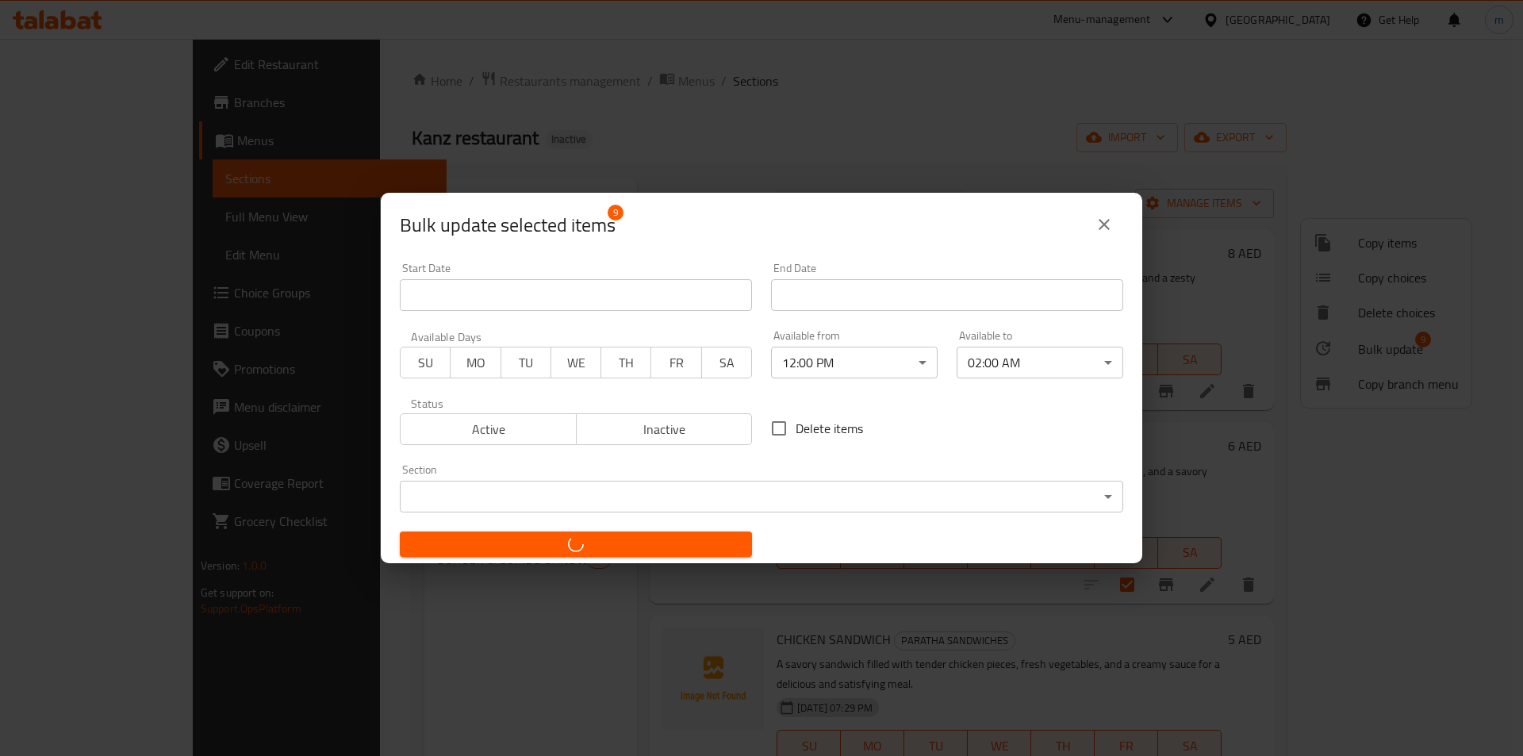
checkbox input "false"
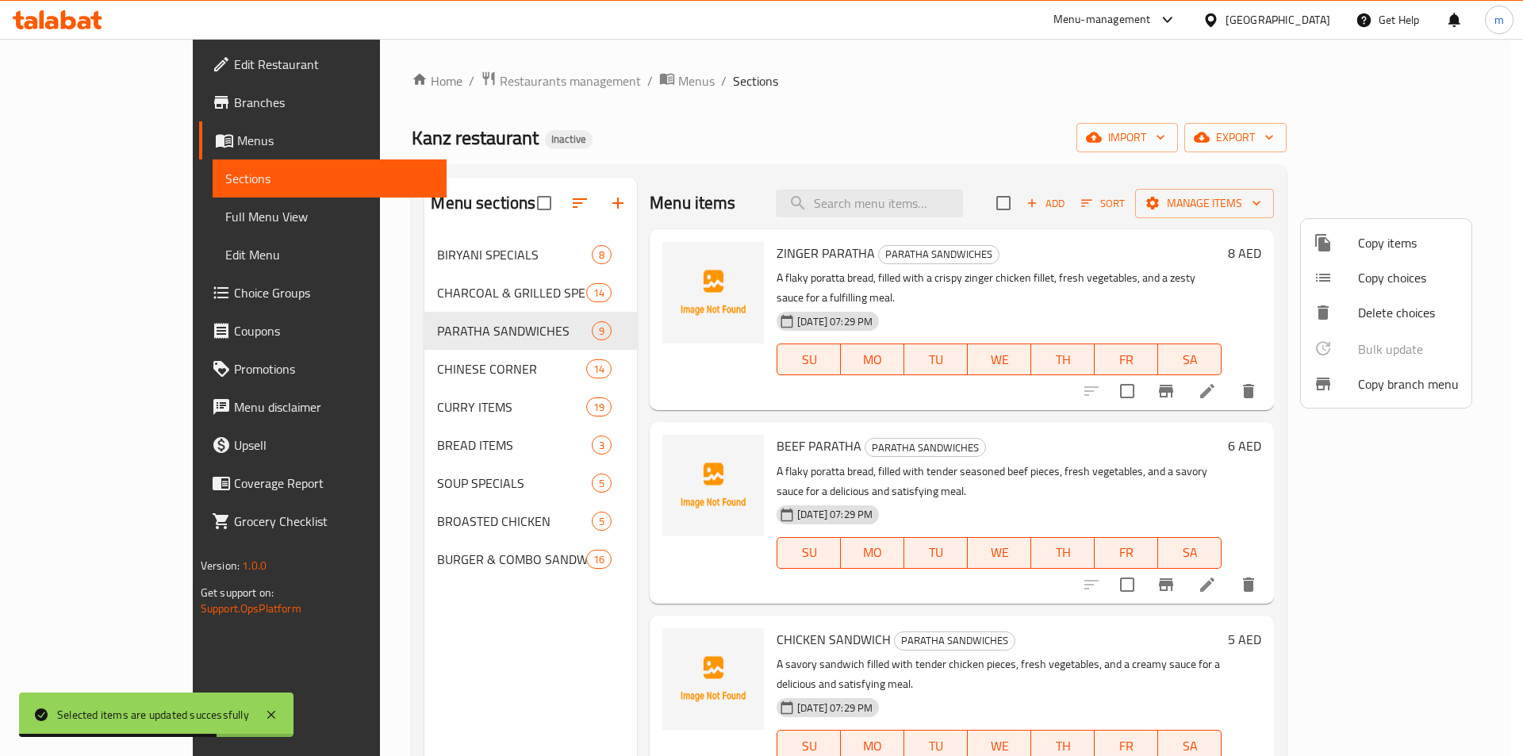
click at [920, 121] on div at bounding box center [761, 378] width 1523 height 756
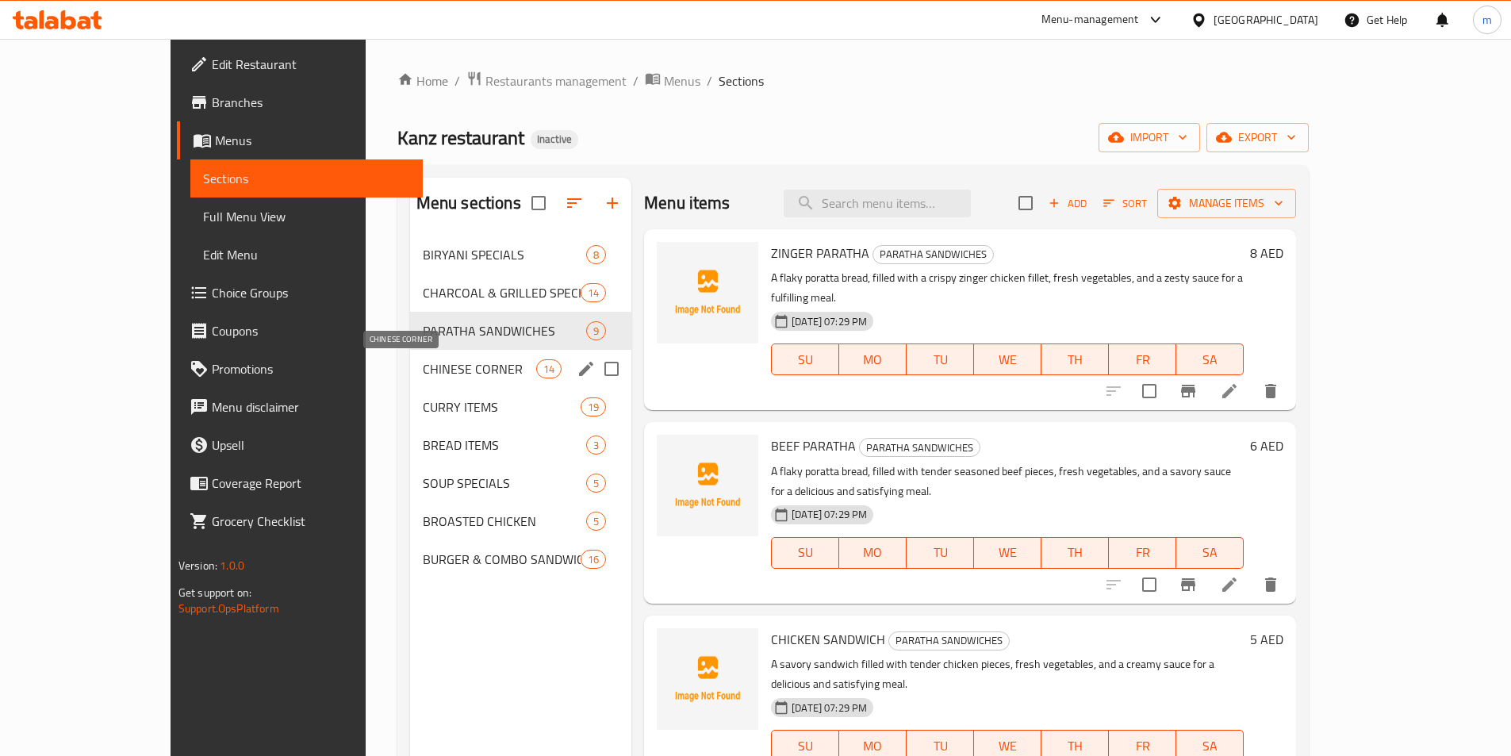
click at [423, 370] on span "CHINESE CORNER" at bounding box center [479, 368] width 113 height 19
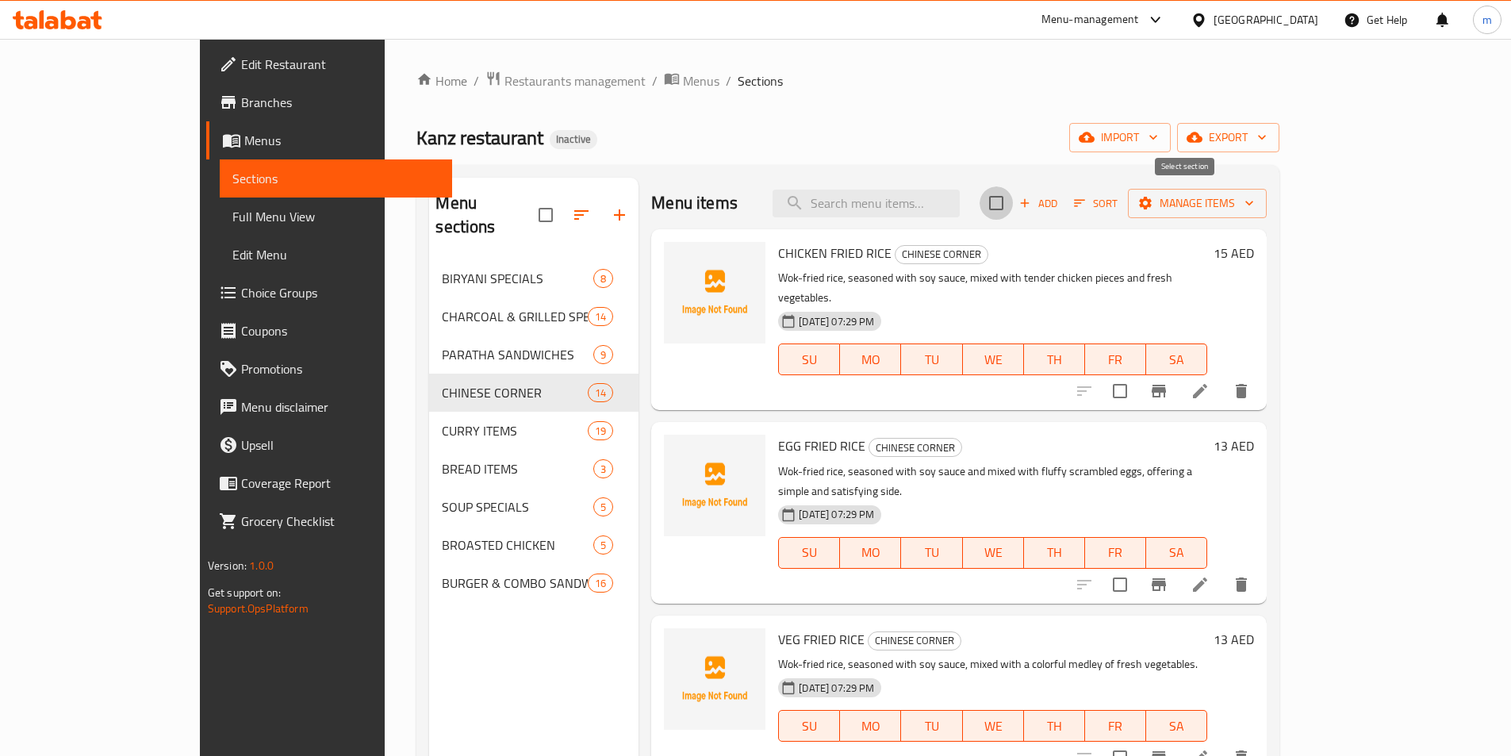
click at [1013, 208] on input "checkbox" at bounding box center [995, 202] width 33 height 33
checkbox input "true"
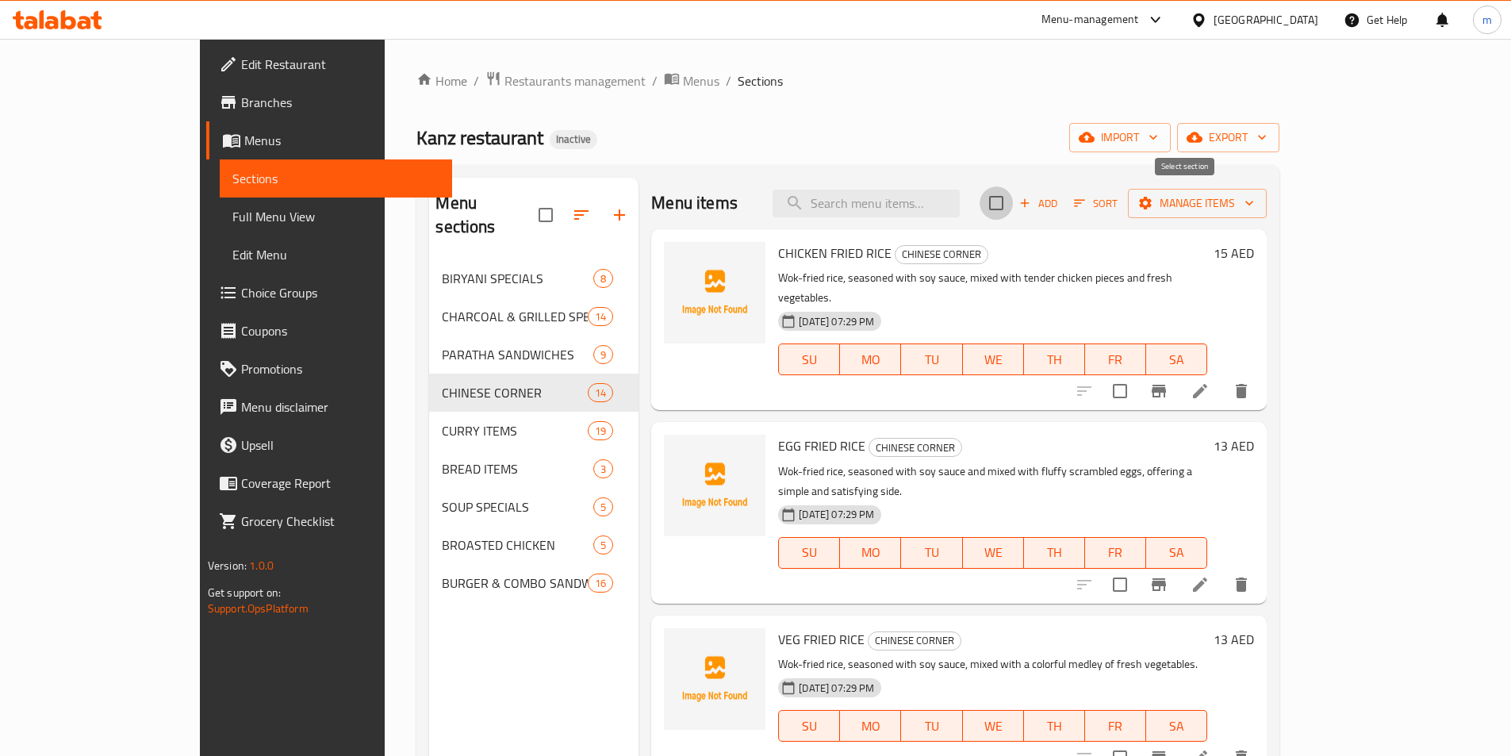
checkbox input "true"
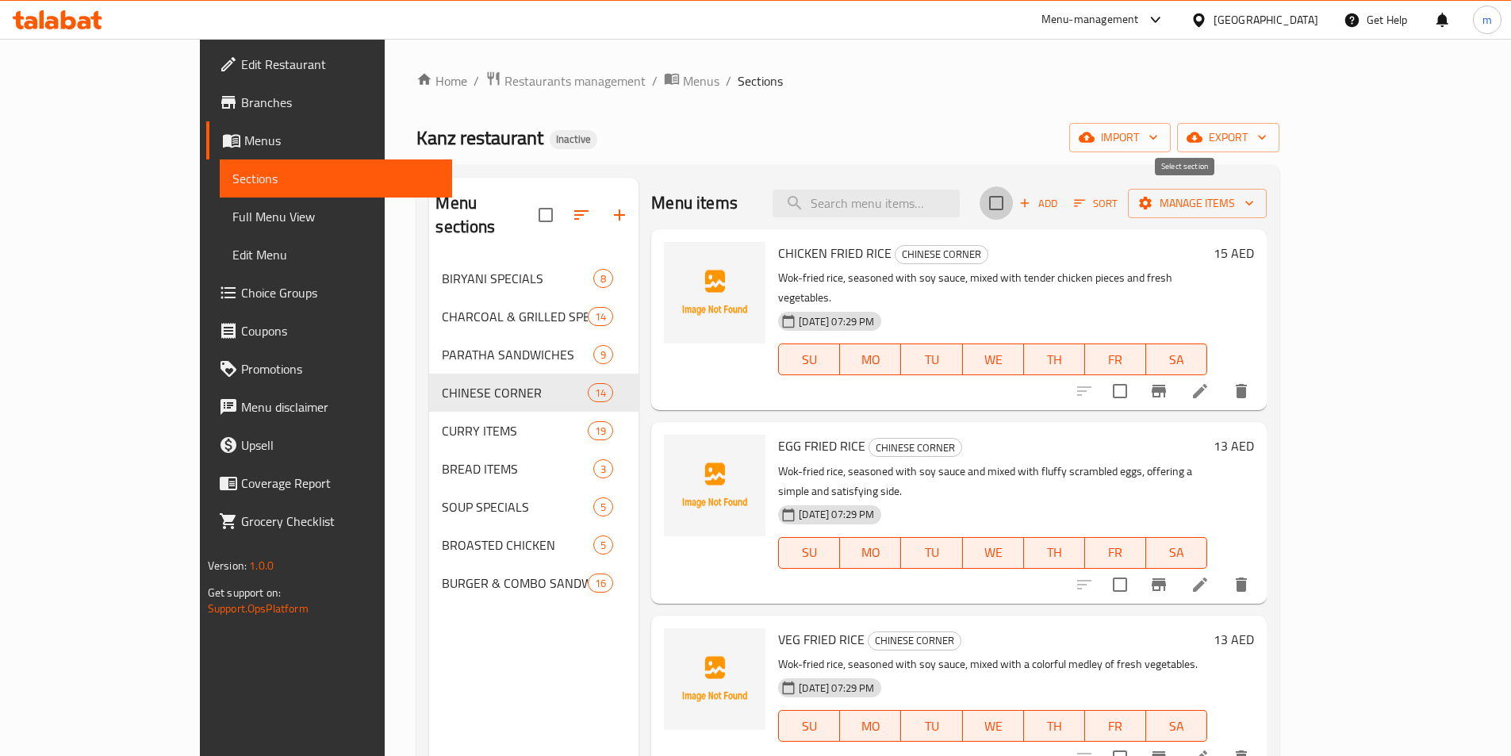
checkbox input "true"
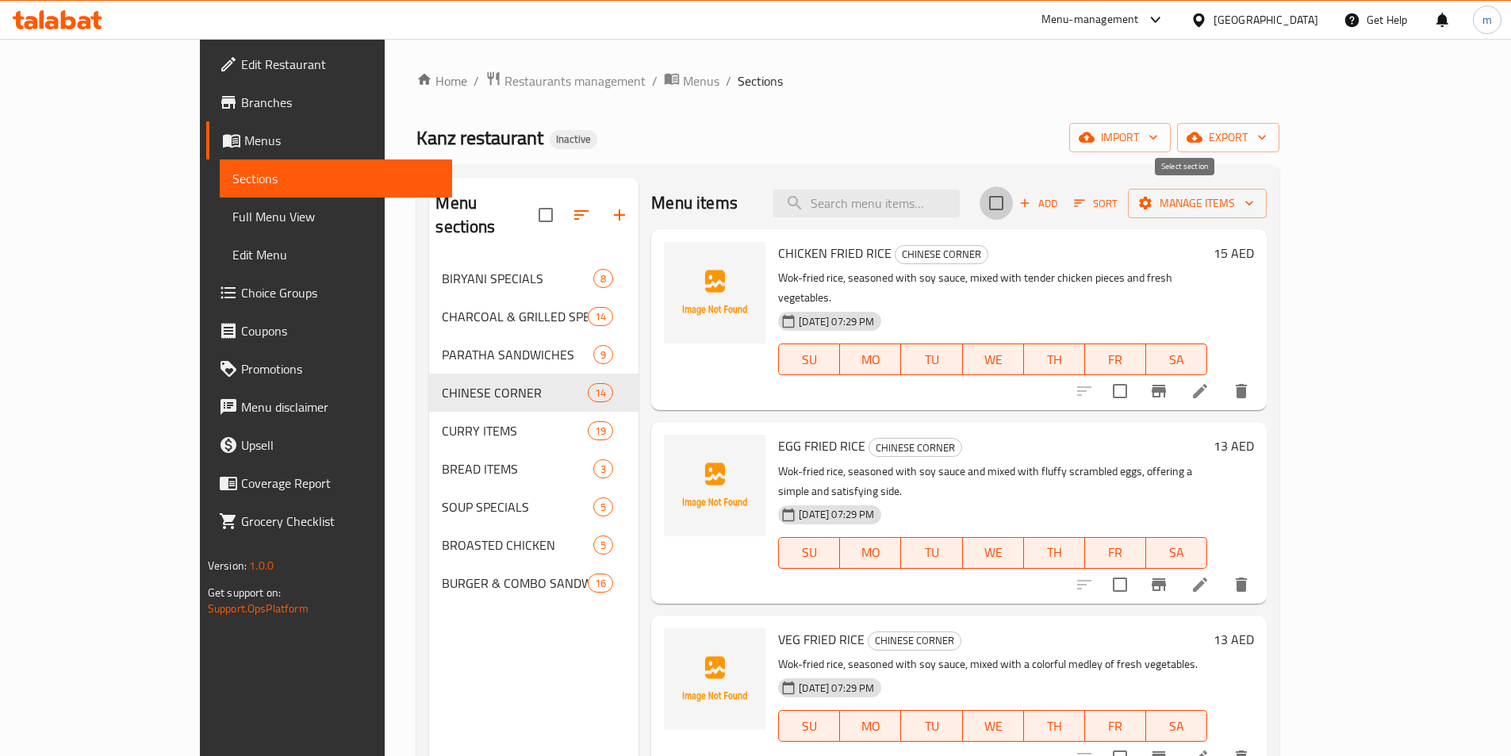
checkbox input "true"
click at [1254, 201] on span "Manage items" at bounding box center [1196, 203] width 113 height 20
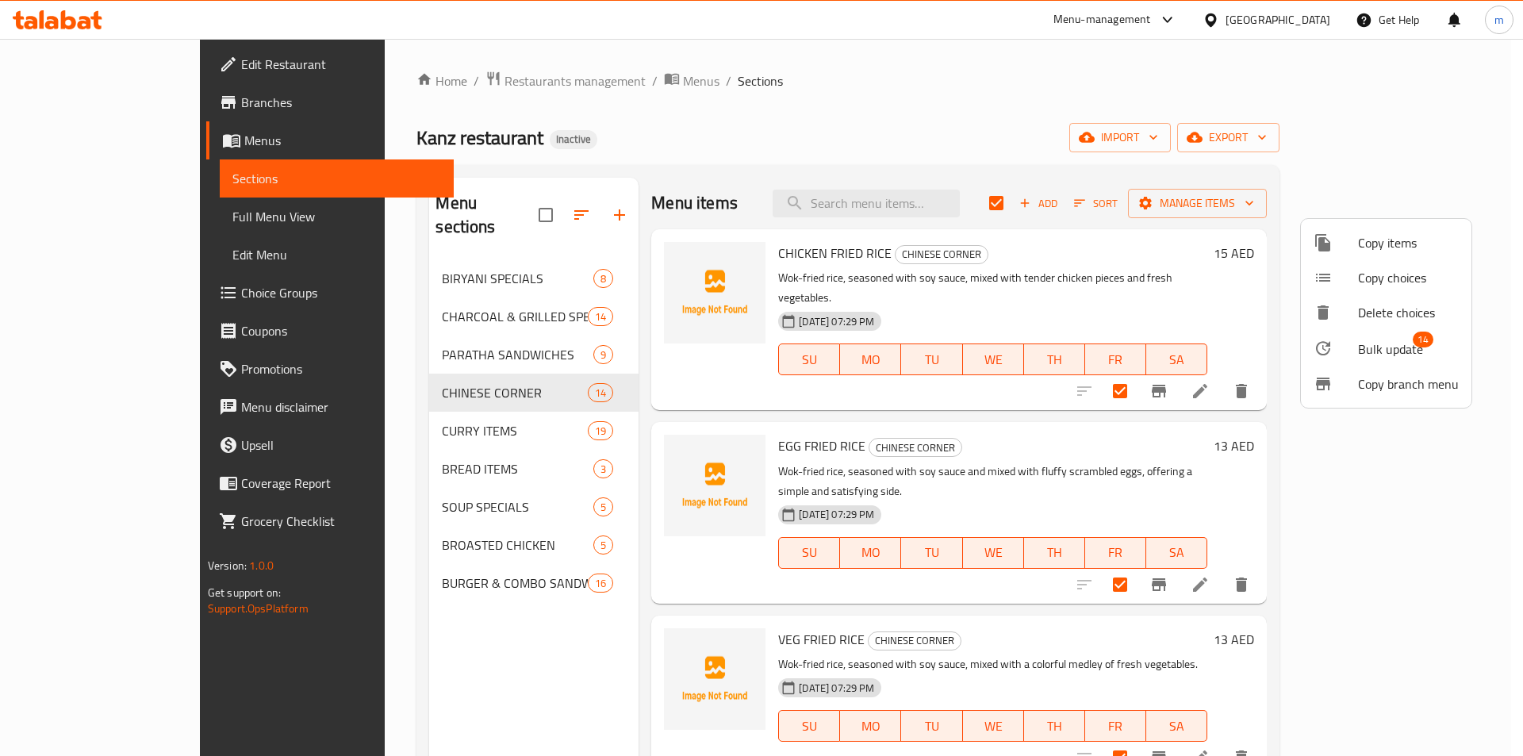
click at [1389, 346] on span "Bulk update" at bounding box center [1390, 348] width 65 height 19
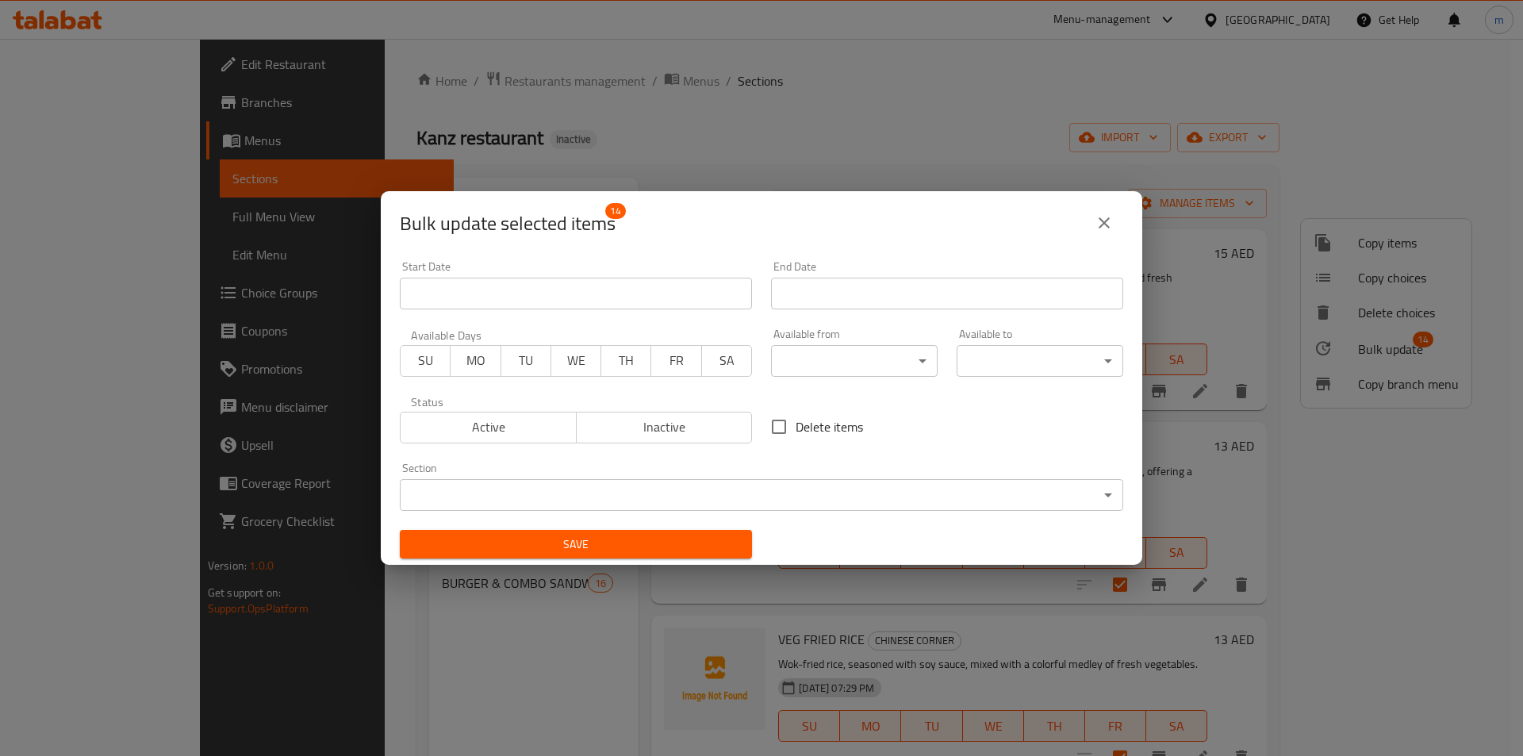
click at [823, 354] on body "​ Menu-management United Arab Emirates Get Help m Edit Restaurant Branches Menu…" at bounding box center [761, 397] width 1523 height 717
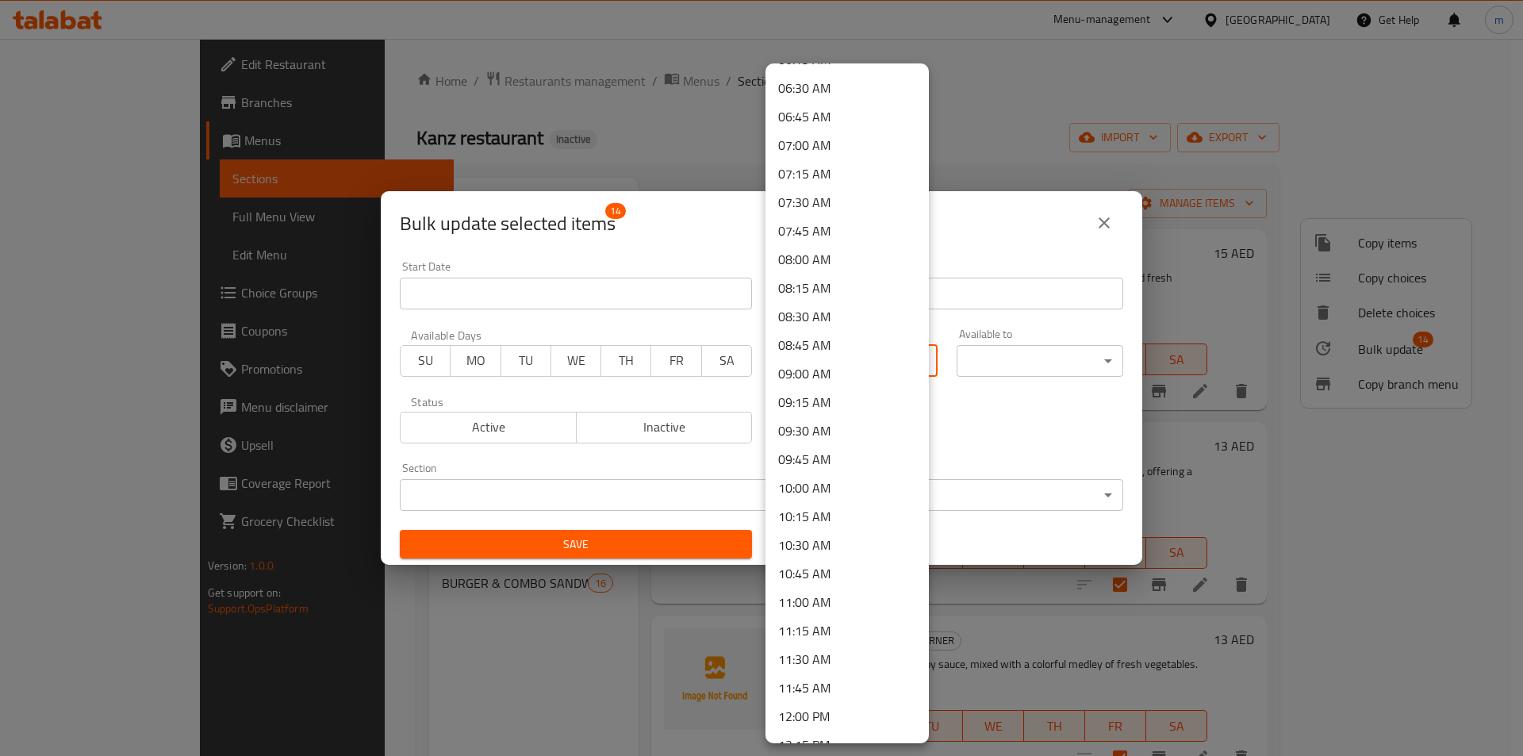
scroll to position [872, 0]
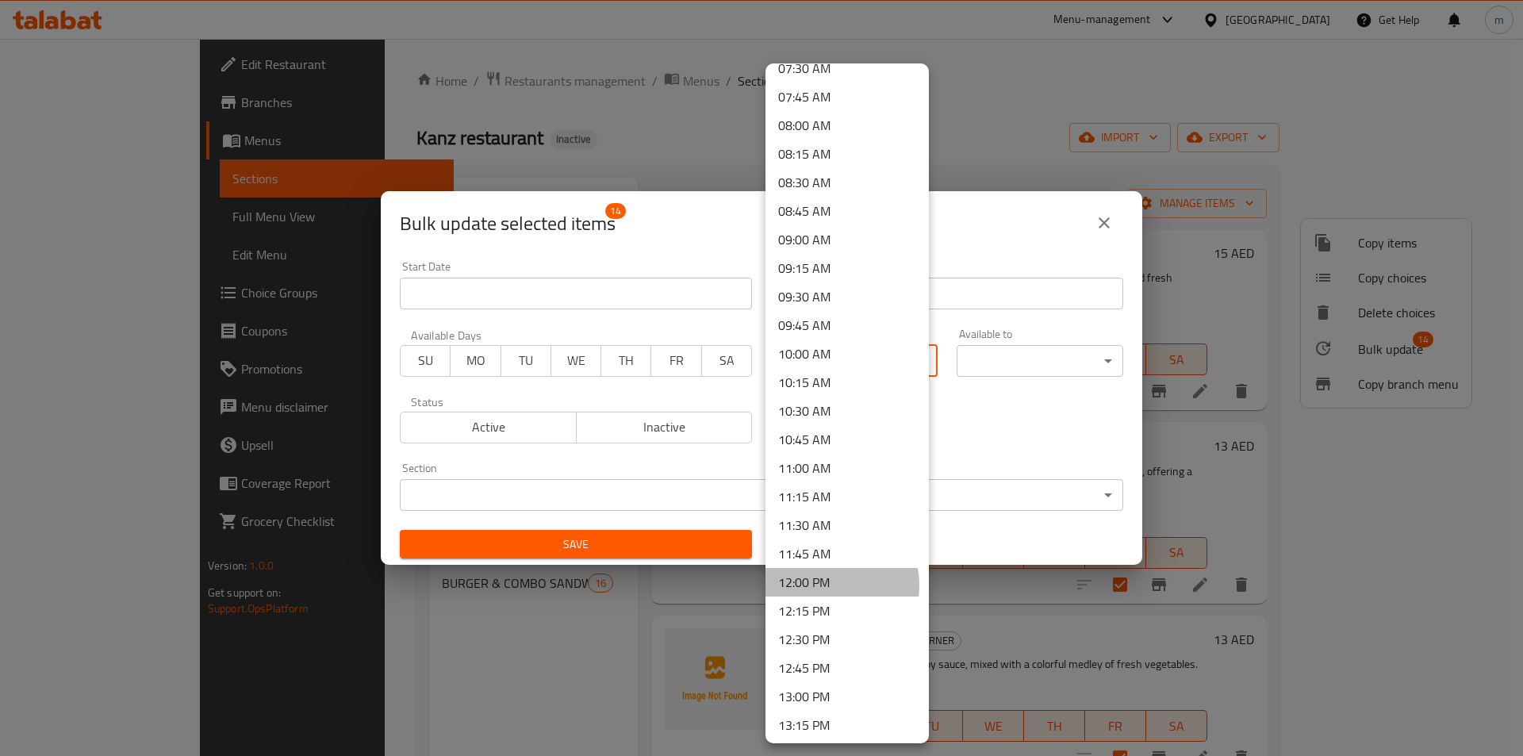
click at [825, 585] on li "12:00 PM" at bounding box center [846, 582] width 163 height 29
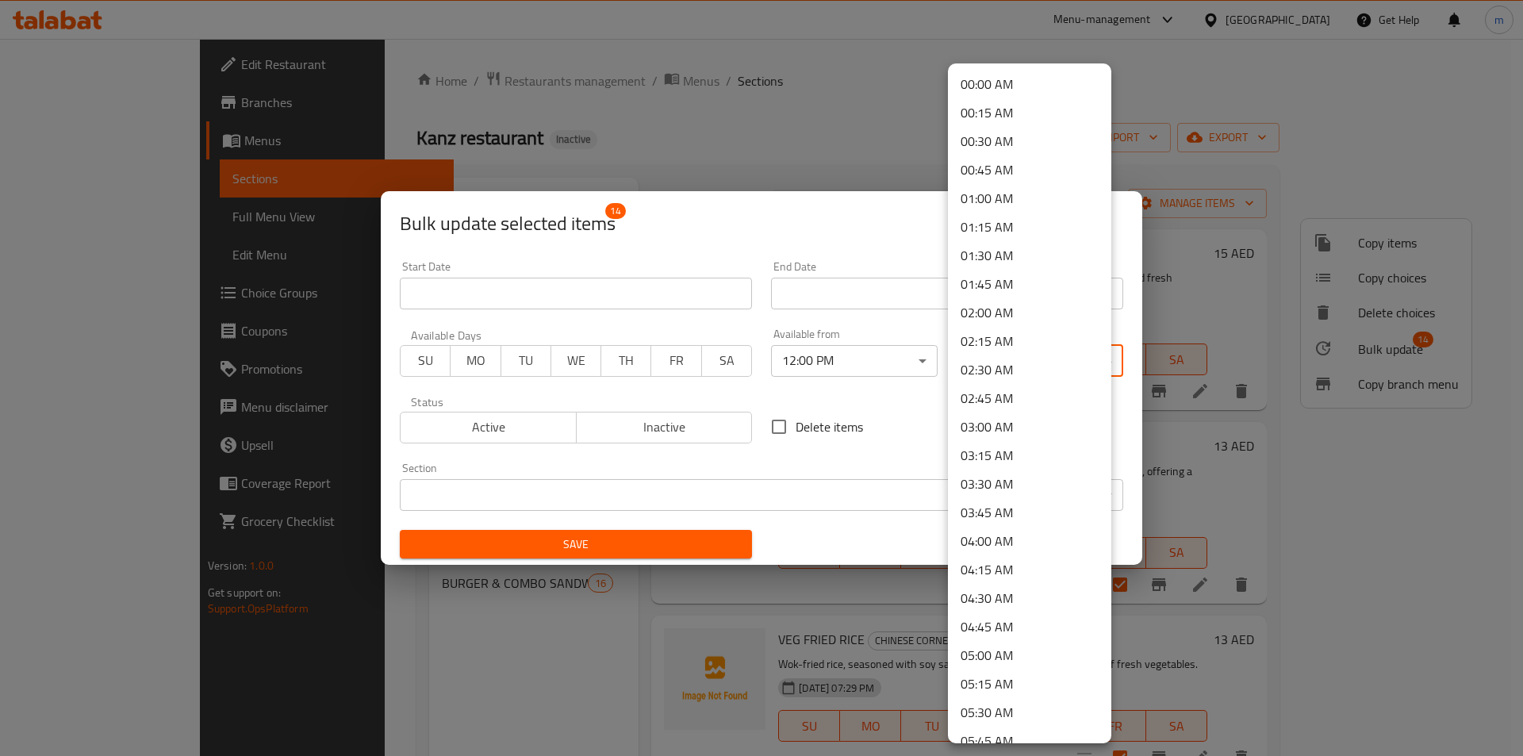
click at [992, 366] on body "​ Menu-management United Arab Emirates Get Help m Edit Restaurant Branches Menu…" at bounding box center [761, 397] width 1523 height 717
click at [1008, 315] on li "02:00 AM" at bounding box center [1029, 312] width 163 height 29
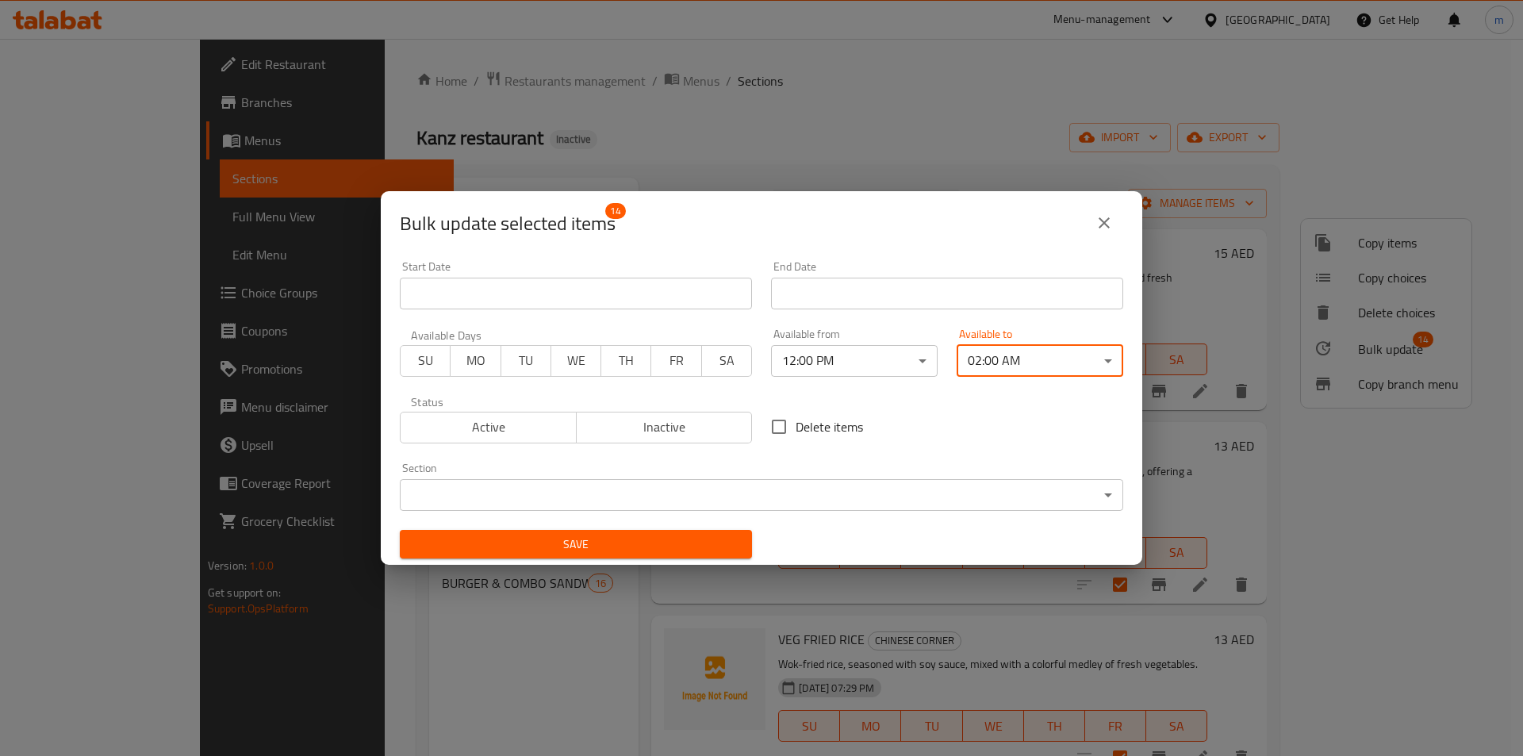
click at [561, 538] on span "Save" at bounding box center [575, 544] width 327 height 20
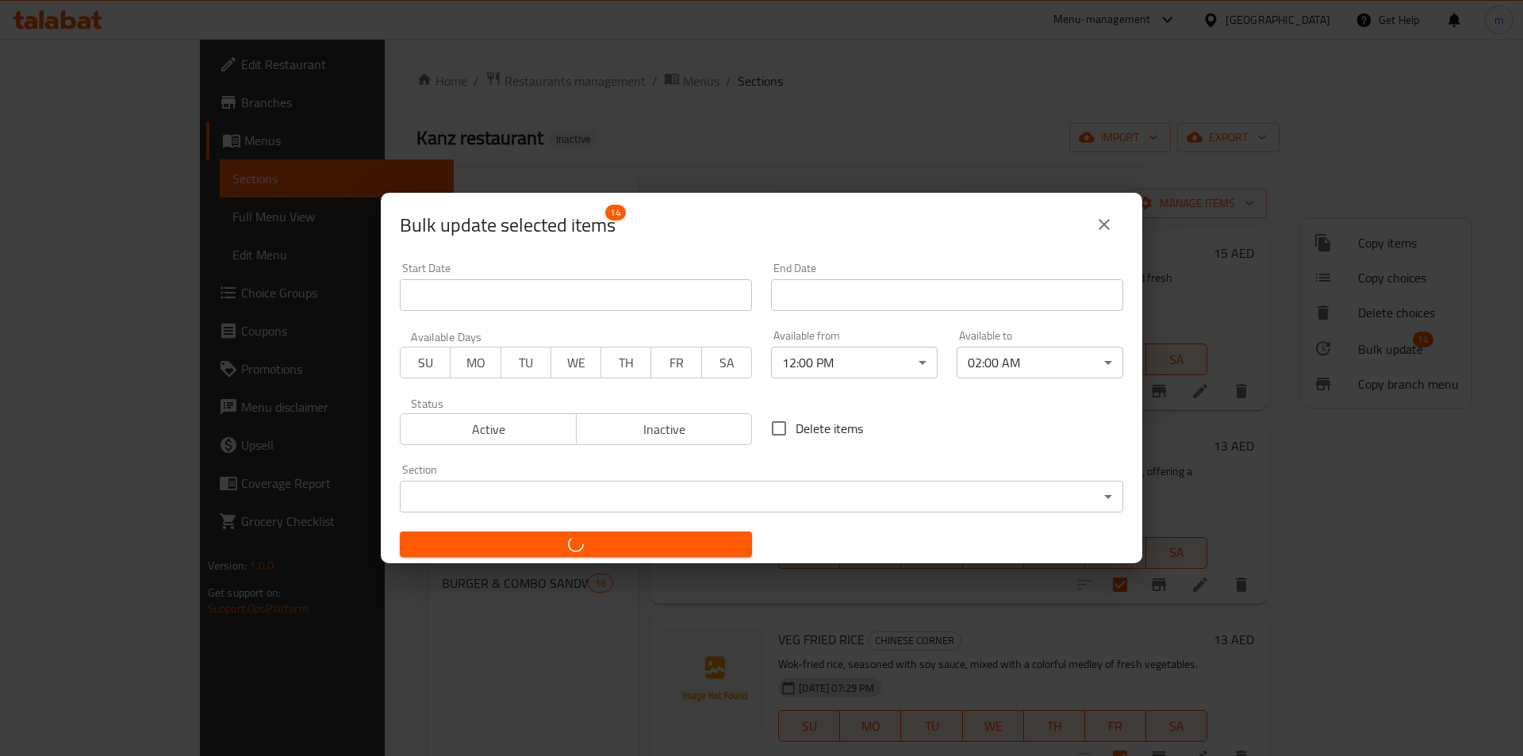
checkbox input "false"
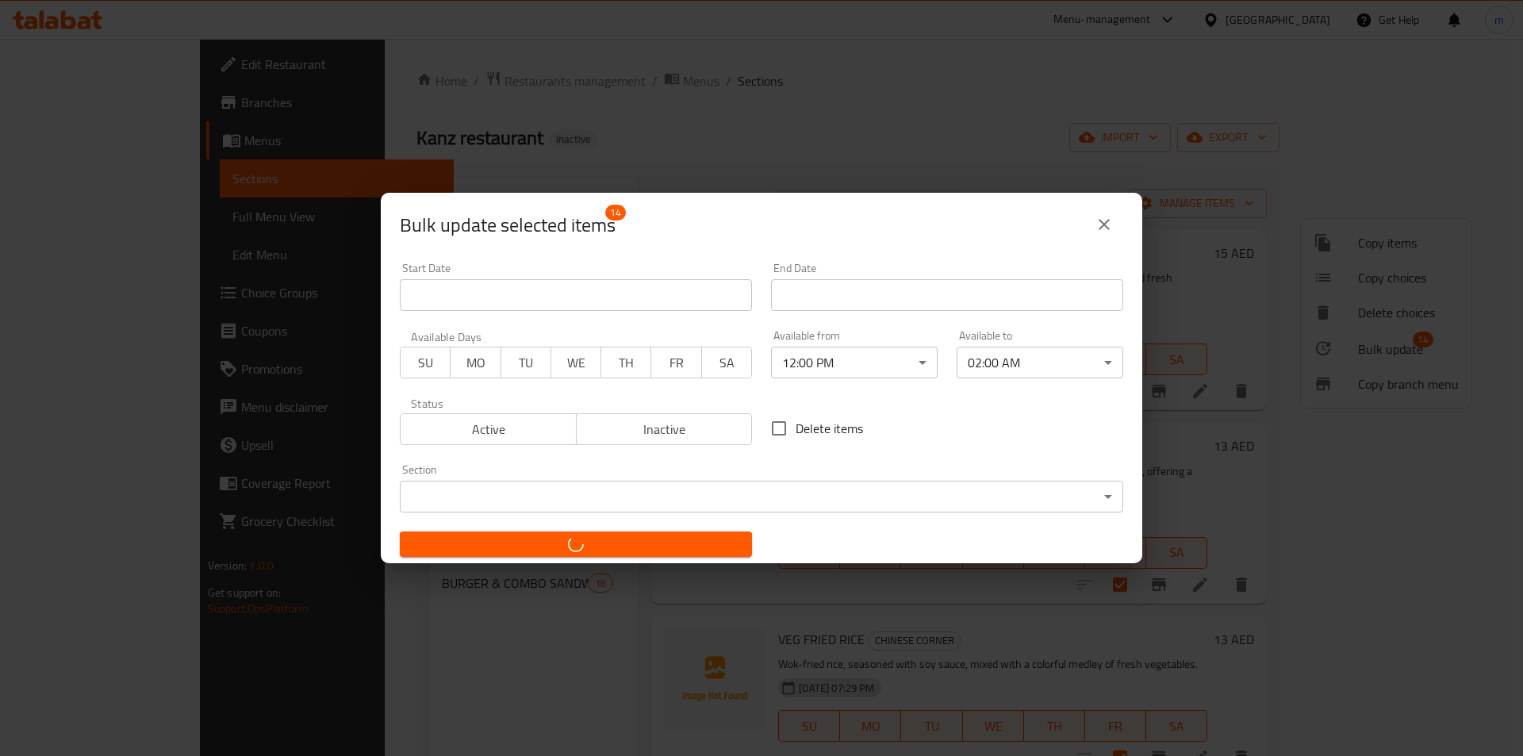
checkbox input "false"
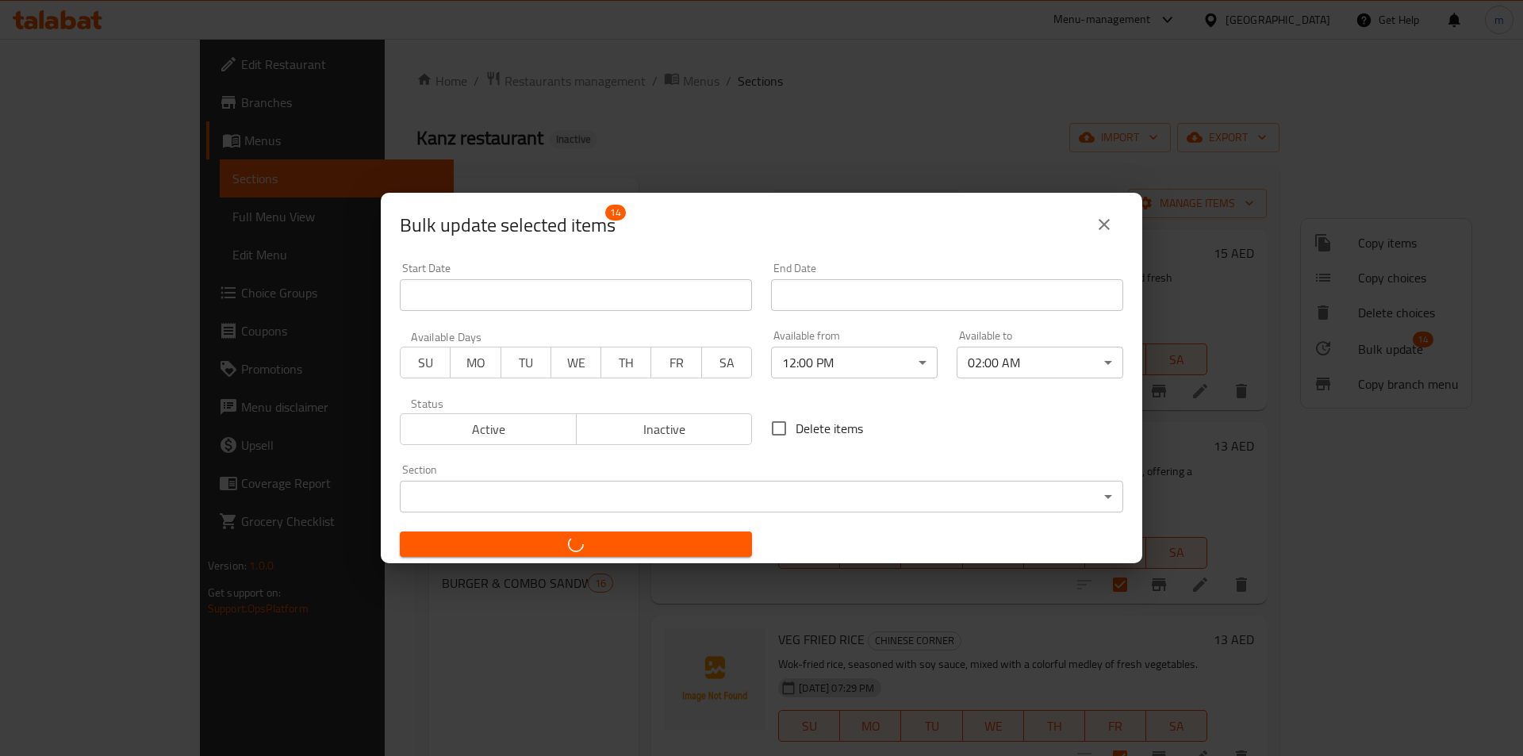
checkbox input "false"
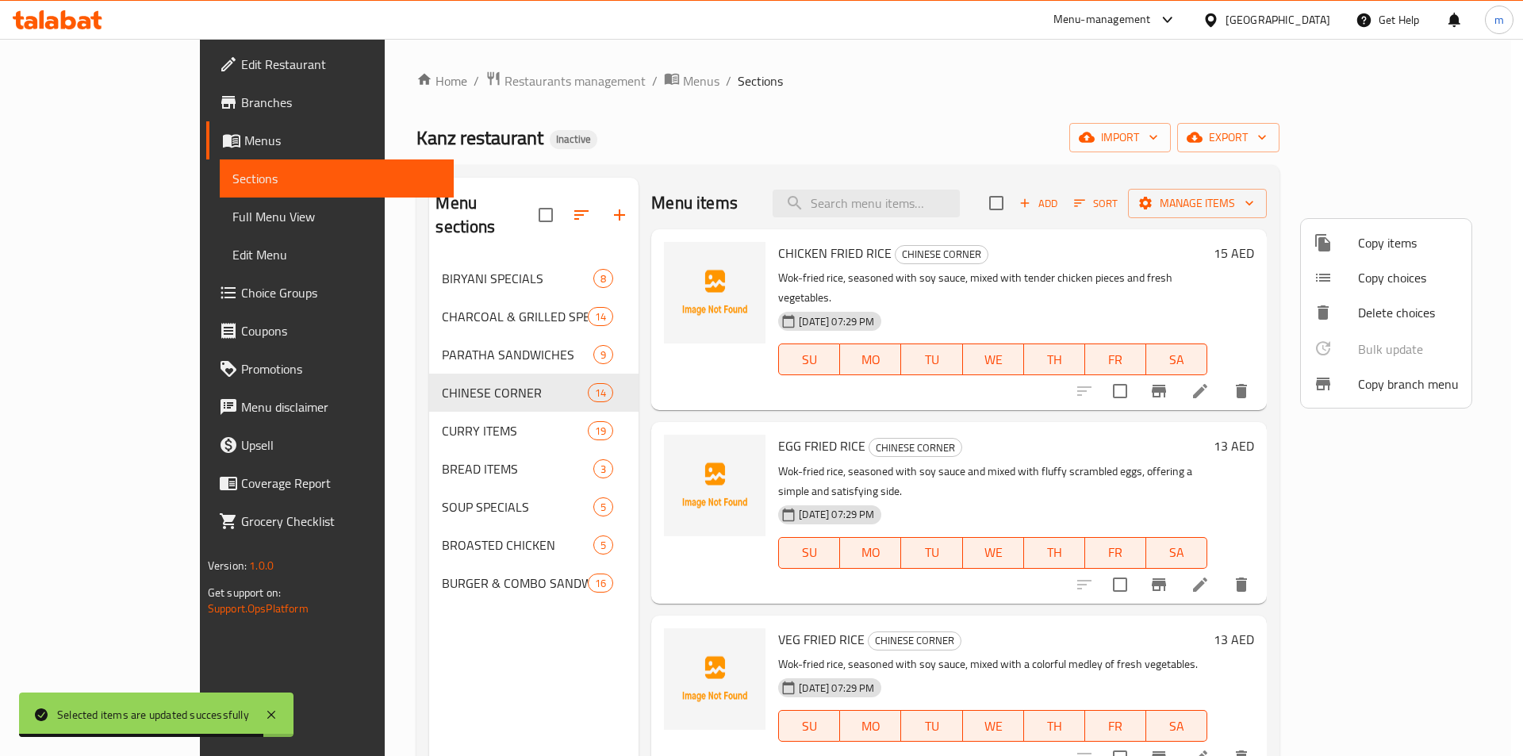
click at [423, 405] on div at bounding box center [761, 378] width 1523 height 756
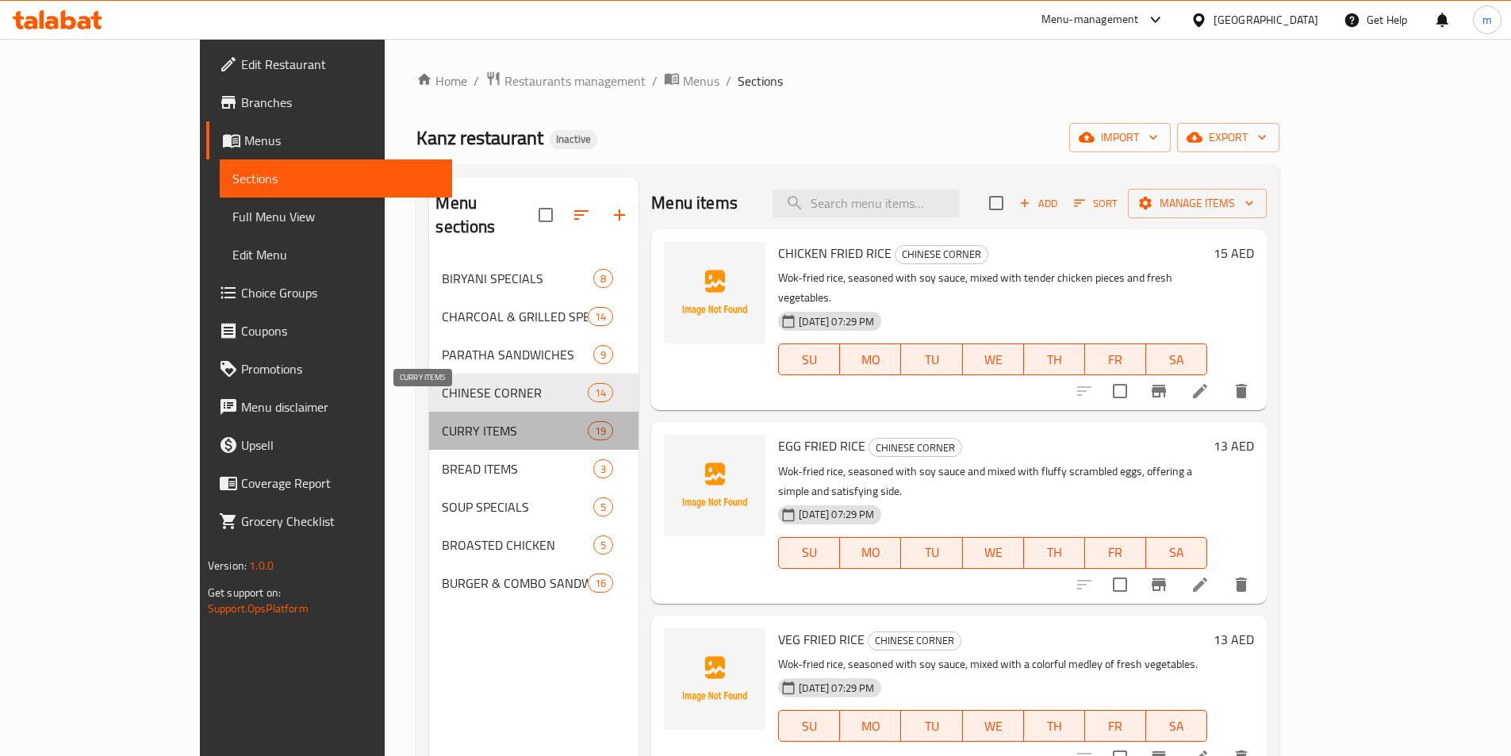
click at [442, 421] on span "CURRY ITEMS" at bounding box center [515, 430] width 146 height 19
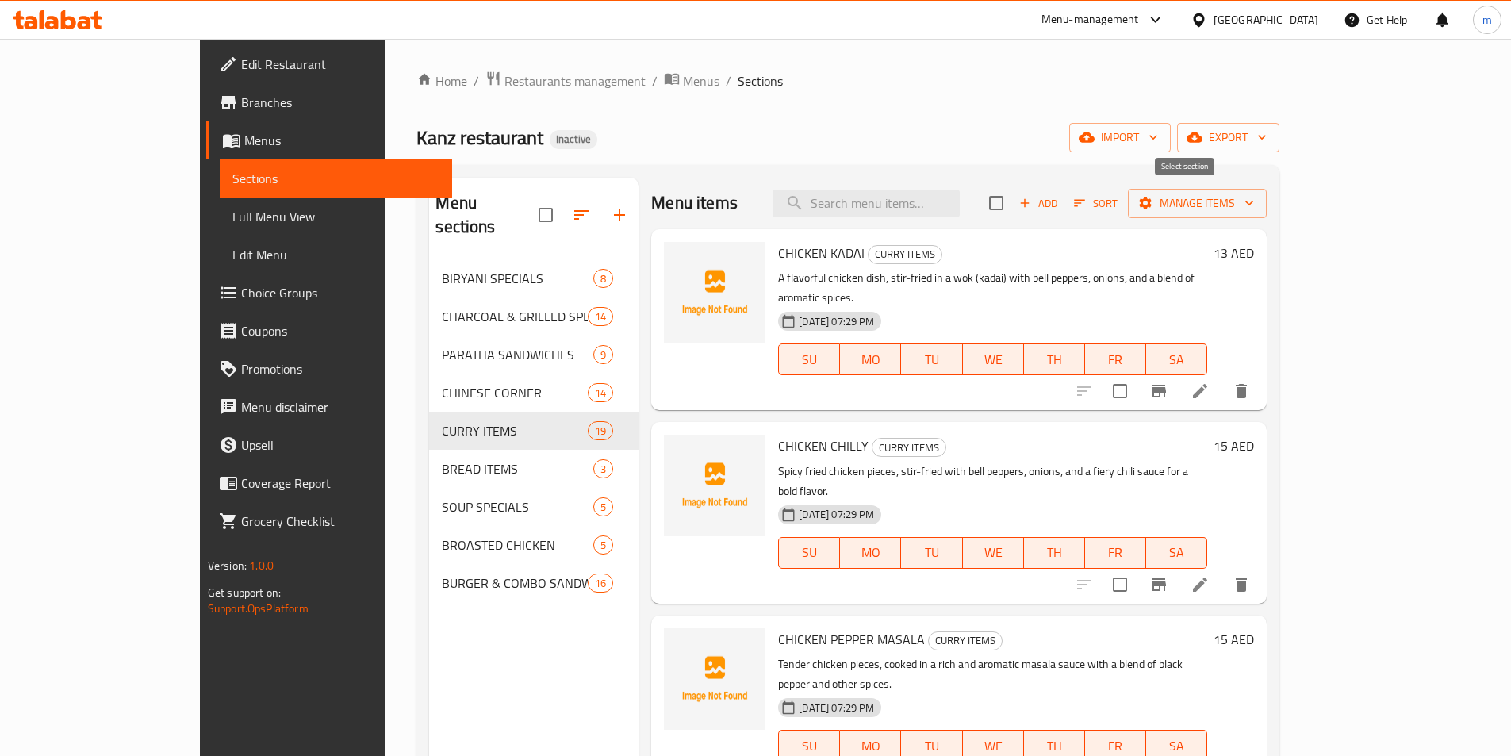
click at [1013, 205] on input "checkbox" at bounding box center [995, 202] width 33 height 33
checkbox input "true"
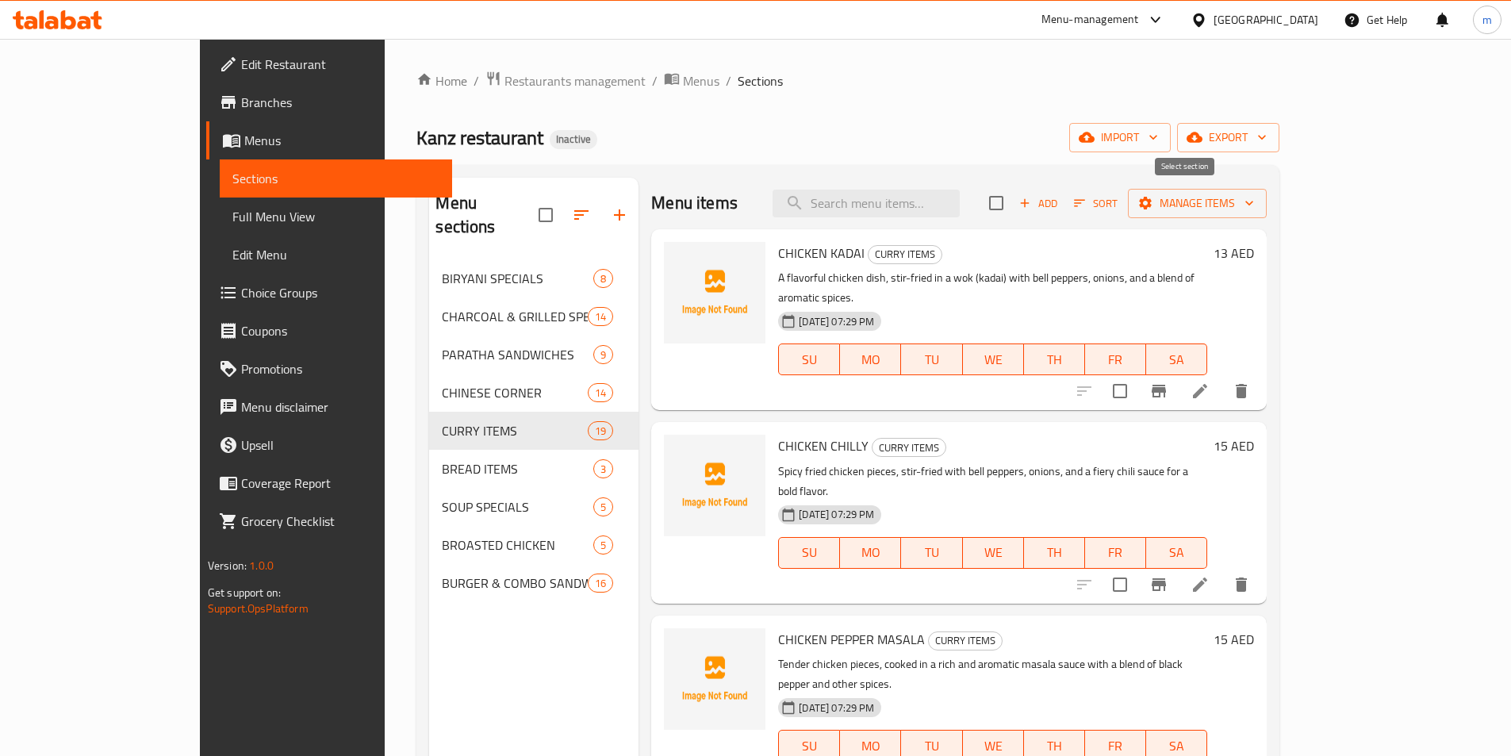
checkbox input "true"
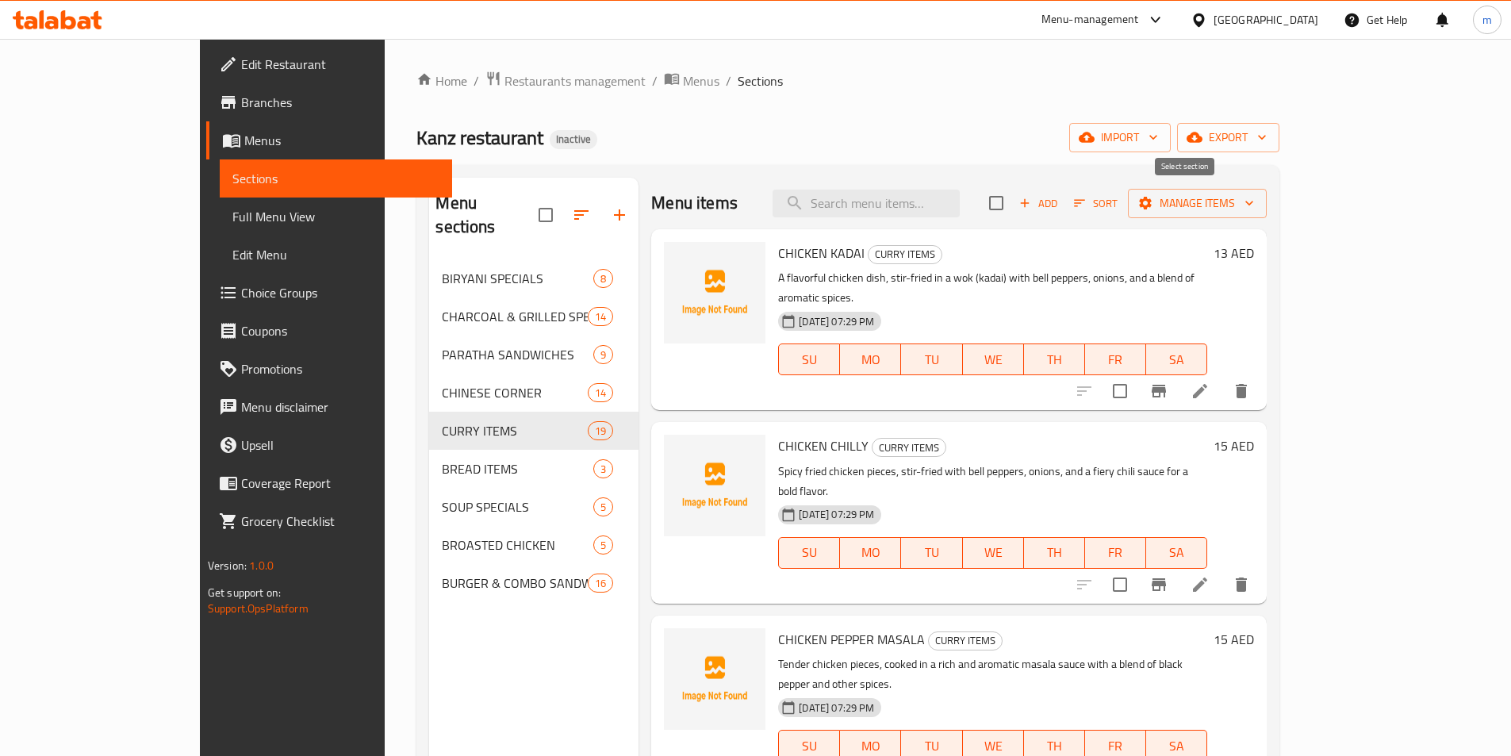
checkbox input "true"
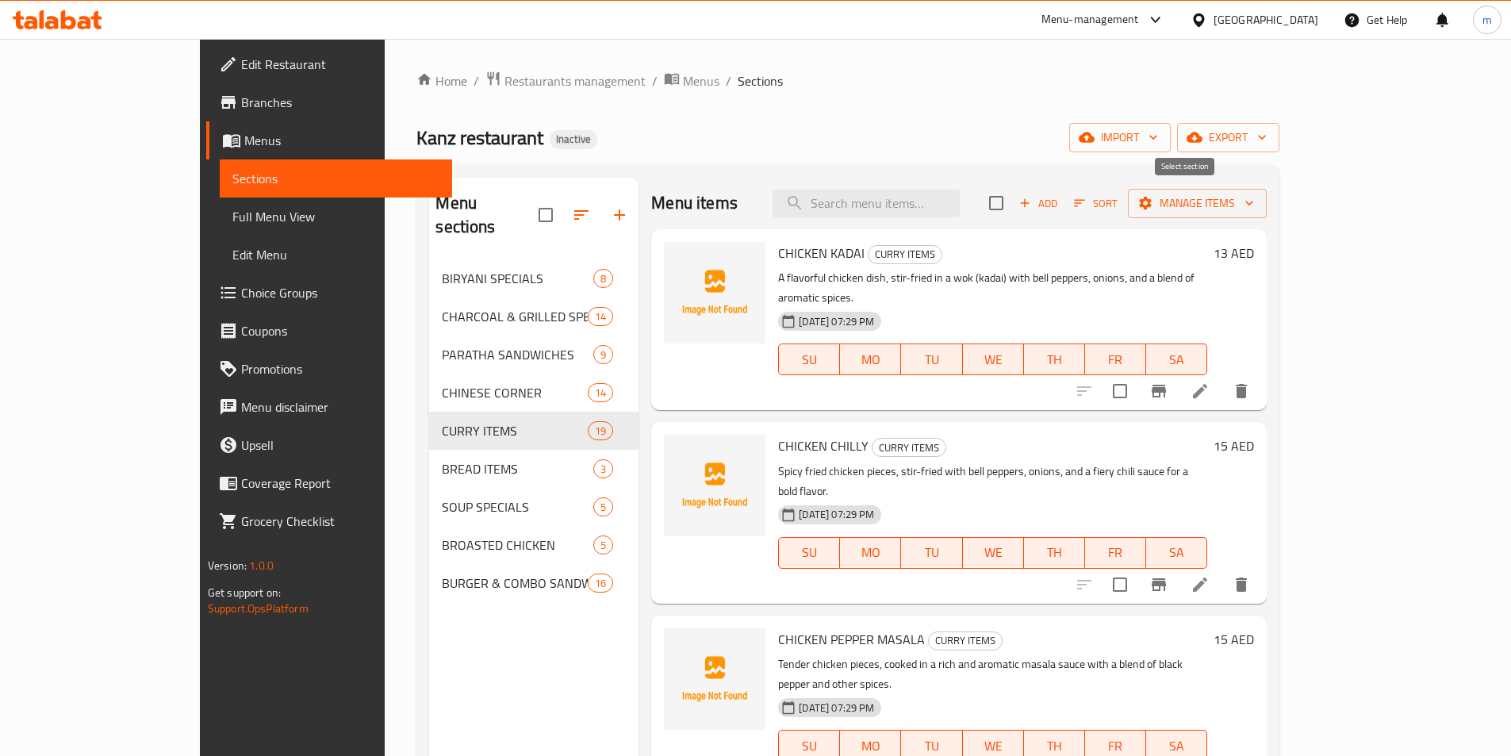
checkbox input "true"
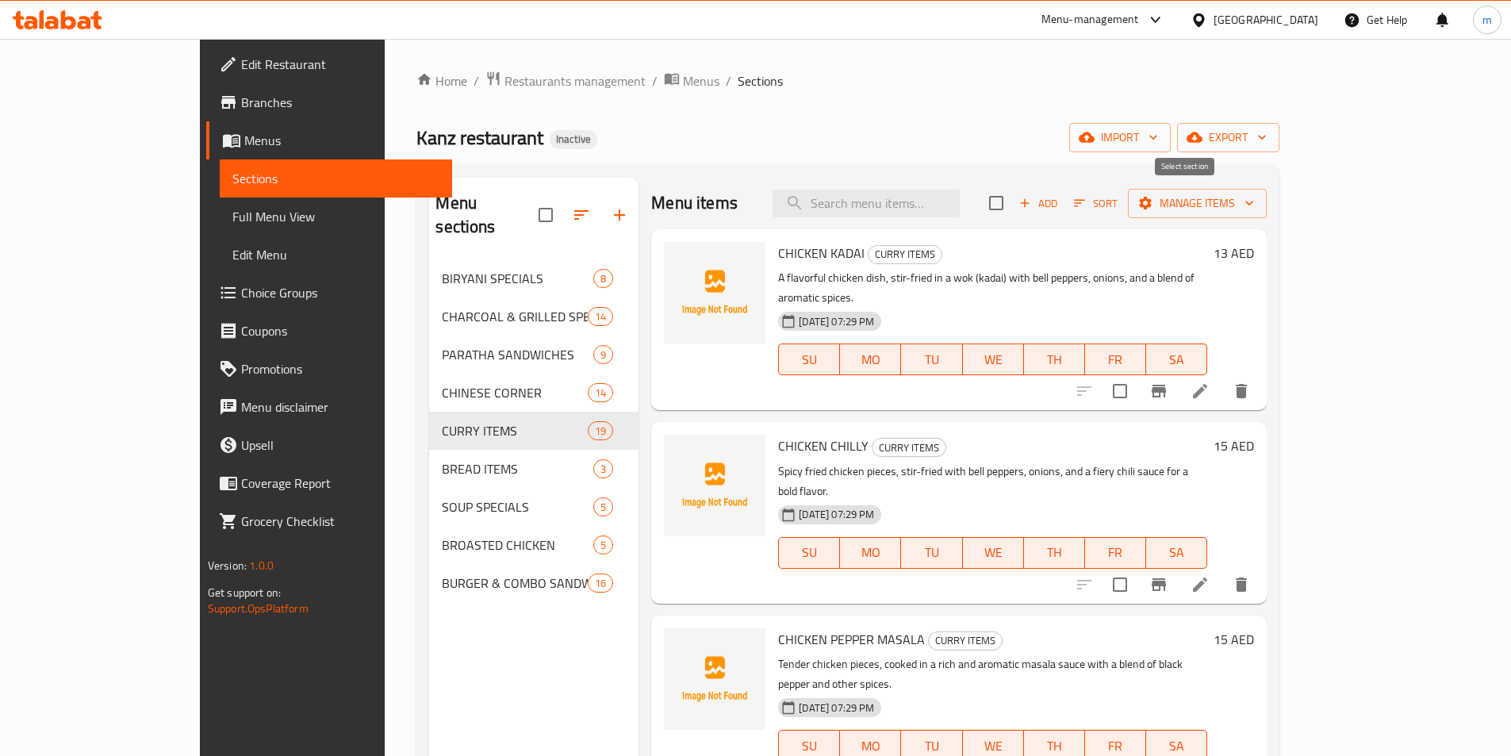
checkbox input "true"
click at [1254, 208] on span "Manage items" at bounding box center [1196, 203] width 113 height 20
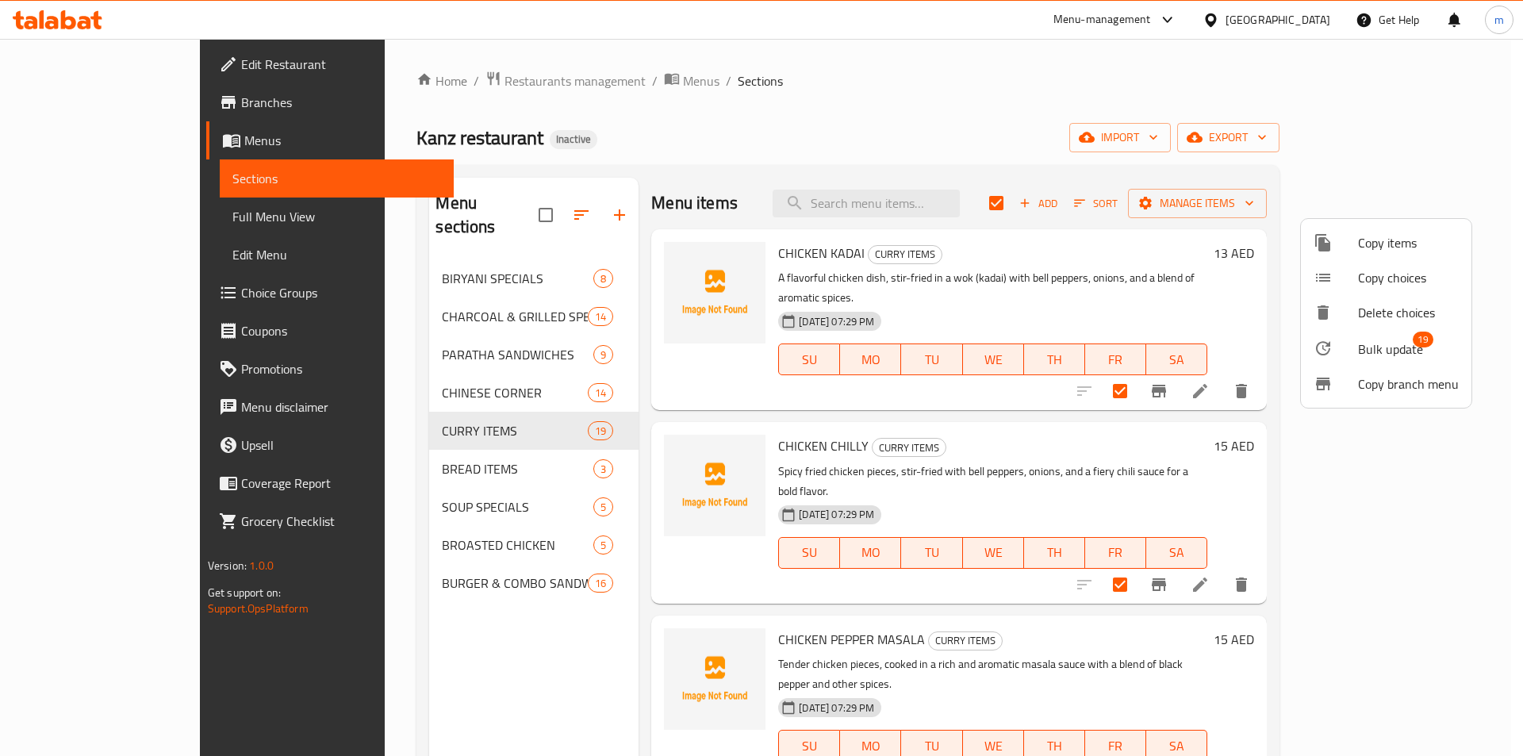
click at [1373, 349] on span "Bulk update" at bounding box center [1390, 348] width 65 height 19
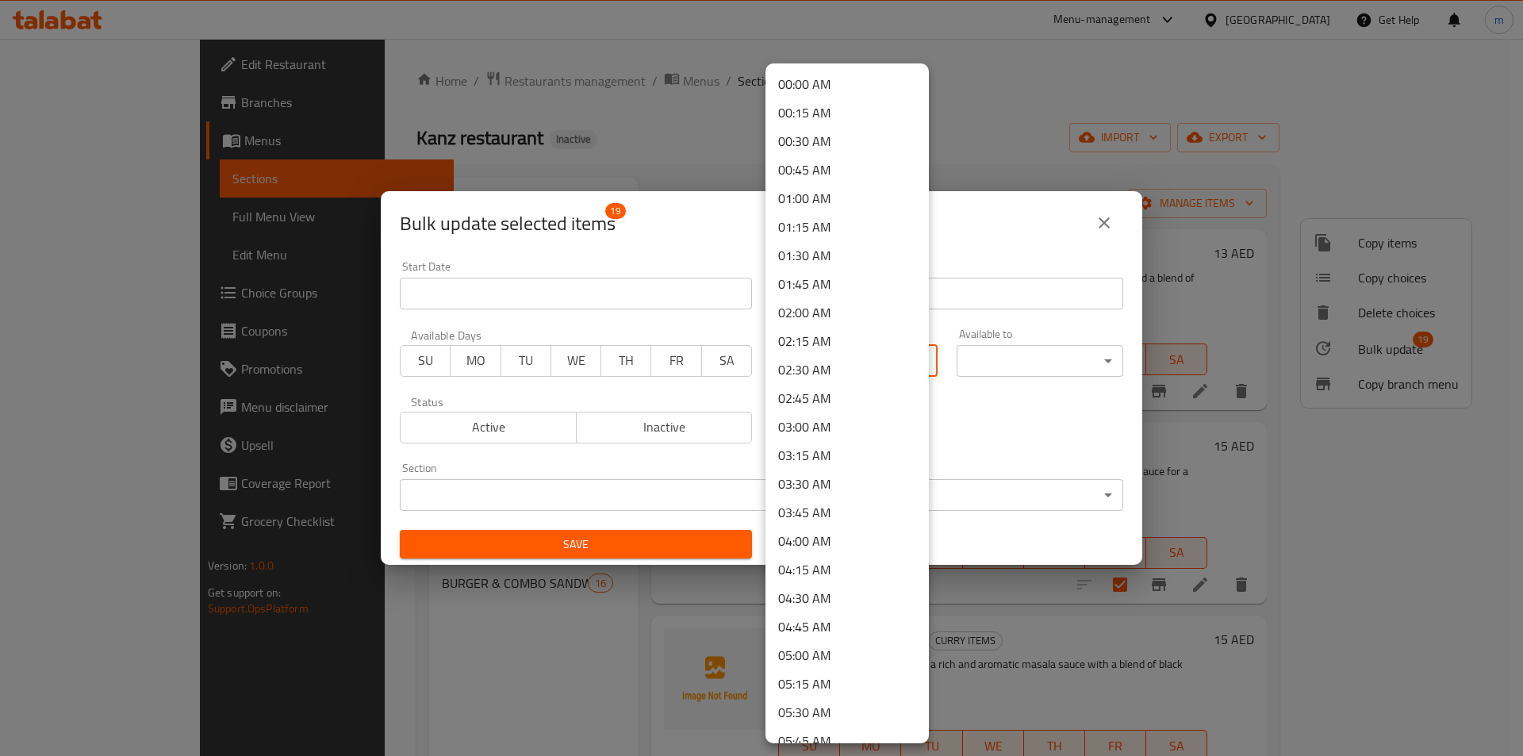
click at [843, 357] on body "​ Menu-management United Arab Emirates Get Help m Edit Restaurant Branches Menu…" at bounding box center [761, 397] width 1523 height 717
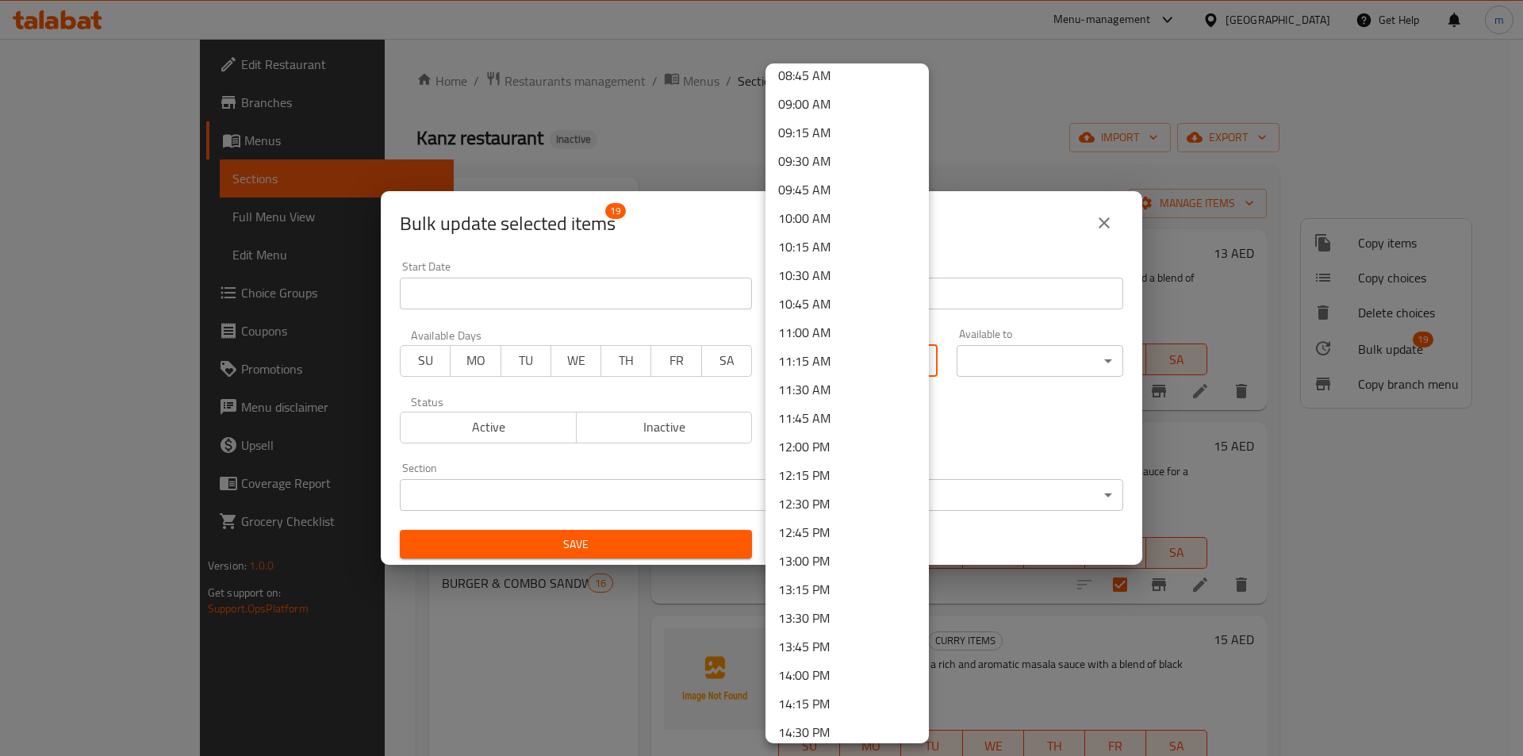
scroll to position [1031, 0]
click at [822, 426] on li "12:00 PM" at bounding box center [846, 423] width 163 height 29
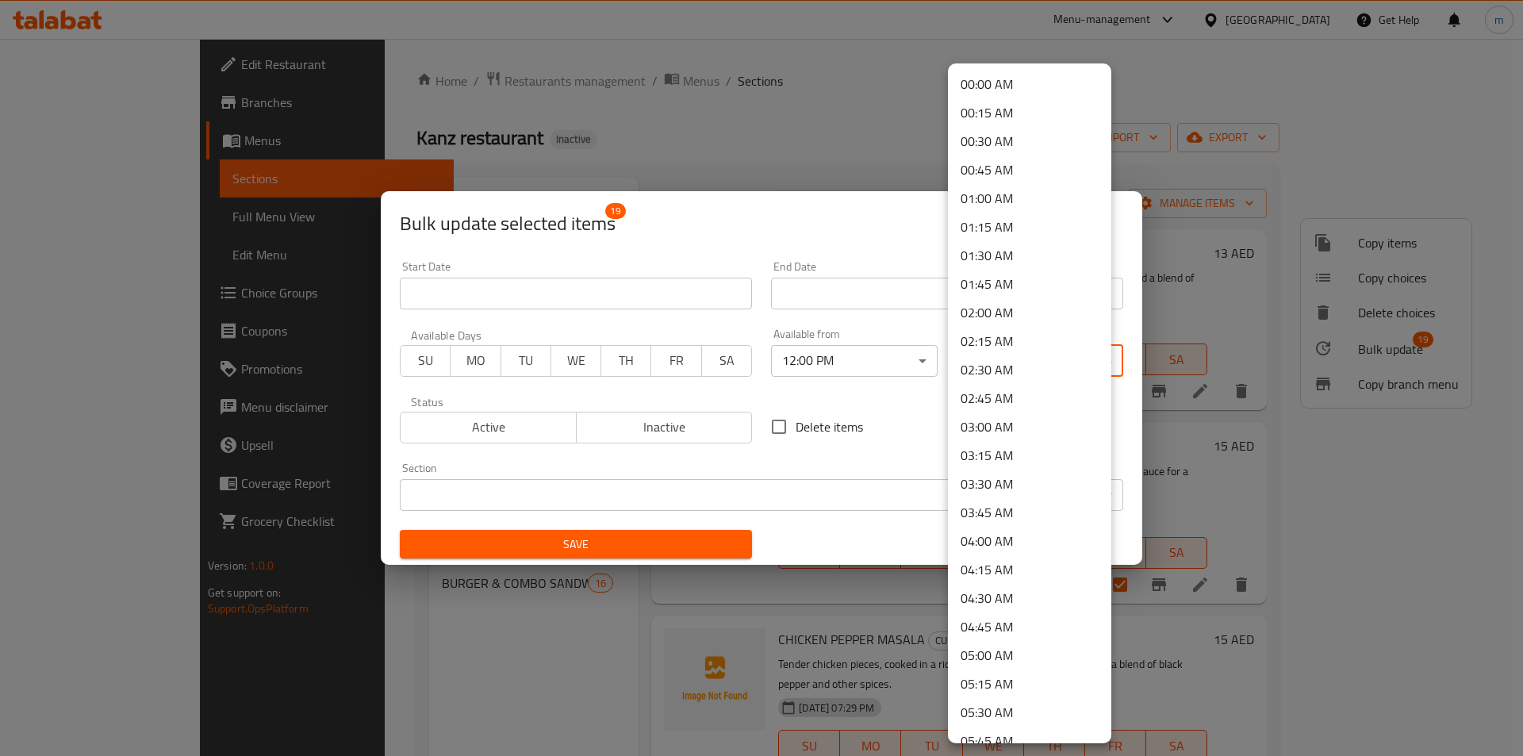
click at [1025, 349] on body "​ Menu-management United Arab Emirates Get Help m Edit Restaurant Branches Menu…" at bounding box center [761, 397] width 1523 height 717
click at [1002, 301] on li "02:00 AM" at bounding box center [1029, 312] width 163 height 29
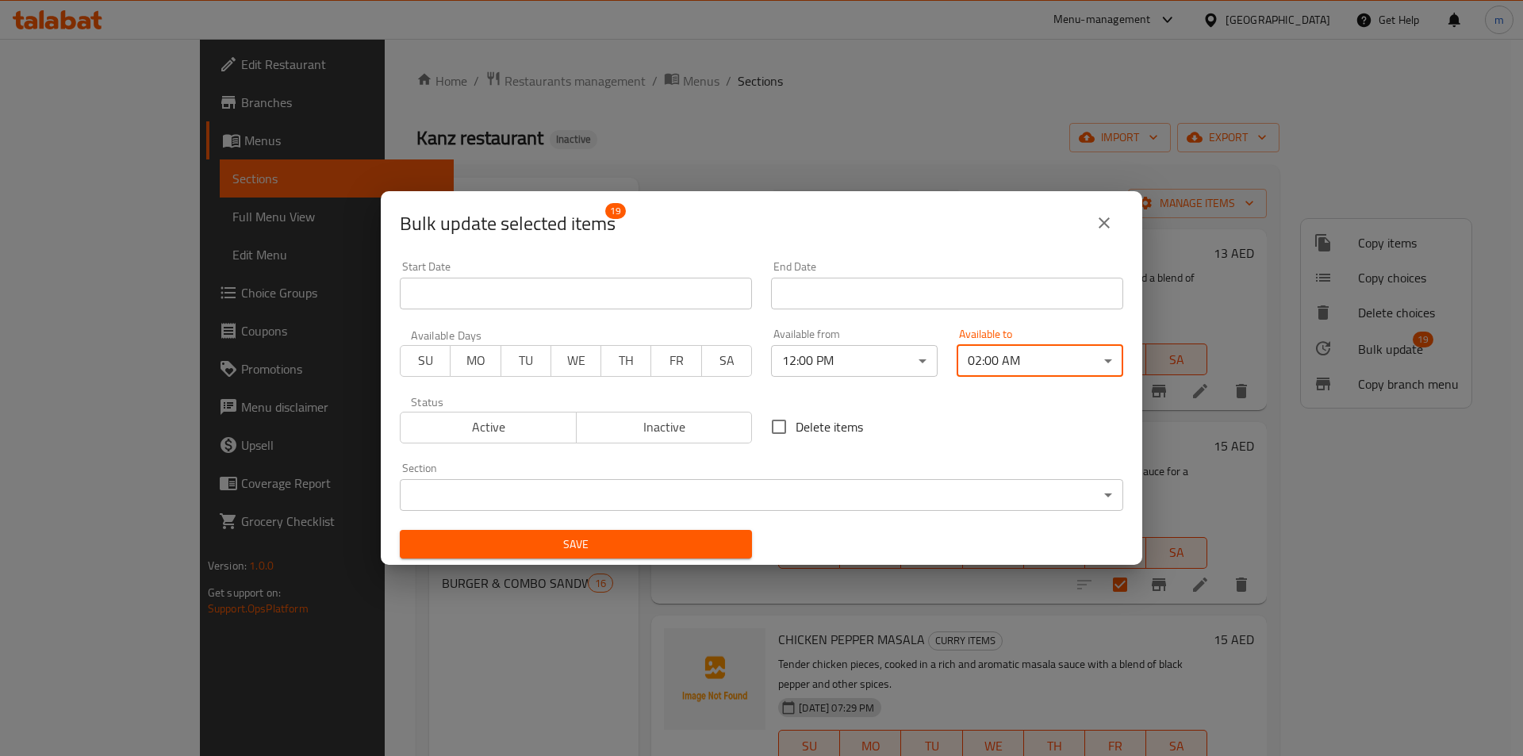
click at [580, 532] on button "Save" at bounding box center [576, 544] width 352 height 29
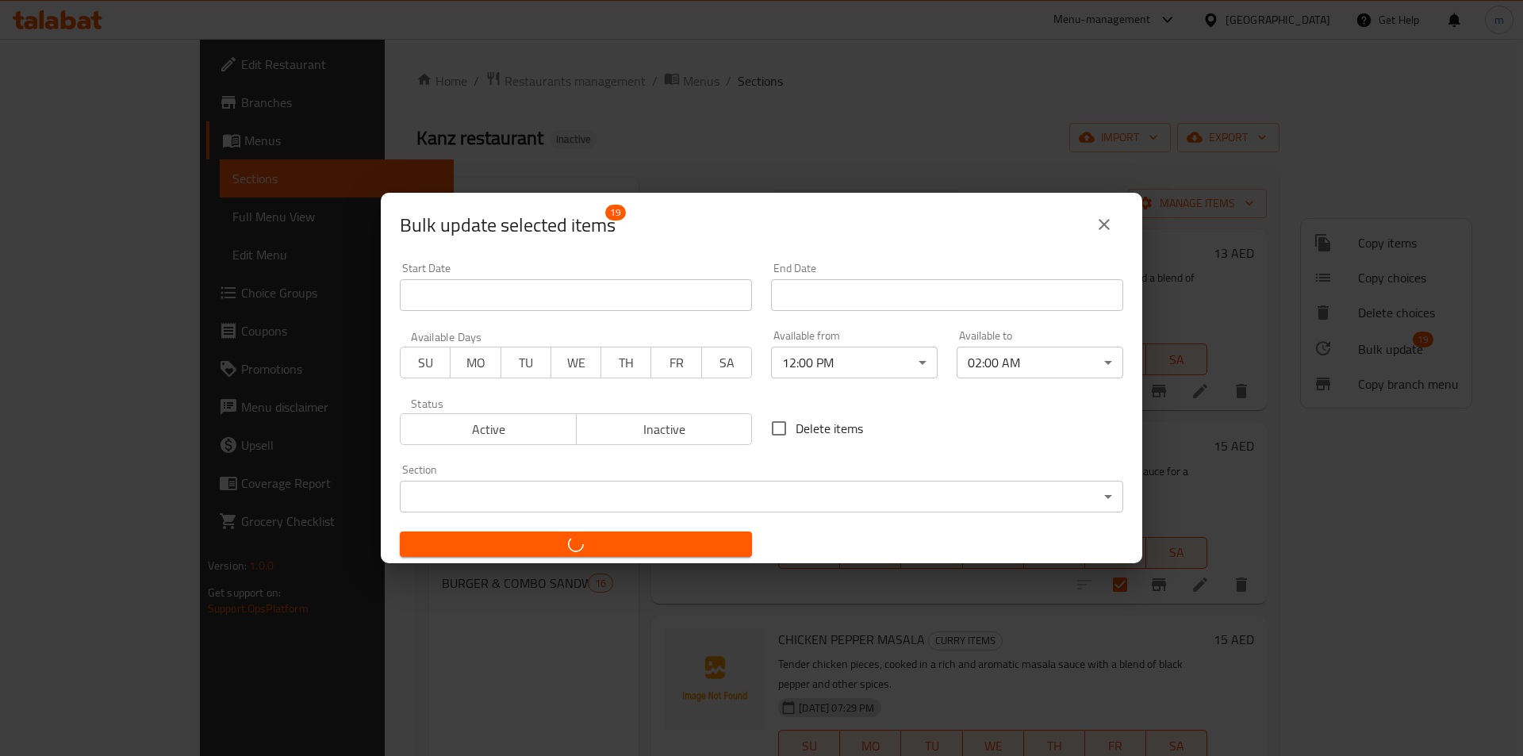
checkbox input "false"
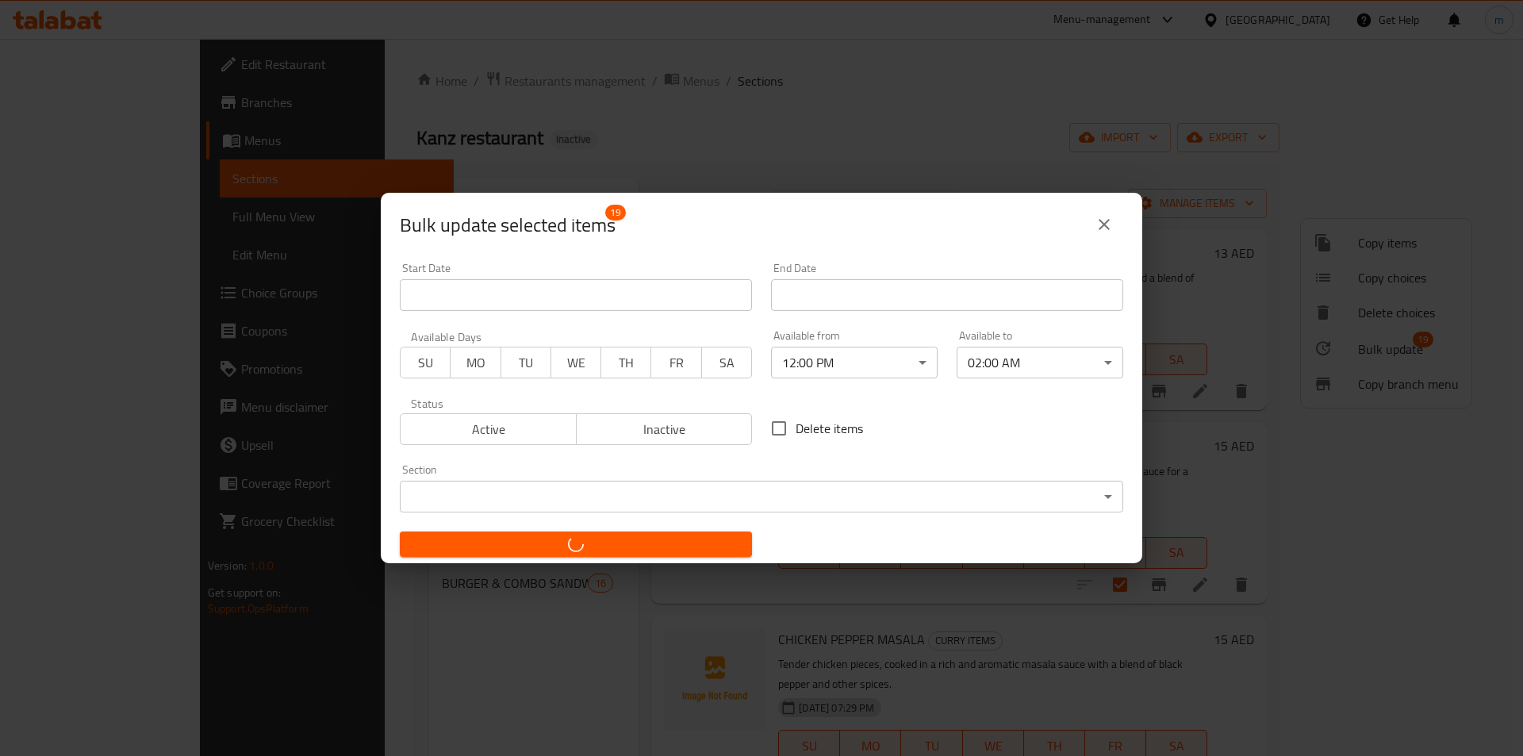
checkbox input "false"
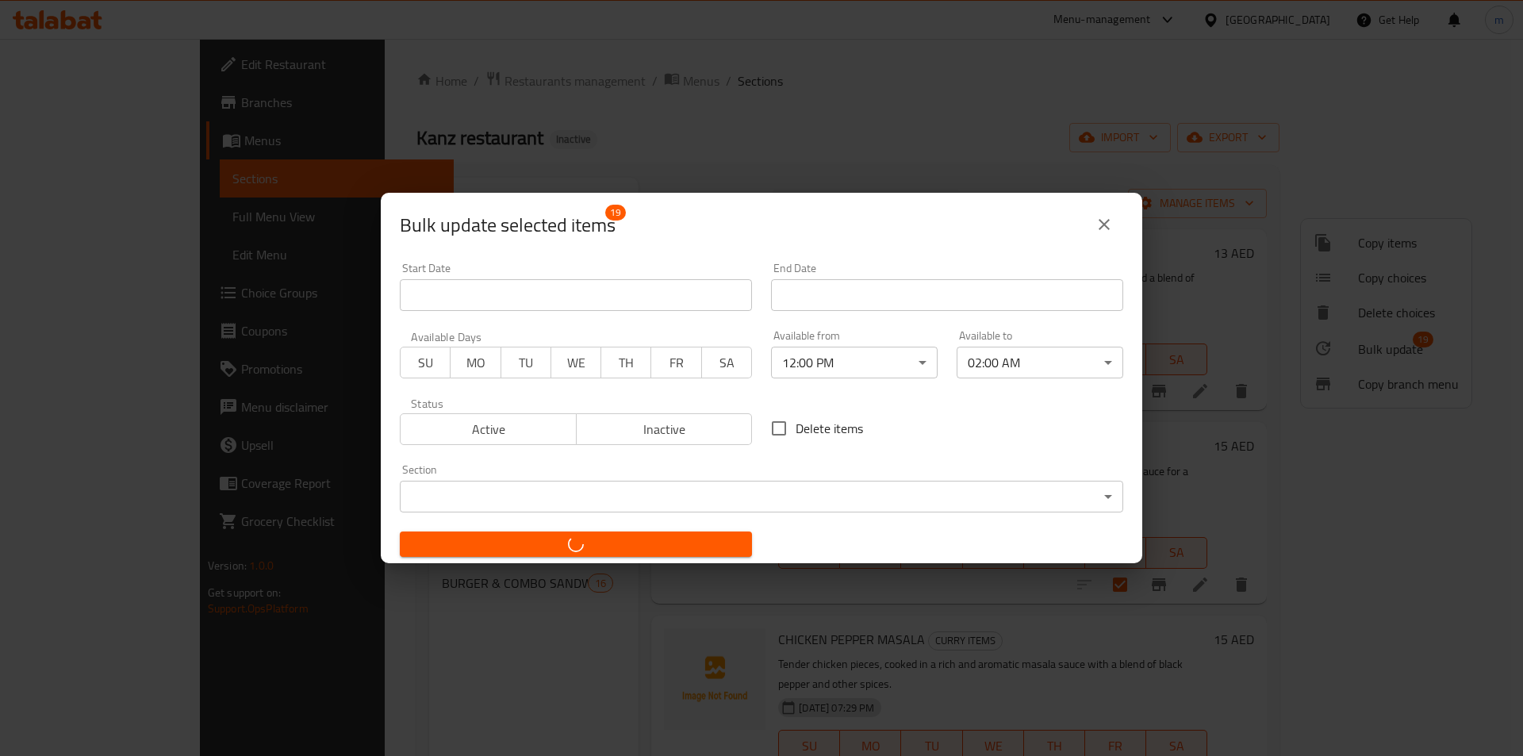
checkbox input "false"
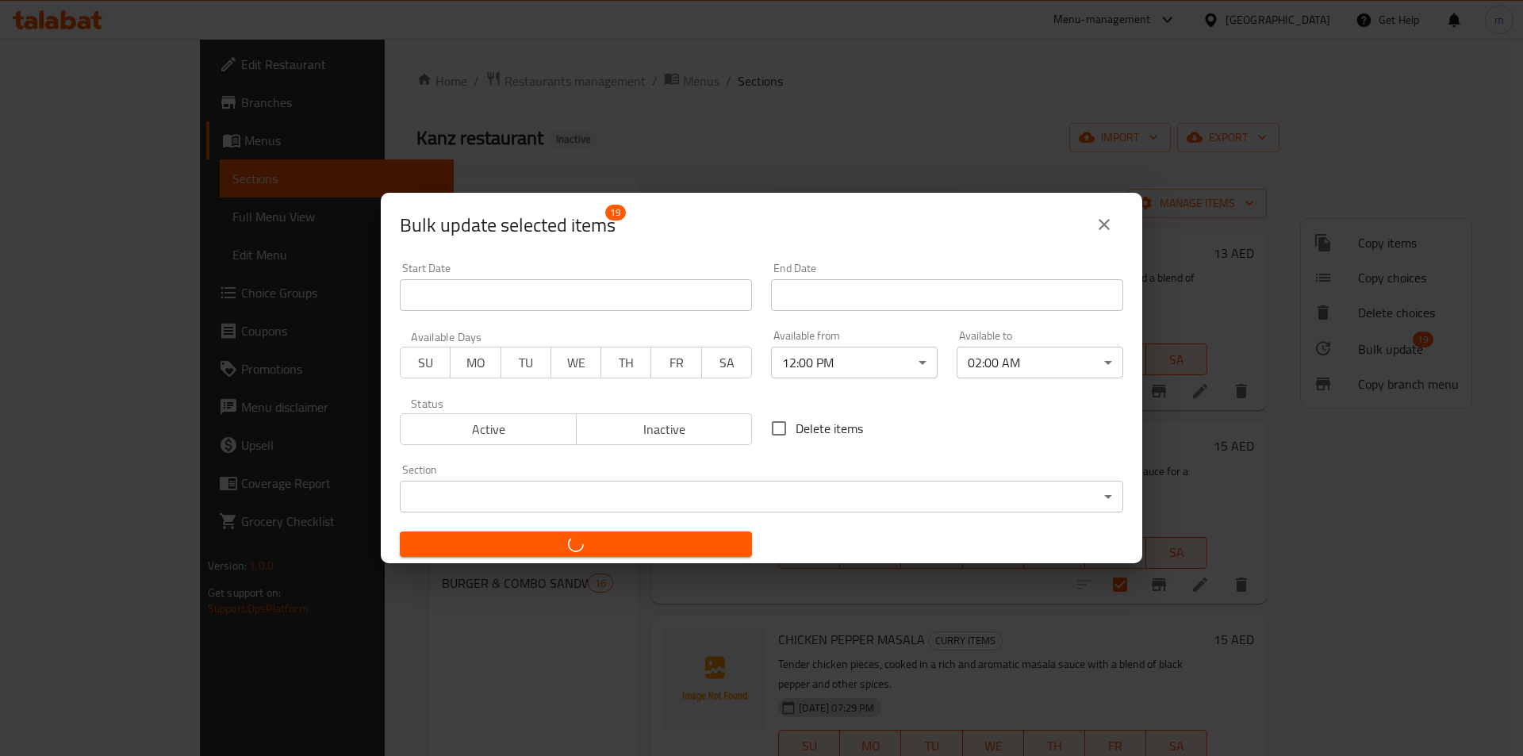
checkbox input "false"
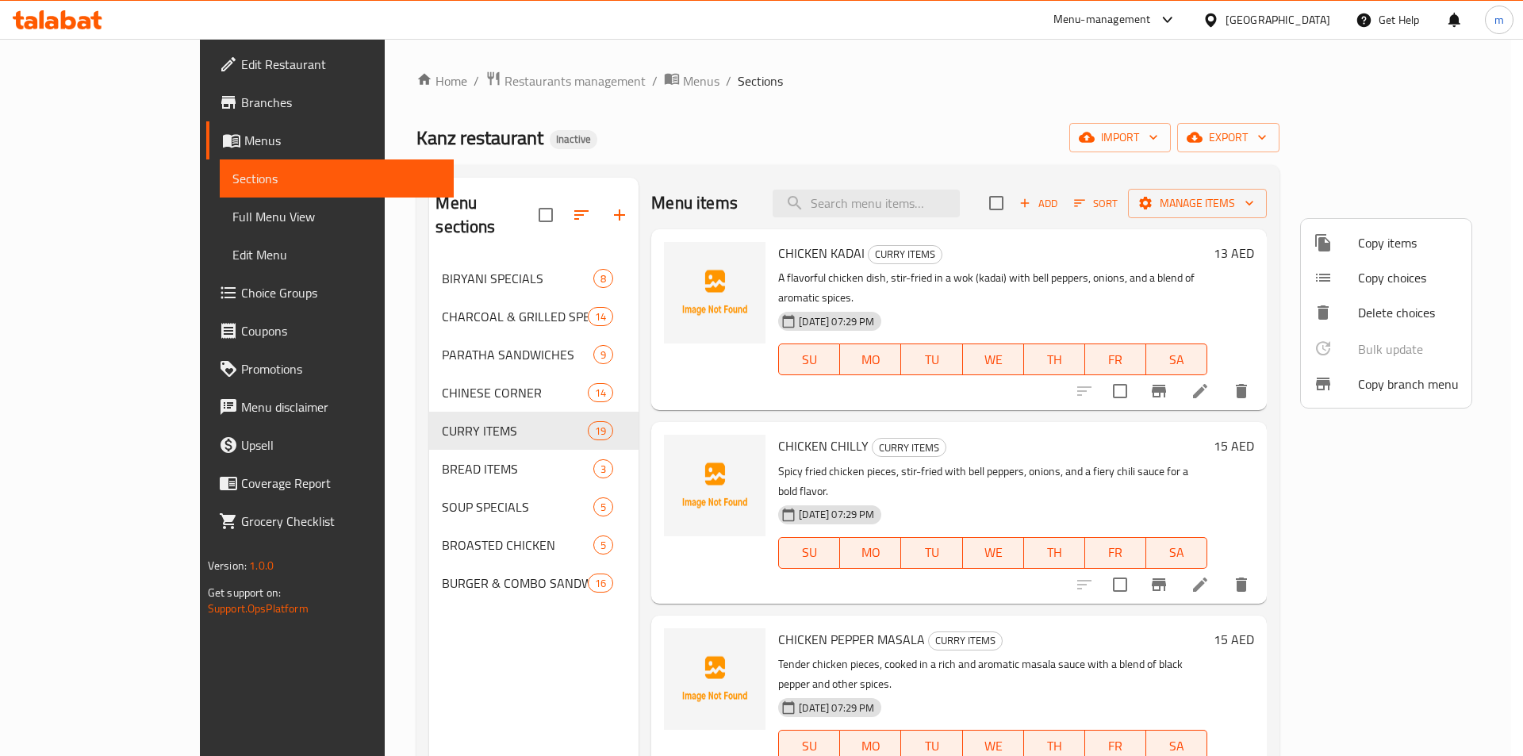
click at [380, 446] on div at bounding box center [761, 378] width 1523 height 756
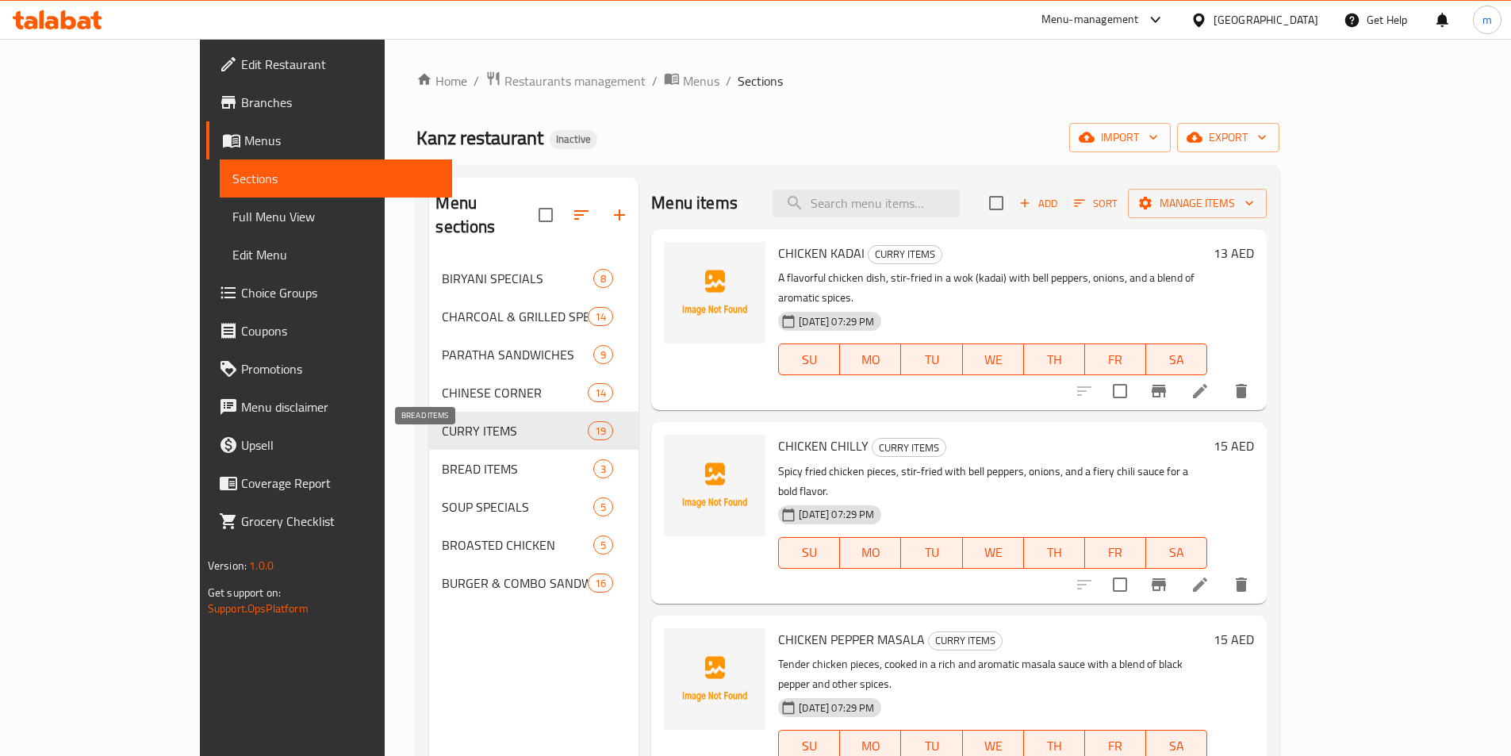
click at [442, 459] on span "BREAD ITEMS" at bounding box center [517, 468] width 151 height 19
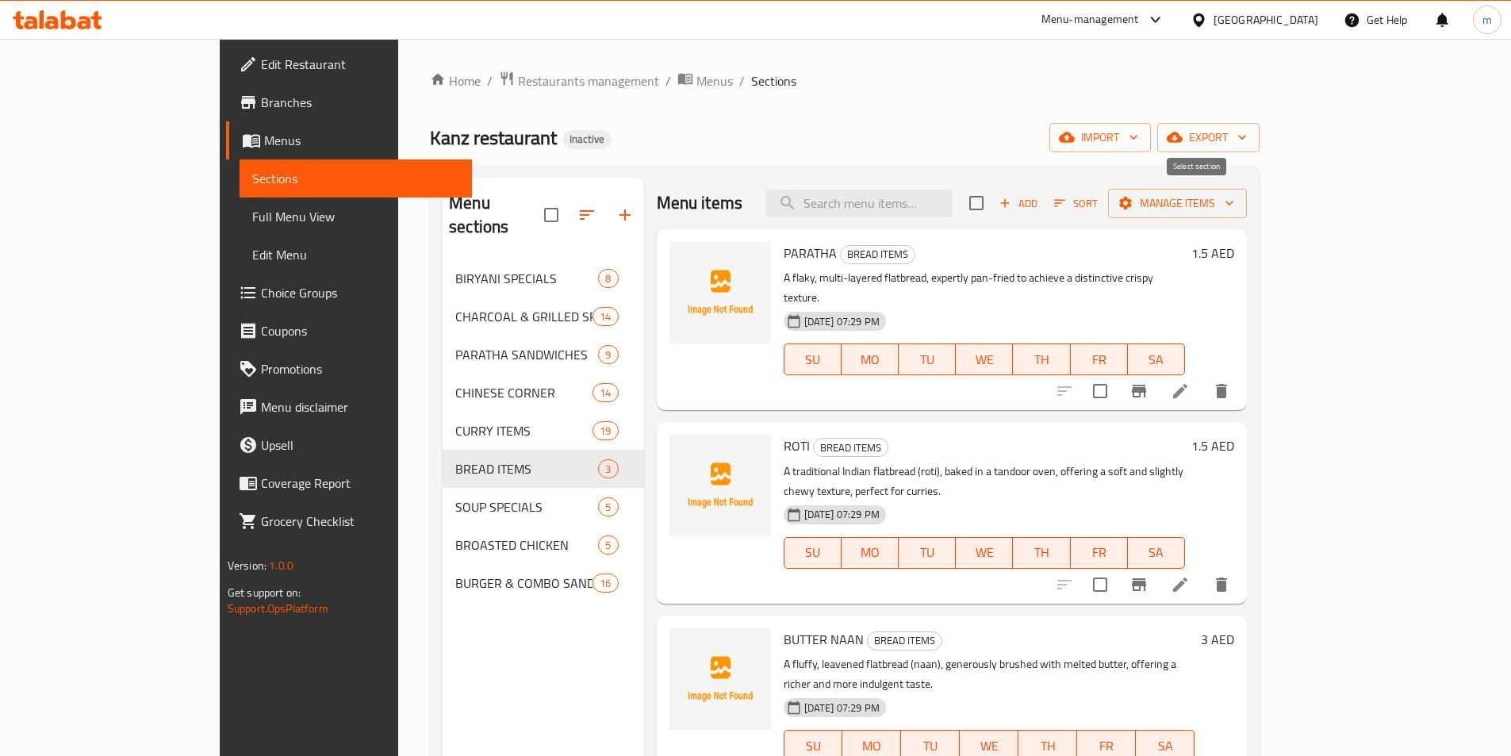
click at [993, 205] on input "checkbox" at bounding box center [976, 202] width 33 height 33
checkbox input "true"
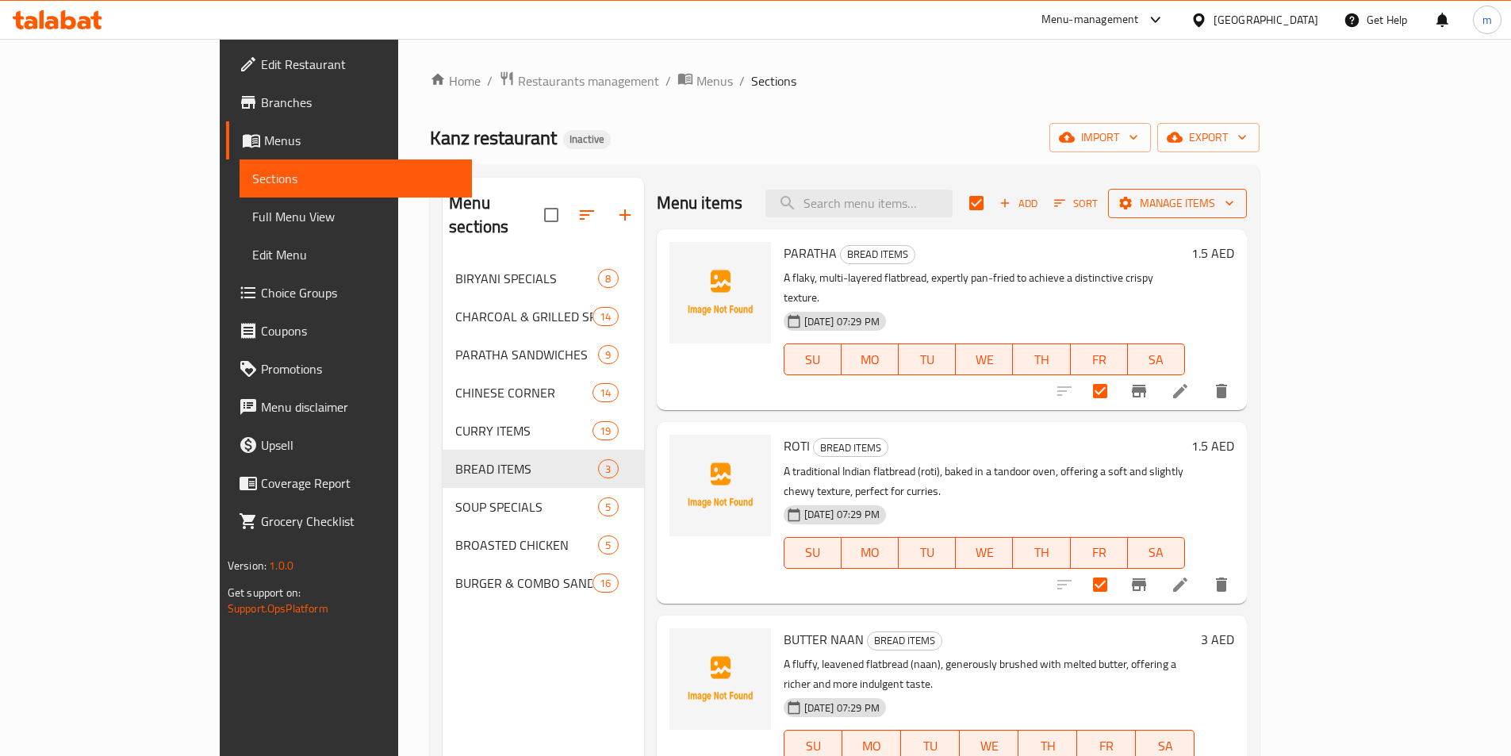
click at [1234, 196] on span "Manage items" at bounding box center [1176, 203] width 113 height 20
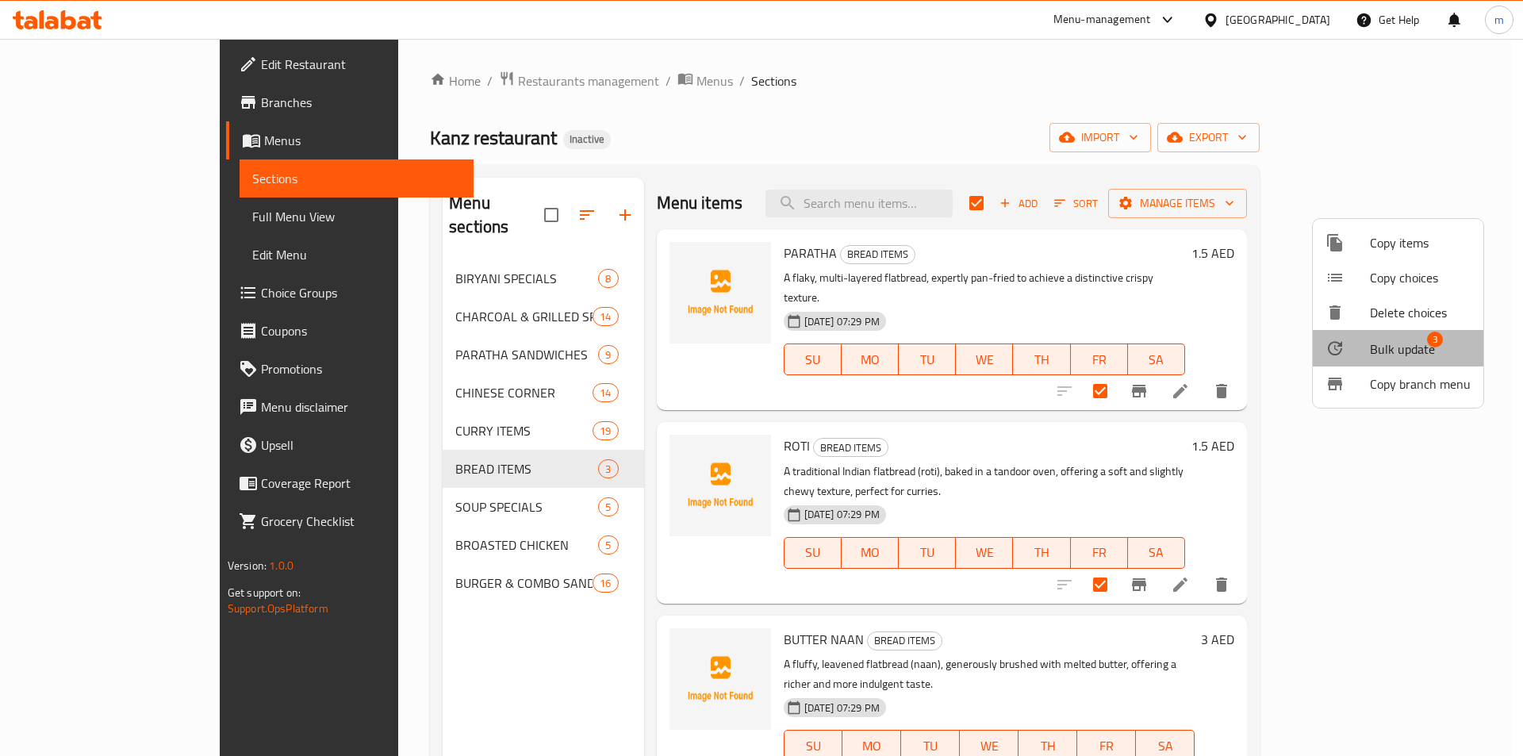
click at [1386, 347] on span "Bulk update" at bounding box center [1401, 348] width 65 height 19
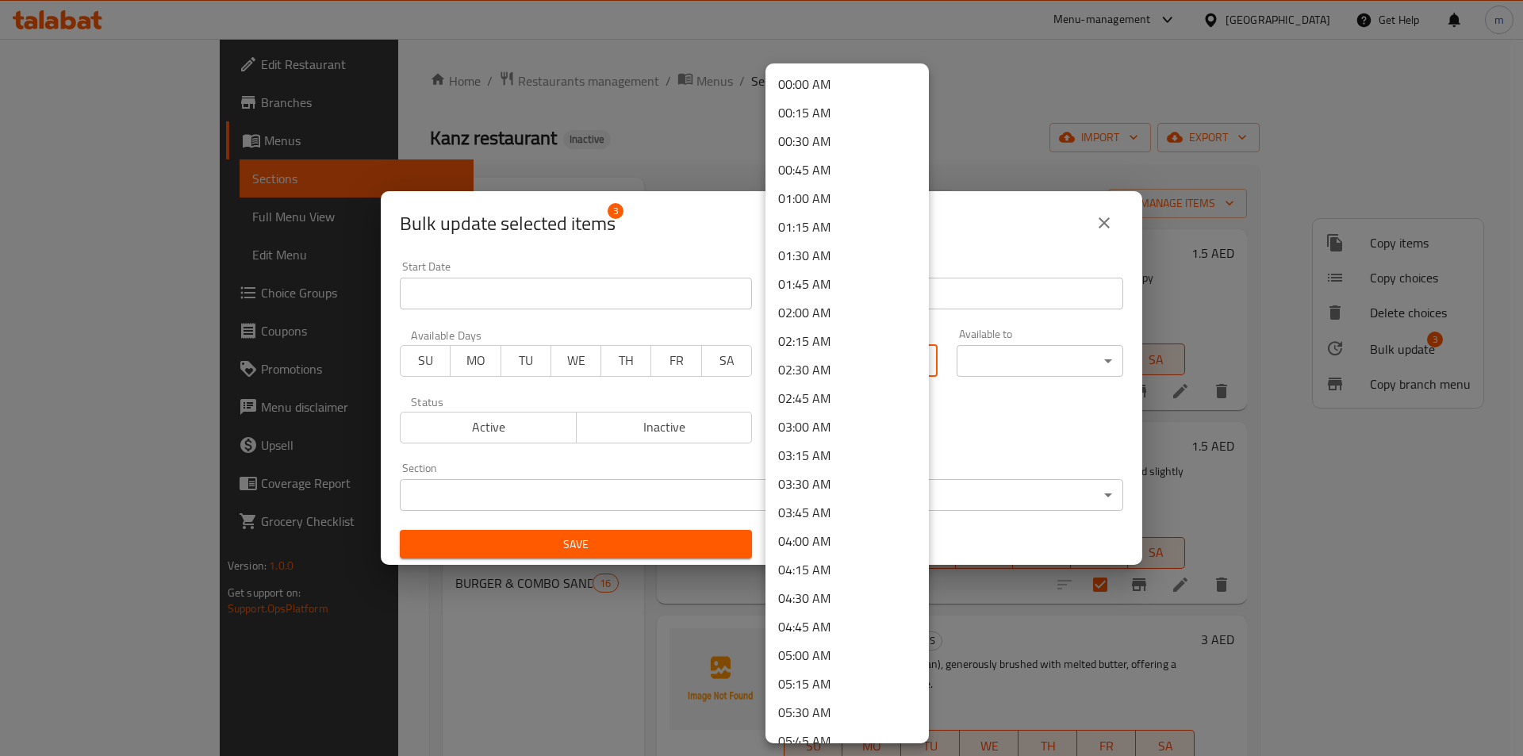
click at [796, 350] on body "​ Menu-management United Arab Emirates Get Help m Edit Restaurant Branches Menu…" at bounding box center [761, 397] width 1523 height 717
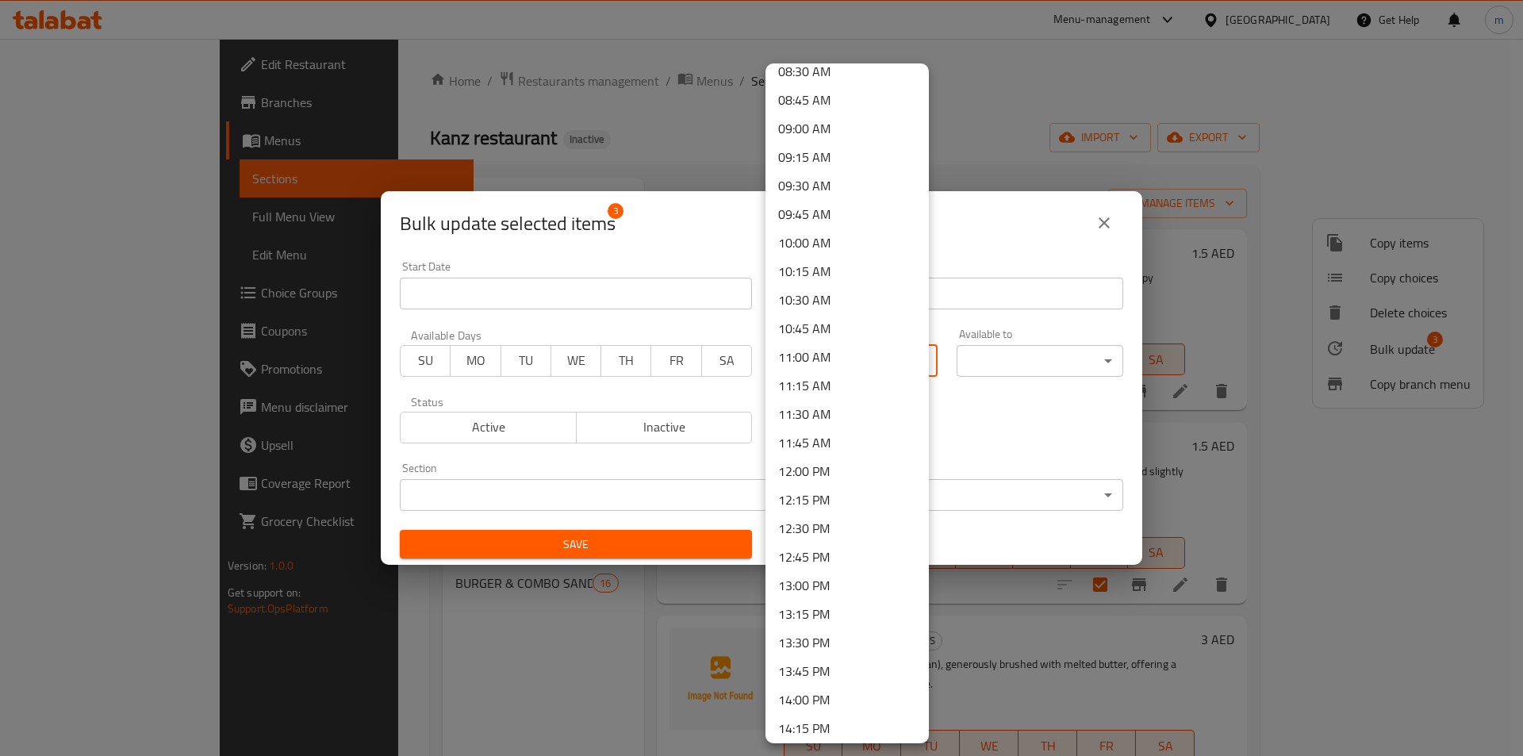
scroll to position [1031, 0]
click at [815, 419] on li "12:00 PM" at bounding box center [846, 423] width 163 height 29
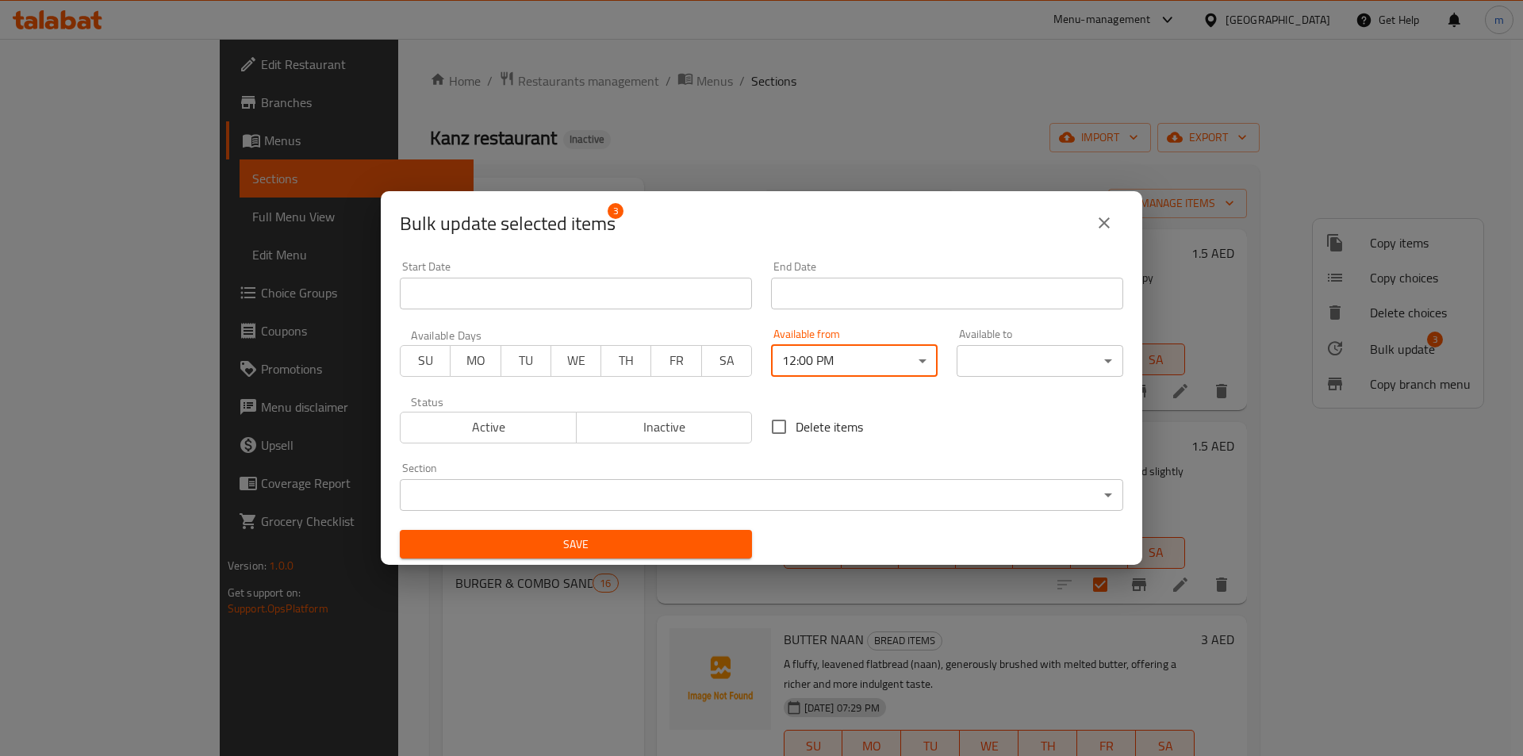
click at [973, 368] on div "00:00 AM 00:15 AM 00:30 AM 00:45 AM 01:00 AM 01:15 AM 01:30 AM 01:45 AM 02:00 A…" at bounding box center [761, 378] width 1523 height 756
click at [986, 366] on body "​ Menu-management United Arab Emirates Get Help m Edit Restaurant Branches Menu…" at bounding box center [761, 397] width 1523 height 717
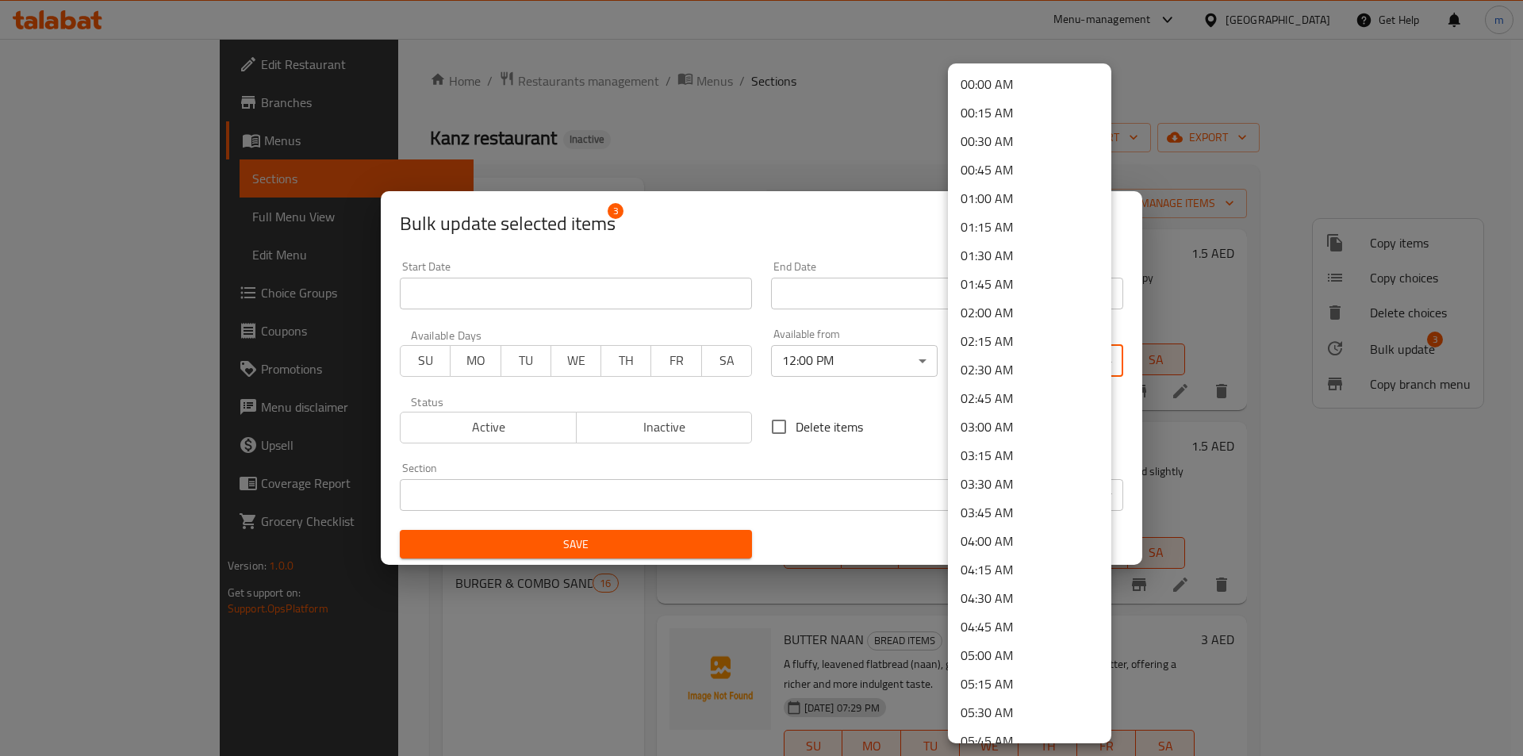
click at [1005, 317] on li "02:00 AM" at bounding box center [1029, 312] width 163 height 29
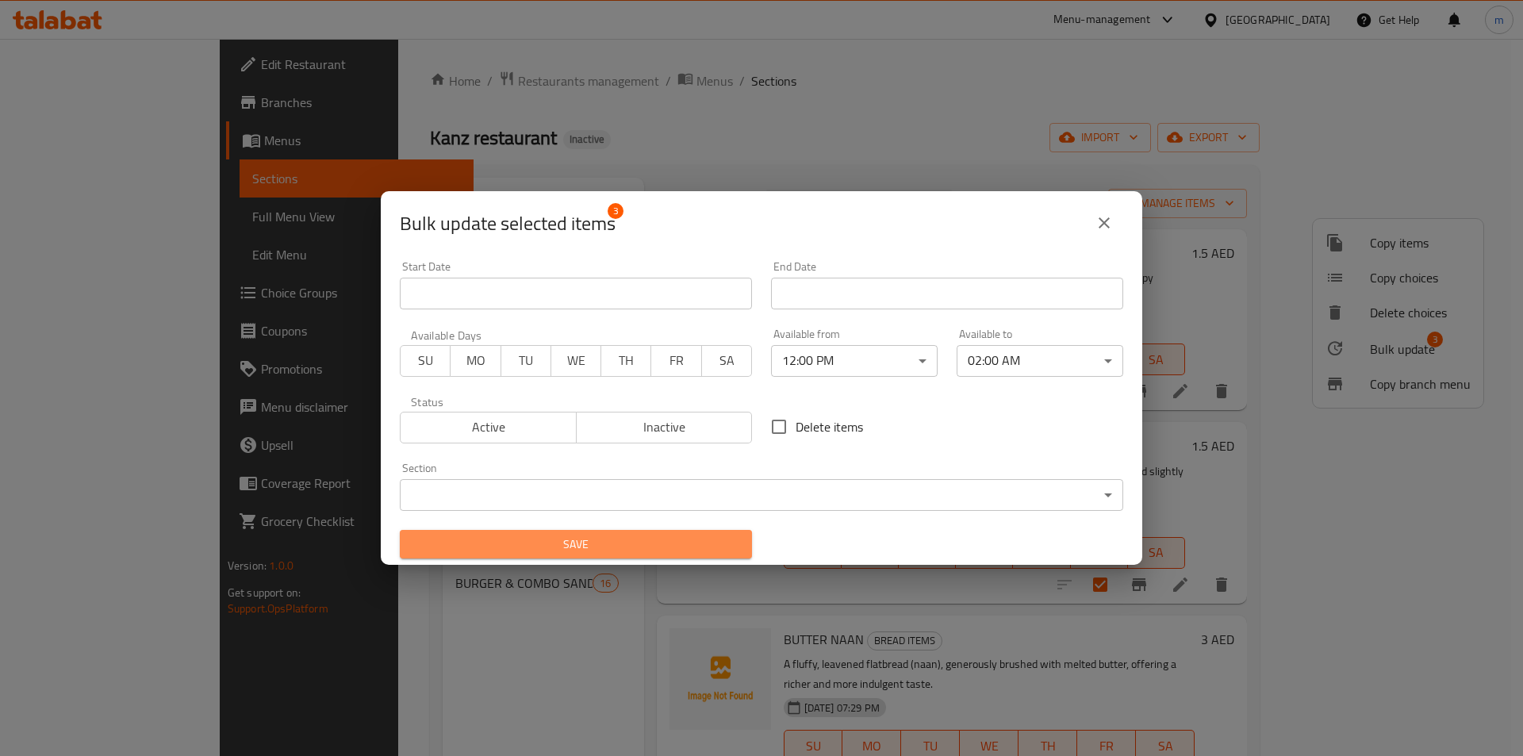
click at [641, 550] on span "Save" at bounding box center [575, 544] width 327 height 20
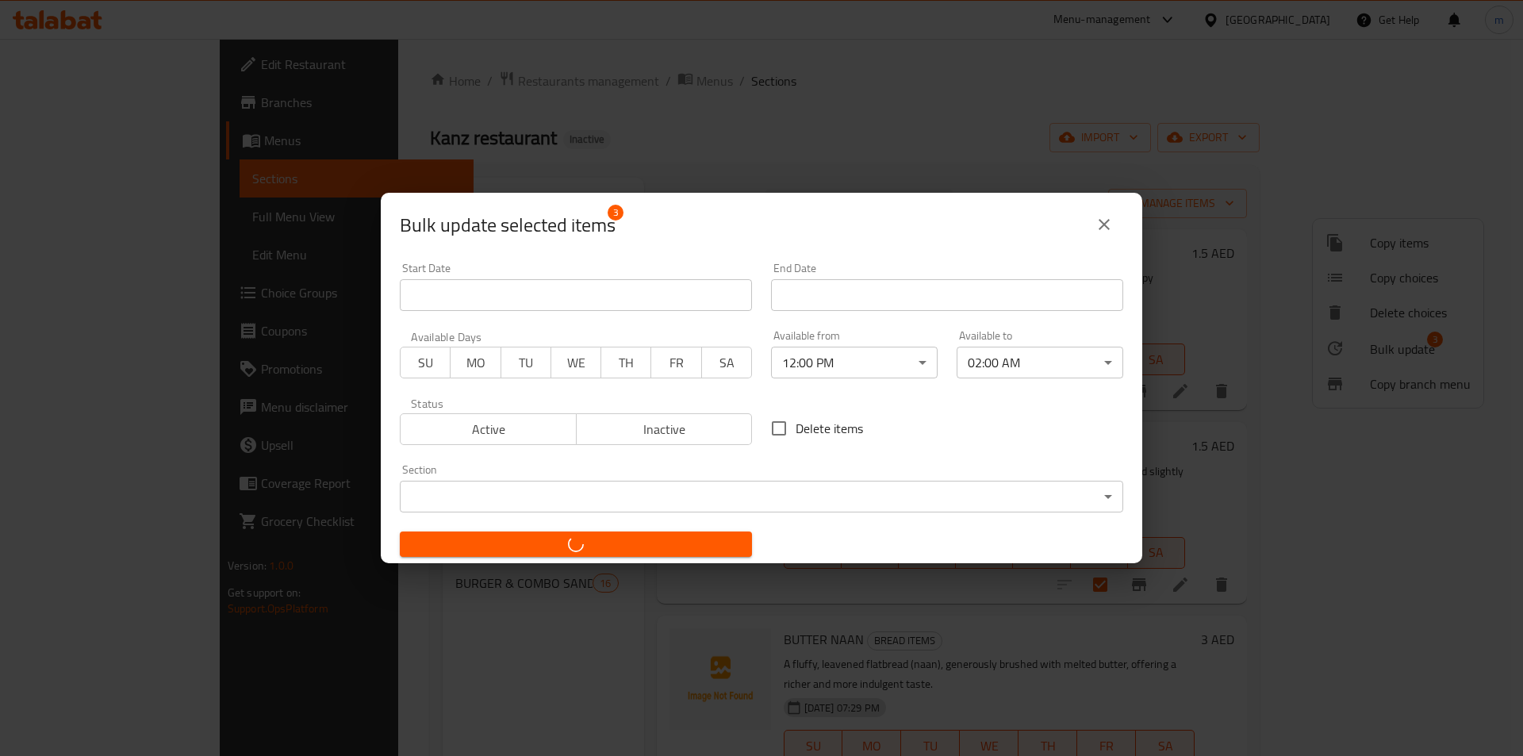
checkbox input "false"
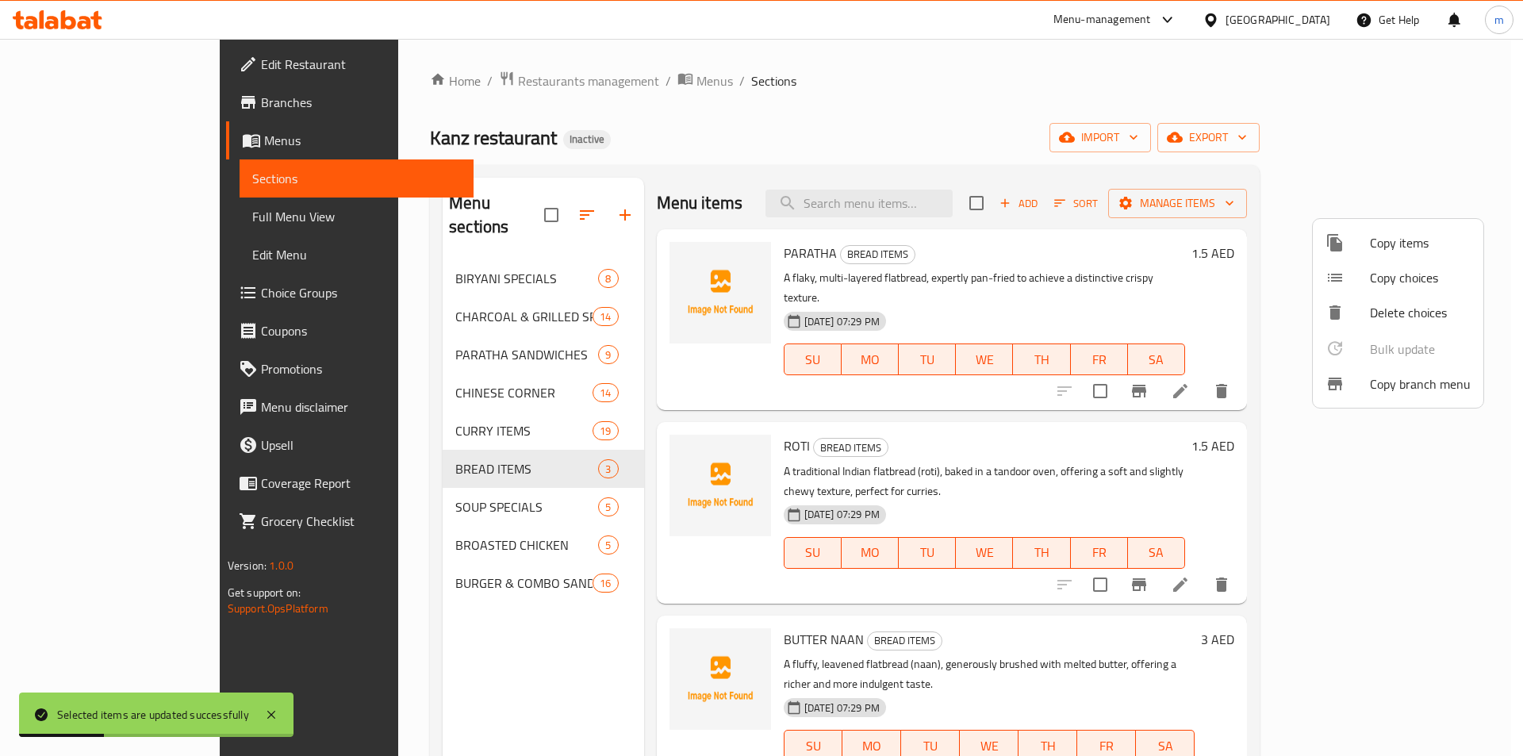
click at [397, 485] on div at bounding box center [761, 378] width 1523 height 756
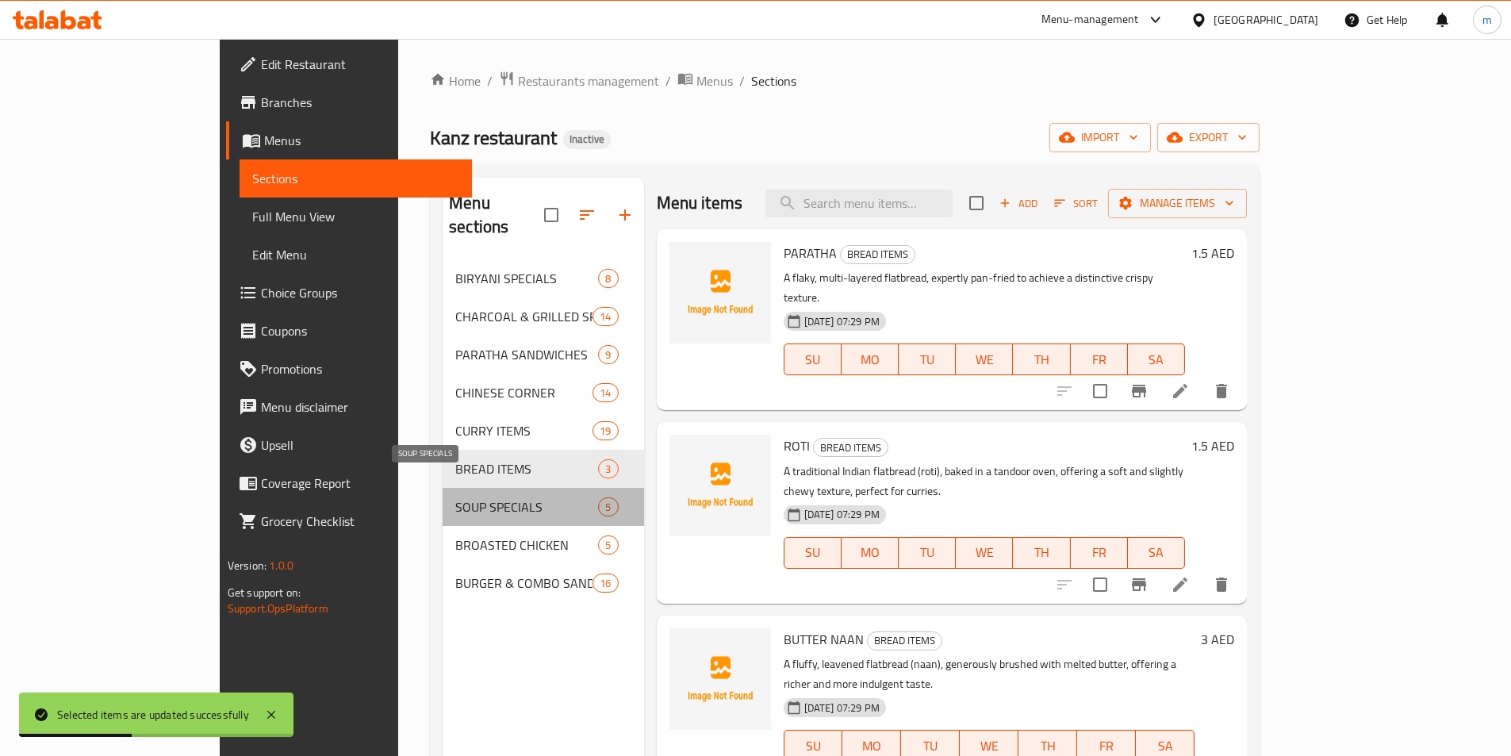
click at [455, 497] on span "SOUP SPECIALS" at bounding box center [526, 506] width 143 height 19
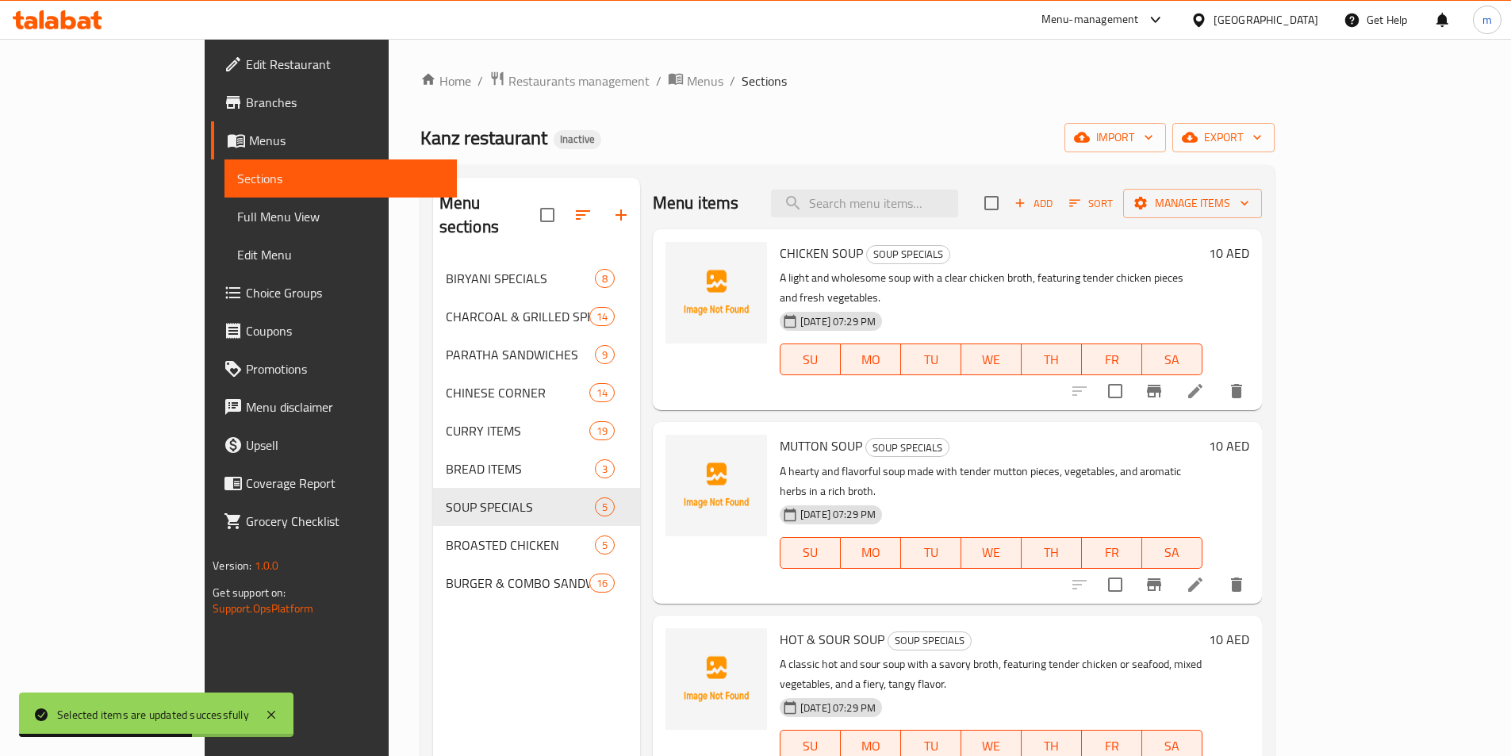
click at [1008, 210] on input "checkbox" at bounding box center [991, 202] width 33 height 33
checkbox input "true"
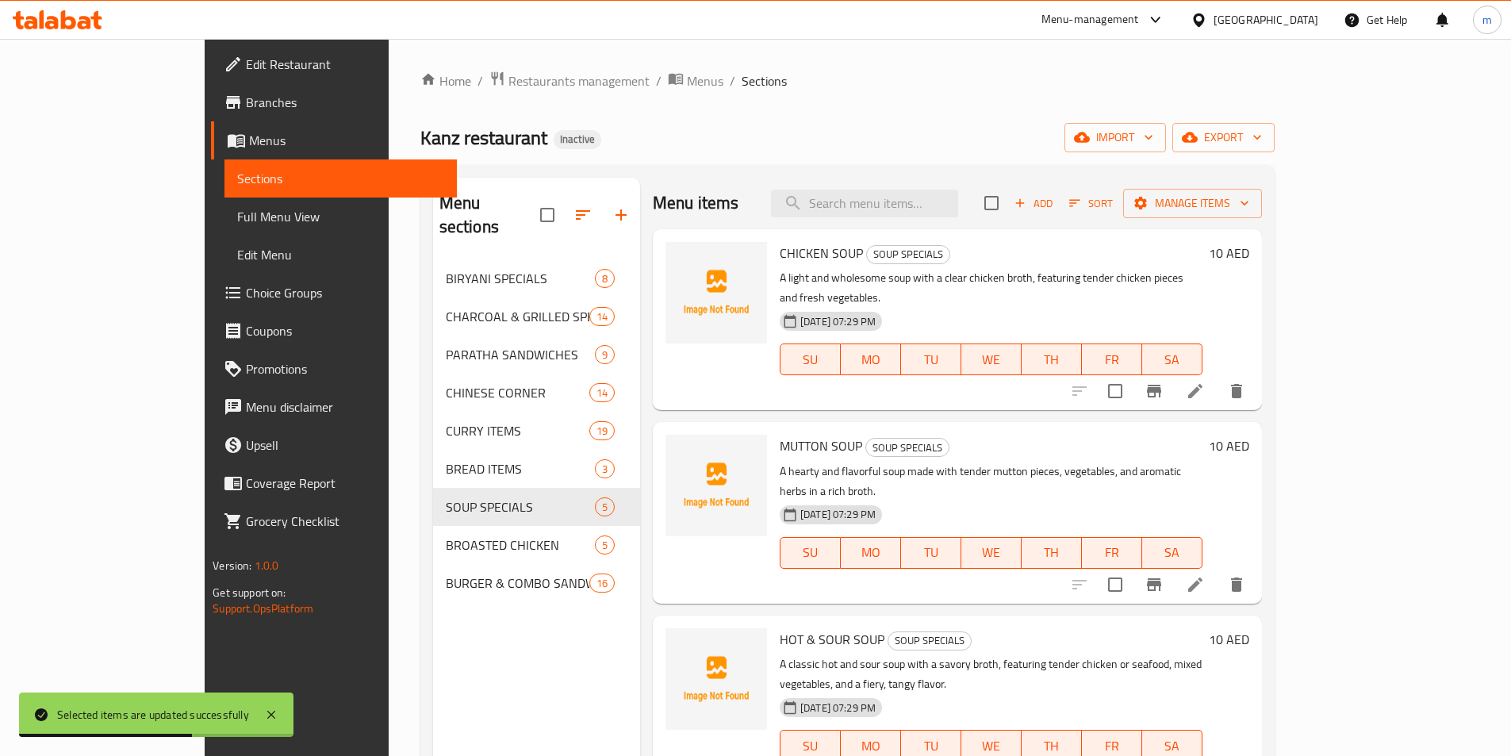
checkbox input "true"
click at [1249, 208] on span "Manage items" at bounding box center [1192, 203] width 113 height 20
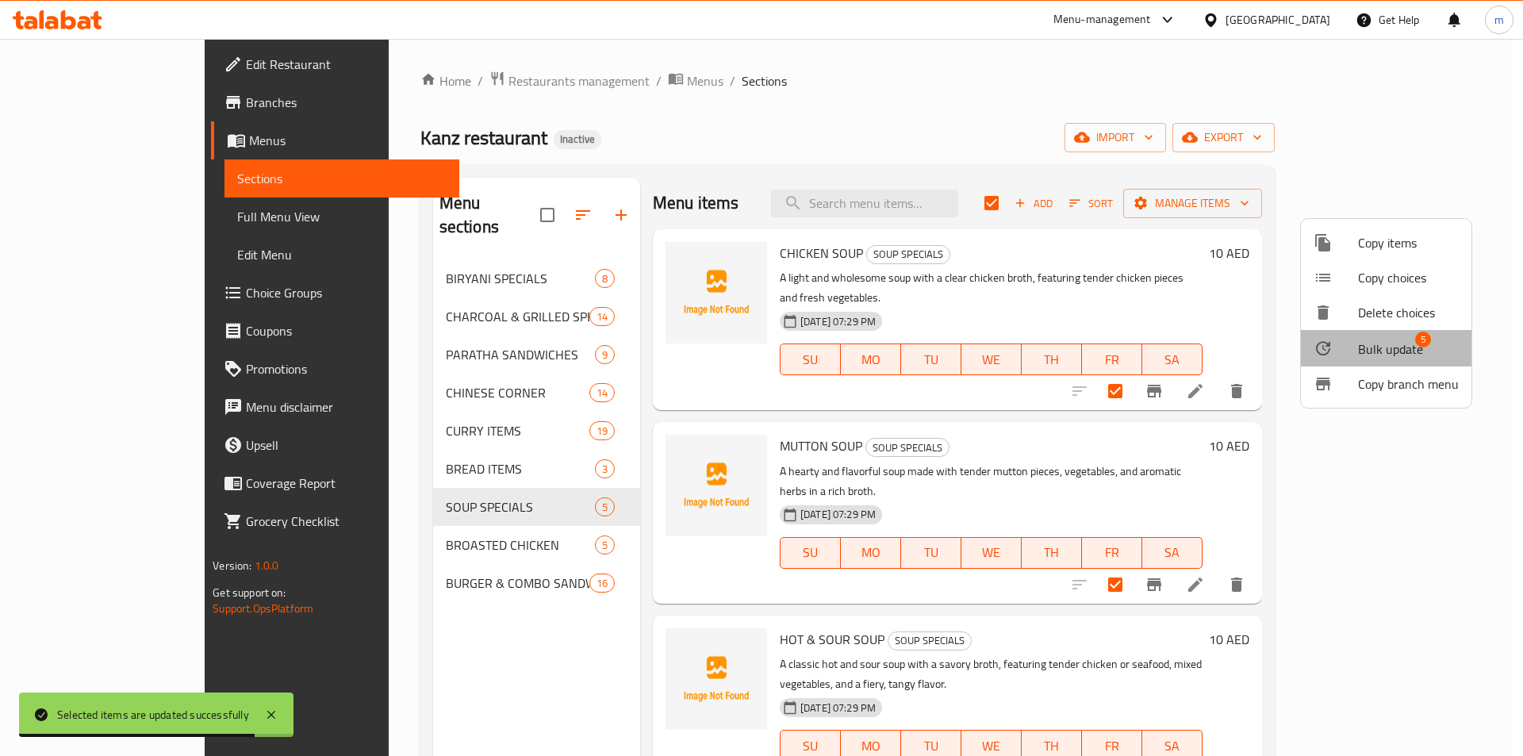
click at [1384, 345] on span "Bulk update" at bounding box center [1390, 348] width 65 height 19
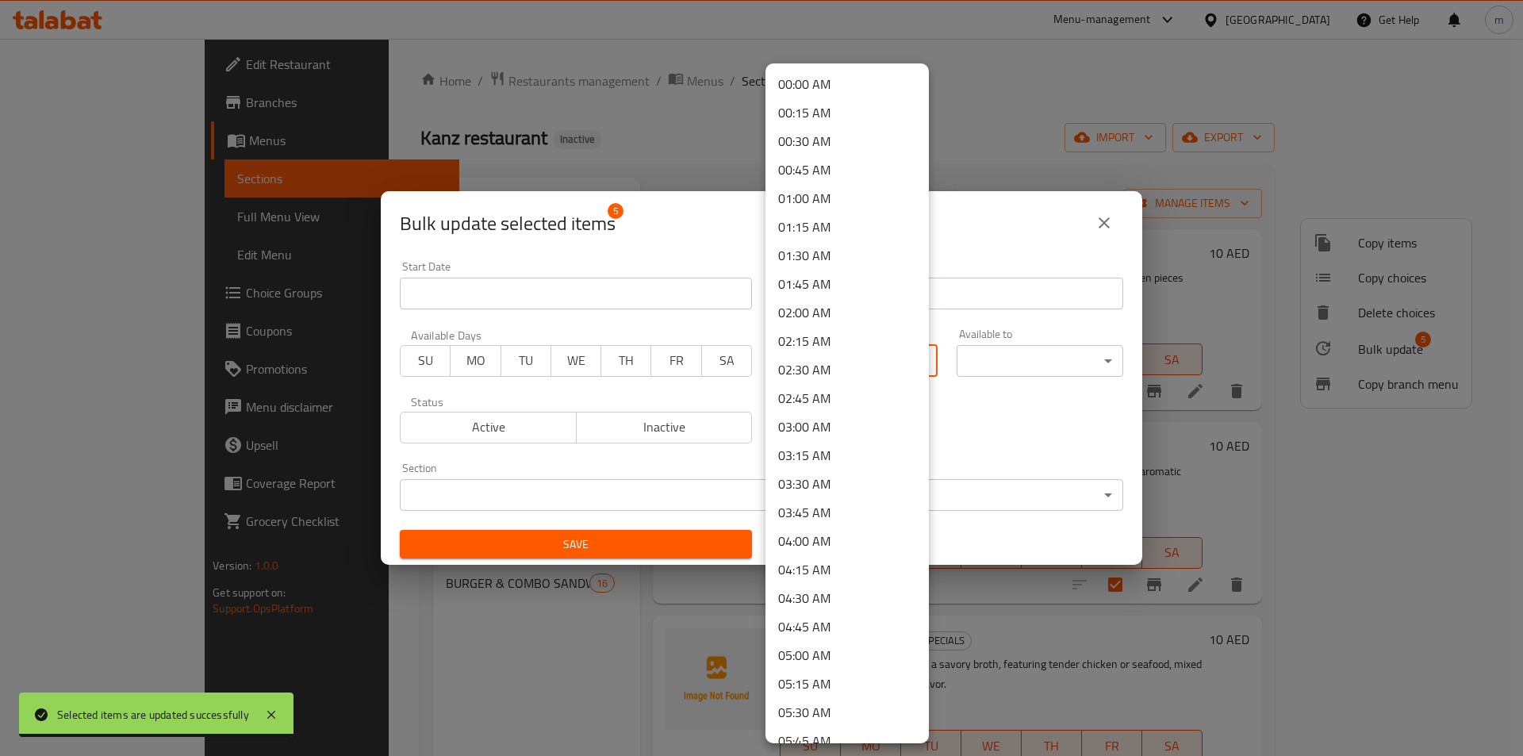
click at [854, 352] on body "Selected items are updated successfully ​ Menu-management United Arab Emirates …" at bounding box center [761, 397] width 1523 height 717
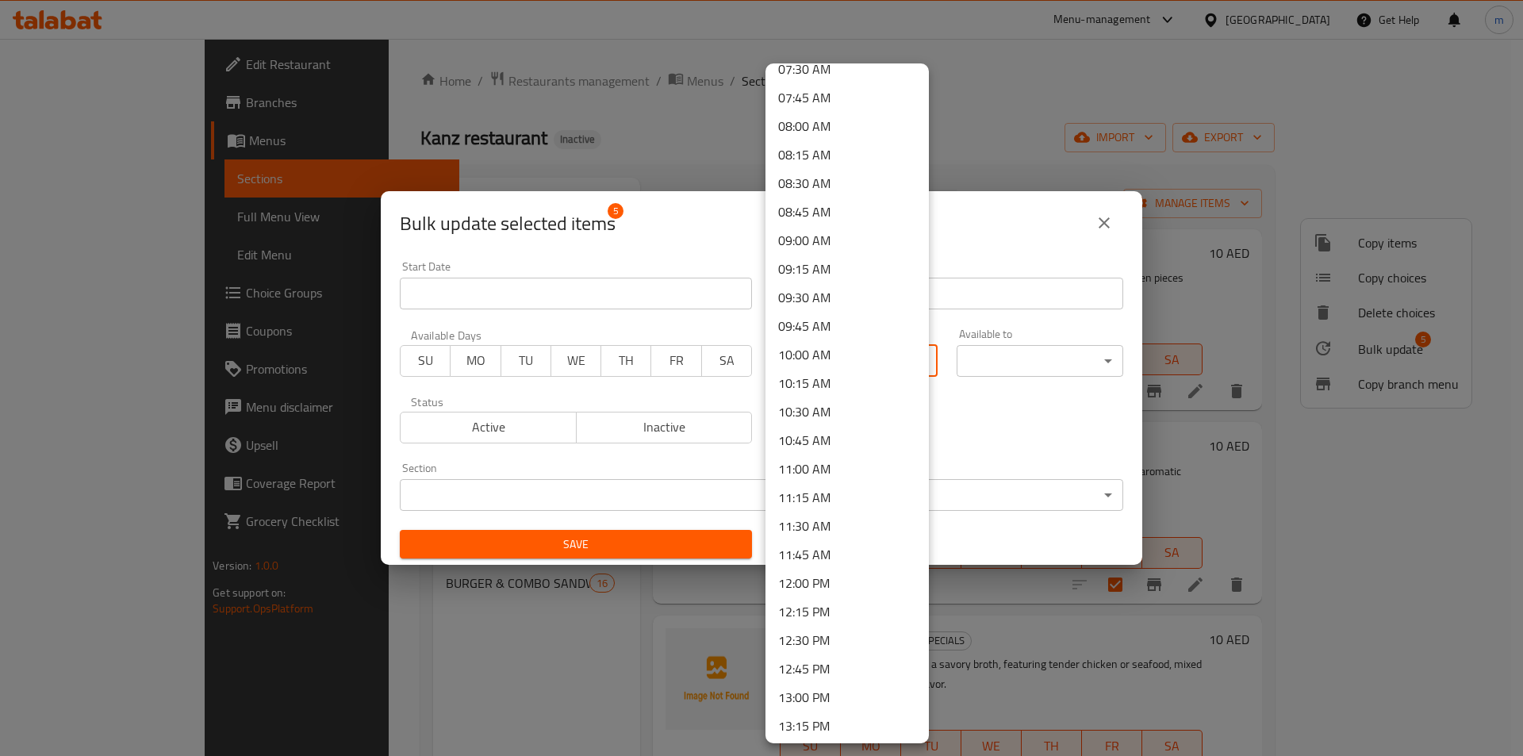
scroll to position [872, 0]
click at [830, 588] on li "12:00 PM" at bounding box center [846, 582] width 163 height 29
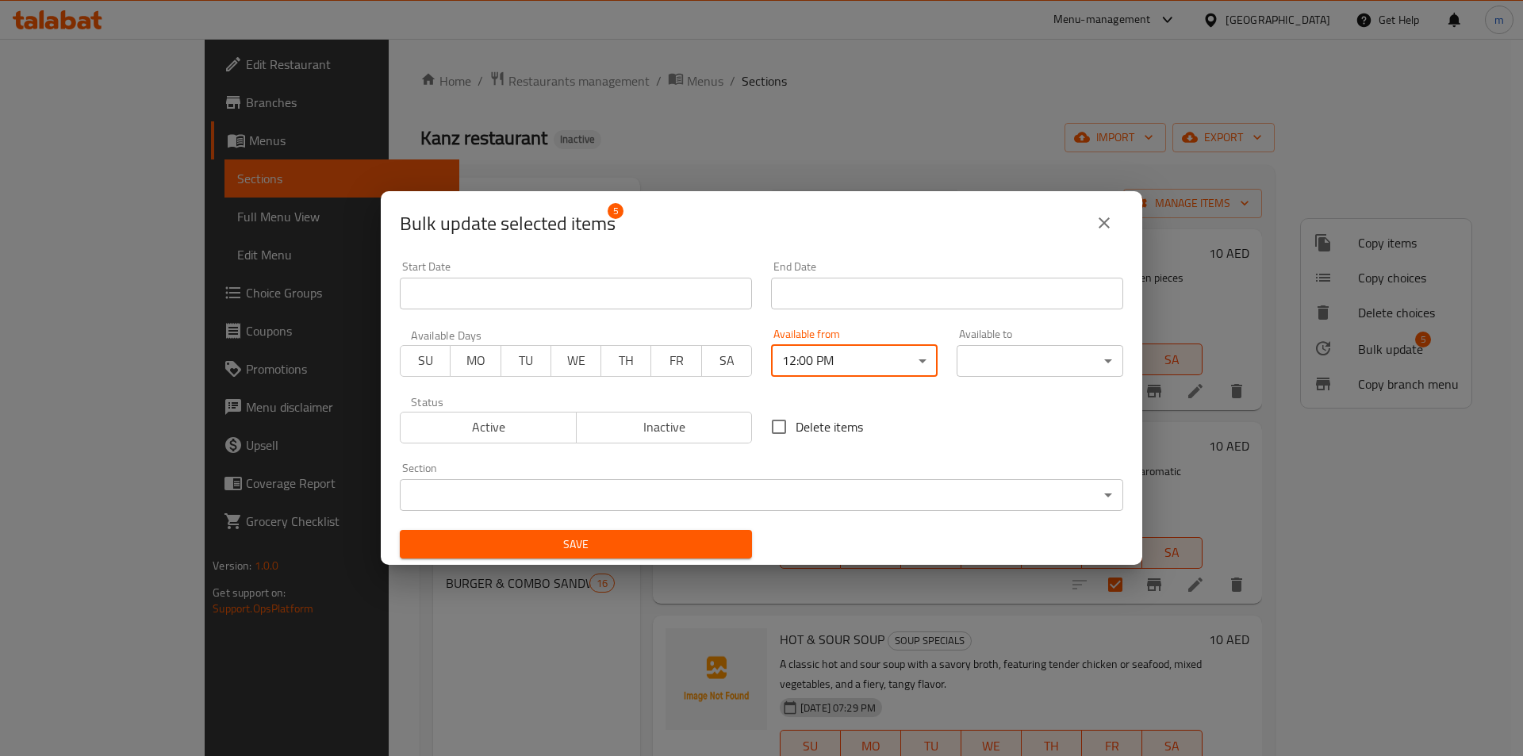
click at [1005, 375] on body "​ Menu-management United Arab Emirates Get Help m Edit Restaurant Branches Menu…" at bounding box center [761, 397] width 1523 height 717
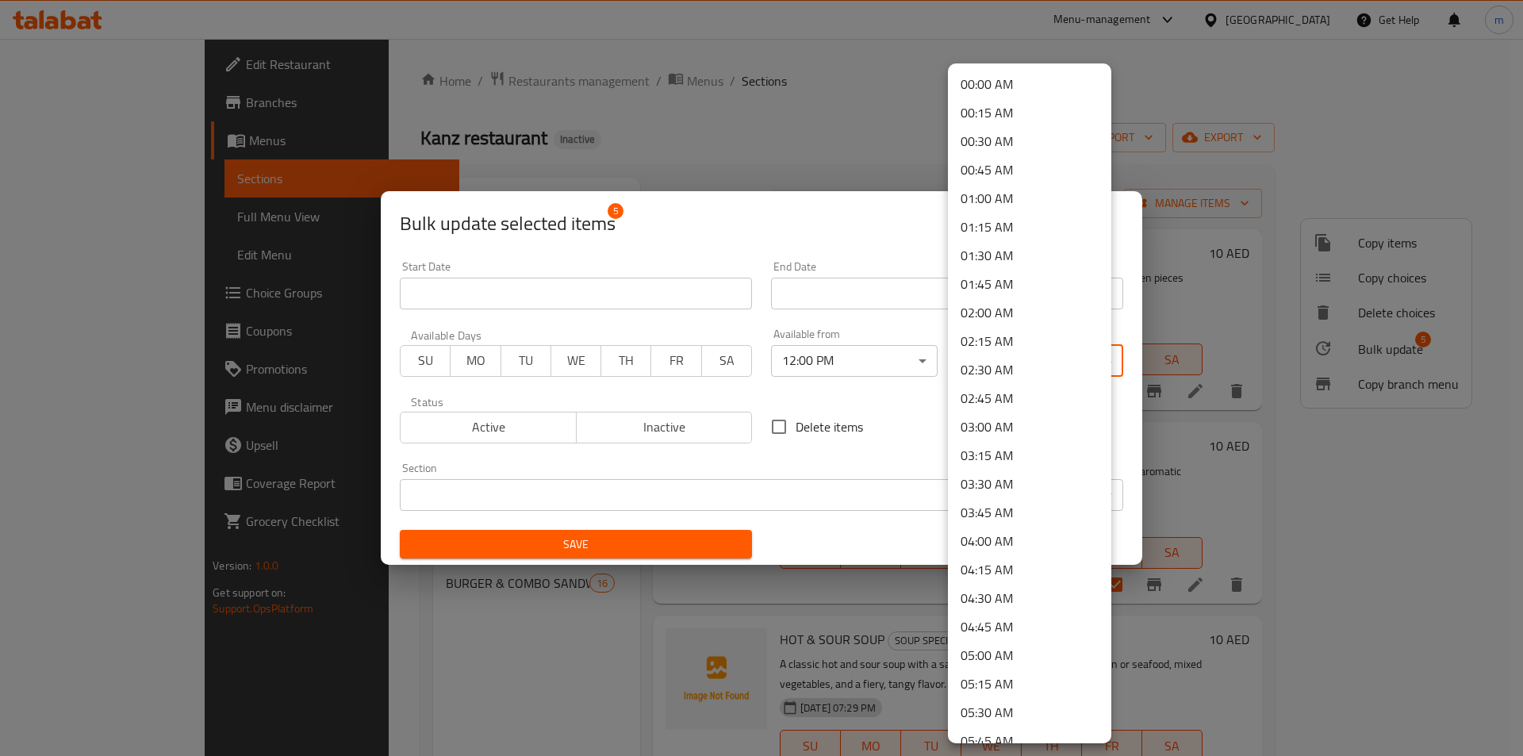
click at [1002, 311] on li "02:00 AM" at bounding box center [1029, 312] width 163 height 29
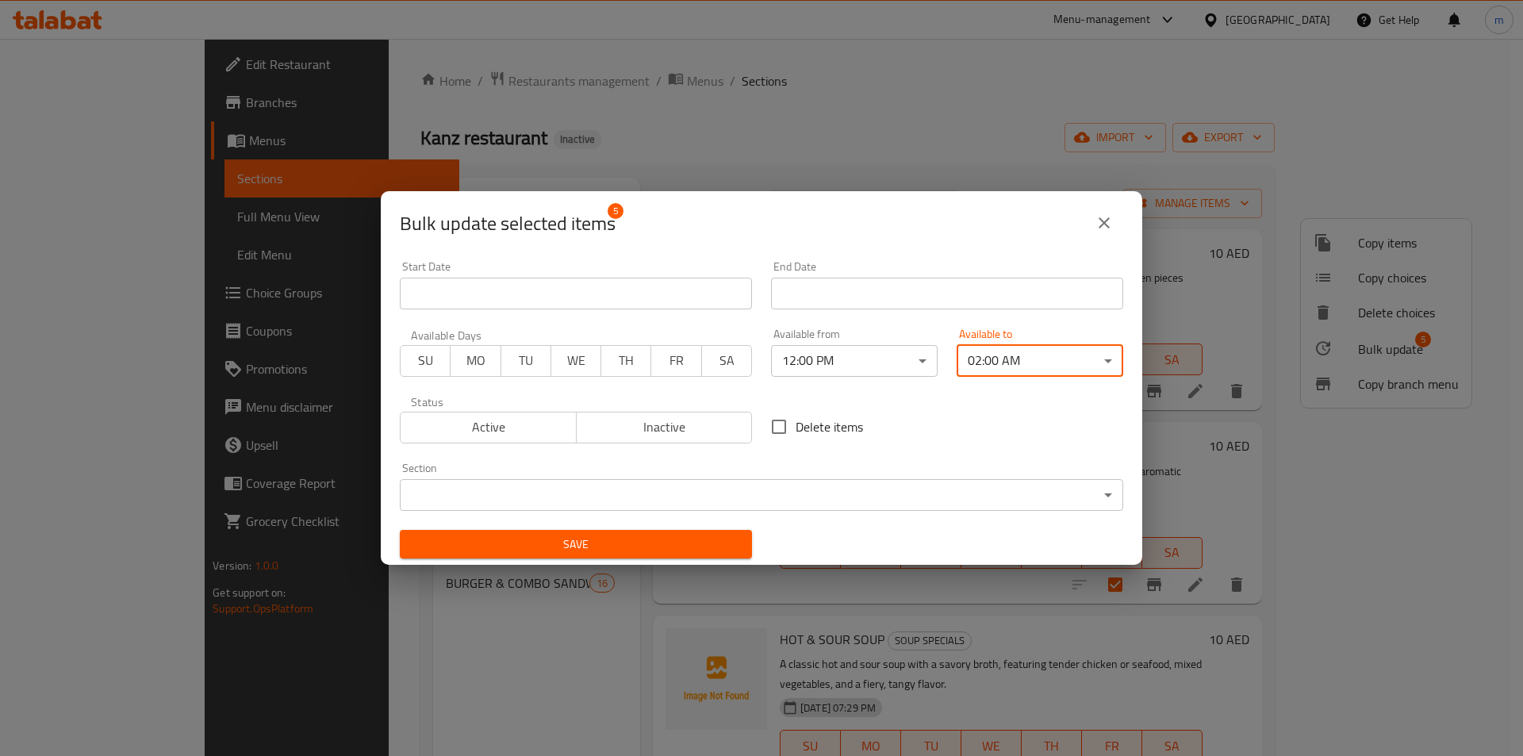
click at [653, 540] on span "Save" at bounding box center [575, 544] width 327 height 20
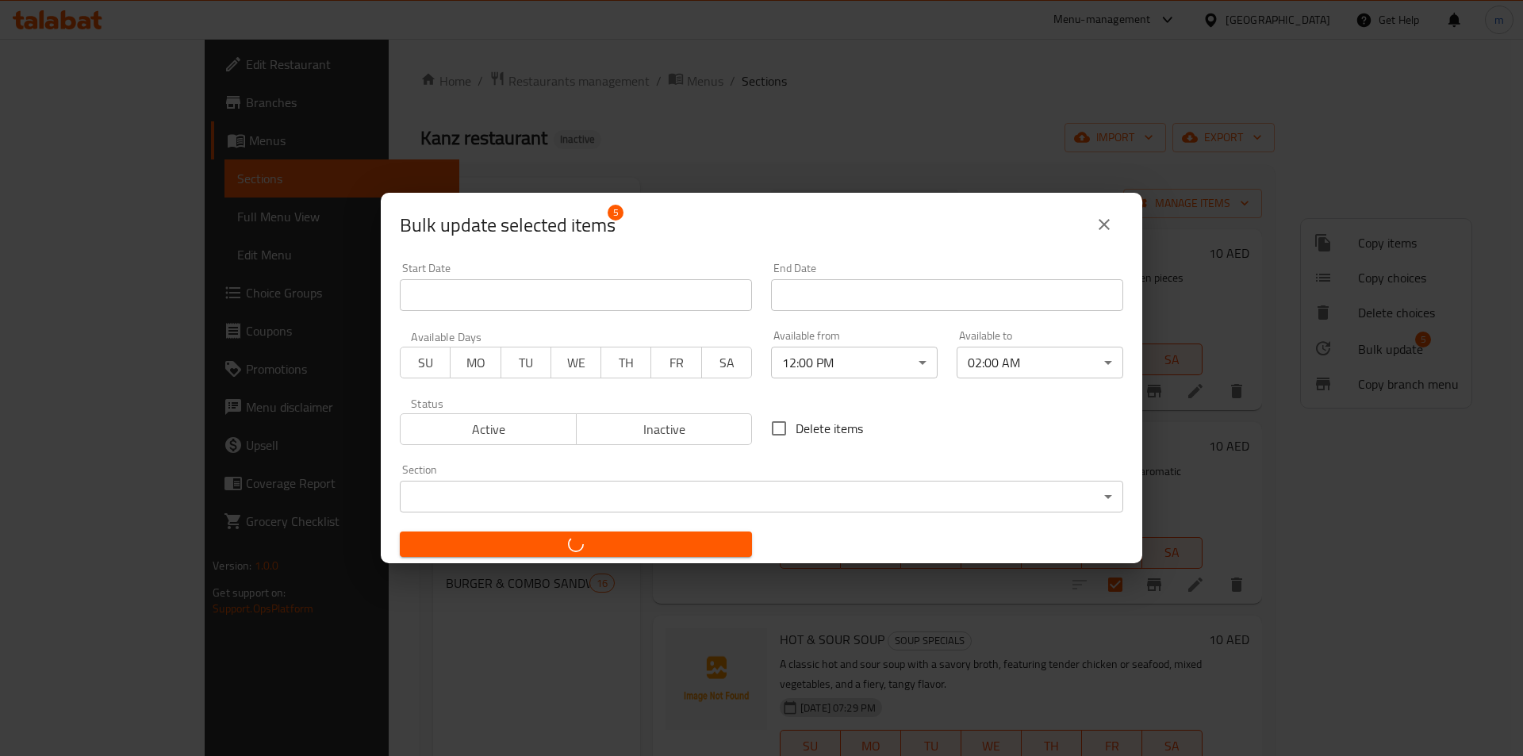
checkbox input "false"
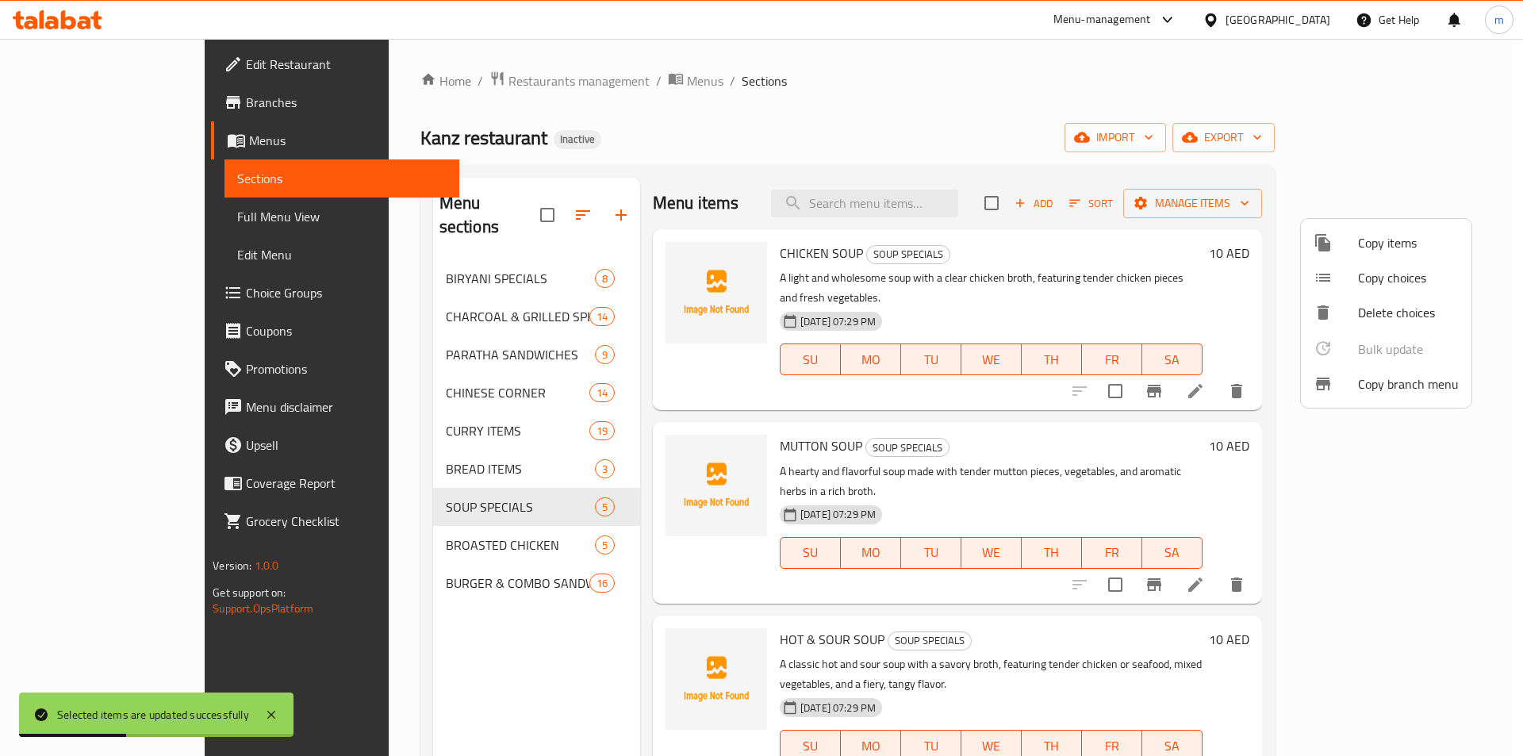
click at [366, 522] on div at bounding box center [761, 378] width 1523 height 756
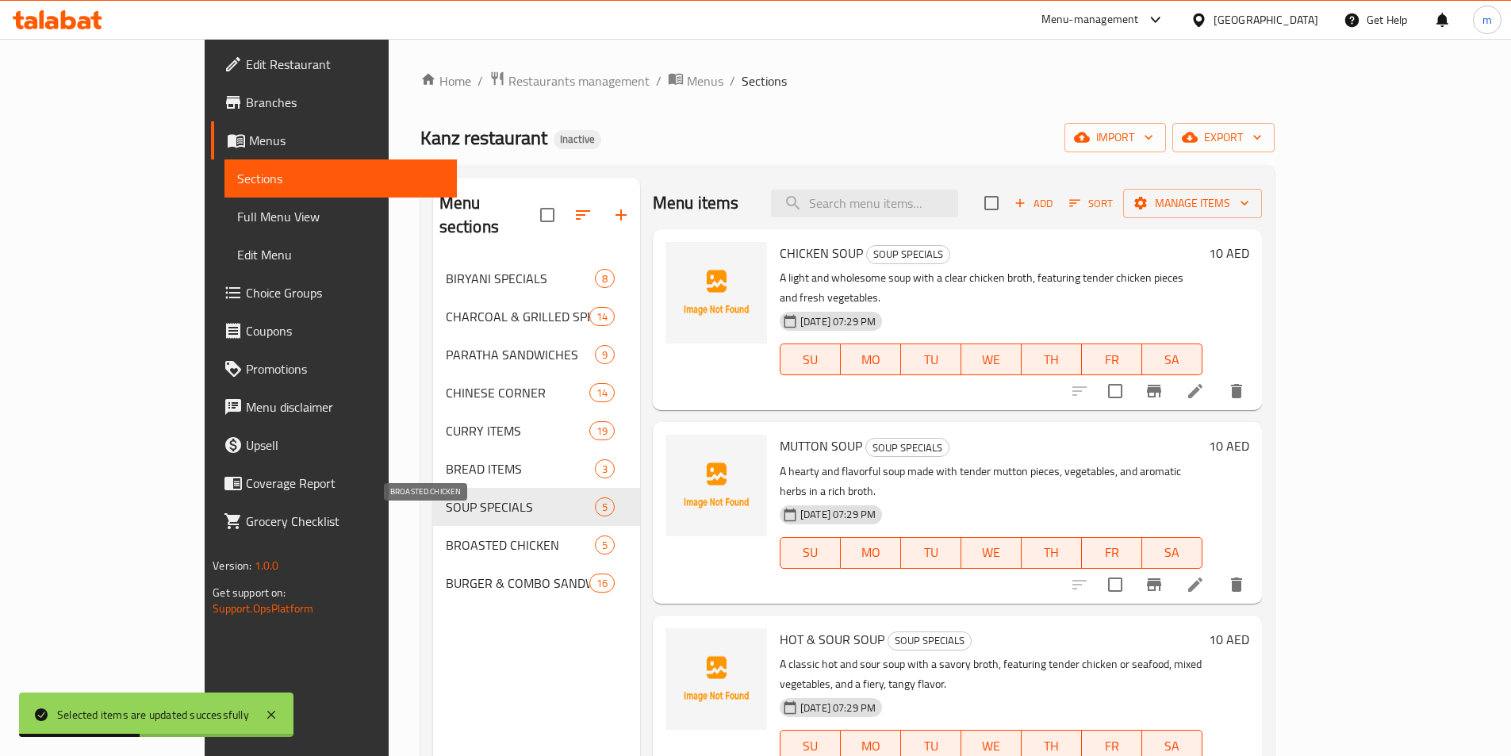
click at [446, 535] on span "BROASTED CHICKEN" at bounding box center [520, 544] width 149 height 19
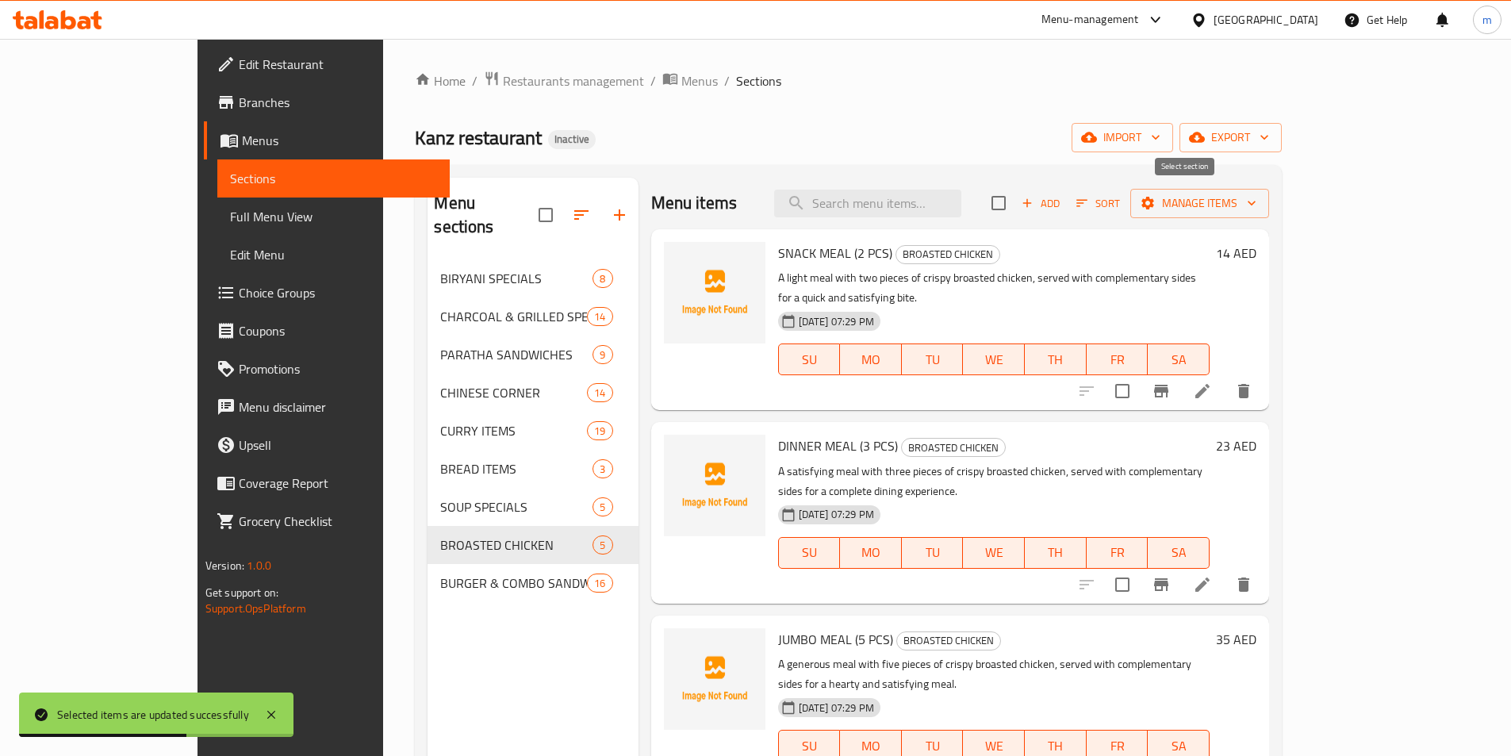
click at [1015, 204] on input "checkbox" at bounding box center [998, 202] width 33 height 33
click at [1256, 203] on span "Manage items" at bounding box center [1199, 203] width 113 height 20
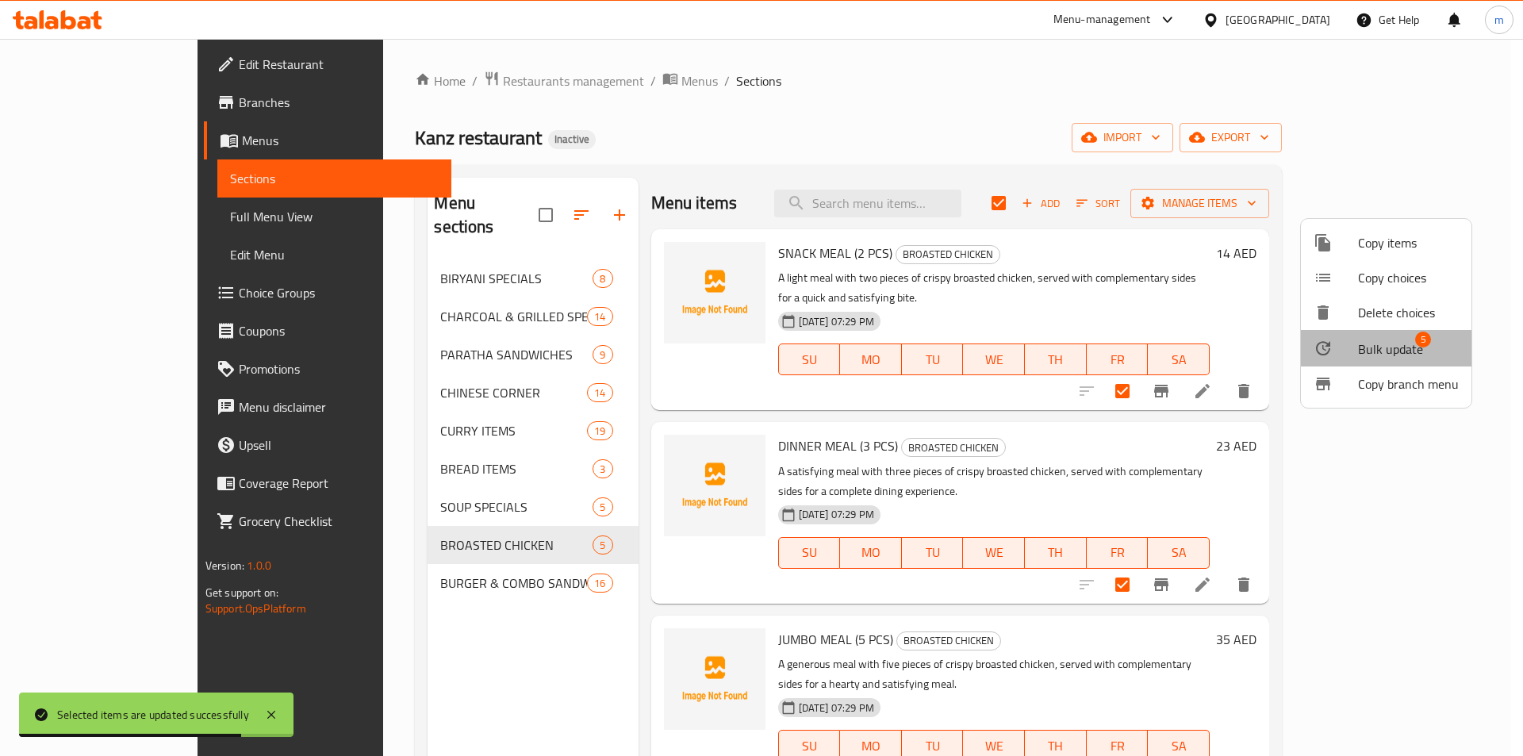
click at [1400, 339] on span "Bulk update" at bounding box center [1390, 348] width 65 height 19
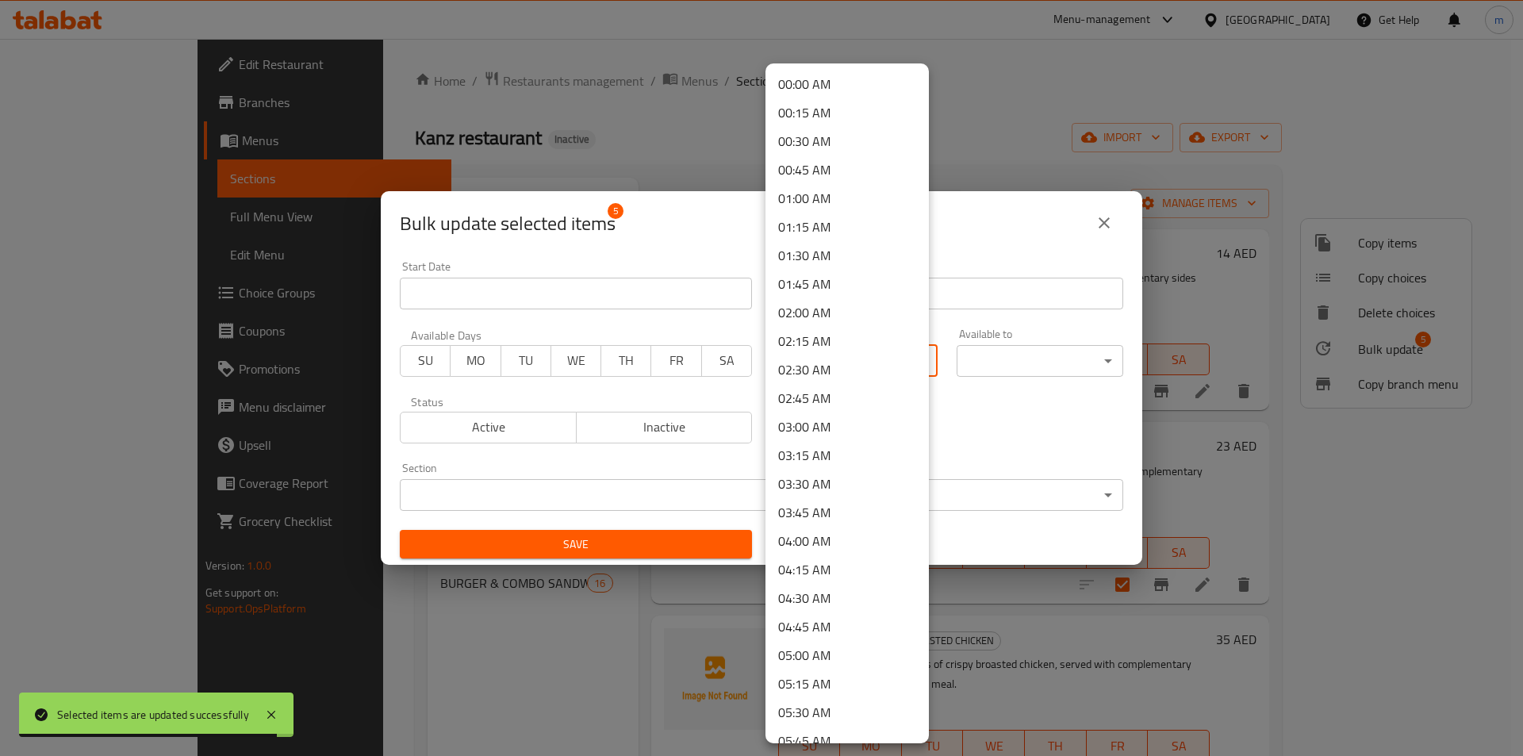
click at [838, 347] on body "Selected items are updated successfully ​ Menu-management United Arab Emirates …" at bounding box center [761, 397] width 1523 height 717
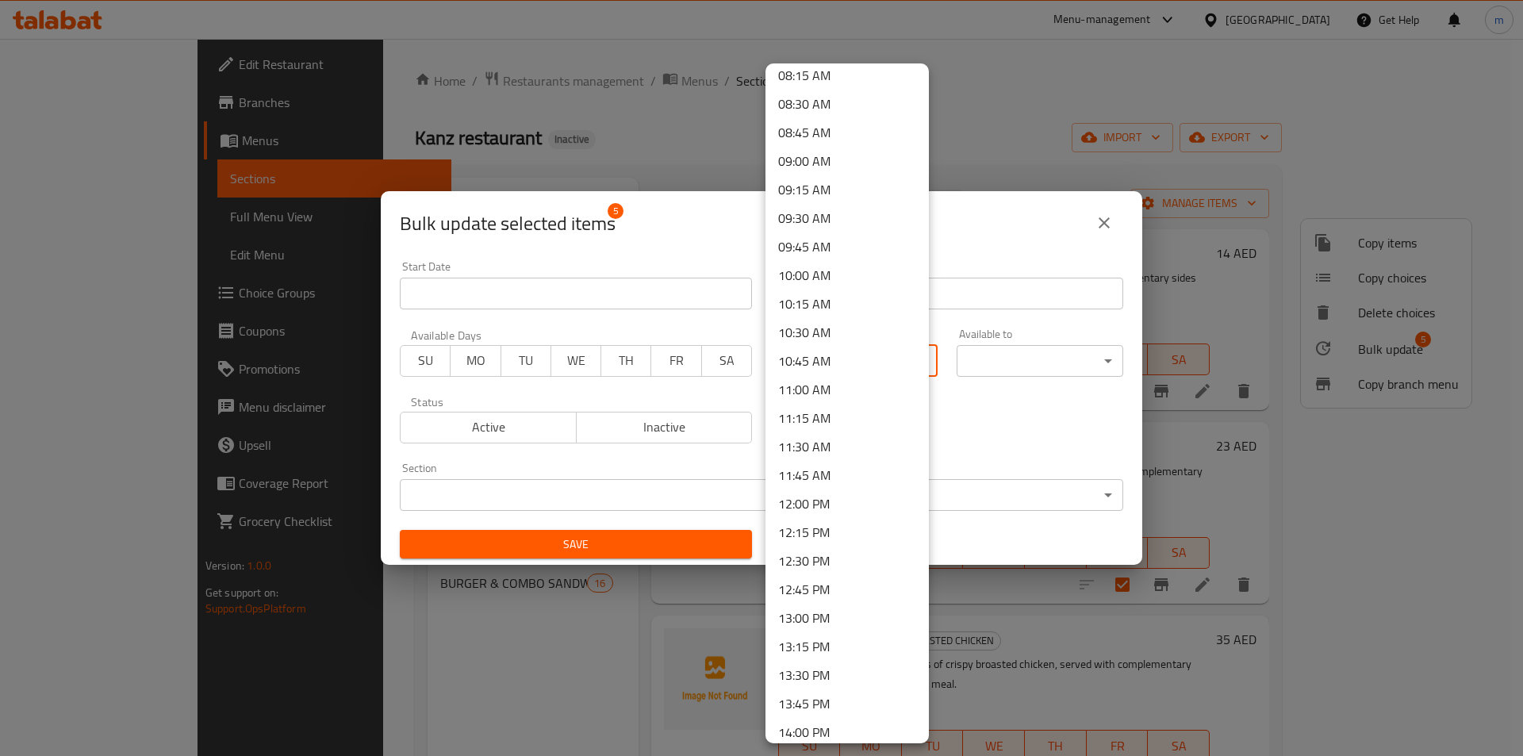
scroll to position [952, 0]
click at [825, 500] on li "12:00 PM" at bounding box center [846, 502] width 163 height 29
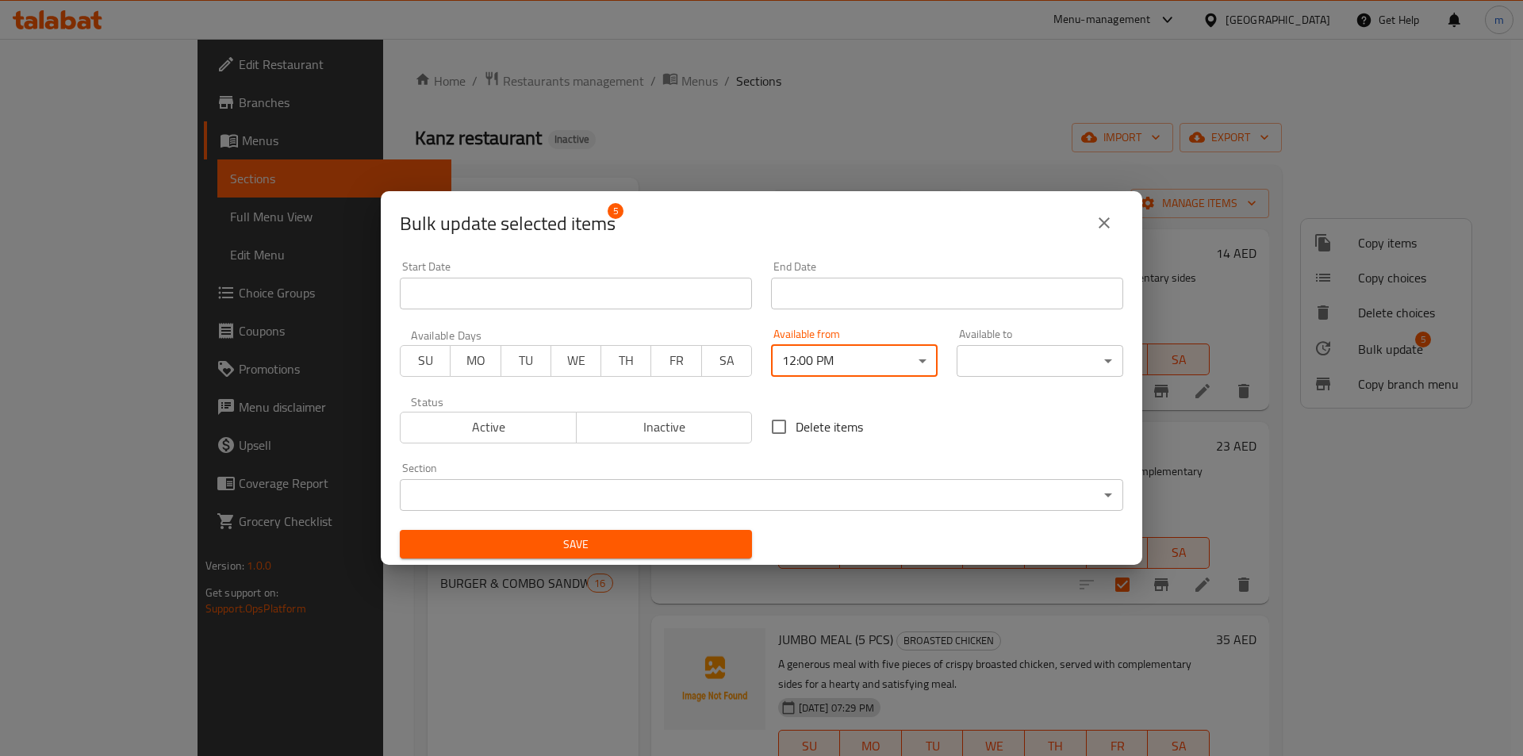
click at [1012, 373] on body "​ Menu-management United Arab Emirates Get Help m Edit Restaurant Branches Menu…" at bounding box center [761, 397] width 1523 height 717
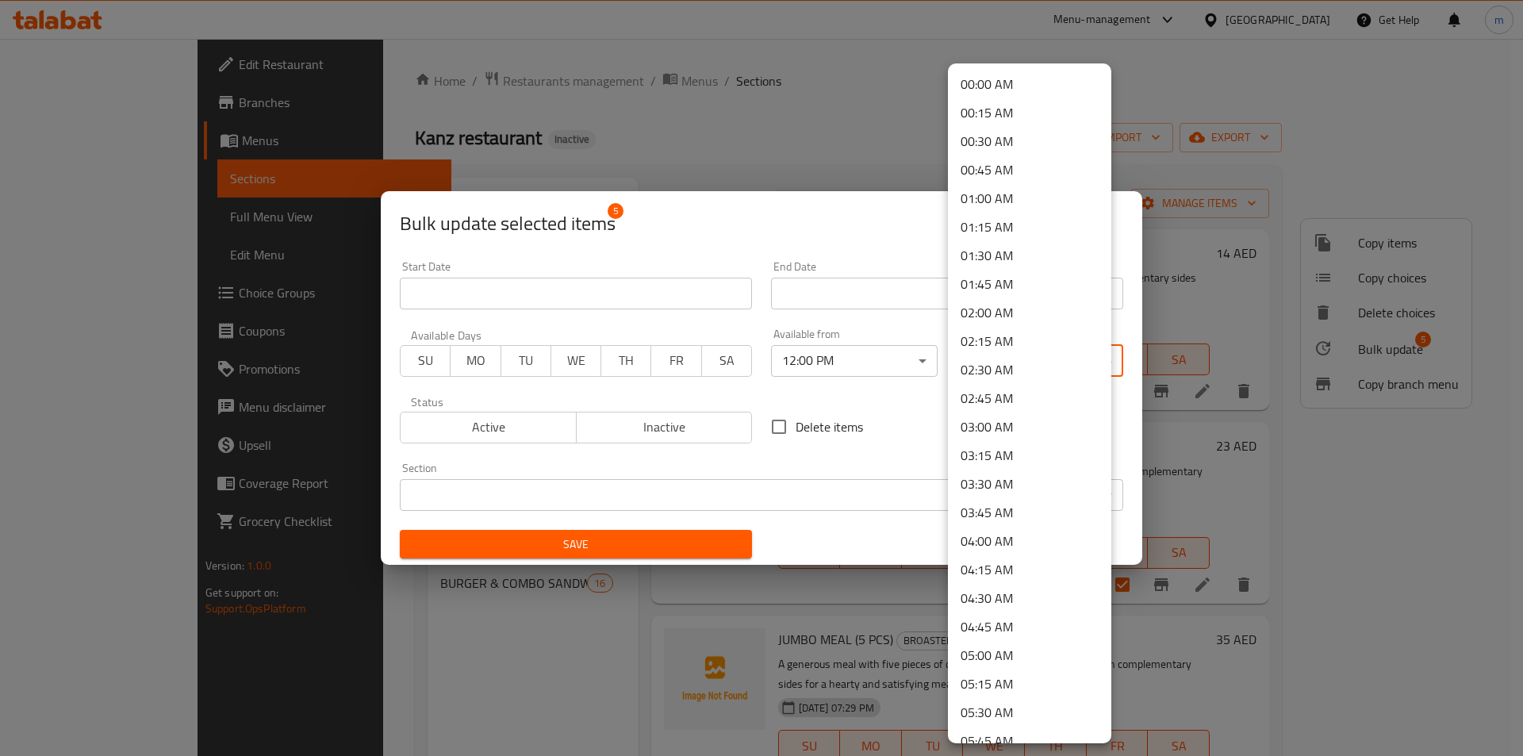
click at [1010, 314] on li "02:00 AM" at bounding box center [1029, 312] width 163 height 29
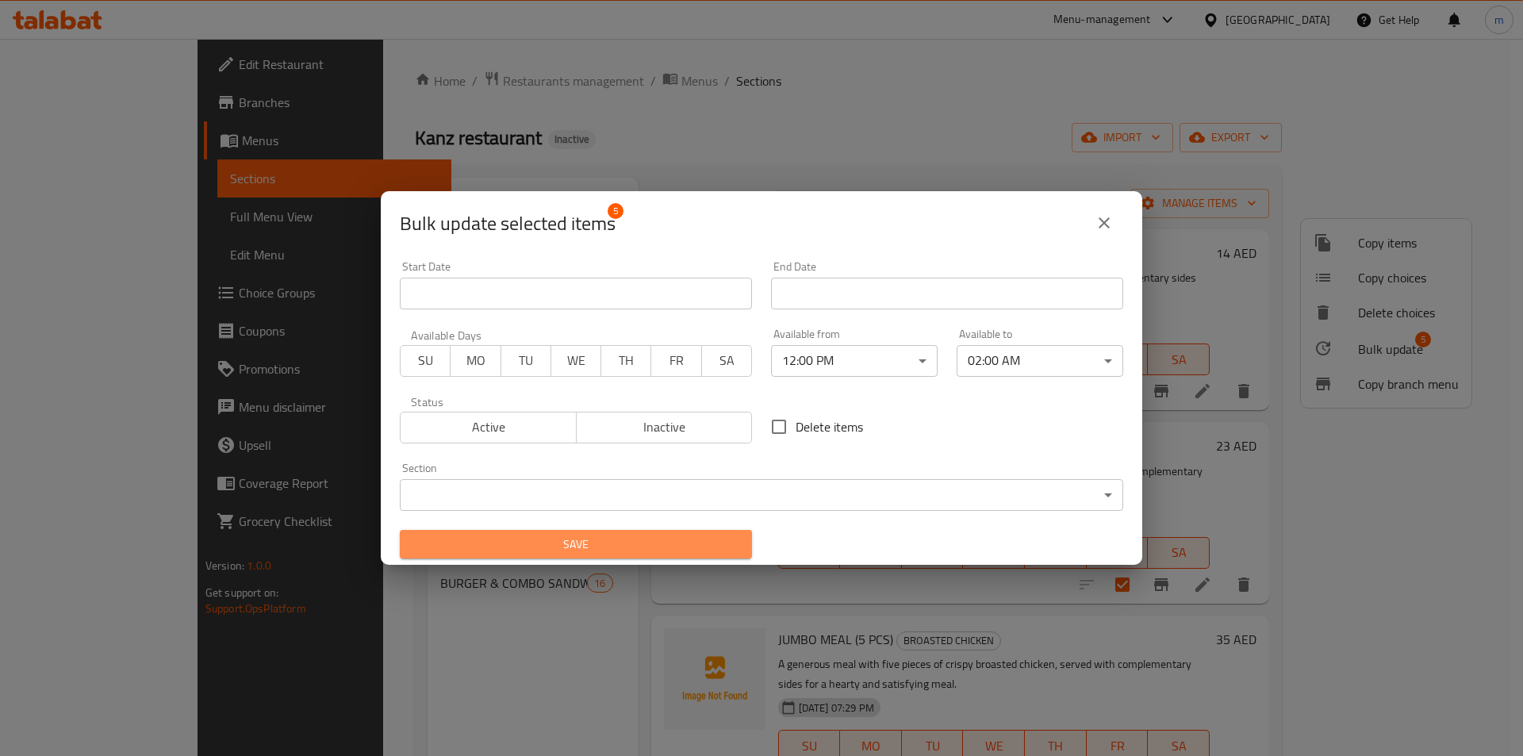
click at [659, 547] on span "Save" at bounding box center [575, 544] width 327 height 20
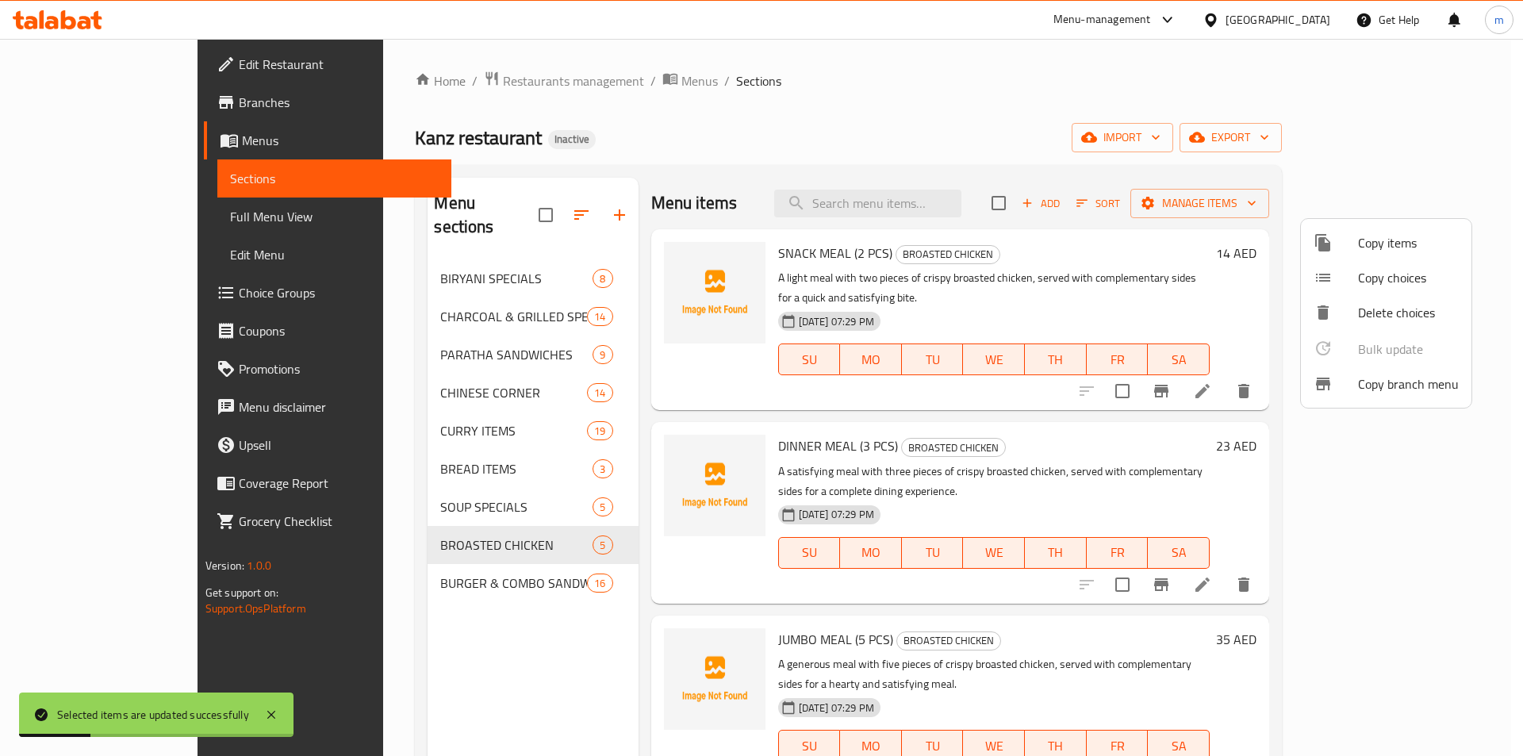
click at [394, 554] on div at bounding box center [761, 378] width 1523 height 756
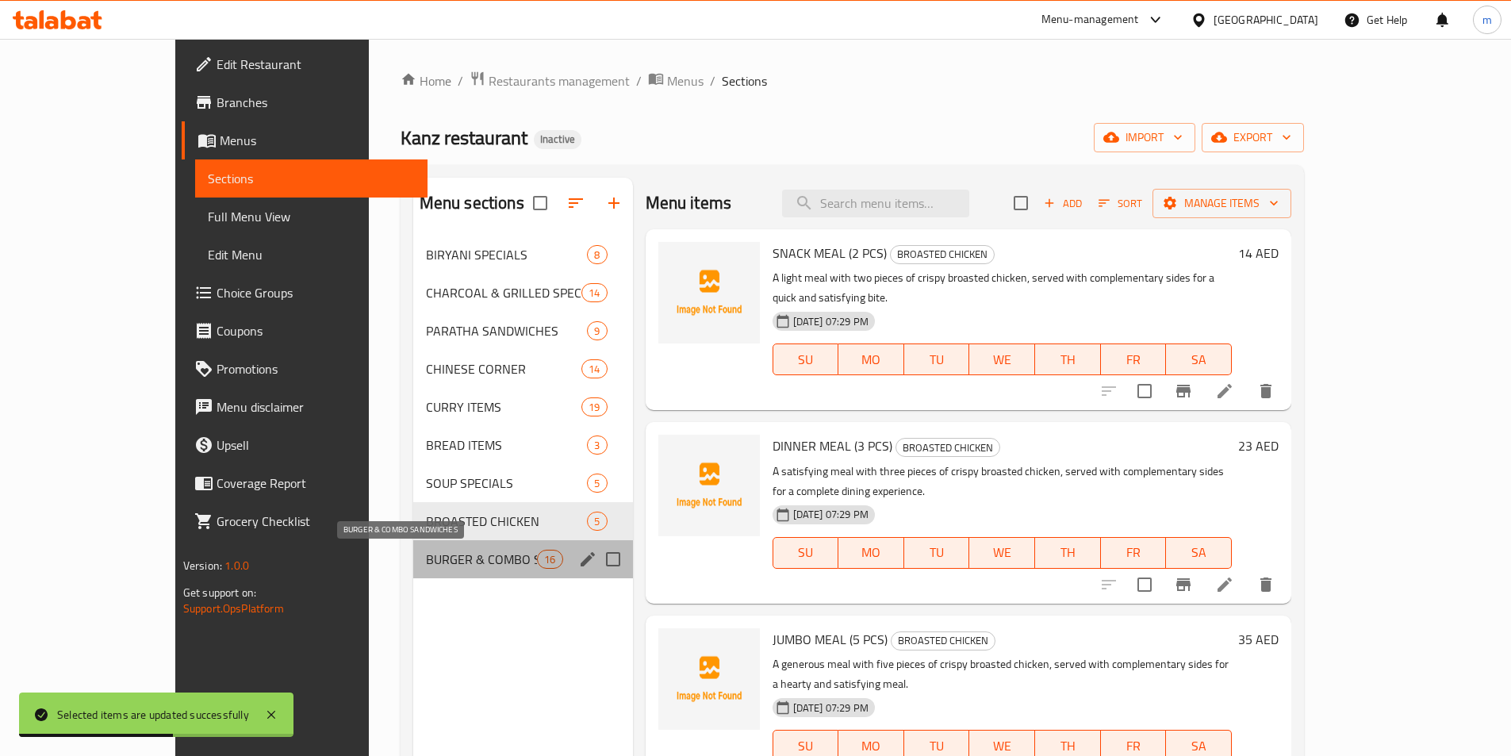
click at [442, 551] on span "BURGER & COMBO SANDWICHES" at bounding box center [482, 559] width 112 height 19
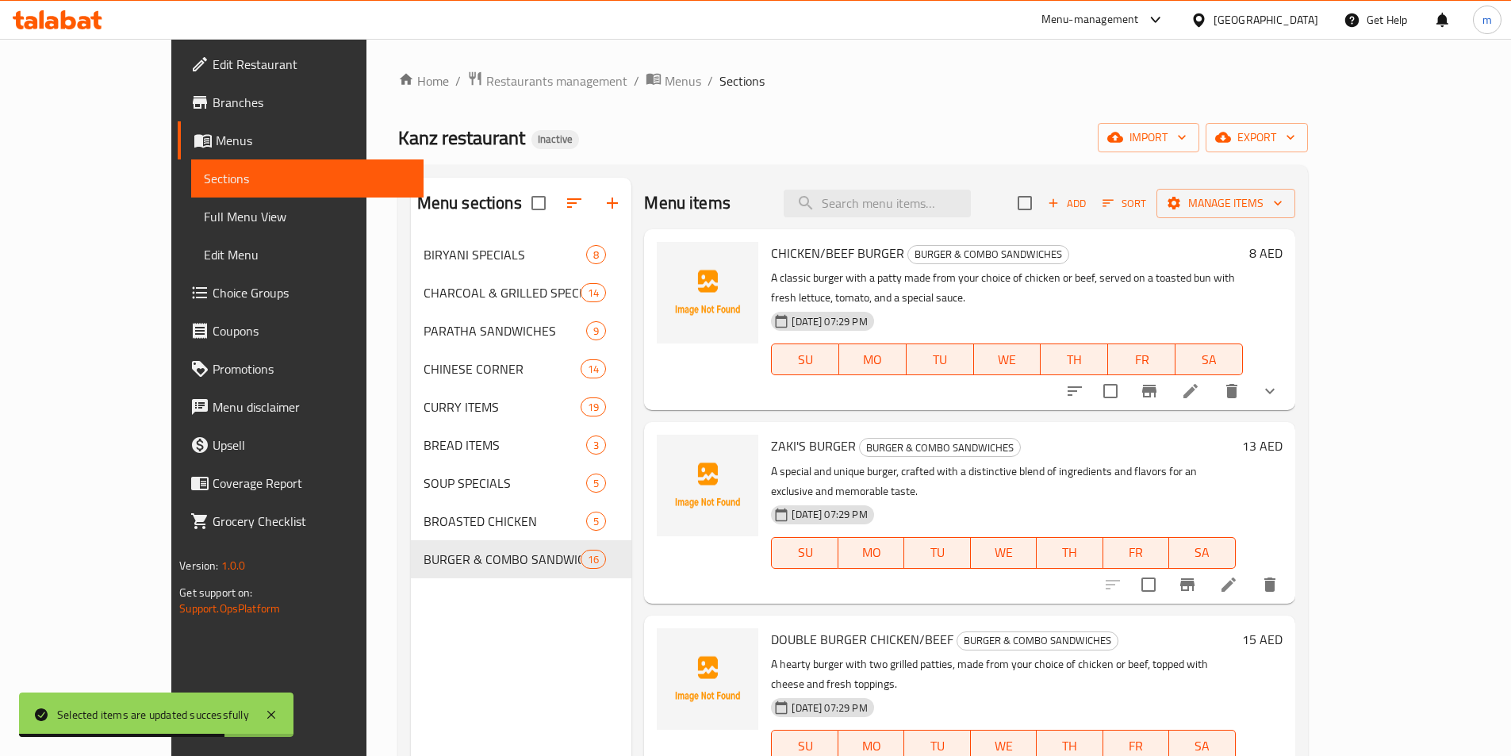
click at [1041, 213] on input "checkbox" at bounding box center [1024, 202] width 33 height 33
click at [1282, 209] on span "Manage items" at bounding box center [1225, 203] width 113 height 20
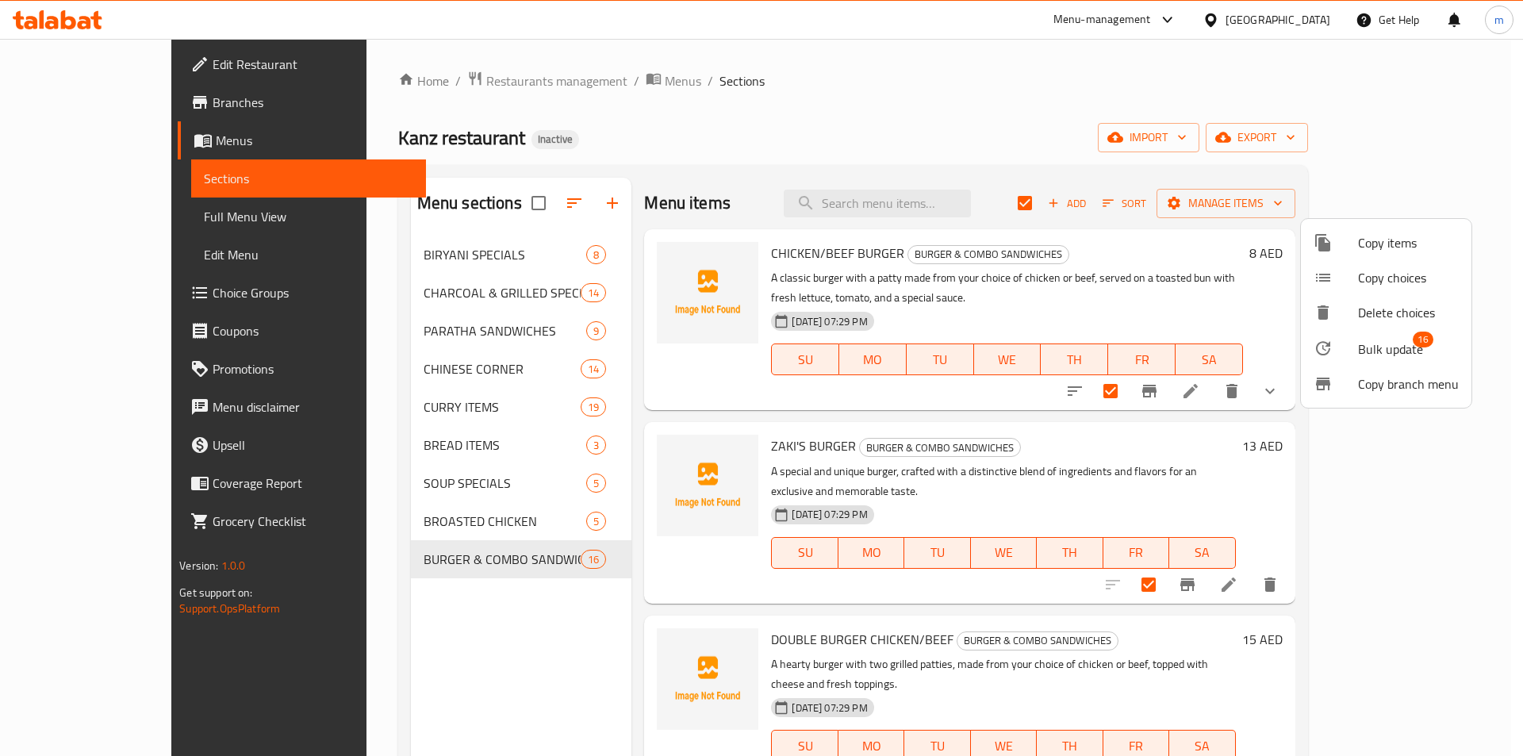
click at [1382, 354] on span "Bulk update" at bounding box center [1390, 348] width 65 height 19
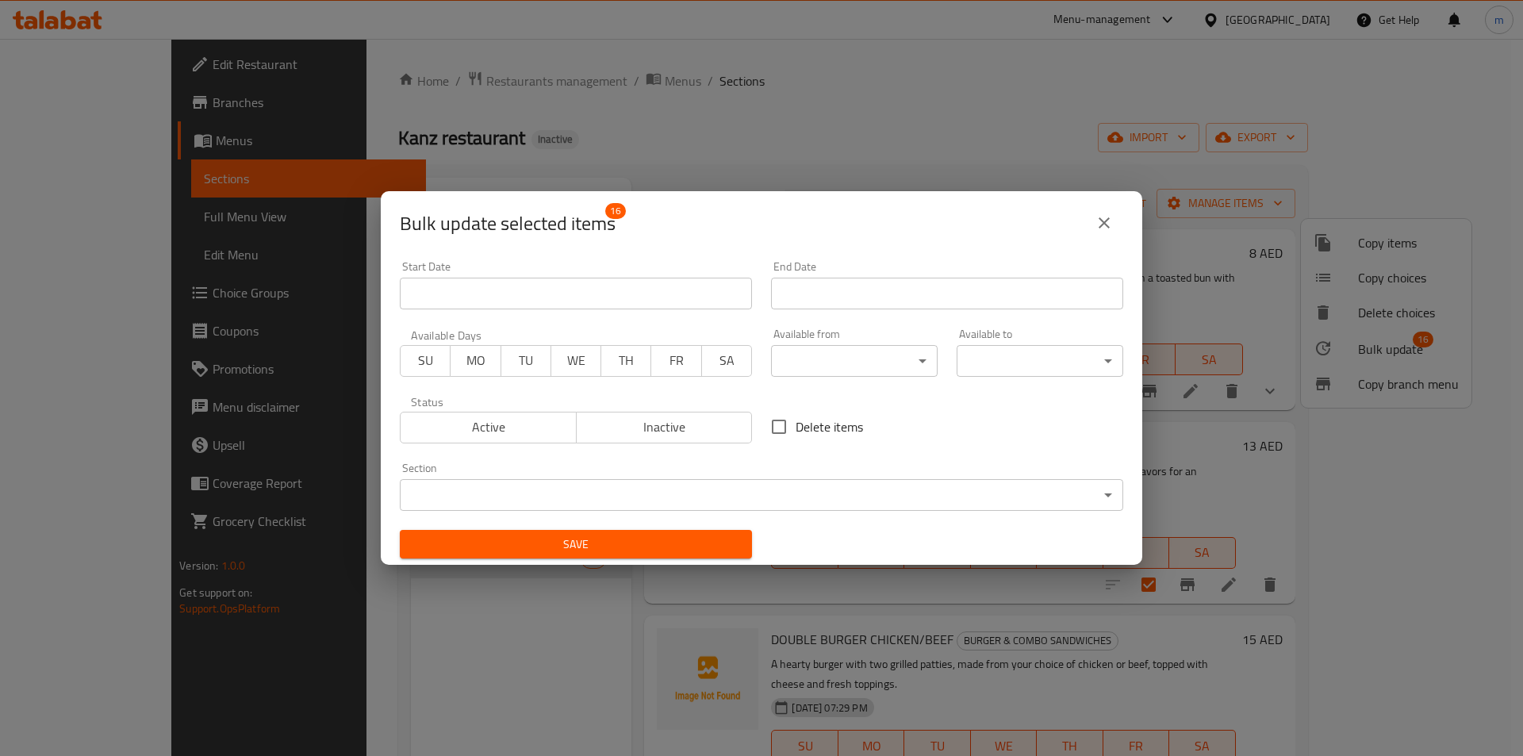
click at [818, 360] on body "​ Menu-management United Arab Emirates Get Help m Edit Restaurant Branches Menu…" at bounding box center [761, 397] width 1523 height 717
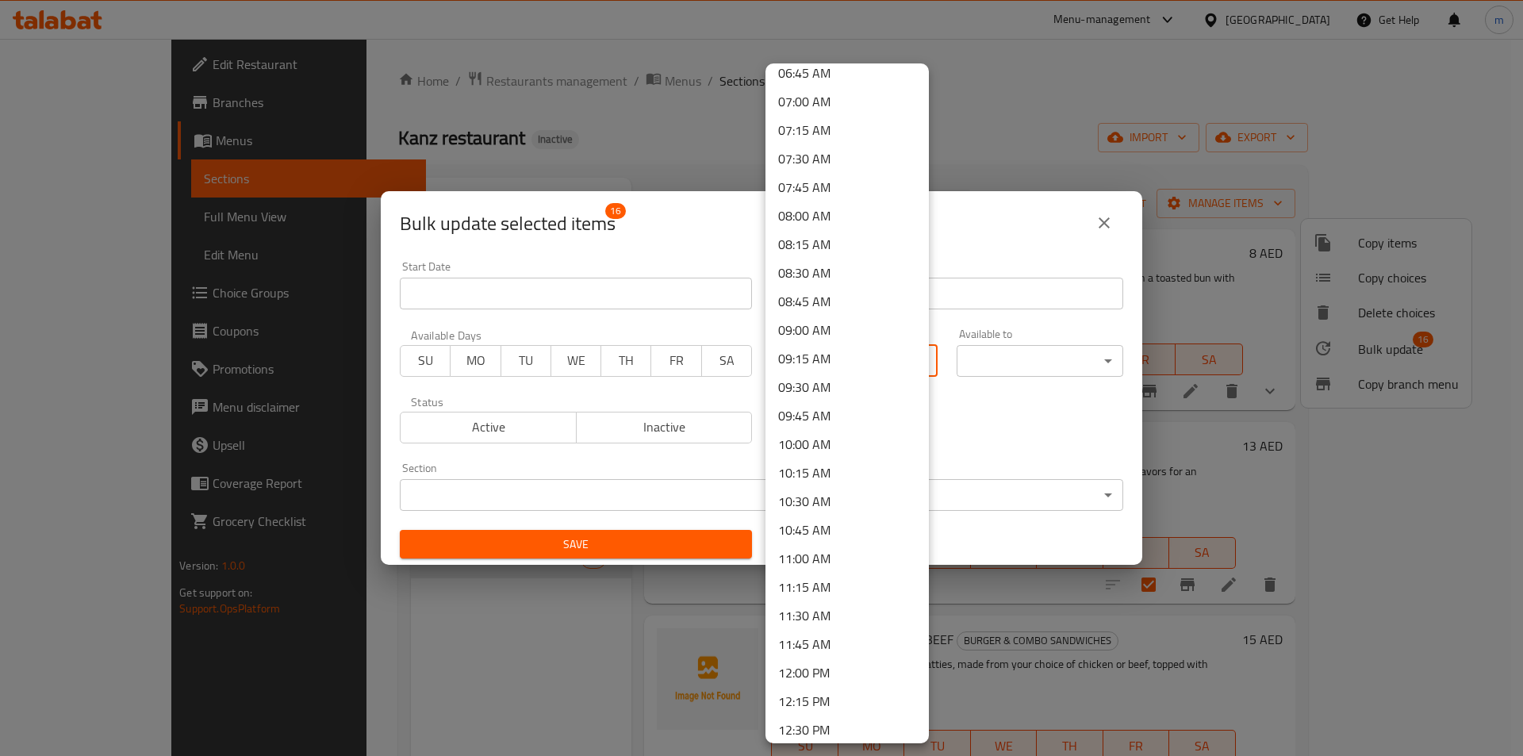
scroll to position [872, 0]
click at [825, 580] on li "12:00 PM" at bounding box center [846, 582] width 163 height 29
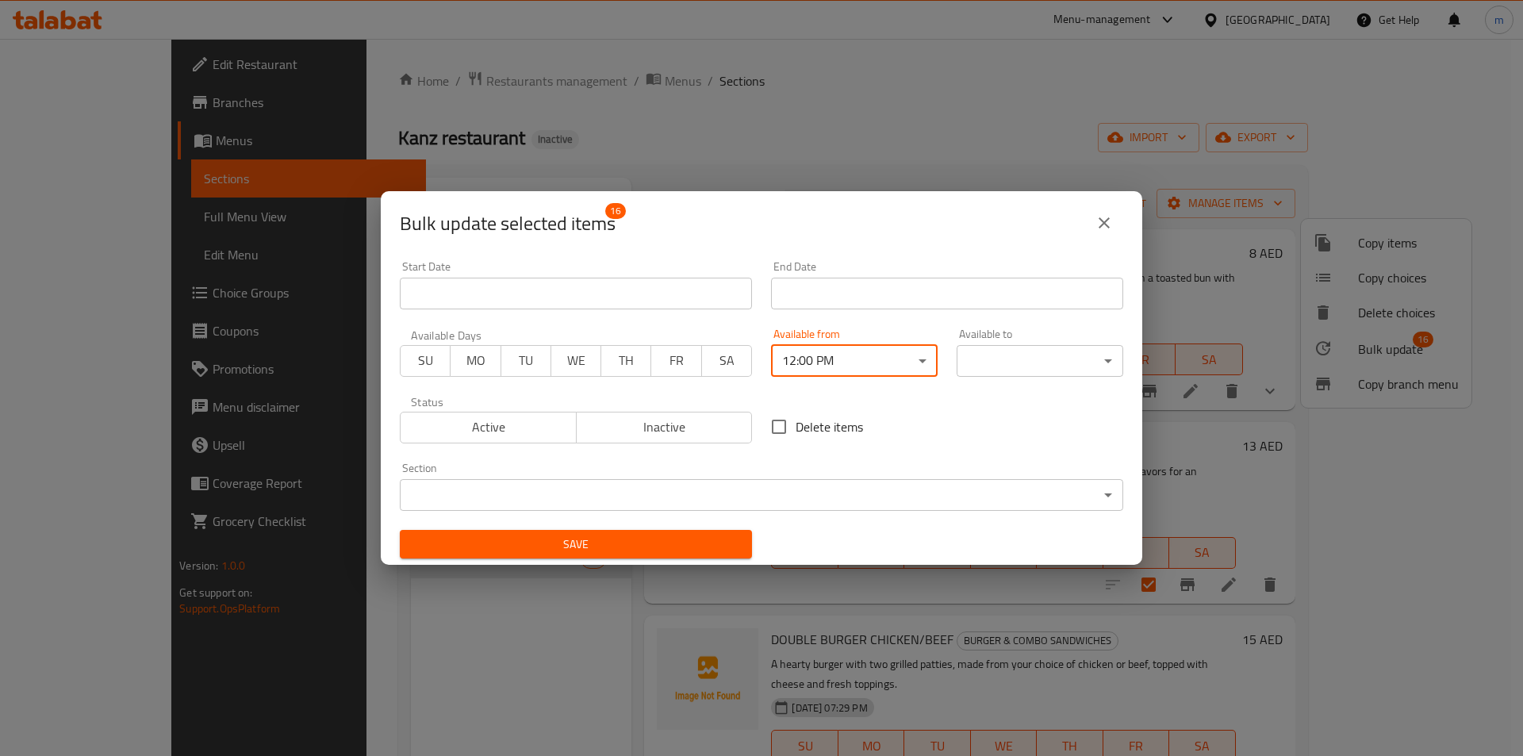
click at [979, 359] on body "​ Menu-management United Arab Emirates Get Help m Edit Restaurant Branches Menu…" at bounding box center [761, 397] width 1523 height 717
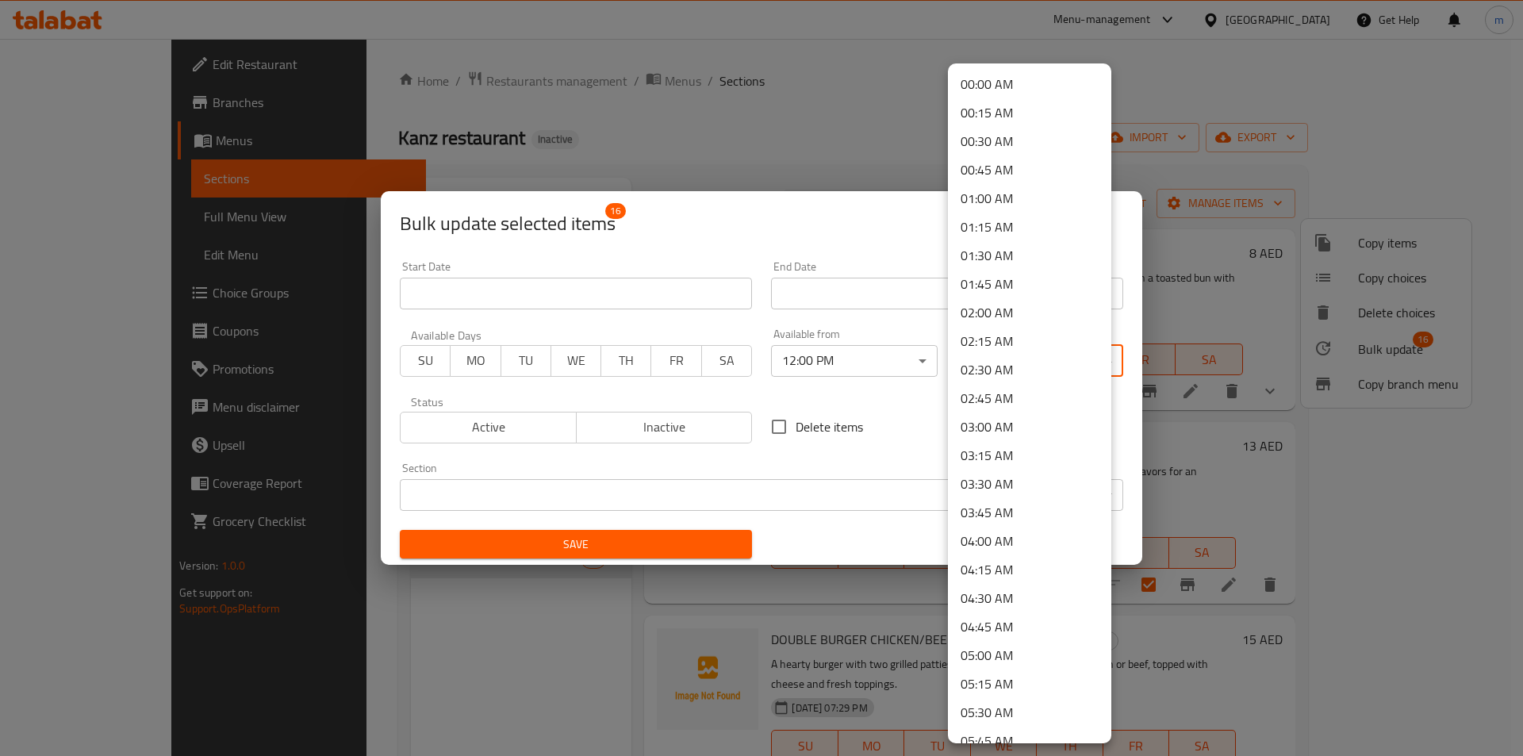
click at [1005, 316] on li "02:00 AM" at bounding box center [1029, 312] width 163 height 29
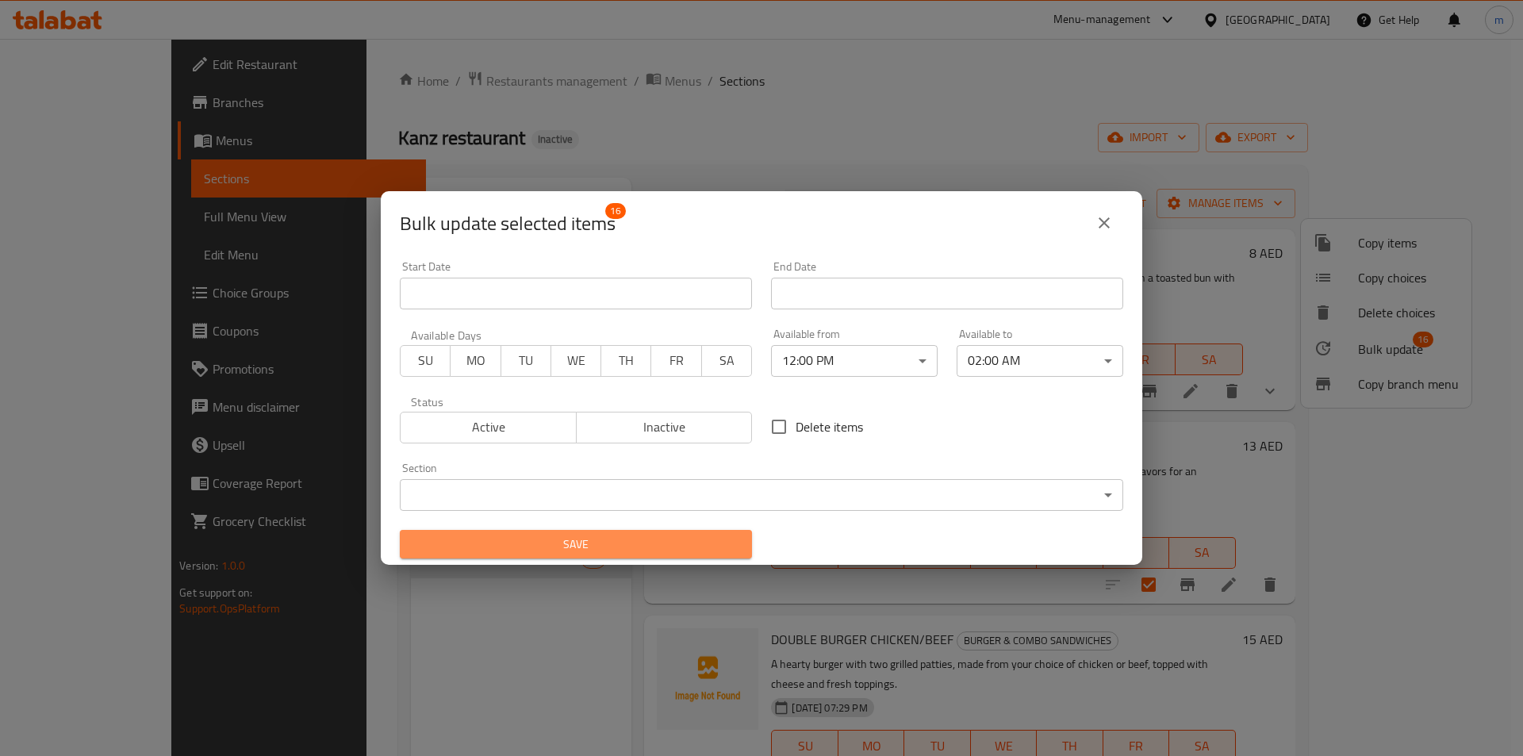
click at [653, 531] on button "Save" at bounding box center [576, 544] width 352 height 29
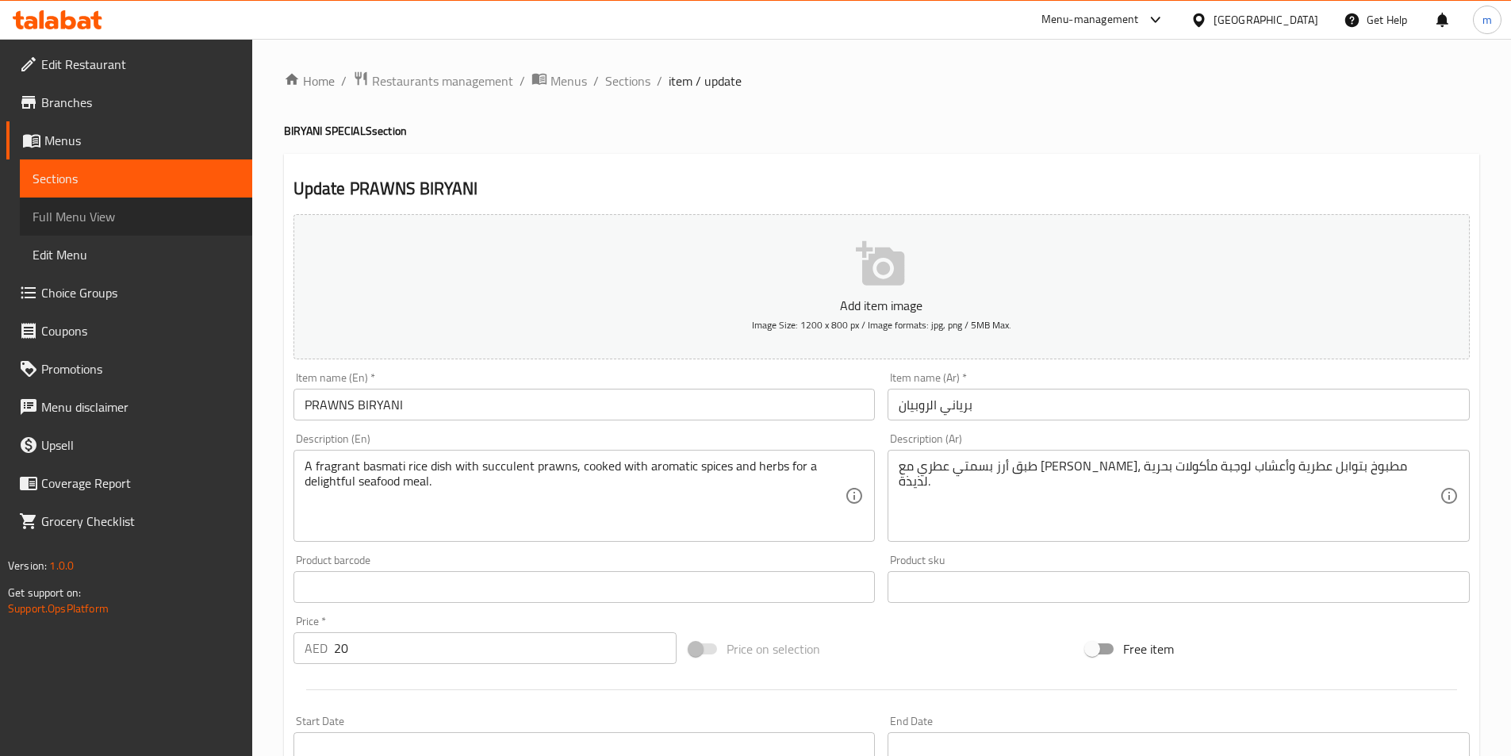
click at [77, 217] on span "Full Menu View" at bounding box center [136, 216] width 207 height 19
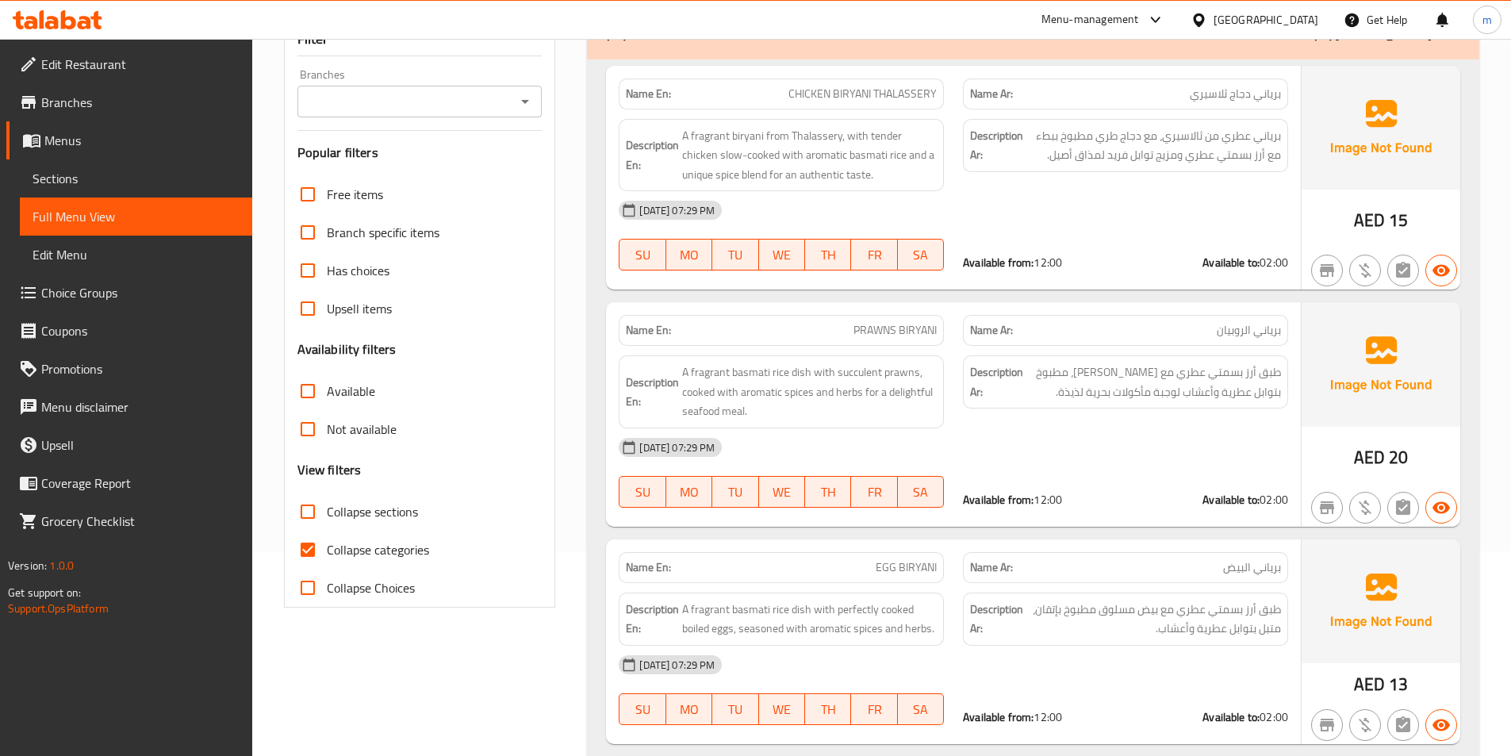
scroll to position [167, 0]
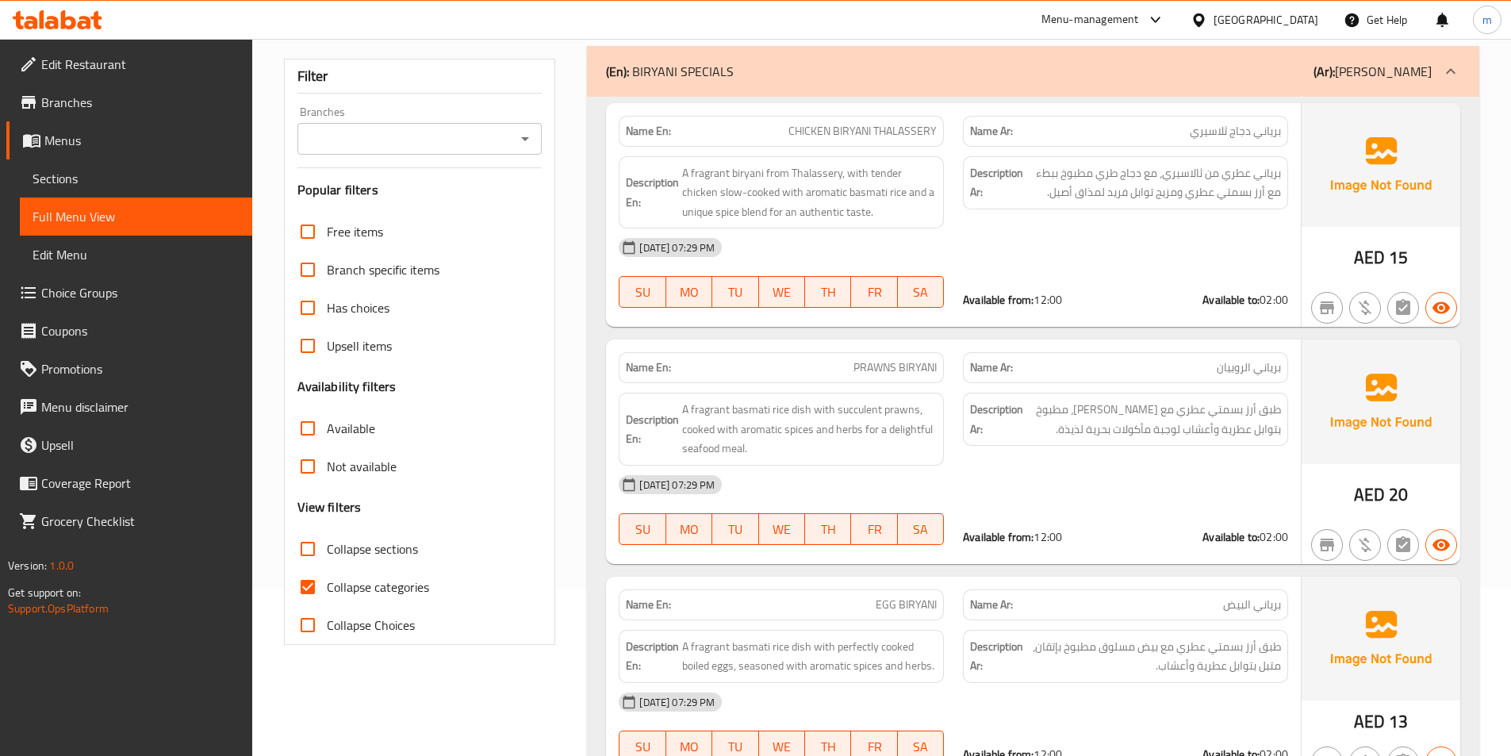
click at [413, 584] on span "Collapse categories" at bounding box center [378, 586] width 102 height 19
click at [327, 584] on input "Collapse categories" at bounding box center [308, 587] width 38 height 38
checkbox input "false"
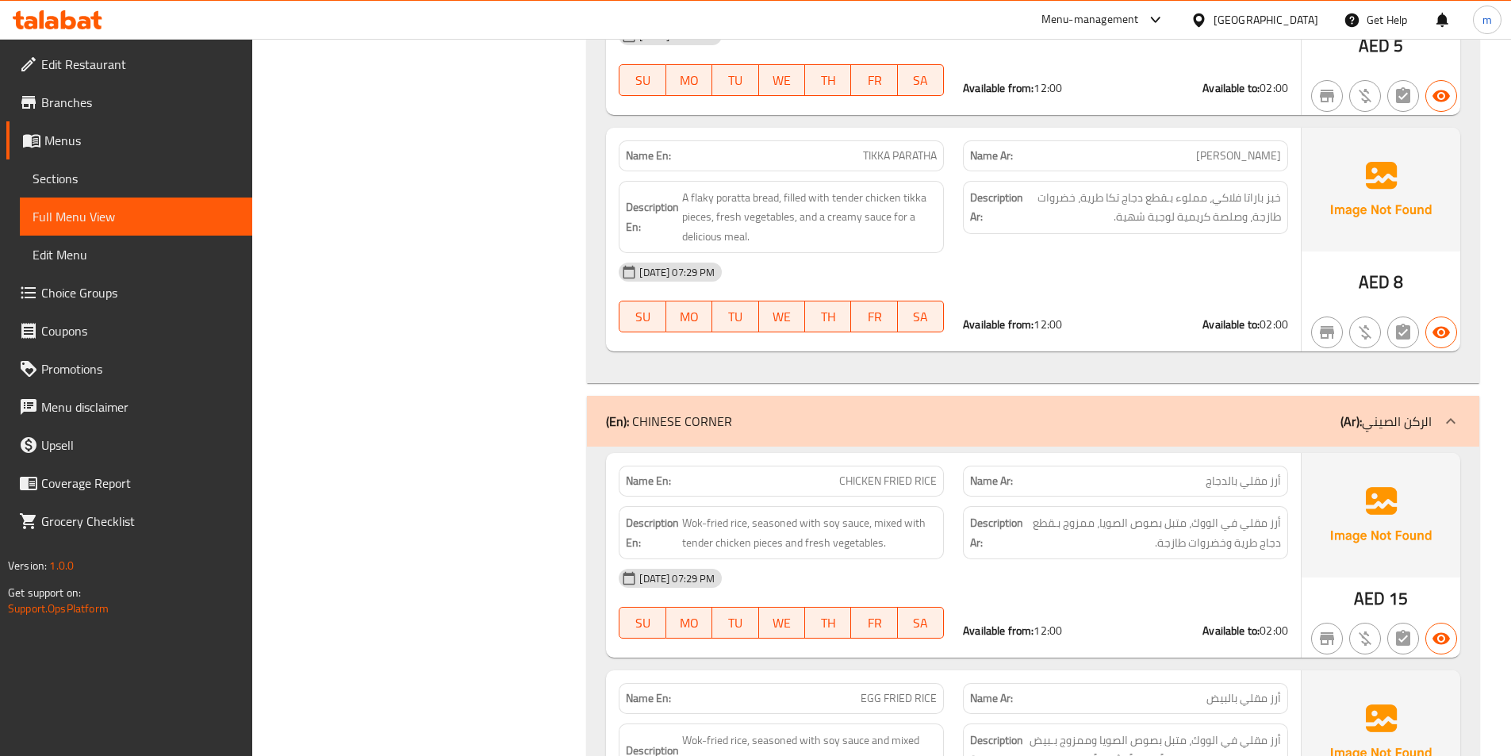
scroll to position [9539, 0]
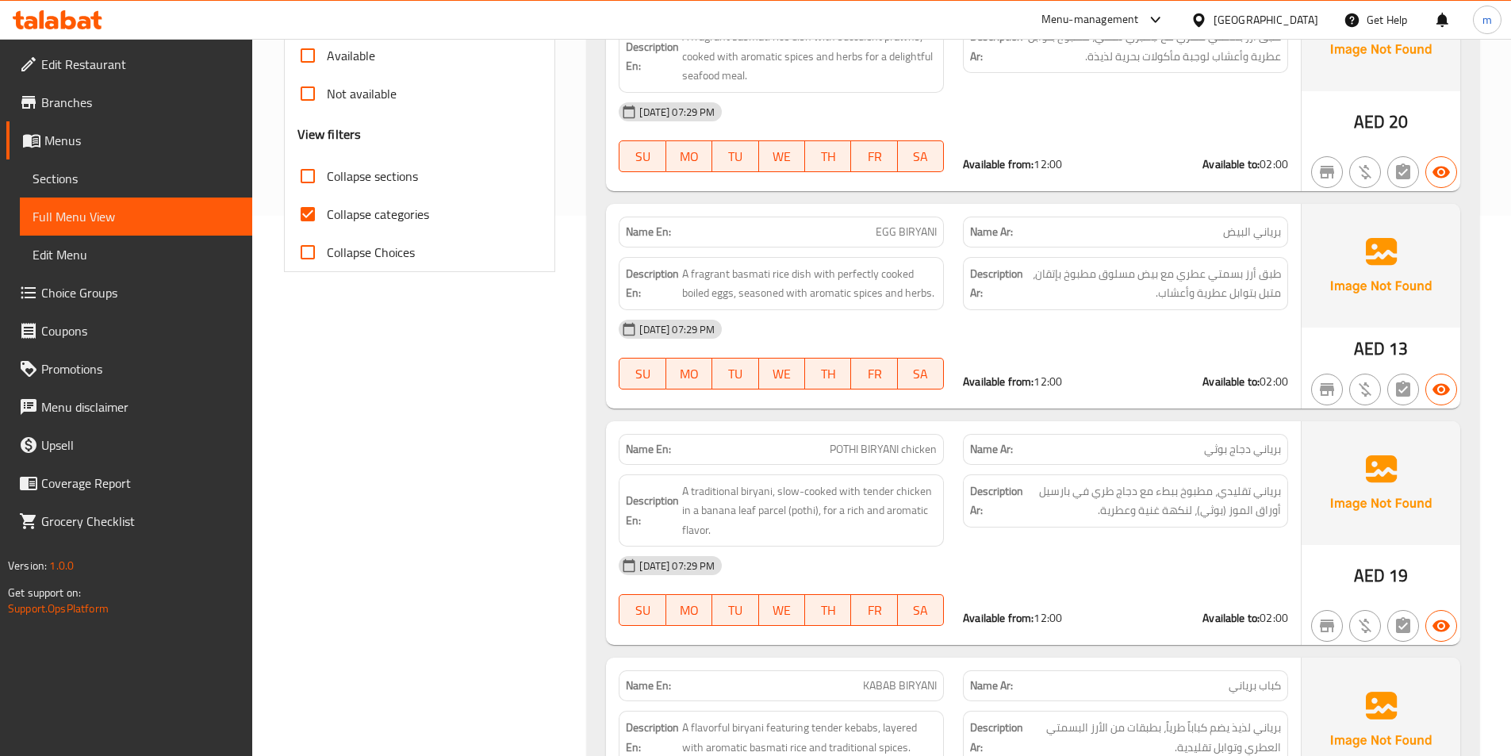
scroll to position [462, 0]
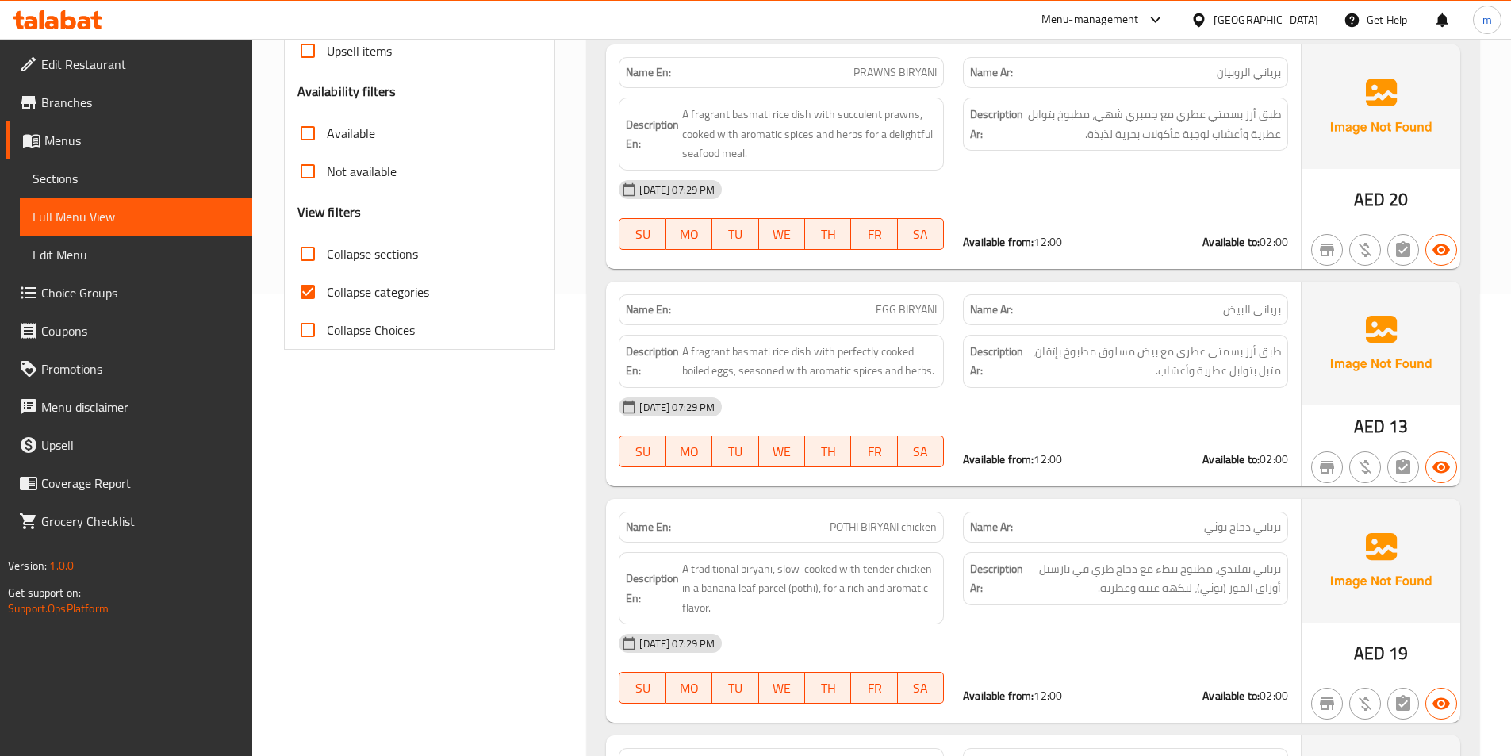
click at [390, 292] on span "Collapse categories" at bounding box center [378, 291] width 102 height 19
click at [327, 292] on input "Collapse categories" at bounding box center [308, 292] width 38 height 38
checkbox input "false"
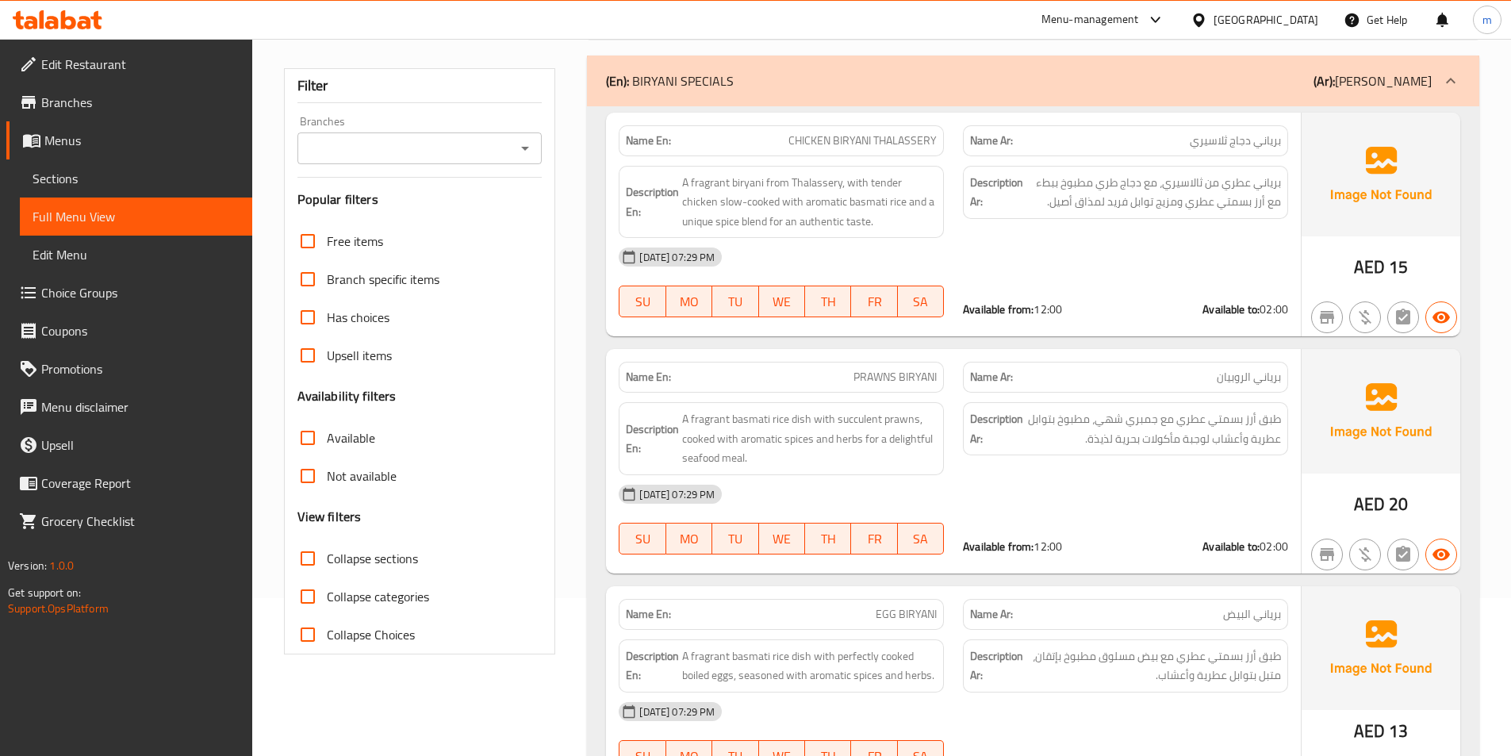
scroll to position [159, 0]
click at [389, 565] on span "Collapse sections" at bounding box center [372, 557] width 91 height 19
click at [327, 565] on input "Collapse sections" at bounding box center [308, 557] width 38 height 38
checkbox input "true"
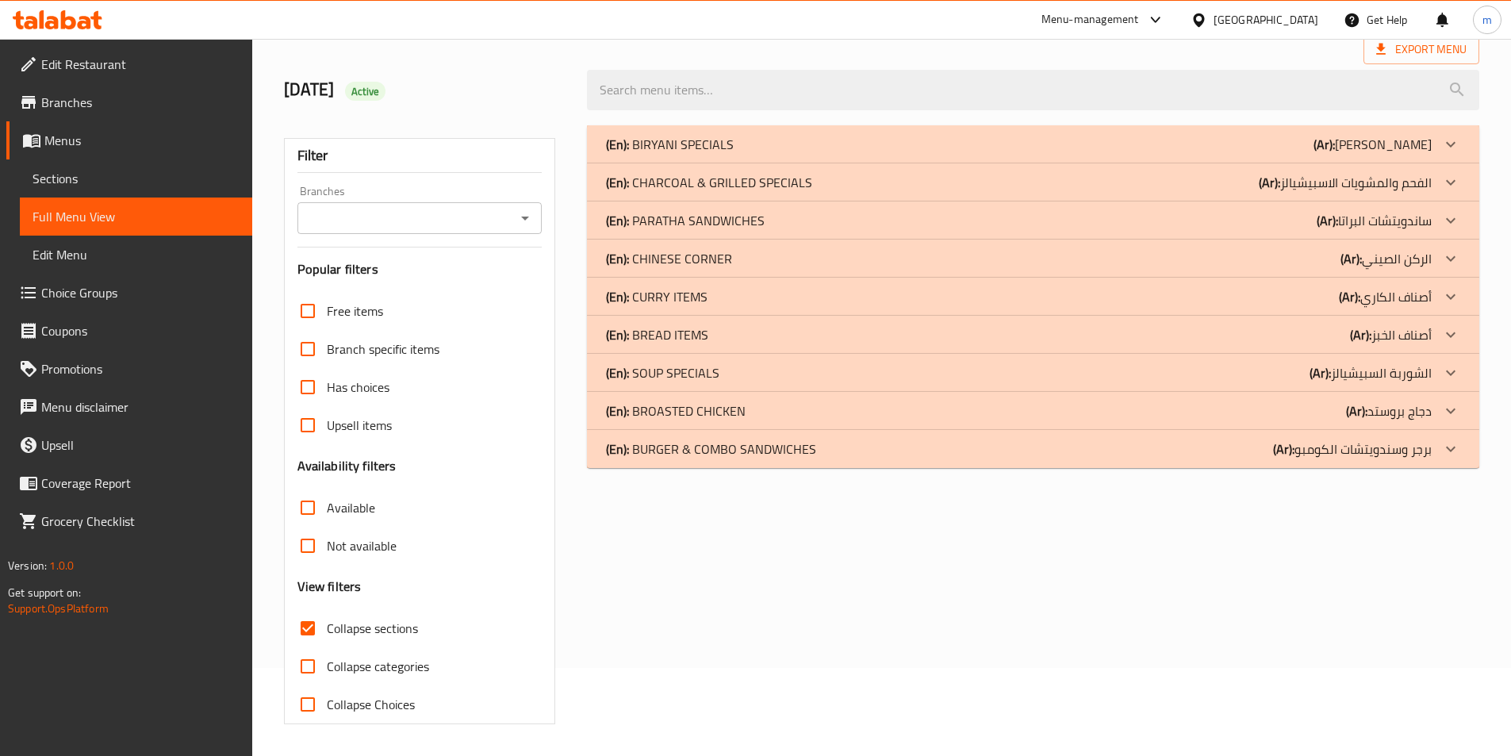
scroll to position [88, 0]
click at [1438, 140] on div at bounding box center [1450, 144] width 38 height 38
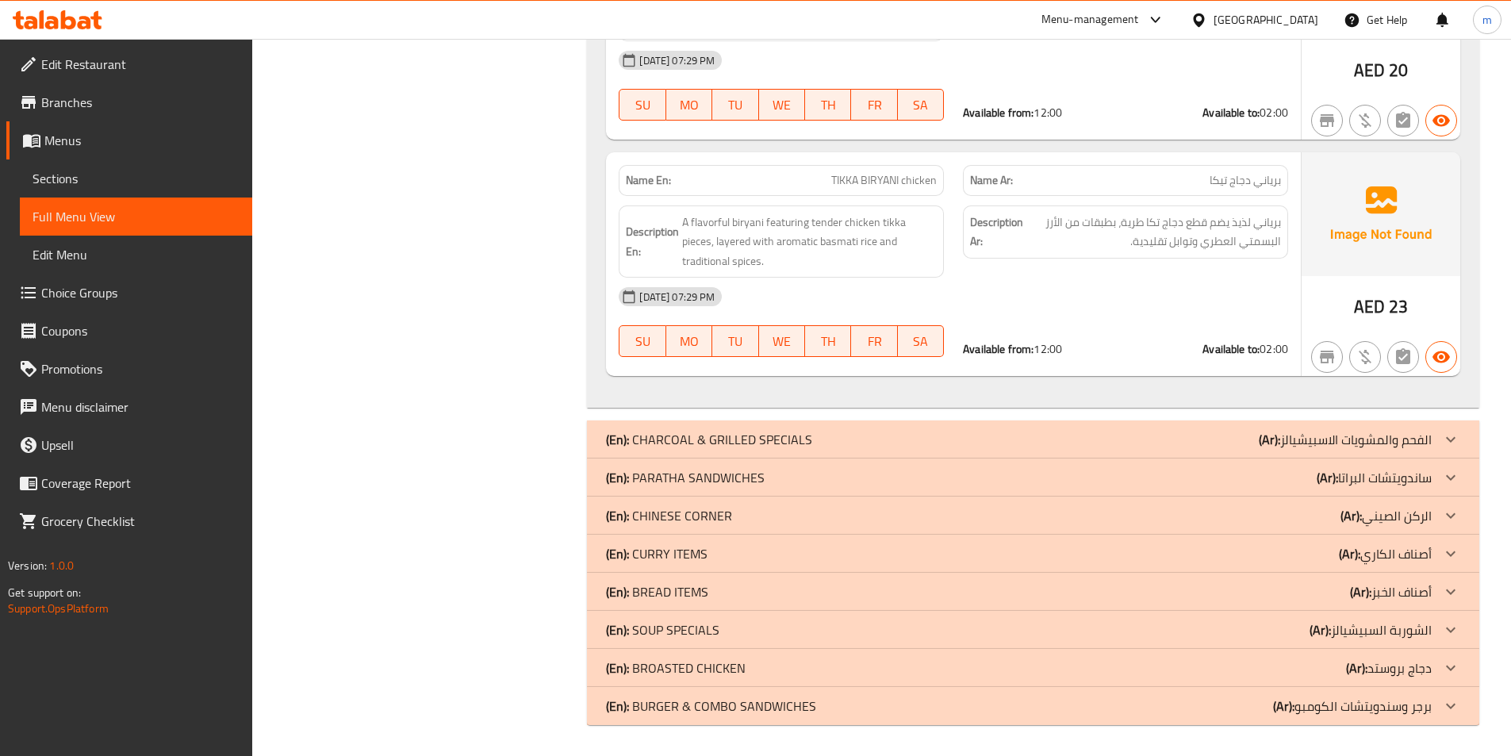
scroll to position [1718, 0]
click at [1455, 434] on icon at bounding box center [1450, 438] width 19 height 19
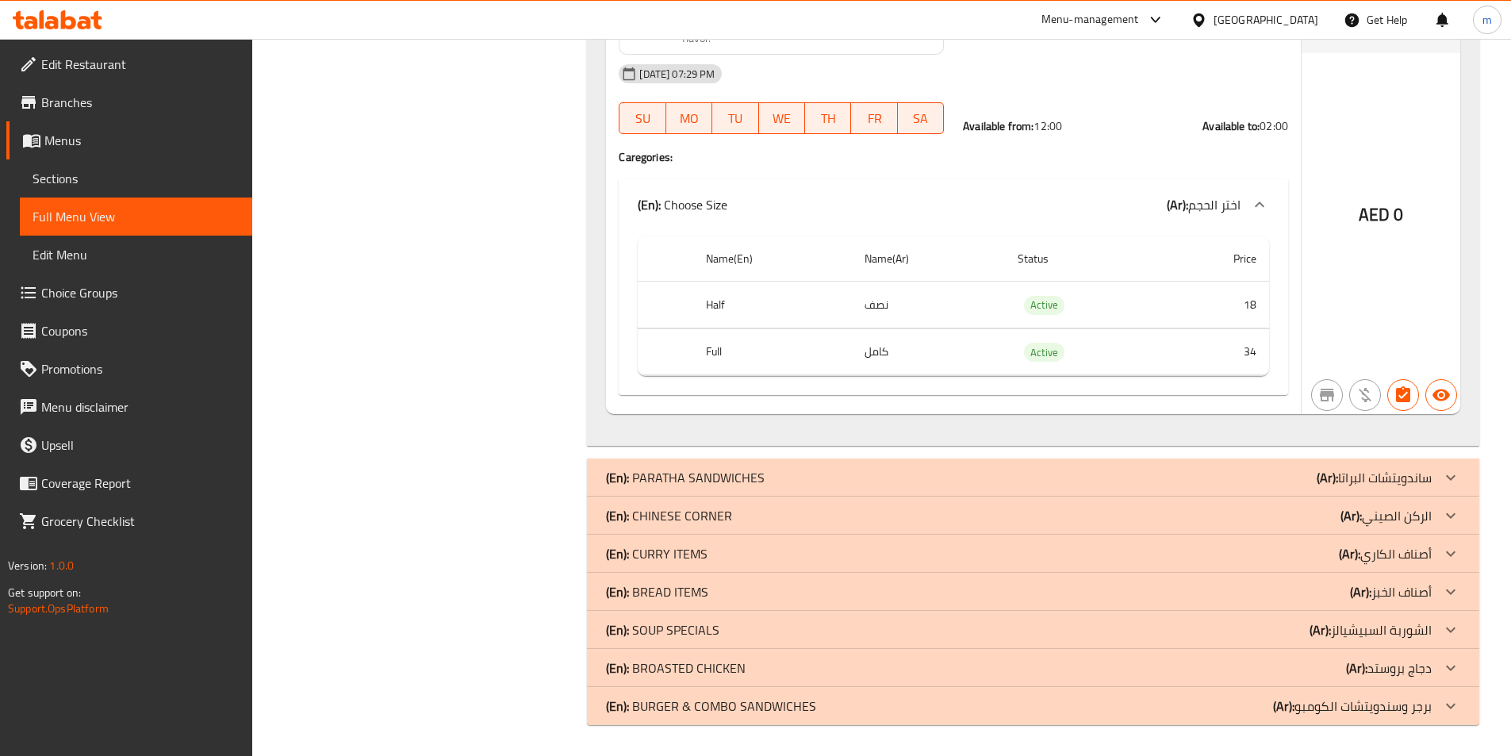
scroll to position [7393, 0]
click at [1446, 479] on icon at bounding box center [1450, 476] width 19 height 19
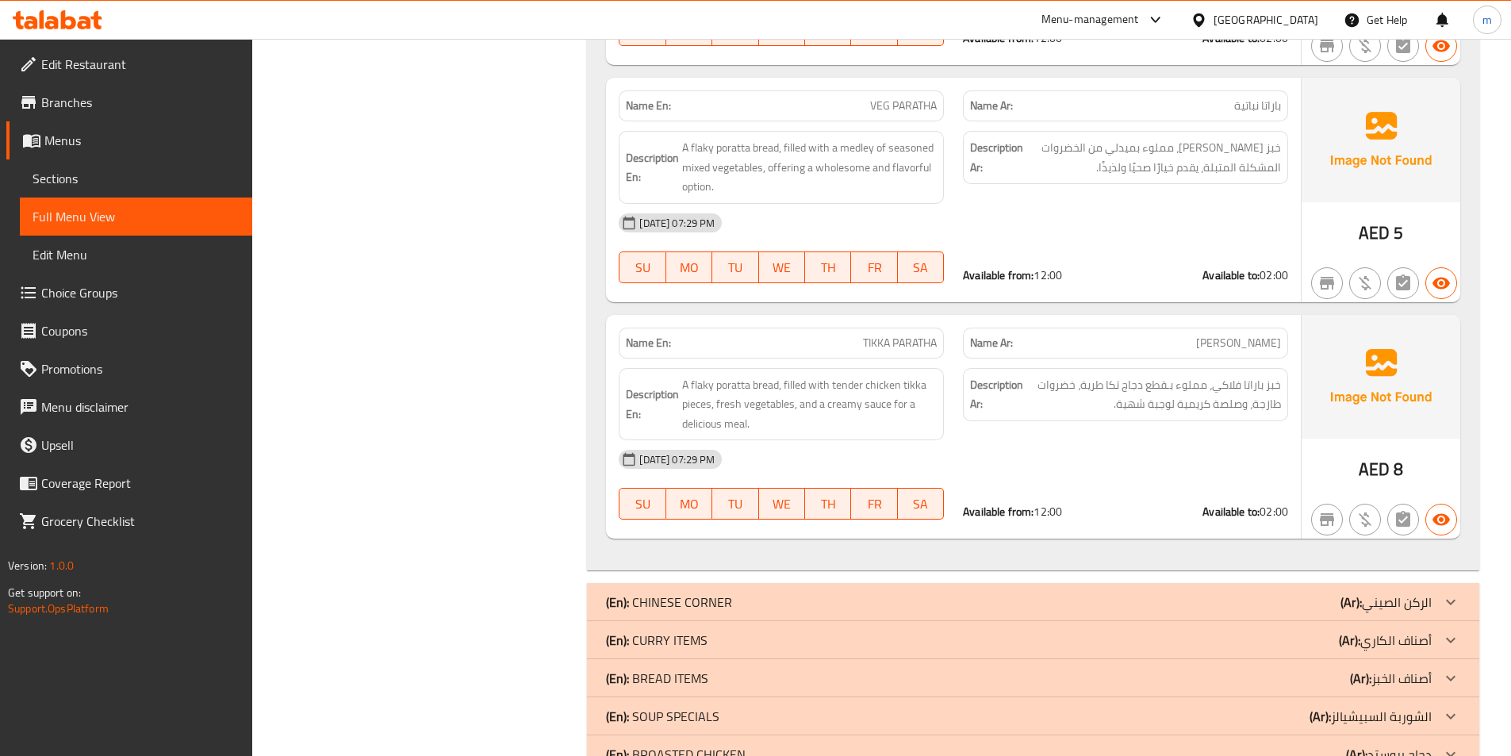
scroll to position [9555, 0]
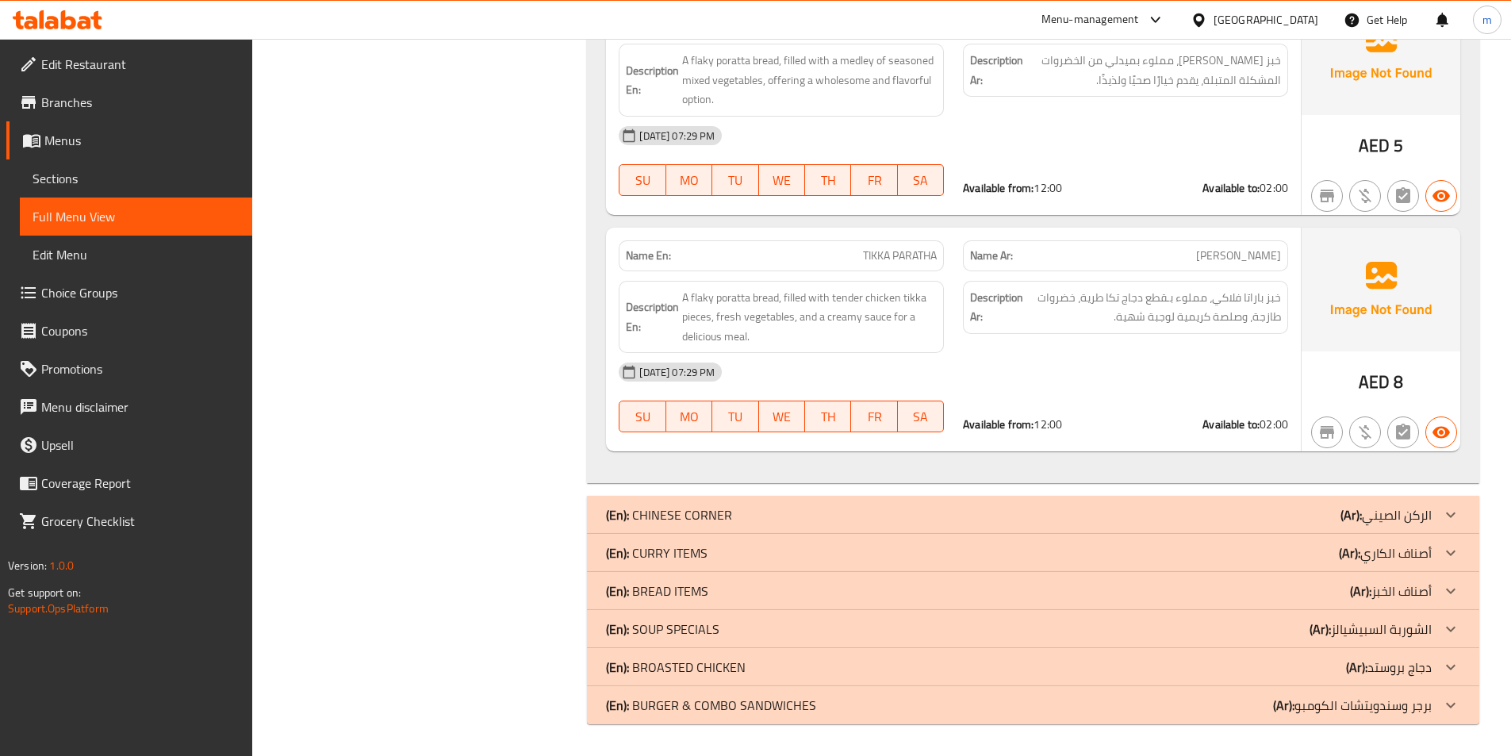
click at [1454, 512] on icon at bounding box center [1450, 514] width 19 height 19
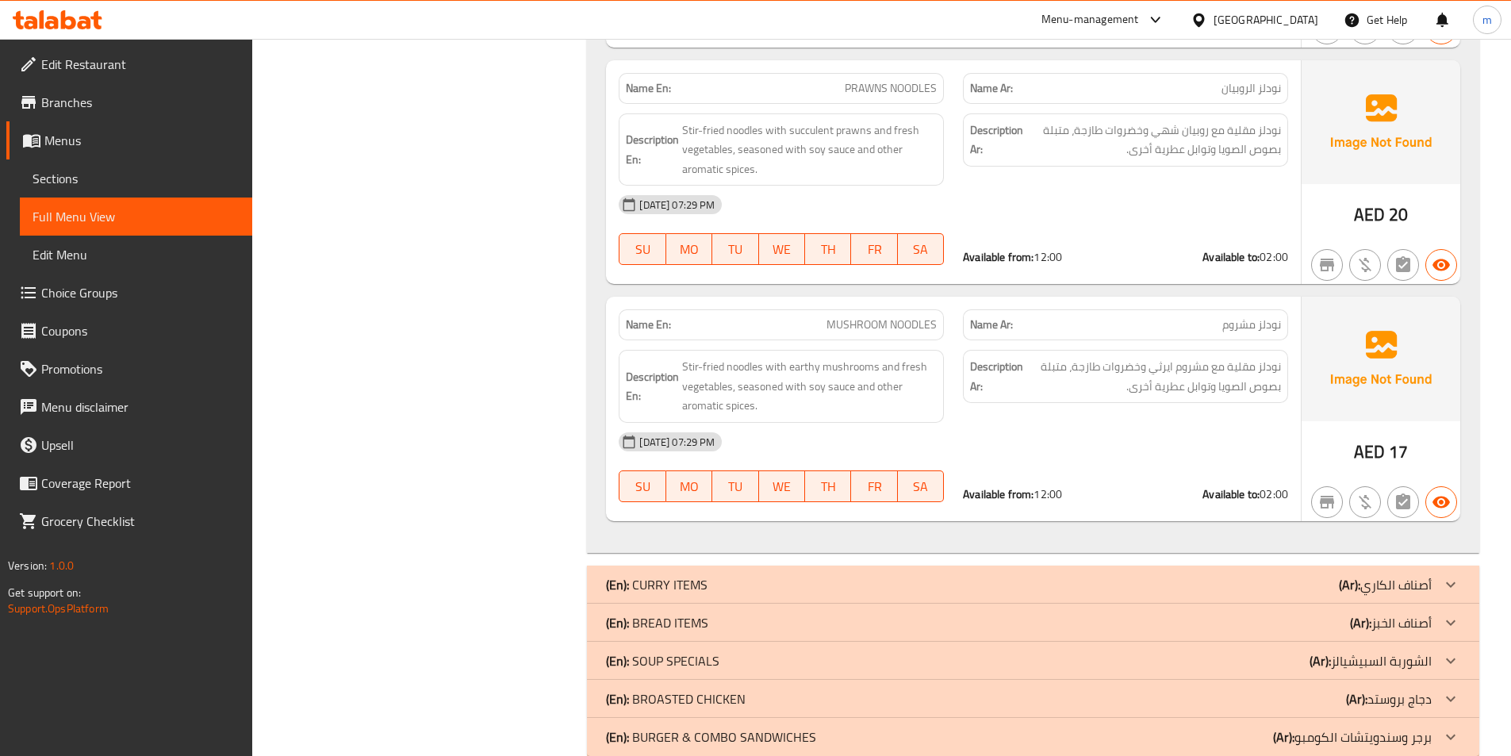
scroll to position [12861, 0]
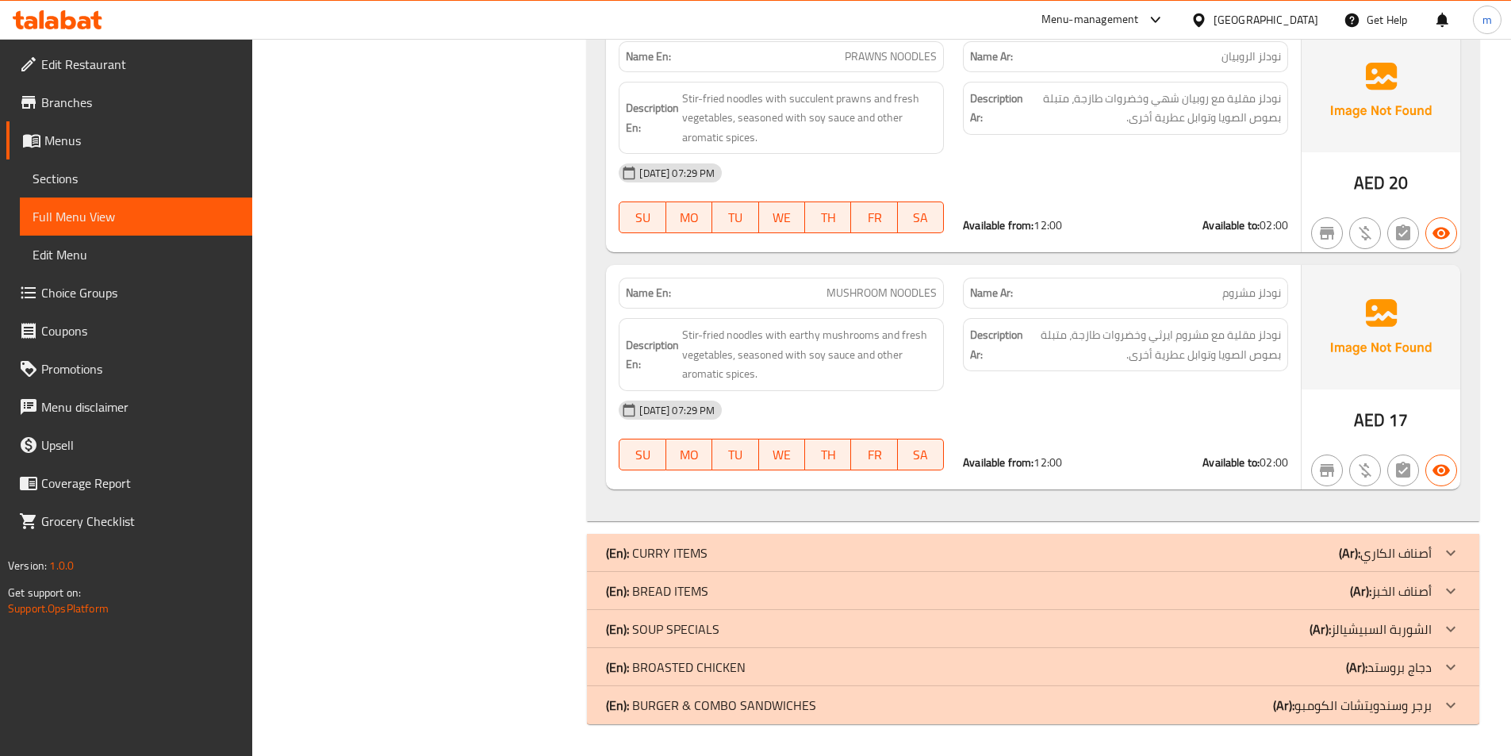
click at [1436, 553] on div at bounding box center [1450, 553] width 38 height 38
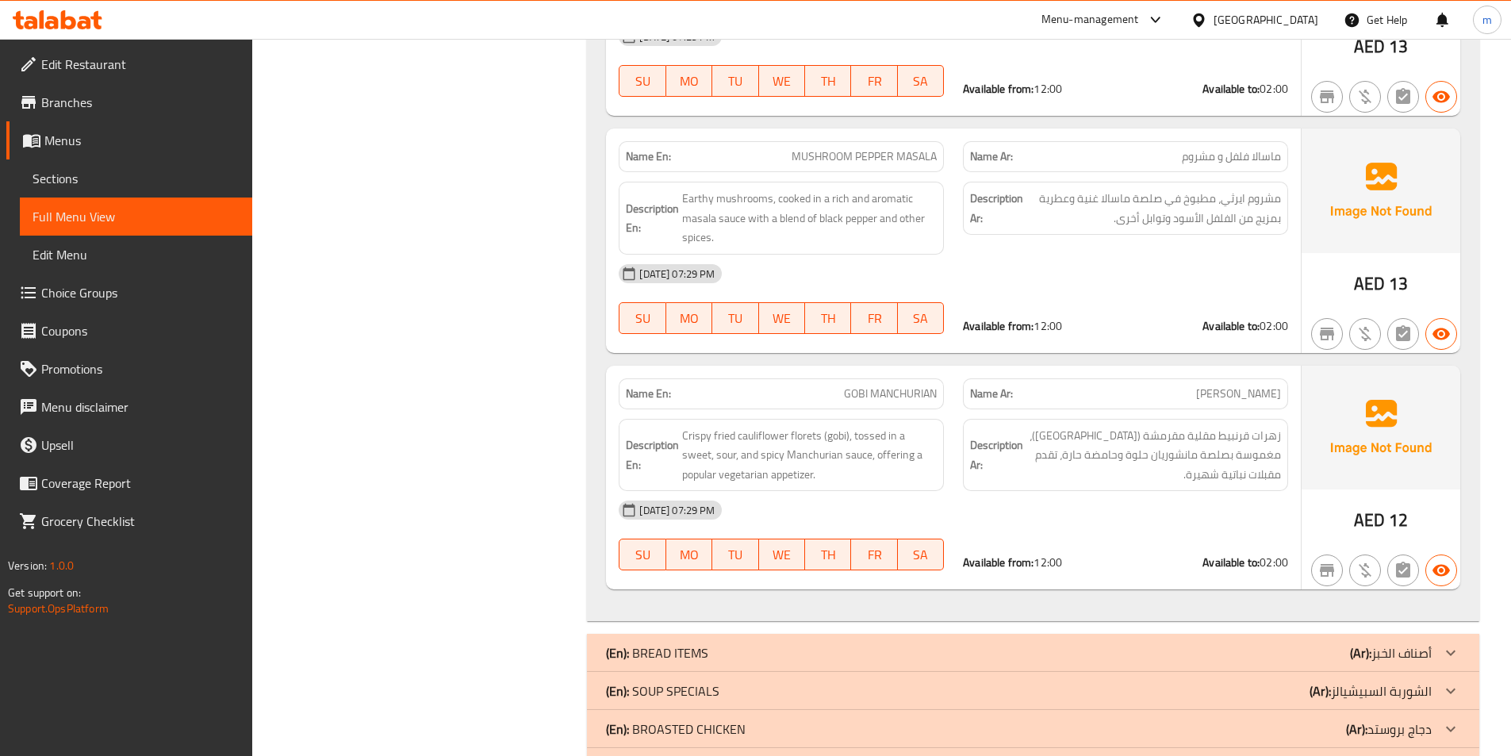
scroll to position [17215, 0]
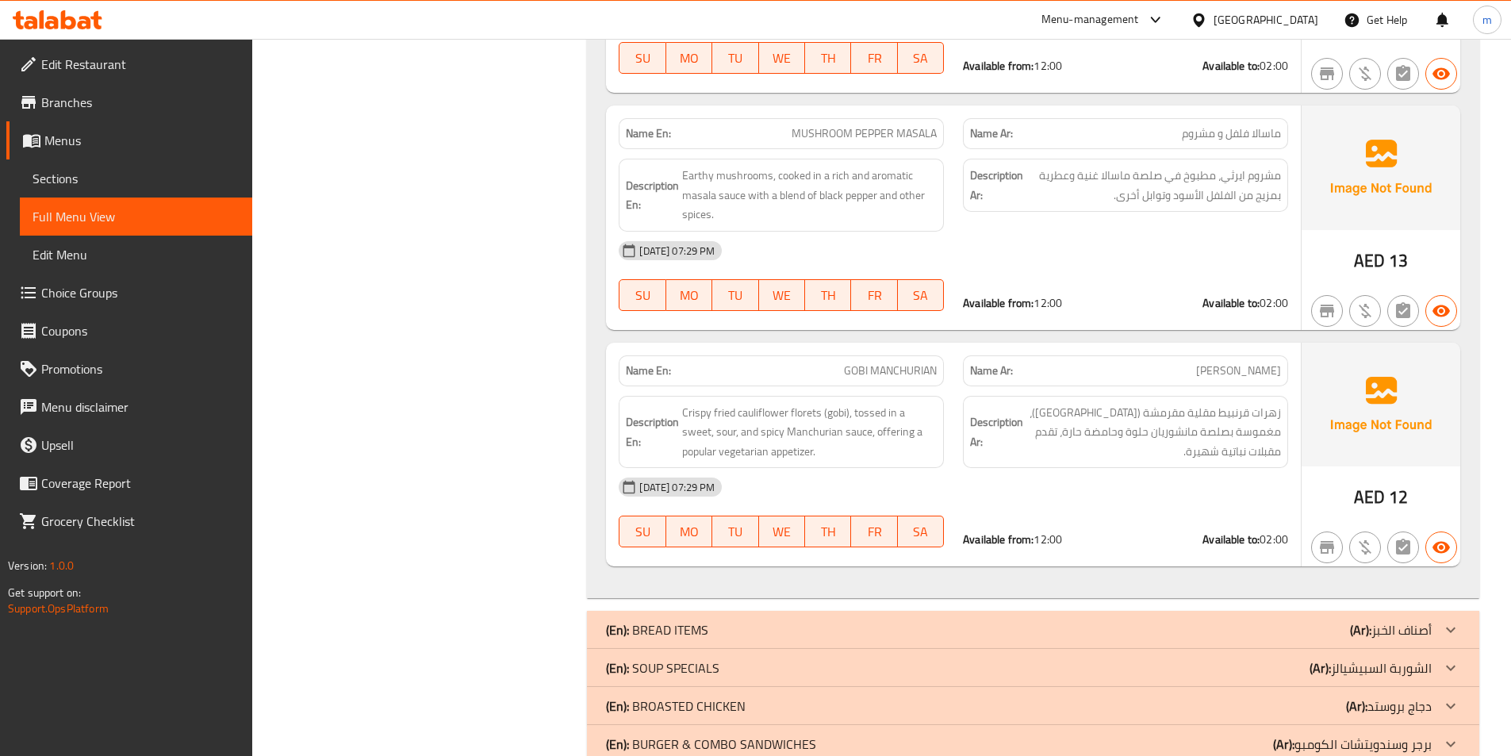
click at [1366, 611] on div "(En): BREAD ITEMS (Ar): أصناف الخبز" at bounding box center [1033, 630] width 892 height 38
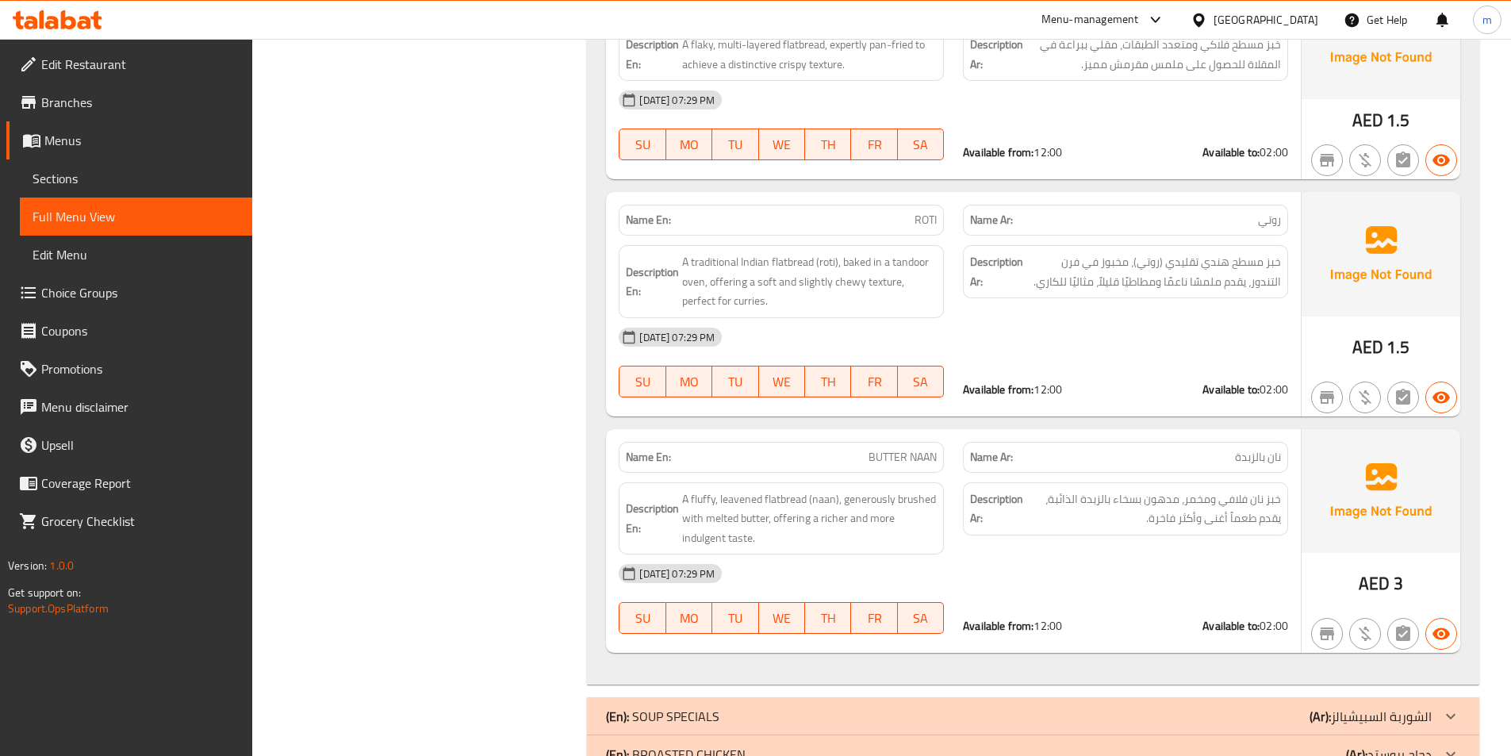
scroll to position [17956, 0]
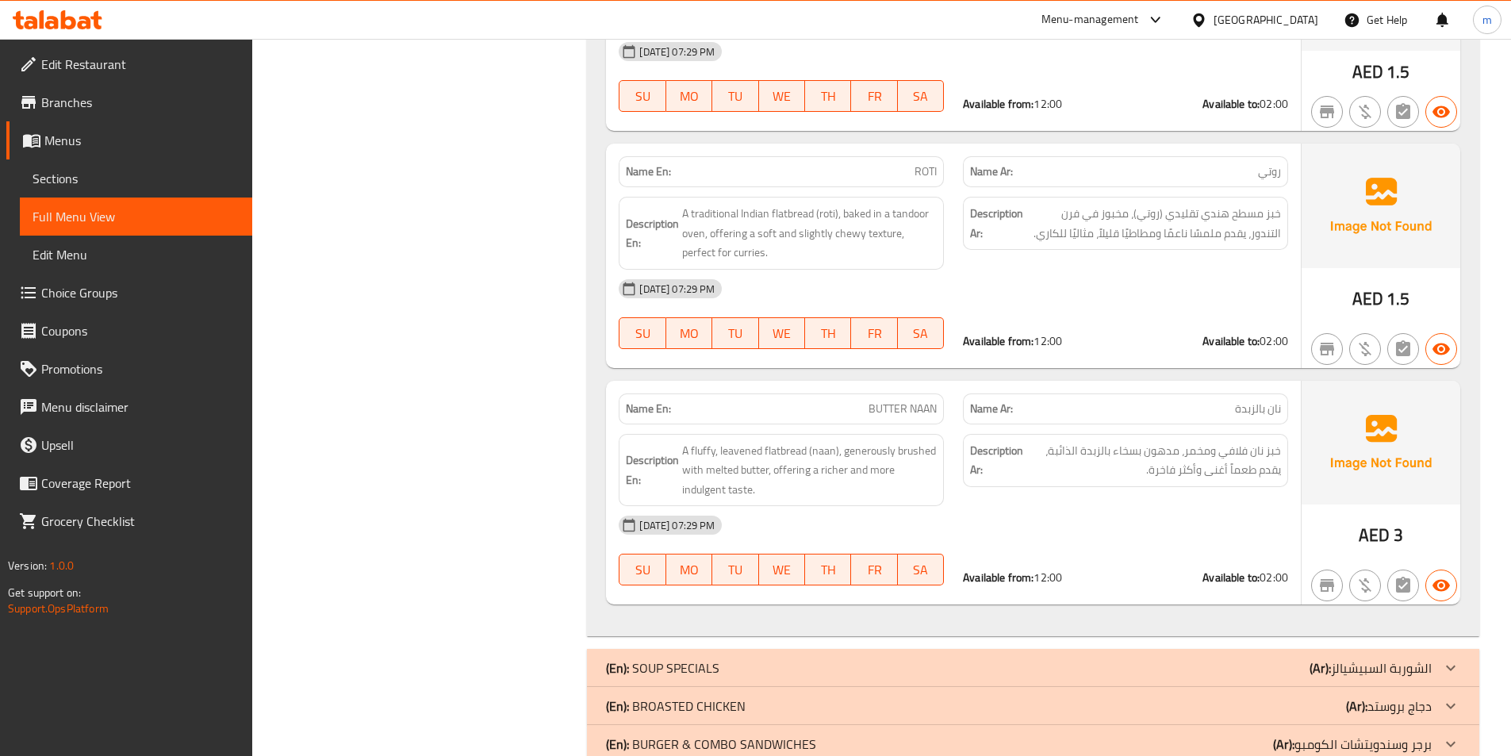
click at [1424, 658] on p "(Ar): الشوربة السبيشيالز" at bounding box center [1370, 667] width 122 height 19
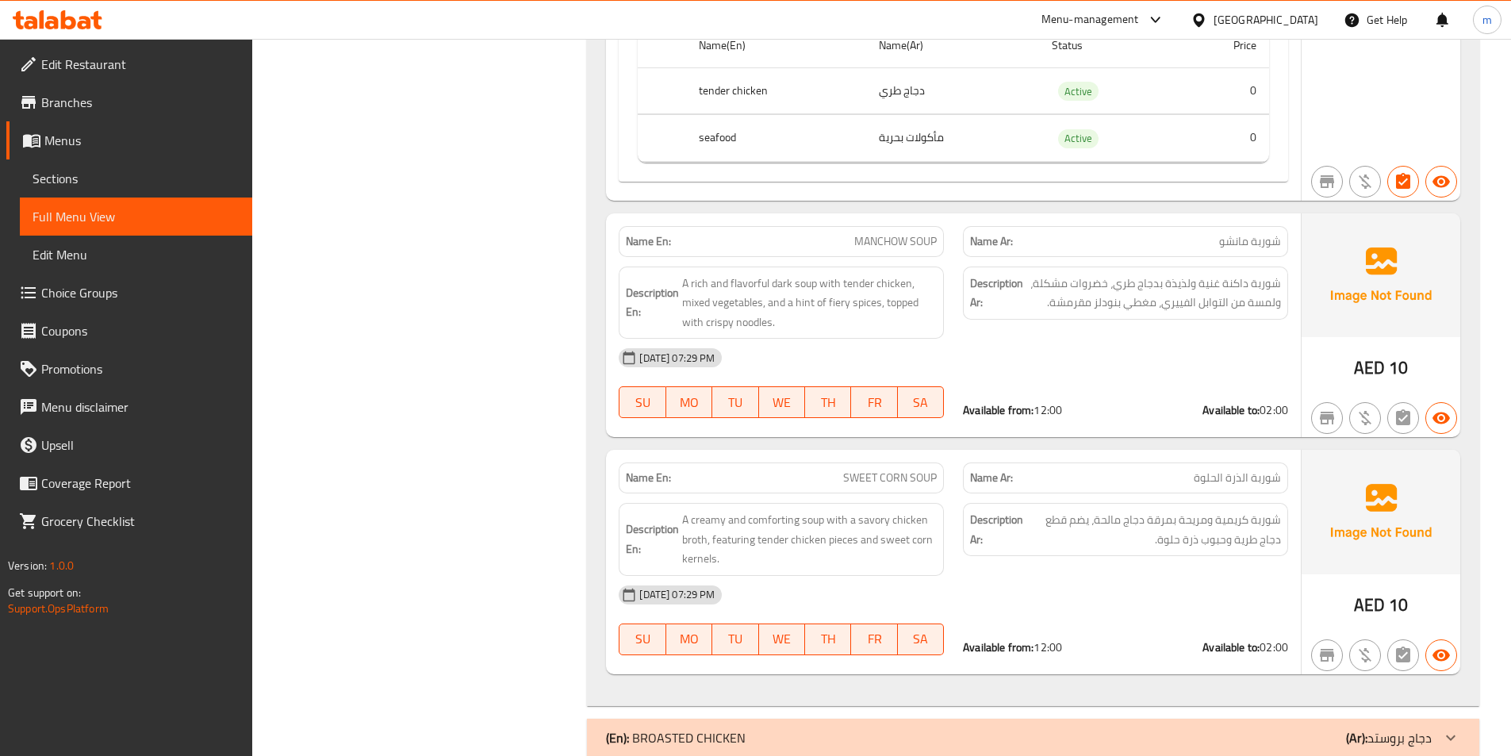
scroll to position [19413, 0]
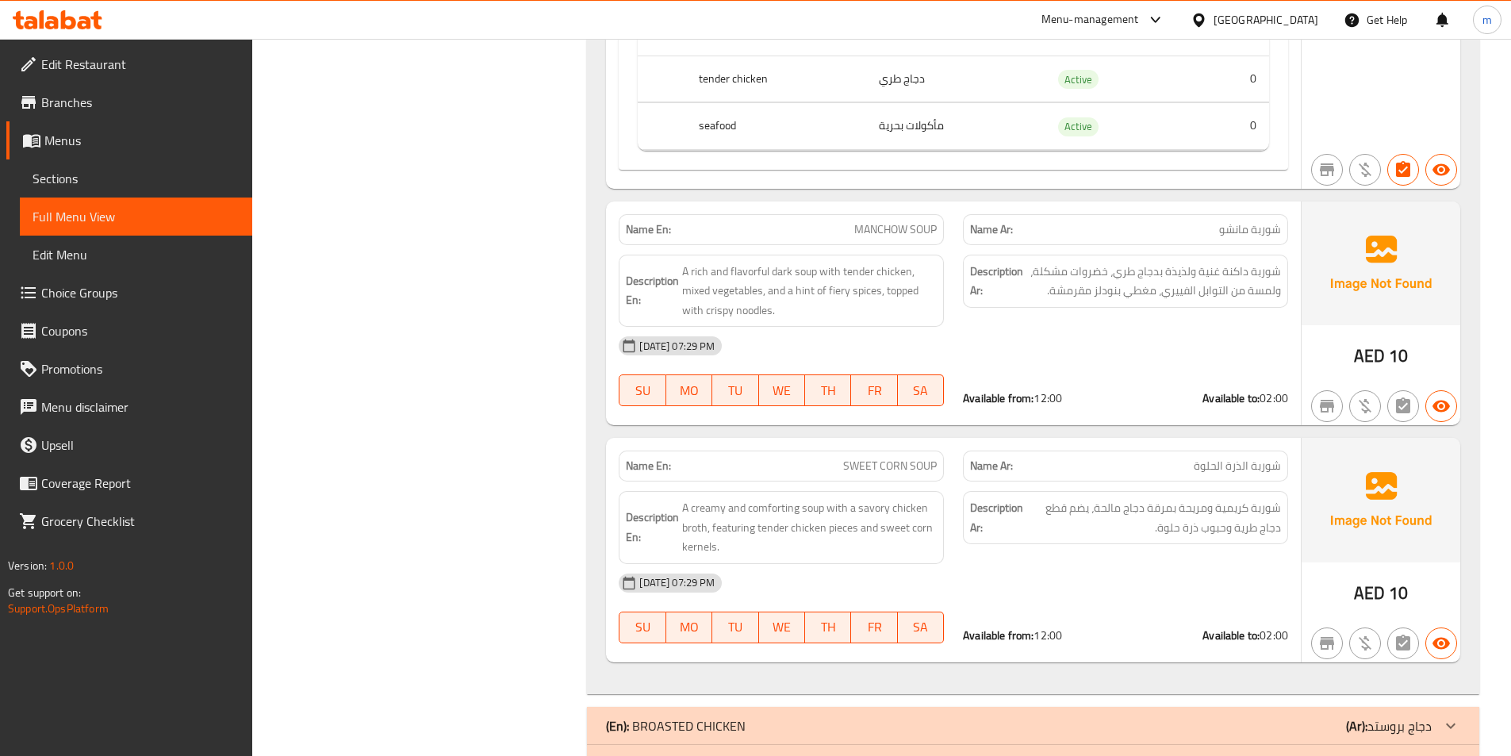
click at [1063, 707] on div "(En): BROASTED CHICKEN (Ar): دجاج بروستد" at bounding box center [1033, 726] width 892 height 38
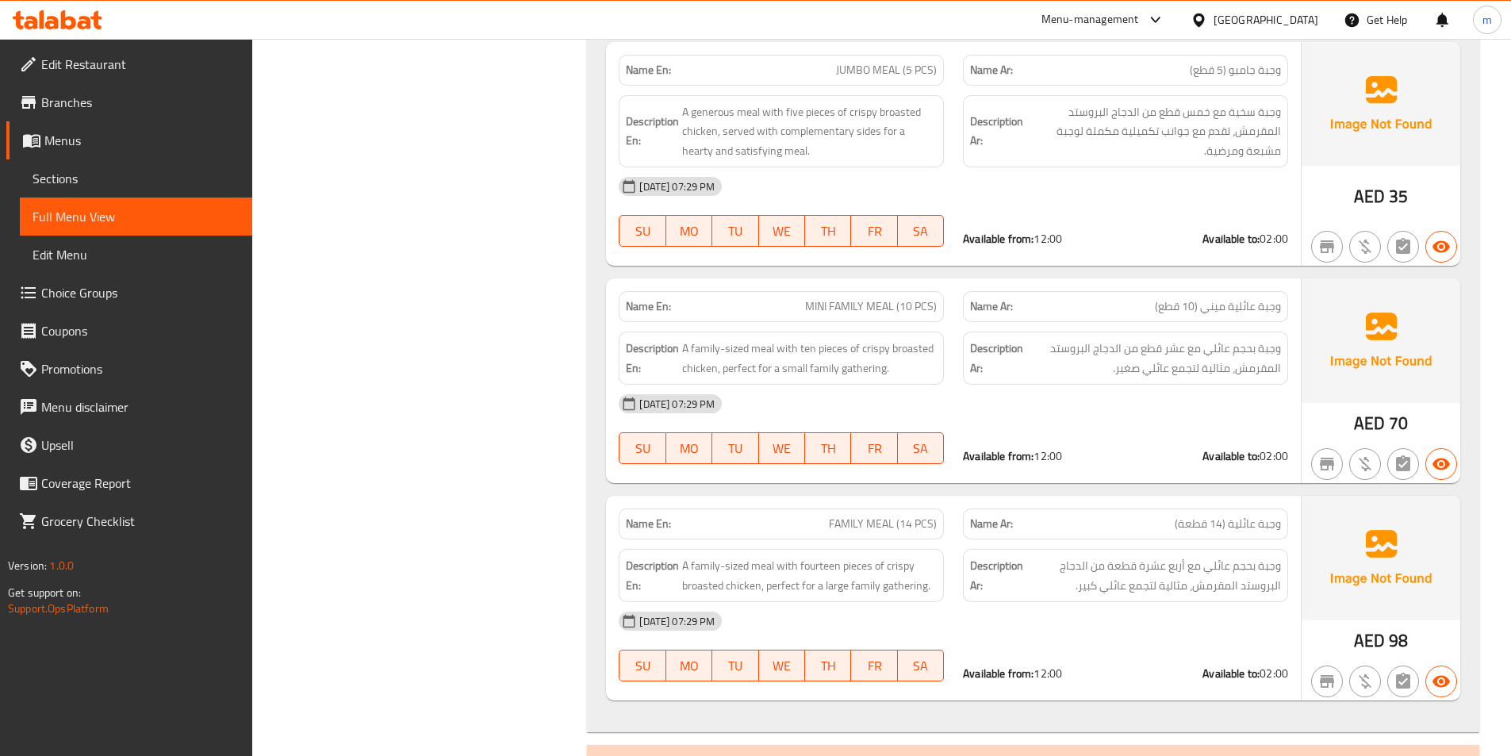
scroll to position [20609, 0]
click at [1145, 753] on div "(En): BURGER & COMBO SANDWICHES (Ar): برجر وسندويتشات الكومبو" at bounding box center [1018, 762] width 825 height 19
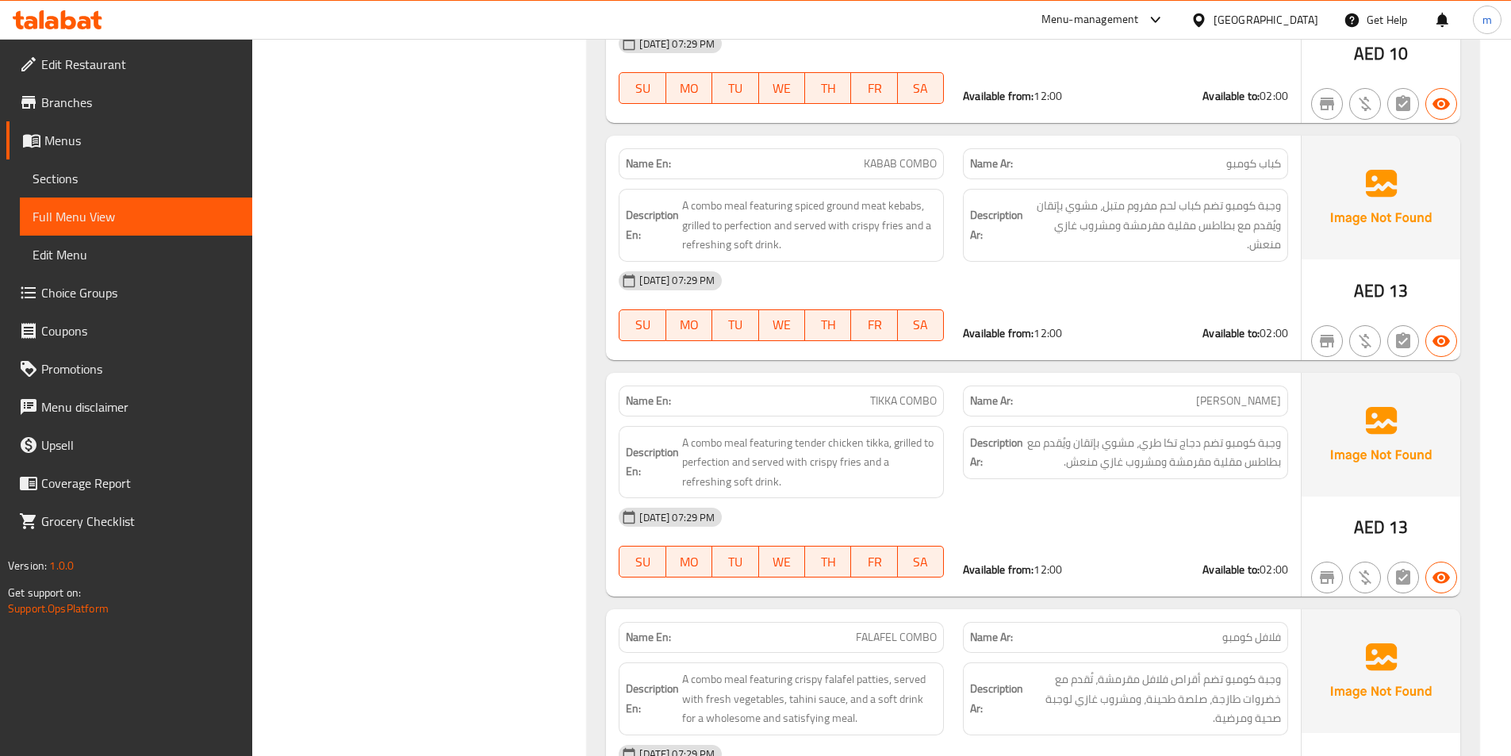
scroll to position [24956, 0]
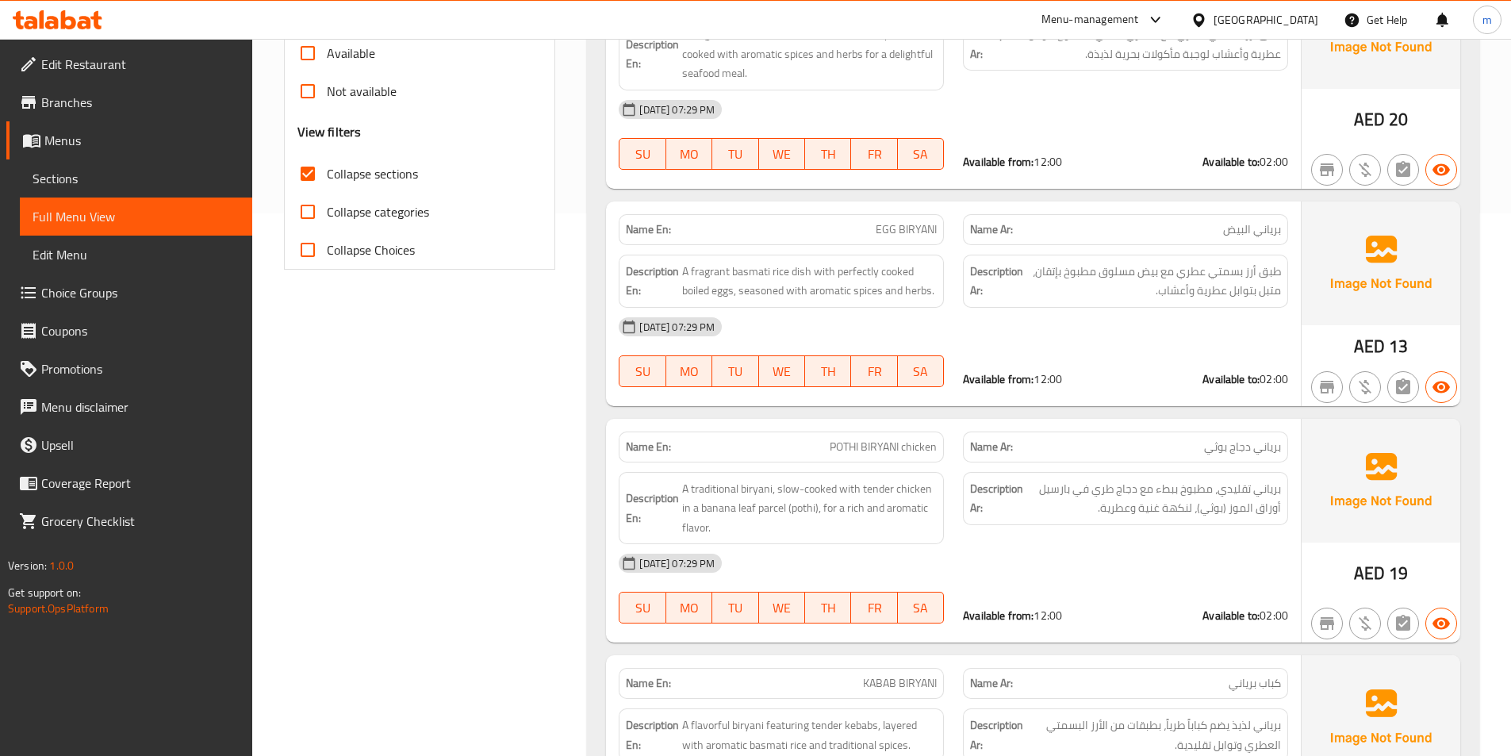
scroll to position [416, 0]
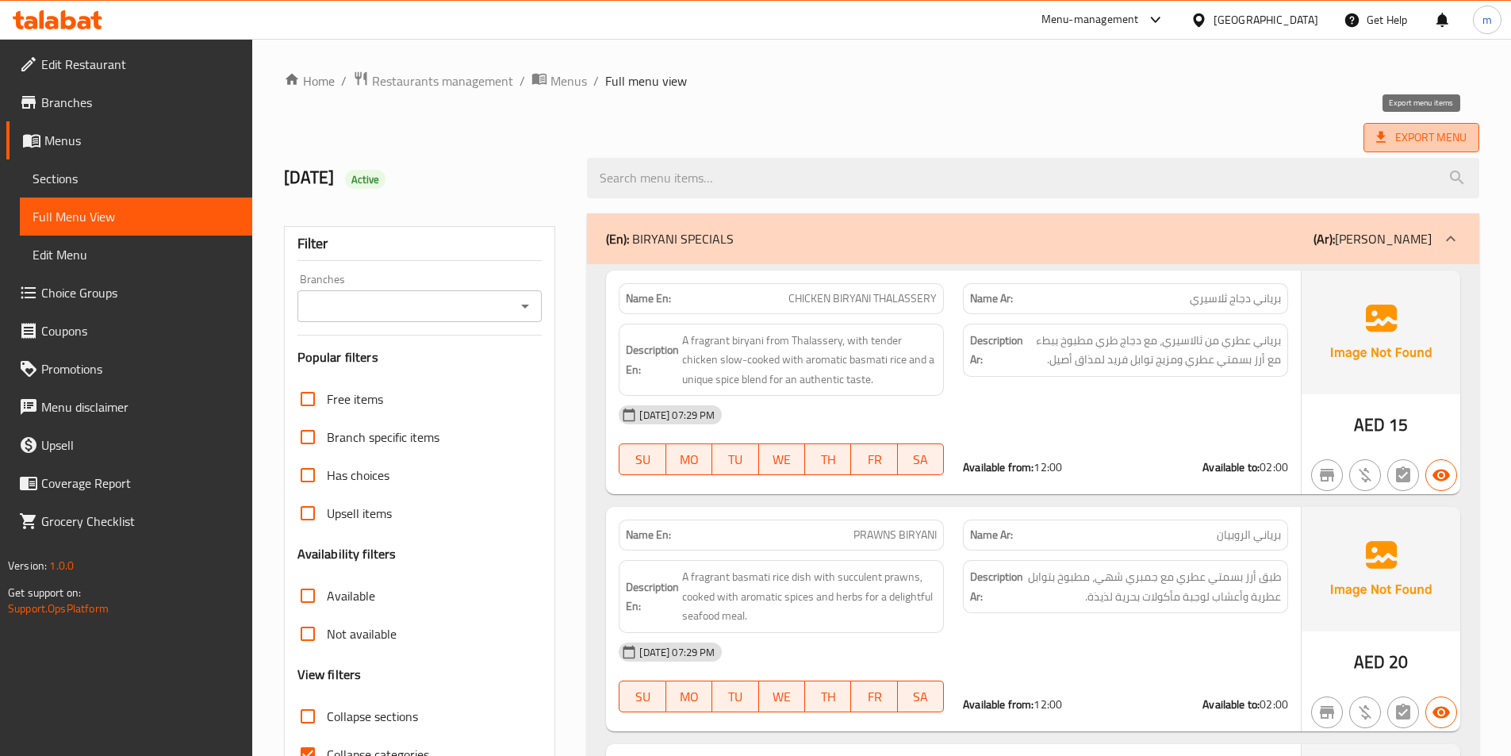
click at [1415, 132] on span "Export Menu" at bounding box center [1421, 138] width 90 height 20
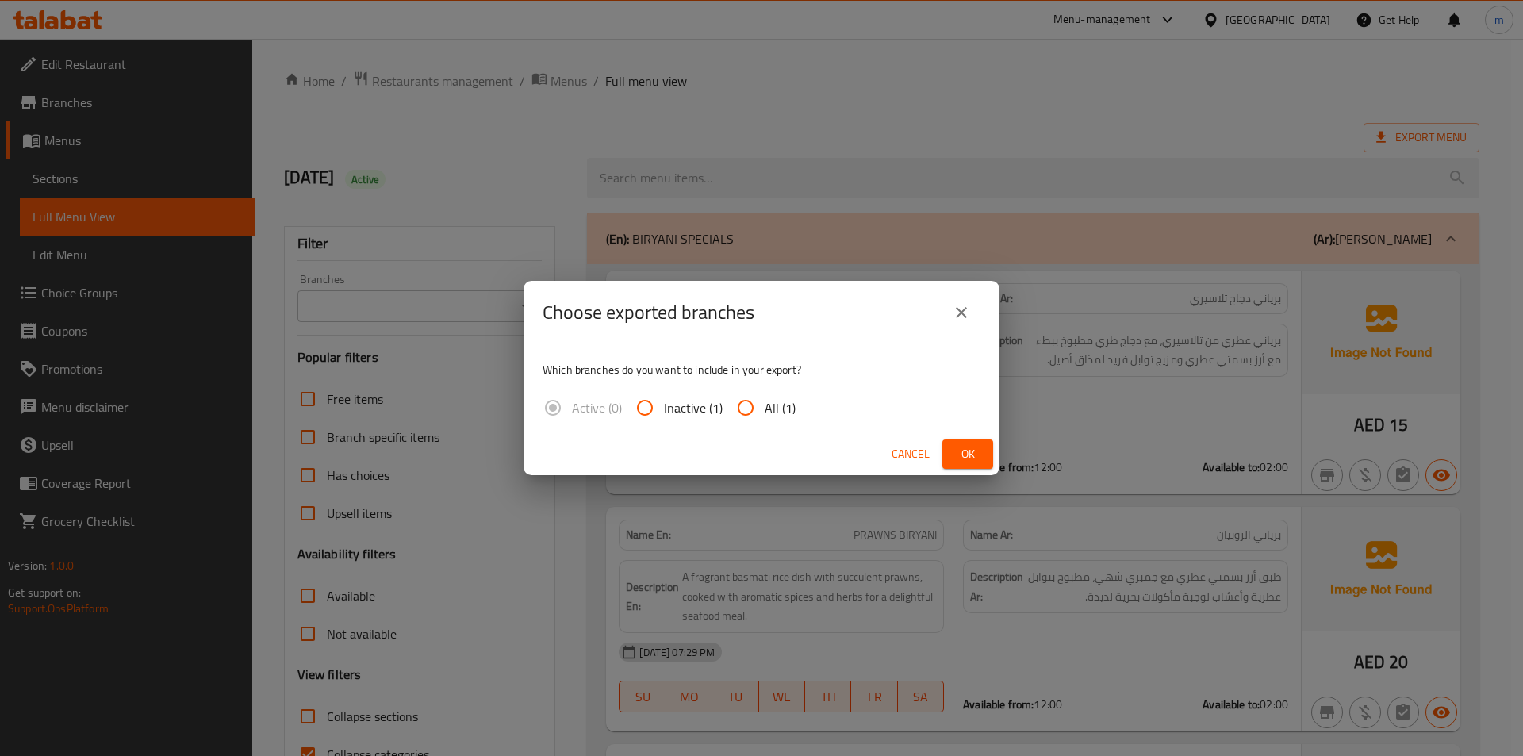
click at [734, 408] on input "All (1)" at bounding box center [745, 408] width 38 height 38
radio input "true"
click at [971, 458] on span "Ok" at bounding box center [967, 454] width 25 height 20
